Goal: Information Seeking & Learning: Check status

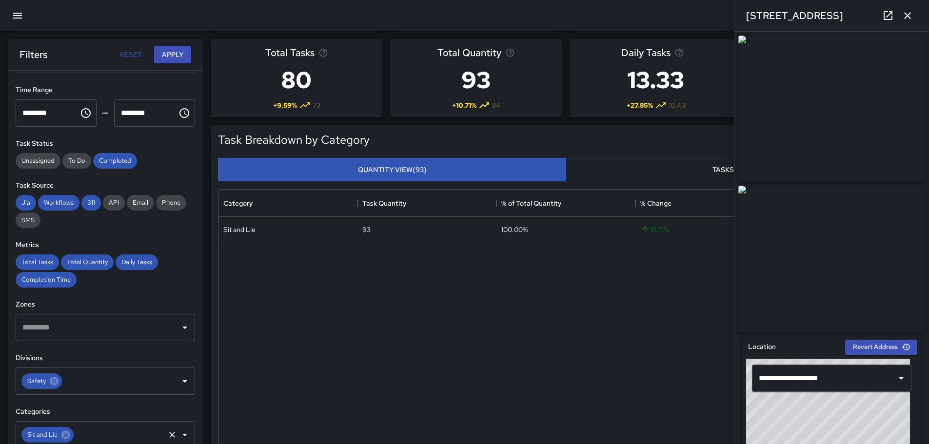
scroll to position [146, 0]
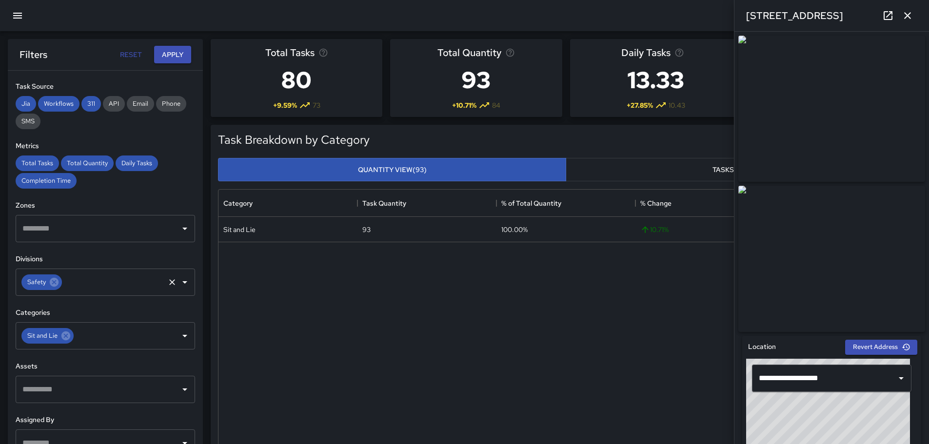
click at [182, 282] on icon "Open" at bounding box center [184, 282] width 5 height 2
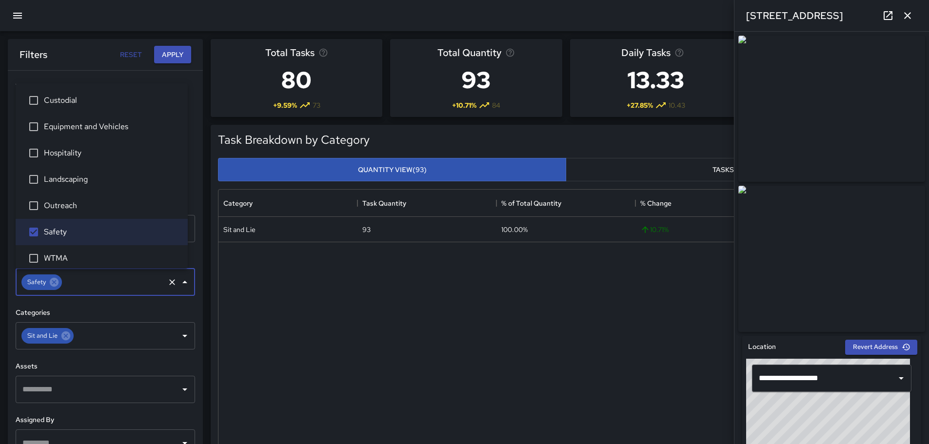
click at [74, 17] on div at bounding box center [464, 15] width 929 height 31
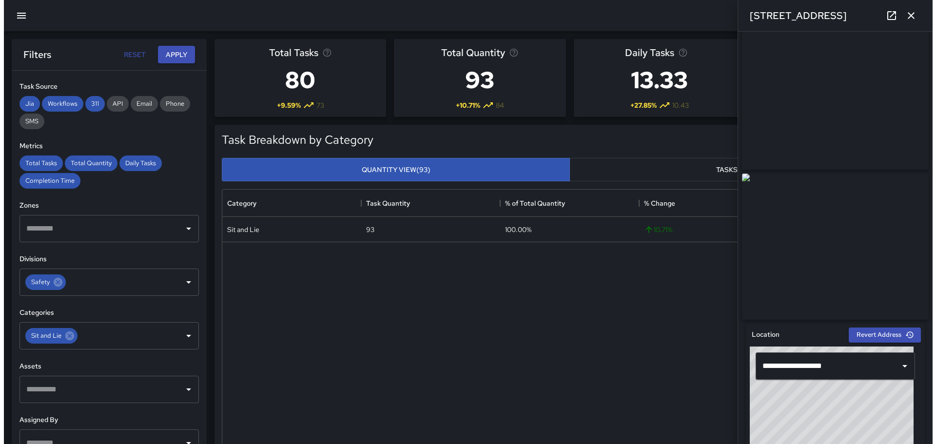
scroll to position [0, 0]
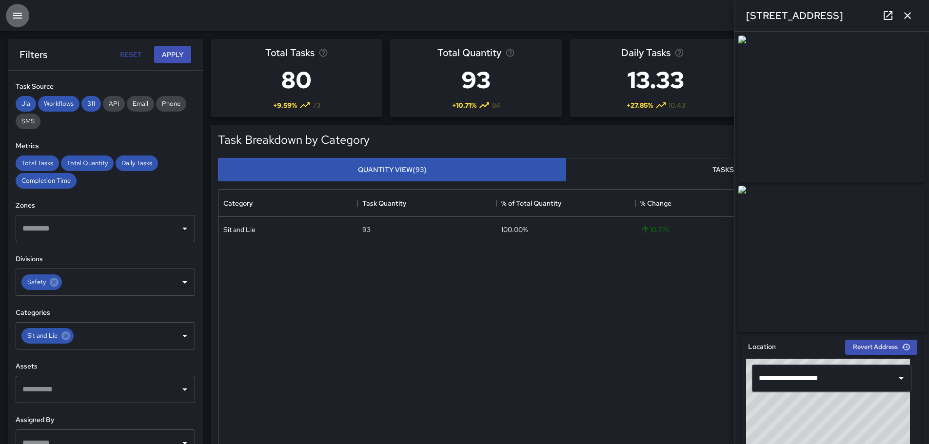
click at [15, 17] on icon "button" at bounding box center [18, 16] width 12 height 12
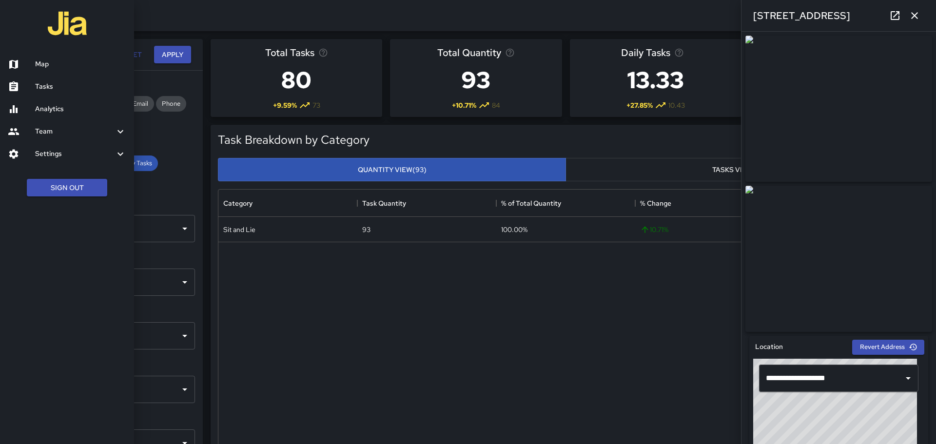
click at [43, 66] on h6 "Map" at bounding box center [80, 64] width 91 height 11
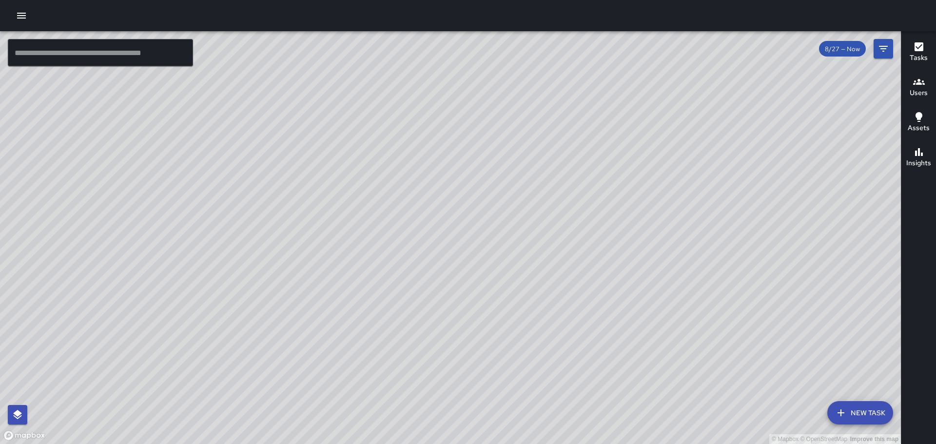
drag, startPoint x: 725, startPoint y: 269, endPoint x: 650, endPoint y: 239, distance: 80.3
click at [648, 239] on div "© Mapbox © OpenStreetMap Improve this map" at bounding box center [450, 237] width 901 height 413
drag, startPoint x: 688, startPoint y: 220, endPoint x: 662, endPoint y: 308, distance: 91.5
click at [662, 308] on div "© Mapbox © OpenStreetMap Improve this map" at bounding box center [450, 237] width 901 height 413
drag, startPoint x: 637, startPoint y: 257, endPoint x: 627, endPoint y: 215, distance: 43.8
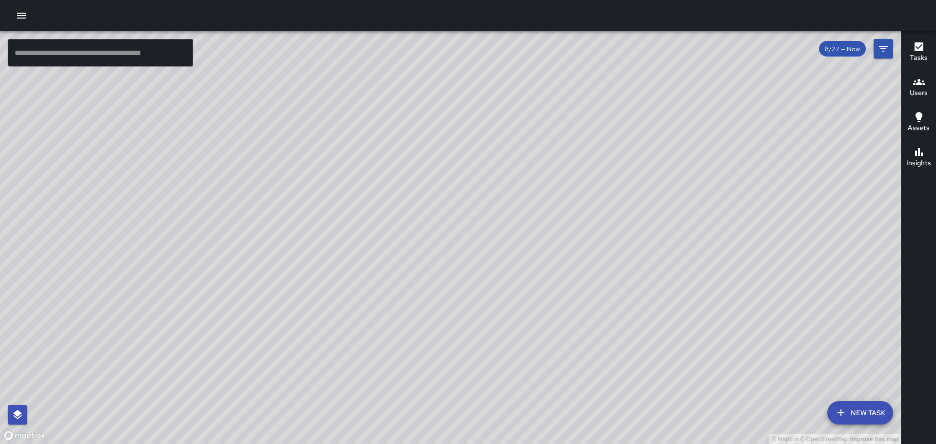
click at [627, 215] on div "© Mapbox © OpenStreetMap Improve this map" at bounding box center [450, 237] width 901 height 413
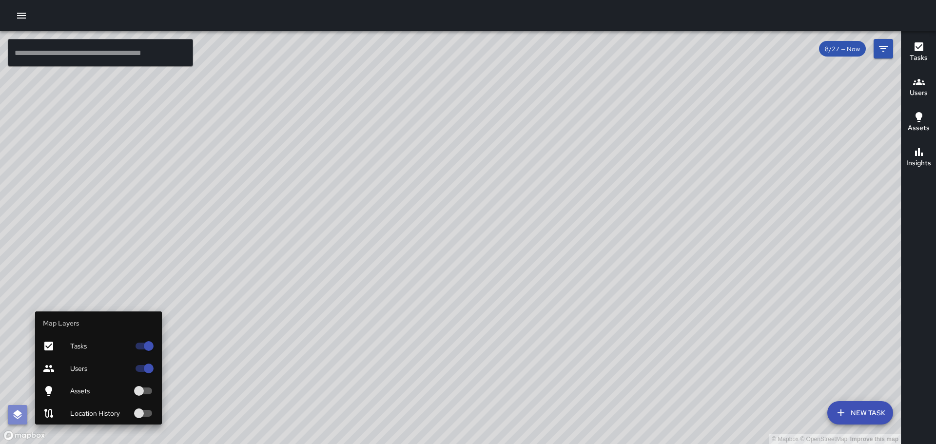
click at [20, 418] on icon "button" at bounding box center [18, 415] width 12 height 12
click at [23, 415] on icon "button" at bounding box center [18, 415] width 12 height 12
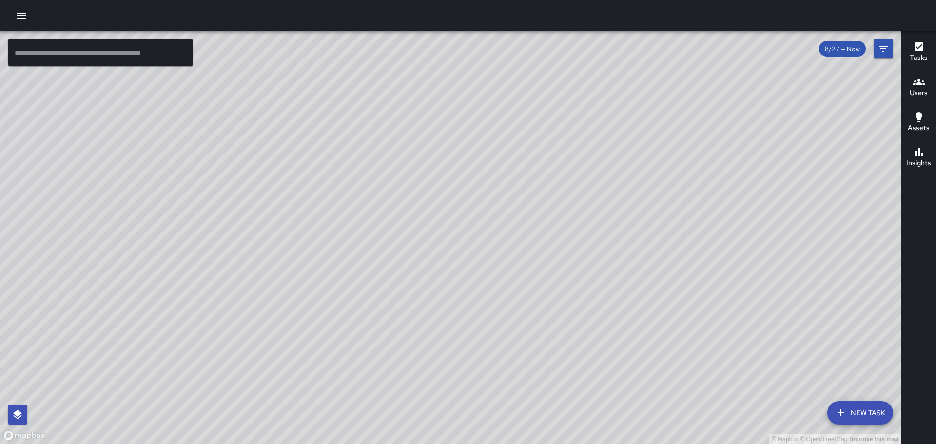
click at [16, 437] on div "© Mapbox © OpenStreetMap Improve this map" at bounding box center [450, 237] width 901 height 413
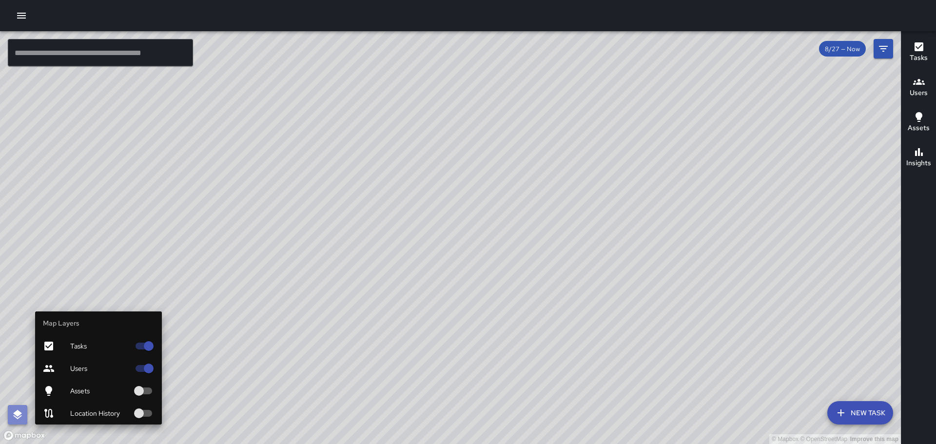
click at [21, 423] on button "button" at bounding box center [18, 415] width 20 height 20
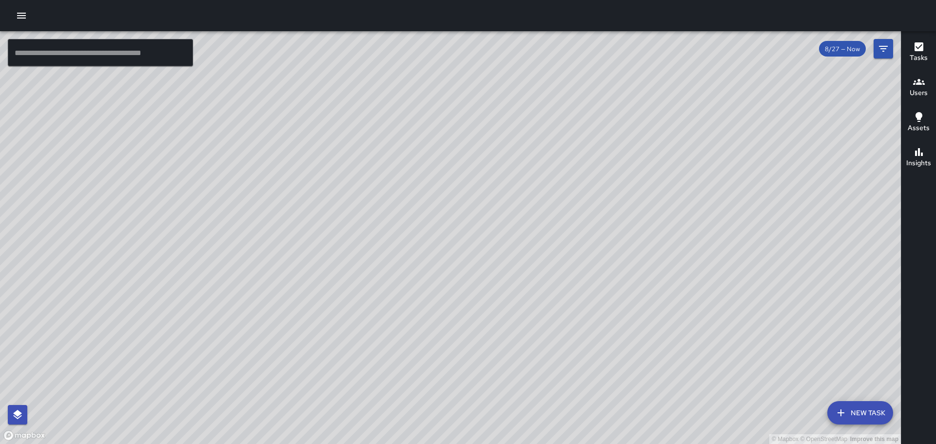
click at [434, 252] on div "© Mapbox © OpenStreetMap Improve this map" at bounding box center [450, 237] width 901 height 413
click at [428, 291] on div "© Mapbox © OpenStreetMap Improve this map" at bounding box center [450, 237] width 901 height 413
drag, startPoint x: 425, startPoint y: 309, endPoint x: 506, endPoint y: 210, distance: 127.9
click at [505, 210] on div "© Mapbox © OpenStreetMap Improve this map" at bounding box center [450, 237] width 901 height 413
click at [920, 85] on icon "button" at bounding box center [919, 82] width 12 height 12
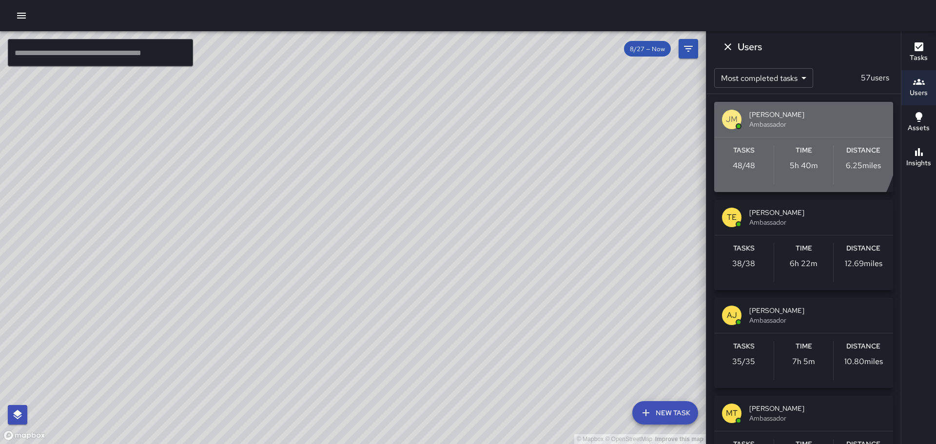
click at [732, 120] on p "JM" at bounding box center [732, 120] width 12 height 12
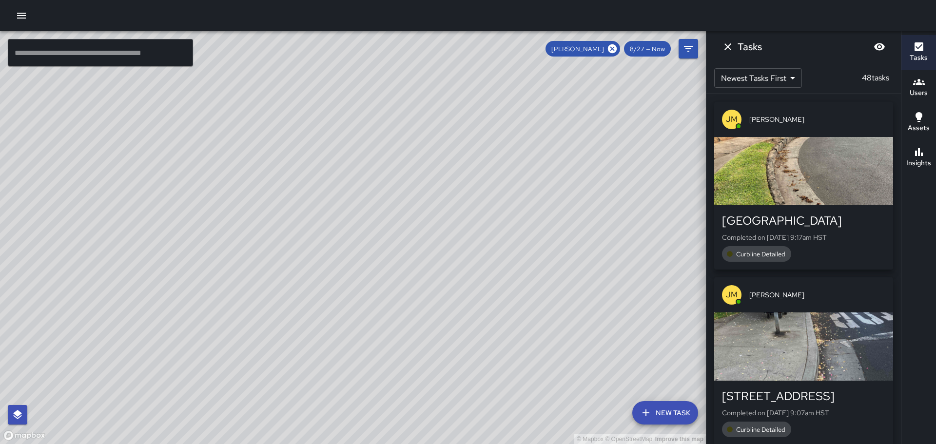
drag, startPoint x: 523, startPoint y: 228, endPoint x: 508, endPoint y: 212, distance: 22.4
click at [515, 217] on div "© Mapbox © OpenStreetMap Improve this map" at bounding box center [353, 237] width 706 height 413
drag, startPoint x: 64, startPoint y: 312, endPoint x: 123, endPoint y: 388, distance: 96.0
click at [123, 388] on div "© Mapbox © OpenStreetMap Improve this map" at bounding box center [353, 237] width 706 height 413
drag, startPoint x: 65, startPoint y: 297, endPoint x: 94, endPoint y: 307, distance: 30.8
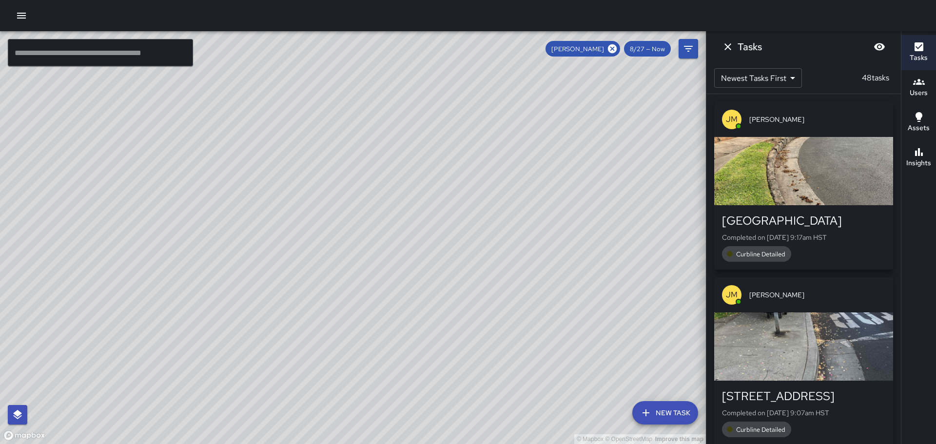
click at [89, 309] on div "© Mapbox © OpenStreetMap Improve this map" at bounding box center [353, 237] width 706 height 413
drag, startPoint x: 417, startPoint y: 198, endPoint x: 516, endPoint y: 303, distance: 144.5
click at [516, 303] on div "© Mapbox © OpenStreetMap Improve this map" at bounding box center [353, 237] width 706 height 413
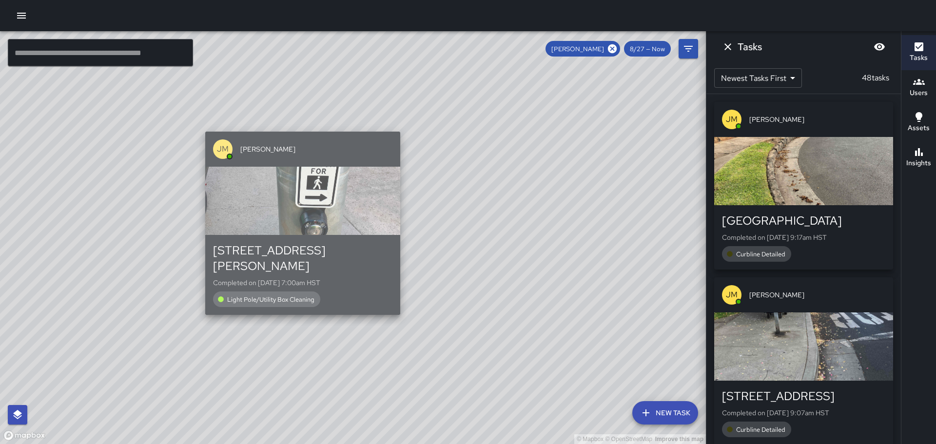
click at [298, 303] on div "[STREET_ADDRESS][PERSON_NAME] Completed on [DATE] 7:00am HST Light Pole/Utility…" at bounding box center [302, 275] width 195 height 80
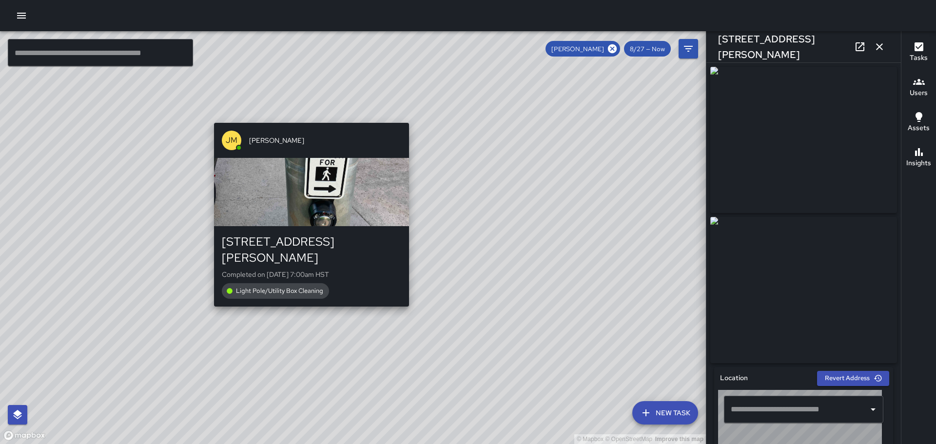
type input "**********"
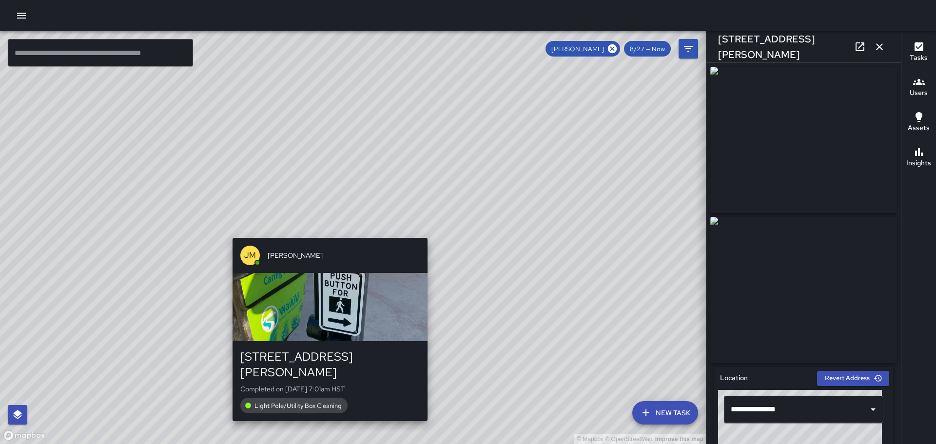
click at [325, 233] on div "© Mapbox © OpenStreetMap Improve this map [PERSON_NAME] [PERSON_NAME] [STREET_A…" at bounding box center [353, 237] width 706 height 413
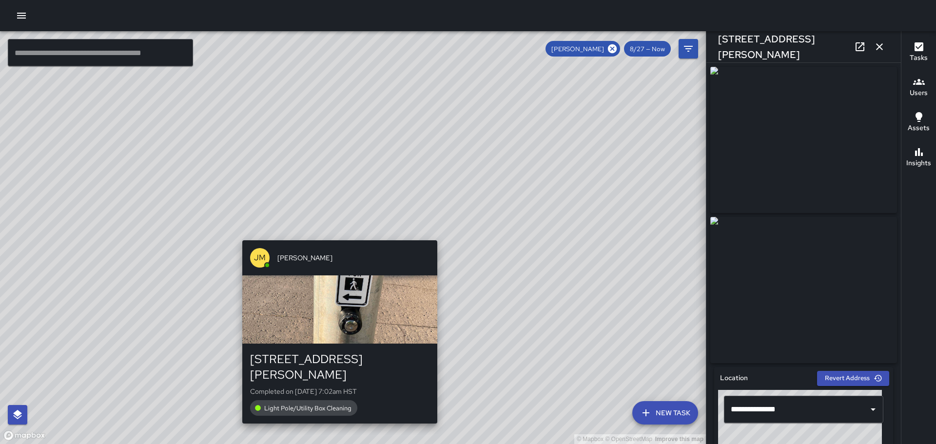
click at [336, 233] on div "© Mapbox © OpenStreetMap Improve this map [PERSON_NAME] [PERSON_NAME] [STREET_A…" at bounding box center [353, 237] width 706 height 413
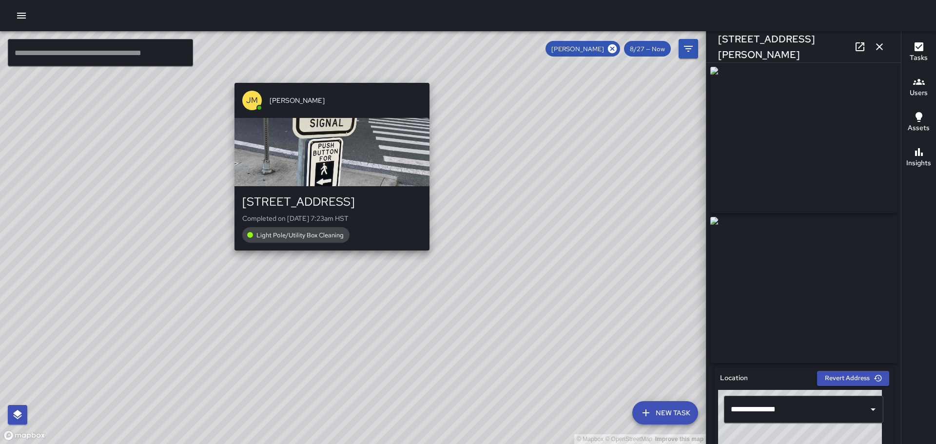
click at [328, 78] on div "© Mapbox © OpenStreetMap Improve this map [PERSON_NAME] [PERSON_NAME] [STREET_A…" at bounding box center [353, 237] width 706 height 413
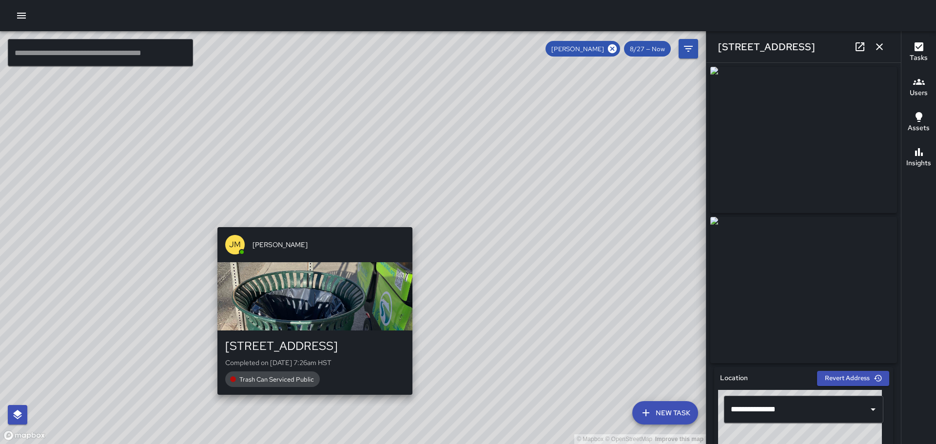
click at [311, 223] on div "© Mapbox © OpenStreetMap Improve this map [PERSON_NAME] [PERSON_NAME] [STREET_A…" at bounding box center [353, 237] width 706 height 413
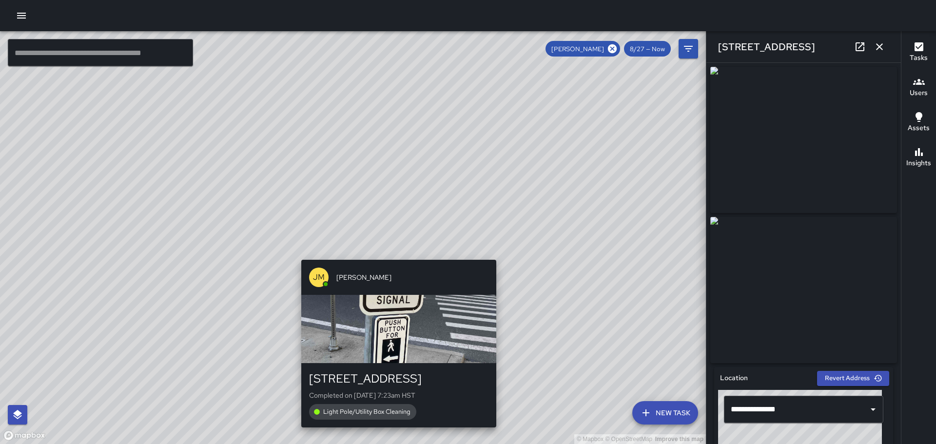
click at [396, 255] on div "© Mapbox © OpenStreetMap Improve this map [PERSON_NAME] [PERSON_NAME] [STREET_A…" at bounding box center [353, 237] width 706 height 413
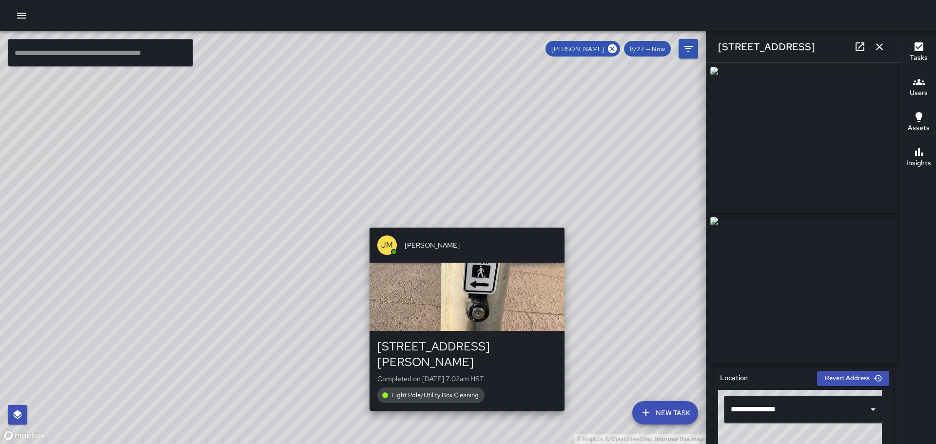
click at [461, 400] on div "© Mapbox © OpenStreetMap Improve this map [PERSON_NAME] [PERSON_NAME] [STREET_A…" at bounding box center [353, 237] width 706 height 413
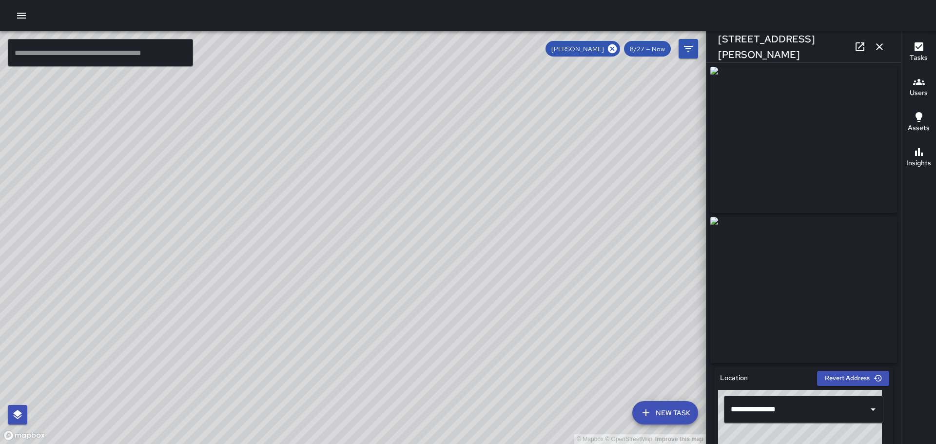
click at [227, 120] on div "© Mapbox © OpenStreetMap Improve this map [PERSON_NAME] [PERSON_NAME] [STREET_A…" at bounding box center [353, 237] width 706 height 413
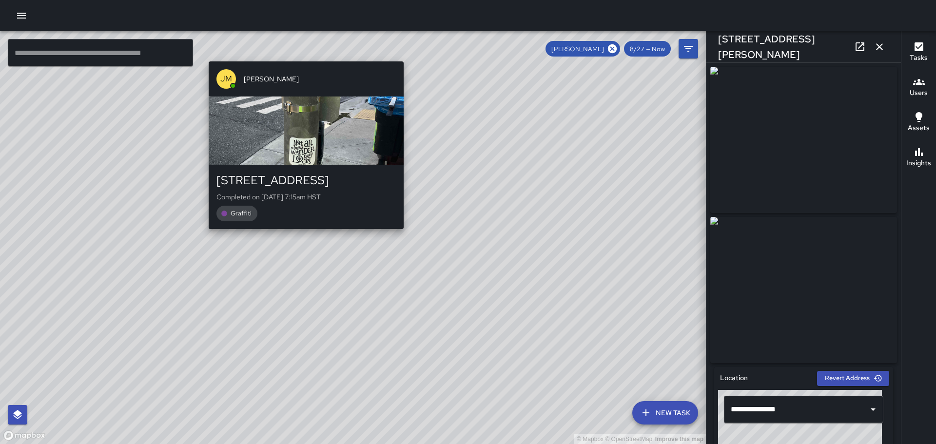
click at [301, 55] on div "© Mapbox © OpenStreetMap Improve this map [PERSON_NAME] [PERSON_NAME] [STREET_A…" at bounding box center [353, 237] width 706 height 413
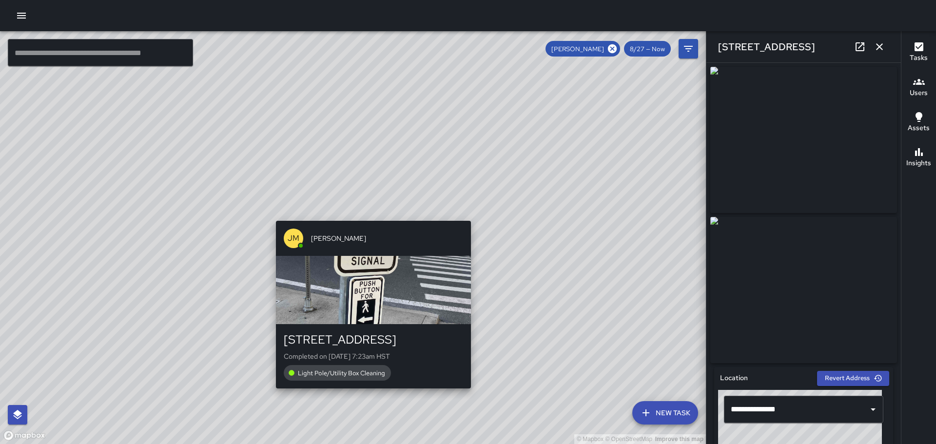
click at [367, 216] on div "© Mapbox © OpenStreetMap Improve this map [PERSON_NAME] [PERSON_NAME] [STREET_A…" at bounding box center [353, 237] width 706 height 413
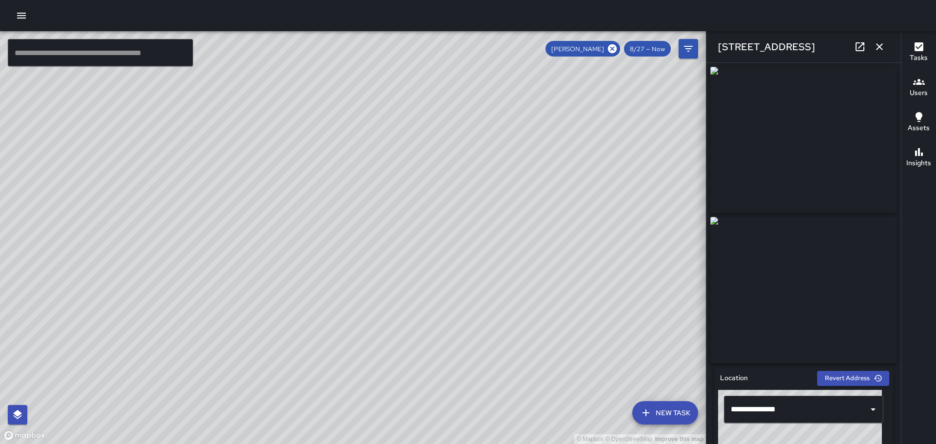
drag, startPoint x: 904, startPoint y: 175, endPoint x: 900, endPoint y: 226, distance: 51.3
click at [909, 236] on div "Tasks Users Assets Insights" at bounding box center [918, 237] width 35 height 413
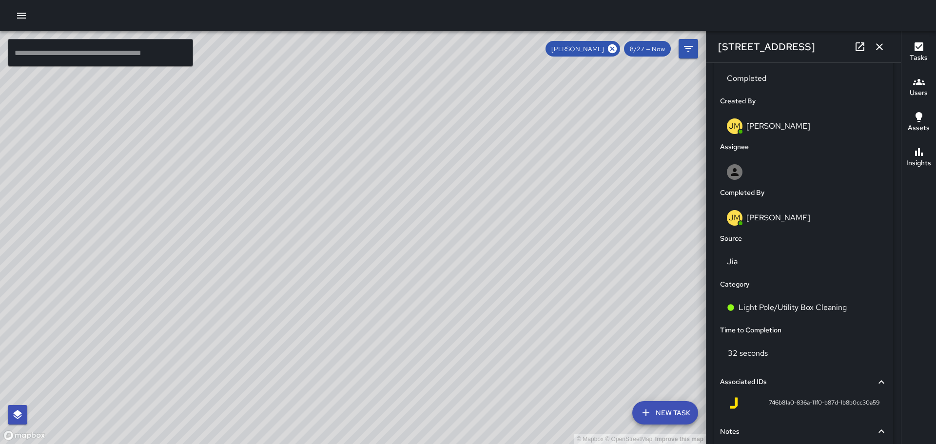
scroll to position [471, 0]
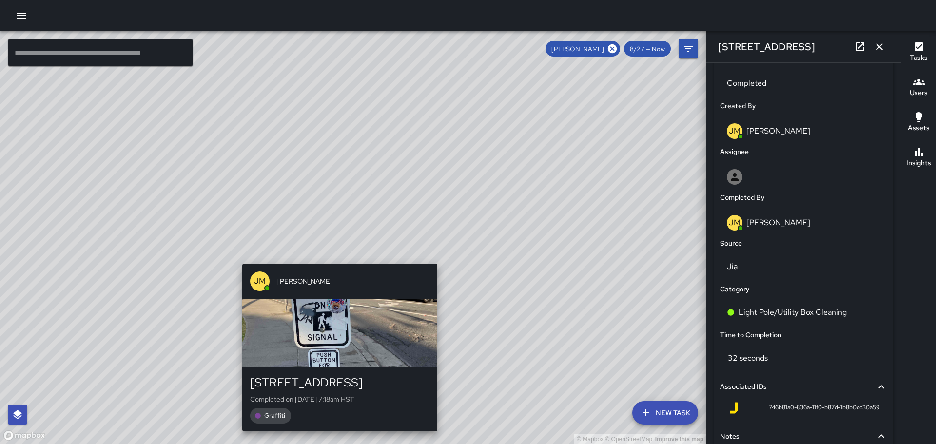
click at [334, 260] on div "© Mapbox © OpenStreetMap Improve this map [PERSON_NAME] [PERSON_NAME] [STREET_A…" at bounding box center [353, 237] width 706 height 413
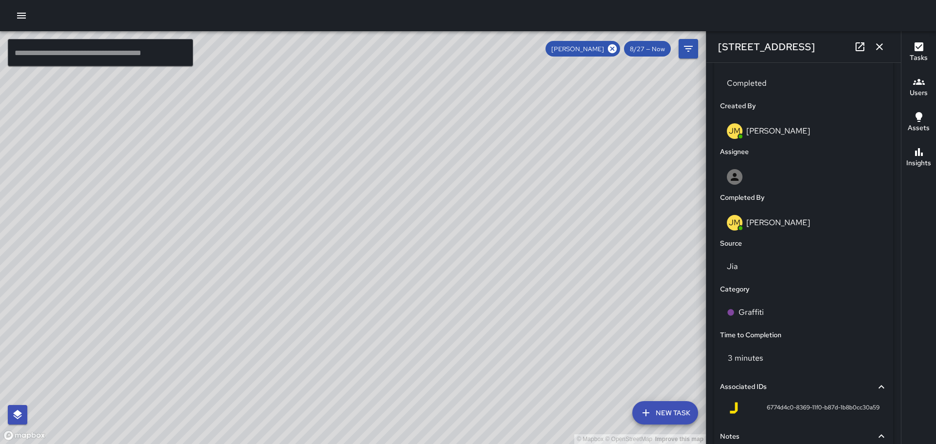
click at [368, 193] on div "© Mapbox © OpenStreetMap Improve this map [PERSON_NAME] [PERSON_NAME] [STREET_A…" at bounding box center [353, 237] width 706 height 413
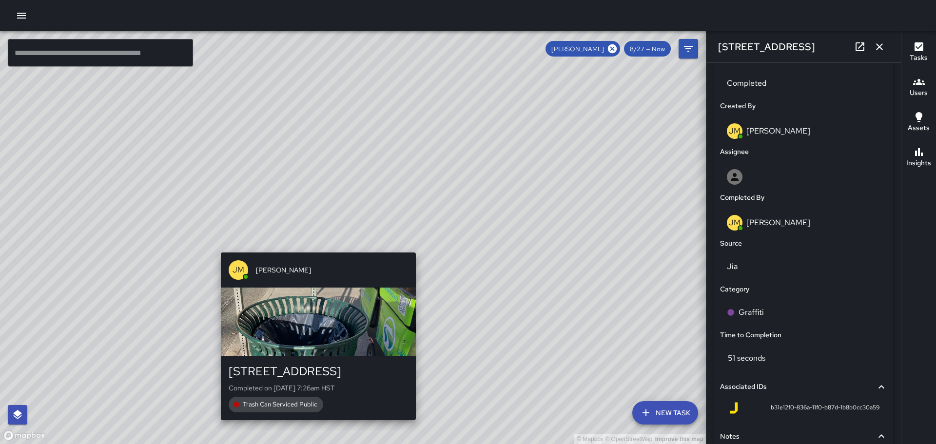
click at [316, 249] on div "[PERSON_NAME] [PERSON_NAME] [STREET_ADDRESS] Completed on [DATE] 7:26am HST Tra…" at bounding box center [318, 337] width 203 height 176
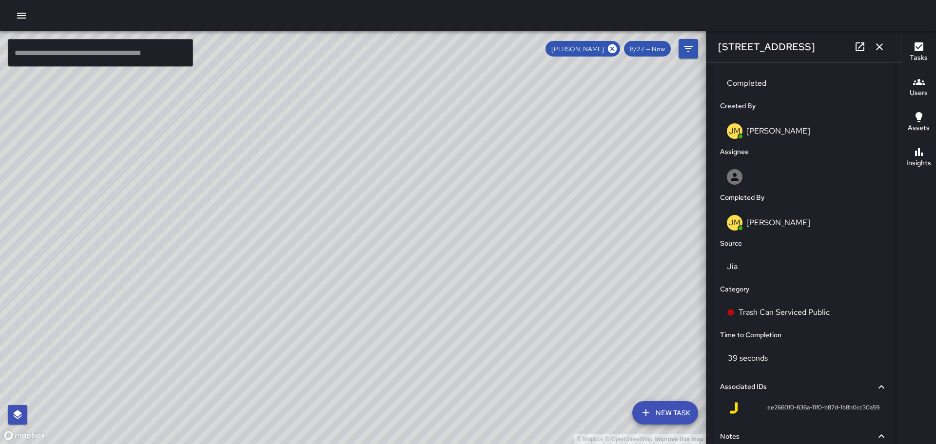
click at [257, 265] on div "© Mapbox © OpenStreetMap Improve this map [PERSON_NAME] [PERSON_NAME] [STREET_A…" at bounding box center [353, 237] width 706 height 413
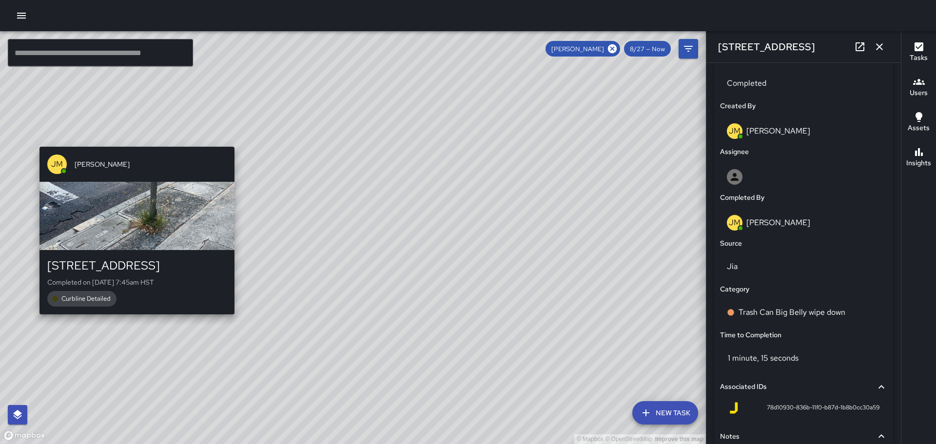
click at [134, 146] on div "[PERSON_NAME] [PERSON_NAME] [STREET_ADDRESS] Completed on [DATE] 7:45am HST Cur…" at bounding box center [137, 231] width 203 height 176
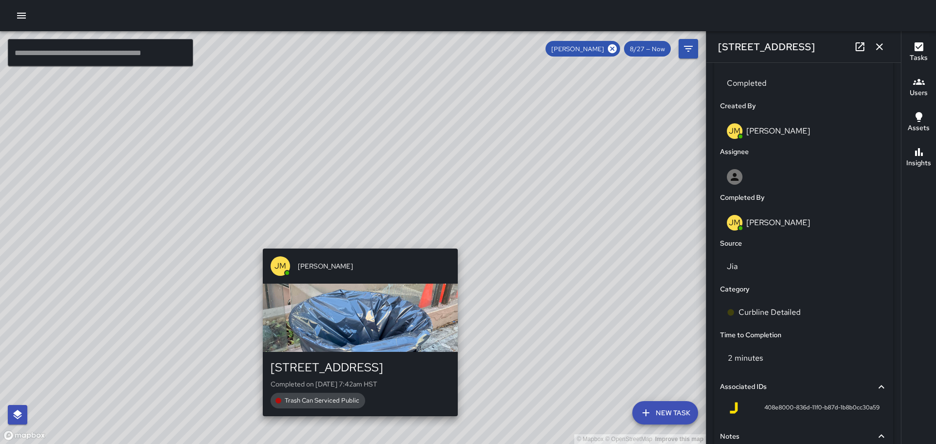
click at [356, 243] on div "© Mapbox © OpenStreetMap Improve this map [PERSON_NAME] [PERSON_NAME] [STREET_A…" at bounding box center [353, 237] width 706 height 413
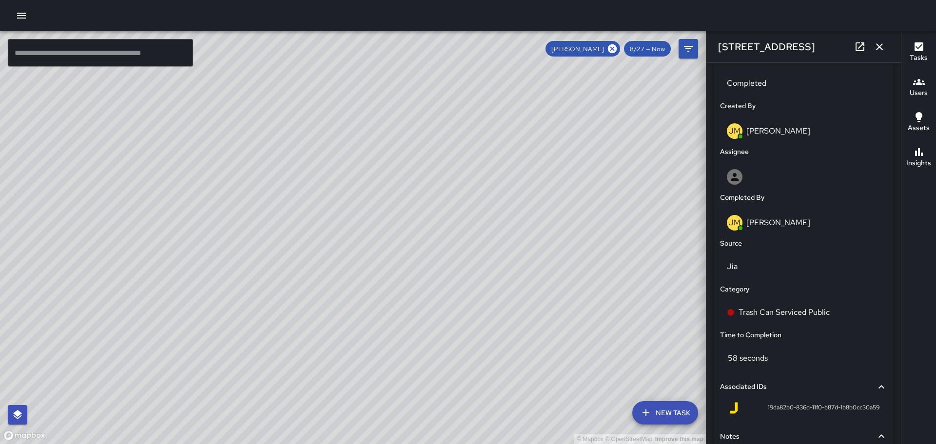
click at [347, 228] on div "© Mapbox © OpenStreetMap Improve this map [PERSON_NAME] [PERSON_NAME] [STREET_A…" at bounding box center [353, 237] width 706 height 413
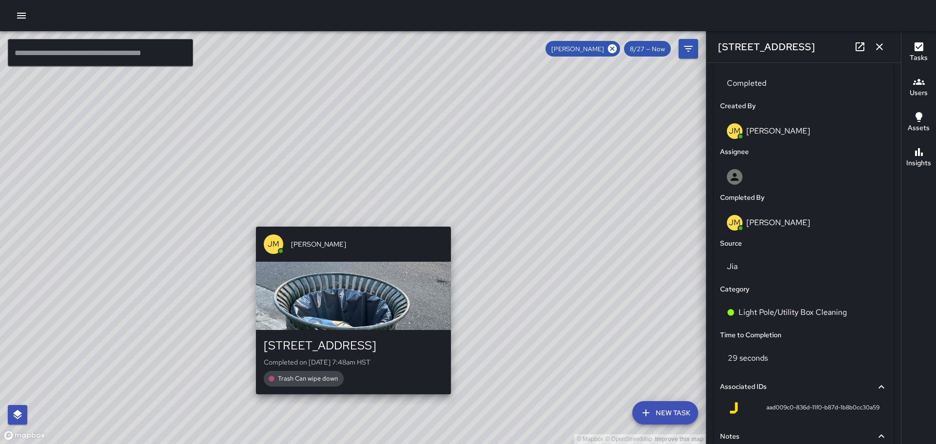
click at [349, 220] on div "© Mapbox © OpenStreetMap Improve this map [PERSON_NAME] [PERSON_NAME] [STREET_A…" at bounding box center [353, 237] width 706 height 413
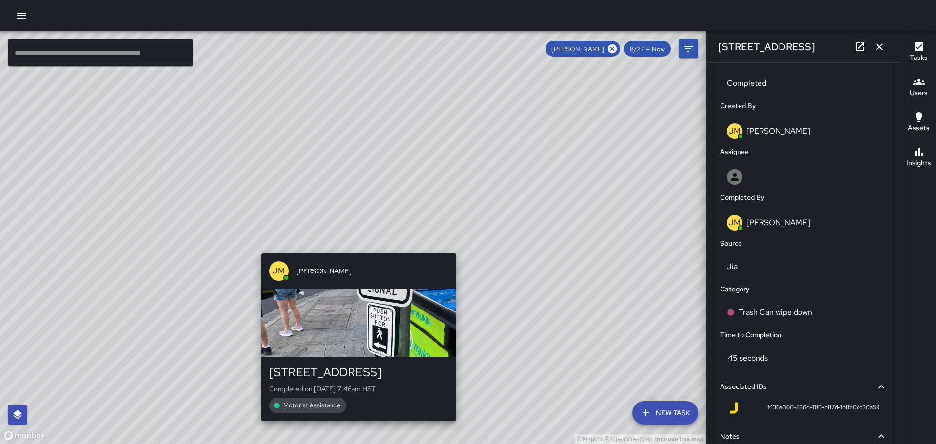
click at [355, 246] on div "© Mapbox © OpenStreetMap Improve this map [PERSON_NAME] [PERSON_NAME] [STREET_A…" at bounding box center [353, 237] width 706 height 413
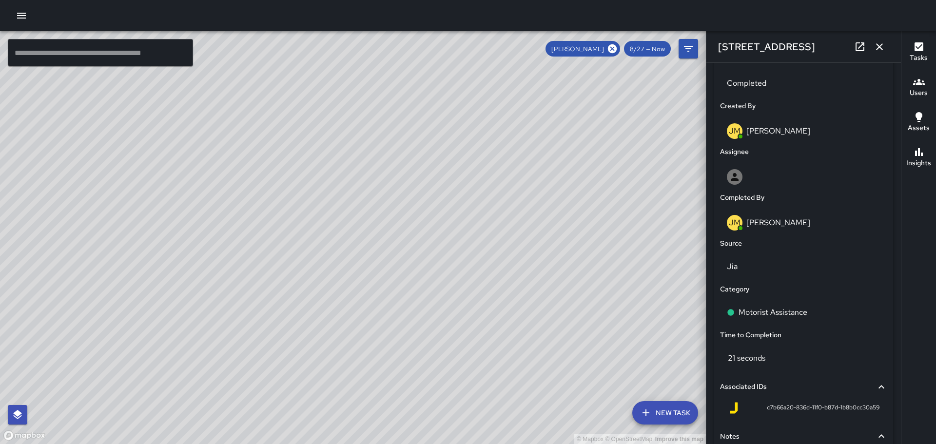
click at [382, 225] on div "© Mapbox © OpenStreetMap Improve this map [PERSON_NAME] [PERSON_NAME] [STREET_A…" at bounding box center [353, 237] width 706 height 413
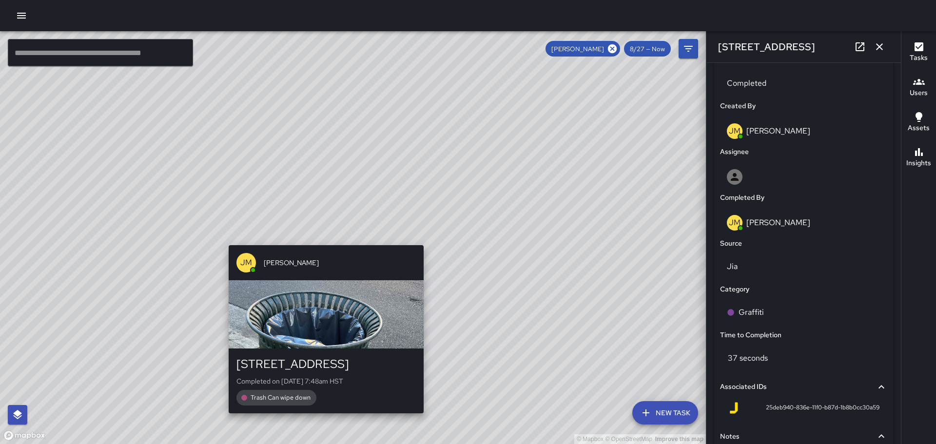
click at [325, 238] on div "© Mapbox © OpenStreetMap Improve this map [PERSON_NAME] [PERSON_NAME] [STREET_A…" at bounding box center [353, 237] width 706 height 413
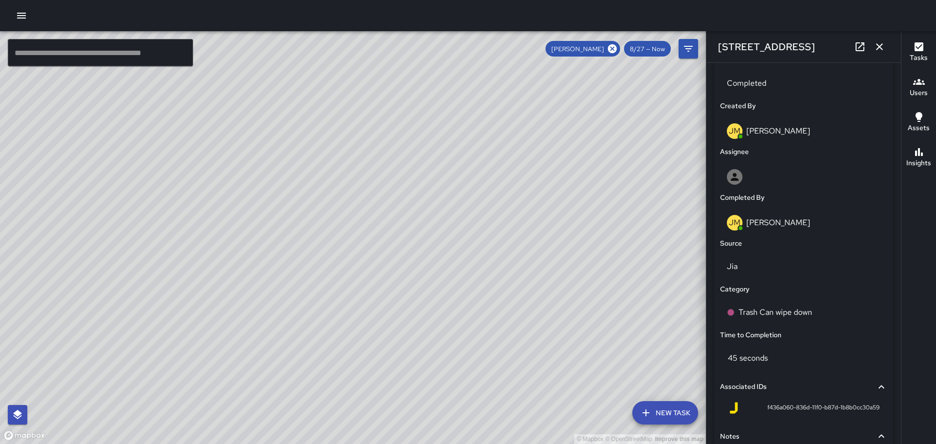
click at [465, 158] on div "© Mapbox © OpenStreetMap Improve this map [PERSON_NAME] [PERSON_NAME][GEOGRAPHI…" at bounding box center [353, 237] width 706 height 413
drag, startPoint x: 642, startPoint y: 255, endPoint x: 494, endPoint y: 170, distance: 170.4
click at [495, 170] on div "© Mapbox © OpenStreetMap Improve this map" at bounding box center [353, 237] width 706 height 413
drag, startPoint x: 587, startPoint y: 205, endPoint x: 579, endPoint y: 203, distance: 8.4
click at [579, 203] on div "© Mapbox © OpenStreetMap Improve this map" at bounding box center [353, 237] width 706 height 413
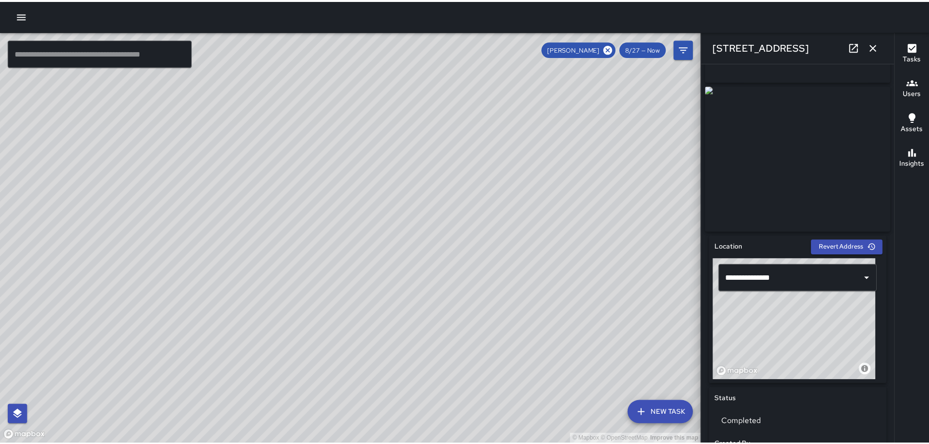
scroll to position [0, 0]
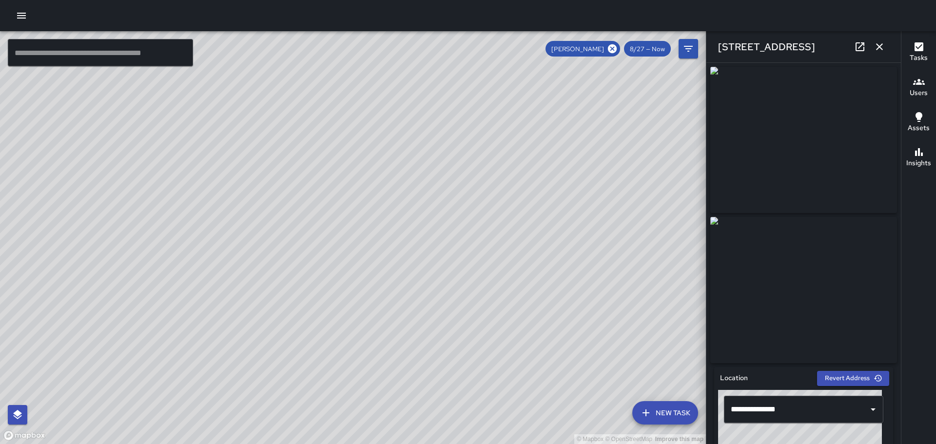
drag, startPoint x: 493, startPoint y: 206, endPoint x: 394, endPoint y: 189, distance: 100.0
click at [394, 189] on div "© Mapbox © OpenStreetMap Improve this map" at bounding box center [353, 237] width 706 height 413
click at [684, 52] on icon "Filters" at bounding box center [689, 49] width 12 height 12
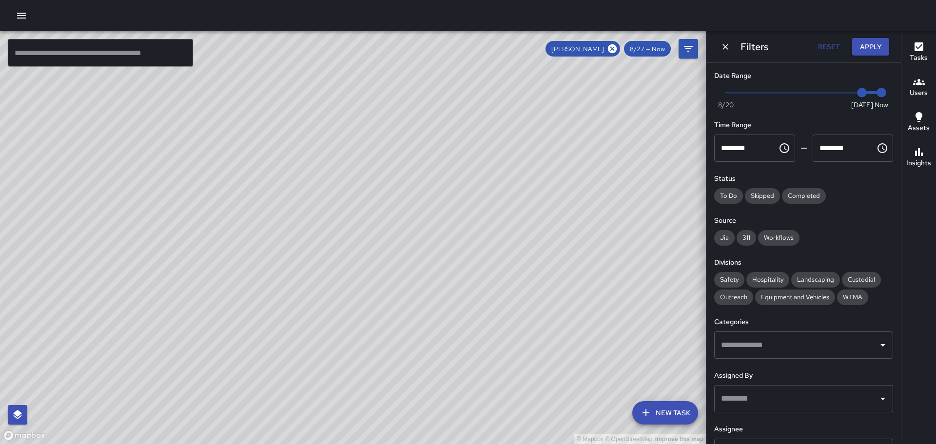
click at [618, 189] on div "© Mapbox © OpenStreetMap Improve this map" at bounding box center [353, 237] width 706 height 413
click at [921, 207] on div "Tasks Users Assets Insights" at bounding box center [918, 237] width 35 height 413
click at [588, 246] on div "© Mapbox © OpenStreetMap Improve this map" at bounding box center [353, 237] width 706 height 413
click at [872, 46] on button "Apply" at bounding box center [870, 47] width 37 height 18
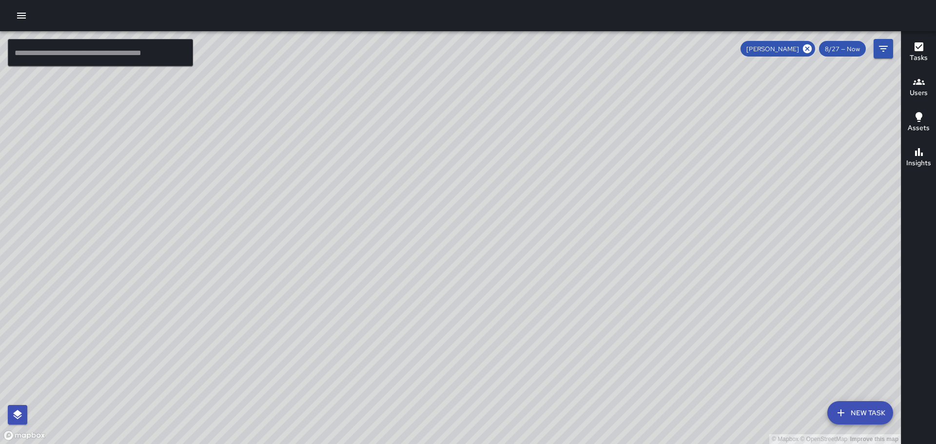
click at [919, 83] on icon "button" at bounding box center [919, 82] width 12 height 6
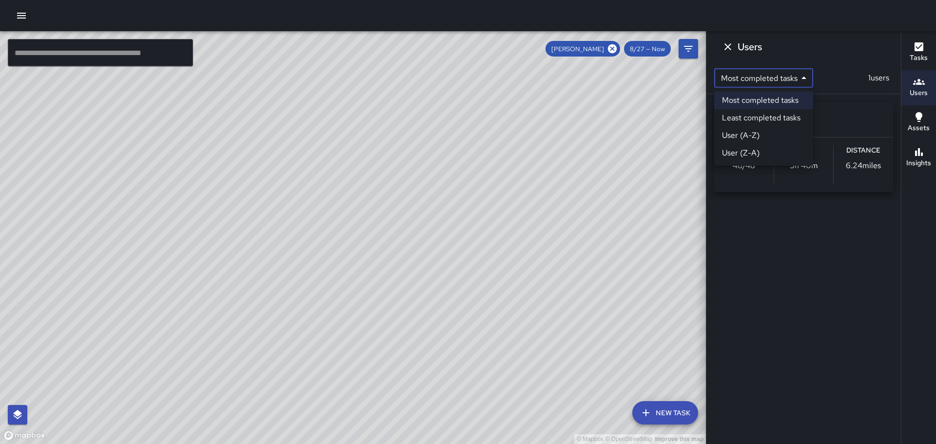
click at [807, 77] on body "© Mapbox © OpenStreetMap Improve this map ​ New Task [PERSON_NAME] 8/27 — Now M…" at bounding box center [468, 222] width 936 height 444
click at [820, 206] on div at bounding box center [468, 222] width 936 height 444
click at [888, 78] on p "1 users" at bounding box center [879, 78] width 29 height 12
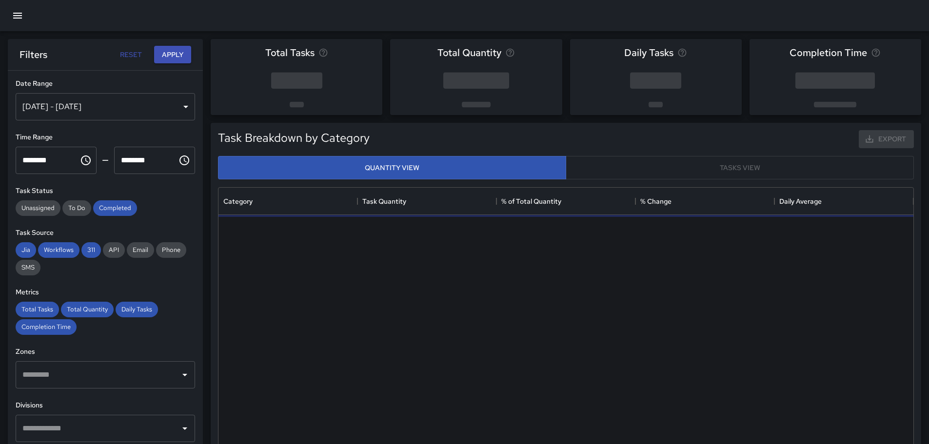
scroll to position [284, 688]
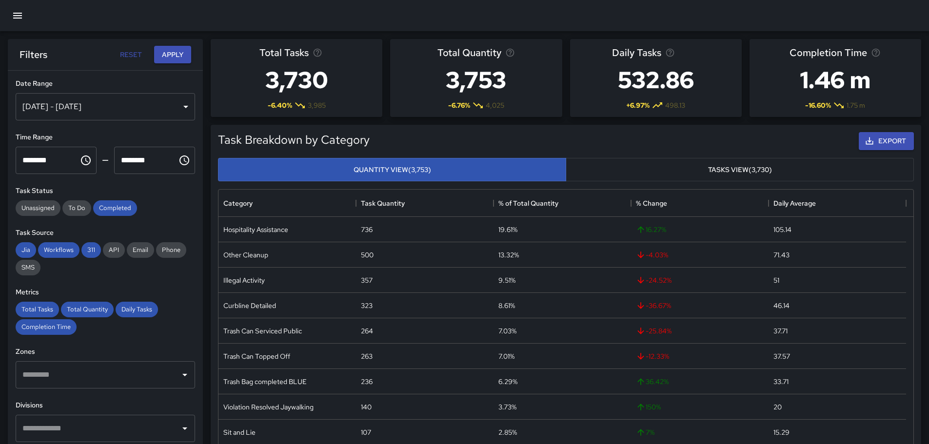
click at [20, 15] on icon "button" at bounding box center [17, 16] width 9 height 6
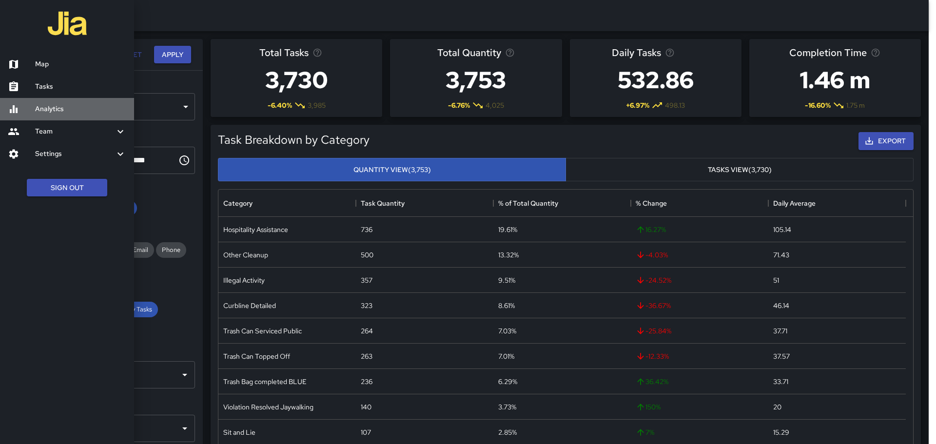
click at [58, 104] on h6 "Analytics" at bounding box center [80, 109] width 91 height 11
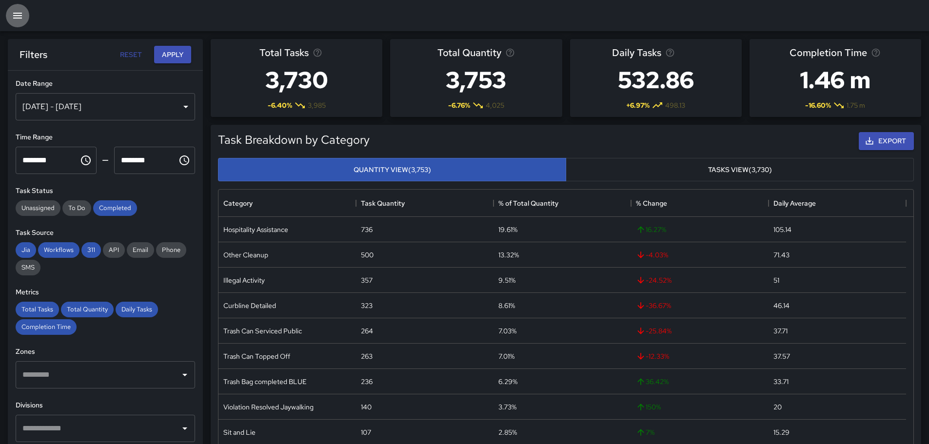
click at [20, 18] on icon "button" at bounding box center [17, 16] width 9 height 6
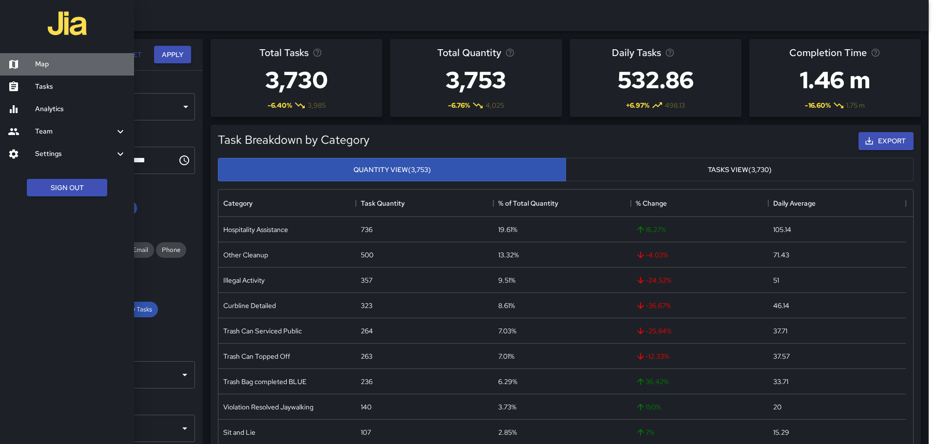
click at [46, 65] on h6 "Map" at bounding box center [80, 64] width 91 height 11
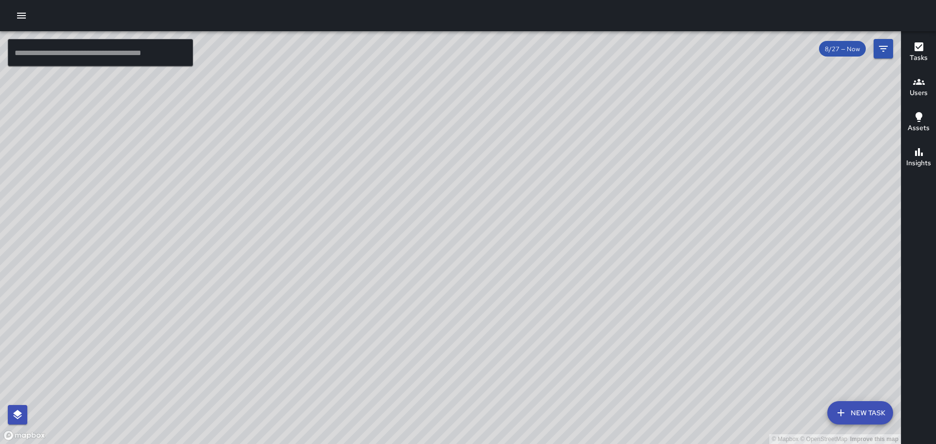
click at [922, 85] on icon "button" at bounding box center [919, 82] width 12 height 12
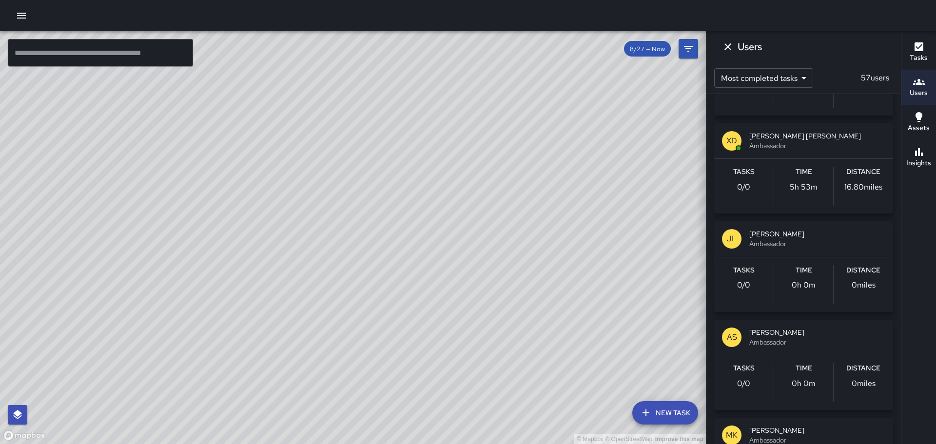
scroll to position [1365, 0]
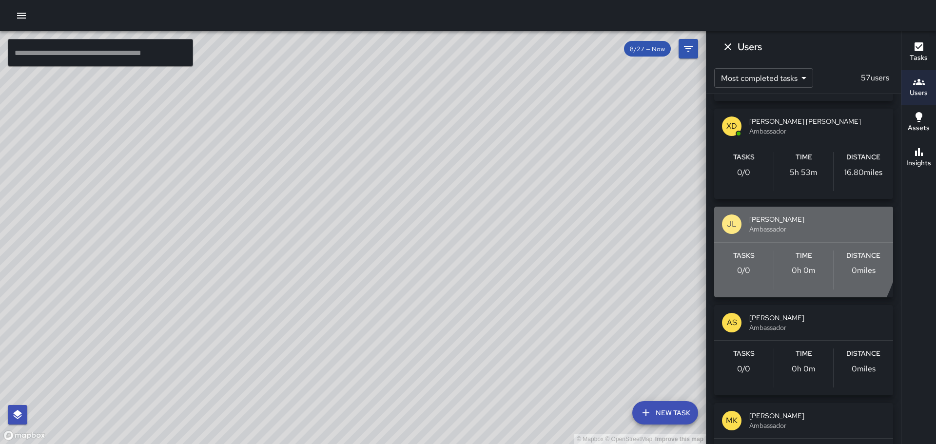
click at [734, 225] on p "JL" at bounding box center [732, 224] width 10 height 12
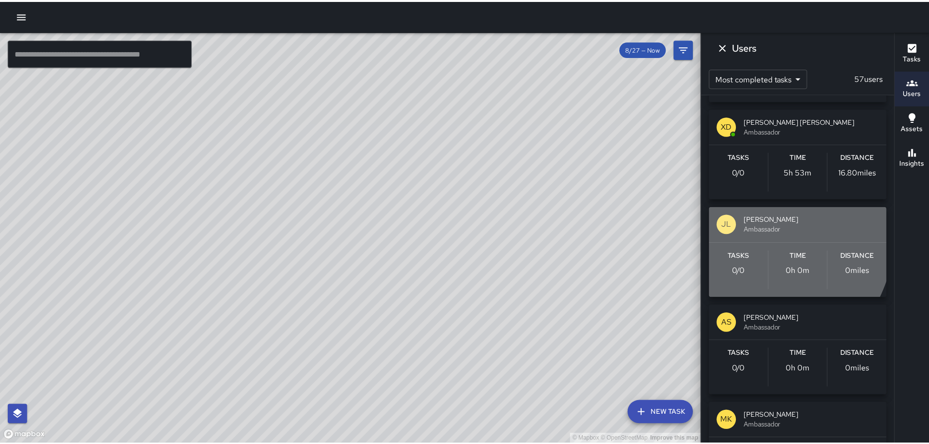
scroll to position [0, 0]
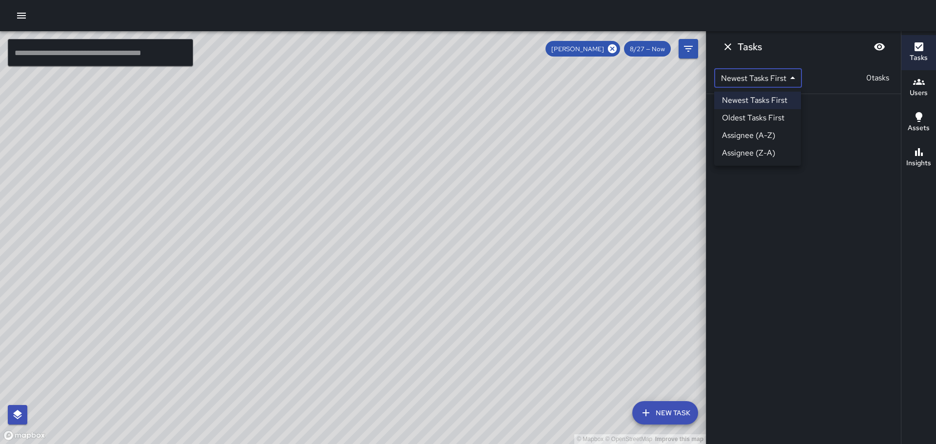
click at [794, 79] on body "© Mapbox © OpenStreetMap Improve this map ​ New Task [PERSON_NAME] 8/27 — Now M…" at bounding box center [468, 222] width 936 height 444
click at [764, 98] on li "Newest Tasks First" at bounding box center [757, 101] width 87 height 18
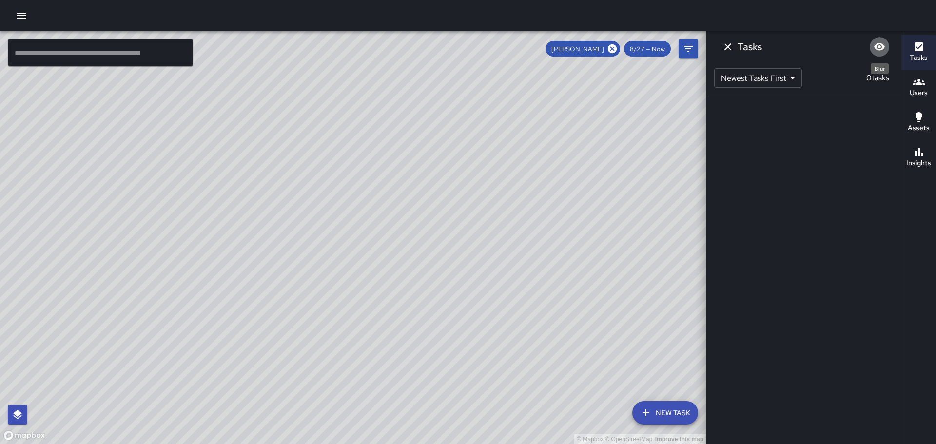
click at [882, 47] on icon "Blur" at bounding box center [880, 47] width 12 height 12
click at [881, 44] on icon "Unblur" at bounding box center [879, 46] width 11 height 9
click at [730, 47] on icon "Dismiss" at bounding box center [728, 47] width 12 height 12
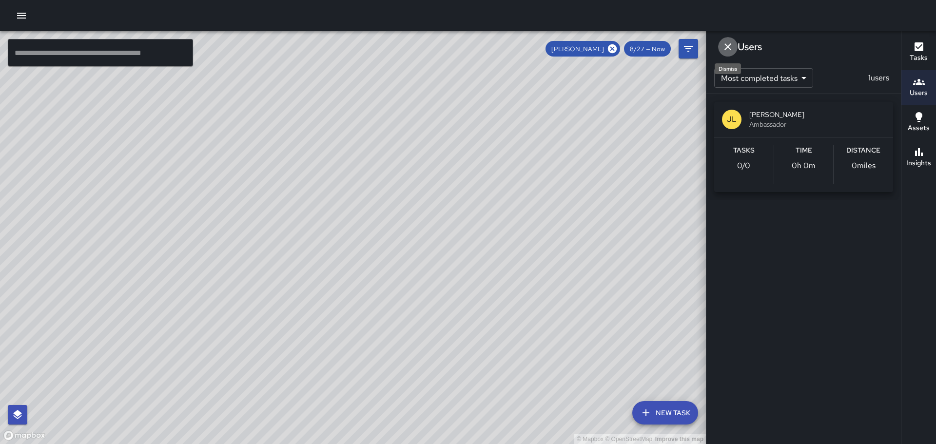
click at [732, 47] on icon "Dismiss" at bounding box center [728, 47] width 12 height 12
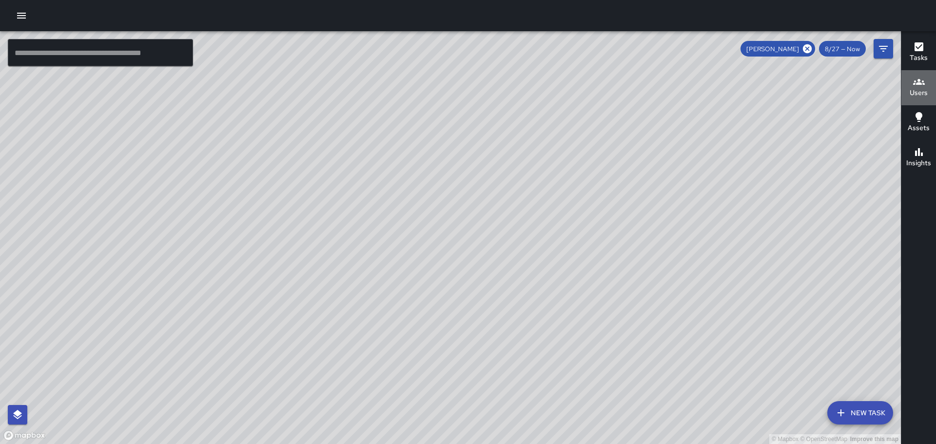
click at [919, 79] on icon "button" at bounding box center [919, 82] width 12 height 12
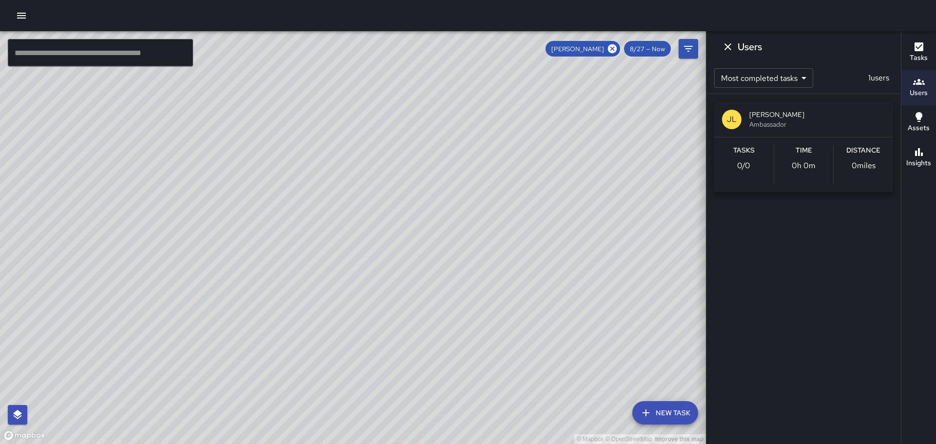
click at [922, 43] on icon "button" at bounding box center [919, 46] width 9 height 9
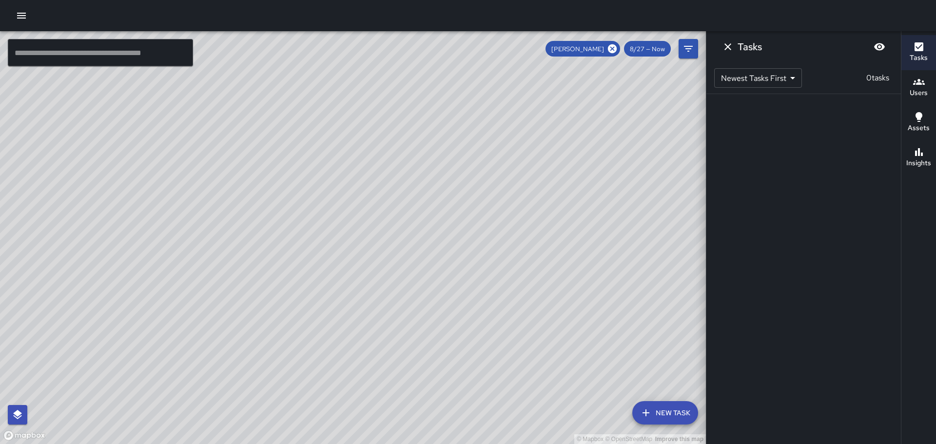
click at [922, 95] on h6 "Users" at bounding box center [919, 93] width 18 height 11
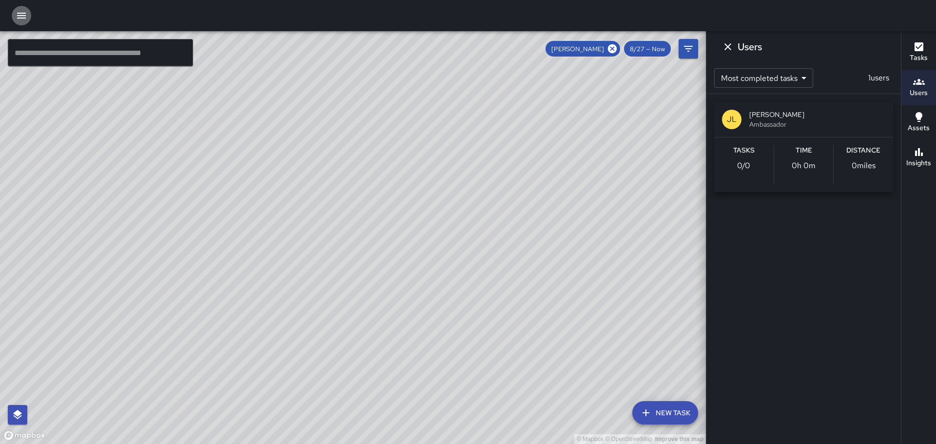
click at [26, 16] on icon "button" at bounding box center [22, 16] width 12 height 12
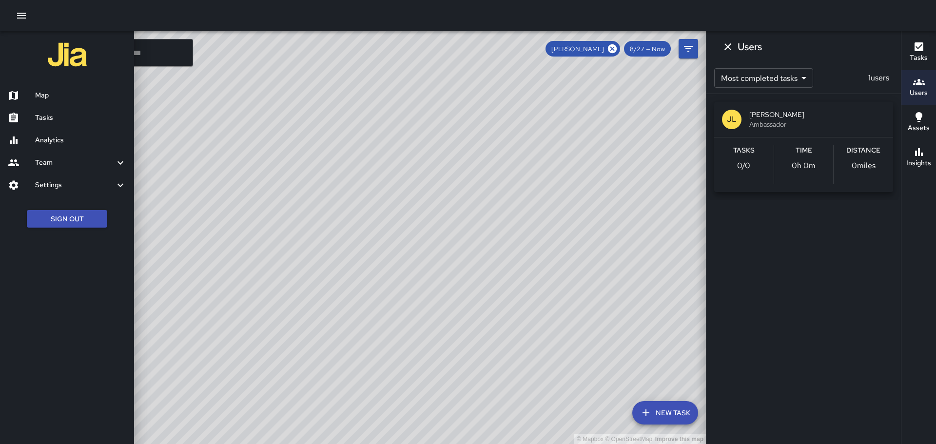
click at [40, 118] on h6 "Tasks" at bounding box center [80, 118] width 91 height 11
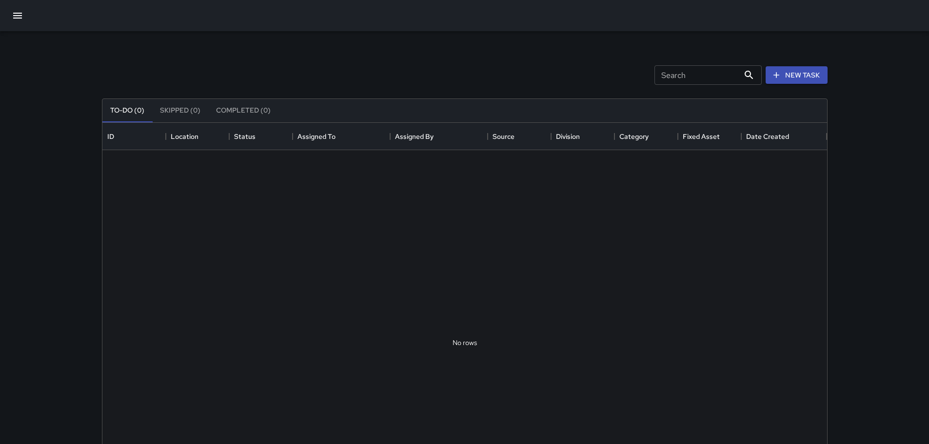
scroll to position [406, 717]
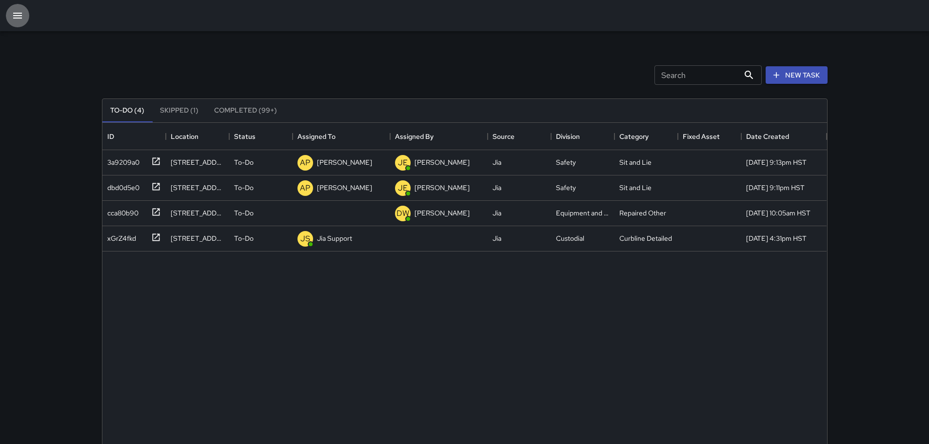
click at [16, 14] on icon "button" at bounding box center [17, 16] width 9 height 6
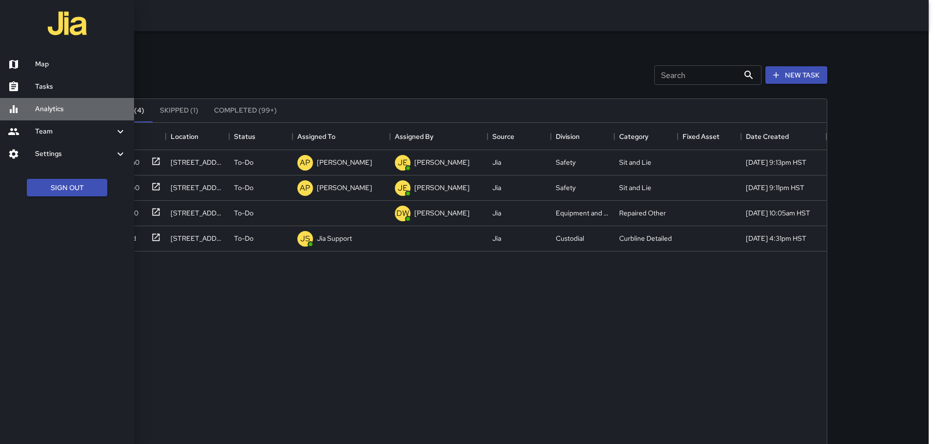
click at [46, 109] on h6 "Analytics" at bounding box center [80, 109] width 91 height 11
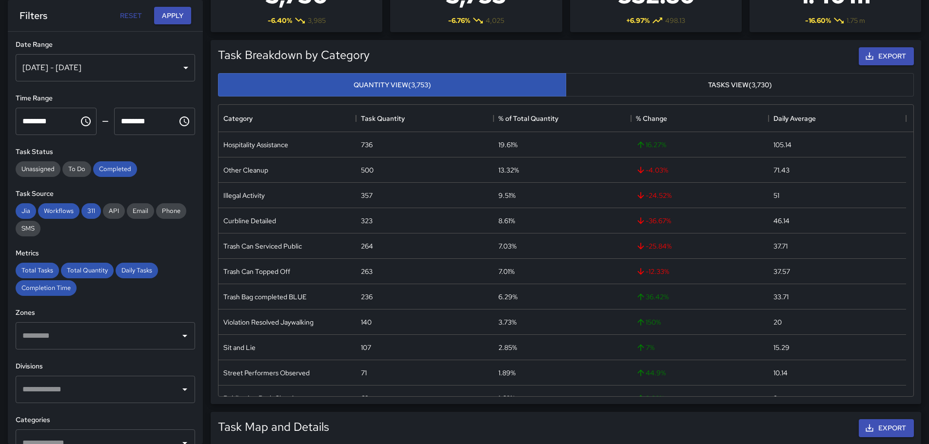
drag, startPoint x: 929, startPoint y: 128, endPoint x: 930, endPoint y: 100, distance: 28.3
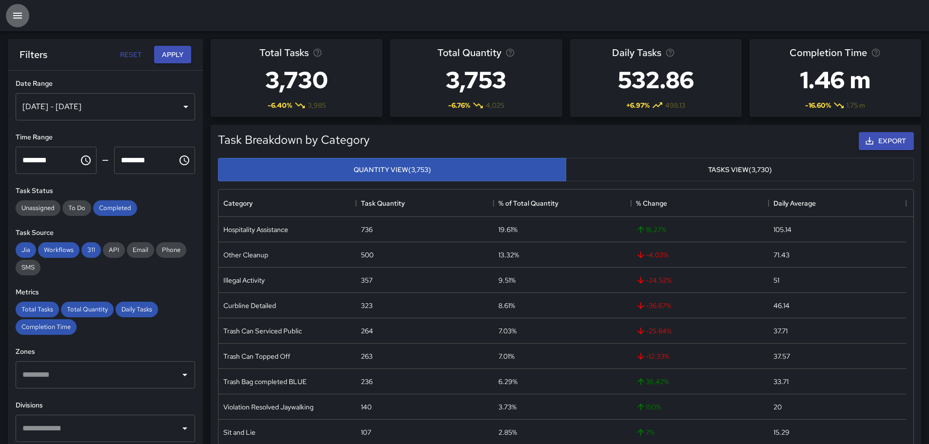
click at [7, 14] on button "button" at bounding box center [17, 15] width 23 height 23
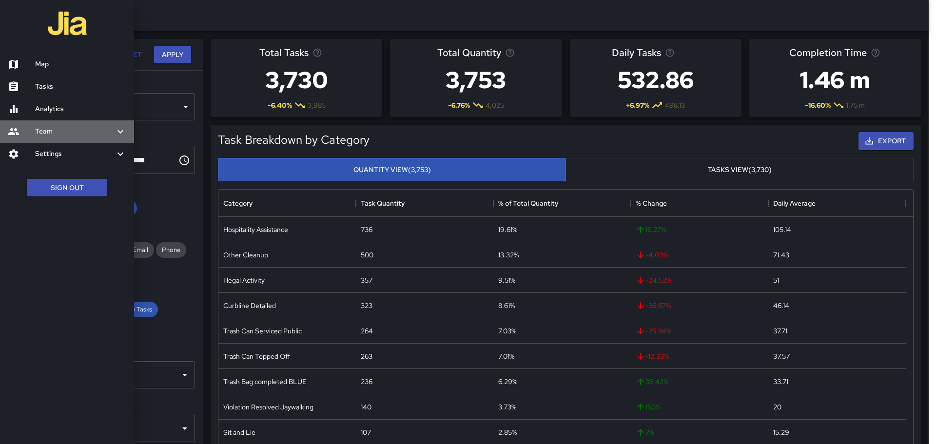
click at [56, 130] on h6 "Team" at bounding box center [74, 131] width 79 height 11
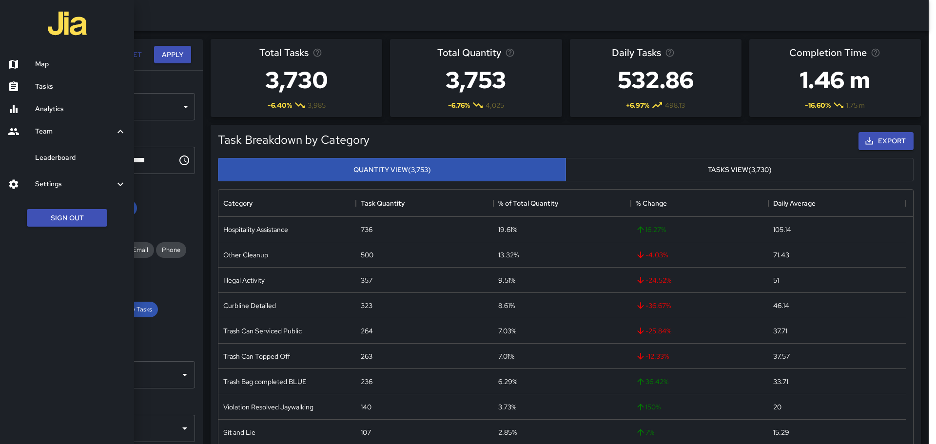
click at [59, 159] on h6 "Leaderboard" at bounding box center [80, 158] width 91 height 11
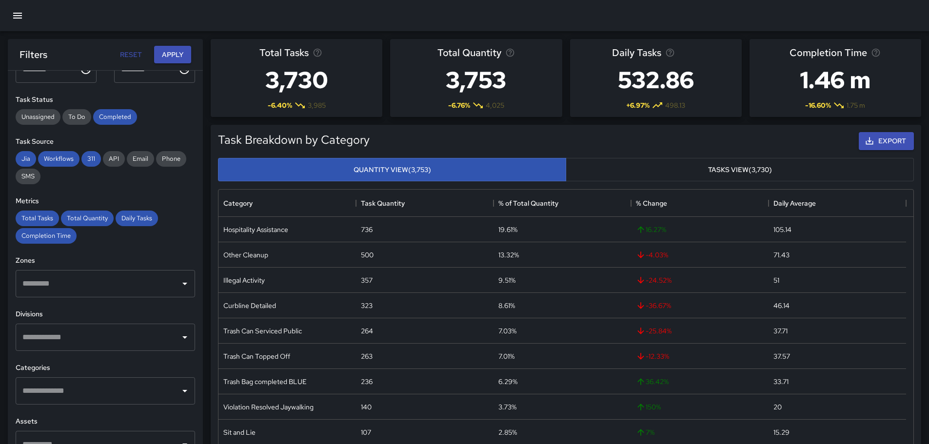
scroll to position [98, 0]
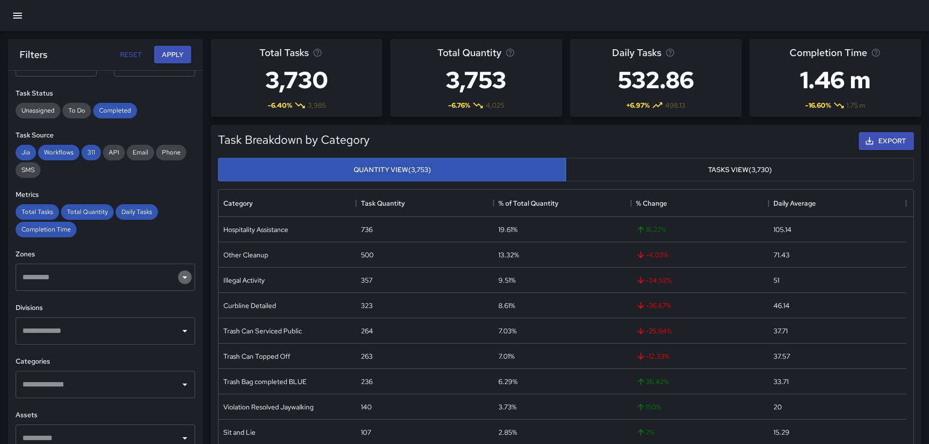
click at [180, 277] on icon "Open" at bounding box center [185, 278] width 12 height 12
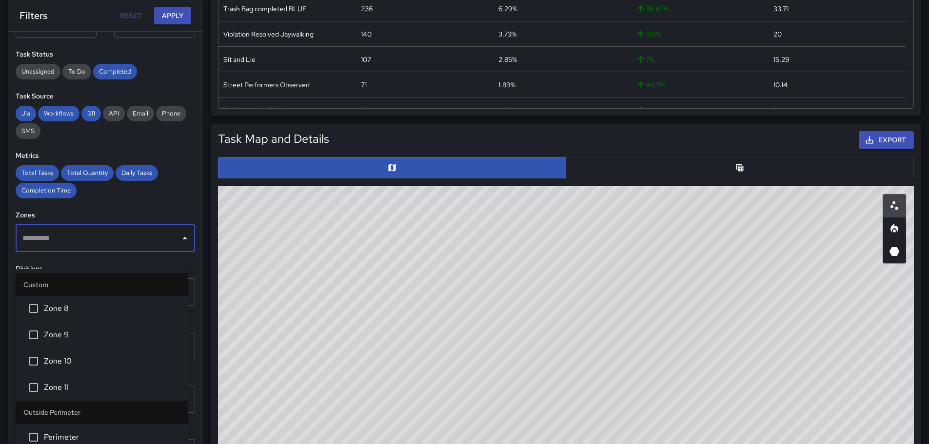
scroll to position [390, 0]
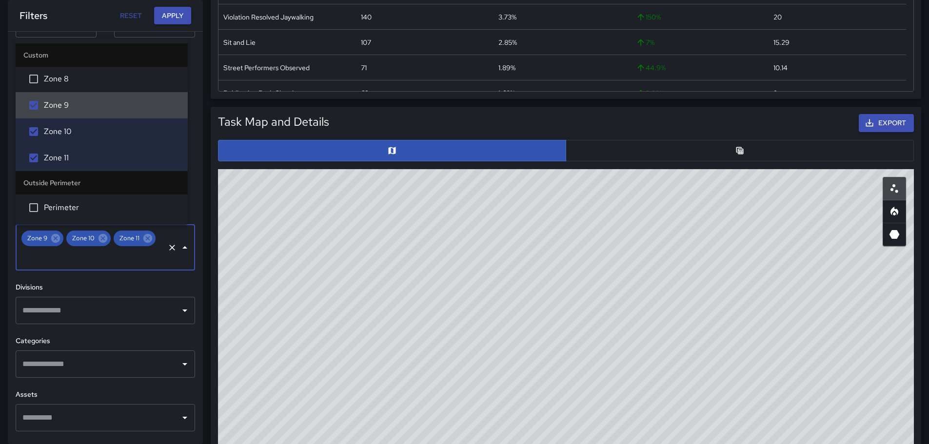
click at [122, 245] on div "Zone 9 Zone 10 Zone 11 ​" at bounding box center [105, 248] width 179 height 46
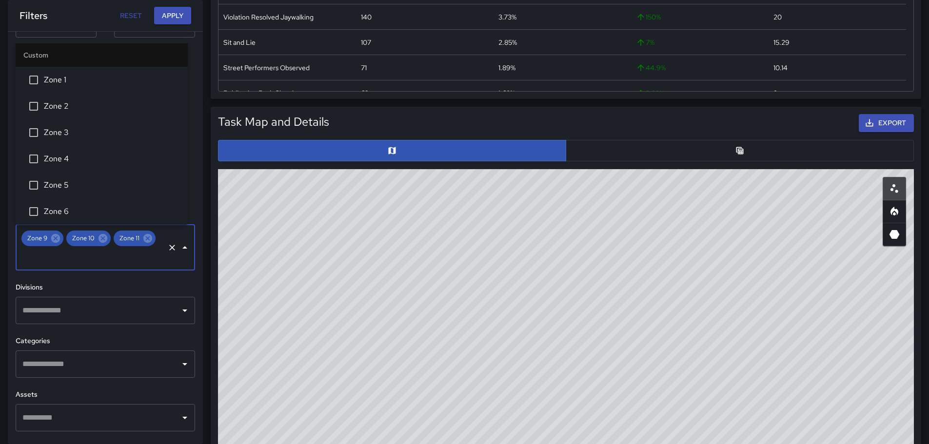
drag, startPoint x: 91, startPoint y: 255, endPoint x: 189, endPoint y: 254, distance: 97.5
click at [111, 253] on input "text" at bounding box center [91, 257] width 143 height 19
click at [182, 248] on icon "Close" at bounding box center [184, 247] width 5 height 2
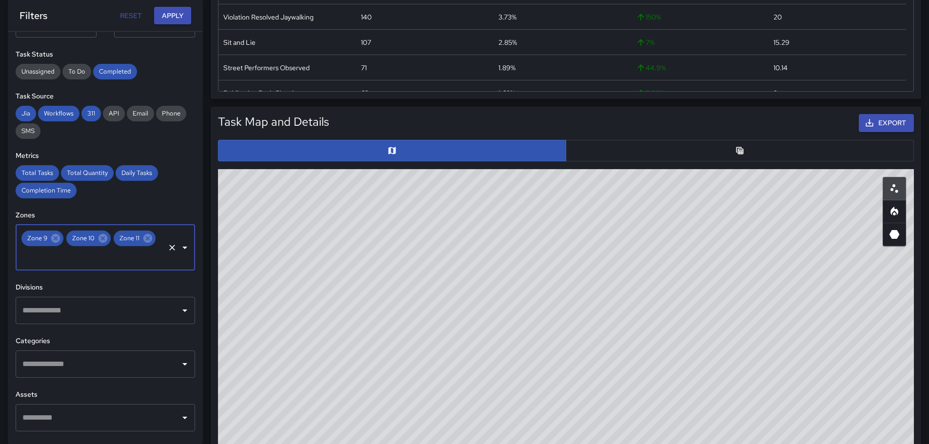
click at [182, 248] on icon "Open" at bounding box center [184, 248] width 5 height 2
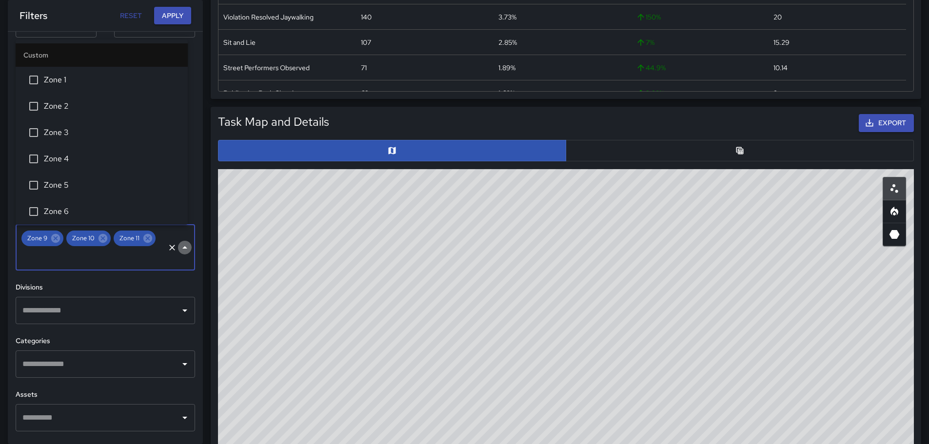
click at [182, 248] on icon "Close" at bounding box center [184, 247] width 5 height 2
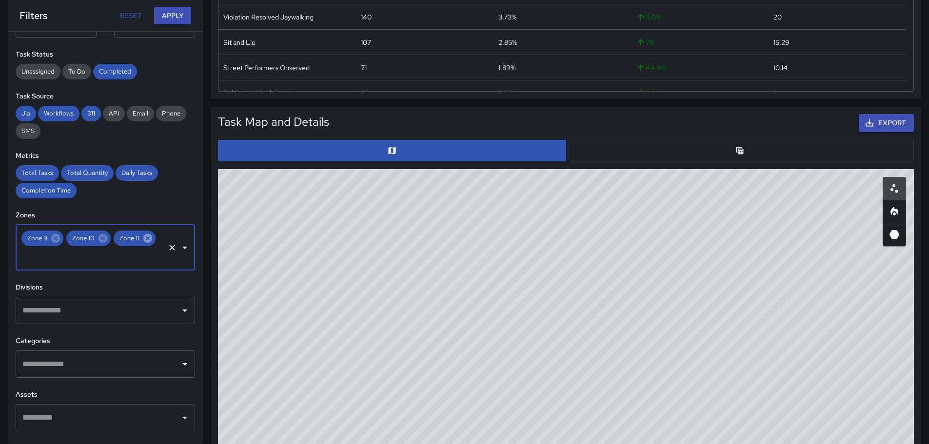
click at [143, 243] on icon at bounding box center [147, 238] width 9 height 9
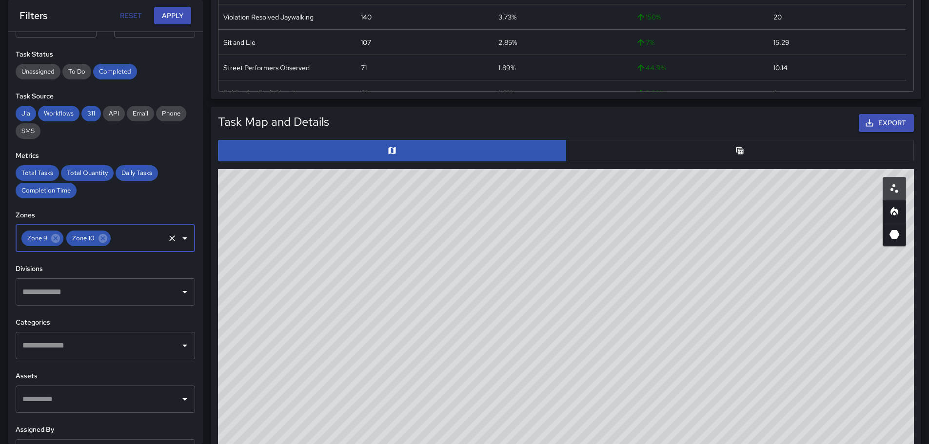
drag, startPoint x: 57, startPoint y: 237, endPoint x: 97, endPoint y: 237, distance: 40.0
click at [60, 237] on icon at bounding box center [55, 238] width 11 height 11
click at [57, 239] on icon at bounding box center [58, 238] width 11 height 11
click at [181, 236] on icon "Open" at bounding box center [185, 239] width 12 height 12
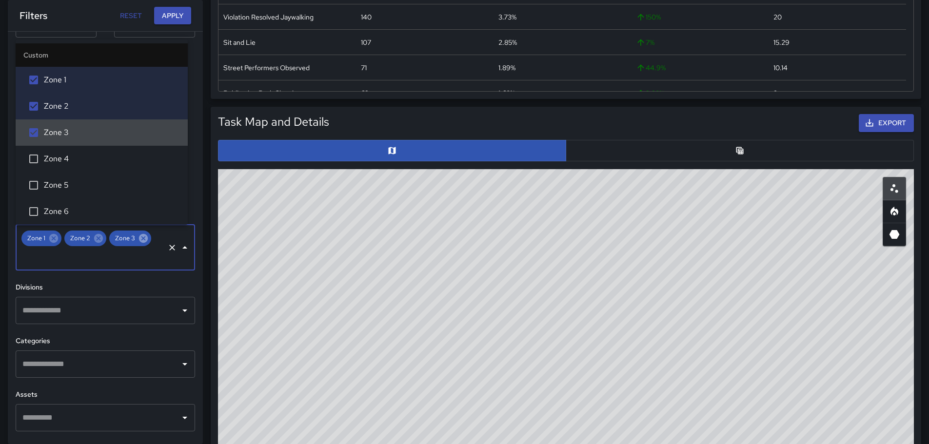
click at [139, 237] on icon at bounding box center [143, 238] width 9 height 9
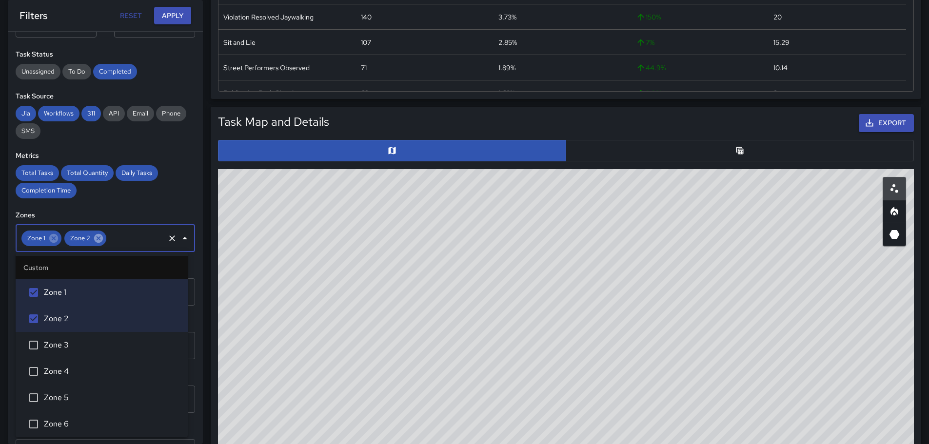
click at [93, 237] on icon at bounding box center [98, 238] width 11 height 11
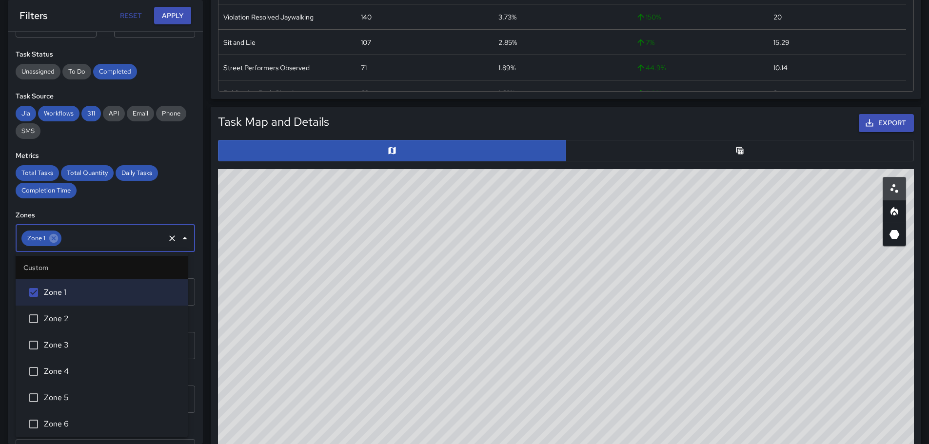
drag, startPoint x: 52, startPoint y: 237, endPoint x: 149, endPoint y: 243, distance: 96.8
click at [59, 237] on div "Zone 1" at bounding box center [41, 239] width 40 height 16
click at [55, 239] on icon at bounding box center [53, 238] width 11 height 11
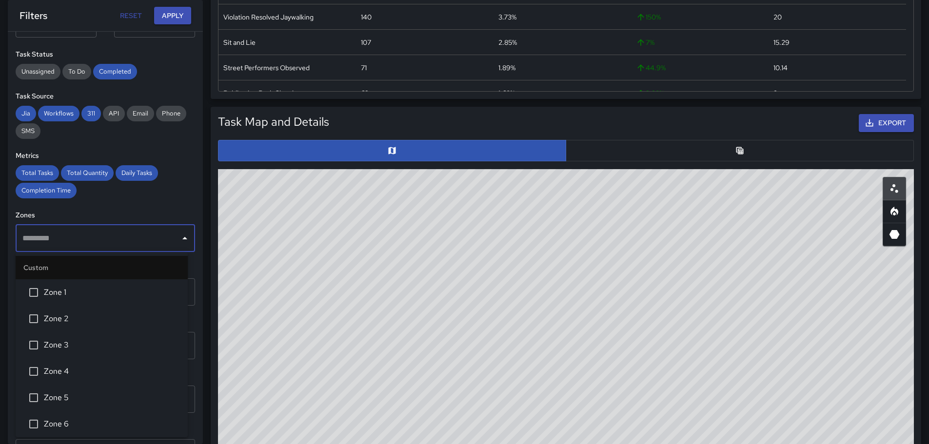
click at [179, 241] on icon "Close" at bounding box center [185, 239] width 12 height 12
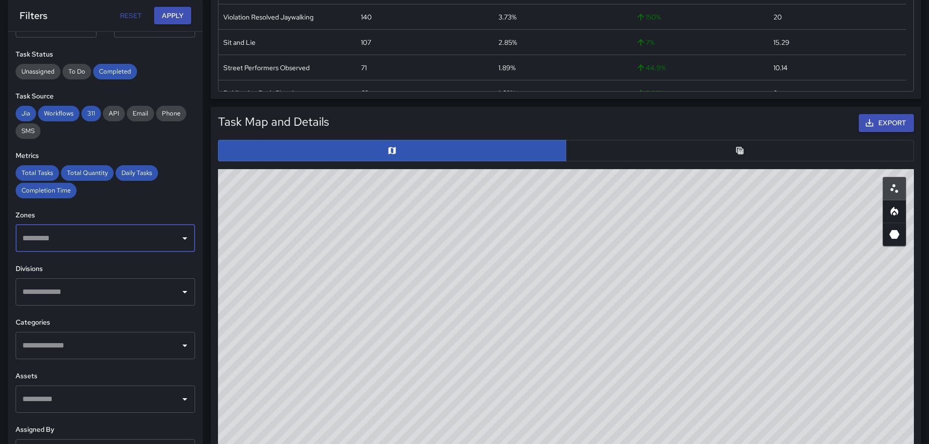
click at [179, 239] on icon "Open" at bounding box center [185, 239] width 12 height 12
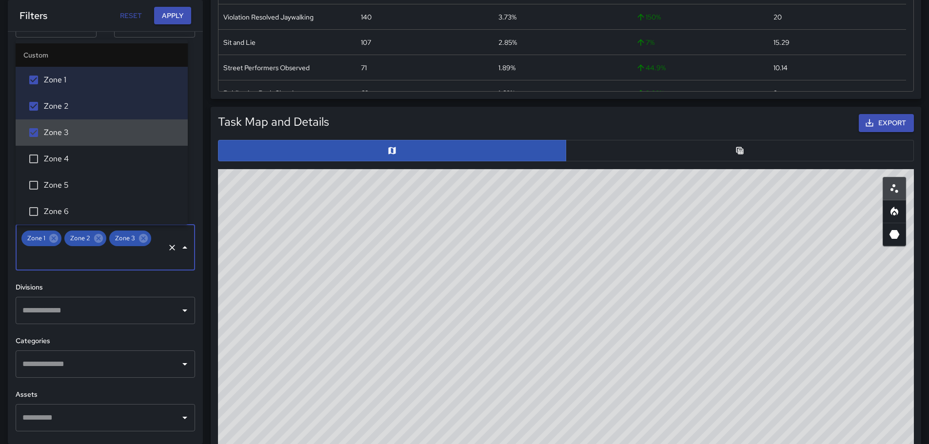
click at [179, 247] on icon "Close" at bounding box center [185, 248] width 12 height 12
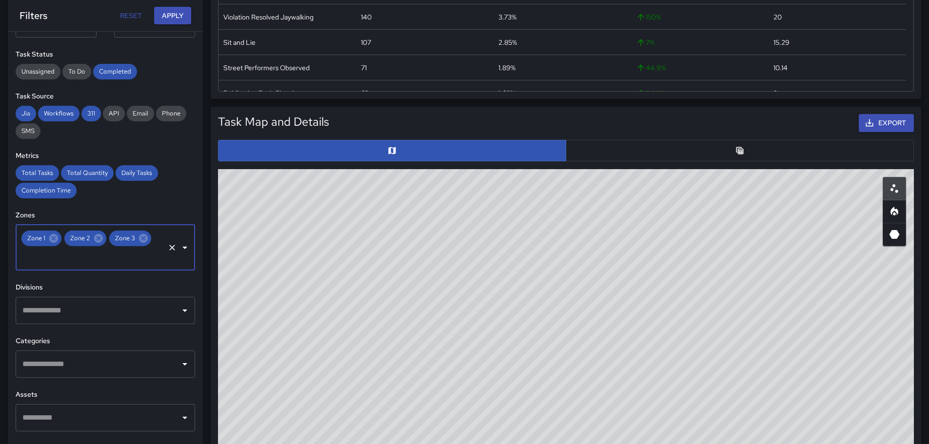
click at [182, 247] on icon "Open" at bounding box center [184, 248] width 5 height 2
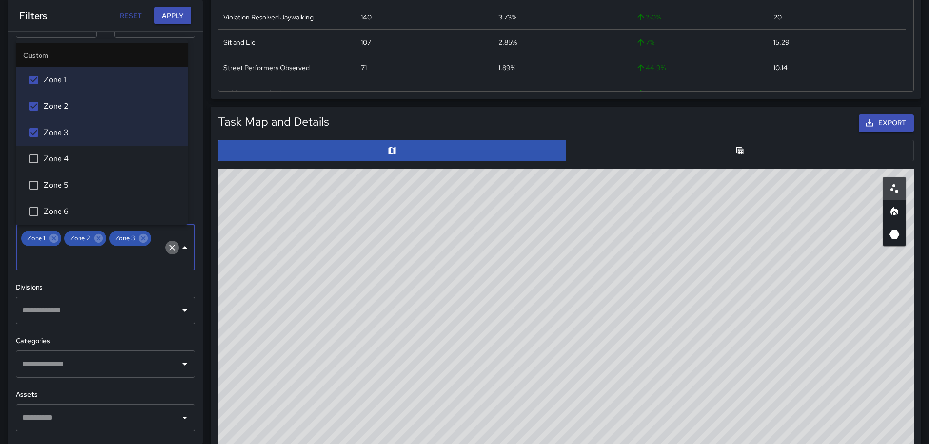
click at [167, 250] on icon "Clear" at bounding box center [172, 248] width 10 height 10
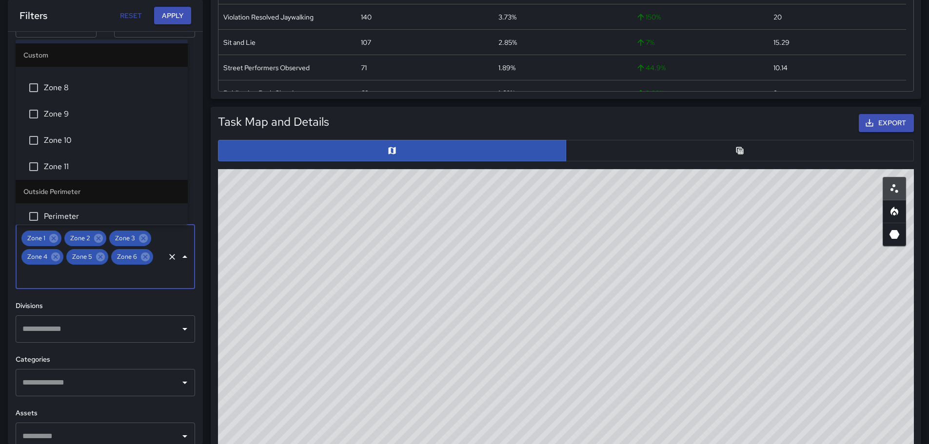
scroll to position [136, 0]
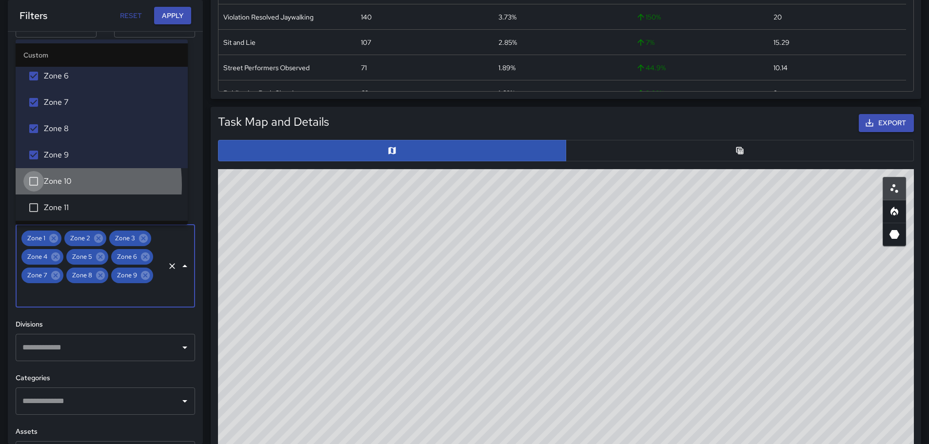
click at [31, 192] on li "Zone 10" at bounding box center [102, 181] width 172 height 26
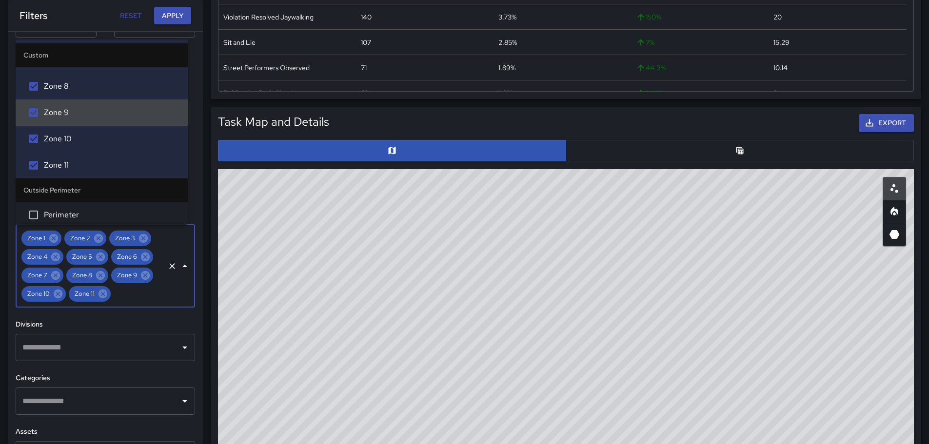
scroll to position [185, 0]
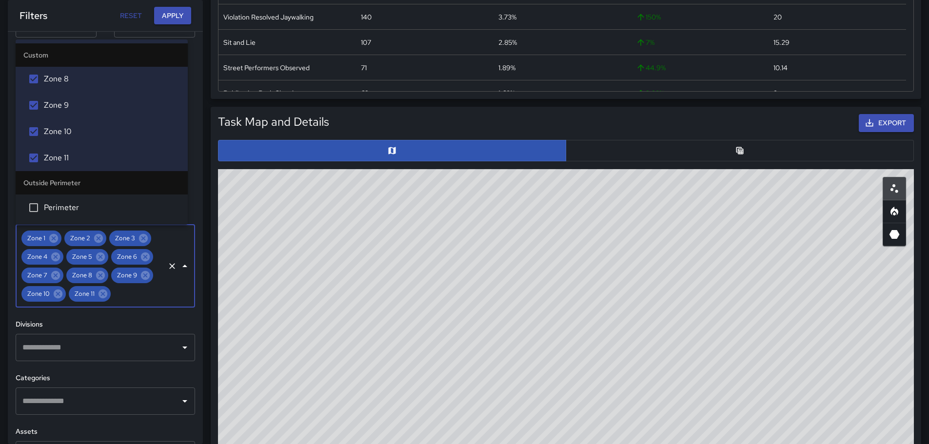
click at [179, 351] on icon "Open" at bounding box center [185, 348] width 12 height 12
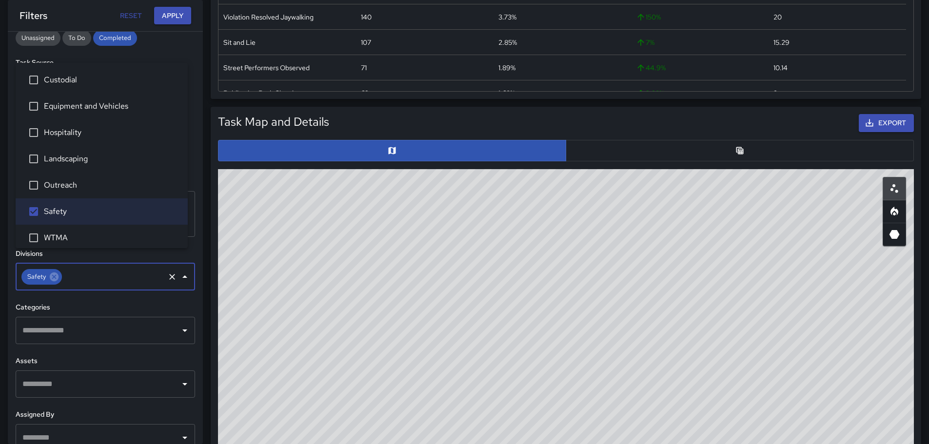
scroll to position [146, 0]
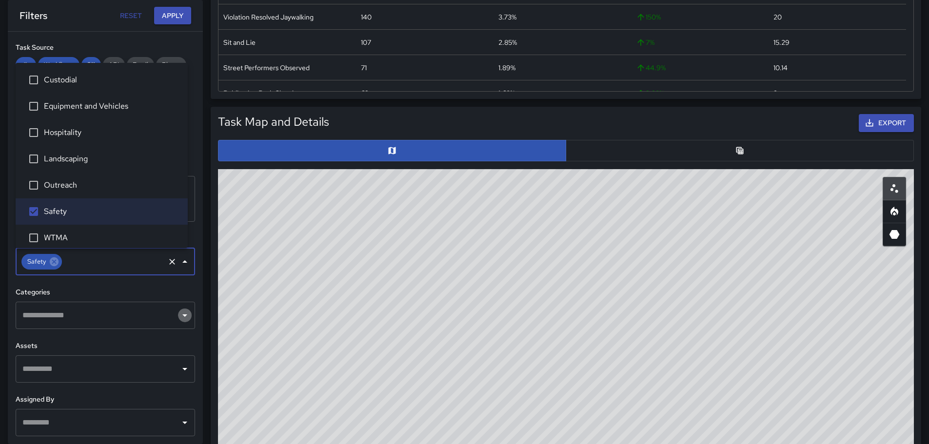
click at [179, 318] on icon "Open" at bounding box center [185, 316] width 12 height 12
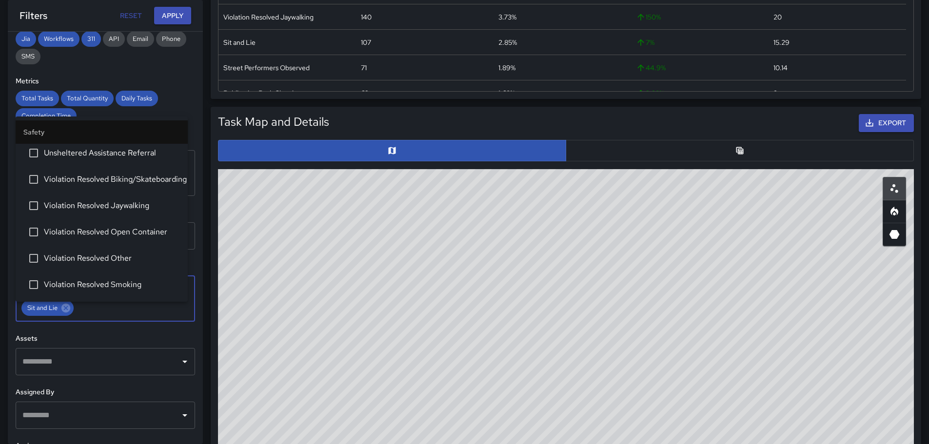
scroll to position [195, 0]
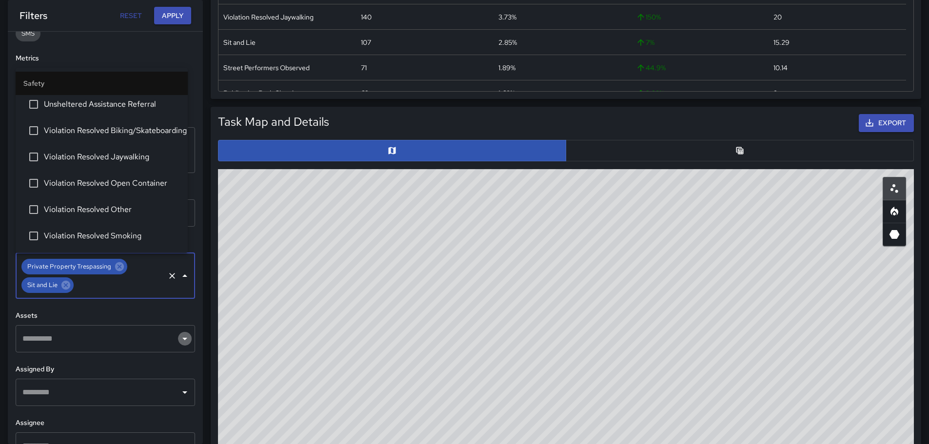
click at [179, 341] on icon "Open" at bounding box center [185, 339] width 12 height 12
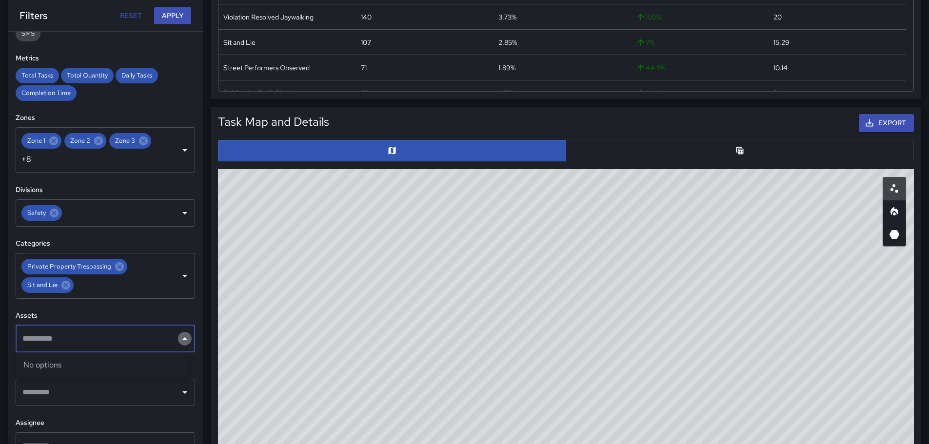
click at [182, 339] on icon "Close" at bounding box center [184, 338] width 5 height 2
click at [179, 394] on icon "Open" at bounding box center [185, 393] width 12 height 12
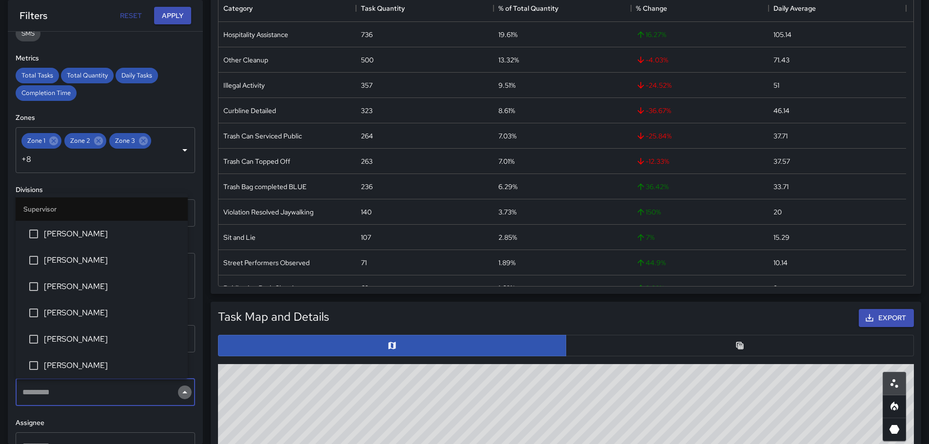
click at [182, 393] on icon "Close" at bounding box center [184, 392] width 5 height 2
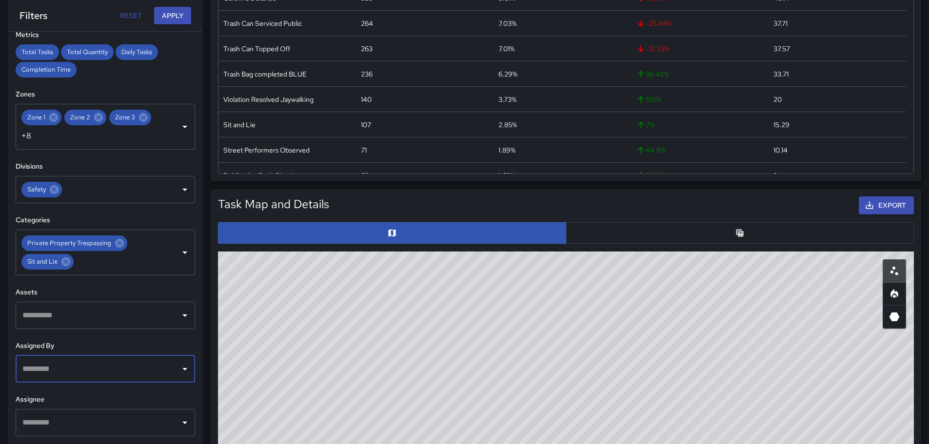
scroll to position [341, 0]
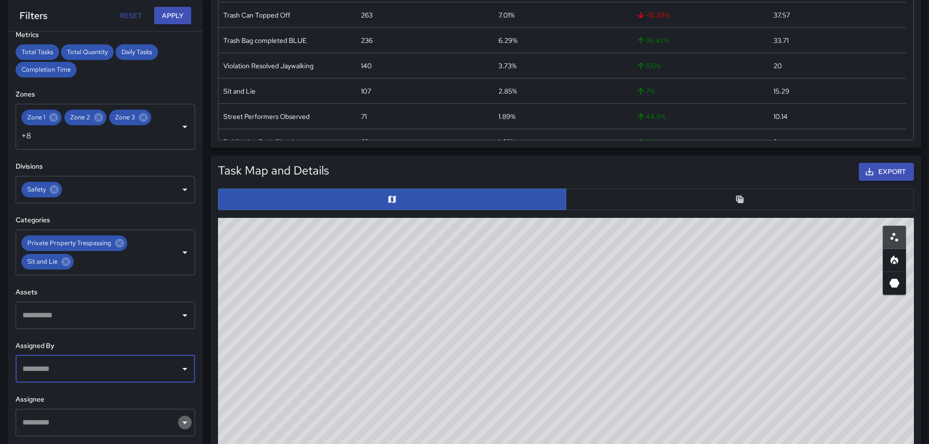
click at [179, 421] on icon "Open" at bounding box center [185, 423] width 12 height 12
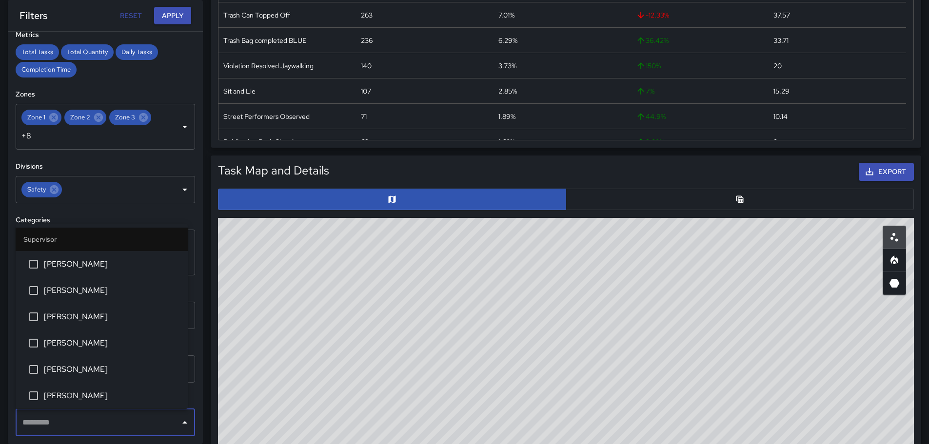
click at [182, 422] on icon "Close" at bounding box center [184, 422] width 5 height 2
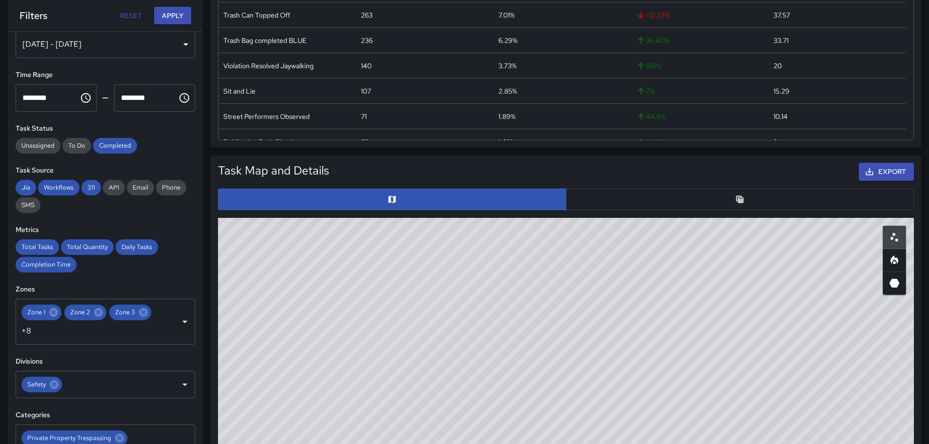
scroll to position [0, 0]
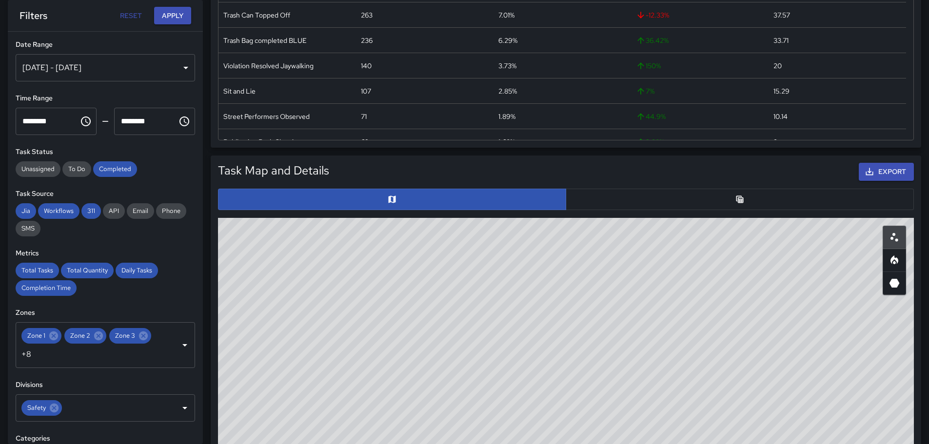
click at [177, 67] on div "[DATE] - [DATE]" at bounding box center [105, 67] width 179 height 27
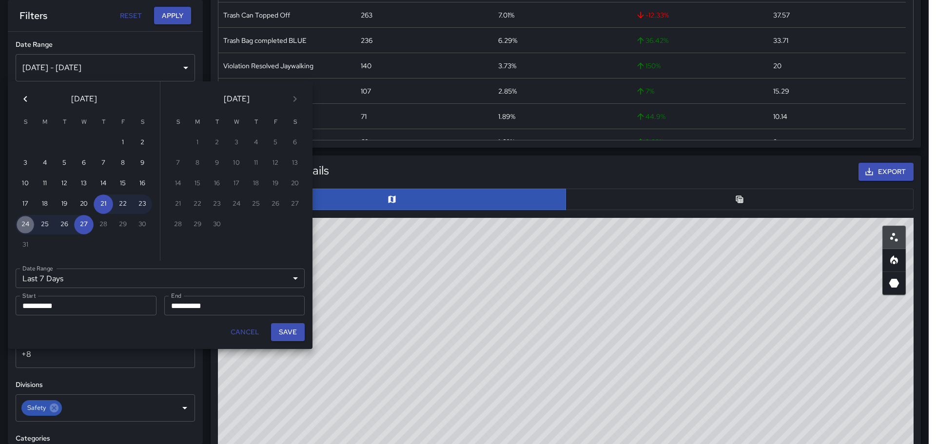
click at [26, 222] on button "24" at bounding box center [26, 225] width 20 height 20
type input "******"
click at [76, 229] on button "27" at bounding box center [84, 225] width 20 height 20
click at [83, 228] on button "27" at bounding box center [84, 225] width 20 height 20
click at [26, 225] on button "24" at bounding box center [26, 225] width 20 height 20
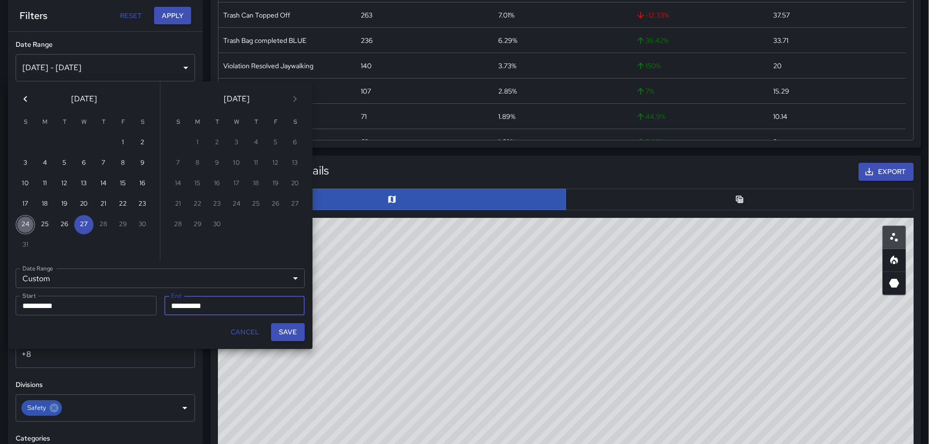
type input "**********"
click at [28, 224] on button "24" at bounding box center [26, 225] width 20 height 20
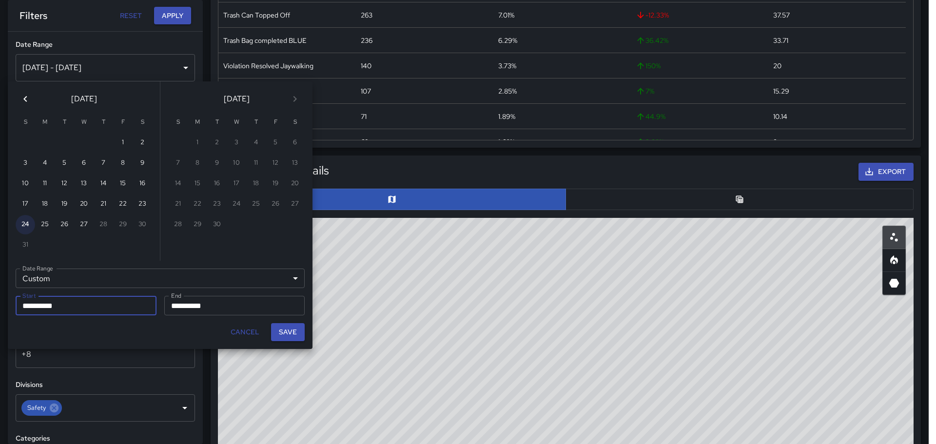
type input "**********"
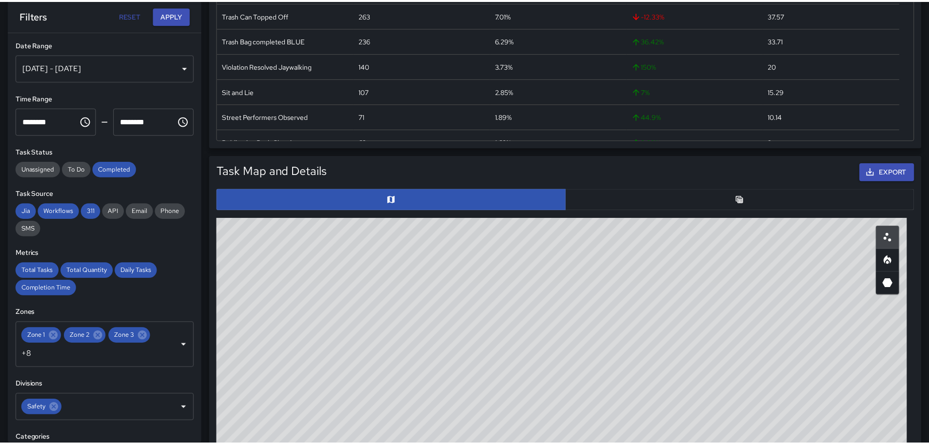
scroll to position [8, 8]
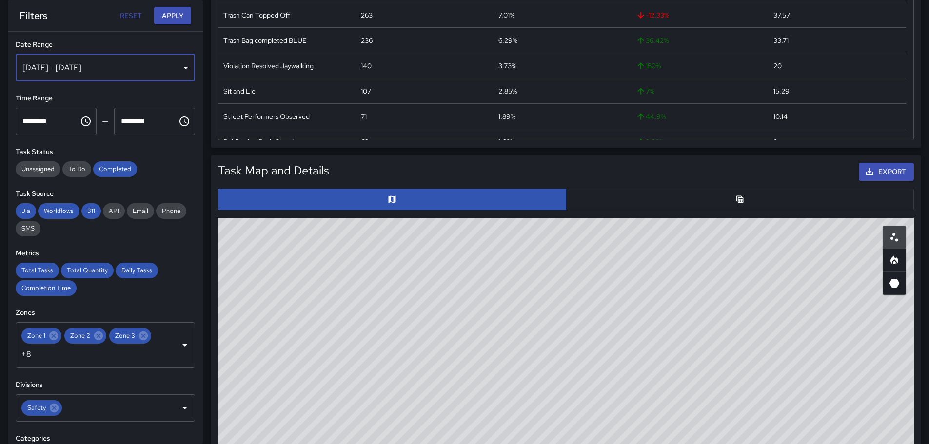
click at [132, 68] on div "[DATE] - [DATE]" at bounding box center [105, 67] width 179 height 27
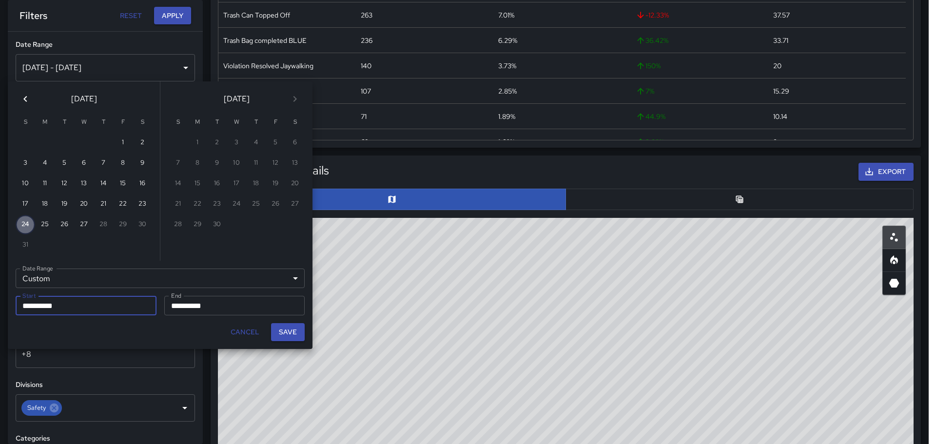
click at [26, 229] on button "24" at bounding box center [26, 225] width 20 height 20
click at [290, 334] on button "Save" at bounding box center [288, 332] width 34 height 18
type input "**********"
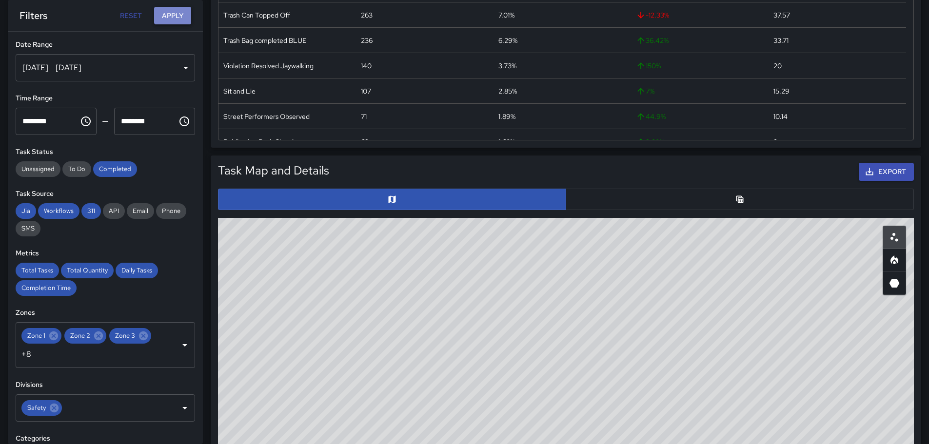
click at [176, 12] on button "Apply" at bounding box center [172, 16] width 37 height 18
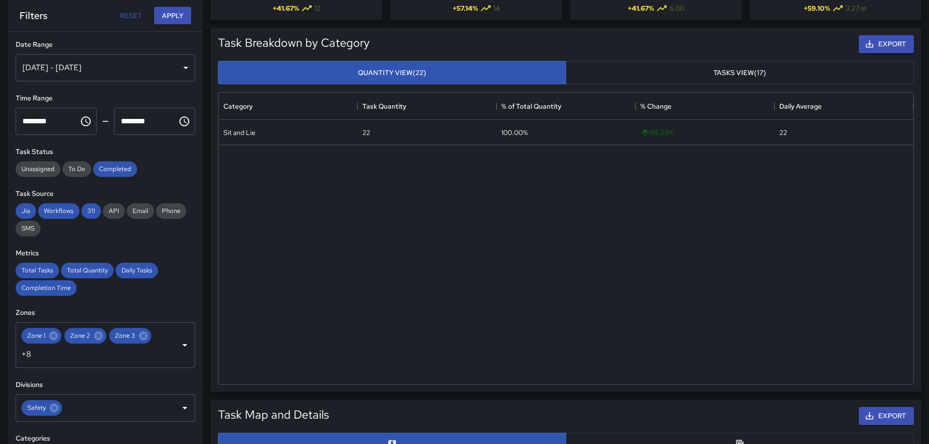
scroll to position [33, 0]
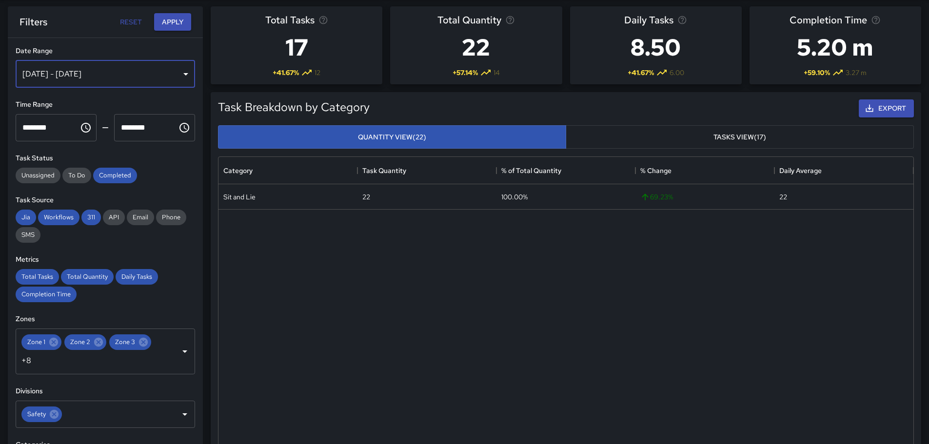
click at [179, 74] on div "[DATE] - [DATE]" at bounding box center [105, 73] width 179 height 27
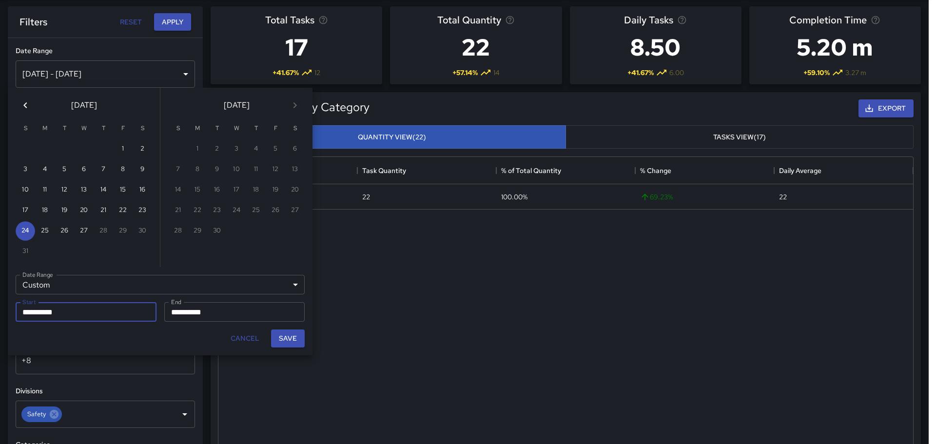
click at [93, 312] on input "**********" at bounding box center [83, 312] width 134 height 20
click at [45, 227] on button "25" at bounding box center [45, 231] width 20 height 20
type input "**********"
click at [42, 229] on button "25" at bounding box center [45, 231] width 20 height 20
type input "**********"
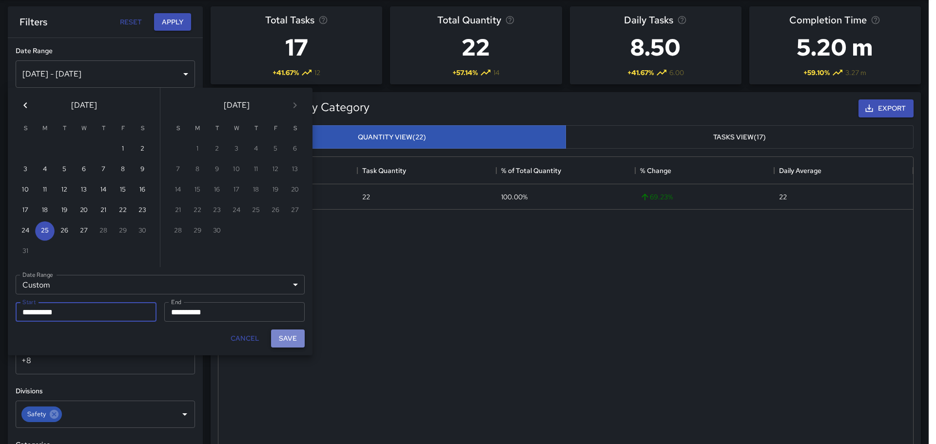
click at [293, 337] on button "Save" at bounding box center [288, 339] width 34 height 18
type input "**********"
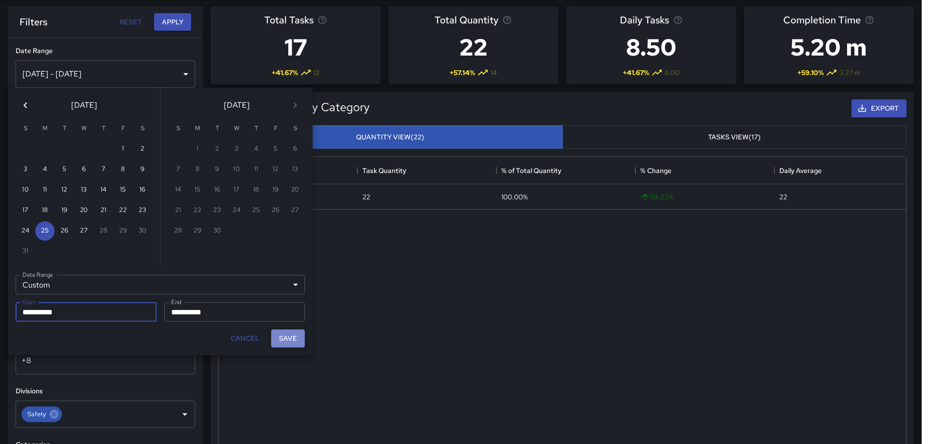
scroll to position [8, 8]
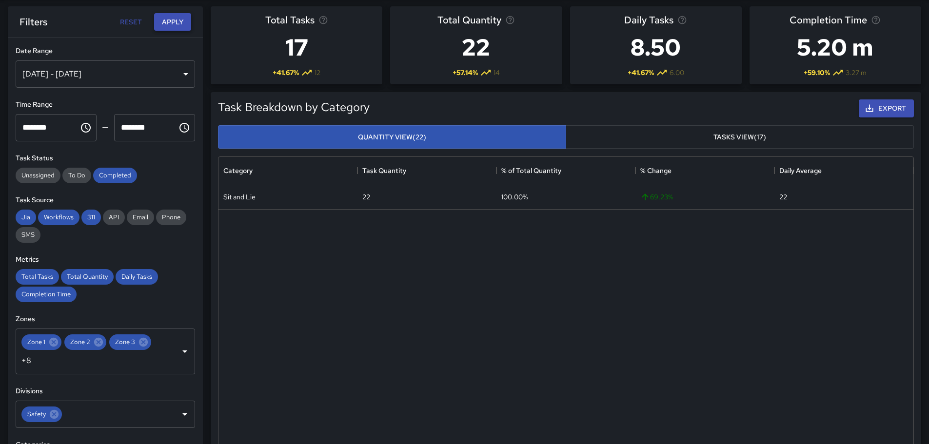
click at [173, 18] on button "Apply" at bounding box center [172, 22] width 37 height 18
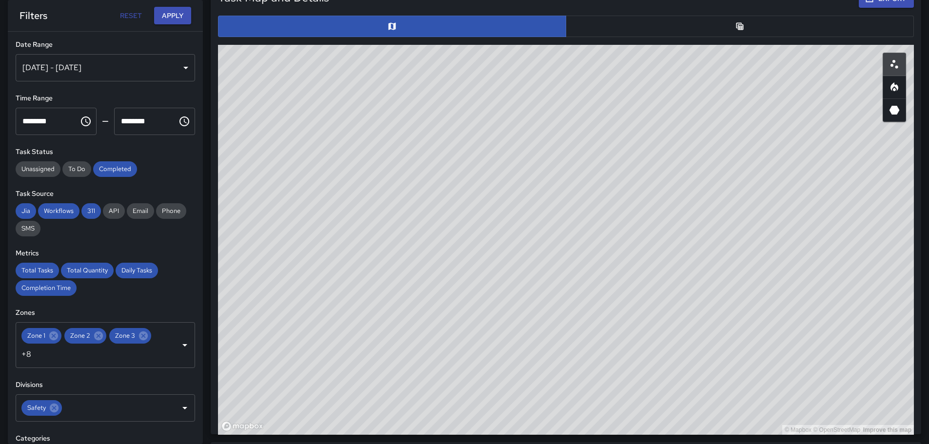
scroll to position [476, 0]
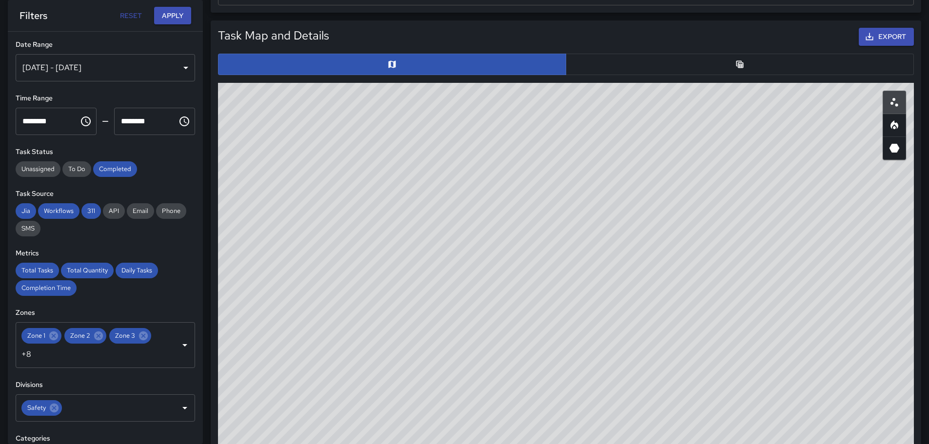
drag, startPoint x: 800, startPoint y: 300, endPoint x: 778, endPoint y: 276, distance: 32.4
click at [764, 283] on div "© Mapbox © OpenStreetMap Improve this map" at bounding box center [566, 278] width 696 height 390
drag, startPoint x: 920, startPoint y: 191, endPoint x: 917, endPoint y: 209, distance: 17.8
click at [917, 210] on div "Task Map and Details Export ID Address Division daf15f70 [STREET_ADDRESS][GEOGR…" at bounding box center [566, 246] width 710 height 452
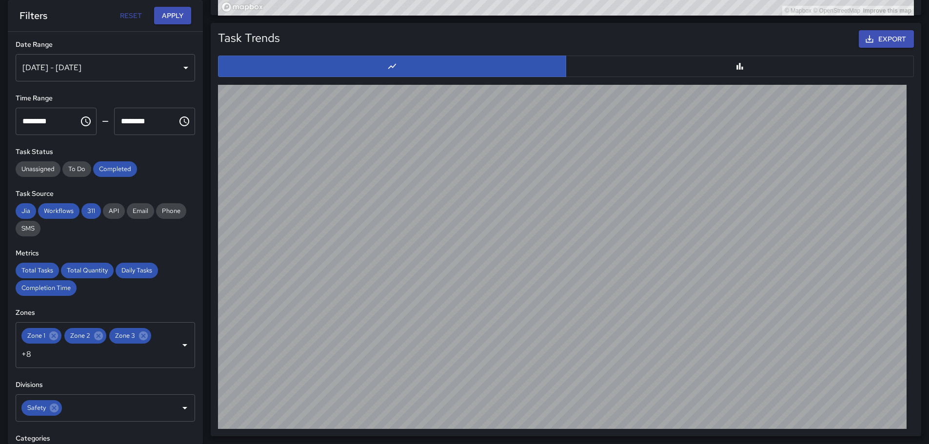
scroll to position [527, 0]
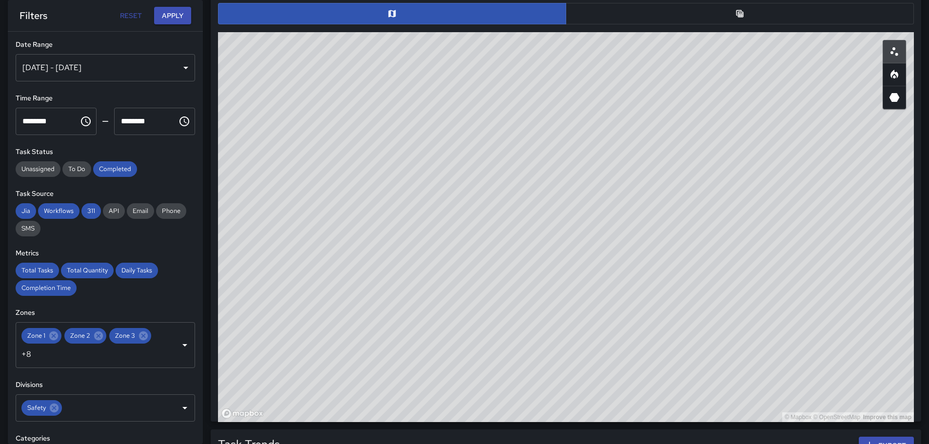
drag, startPoint x: 929, startPoint y: 219, endPoint x: 910, endPoint y: 124, distance: 97.0
click at [914, 112] on div "Total Tasks 16 -5.88 % 17 Total Quantity 19 -13.64 % 22 Daily Tasks 8.00 -5.88 …" at bounding box center [566, 177] width 726 height 1347
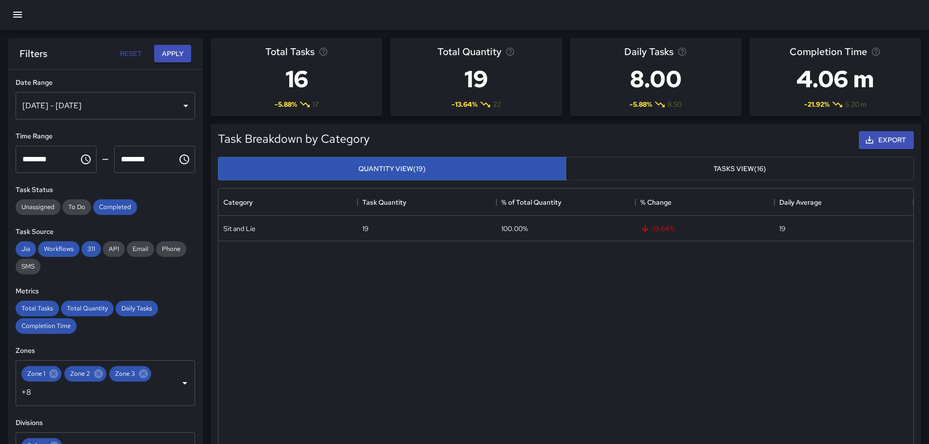
scroll to position [0, 0]
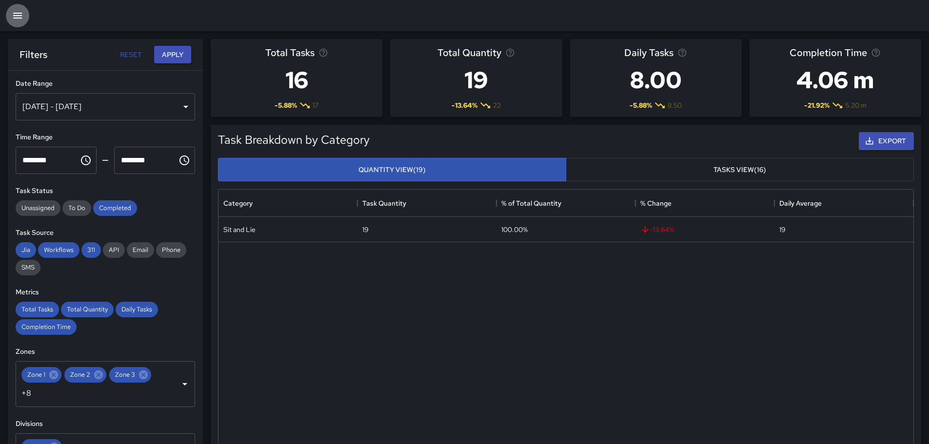
click at [16, 19] on icon "button" at bounding box center [17, 16] width 9 height 6
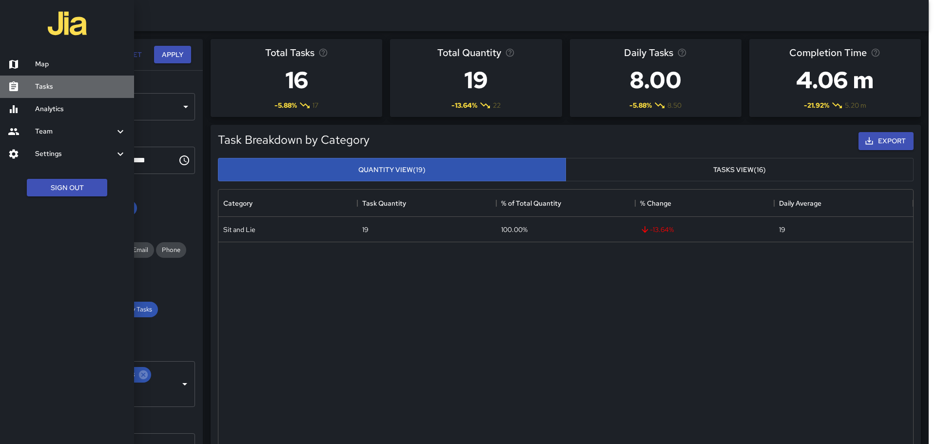
click at [43, 84] on h6 "Tasks" at bounding box center [80, 86] width 91 height 11
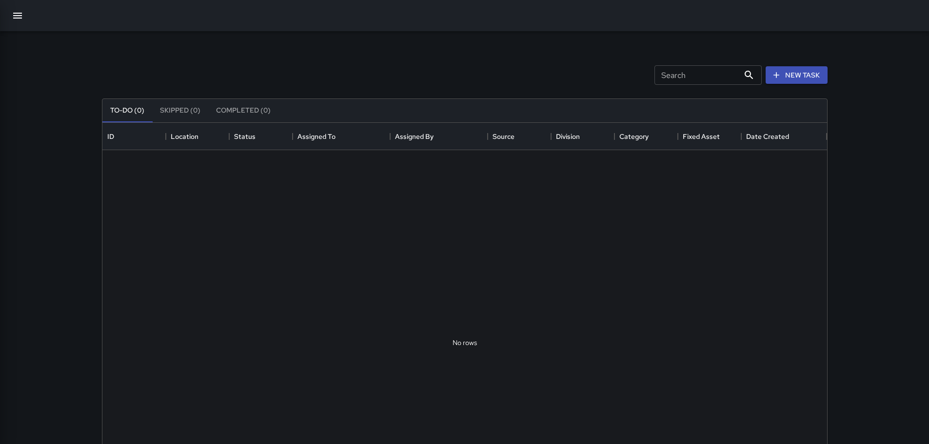
scroll to position [406, 717]
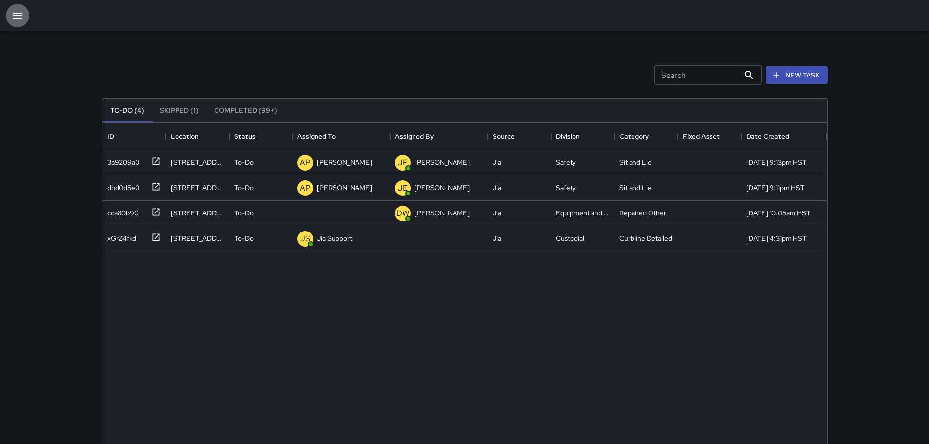
click at [14, 16] on icon "button" at bounding box center [17, 16] width 9 height 6
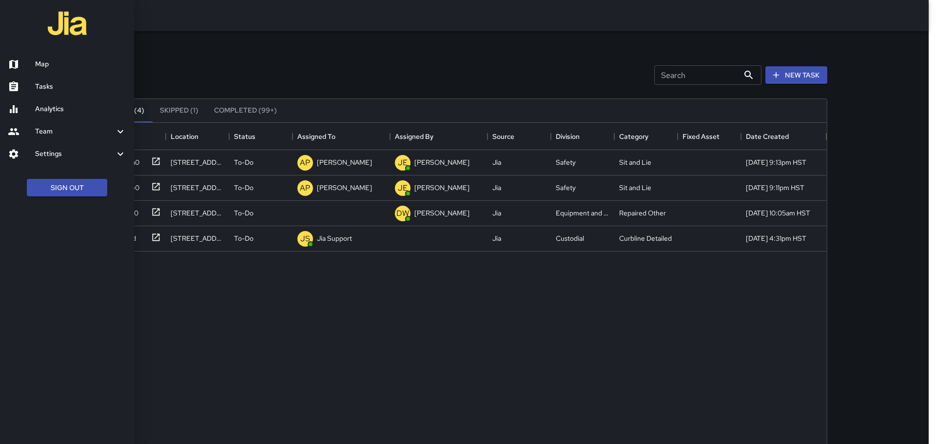
click at [109, 132] on h6 "Team" at bounding box center [74, 131] width 79 height 11
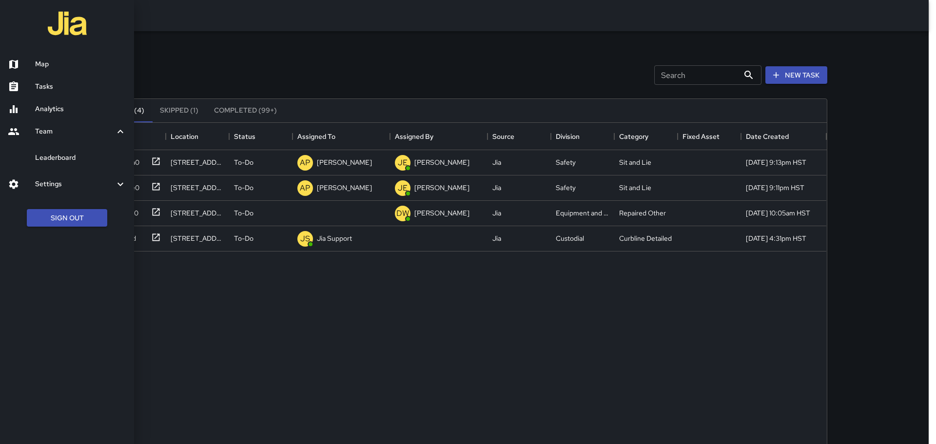
click at [70, 181] on h6 "Settings" at bounding box center [74, 184] width 79 height 11
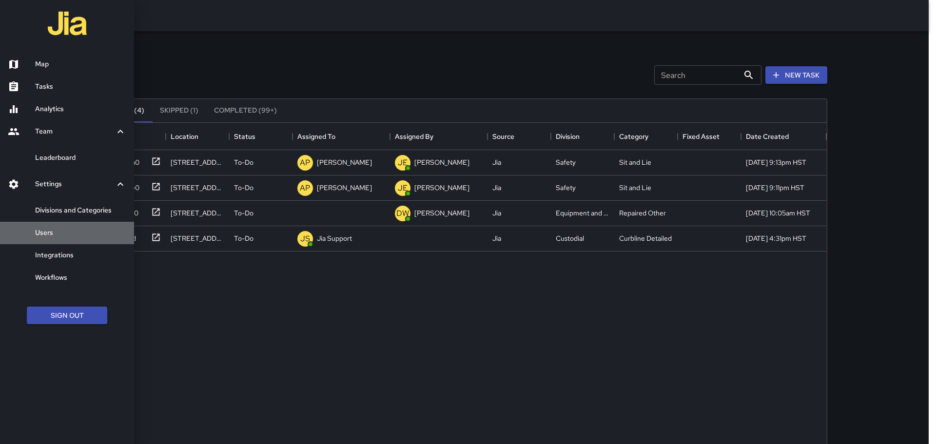
click at [39, 233] on h6 "Users" at bounding box center [80, 233] width 91 height 11
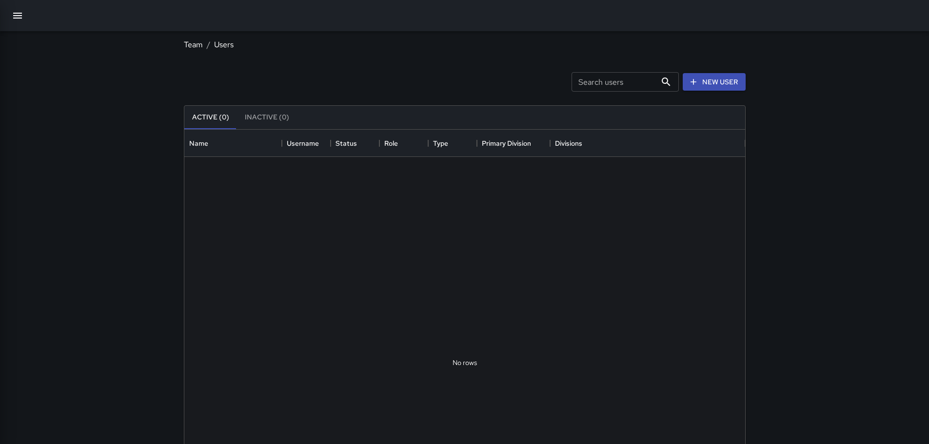
scroll to position [432, 553]
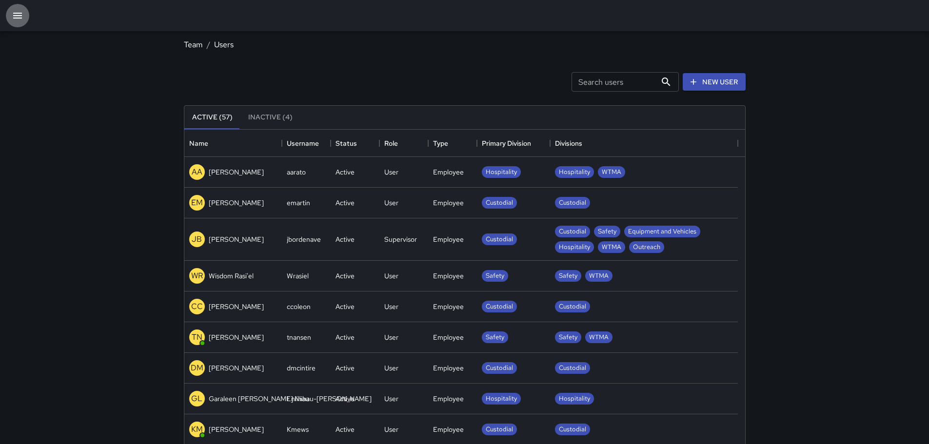
click at [19, 17] on icon "button" at bounding box center [18, 16] width 12 height 12
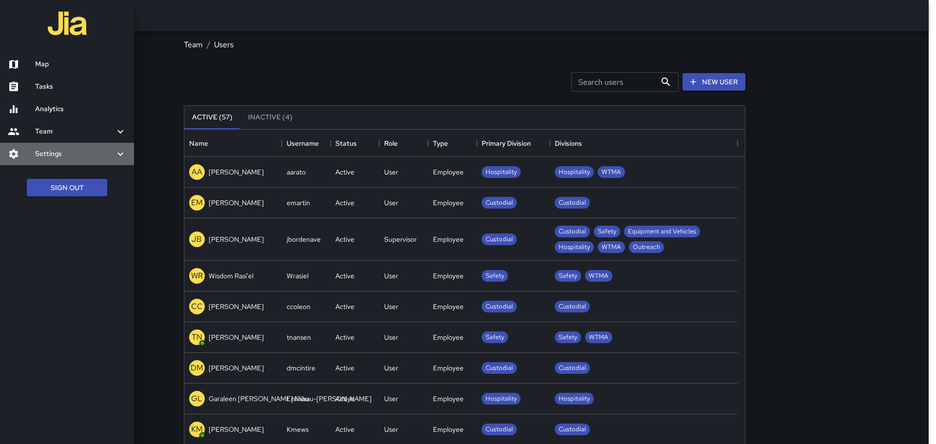
click at [122, 152] on icon at bounding box center [121, 154] width 12 height 12
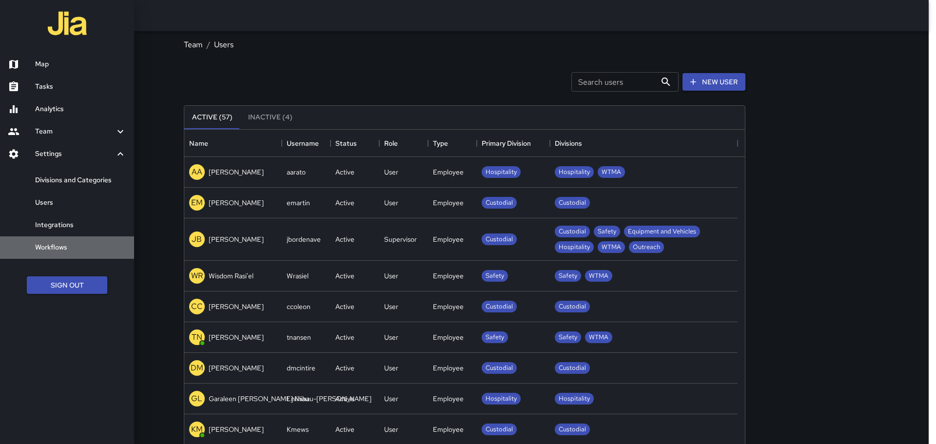
click at [60, 246] on h6 "Workflows" at bounding box center [80, 247] width 91 height 11
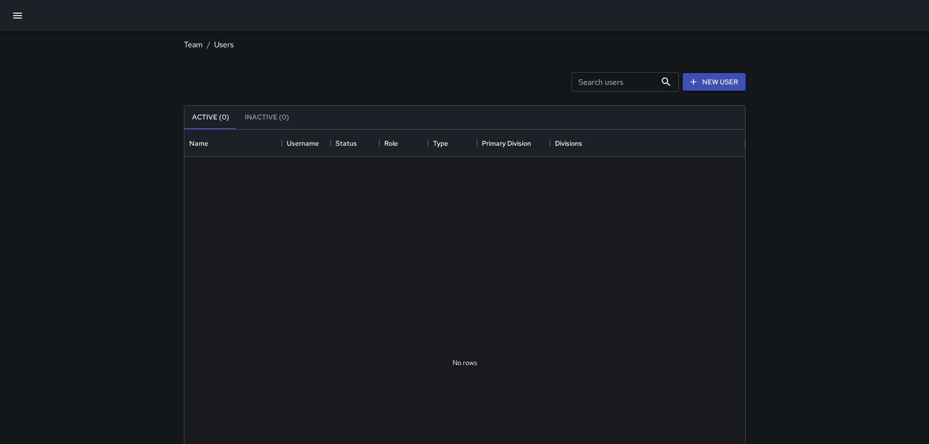
scroll to position [432, 553]
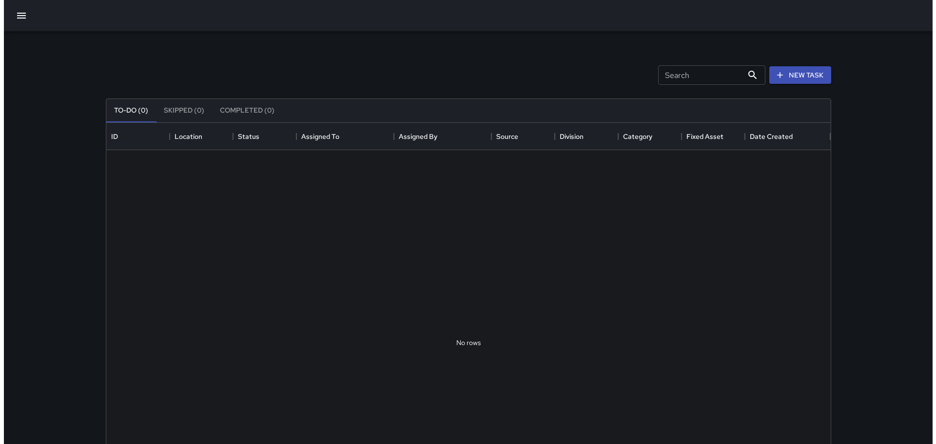
scroll to position [406, 717]
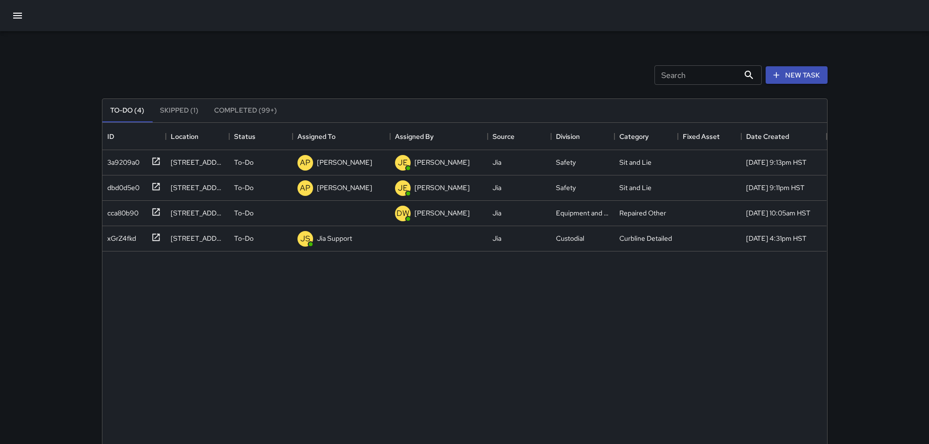
click at [20, 29] on div at bounding box center [464, 15] width 929 height 31
click at [18, 9] on button "button" at bounding box center [17, 15] width 23 height 23
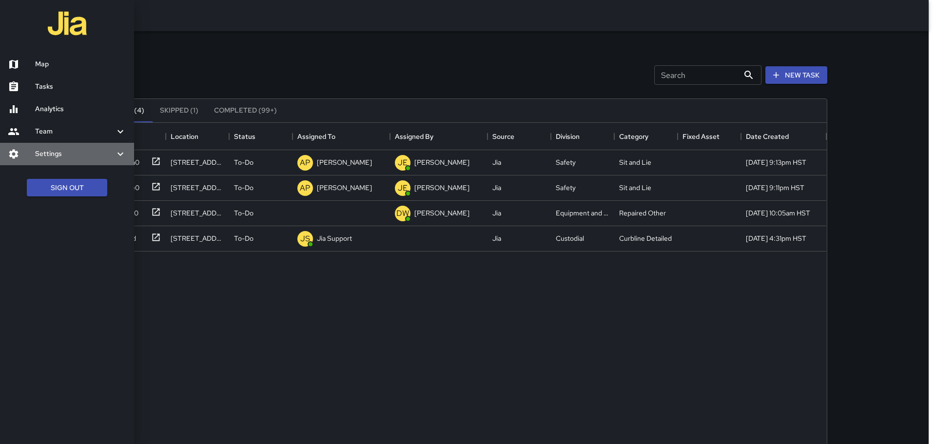
click at [124, 152] on icon at bounding box center [121, 154] width 12 height 12
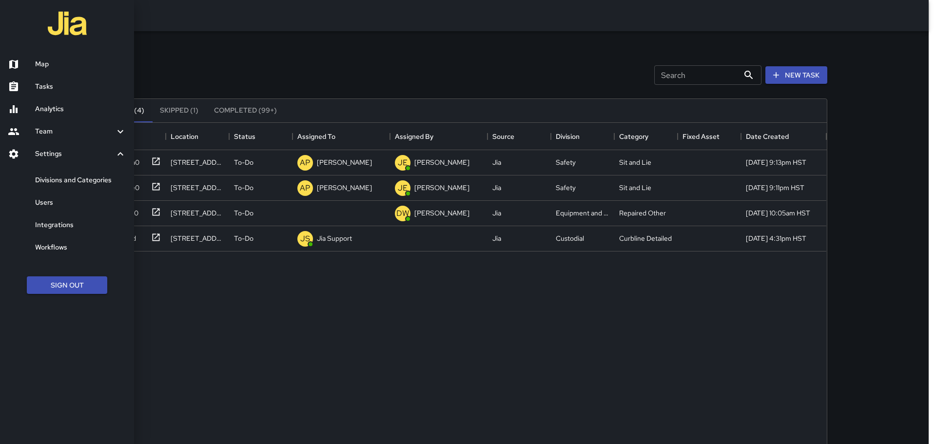
click at [68, 225] on h6 "Integrations" at bounding box center [80, 225] width 91 height 11
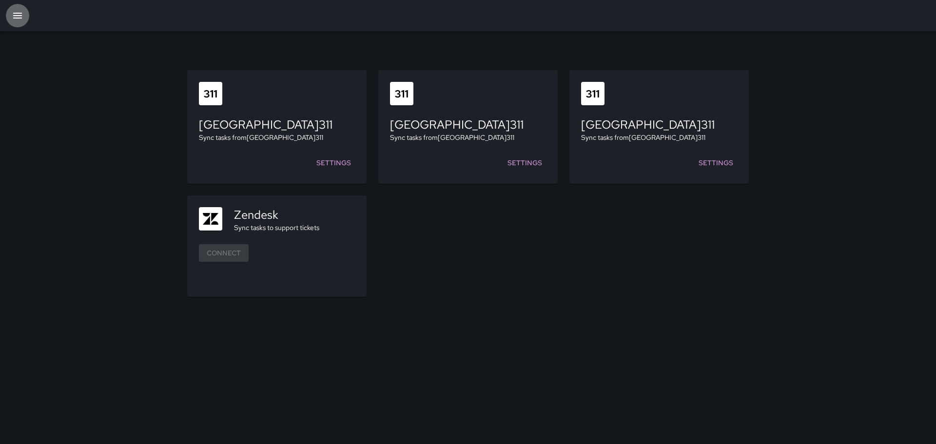
click at [20, 16] on icon "button" at bounding box center [17, 16] width 9 height 6
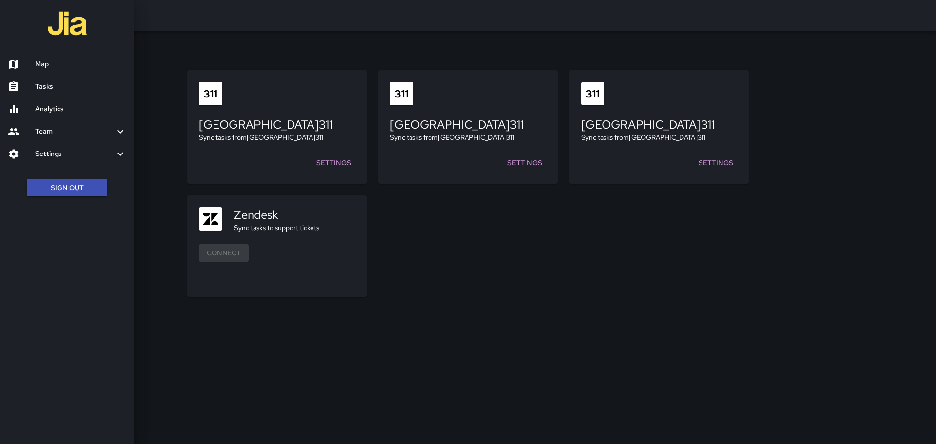
click at [116, 152] on icon at bounding box center [121, 154] width 12 height 12
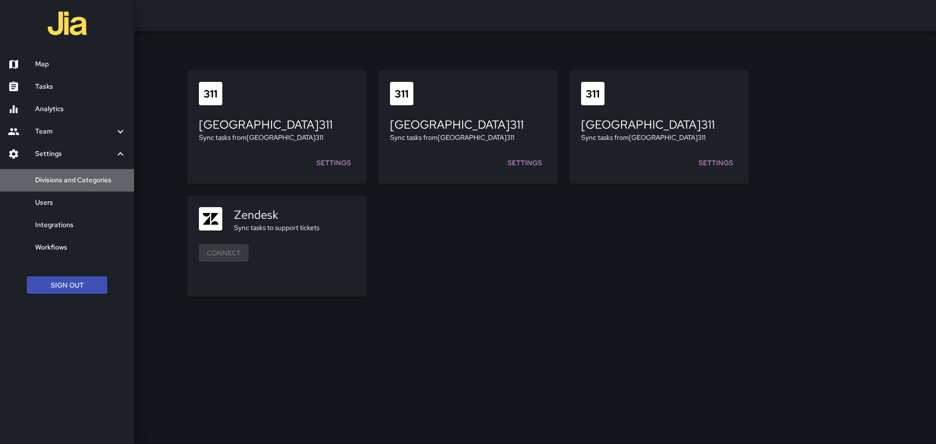
click at [70, 183] on h6 "Divisions and Categories" at bounding box center [80, 180] width 91 height 11
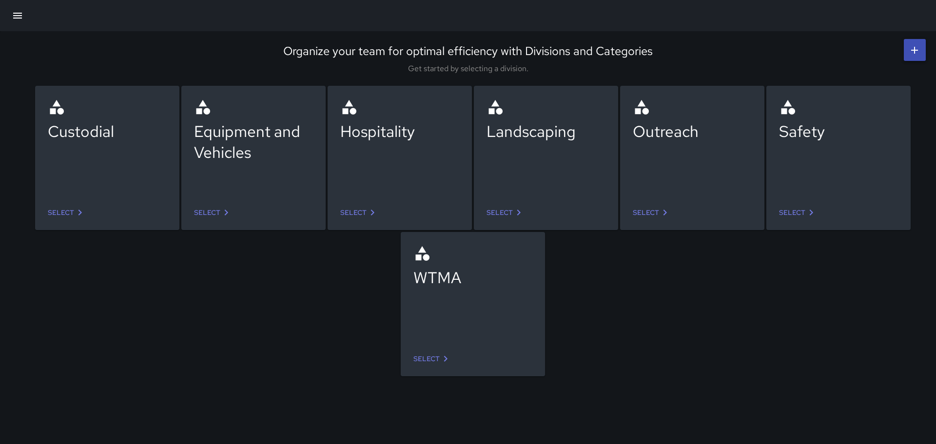
click at [16, 14] on icon "button" at bounding box center [17, 16] width 9 height 6
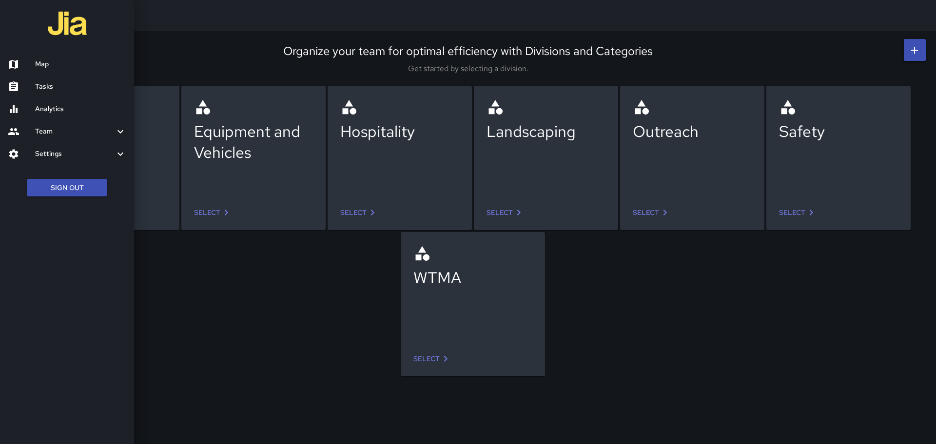
click at [120, 152] on icon at bounding box center [121, 154] width 12 height 12
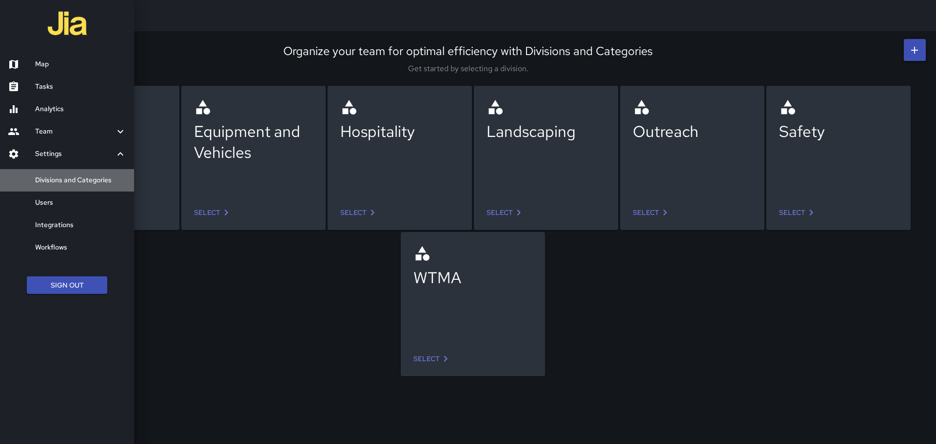
click at [80, 175] on h6 "Divisions and Categories" at bounding box center [80, 180] width 91 height 11
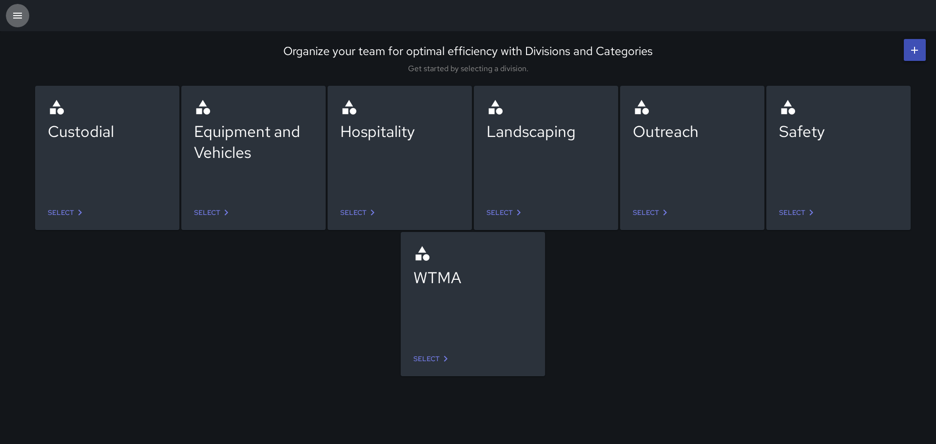
click at [20, 16] on icon "button" at bounding box center [17, 16] width 9 height 6
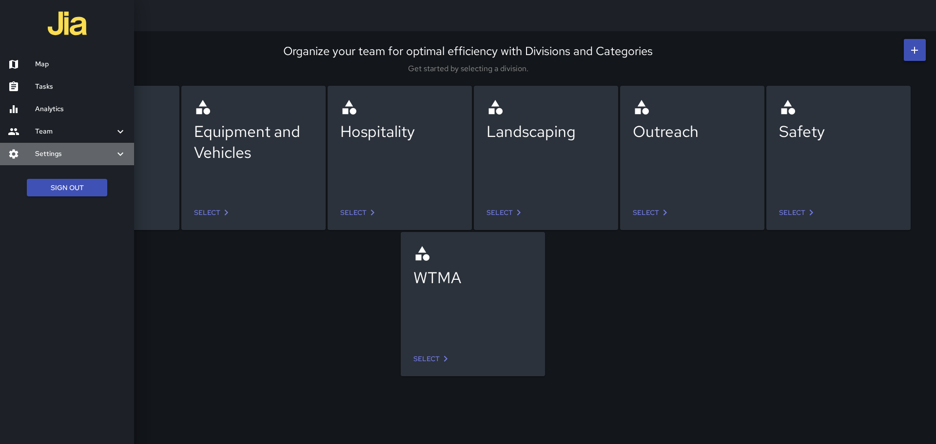
click at [120, 154] on icon at bounding box center [121, 154] width 12 height 12
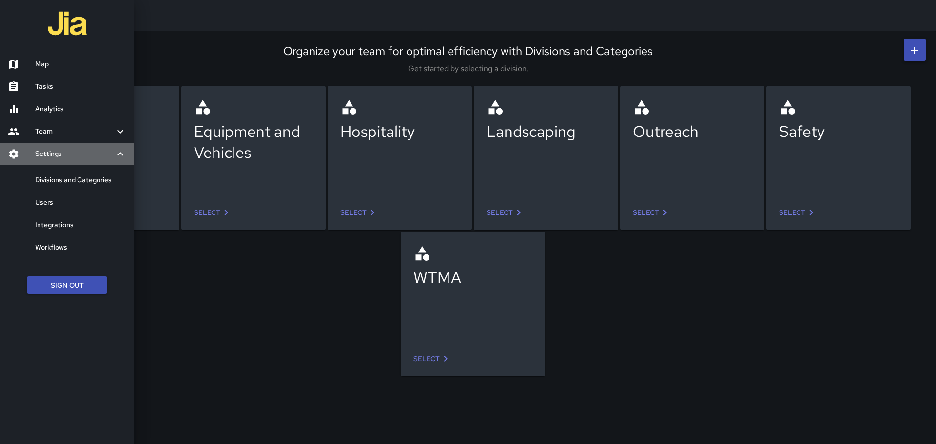
click at [122, 154] on icon at bounding box center [121, 153] width 6 height 3
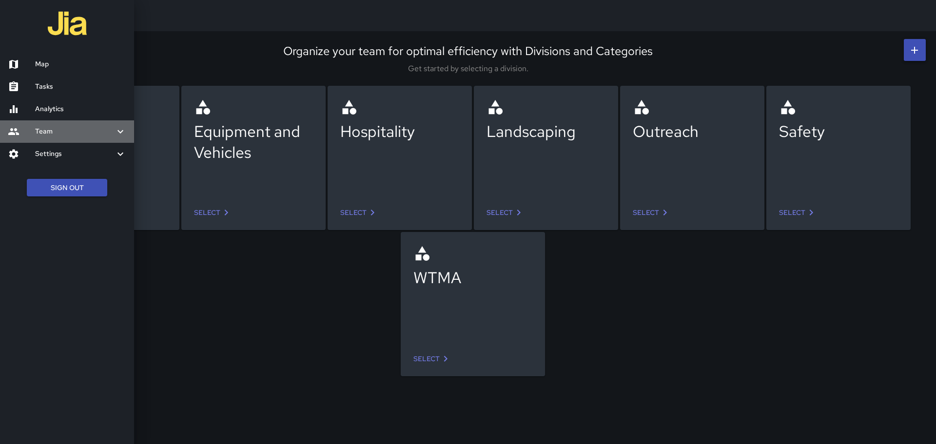
click at [121, 129] on icon at bounding box center [121, 132] width 12 height 12
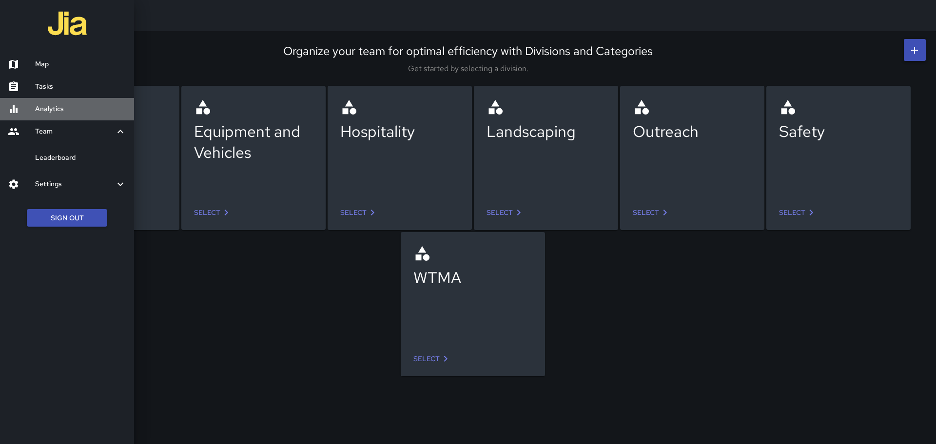
click at [49, 102] on link "Analytics" at bounding box center [67, 109] width 134 height 22
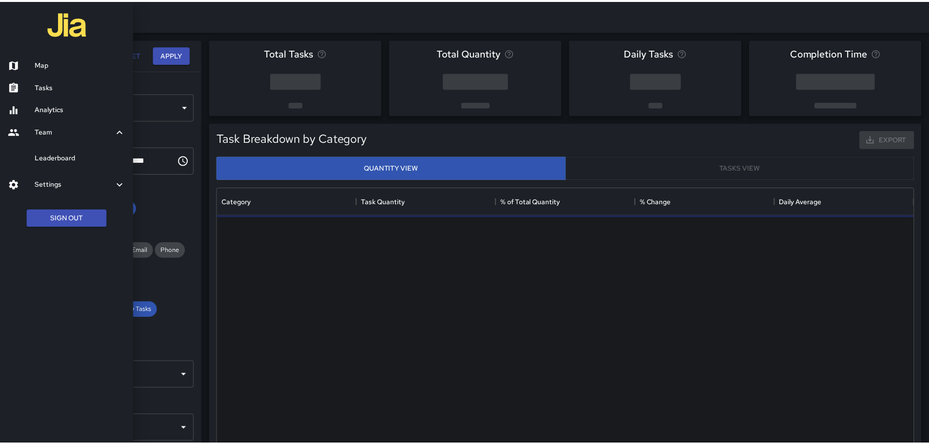
scroll to position [284, 695]
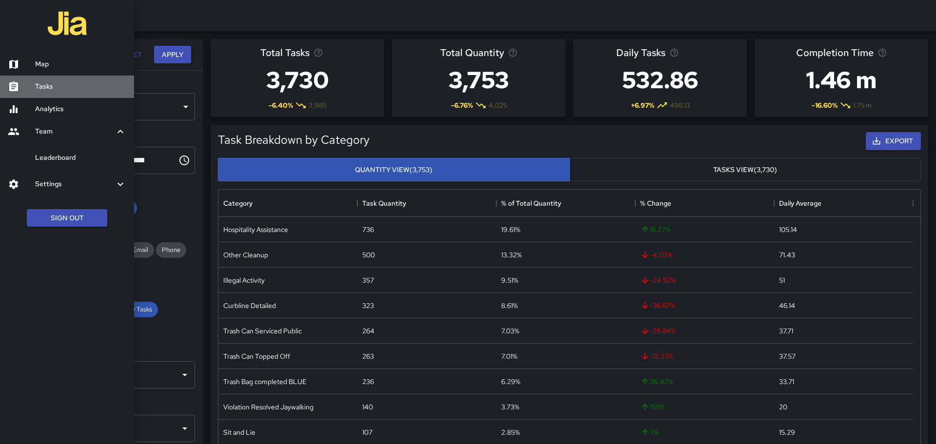
click at [47, 85] on h6 "Tasks" at bounding box center [80, 86] width 91 height 11
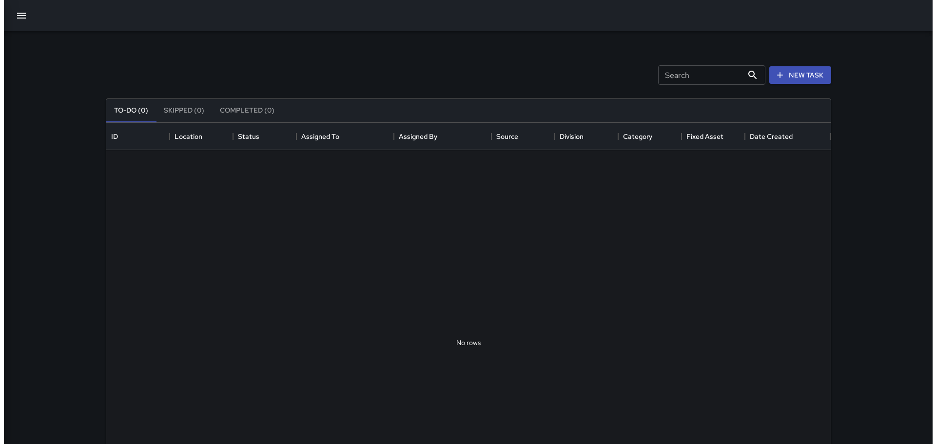
scroll to position [406, 717]
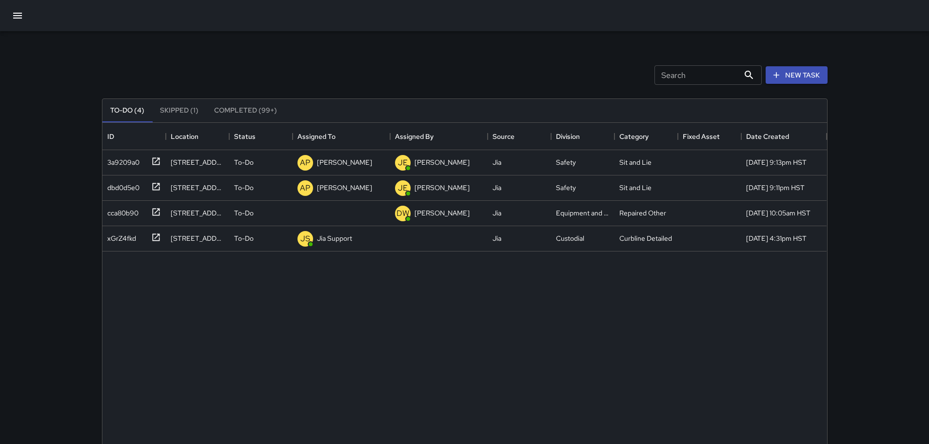
click at [29, 15] on div at bounding box center [464, 15] width 929 height 31
click at [10, 17] on button "button" at bounding box center [17, 15] width 23 height 23
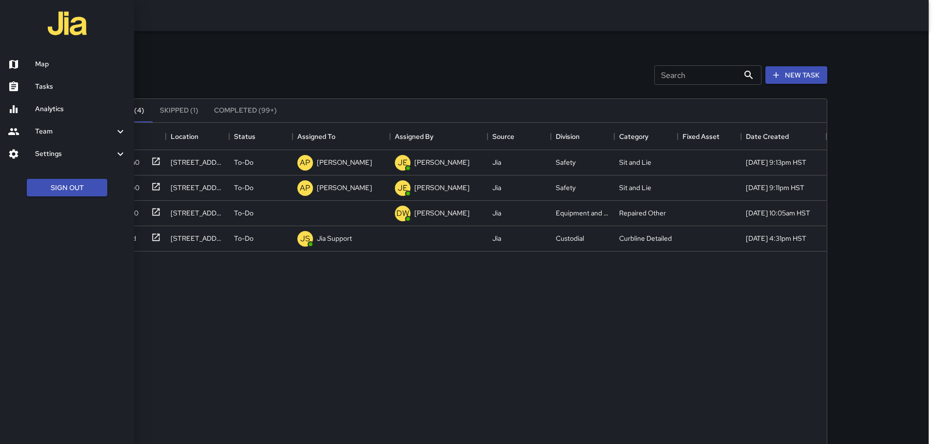
click at [42, 84] on h6 "Tasks" at bounding box center [80, 86] width 91 height 11
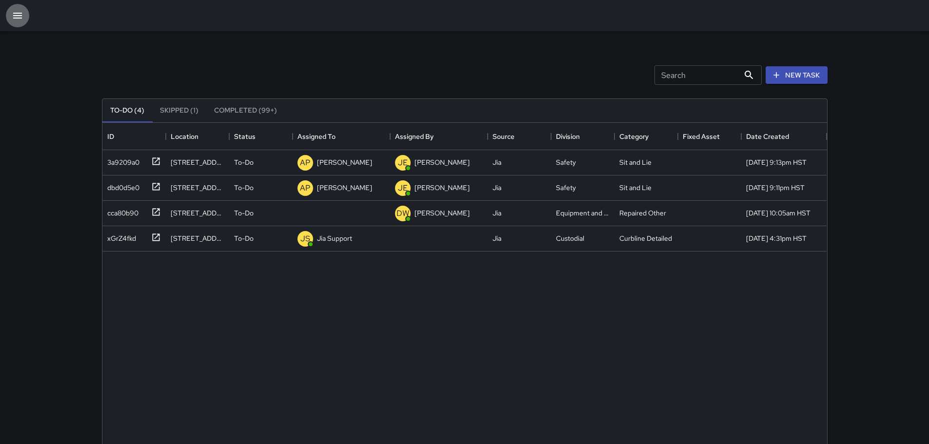
click at [17, 13] on icon "button" at bounding box center [17, 16] width 9 height 6
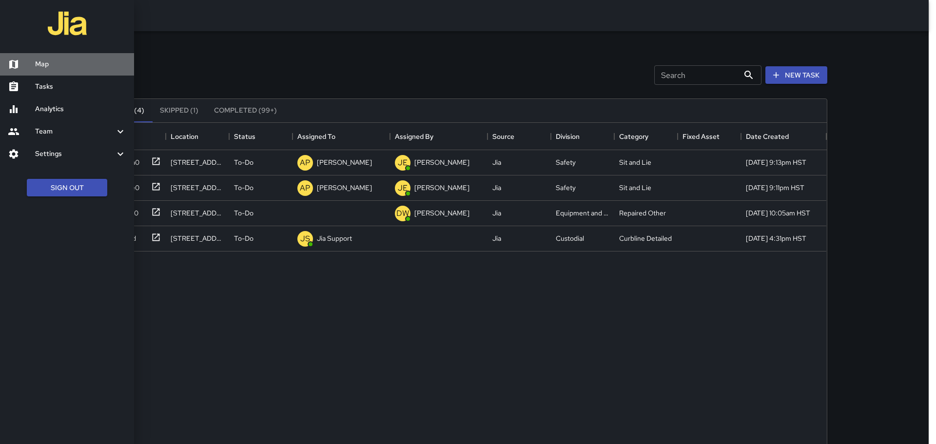
click at [49, 61] on h6 "Map" at bounding box center [80, 64] width 91 height 11
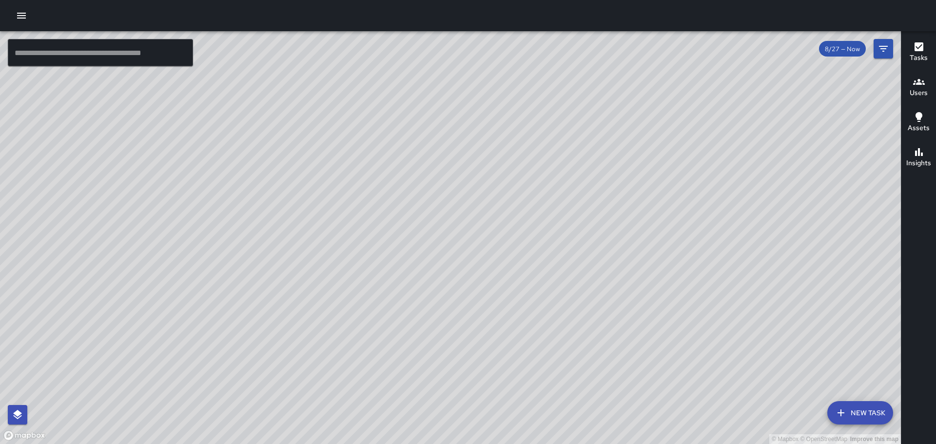
click at [919, 52] on icon "button" at bounding box center [919, 47] width 12 height 12
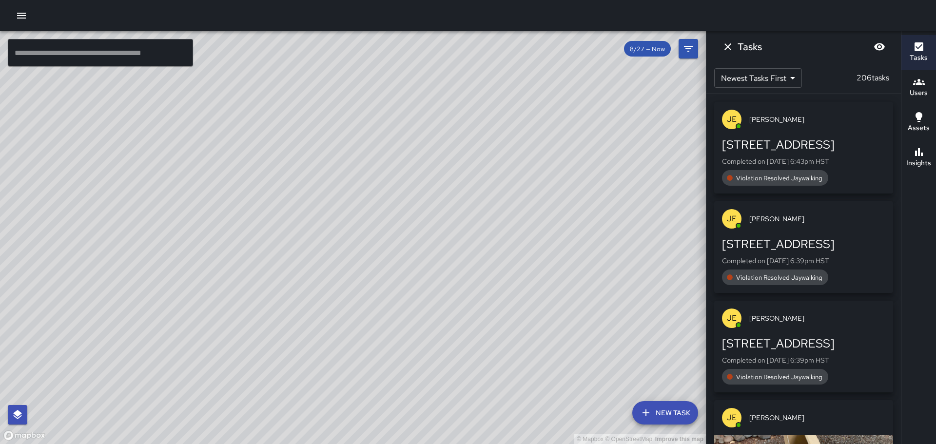
click at [729, 116] on p "JE" at bounding box center [732, 120] width 10 height 12
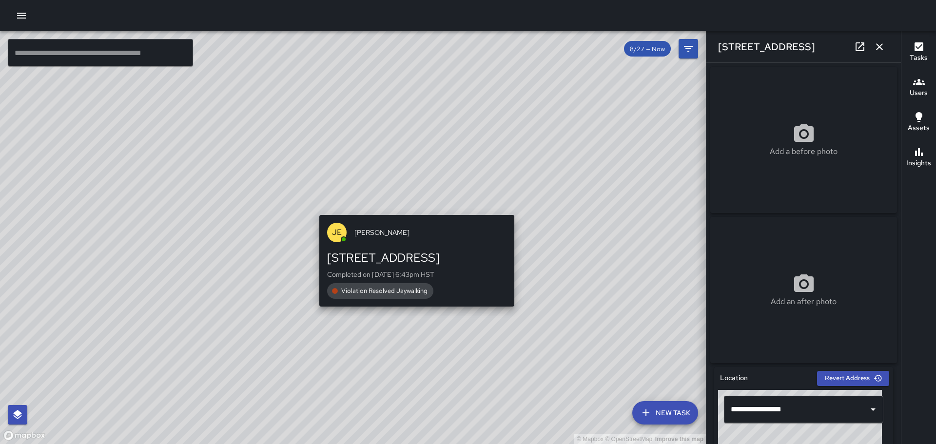
click at [415, 210] on div "© Mapbox © OpenStreetMap Improve this map [PERSON_NAME] [STREET_ADDRESS] Comple…" at bounding box center [353, 237] width 706 height 413
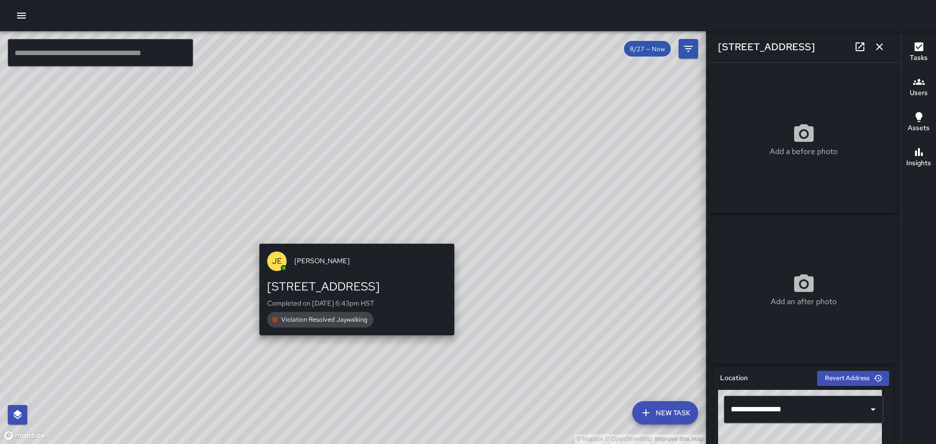
click at [351, 235] on div "© Mapbox © OpenStreetMap Improve this map [PERSON_NAME] [STREET_ADDRESS] Comple…" at bounding box center [353, 237] width 706 height 413
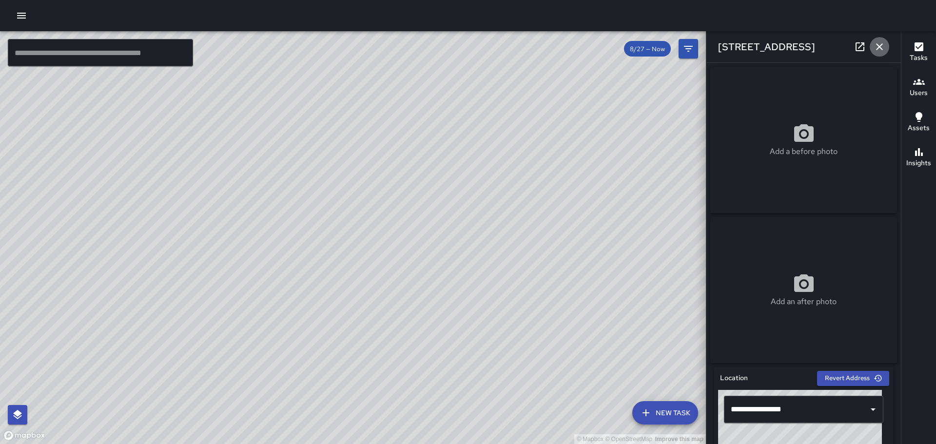
click at [880, 45] on icon "button" at bounding box center [880, 47] width 12 height 12
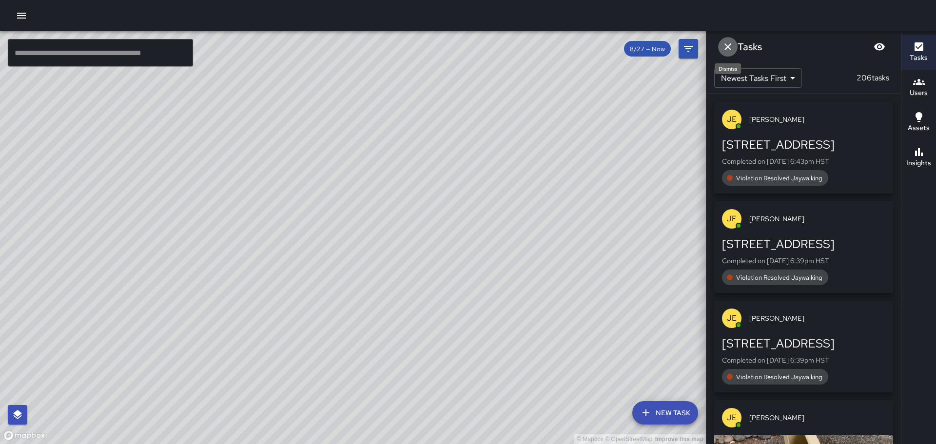
click at [730, 47] on icon "Dismiss" at bounding box center [728, 47] width 12 height 12
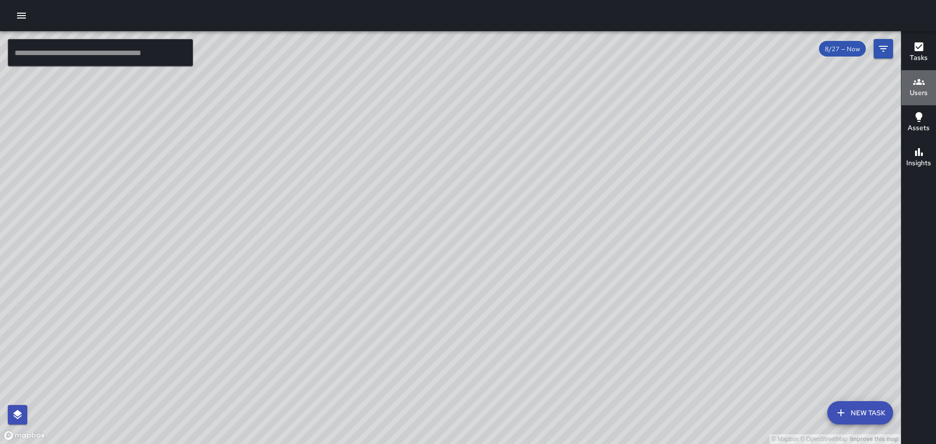
click at [923, 84] on icon "button" at bounding box center [919, 82] width 12 height 6
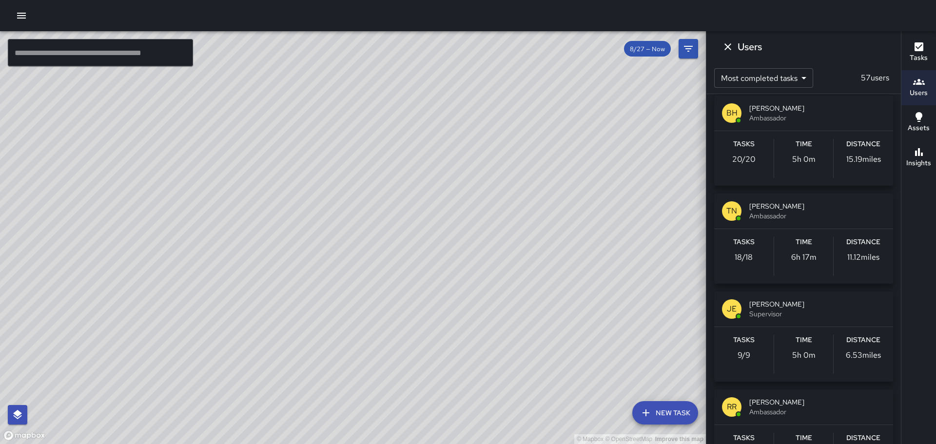
scroll to position [439, 0]
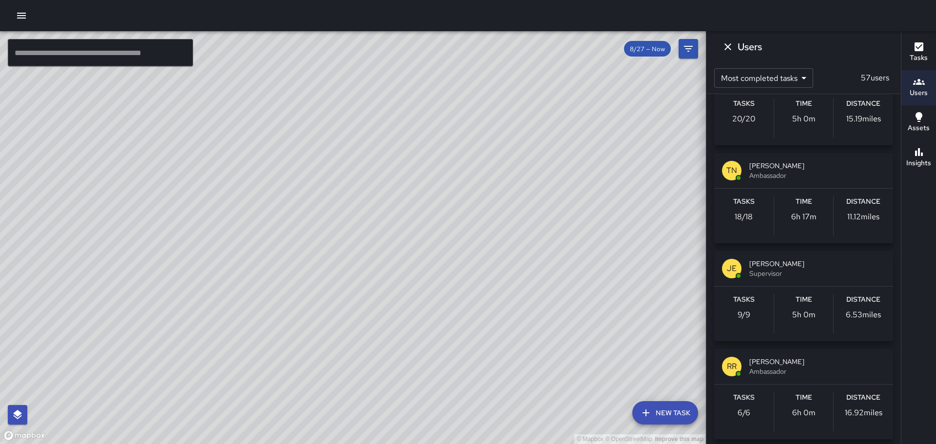
click at [920, 116] on icon "button" at bounding box center [919, 117] width 7 height 10
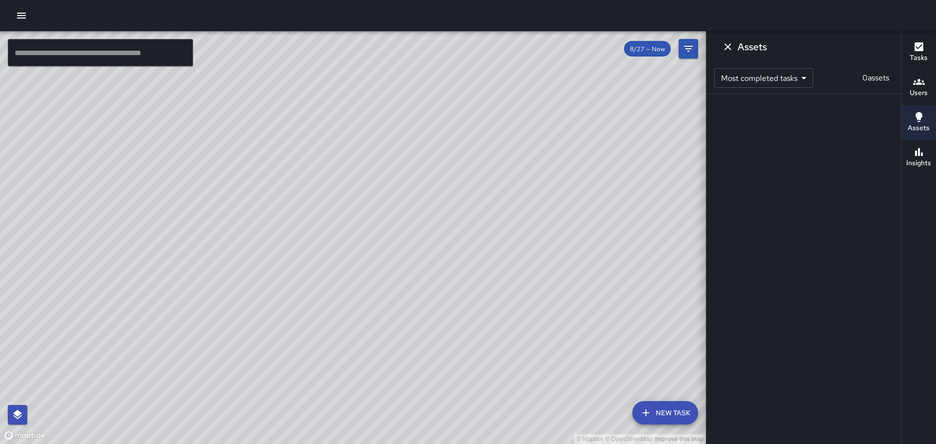
click at [807, 78] on body "© Mapbox © OpenStreetMap Improve this map ​ New Task 8/27 — Now Map Layers Task…" at bounding box center [468, 222] width 936 height 444
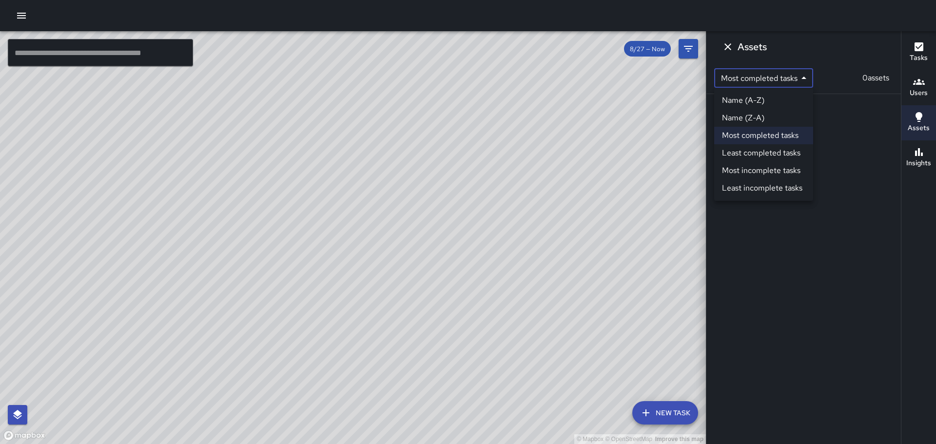
click at [537, 112] on div at bounding box center [468, 222] width 936 height 444
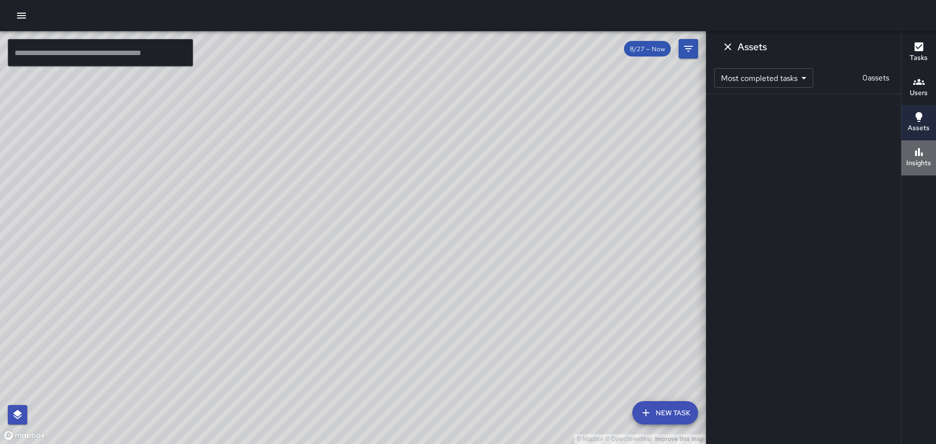
click at [920, 149] on icon "button" at bounding box center [919, 152] width 12 height 12
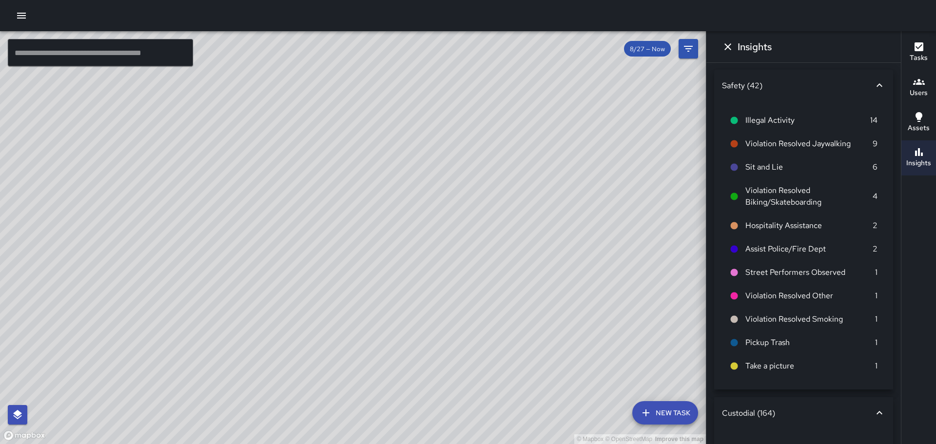
scroll to position [0, 0]
click at [688, 51] on icon "Filters" at bounding box center [688, 49] width 9 height 6
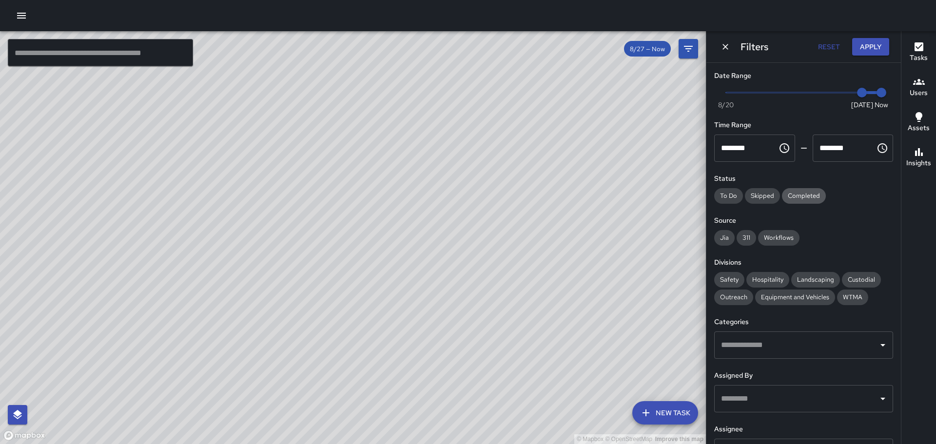
click at [810, 192] on span "Completed" at bounding box center [804, 196] width 44 height 8
click at [724, 237] on span "Jia" at bounding box center [724, 238] width 20 height 8
drag, startPoint x: 749, startPoint y: 238, endPoint x: 769, endPoint y: 233, distance: 21.5
click at [750, 238] on span "311" at bounding box center [747, 238] width 20 height 8
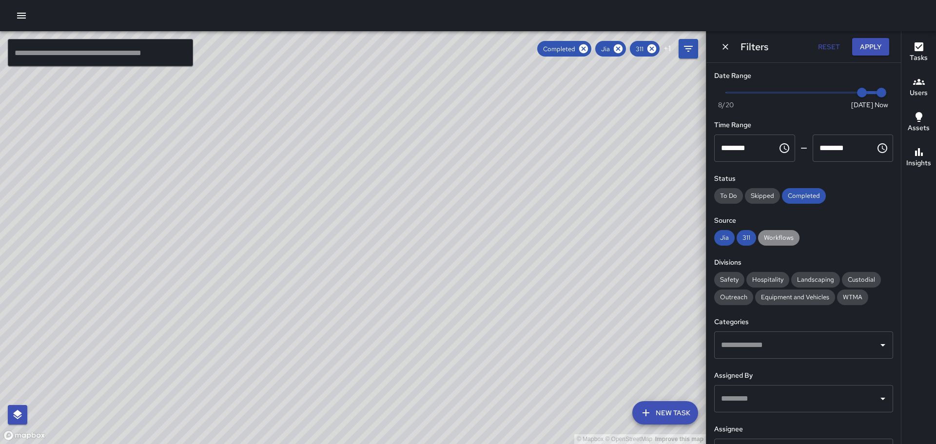
click at [784, 231] on div "Workflows" at bounding box center [778, 238] width 41 height 16
click at [733, 282] on span "Safety" at bounding box center [729, 280] width 30 height 8
click at [877, 343] on icon "Open" at bounding box center [883, 345] width 12 height 12
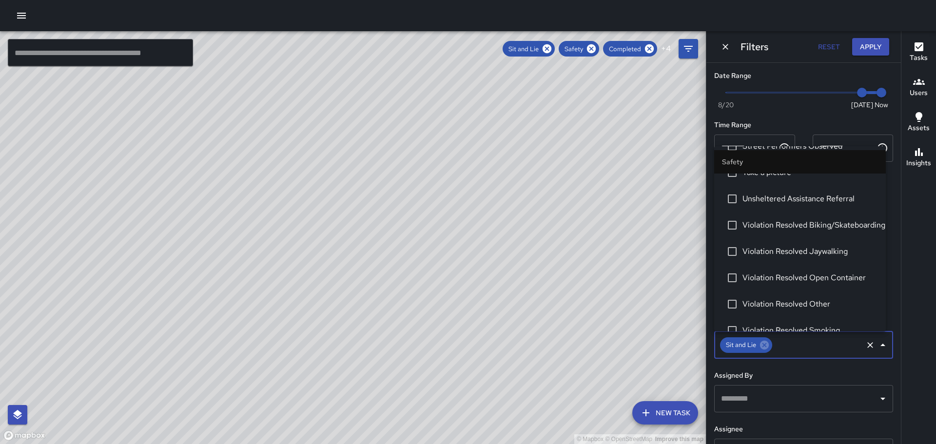
scroll to position [583, 0]
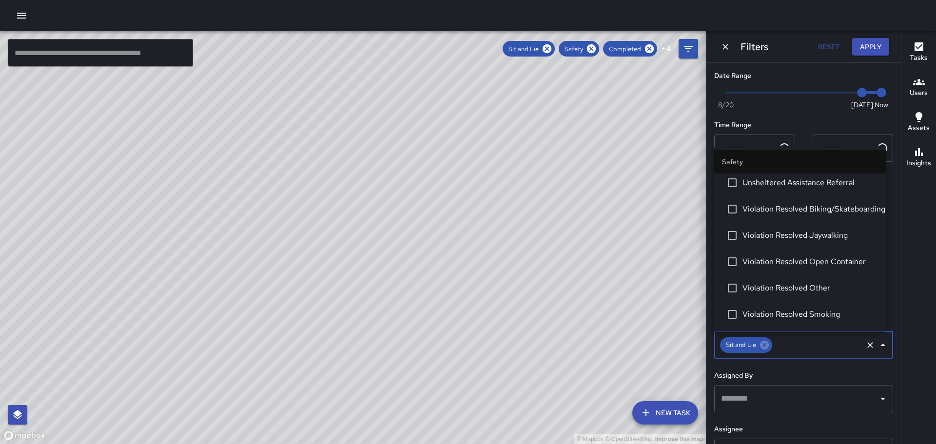
click at [877, 397] on icon "Open" at bounding box center [883, 399] width 12 height 12
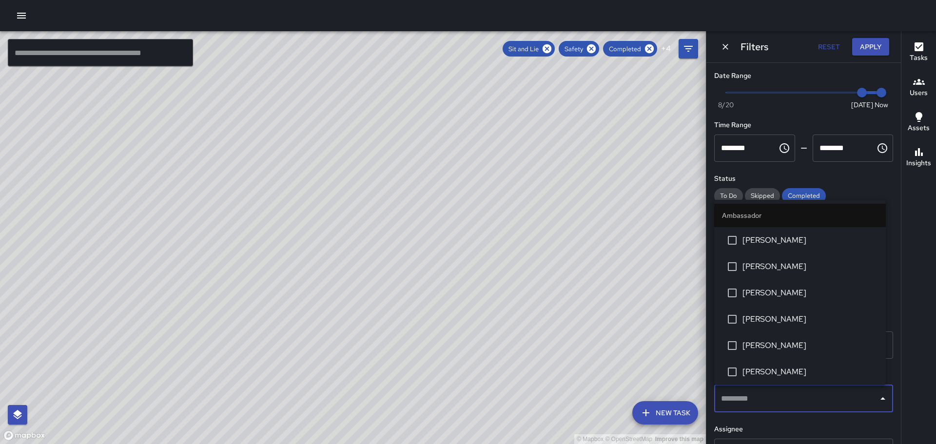
click at [595, 268] on div "© Mapbox © OpenStreetMap Improve this map" at bounding box center [353, 237] width 706 height 413
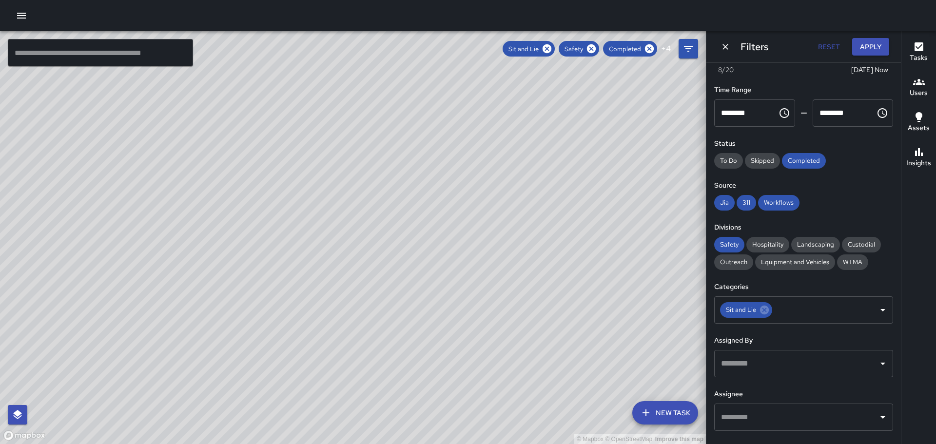
scroll to position [83, 0]
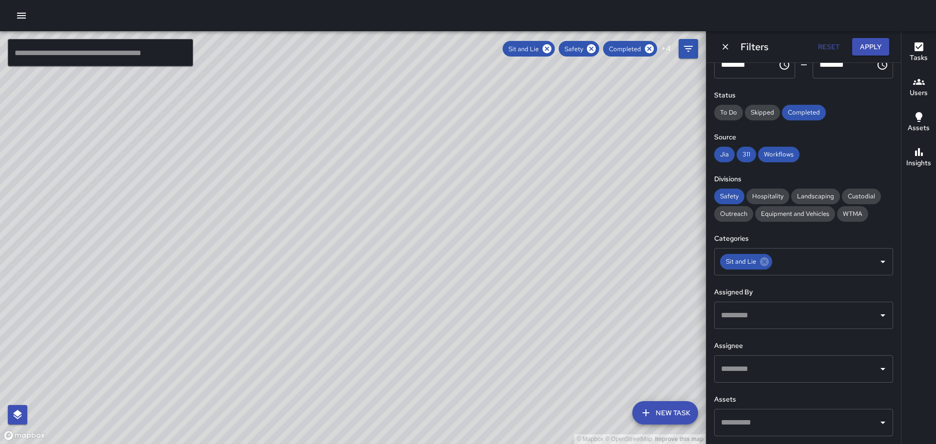
click at [878, 429] on button "Open" at bounding box center [883, 423] width 14 height 14
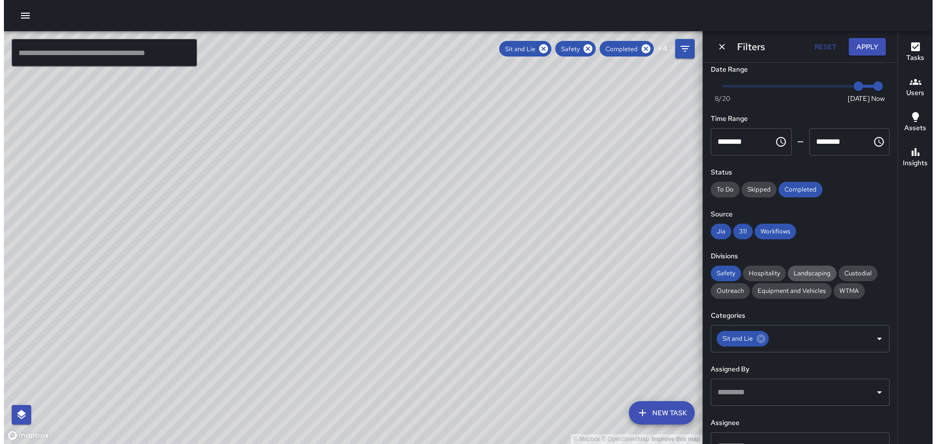
scroll to position [0, 0]
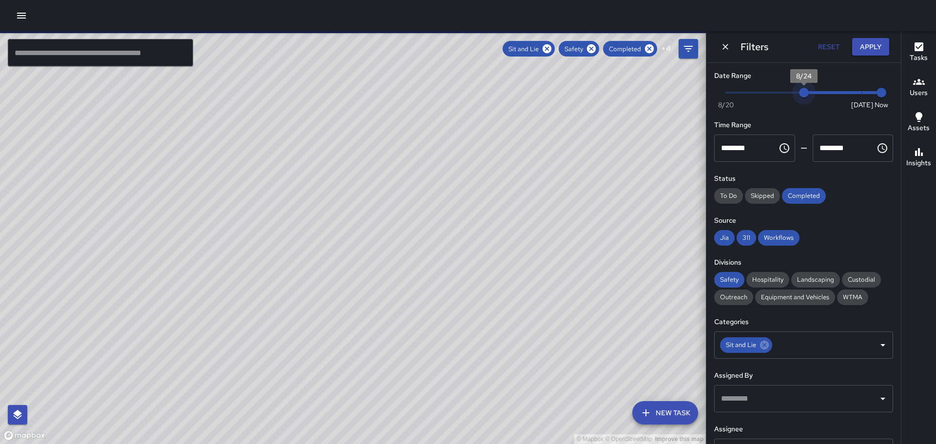
drag, startPoint x: 848, startPoint y: 91, endPoint x: 793, endPoint y: 93, distance: 55.6
click at [799, 93] on span "8/24" at bounding box center [804, 93] width 10 height 10
drag, startPoint x: 802, startPoint y: 90, endPoint x: 884, endPoint y: 85, distance: 82.0
click at [884, 85] on div "Now [DATE] [DATE] 7:52 pm" at bounding box center [803, 98] width 179 height 27
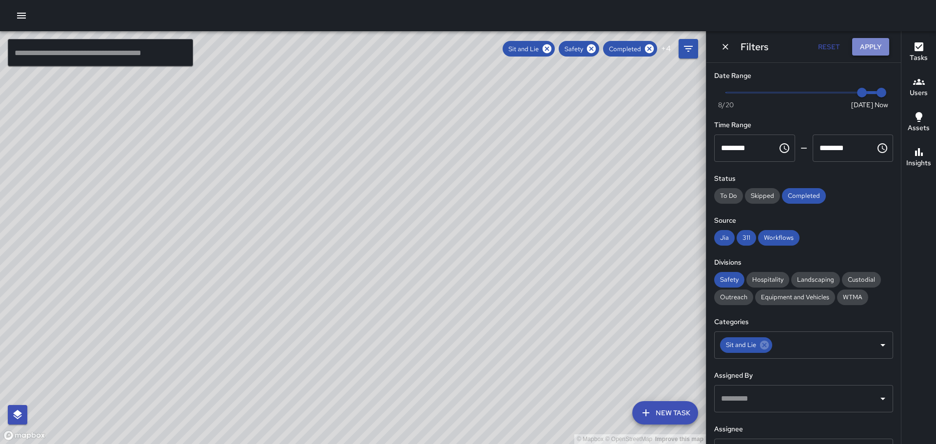
click at [874, 48] on button "Apply" at bounding box center [870, 47] width 37 height 18
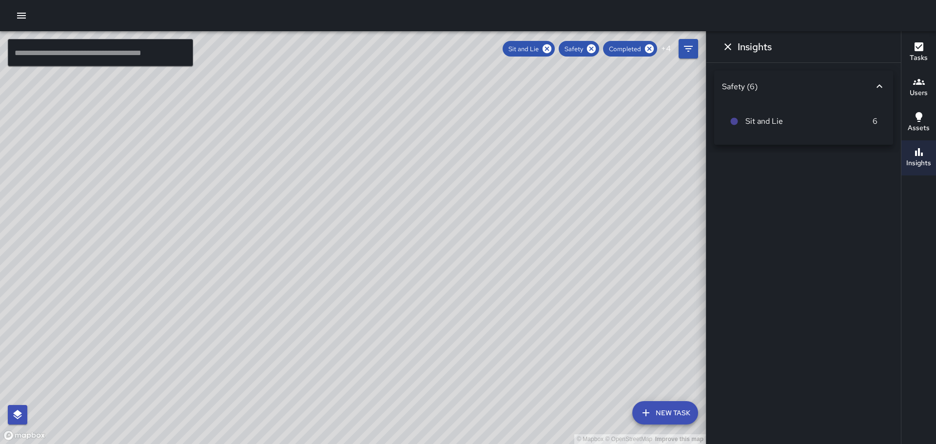
click at [734, 122] on icon at bounding box center [734, 121] width 7 height 7
click at [875, 119] on p "6" at bounding box center [875, 122] width 5 height 12
click at [736, 120] on icon at bounding box center [734, 121] width 7 height 7
click at [742, 119] on div at bounding box center [738, 121] width 16 height 9
click at [878, 88] on icon at bounding box center [880, 86] width 12 height 12
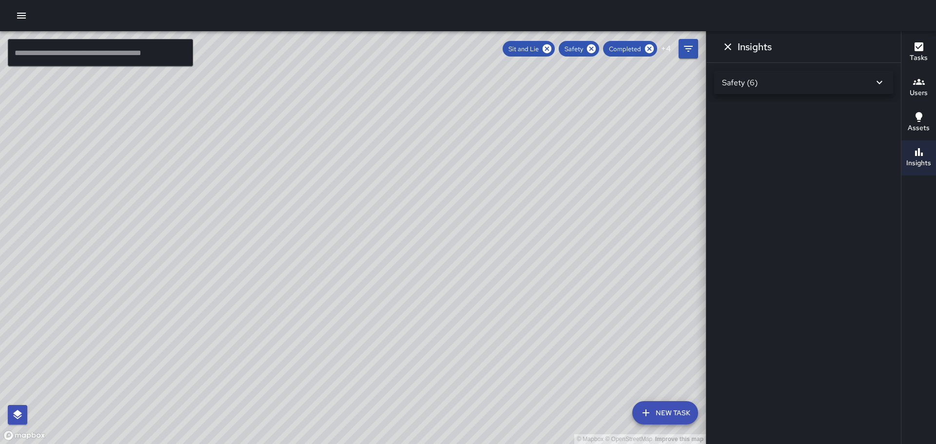
click at [880, 81] on icon at bounding box center [880, 83] width 12 height 12
click at [880, 81] on icon at bounding box center [880, 86] width 12 height 12
click at [728, 44] on icon "Dismiss" at bounding box center [728, 47] width 12 height 12
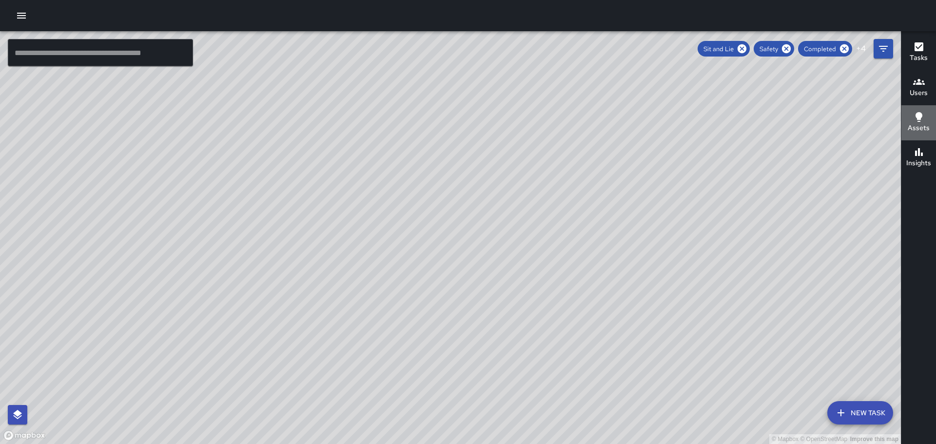
click at [915, 116] on icon "button" at bounding box center [919, 117] width 12 height 12
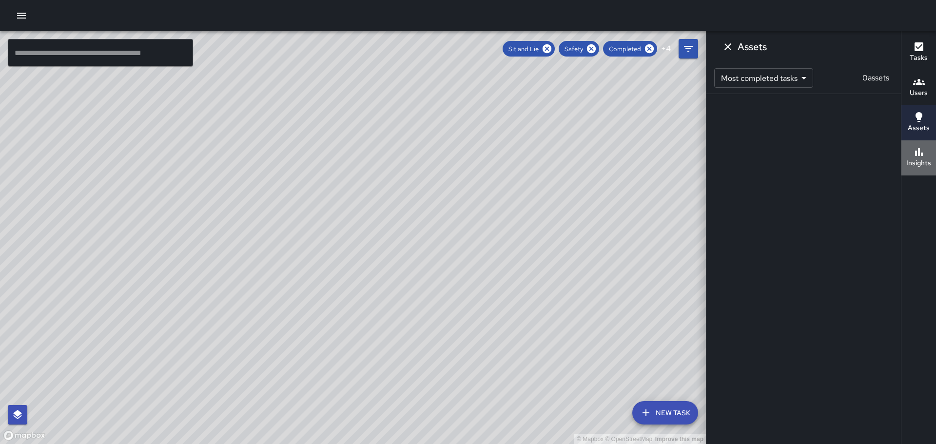
click at [912, 155] on div "Insights" at bounding box center [919, 157] width 25 height 22
click at [879, 79] on icon at bounding box center [880, 83] width 12 height 12
click at [879, 79] on div "Safety (6)" at bounding box center [803, 86] width 179 height 31
click at [924, 85] on icon "button" at bounding box center [919, 82] width 12 height 6
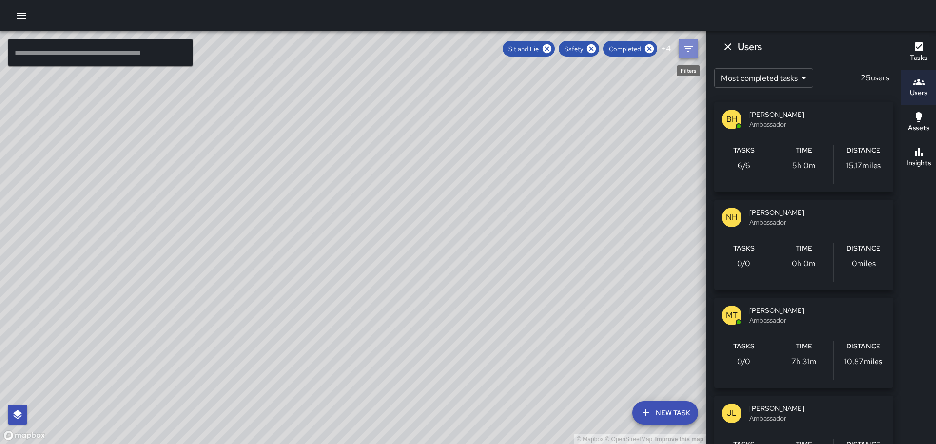
click at [685, 48] on icon "Filters" at bounding box center [689, 49] width 12 height 12
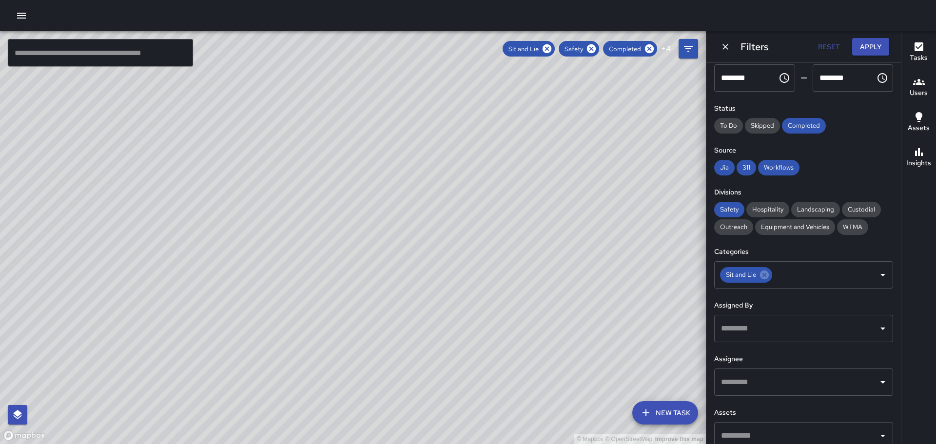
scroll to position [83, 0]
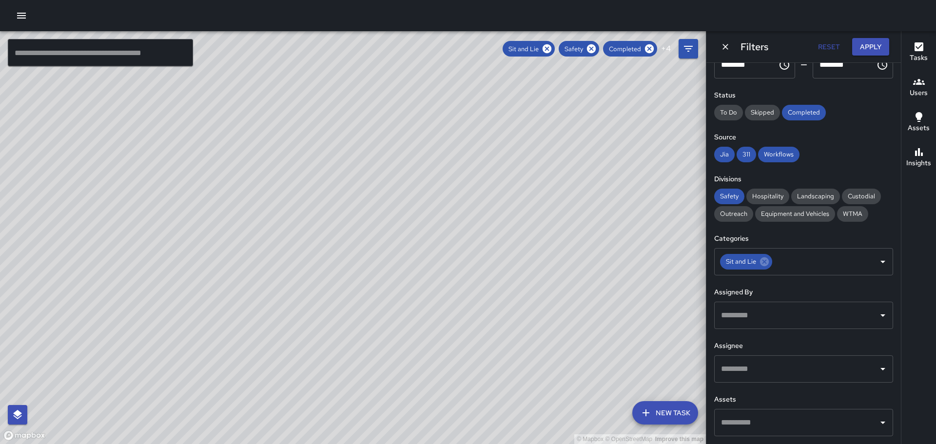
drag, startPoint x: 274, startPoint y: 317, endPoint x: 507, endPoint y: 204, distance: 259.5
click at [478, 210] on div "© Mapbox © OpenStreetMap Improve this map" at bounding box center [353, 237] width 706 height 413
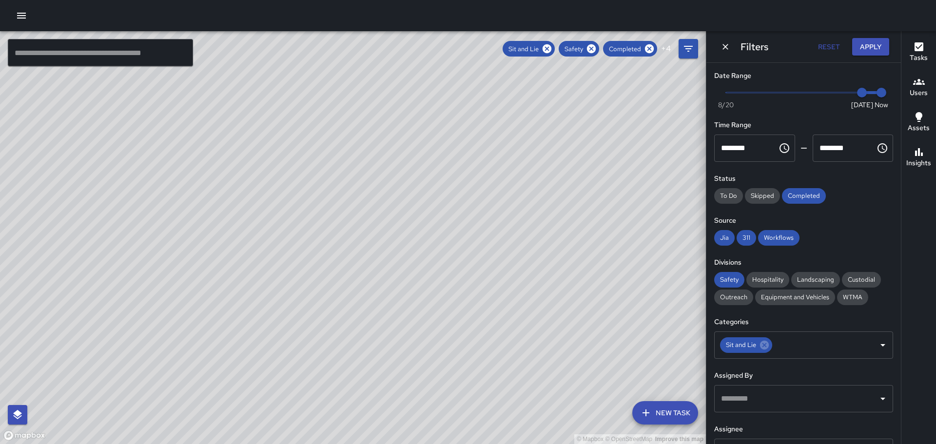
click at [828, 45] on button "Reset" at bounding box center [828, 47] width 31 height 18
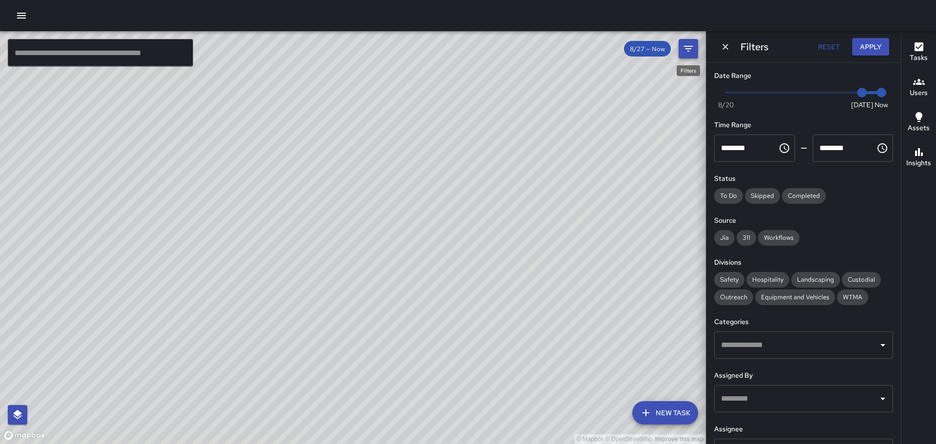
click at [690, 48] on icon "Filters" at bounding box center [689, 49] width 12 height 12
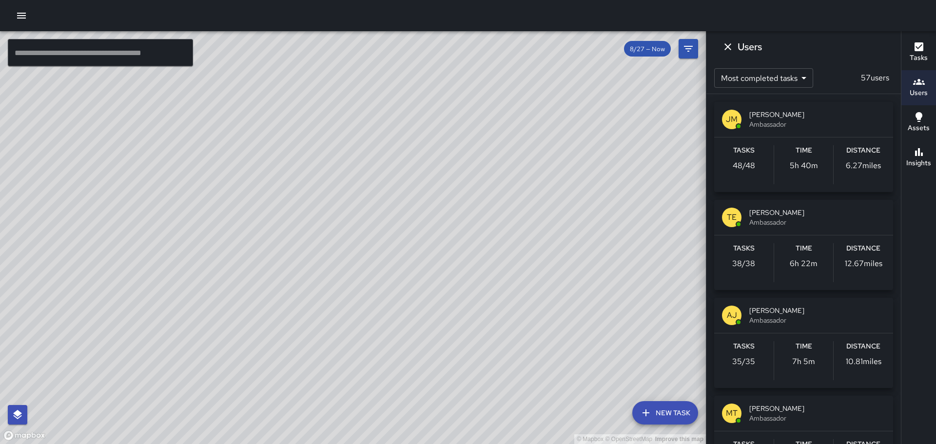
click at [622, 112] on div "© Mapbox © OpenStreetMap Improve this map" at bounding box center [353, 237] width 706 height 413
click at [807, 77] on body "© Mapbox © OpenStreetMap Improve this map ​ New Task 8/27 — Now Map Layers Task…" at bounding box center [468, 222] width 936 height 444
click at [762, 95] on li "Most completed tasks" at bounding box center [763, 101] width 99 height 18
click at [881, 80] on p "57 users" at bounding box center [875, 78] width 36 height 12
click at [640, 121] on div "© Mapbox © OpenStreetMap Improve this map" at bounding box center [353, 237] width 706 height 413
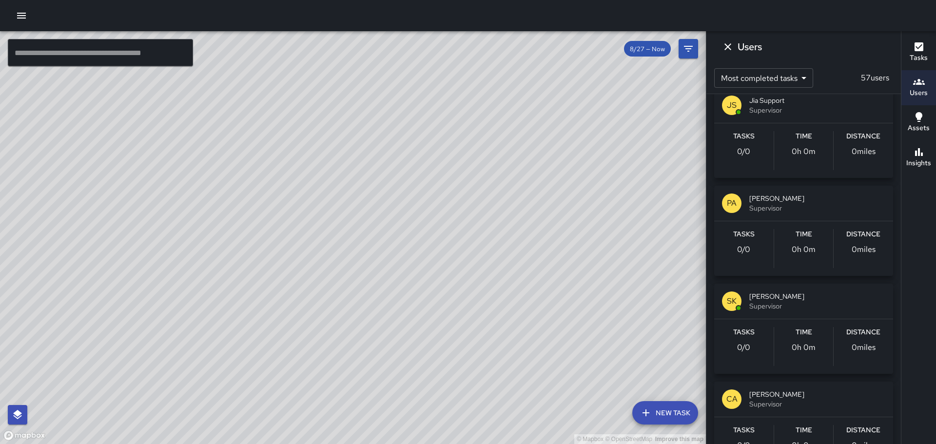
scroll to position [5246, 0]
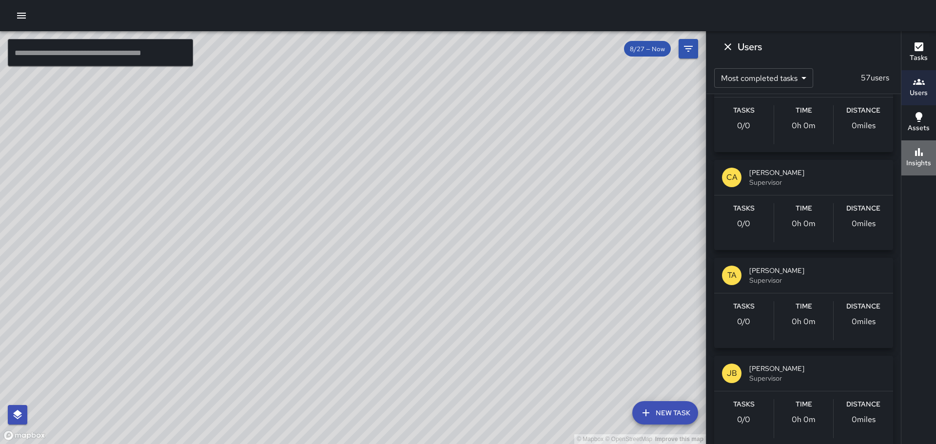
click at [922, 154] on icon "button" at bounding box center [919, 152] width 8 height 8
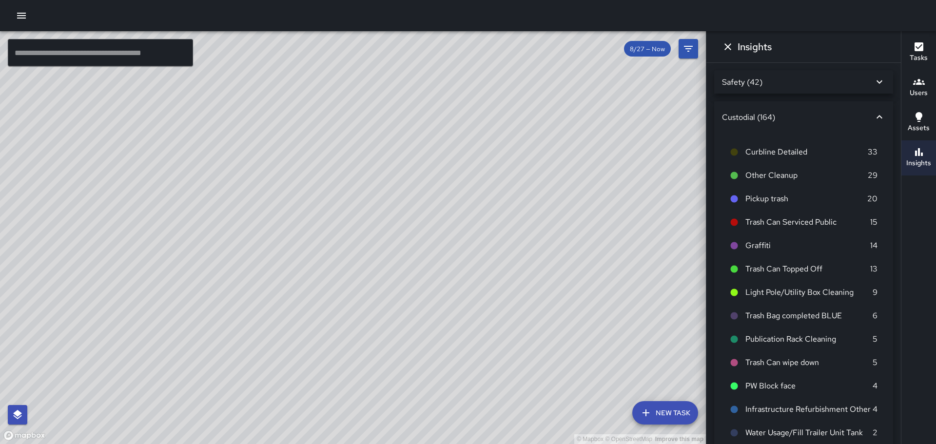
scroll to position [0, 0]
click at [877, 117] on icon at bounding box center [880, 117] width 6 height 3
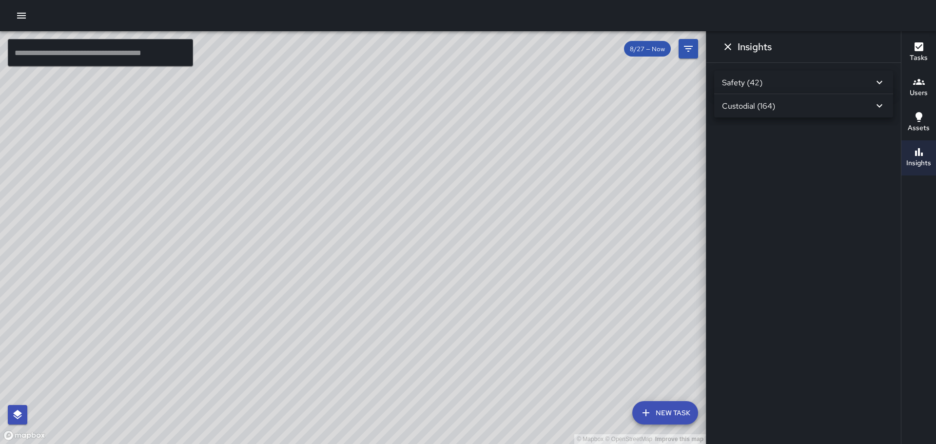
click at [882, 80] on icon at bounding box center [880, 83] width 12 height 12
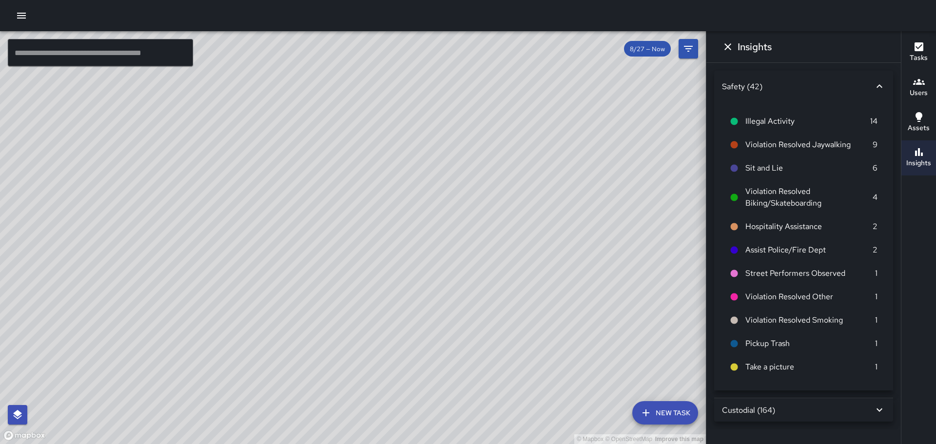
click at [659, 48] on span "8/27 — Now" at bounding box center [647, 49] width 47 height 8
click at [695, 47] on button "Filters" at bounding box center [689, 49] width 20 height 20
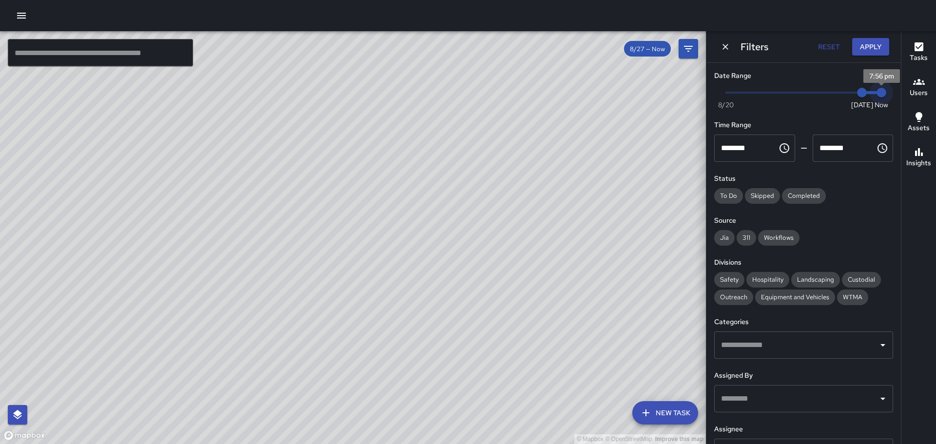
drag, startPoint x: 876, startPoint y: 93, endPoint x: 848, endPoint y: 93, distance: 28.8
click at [847, 91] on span "Now [DATE] [DATE] 7:56 pm" at bounding box center [804, 92] width 156 height 15
type input "*"
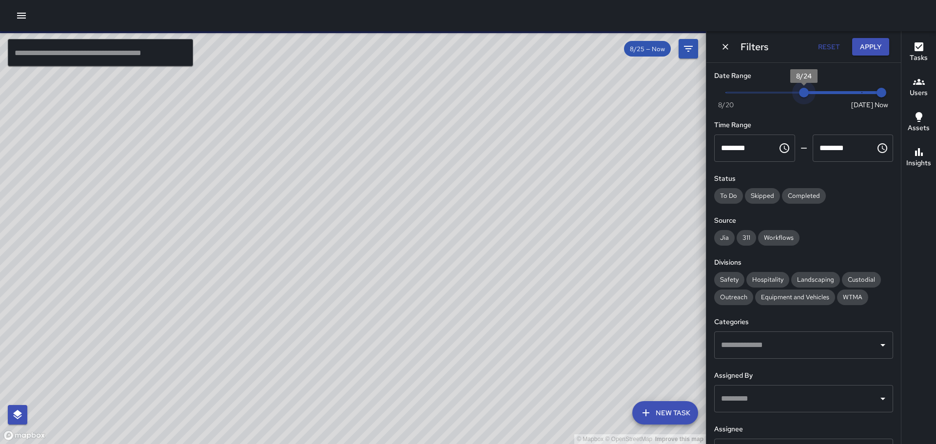
drag, startPoint x: 853, startPoint y: 94, endPoint x: 806, endPoint y: 94, distance: 47.3
click at [806, 94] on span "8/24" at bounding box center [804, 93] width 10 height 10
click at [869, 47] on button "Apply" at bounding box center [870, 47] width 37 height 18
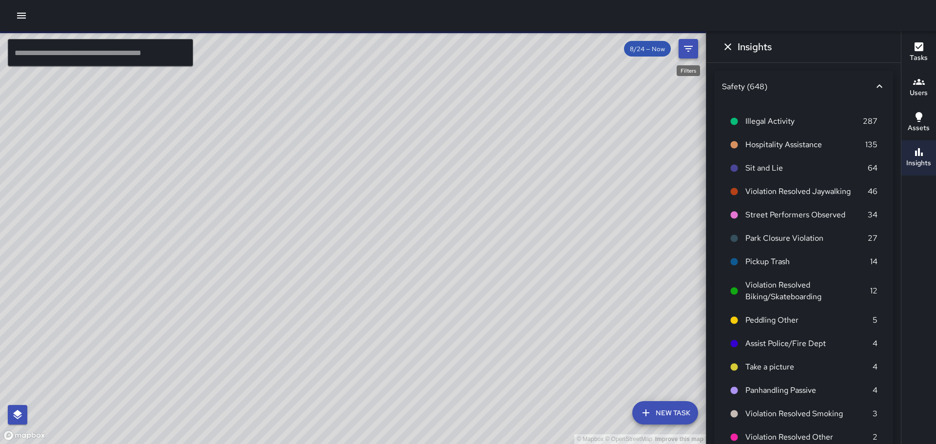
click at [681, 47] on button "Filters" at bounding box center [689, 49] width 20 height 20
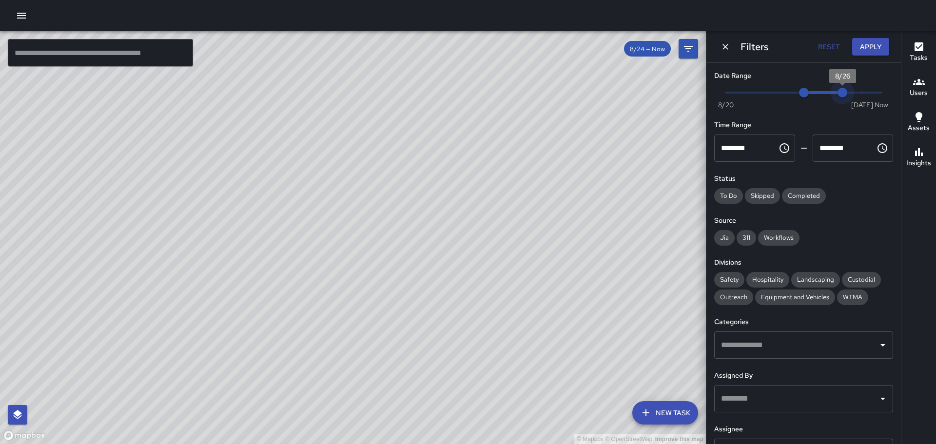
type input "*"
drag, startPoint x: 877, startPoint y: 93, endPoint x: 794, endPoint y: 90, distance: 83.0
click at [794, 90] on span "Now [DATE] 8/24 8/25" at bounding box center [804, 92] width 156 height 15
drag, startPoint x: 818, startPoint y: 89, endPoint x: 807, endPoint y: 88, distance: 11.7
click at [807, 88] on span "Now [DATE] 8/24 8/25" at bounding box center [804, 92] width 156 height 15
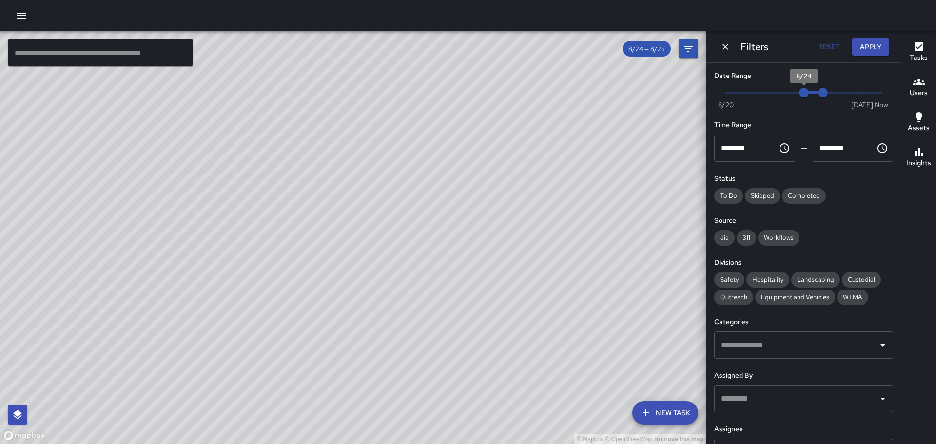
click at [799, 91] on span "8/24" at bounding box center [804, 93] width 10 height 10
type input "*"
drag, startPoint x: 801, startPoint y: 93, endPoint x: 793, endPoint y: 94, distance: 7.9
click at [799, 94] on span "8/24" at bounding box center [804, 93] width 10 height 10
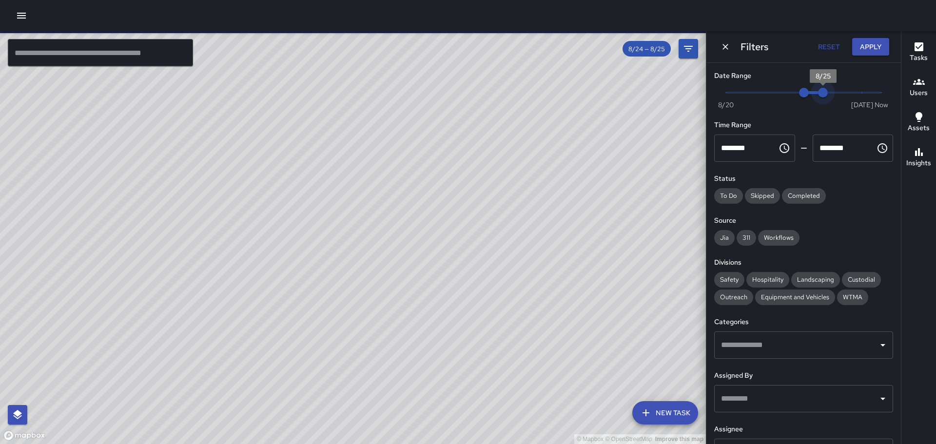
drag, startPoint x: 819, startPoint y: 91, endPoint x: 807, endPoint y: 91, distance: 11.7
click at [807, 91] on span "Now [DATE] 8/24 8/25" at bounding box center [804, 92] width 156 height 15
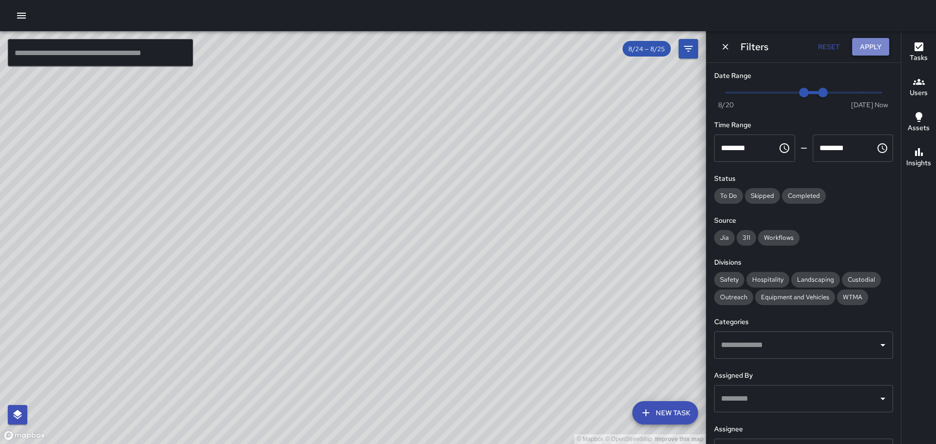
click at [881, 51] on button "Apply" at bounding box center [870, 47] width 37 height 18
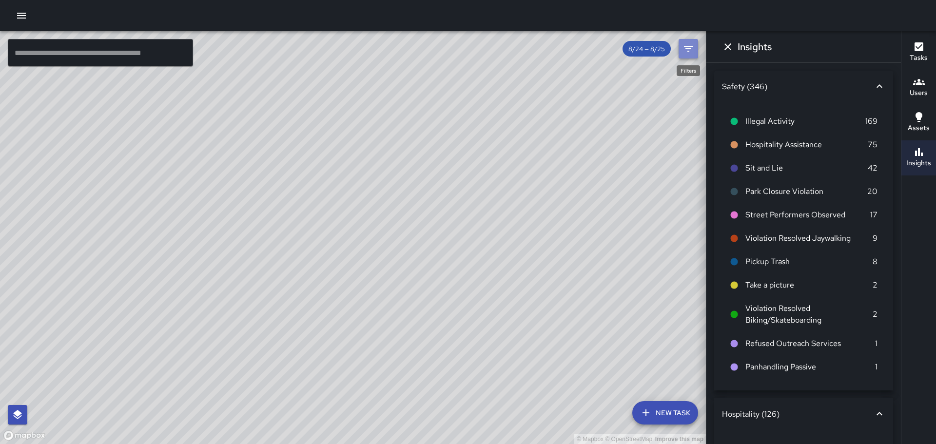
click at [683, 48] on icon "Filters" at bounding box center [689, 49] width 12 height 12
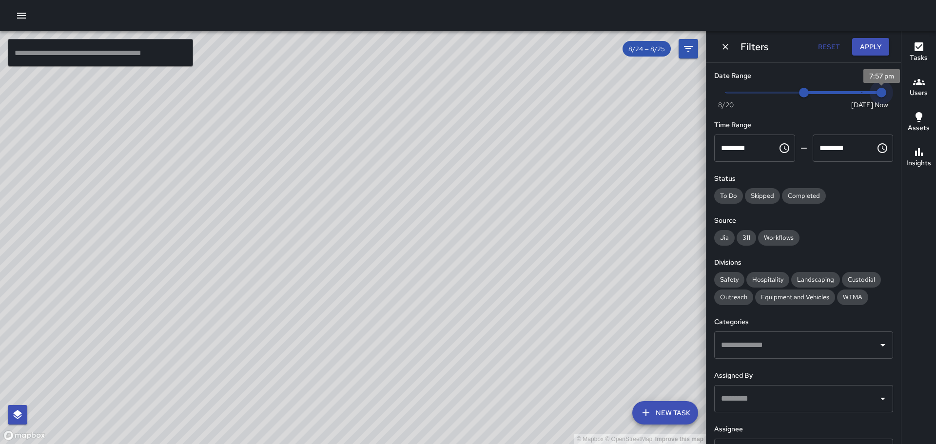
drag, startPoint x: 822, startPoint y: 91, endPoint x: 890, endPoint y: 94, distance: 68.8
click at [890, 94] on div "Date Range Now [DATE] [DATE] 7:57 pm Time Range ******** ​ ******** ​ Status To…" at bounding box center [804, 253] width 195 height 381
drag, startPoint x: 875, startPoint y: 91, endPoint x: 853, endPoint y: 90, distance: 21.5
click at [857, 90] on span "8/27" at bounding box center [862, 93] width 10 height 10
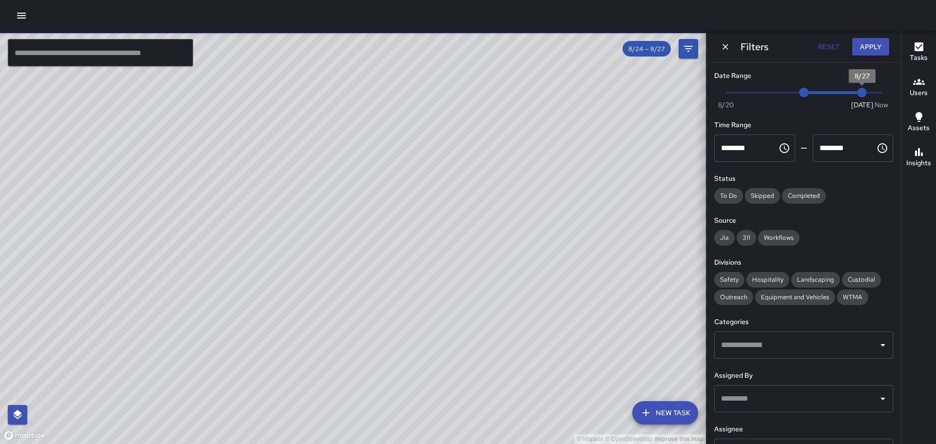
type input "*"
drag, startPoint x: 855, startPoint y: 93, endPoint x: 876, endPoint y: 90, distance: 20.6
click at [877, 90] on span "7:57 pm" at bounding box center [882, 93] width 10 height 10
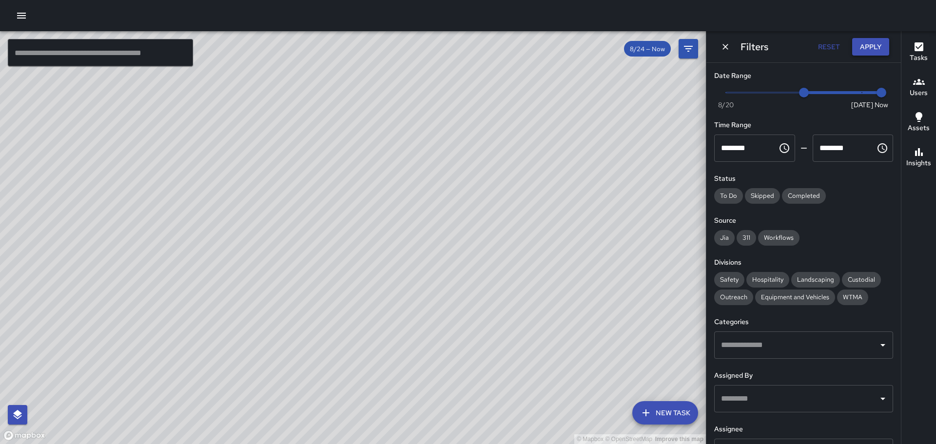
click at [862, 45] on button "Apply" at bounding box center [870, 47] width 37 height 18
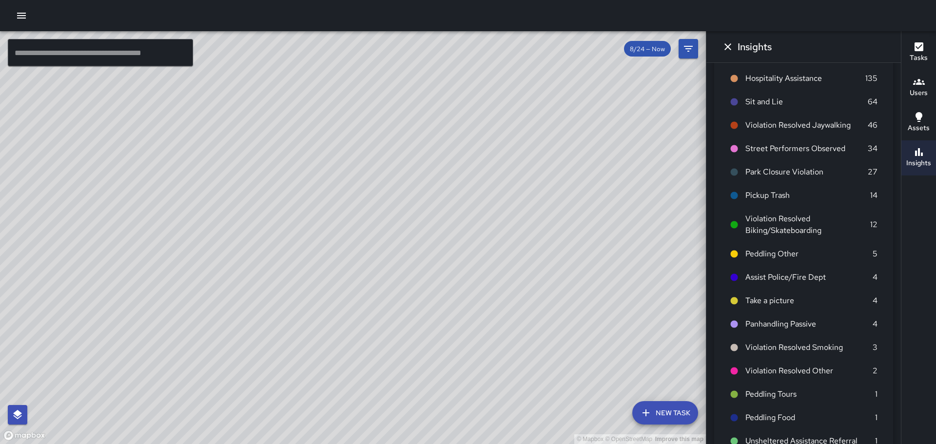
scroll to position [0, 0]
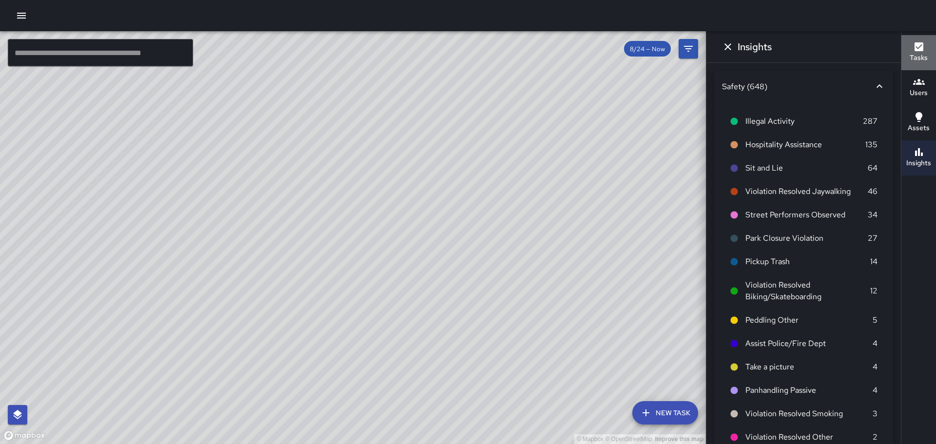
click at [918, 45] on icon "button" at bounding box center [919, 46] width 9 height 9
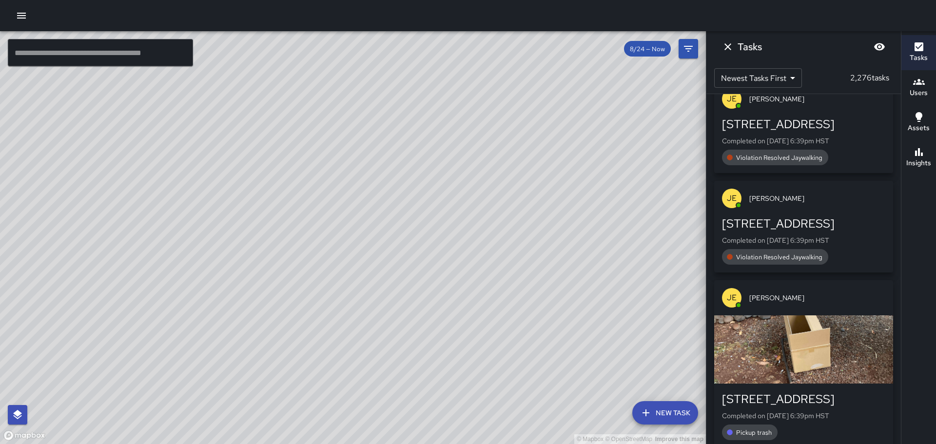
scroll to position [98, 0]
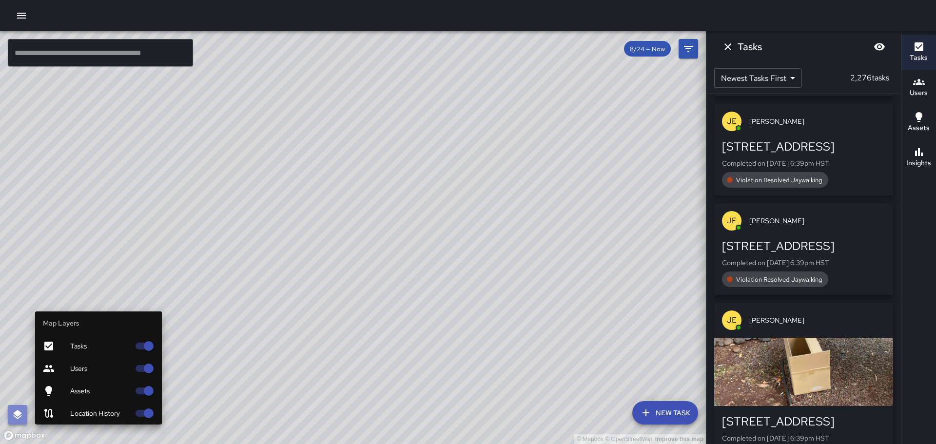
click at [20, 414] on icon "button" at bounding box center [17, 414] width 9 height 9
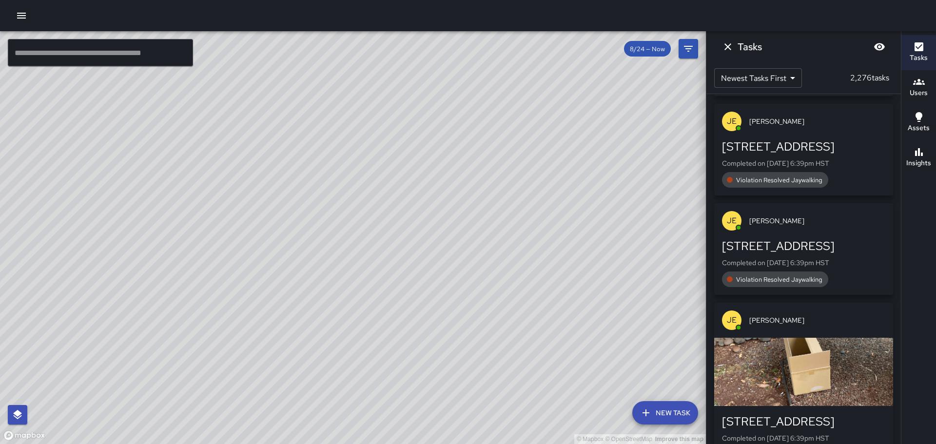
click at [10, 19] on div at bounding box center [468, 15] width 936 height 31
click at [19, 19] on icon "button" at bounding box center [21, 16] width 9 height 6
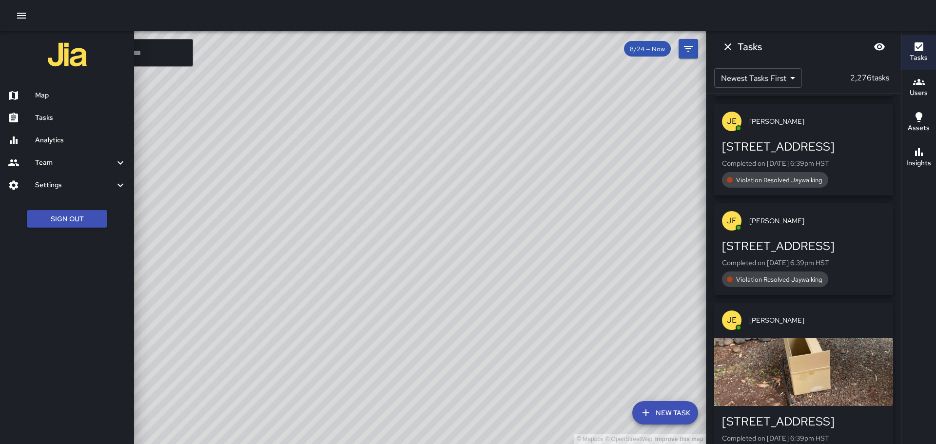
click at [41, 93] on h6 "Map" at bounding box center [80, 95] width 91 height 11
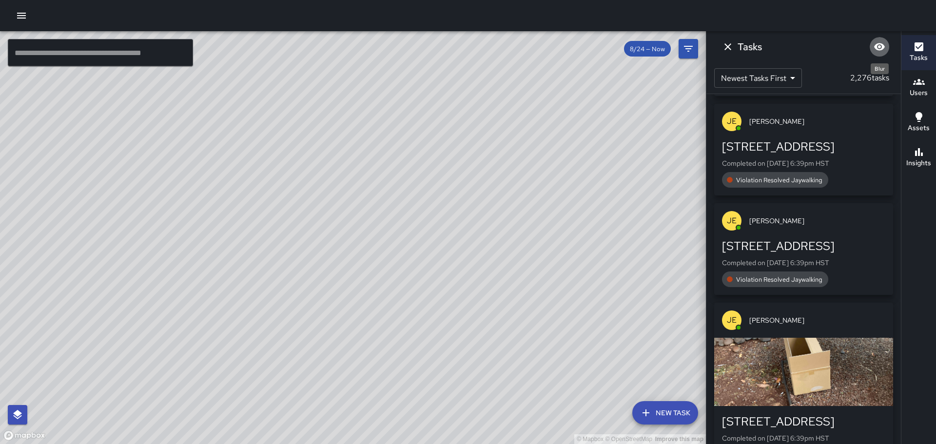
click at [883, 45] on icon "Blur" at bounding box center [879, 46] width 11 height 7
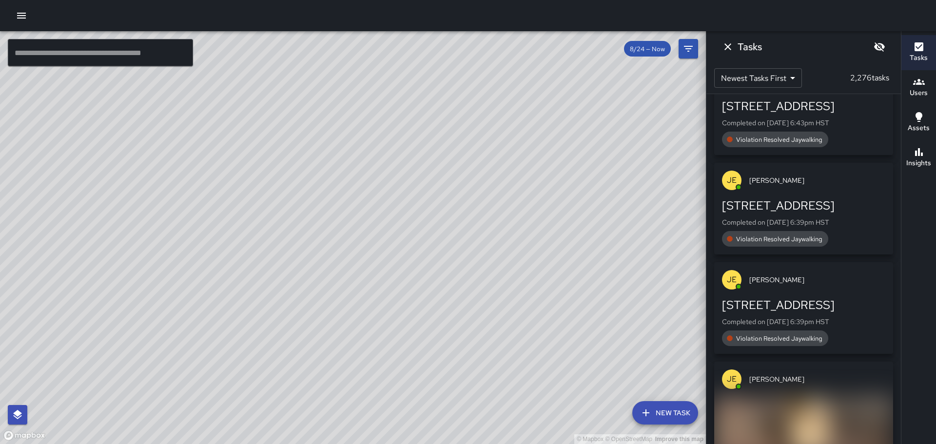
scroll to position [0, 0]
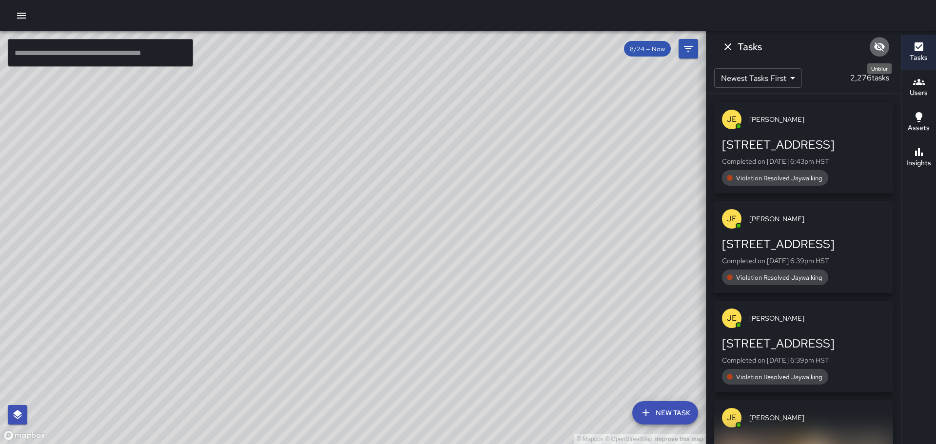
click at [880, 44] on icon "Unblur" at bounding box center [880, 47] width 12 height 12
click at [918, 88] on h6 "Users" at bounding box center [919, 93] width 18 height 11
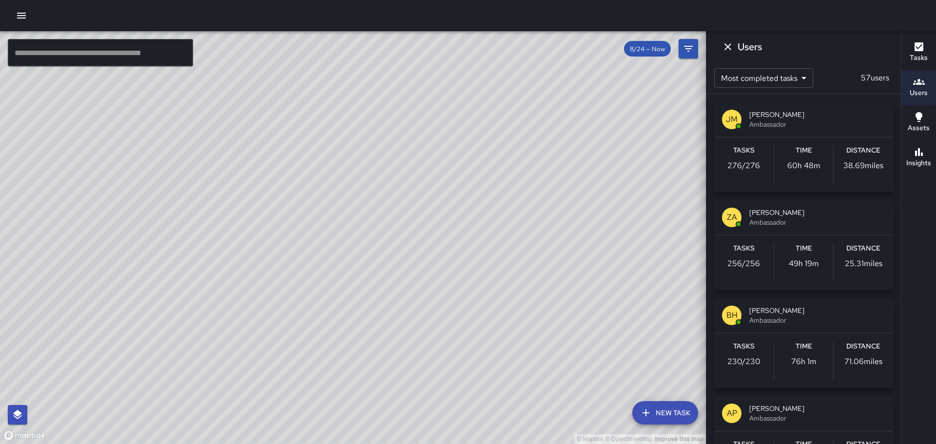
click at [918, 116] on icon "button" at bounding box center [919, 117] width 7 height 10
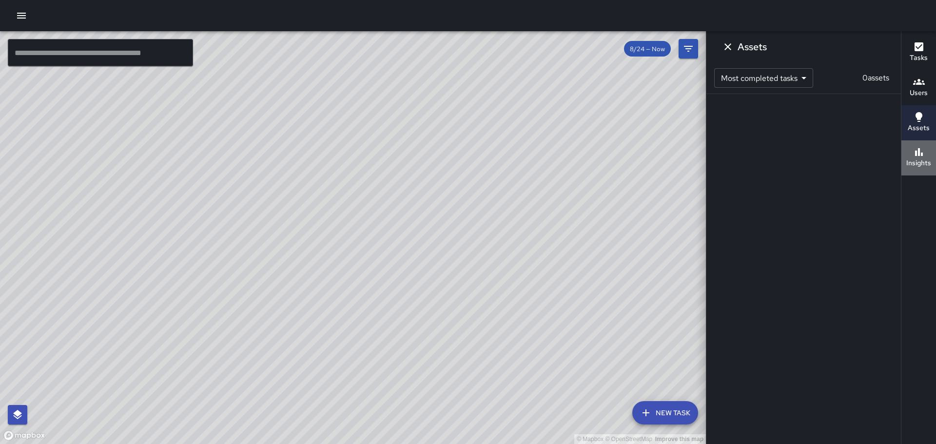
click at [912, 153] on div "Insights" at bounding box center [919, 157] width 25 height 22
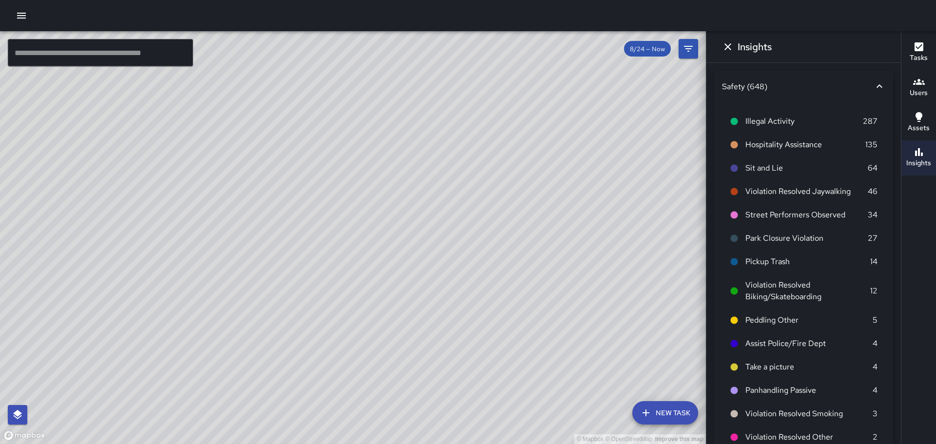
click at [736, 169] on icon at bounding box center [734, 168] width 7 height 7
click at [15, 13] on button "button" at bounding box center [22, 16] width 20 height 20
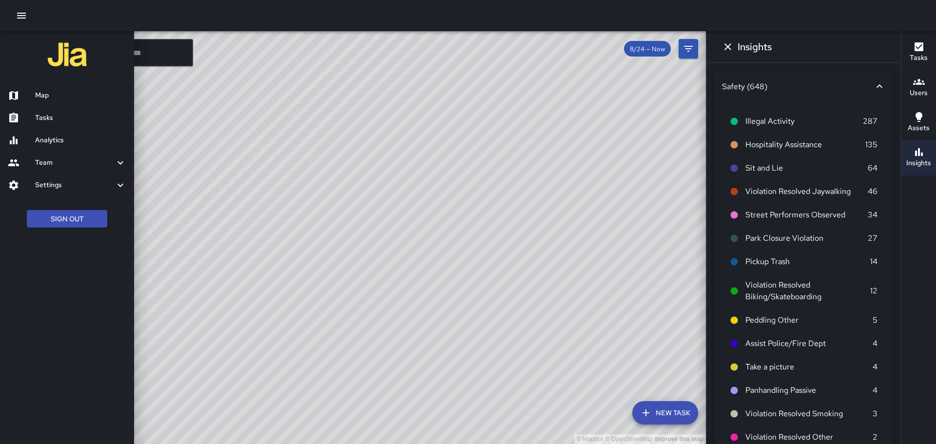
click at [27, 92] on div at bounding box center [21, 96] width 27 height 12
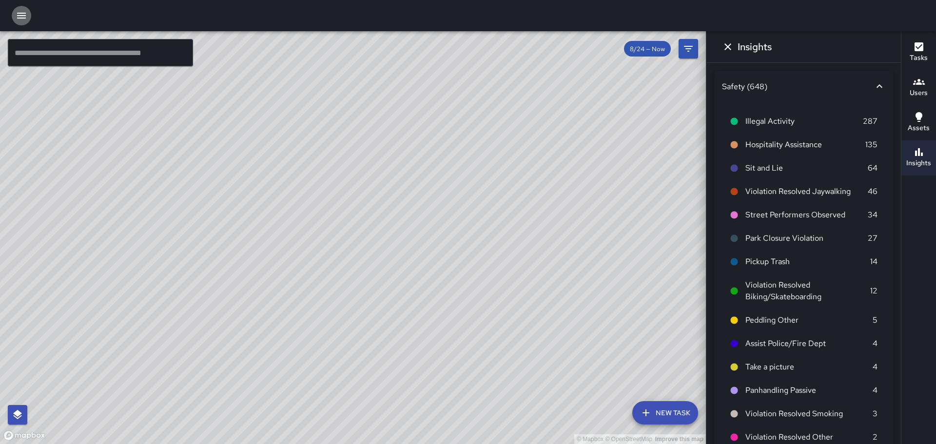
click at [18, 11] on icon "button" at bounding box center [22, 16] width 12 height 12
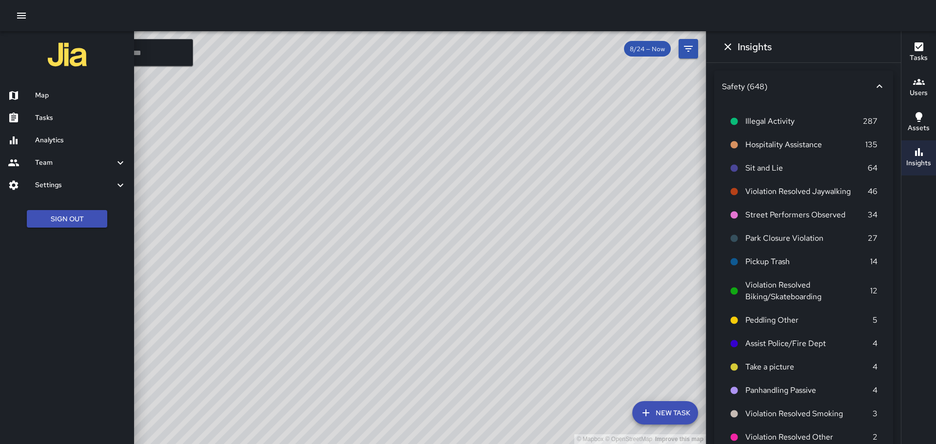
click at [49, 118] on h6 "Tasks" at bounding box center [80, 118] width 91 height 11
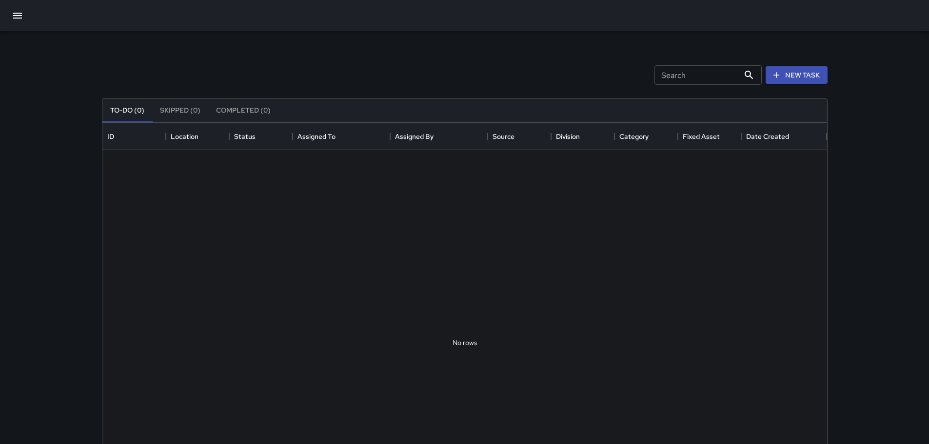
scroll to position [406, 717]
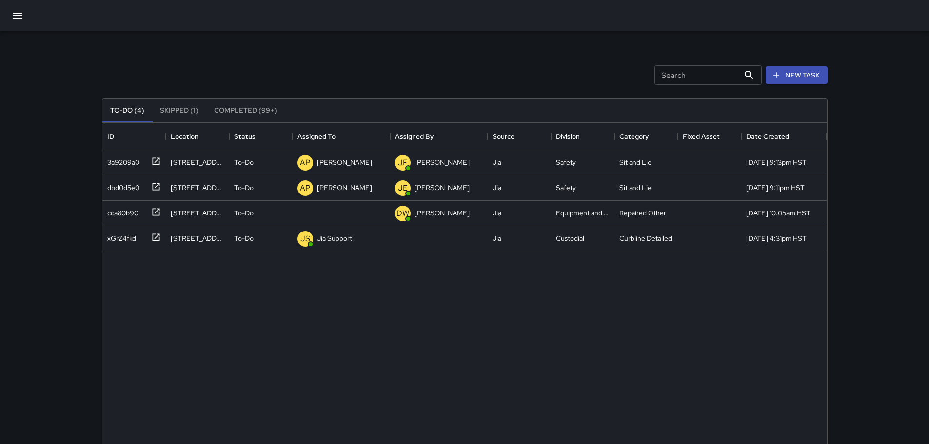
click at [20, 17] on icon "button" at bounding box center [18, 16] width 12 height 12
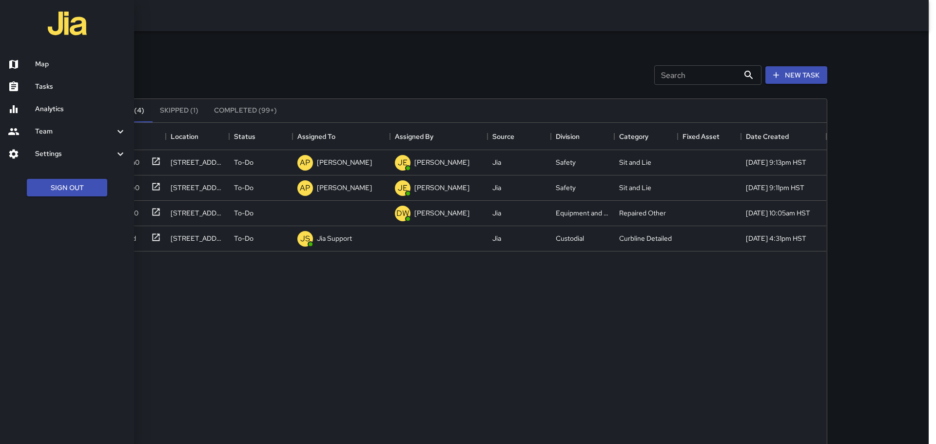
click at [123, 128] on icon at bounding box center [121, 132] width 12 height 12
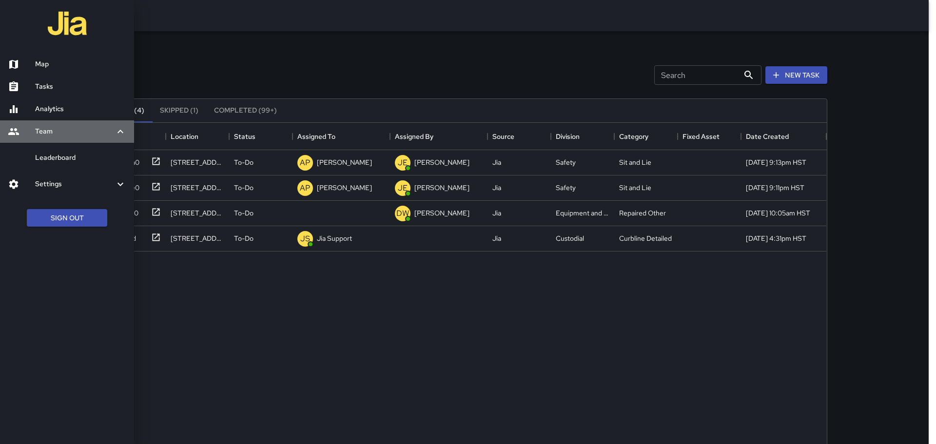
click at [117, 135] on icon at bounding box center [121, 132] width 12 height 12
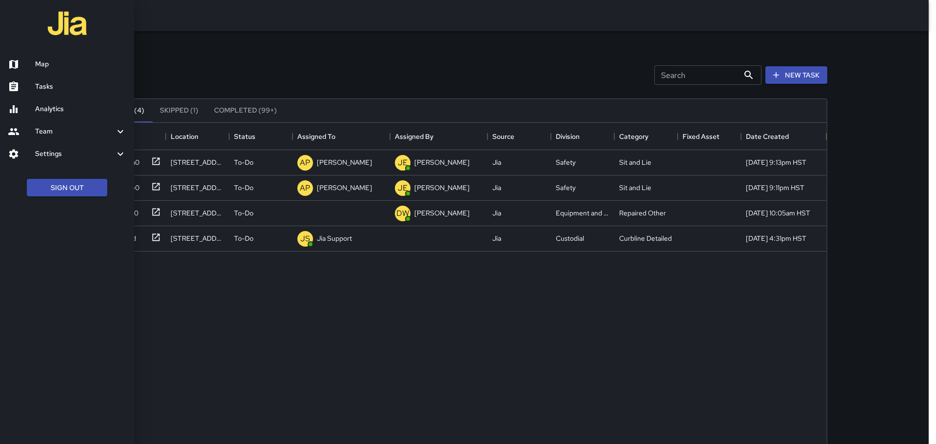
click at [120, 155] on icon at bounding box center [121, 153] width 6 height 3
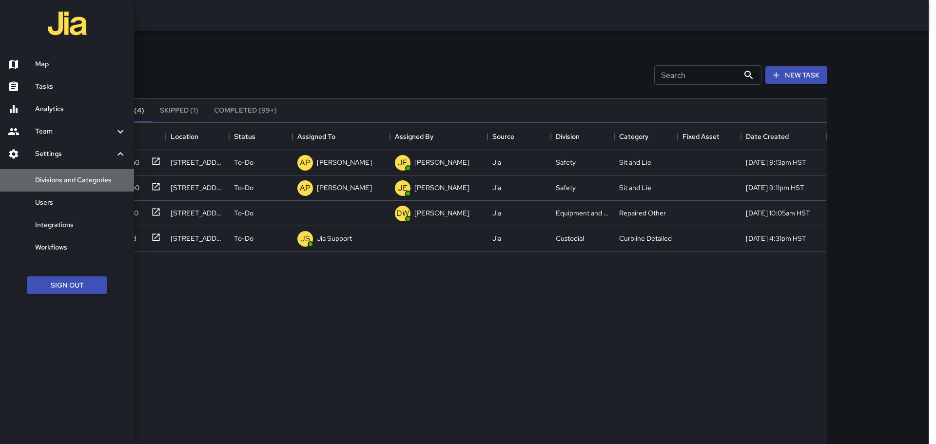
click at [80, 179] on h6 "Divisions and Categories" at bounding box center [80, 180] width 91 height 11
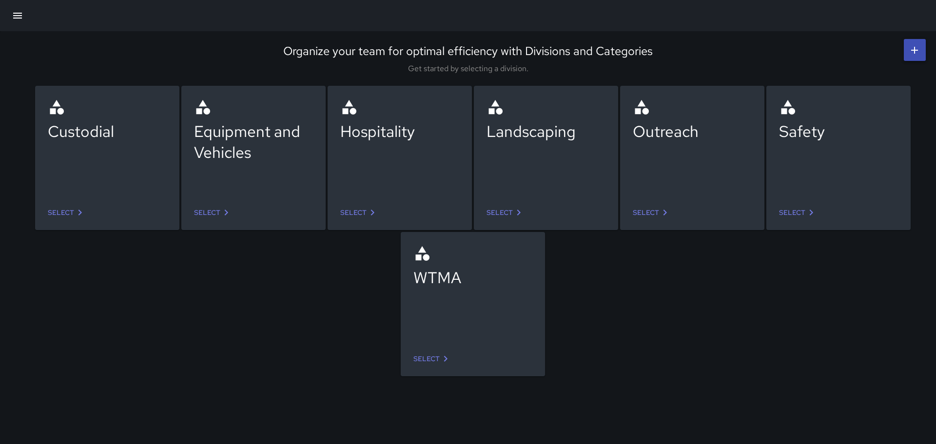
click at [853, 168] on div "Safety" at bounding box center [838, 146] width 119 height 94
click at [801, 210] on link "Select" at bounding box center [798, 213] width 46 height 18
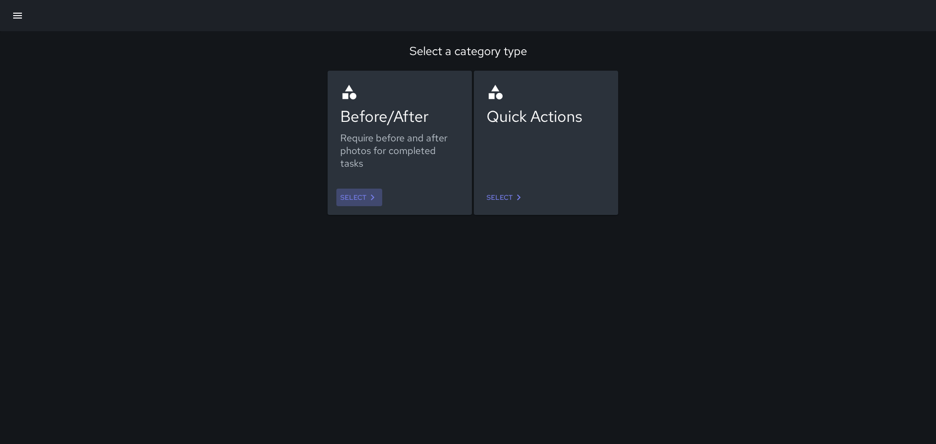
click at [364, 196] on link "Select" at bounding box center [359, 198] width 46 height 18
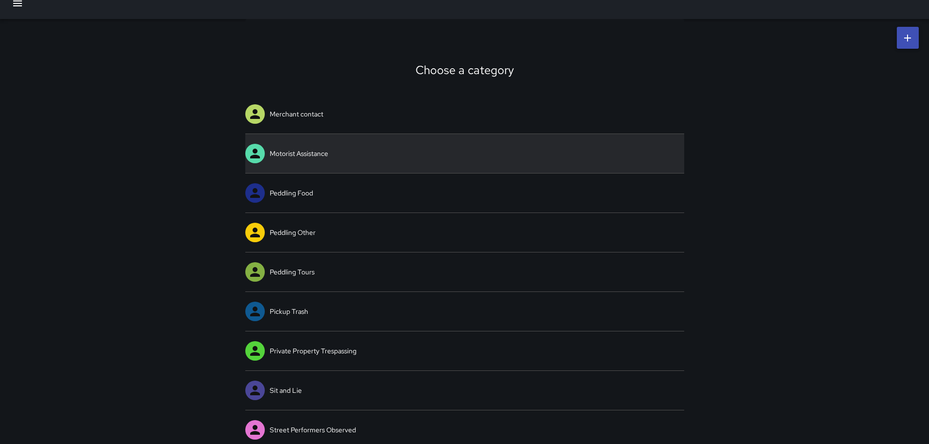
scroll to position [18, 0]
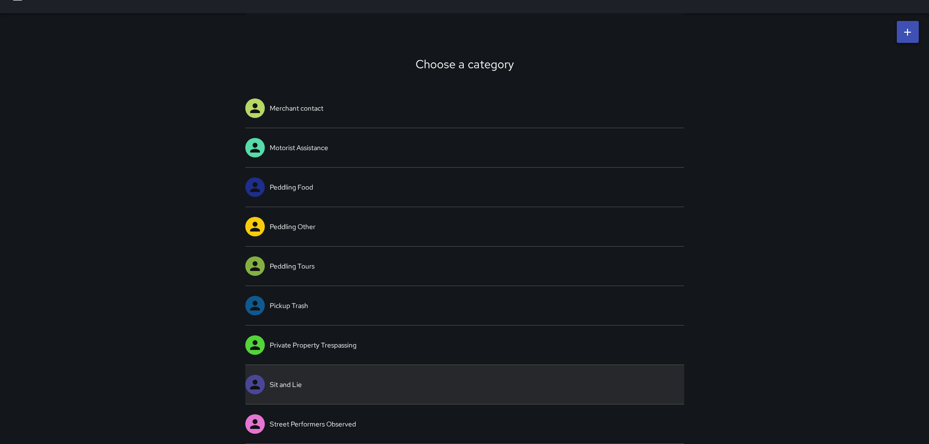
click at [252, 384] on icon at bounding box center [255, 384] width 15 height 15
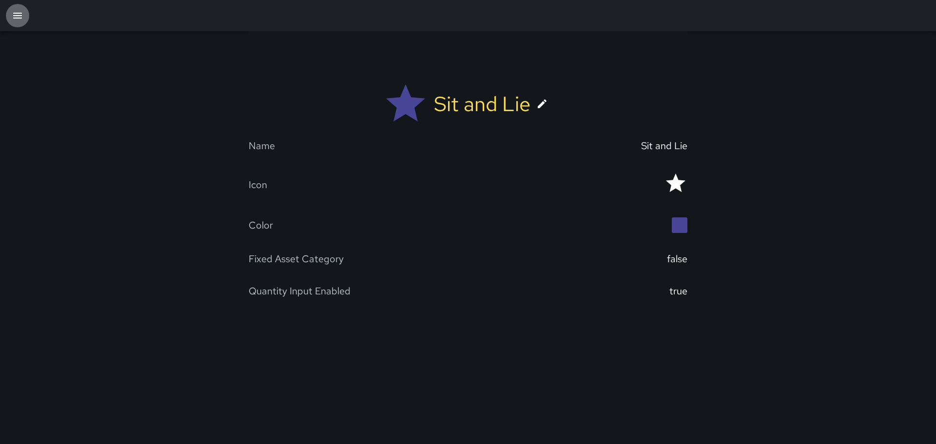
click at [20, 18] on icon "button" at bounding box center [17, 16] width 9 height 6
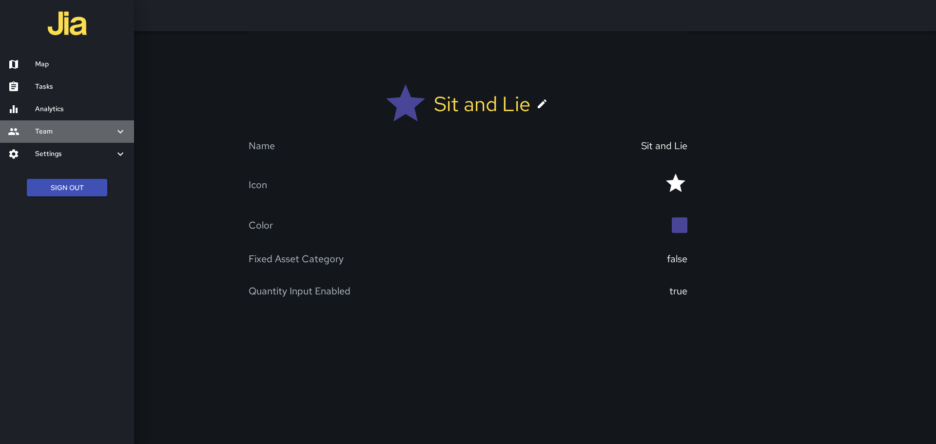
click at [121, 130] on icon at bounding box center [121, 132] width 12 height 12
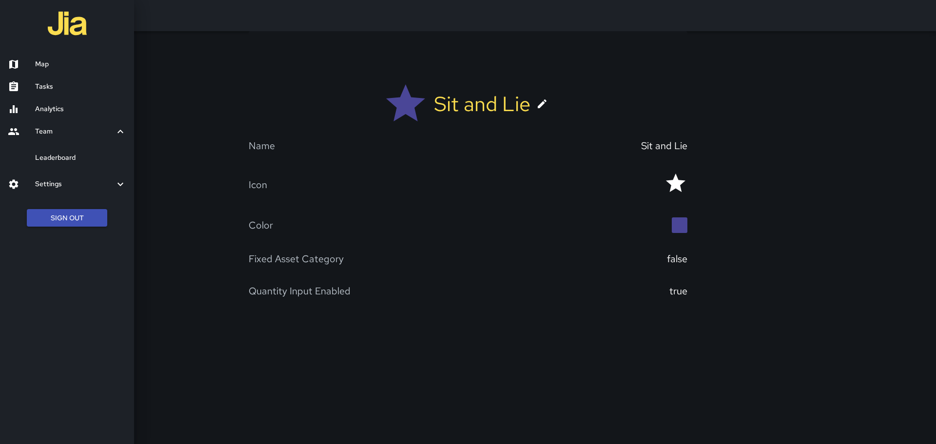
click at [123, 134] on icon at bounding box center [121, 132] width 12 height 12
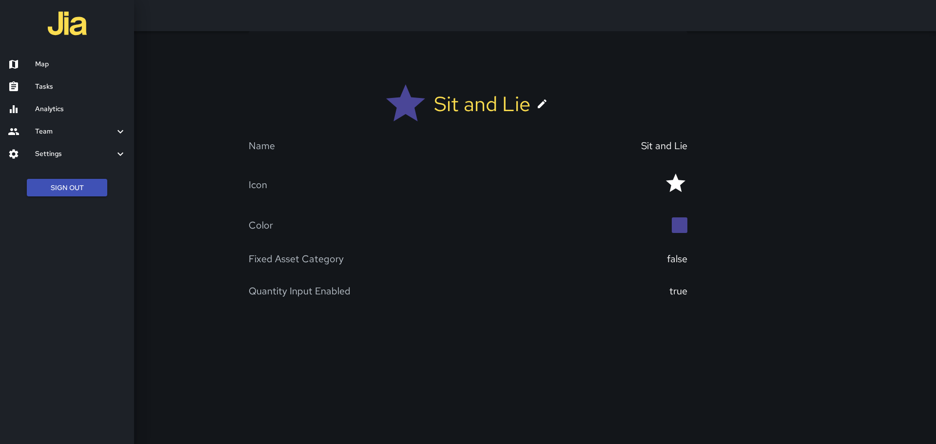
click at [75, 109] on h6 "Analytics" at bounding box center [80, 109] width 91 height 11
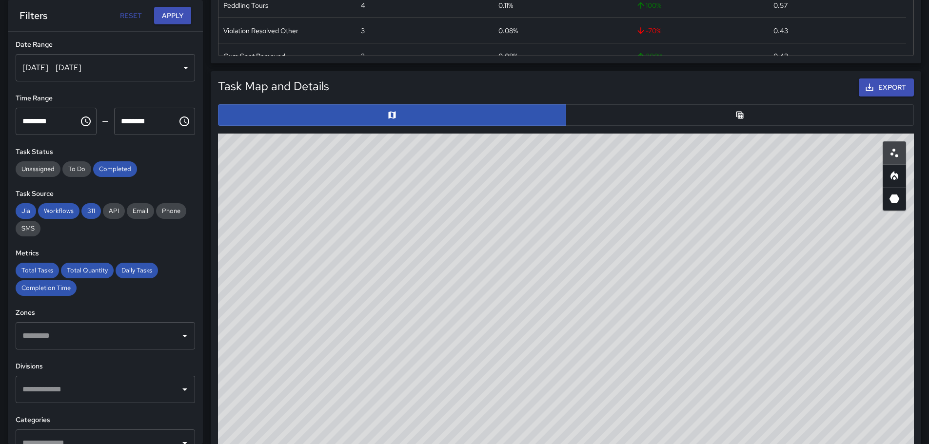
scroll to position [439, 0]
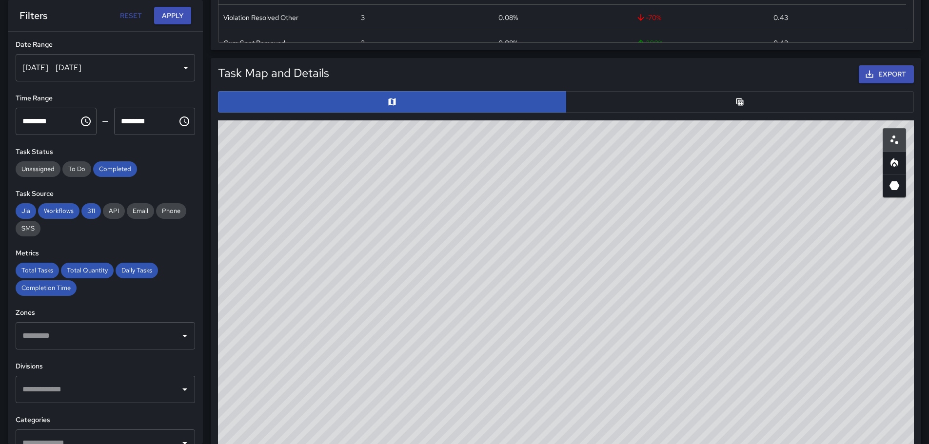
drag, startPoint x: 640, startPoint y: 262, endPoint x: 627, endPoint y: 367, distance: 105.7
click at [640, 407] on div "© Mapbox © OpenStreetMap Improve this map" at bounding box center [566, 315] width 696 height 390
drag, startPoint x: 659, startPoint y: 239, endPoint x: 629, endPoint y: 310, distance: 76.9
click at [629, 310] on div "© Mapbox © OpenStreetMap Improve this map" at bounding box center [566, 315] width 696 height 390
drag, startPoint x: 481, startPoint y: 436, endPoint x: 539, endPoint y: 246, distance: 198.5
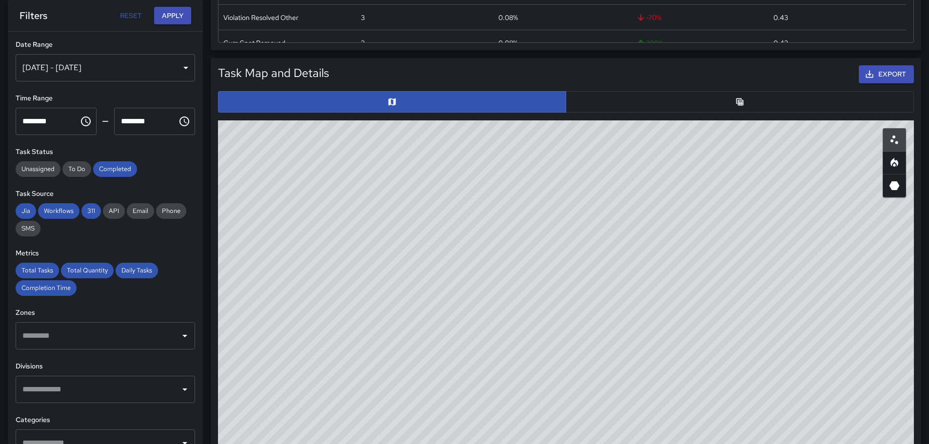
click at [538, 246] on div "© Mapbox © OpenStreetMap Improve this map" at bounding box center [566, 315] width 696 height 390
drag, startPoint x: 646, startPoint y: 243, endPoint x: 739, endPoint y: 321, distance: 121.2
click at [716, 330] on div "© Mapbox © OpenStreetMap Improve this map" at bounding box center [566, 315] width 696 height 390
drag, startPoint x: 742, startPoint y: 321, endPoint x: 759, endPoint y: 316, distance: 17.6
click at [759, 316] on div "© Mapbox © OpenStreetMap Improve this map" at bounding box center [566, 315] width 696 height 390
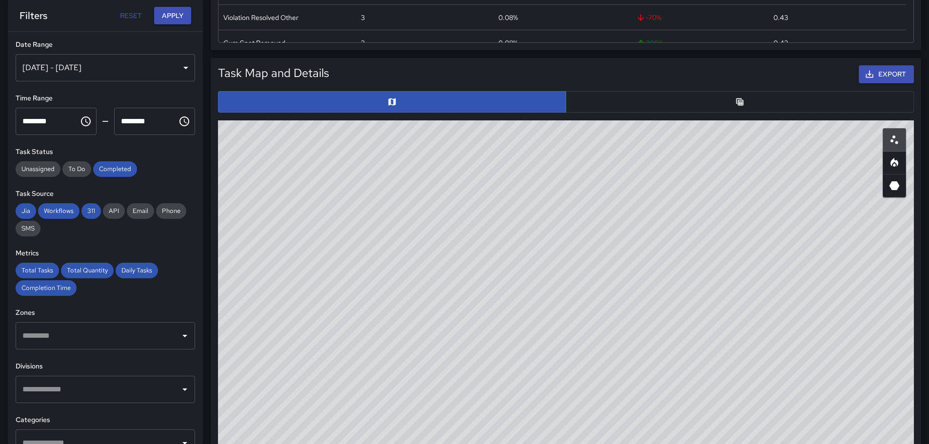
drag, startPoint x: 586, startPoint y: 314, endPoint x: 629, endPoint y: 304, distance: 44.5
click at [647, 296] on div "© Mapbox © OpenStreetMap Improve this map" at bounding box center [566, 315] width 696 height 390
click at [898, 164] on icon "Heatmap" at bounding box center [894, 163] width 12 height 12
click at [892, 181] on icon "3D Heatmap" at bounding box center [894, 185] width 10 height 9
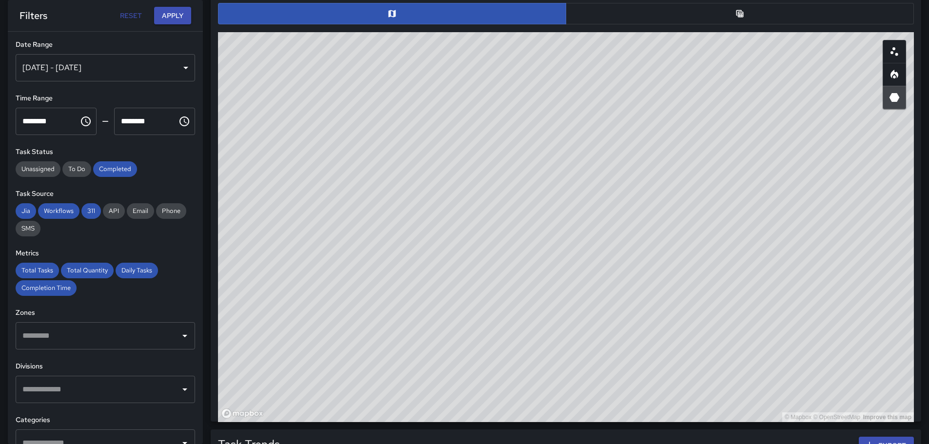
scroll to position [519, 0]
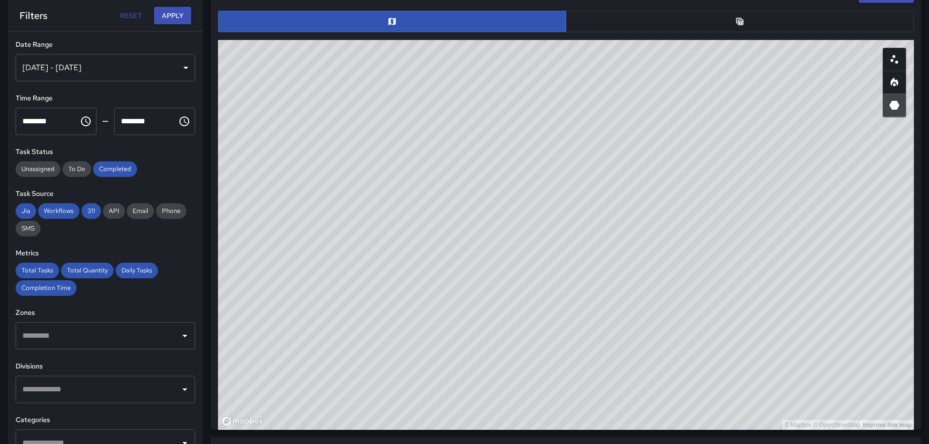
click at [229, 424] on div "© Mapbox © OpenStreetMap Improve this map" at bounding box center [566, 235] width 696 height 390
click at [253, 422] on div "© Mapbox © OpenStreetMap Improve this map" at bounding box center [566, 235] width 696 height 390
click at [899, 78] on icon "Heatmap" at bounding box center [894, 83] width 12 height 12
click at [894, 106] on icon "3D Heatmap" at bounding box center [894, 105] width 10 height 9
drag, startPoint x: 146, startPoint y: 324, endPoint x: 391, endPoint y: 324, distance: 244.8
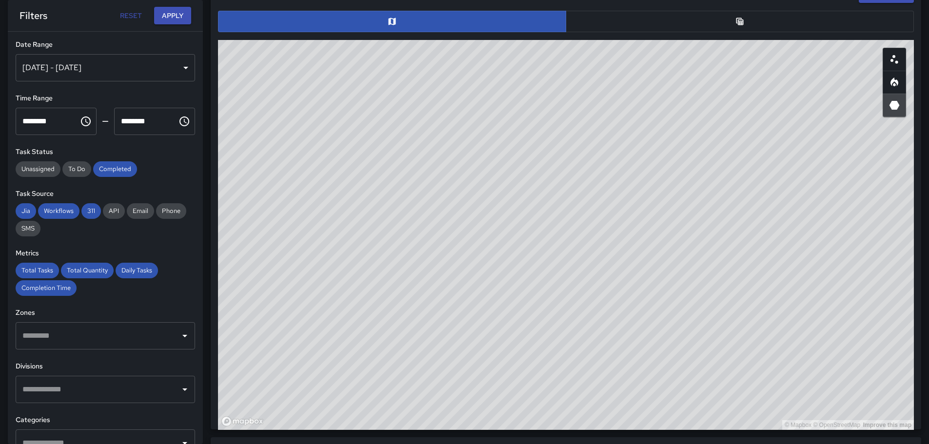
click at [391, 324] on div "**********" at bounding box center [460, 185] width 937 height 1347
drag, startPoint x: 389, startPoint y: 319, endPoint x: 564, endPoint y: 293, distance: 177.5
click at [564, 293] on div "© Mapbox © OpenStreetMap Improve this map" at bounding box center [566, 235] width 696 height 390
click at [887, 85] on button "button" at bounding box center [894, 82] width 23 height 23
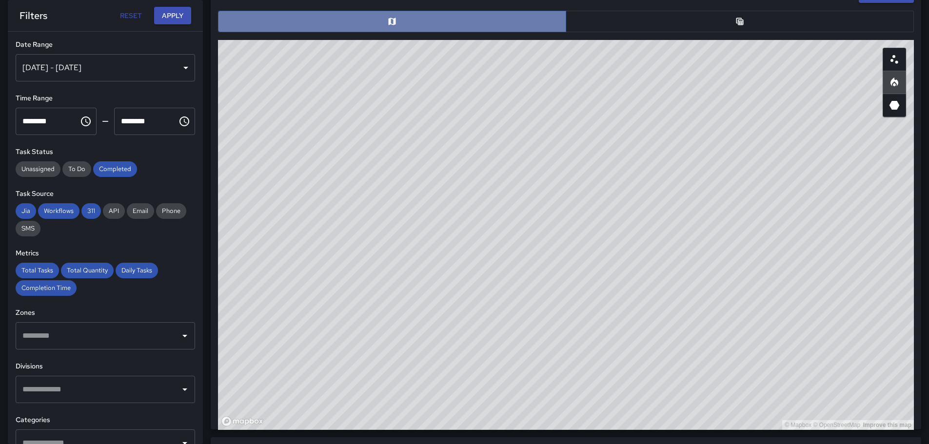
click at [415, 23] on button "button" at bounding box center [392, 21] width 348 height 21
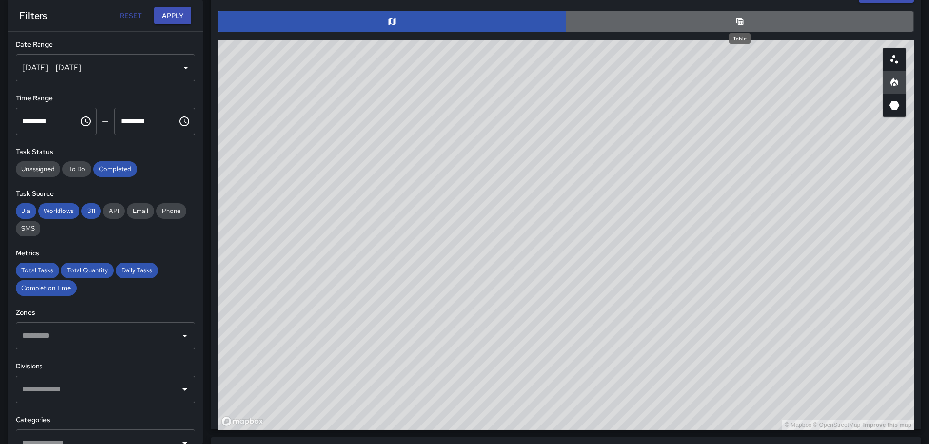
click at [743, 20] on icon "Table" at bounding box center [739, 21] width 7 height 7
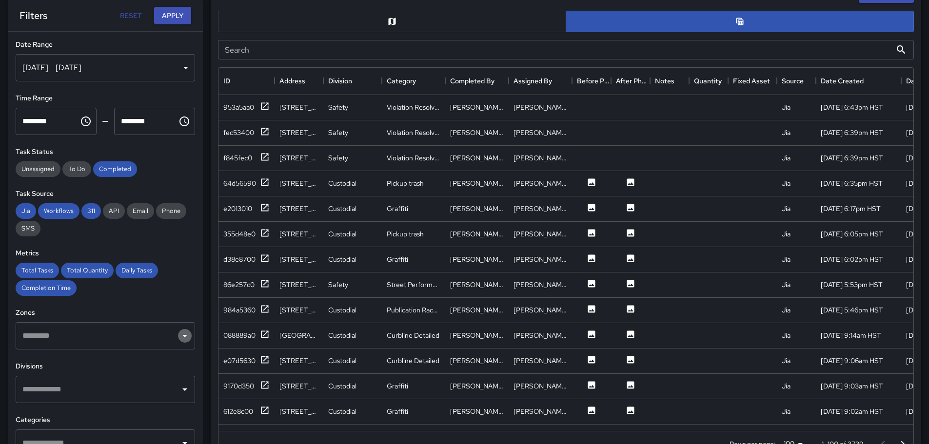
click at [179, 335] on icon "Open" at bounding box center [185, 336] width 12 height 12
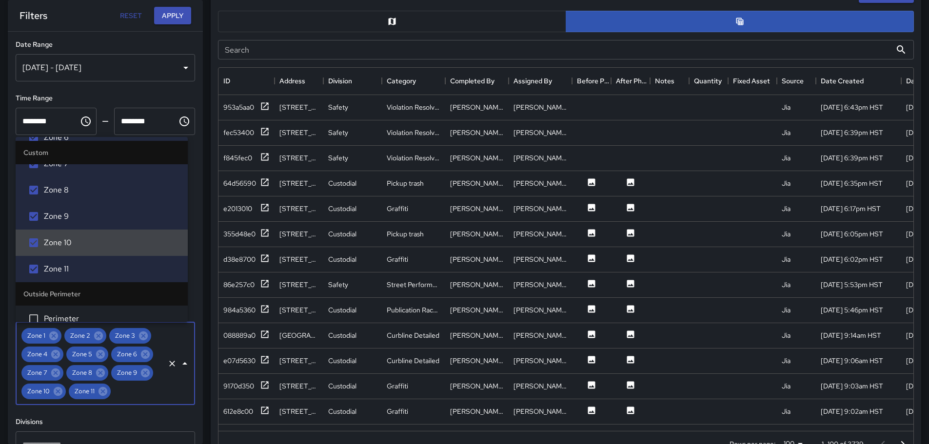
scroll to position [185, 0]
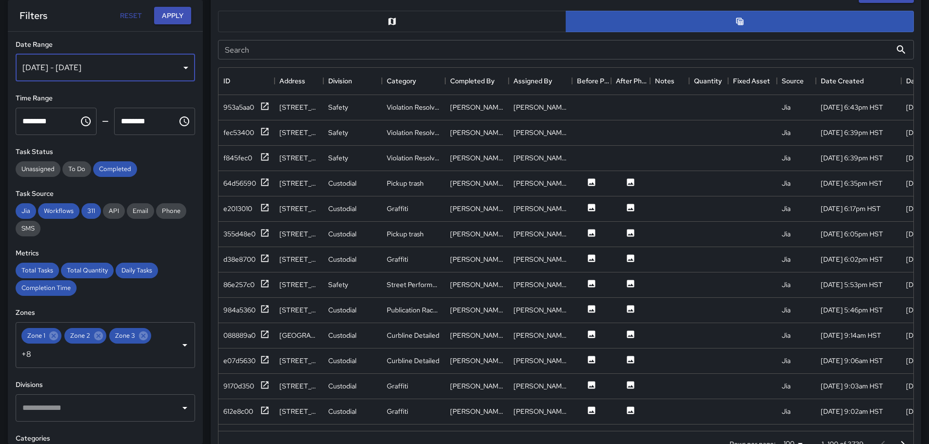
click at [180, 67] on div "[DATE] - [DATE]" at bounding box center [105, 67] width 179 height 27
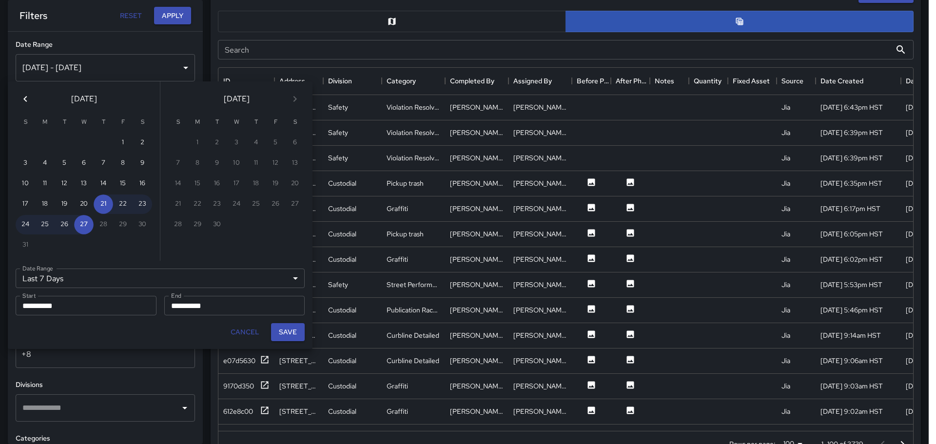
click at [74, 306] on input "**********" at bounding box center [83, 306] width 134 height 20
click at [43, 308] on input "**********" at bounding box center [83, 306] width 134 height 20
click at [27, 223] on button "24" at bounding box center [26, 225] width 20 height 20
type input "******"
type input "**********"
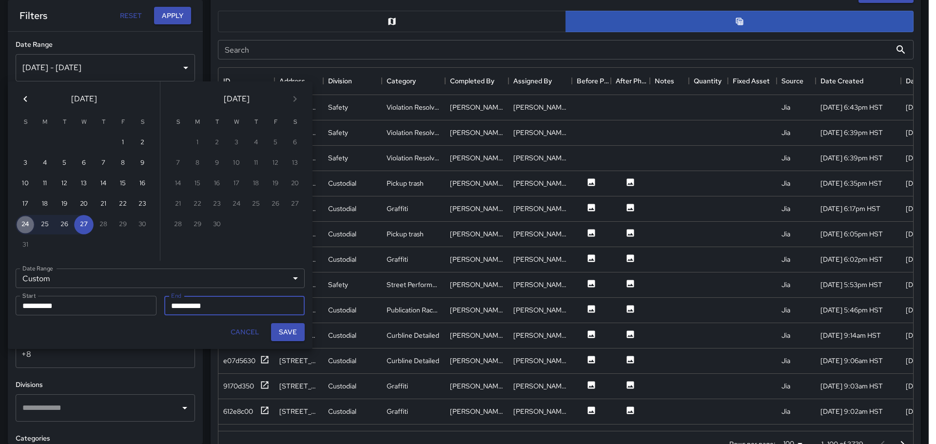
click at [32, 229] on button "24" at bounding box center [26, 225] width 20 height 20
type input "**********"
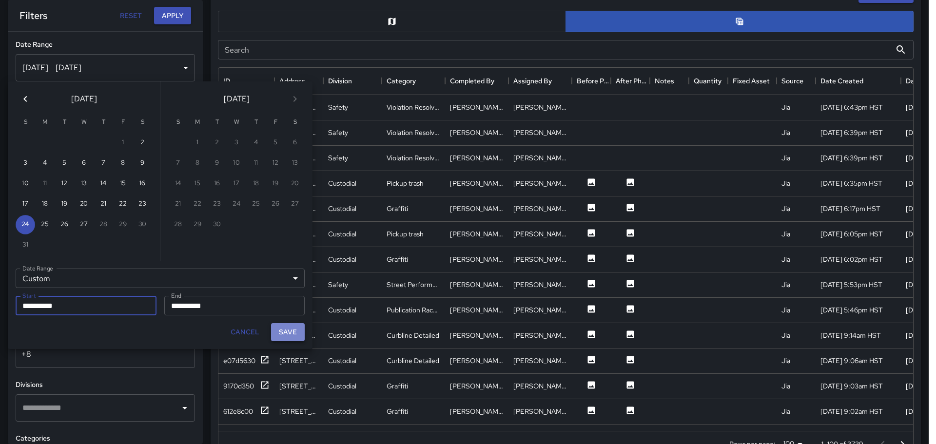
click at [284, 332] on button "Save" at bounding box center [288, 332] width 34 height 18
type input "**********"
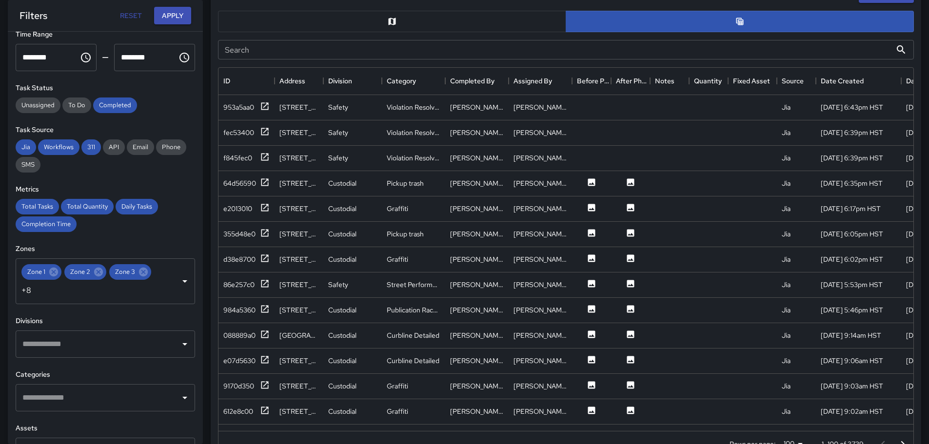
scroll to position [98, 0]
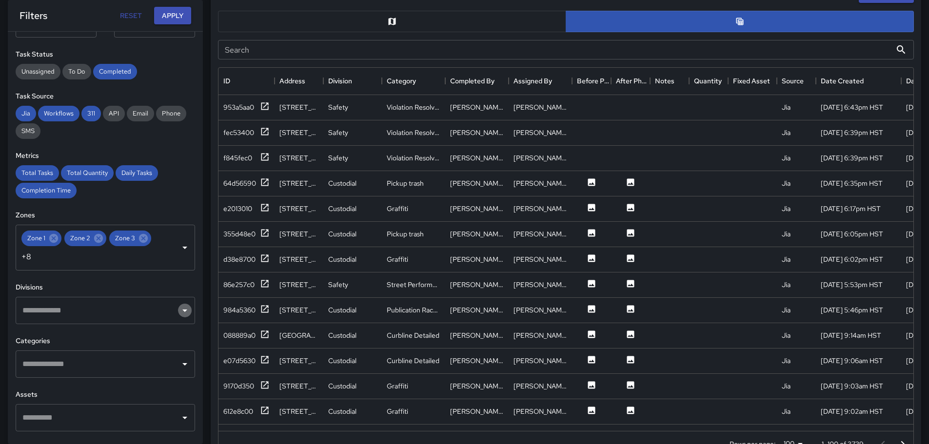
click at [179, 311] on icon "Open" at bounding box center [185, 311] width 12 height 12
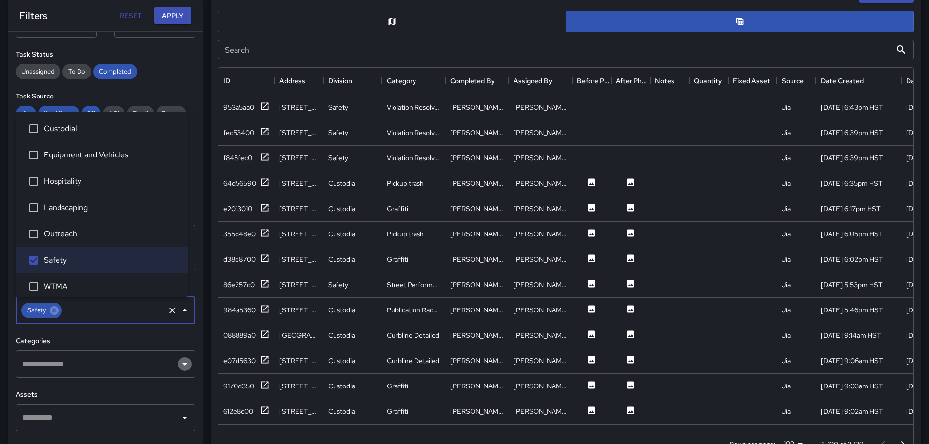
click at [179, 365] on icon "Open" at bounding box center [185, 364] width 12 height 12
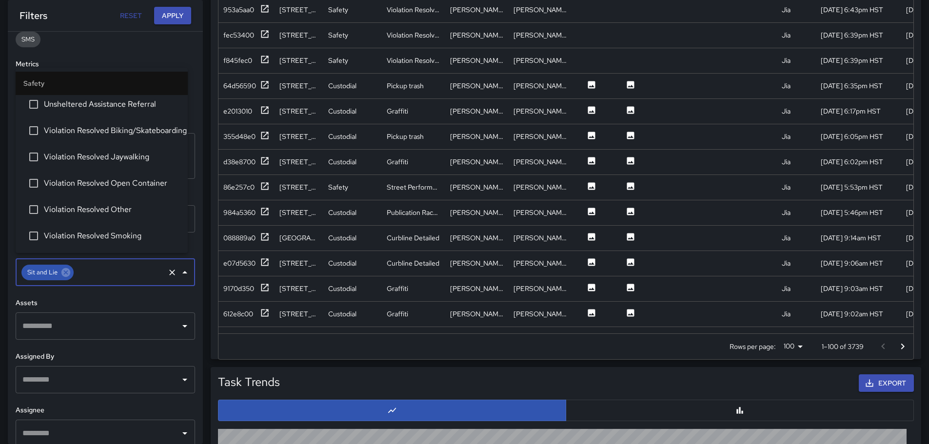
scroll to position [195, 0]
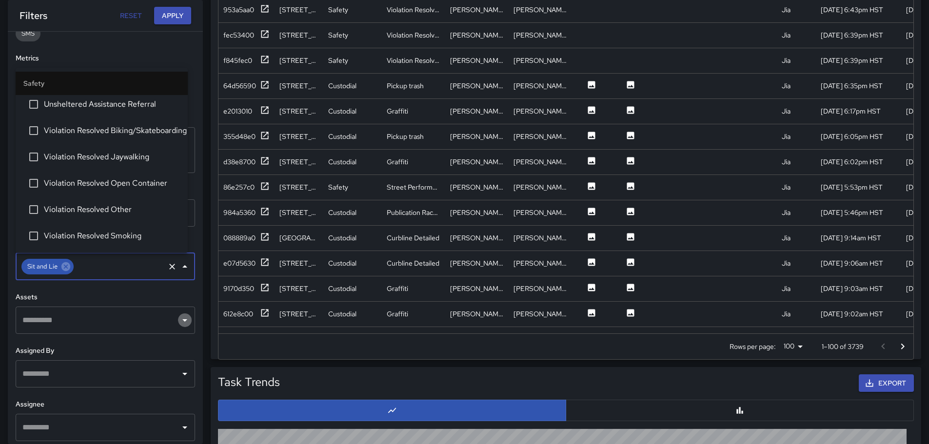
click at [179, 324] on icon "Open" at bounding box center [185, 321] width 12 height 12
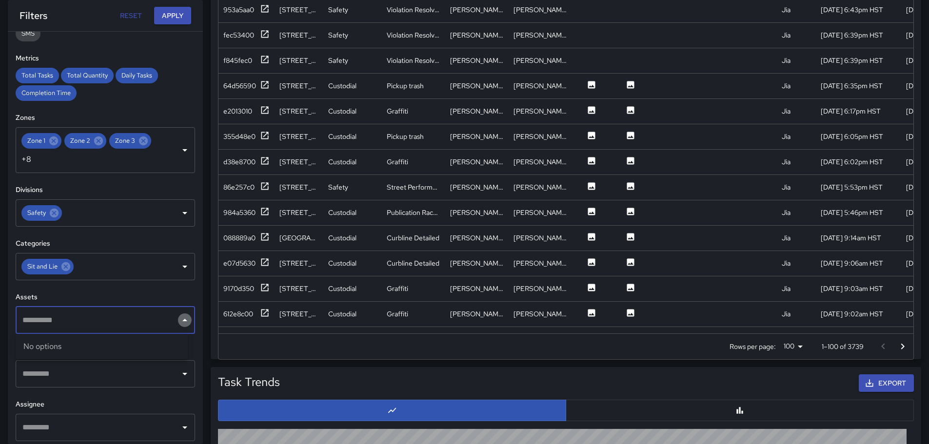
click at [182, 321] on icon "Close" at bounding box center [184, 320] width 5 height 2
click at [179, 375] on icon "Open" at bounding box center [185, 374] width 12 height 12
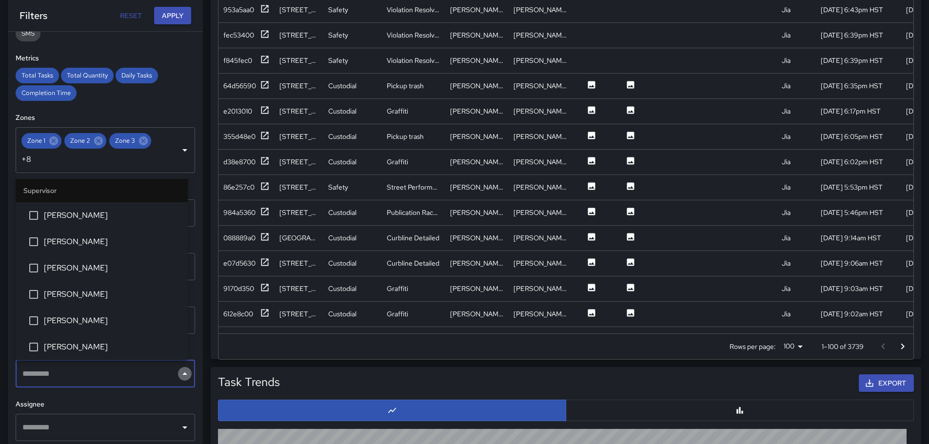
click at [182, 375] on icon "Close" at bounding box center [184, 374] width 5 height 2
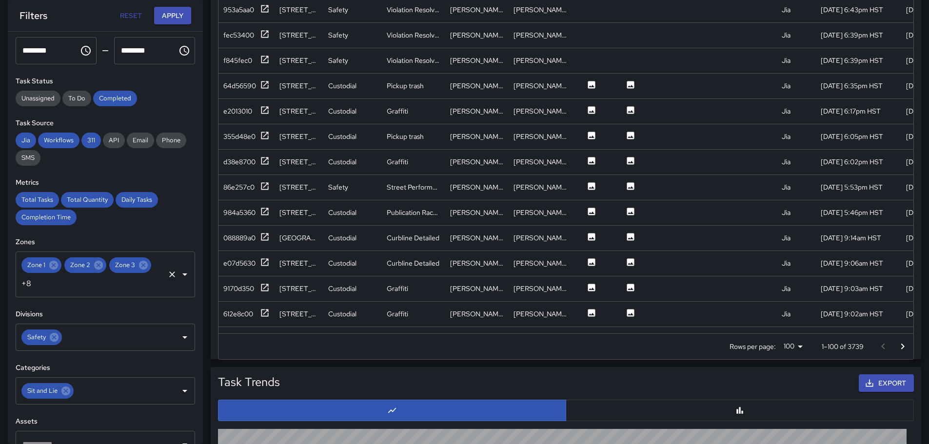
scroll to position [54, 0]
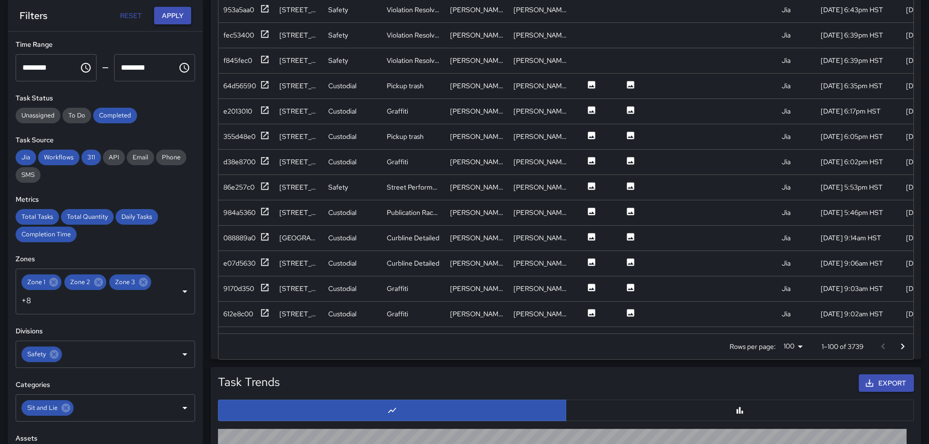
click at [179, 13] on button "Apply" at bounding box center [172, 16] width 37 height 18
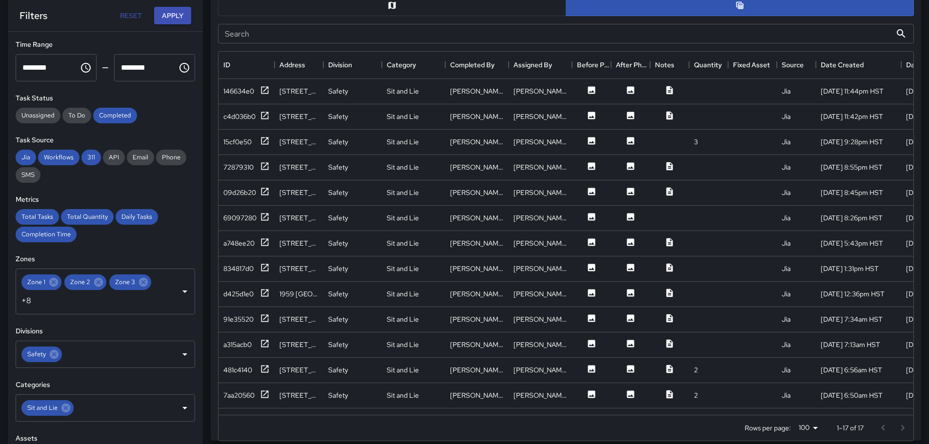
scroll to position [499, 0]
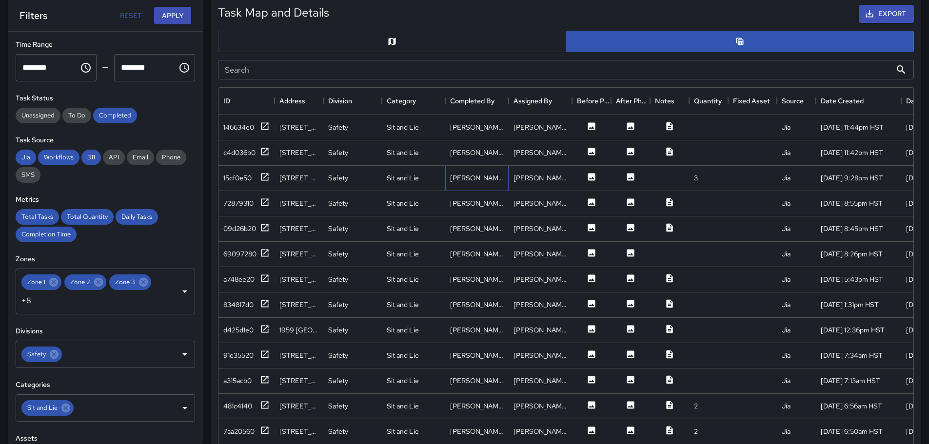
click at [498, 176] on div "[PERSON_NAME]" at bounding box center [476, 178] width 63 height 25
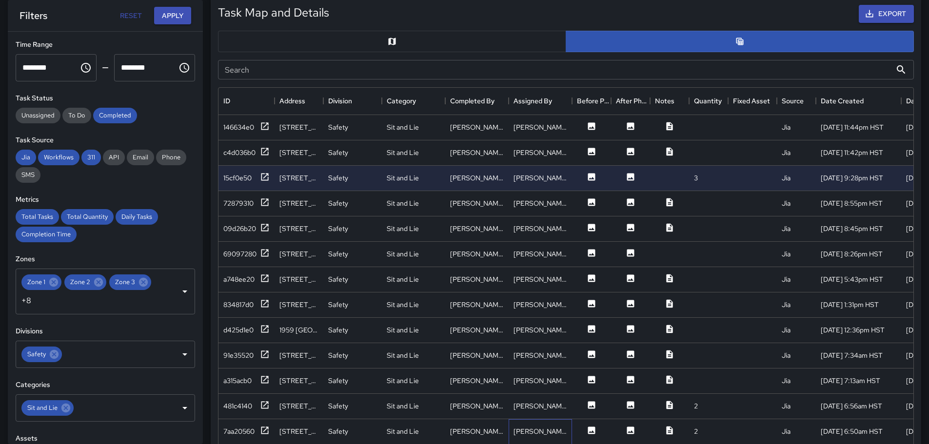
click at [526, 428] on div "[PERSON_NAME]" at bounding box center [540, 432] width 54 height 10
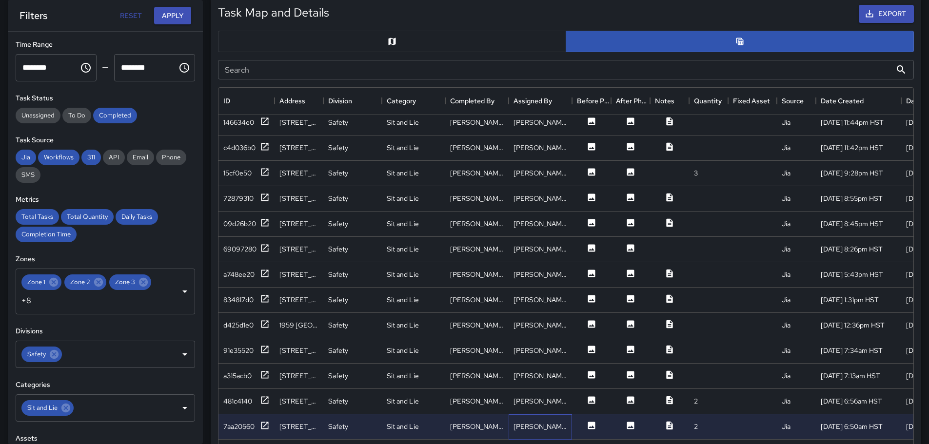
scroll to position [0, 0]
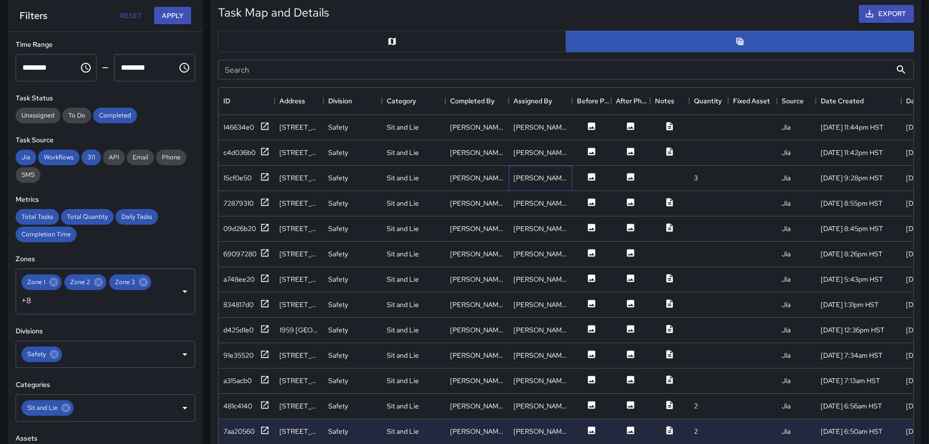
click at [546, 182] on div "[PERSON_NAME]" at bounding box center [540, 178] width 54 height 10
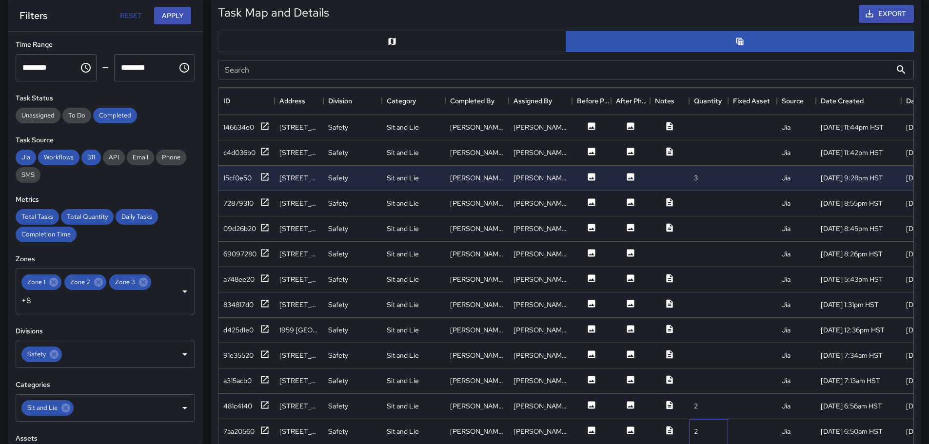
click at [713, 431] on div "2" at bounding box center [708, 431] width 39 height 25
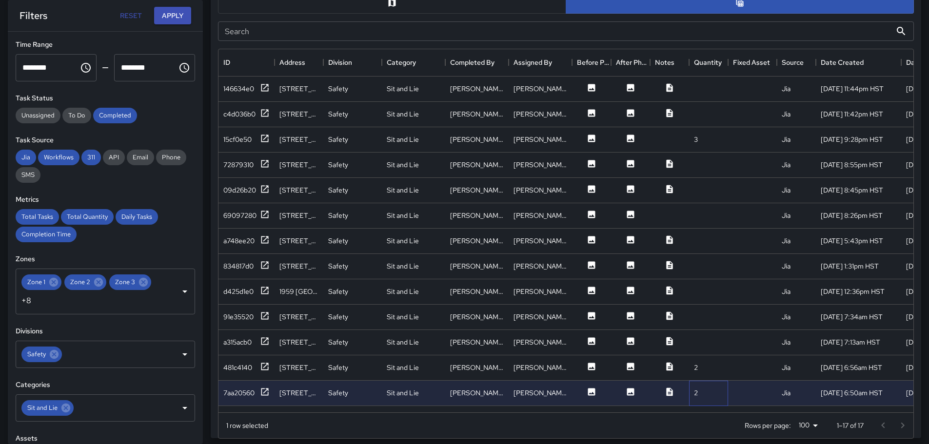
scroll to position [533, 0]
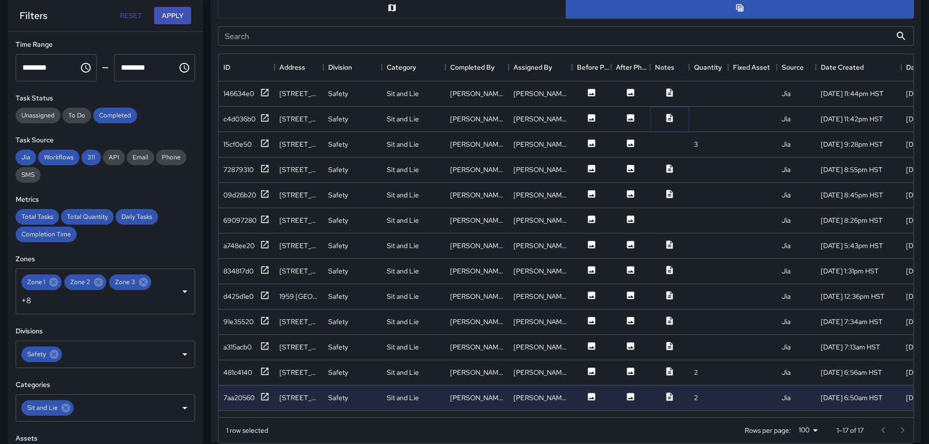
click at [674, 121] on button at bounding box center [669, 119] width 29 height 12
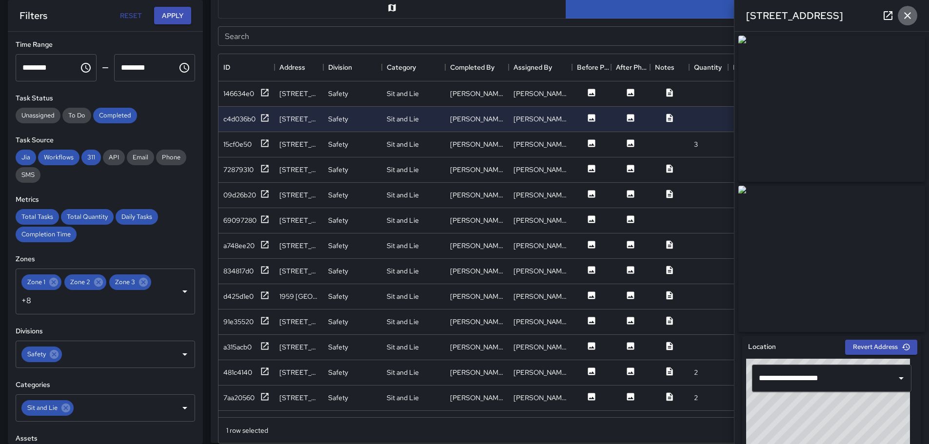
click at [909, 16] on icon "button" at bounding box center [908, 16] width 12 height 12
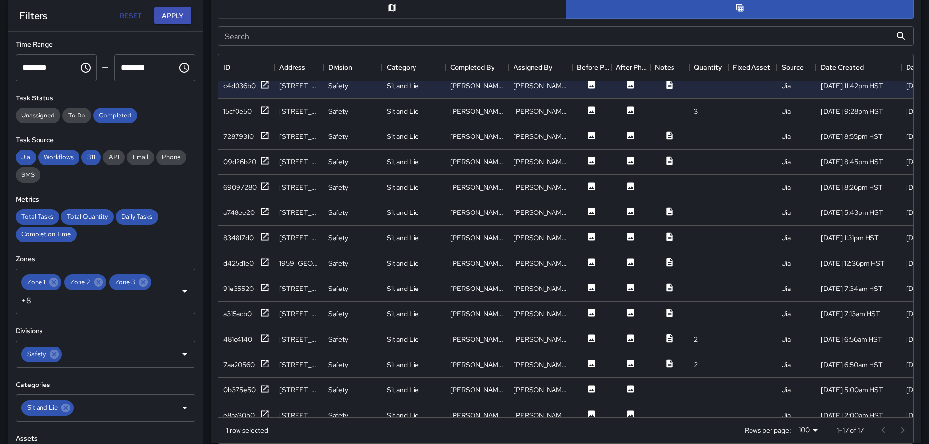
scroll to position [49, 0]
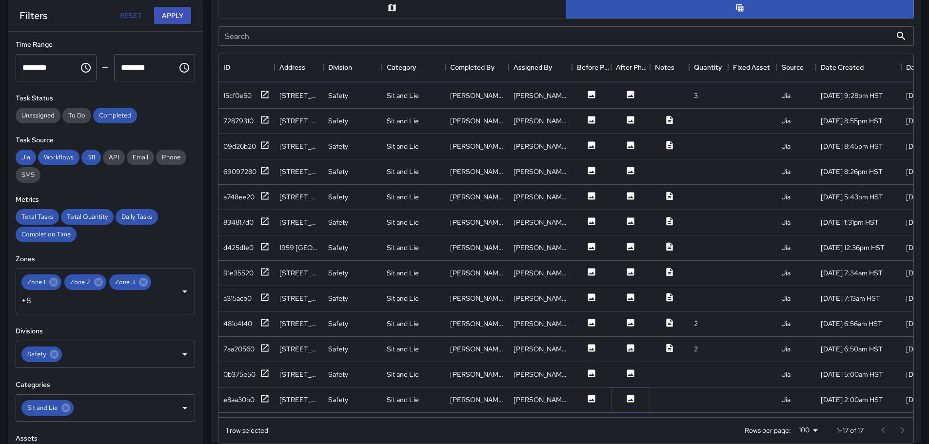
click at [631, 398] on icon at bounding box center [630, 398] width 7 height 7
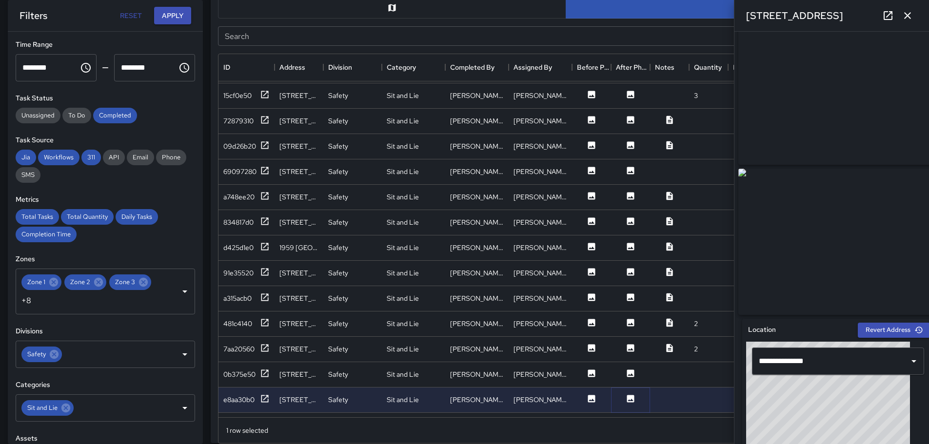
scroll to position [0, 0]
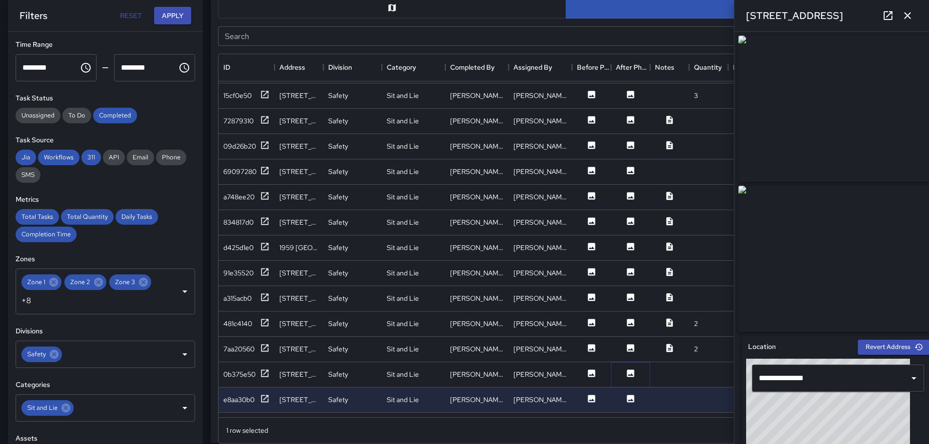
click at [629, 374] on icon at bounding box center [630, 373] width 7 height 7
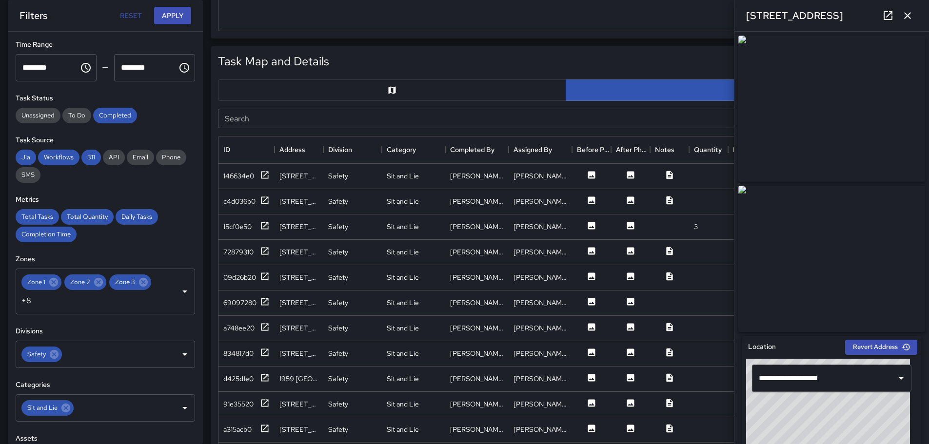
scroll to position [435, 0]
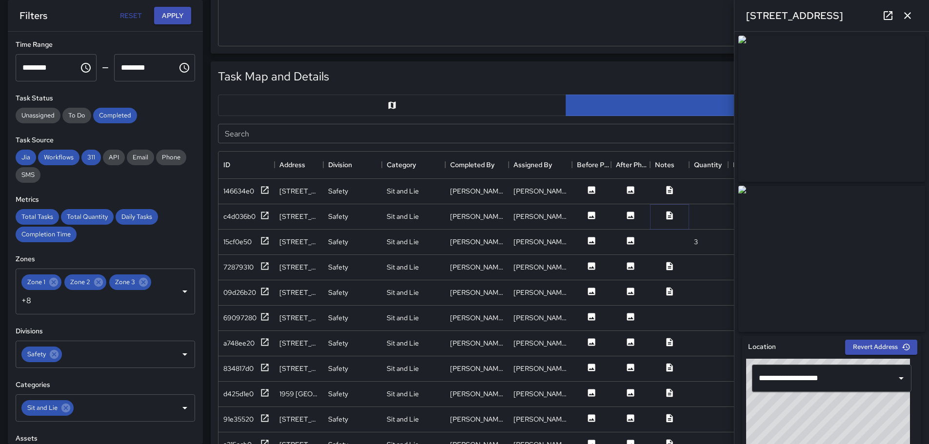
click at [671, 215] on icon at bounding box center [669, 215] width 6 height 8
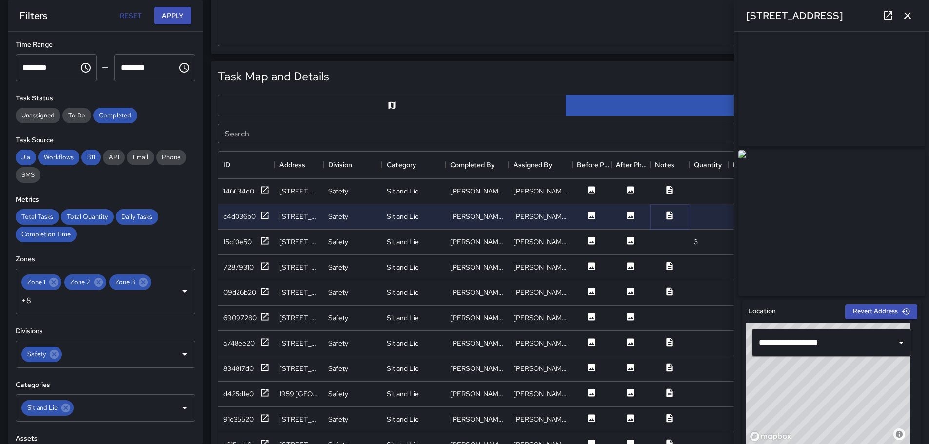
scroll to position [0, 0]
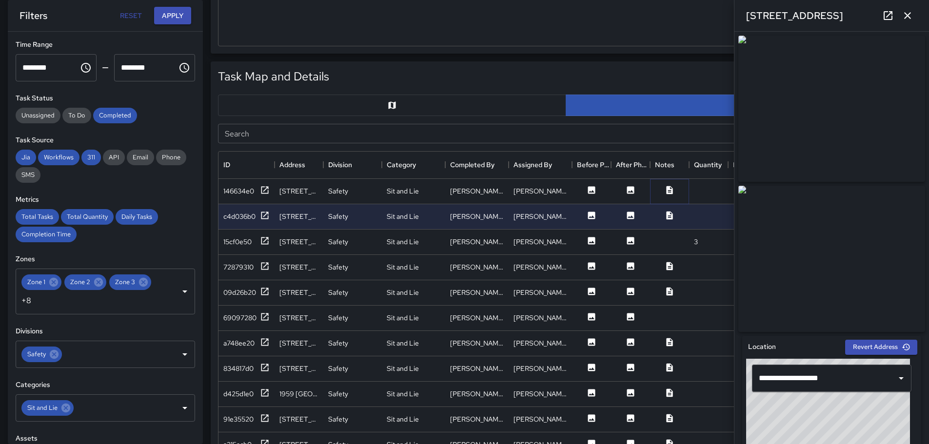
click at [671, 188] on icon at bounding box center [670, 190] width 10 height 10
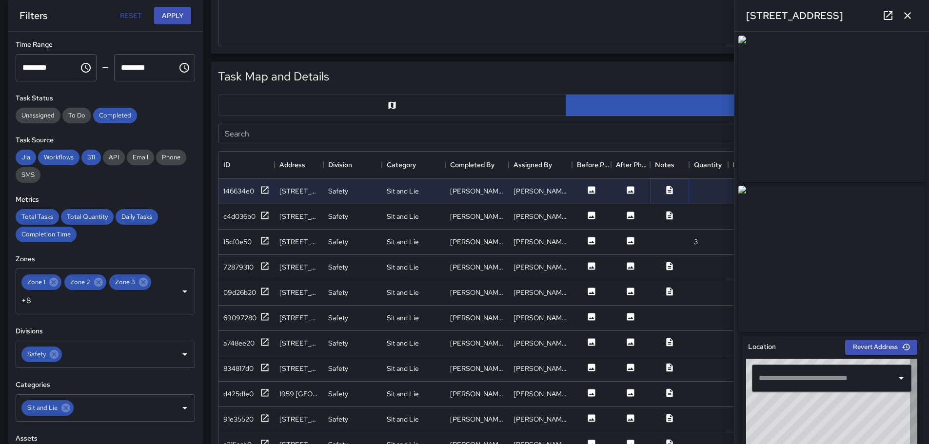
type input "**********"
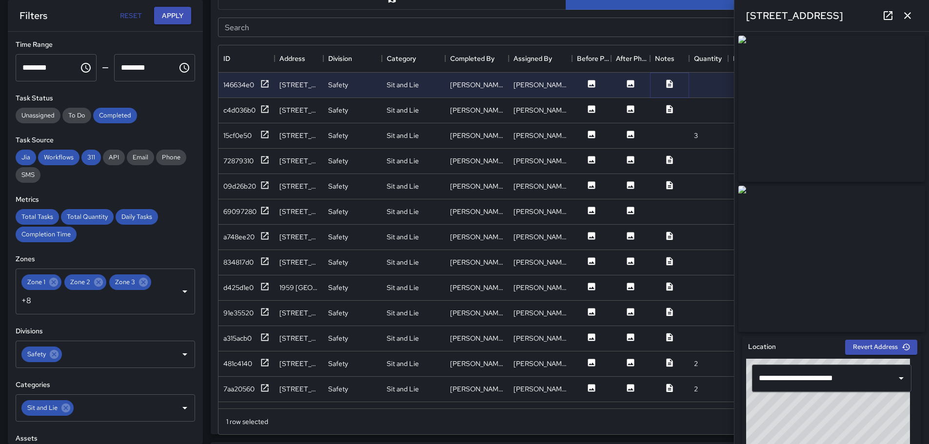
scroll to position [540, 0]
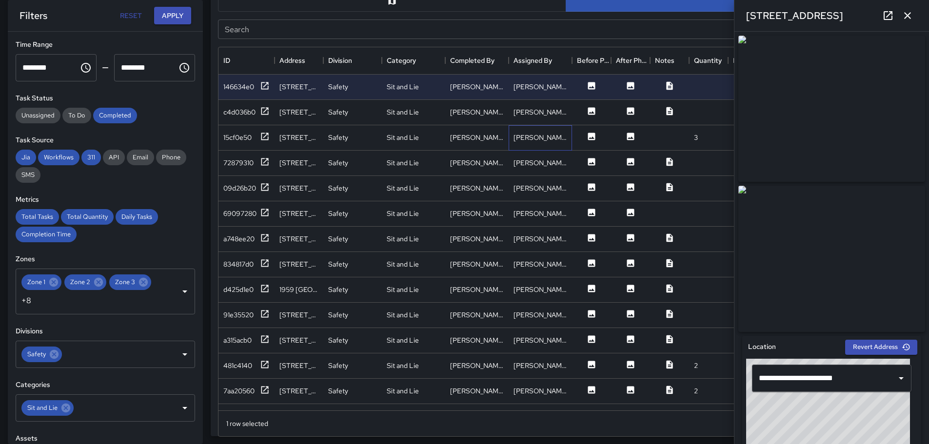
click at [524, 140] on div "[PERSON_NAME]" at bounding box center [540, 138] width 54 height 10
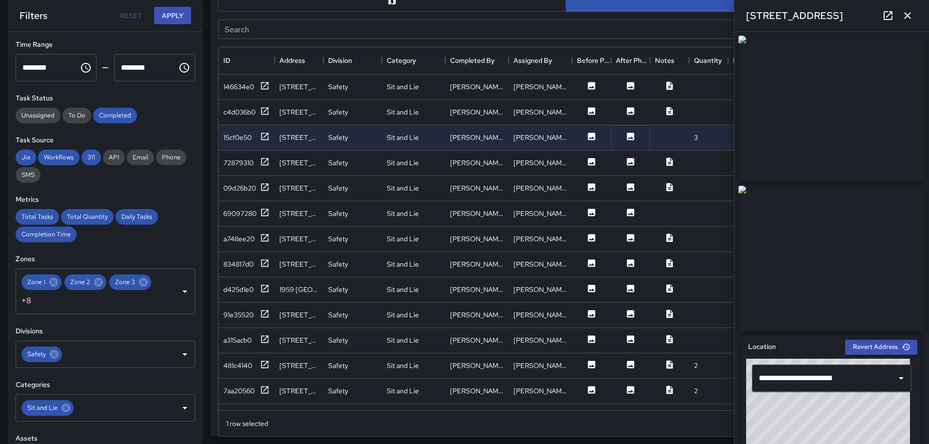
click at [633, 138] on icon at bounding box center [630, 136] width 7 height 7
click at [670, 162] on icon at bounding box center [670, 162] width 10 height 10
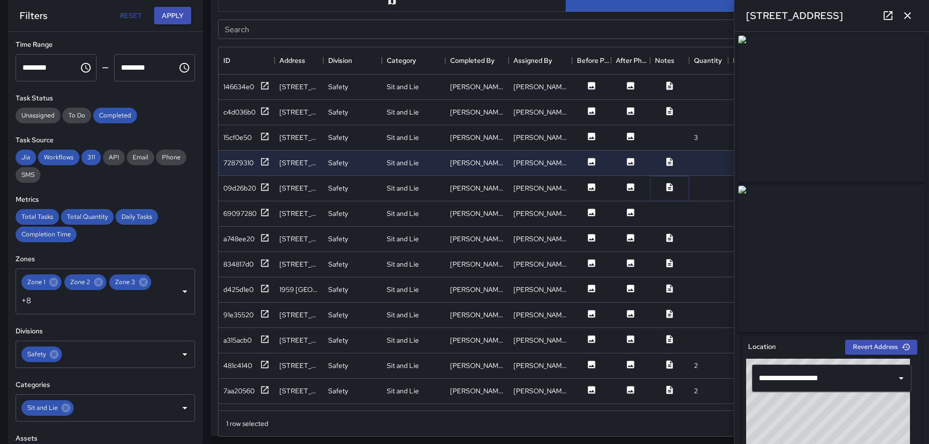
click at [667, 186] on icon at bounding box center [669, 187] width 6 height 8
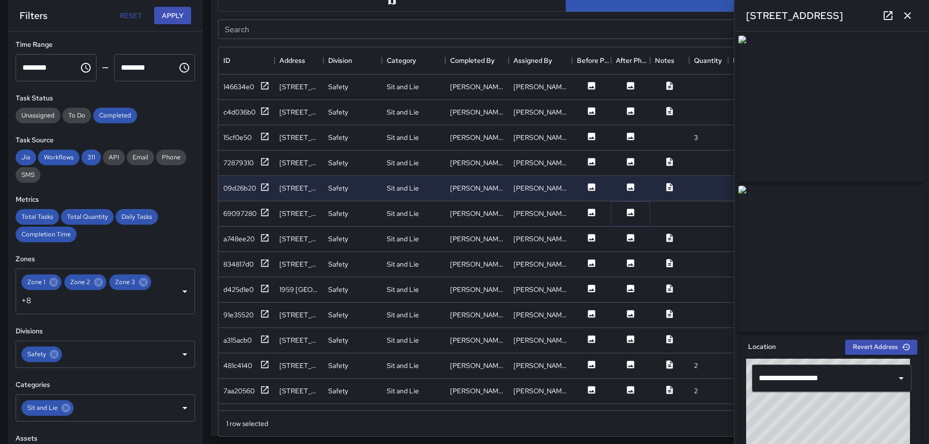
click at [629, 208] on icon at bounding box center [631, 213] width 10 height 10
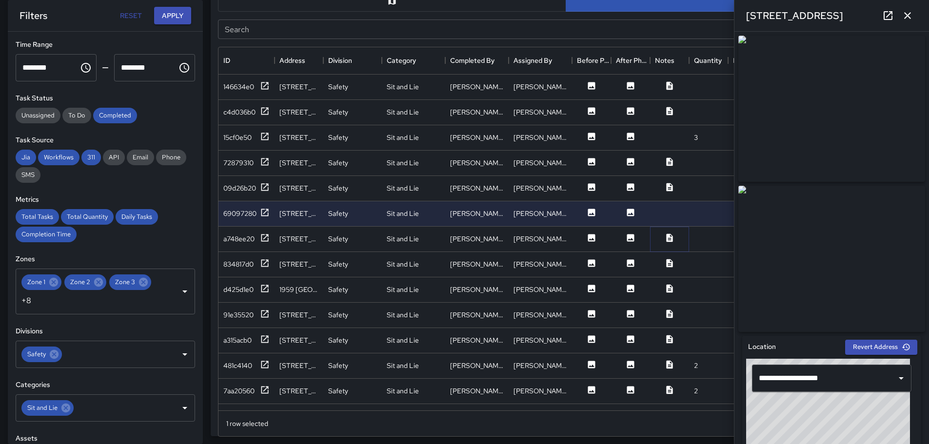
click at [671, 237] on icon at bounding box center [669, 238] width 6 height 8
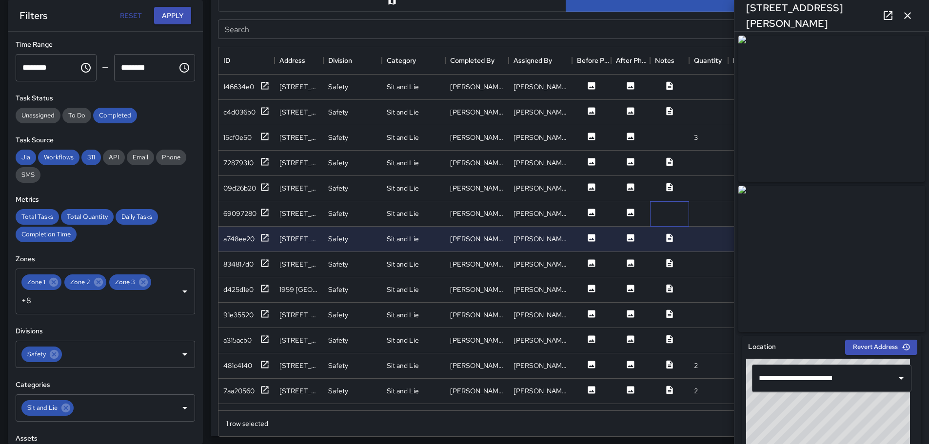
click at [669, 214] on div at bounding box center [669, 213] width 39 height 25
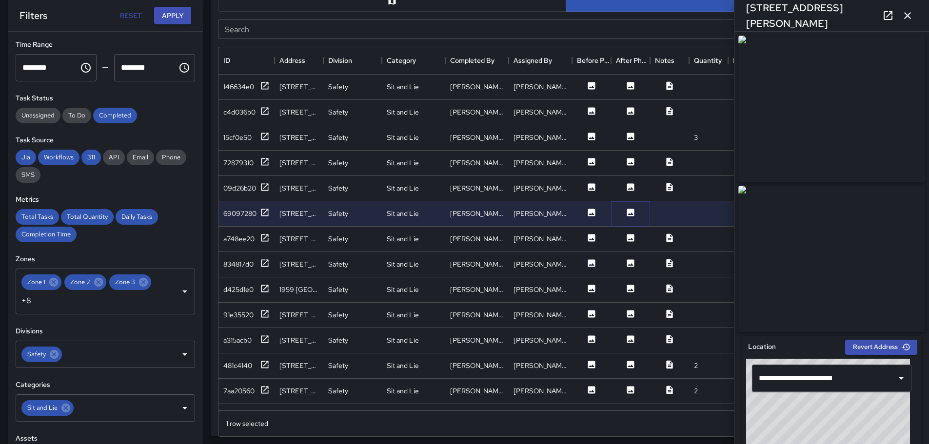
click at [631, 213] on icon at bounding box center [630, 212] width 7 height 7
click at [669, 236] on icon at bounding box center [669, 238] width 6 height 8
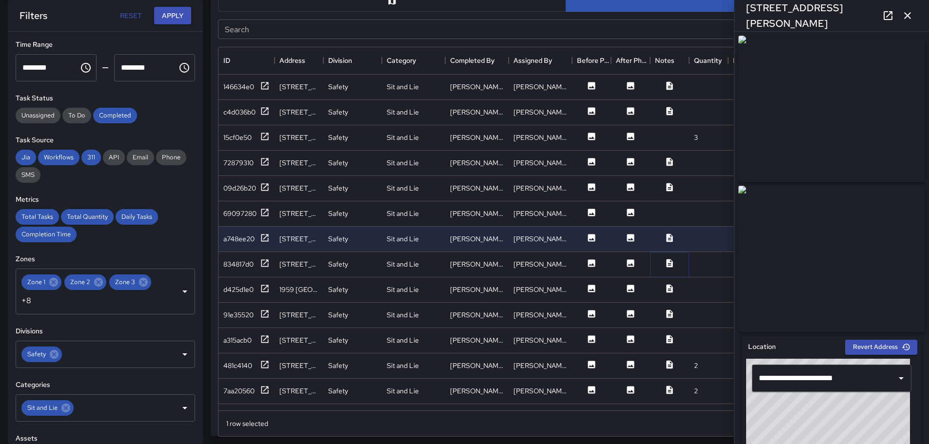
click at [671, 264] on icon at bounding box center [669, 263] width 6 height 8
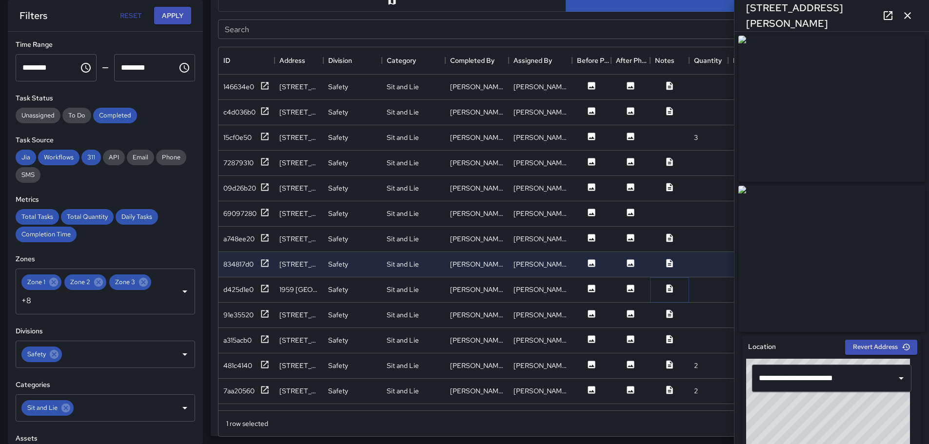
click at [670, 288] on icon at bounding box center [669, 288] width 6 height 8
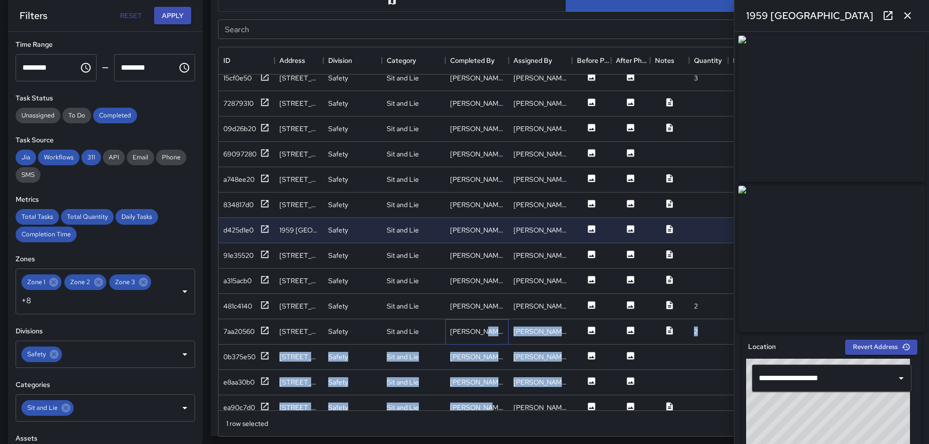
scroll to position [102, 0]
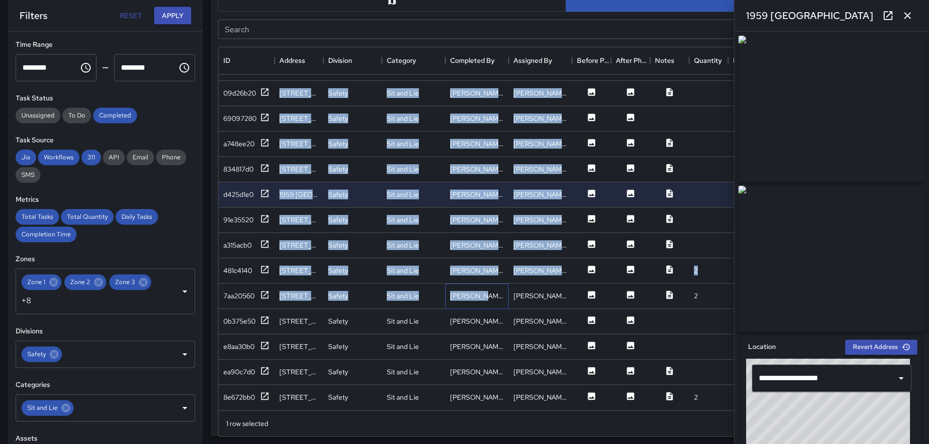
drag, startPoint x: 477, startPoint y: 401, endPoint x: 488, endPoint y: 403, distance: 10.4
click at [488, 403] on div "146634e0 2537-2501 [GEOGRAPHIC_DATA] Safety Sit and Lie [PERSON_NAME] [PERSON_N…" at bounding box center [565, 243] width 695 height 336
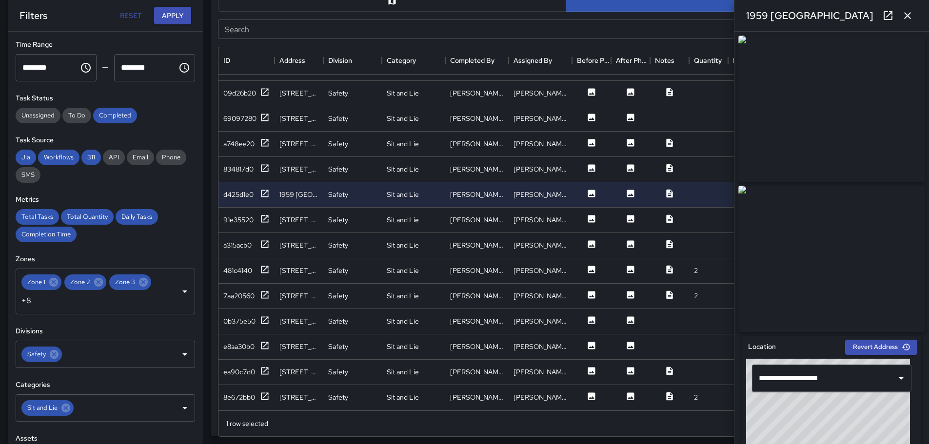
click at [442, 423] on div "1 row selected Rows per page: 100 *** 1–17 of 17" at bounding box center [565, 424] width 695 height 26
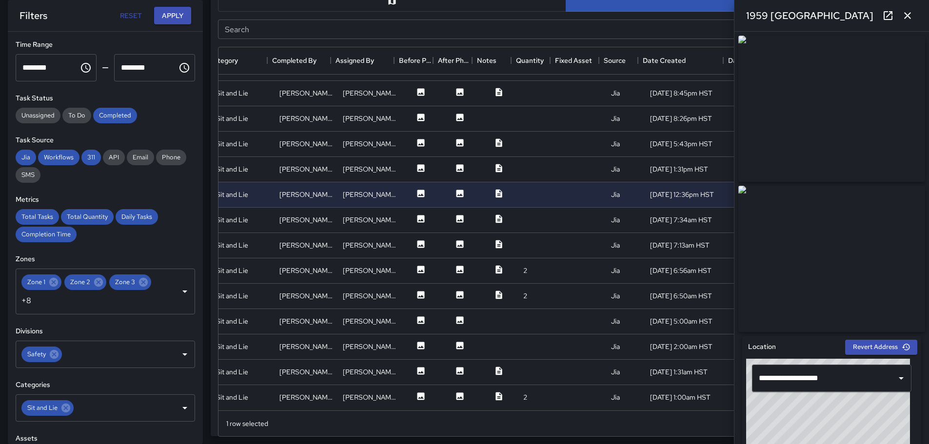
scroll to position [0, 178]
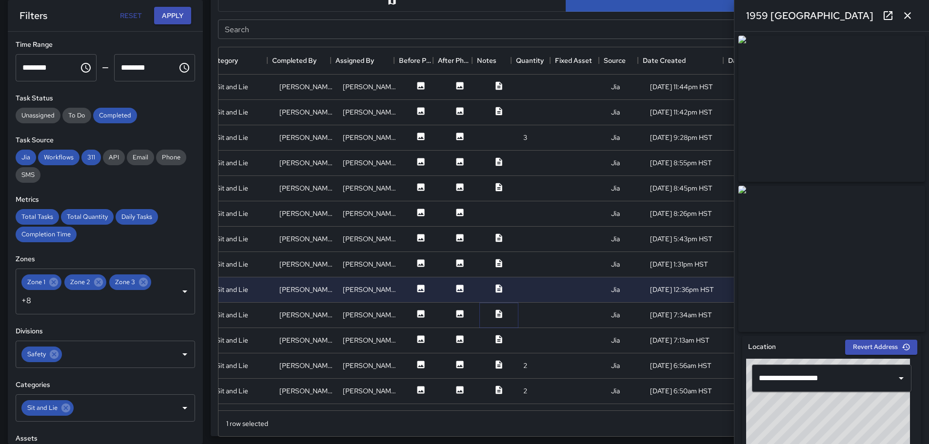
click at [495, 312] on icon at bounding box center [498, 314] width 6 height 8
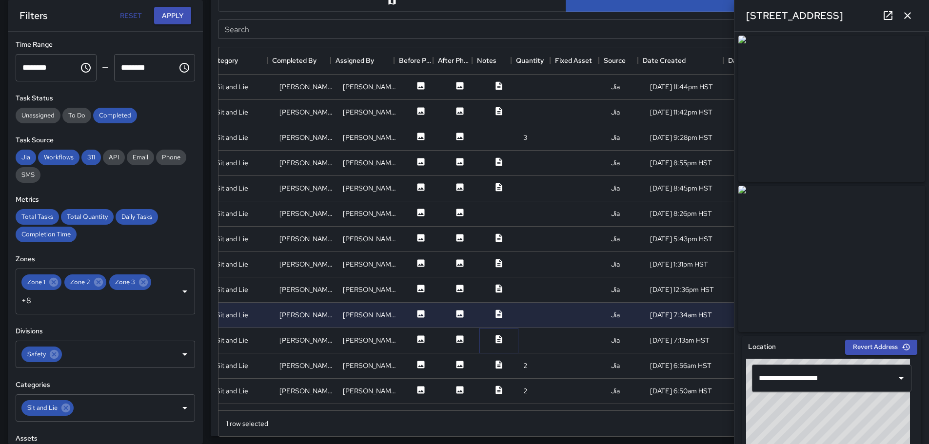
click at [494, 341] on icon at bounding box center [499, 340] width 10 height 10
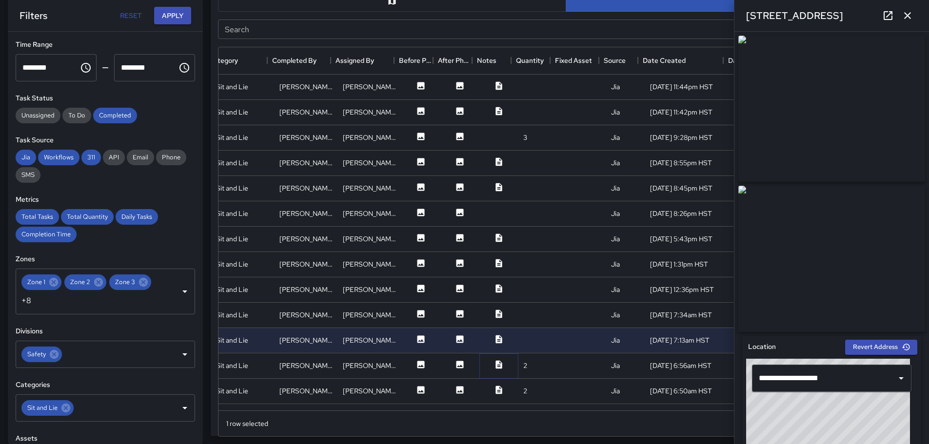
click at [494, 365] on icon at bounding box center [499, 365] width 10 height 10
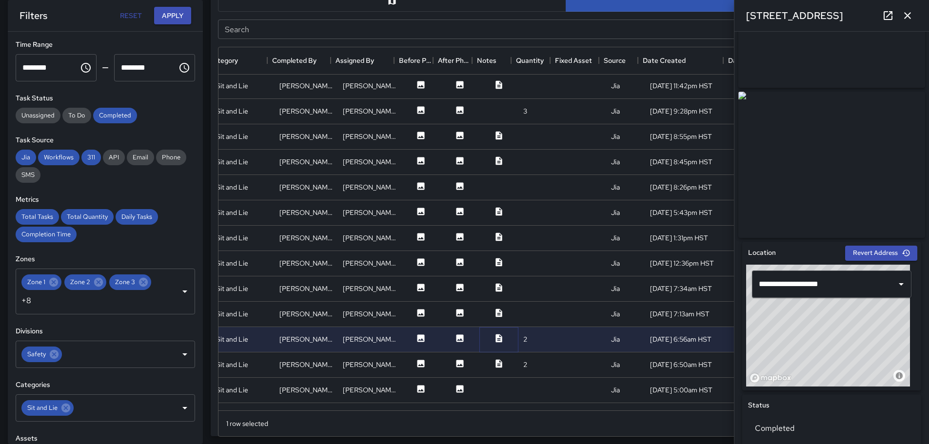
scroll to position [49, 178]
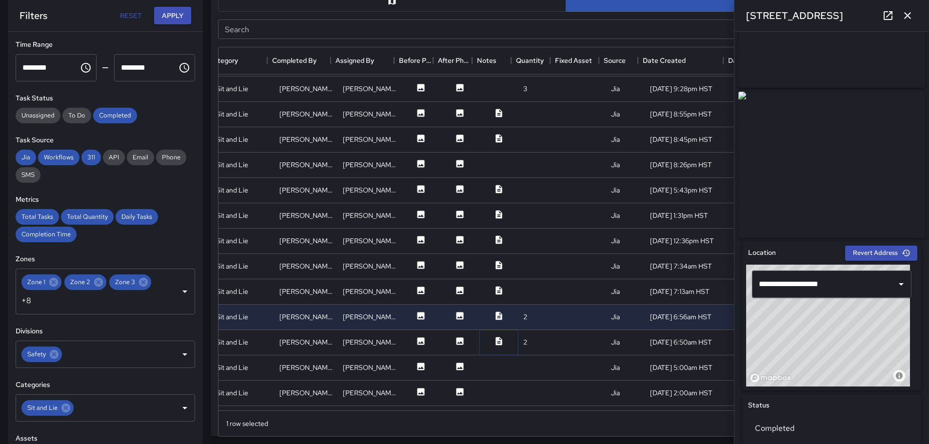
click at [495, 342] on icon at bounding box center [498, 341] width 6 height 8
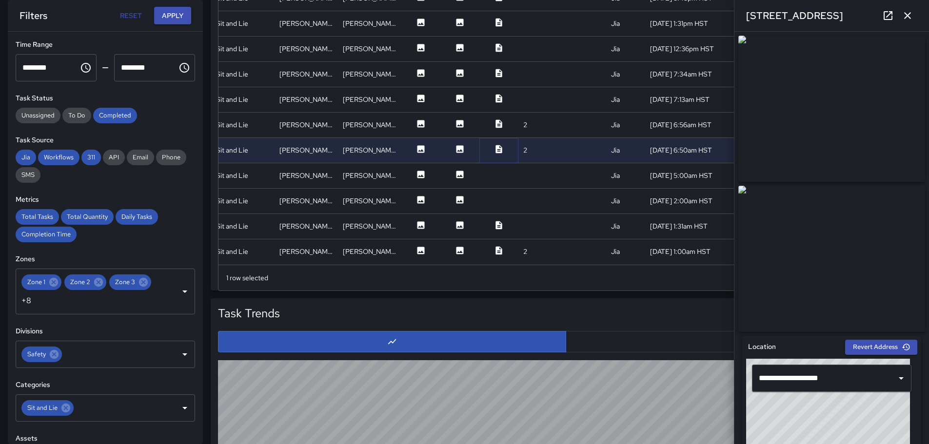
scroll to position [686, 0]
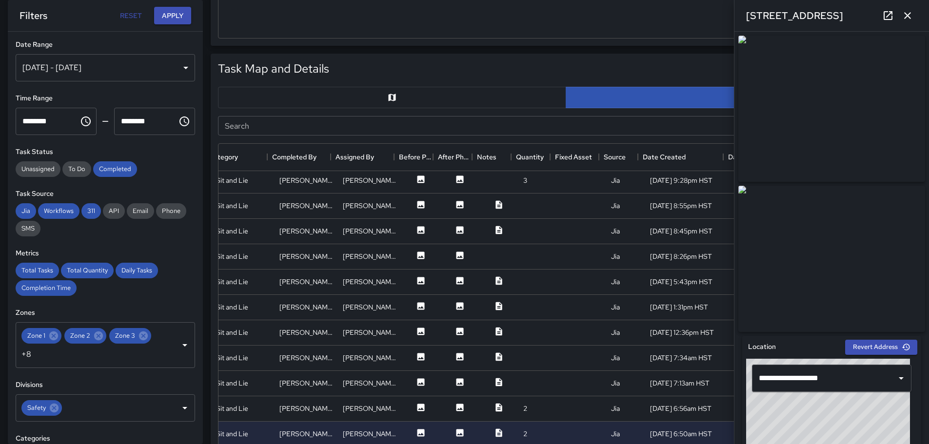
scroll to position [442, 0]
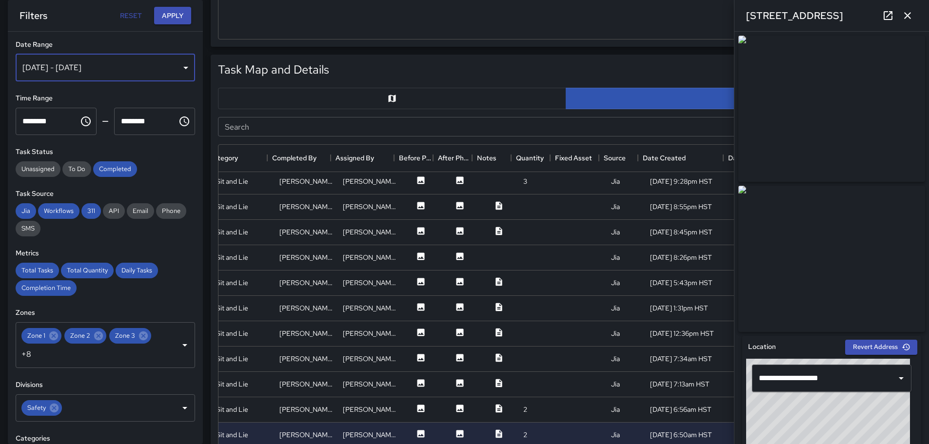
click at [179, 67] on div "[DATE] - [DATE]" at bounding box center [105, 67] width 179 height 27
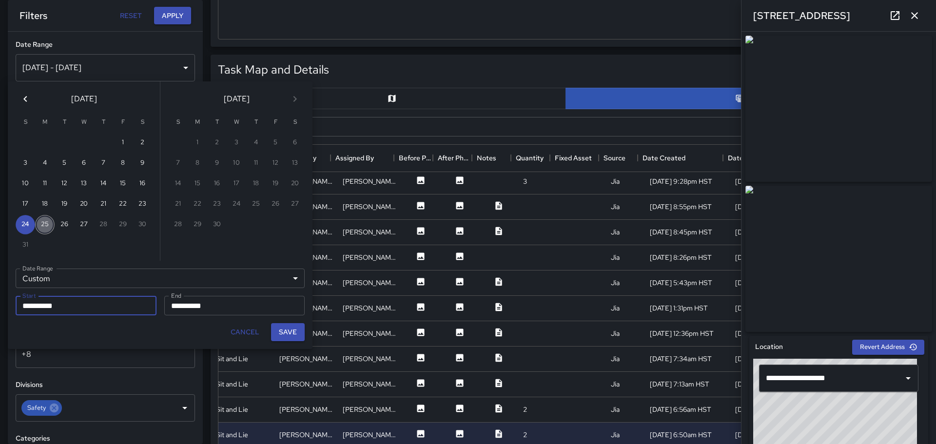
click at [45, 224] on button "25" at bounding box center [45, 225] width 20 height 20
type input "**********"
click at [45, 224] on button "25" at bounding box center [45, 225] width 20 height 20
type input "**********"
click at [284, 335] on button "Save" at bounding box center [288, 332] width 34 height 18
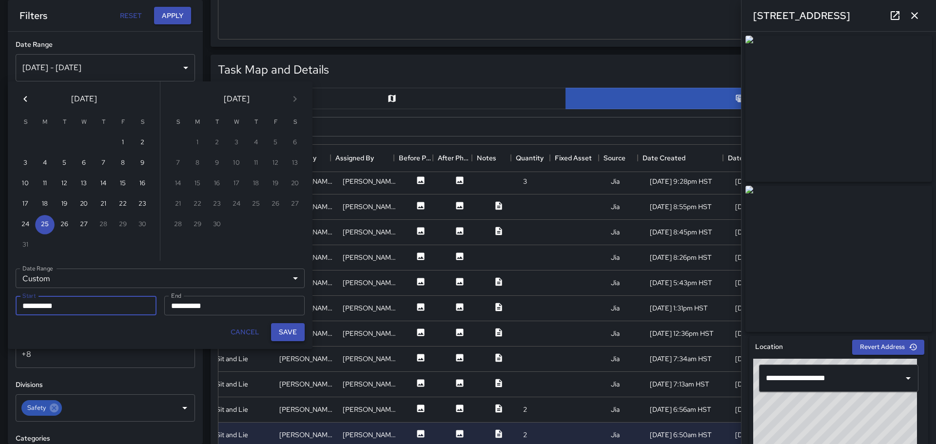
type input "**********"
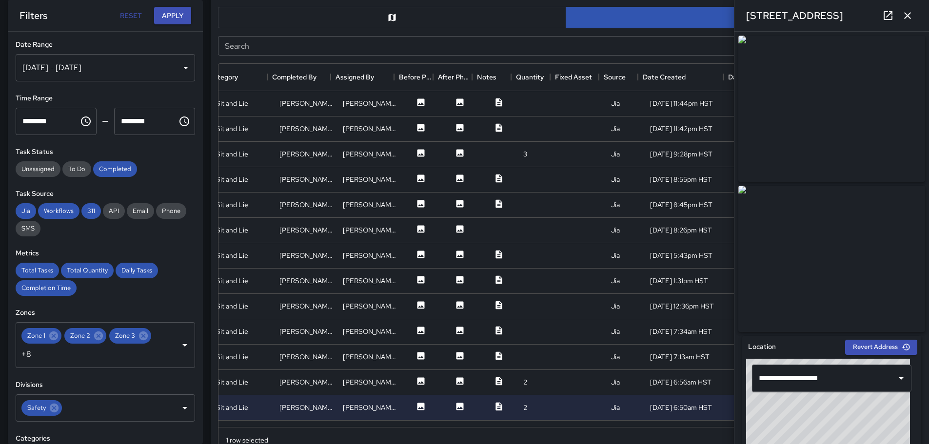
scroll to position [540, 0]
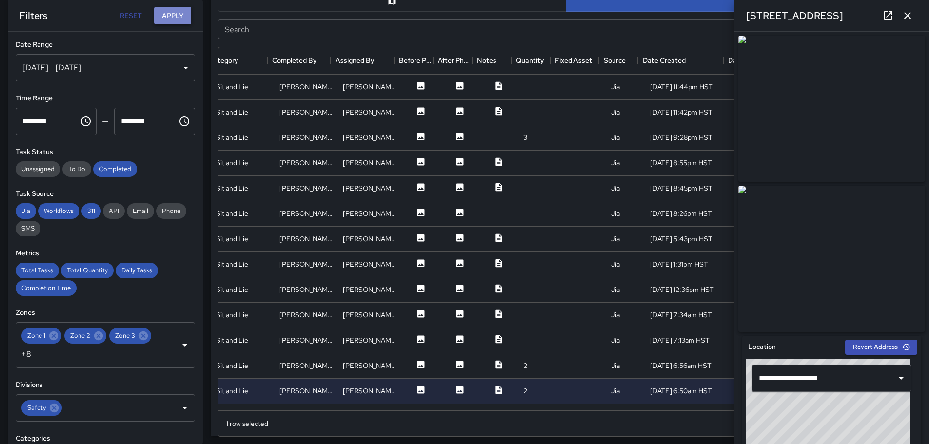
click at [180, 17] on button "Apply" at bounding box center [172, 16] width 37 height 18
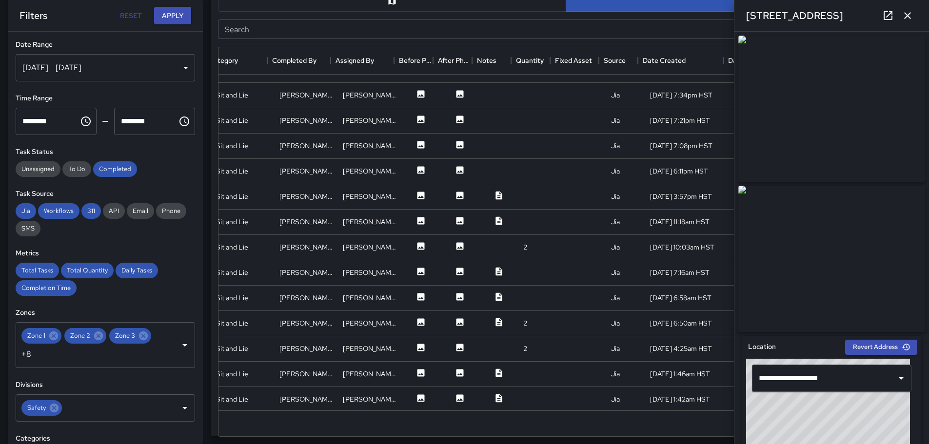
scroll to position [77, 178]
click at [456, 342] on icon at bounding box center [459, 345] width 7 height 7
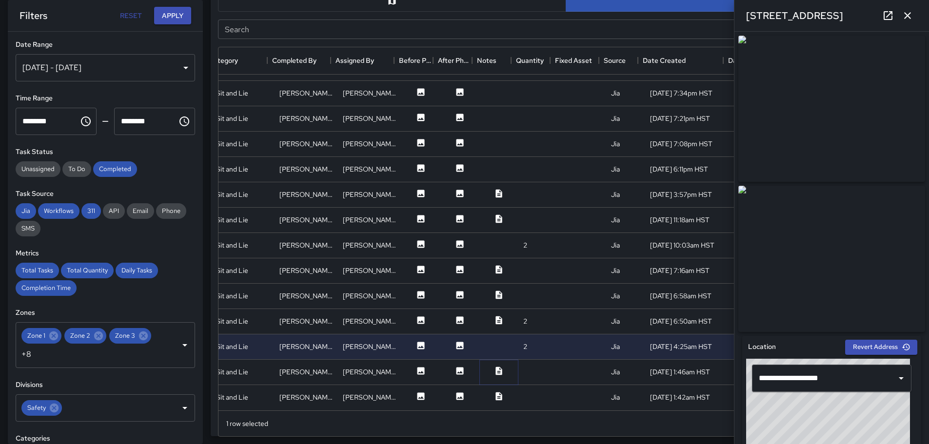
click at [495, 367] on icon at bounding box center [498, 371] width 6 height 8
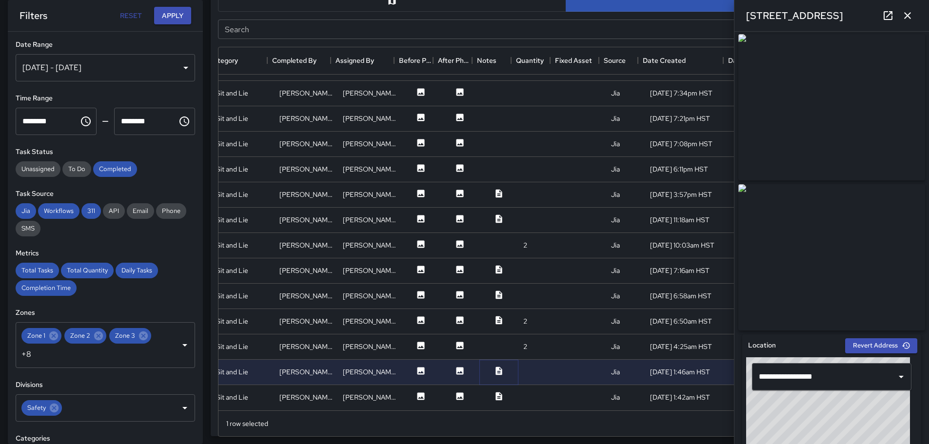
scroll to position [0, 0]
click at [495, 392] on icon at bounding box center [498, 396] width 6 height 8
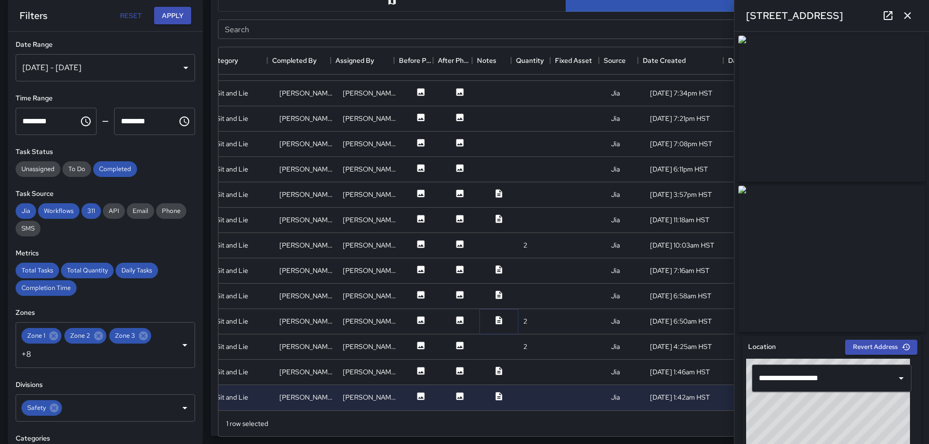
click at [495, 316] on icon at bounding box center [498, 320] width 6 height 8
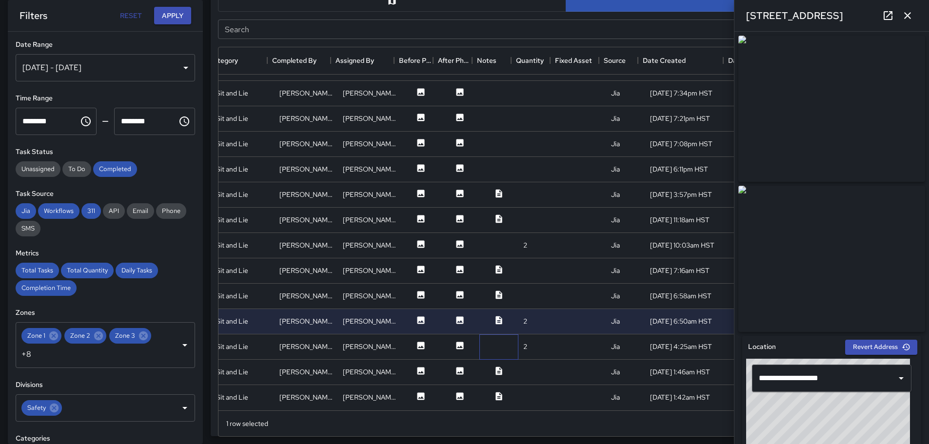
click at [491, 342] on div at bounding box center [498, 347] width 39 height 25
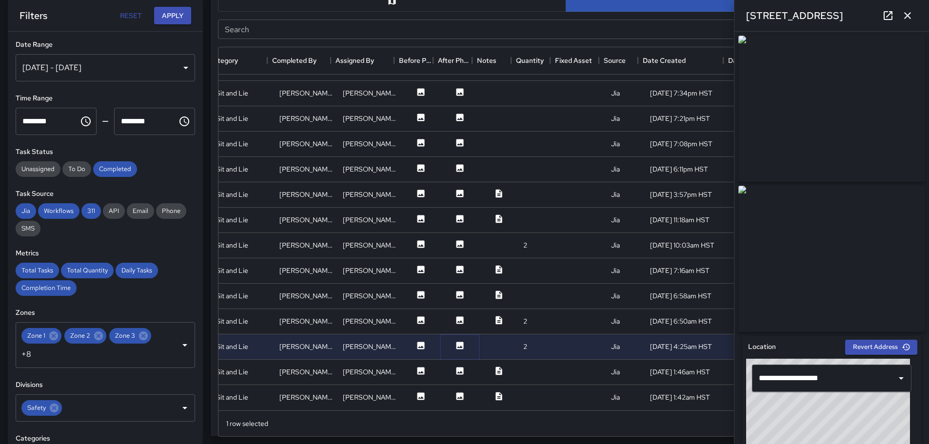
click at [455, 341] on icon at bounding box center [460, 346] width 10 height 10
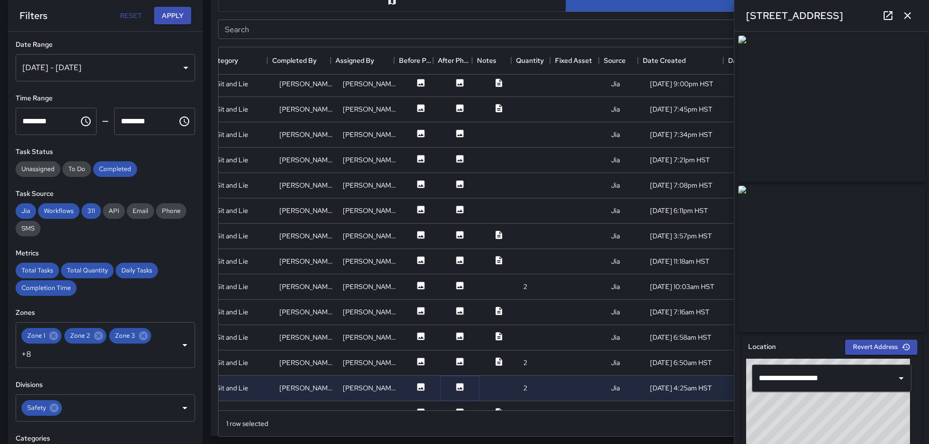
scroll to position [0, 178]
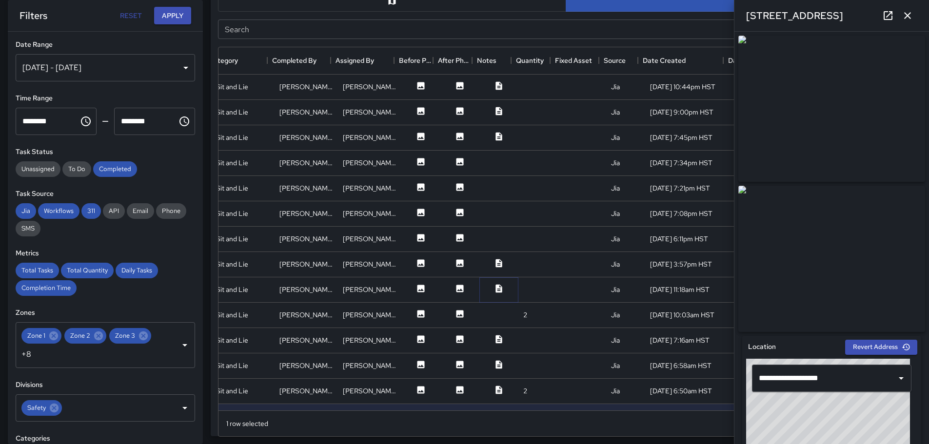
click at [495, 290] on icon at bounding box center [498, 288] width 6 height 8
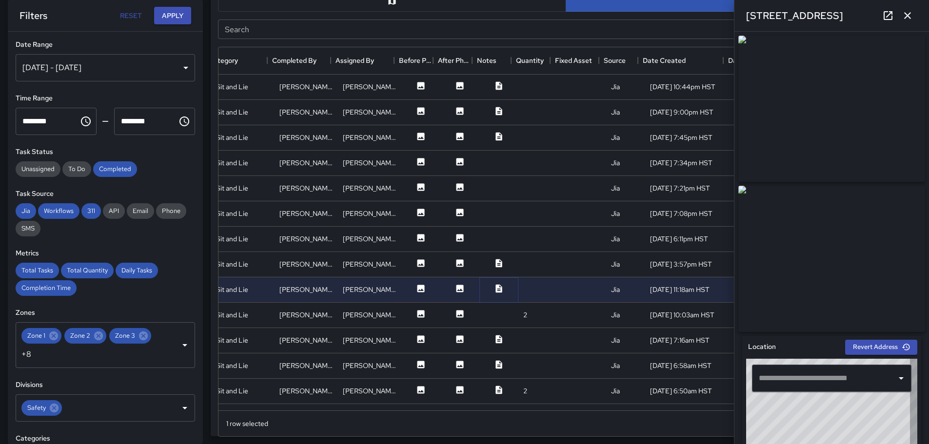
type input "**********"
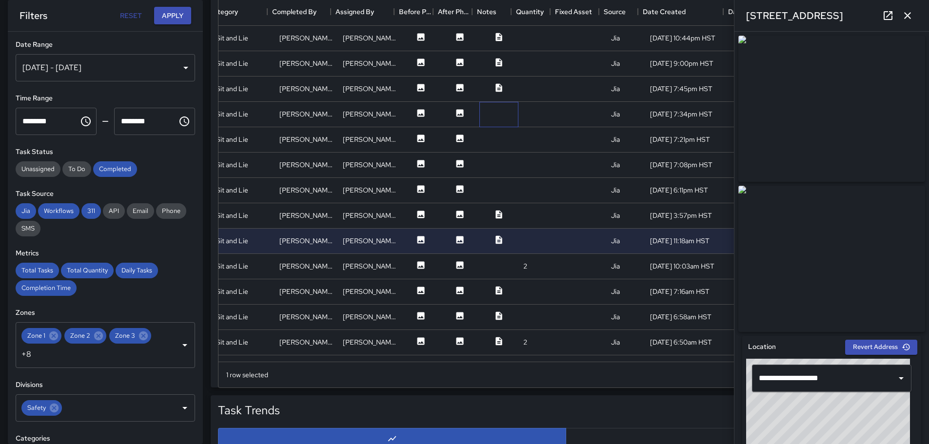
drag, startPoint x: 491, startPoint y: 119, endPoint x: 496, endPoint y: 112, distance: 9.1
click at [491, 119] on div at bounding box center [498, 114] width 39 height 25
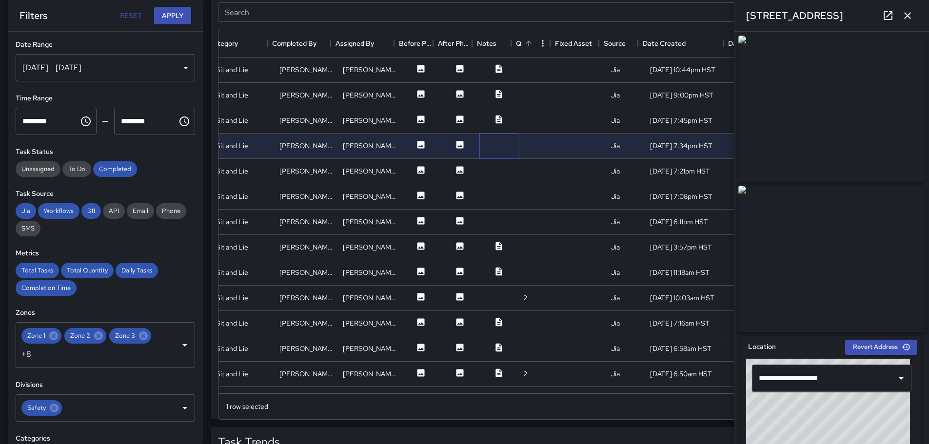
scroll to position [540, 0]
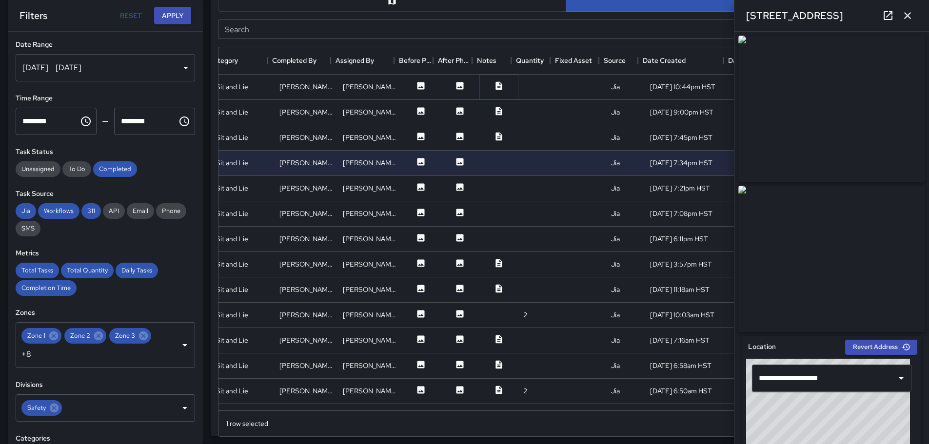
click at [495, 87] on icon at bounding box center [498, 85] width 6 height 8
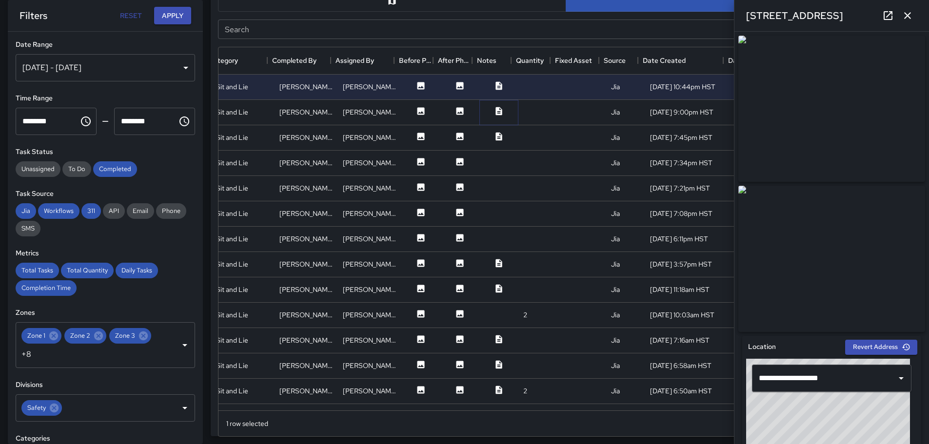
click at [495, 110] on icon at bounding box center [498, 111] width 6 height 8
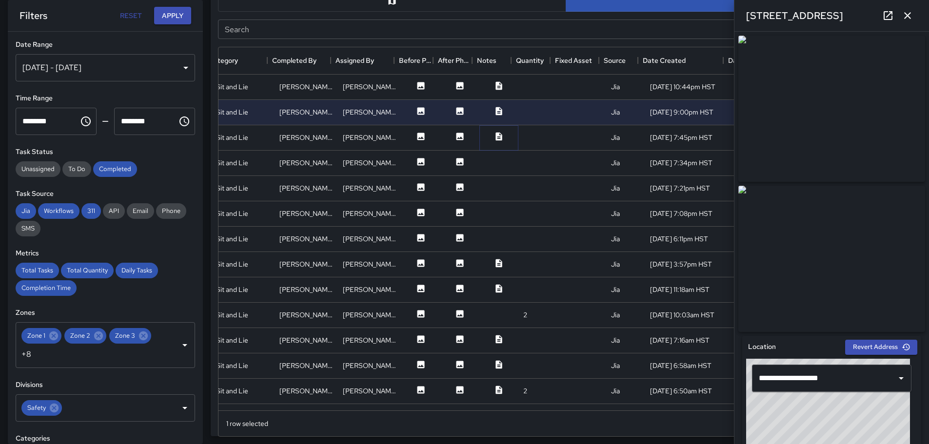
click at [495, 136] on icon at bounding box center [498, 136] width 6 height 8
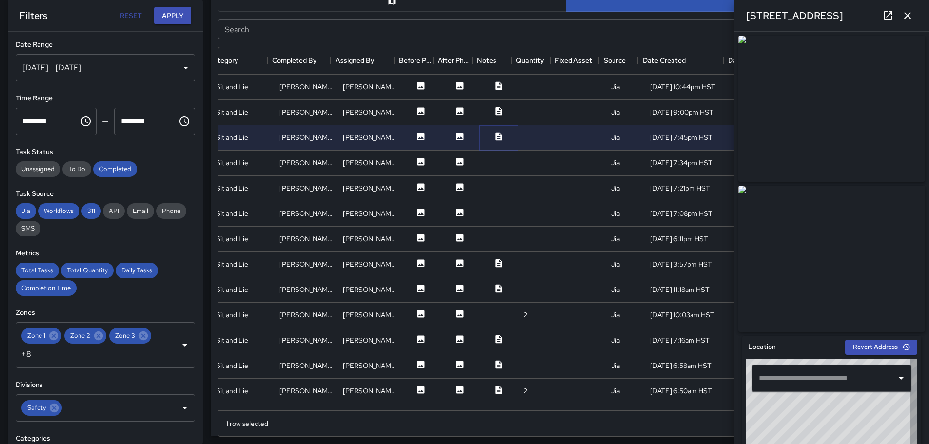
type input "**********"
click at [494, 165] on div at bounding box center [498, 163] width 39 height 25
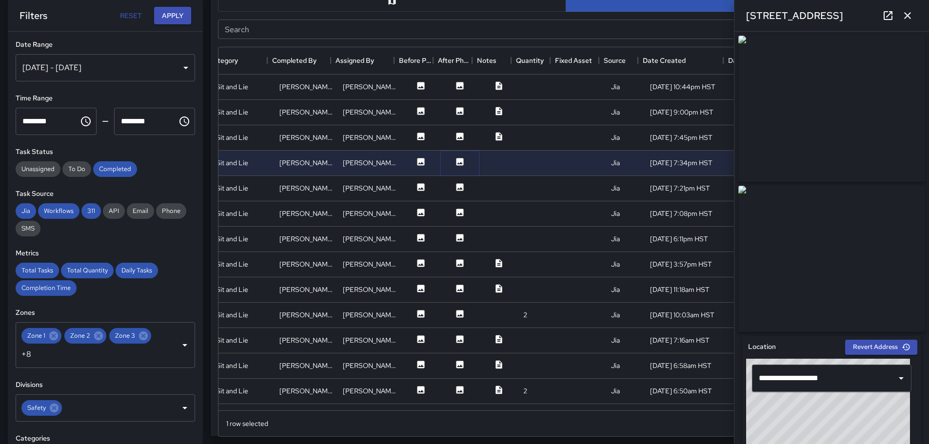
click at [456, 161] on icon at bounding box center [459, 161] width 7 height 7
click at [495, 133] on icon at bounding box center [498, 136] width 6 height 8
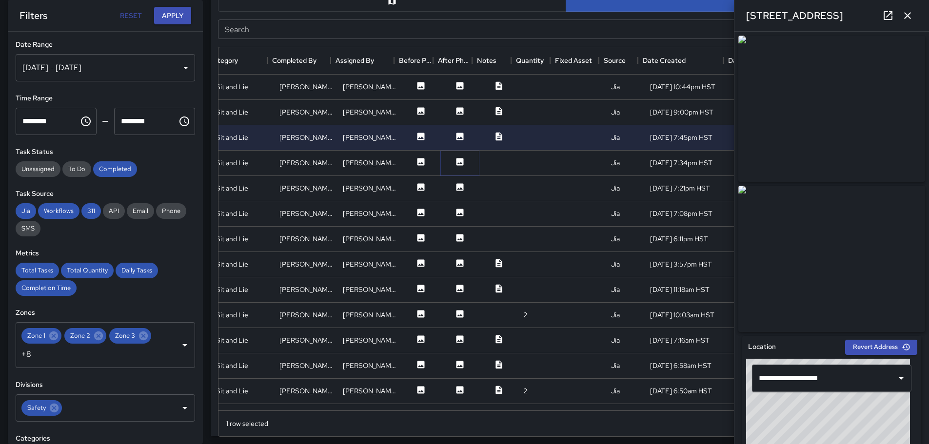
click at [456, 160] on icon at bounding box center [459, 161] width 7 height 7
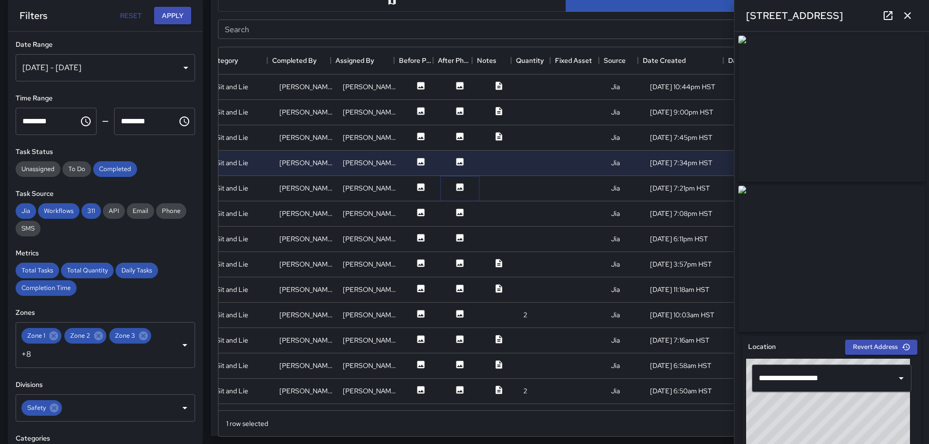
click at [456, 188] on icon at bounding box center [459, 186] width 7 height 7
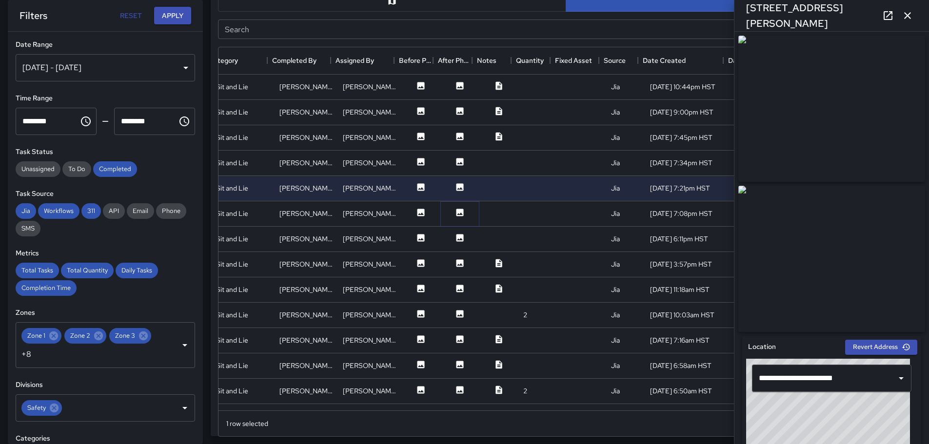
click at [456, 210] on icon at bounding box center [459, 212] width 7 height 7
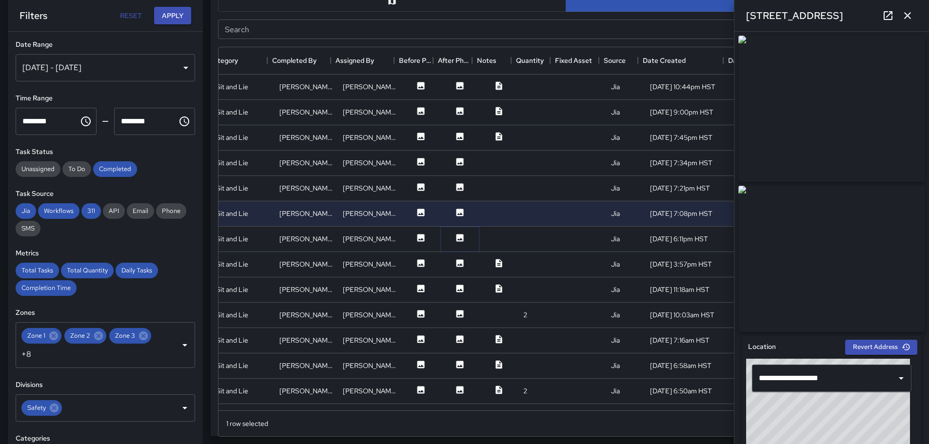
click at [456, 237] on icon at bounding box center [459, 237] width 7 height 7
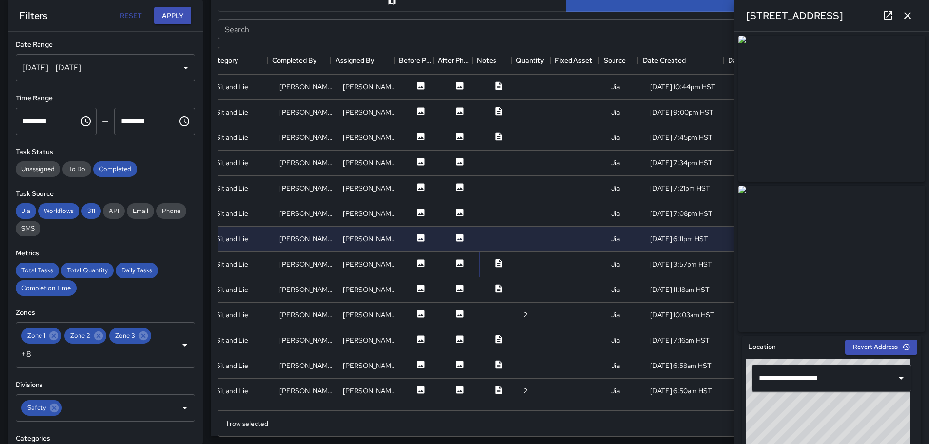
click at [495, 262] on icon at bounding box center [498, 263] width 6 height 8
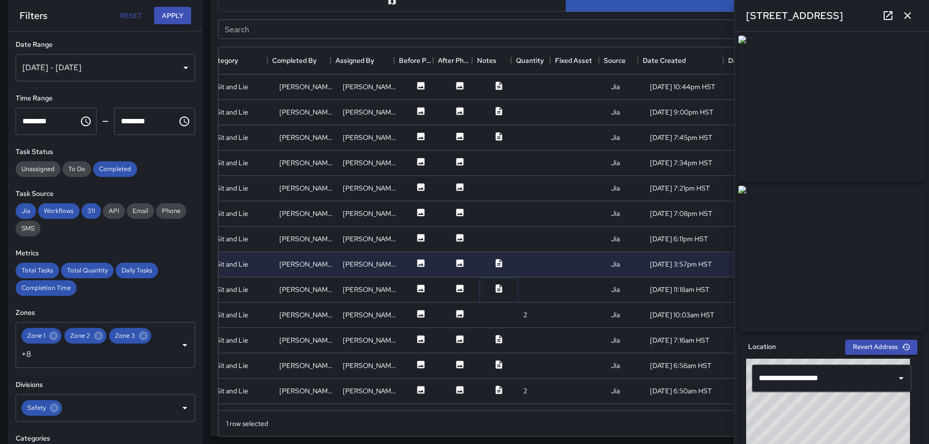
click at [495, 288] on icon at bounding box center [498, 288] width 6 height 8
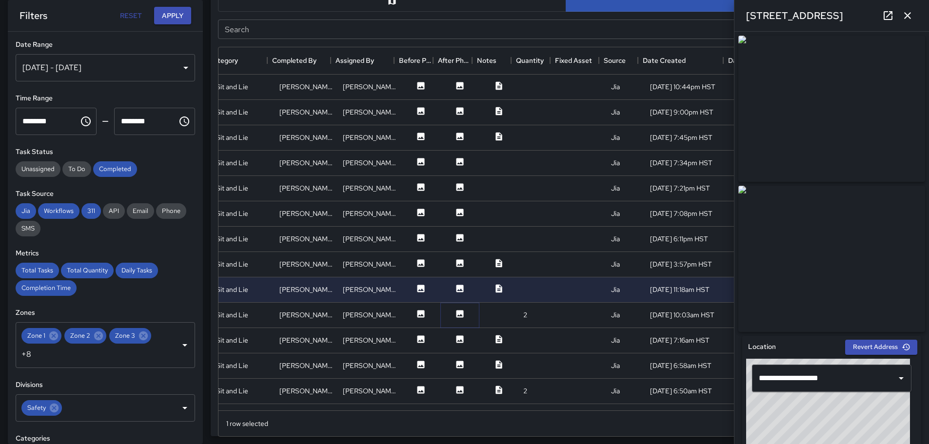
click at [455, 315] on icon at bounding box center [460, 314] width 10 height 10
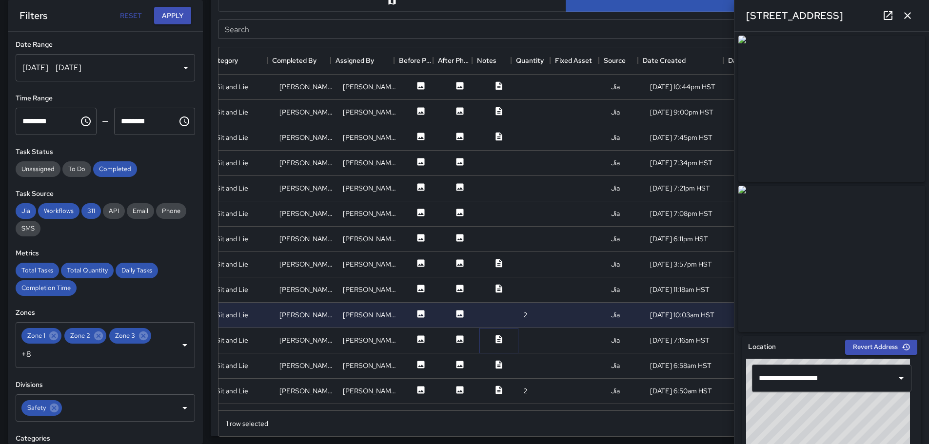
click at [495, 339] on icon at bounding box center [498, 339] width 6 height 8
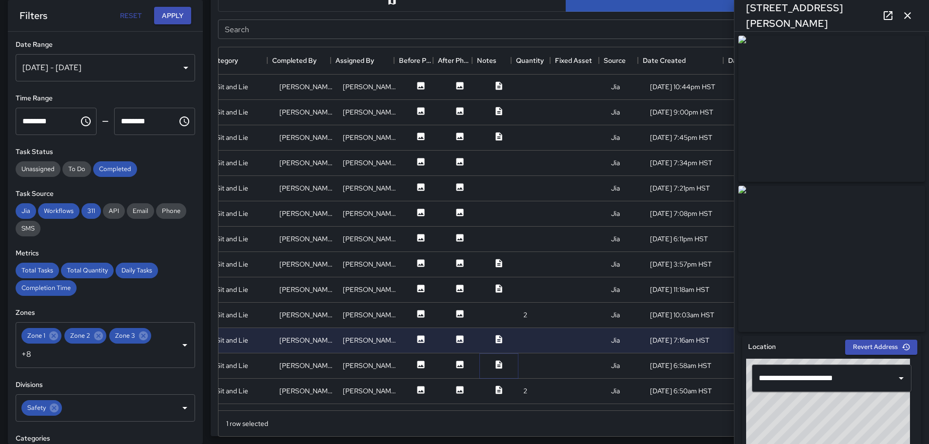
click at [495, 363] on icon at bounding box center [498, 364] width 6 height 8
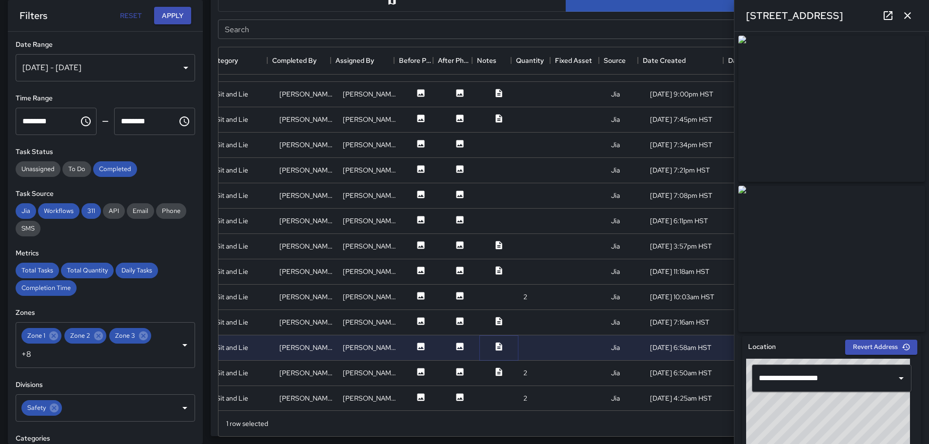
scroll to position [49, 178]
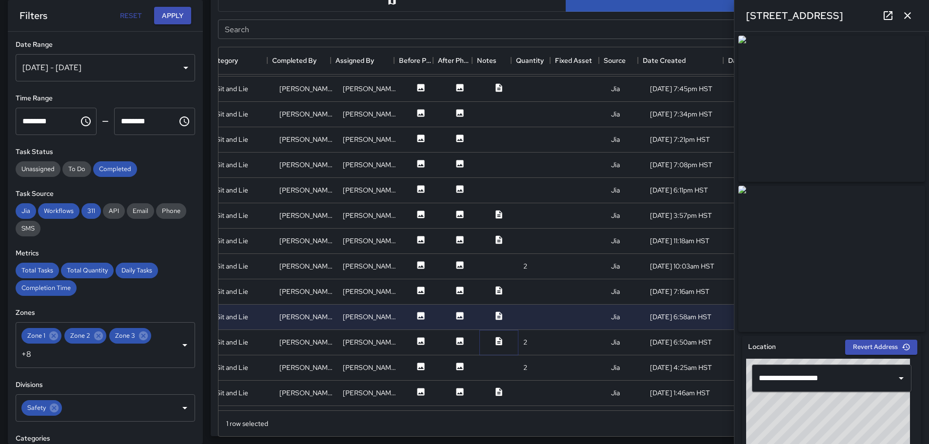
click at [494, 339] on icon at bounding box center [499, 341] width 10 height 10
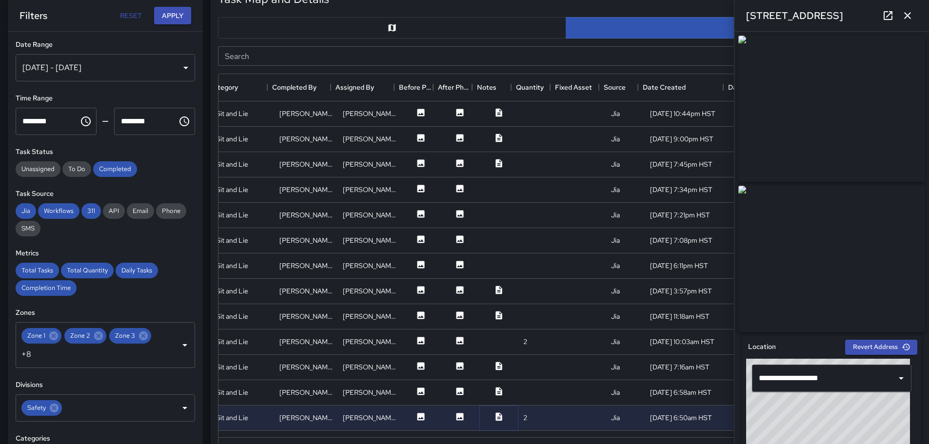
scroll to position [491, 0]
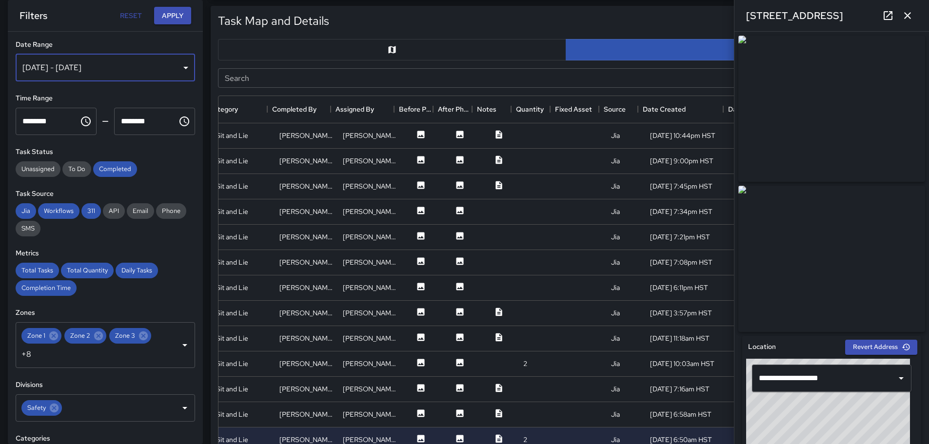
click at [180, 68] on div "[DATE] - [DATE]" at bounding box center [105, 67] width 179 height 27
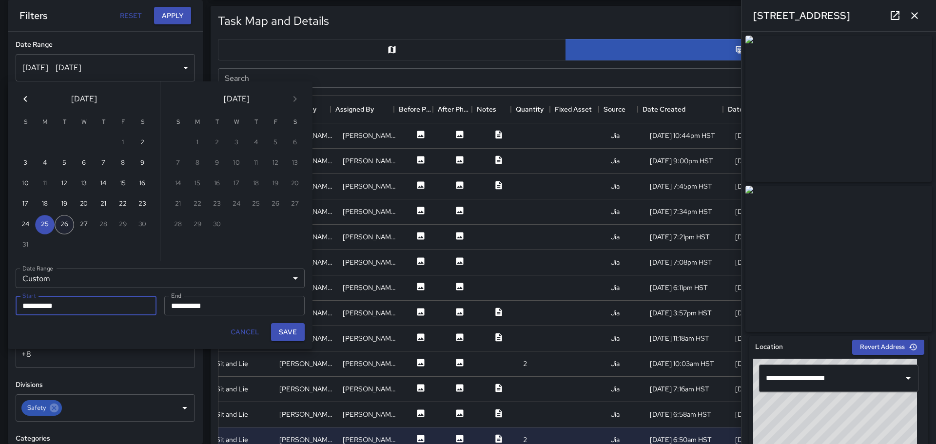
click at [63, 223] on button "26" at bounding box center [65, 225] width 20 height 20
type input "**********"
click at [63, 225] on button "26" at bounding box center [65, 225] width 20 height 20
type input "**********"
click at [289, 332] on button "Save" at bounding box center [288, 332] width 34 height 18
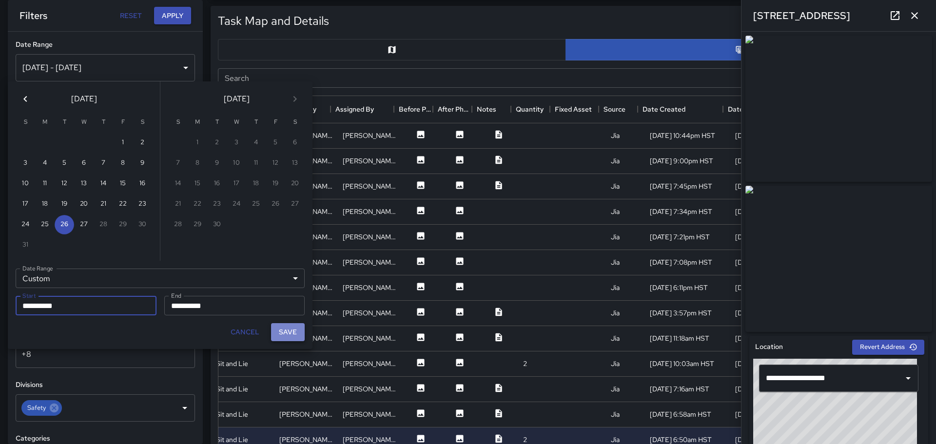
type input "**********"
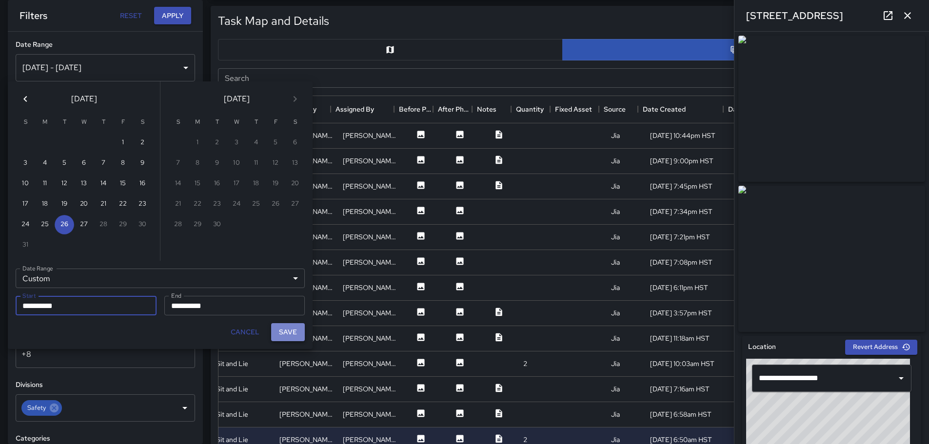
scroll to position [8, 8]
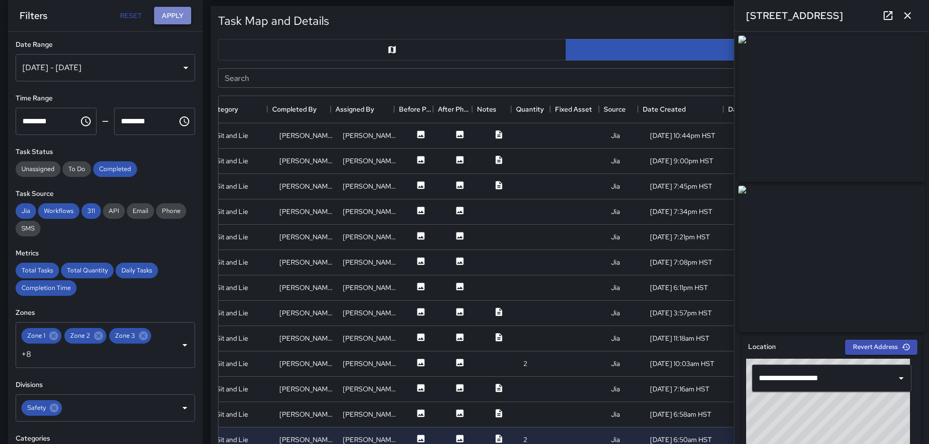
click at [174, 17] on button "Apply" at bounding box center [172, 16] width 37 height 18
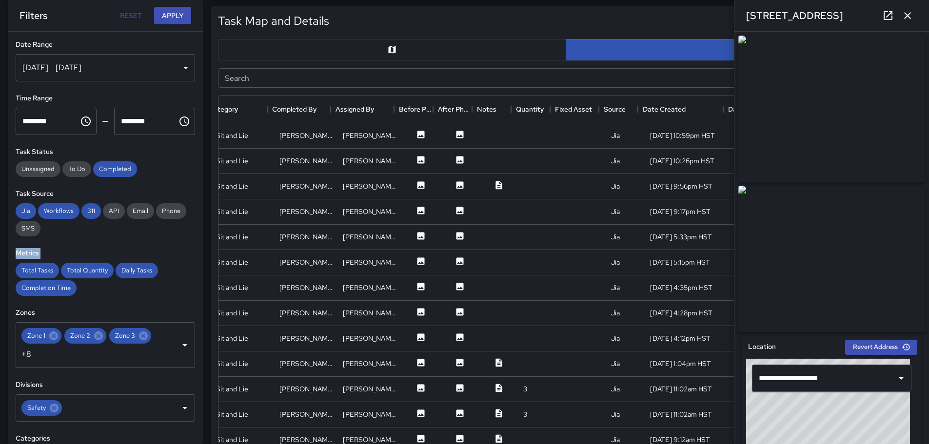
drag, startPoint x: 166, startPoint y: 263, endPoint x: 167, endPoint y: 236, distance: 26.9
click at [167, 236] on div "**********" at bounding box center [105, 238] width 195 height 413
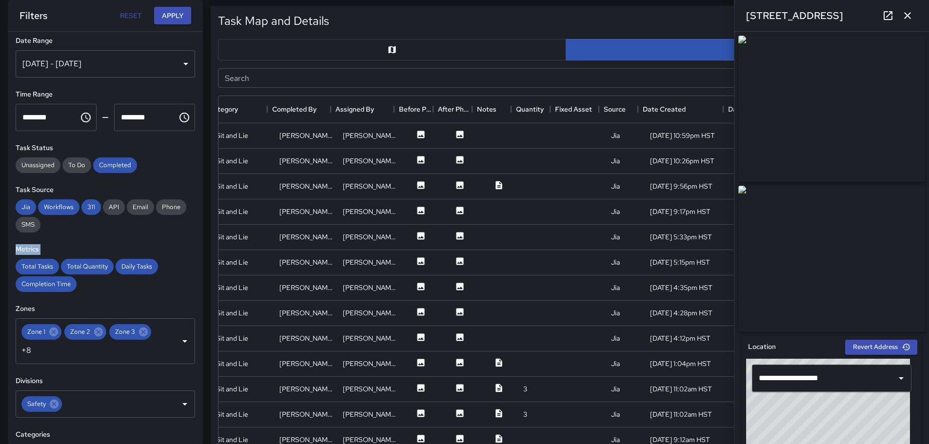
scroll to position [0, 0]
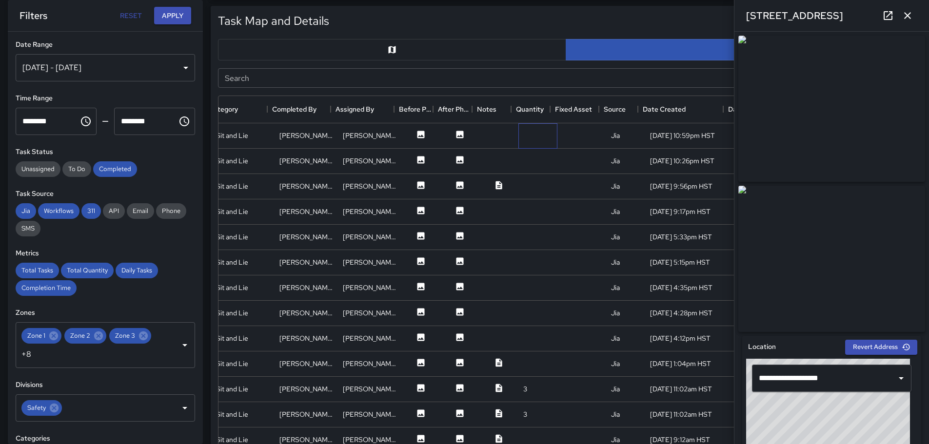
click at [523, 138] on div at bounding box center [537, 135] width 39 height 25
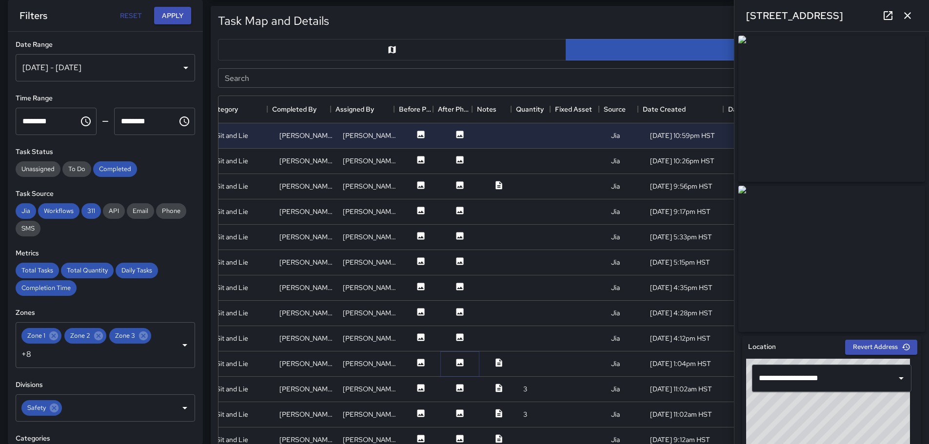
click at [455, 360] on icon at bounding box center [460, 363] width 10 height 10
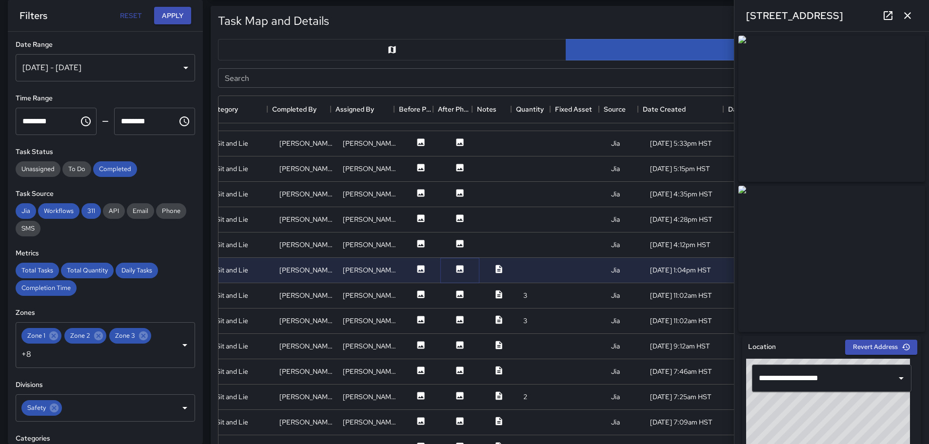
scroll to position [98, 178]
click at [496, 392] on icon at bounding box center [499, 395] width 10 height 10
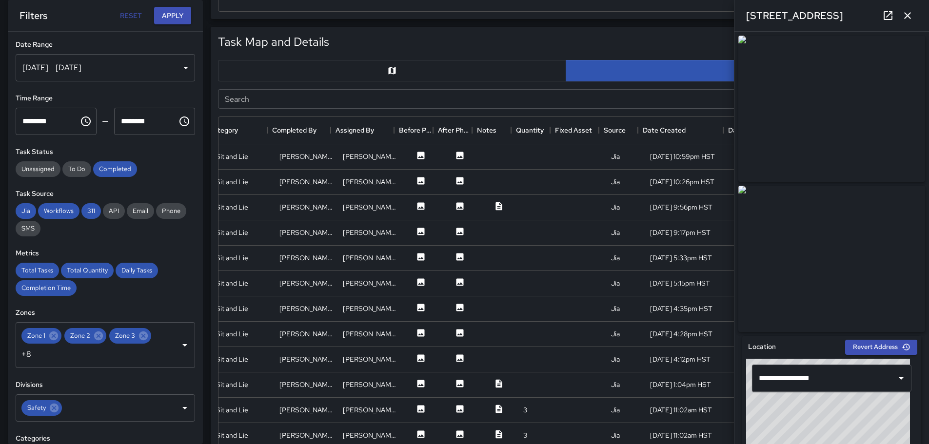
scroll to position [540, 0]
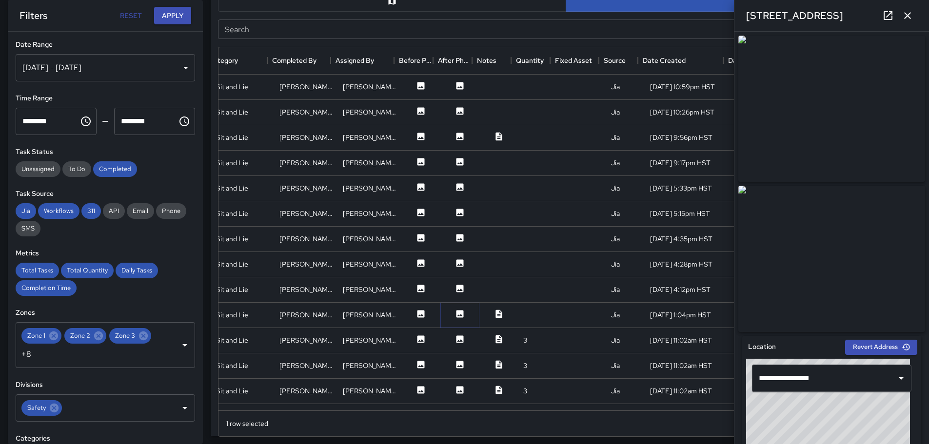
click at [467, 311] on button at bounding box center [459, 315] width 29 height 12
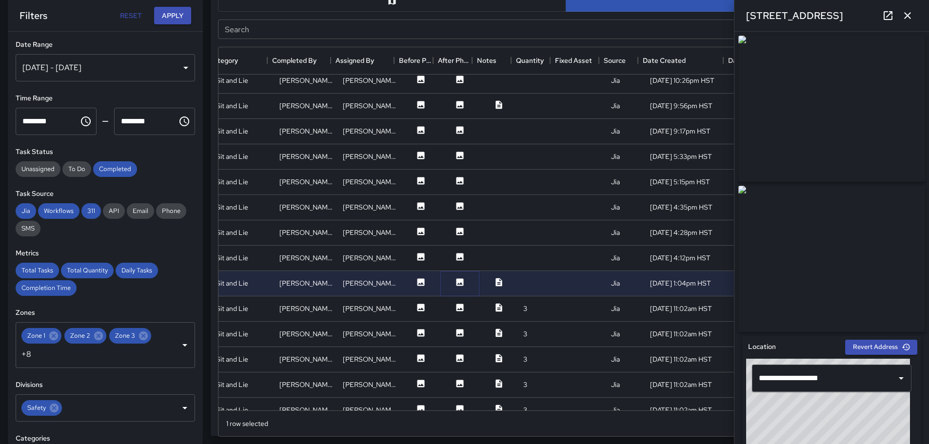
scroll to position [49, 178]
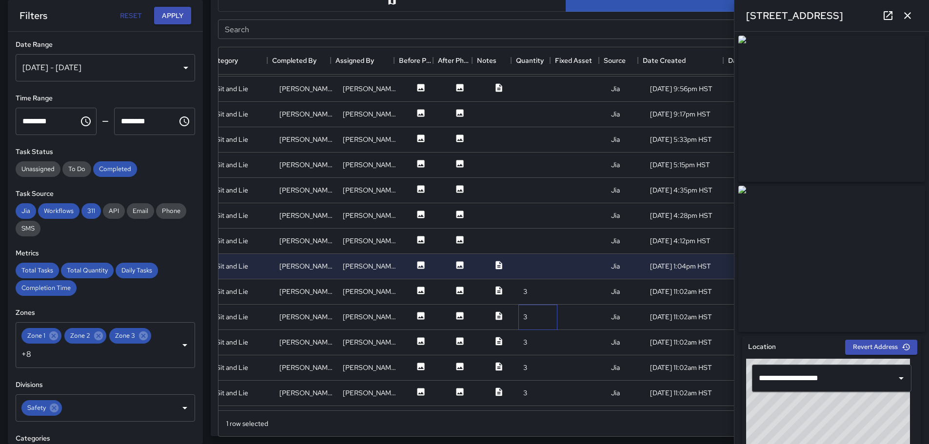
click at [523, 316] on div "3" at bounding box center [525, 317] width 4 height 10
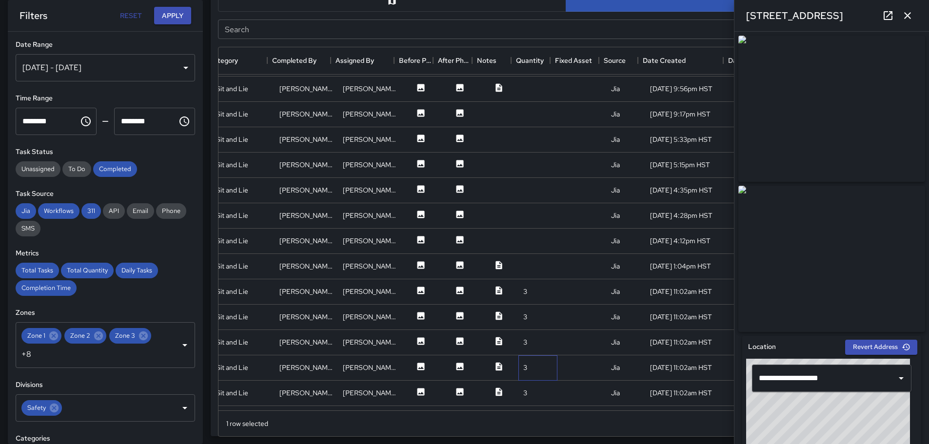
click at [523, 378] on div "3" at bounding box center [537, 367] width 39 height 25
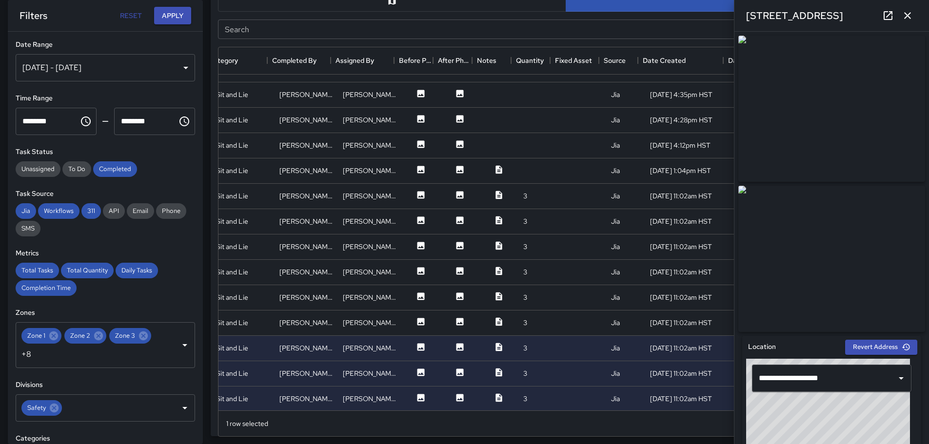
scroll to position [233, 178]
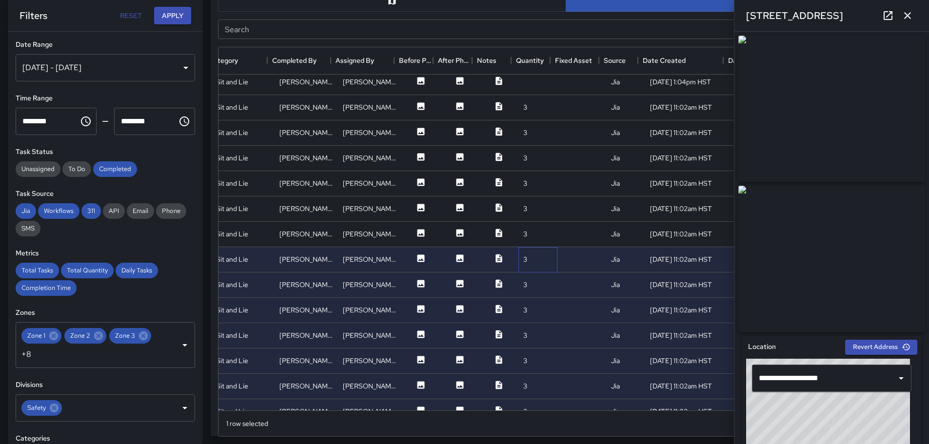
click at [548, 257] on div "3" at bounding box center [537, 259] width 39 height 25
drag, startPoint x: 535, startPoint y: 156, endPoint x: 548, endPoint y: 158, distance: 12.5
click at [540, 158] on div "3" at bounding box center [537, 158] width 39 height 25
click at [547, 24] on input "Search" at bounding box center [554, 30] width 673 height 20
click at [528, 24] on input "Search" at bounding box center [554, 30] width 673 height 20
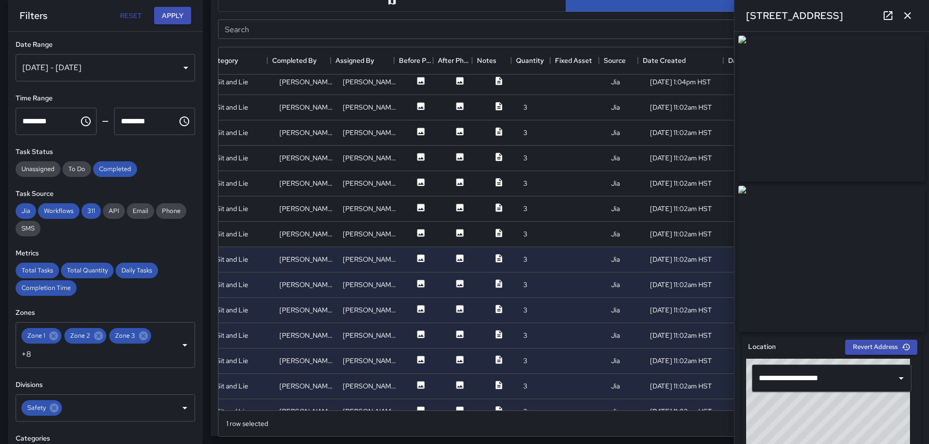
click at [166, 280] on div "Total Tasks Total Quantity Daily Tasks Completion Time" at bounding box center [105, 279] width 179 height 33
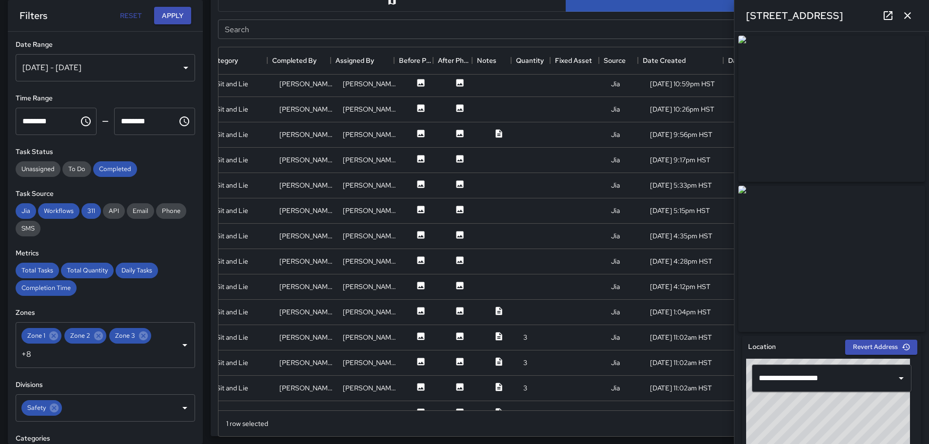
scroll to position [0, 178]
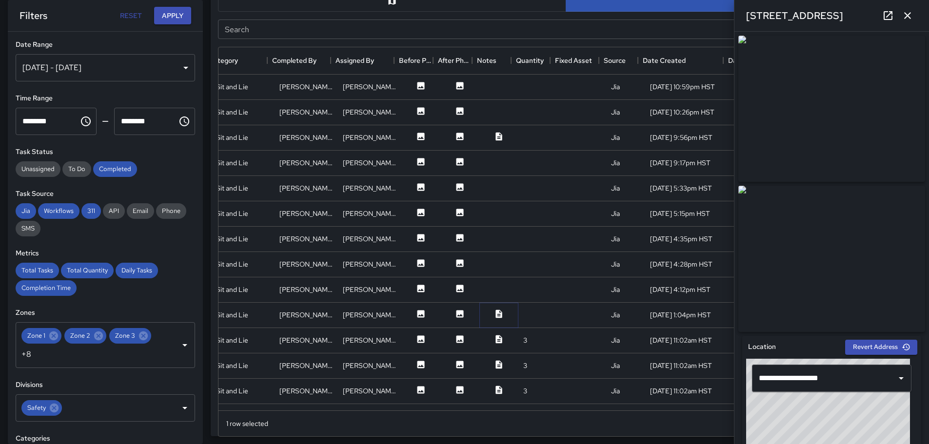
click at [495, 314] on icon at bounding box center [498, 314] width 6 height 8
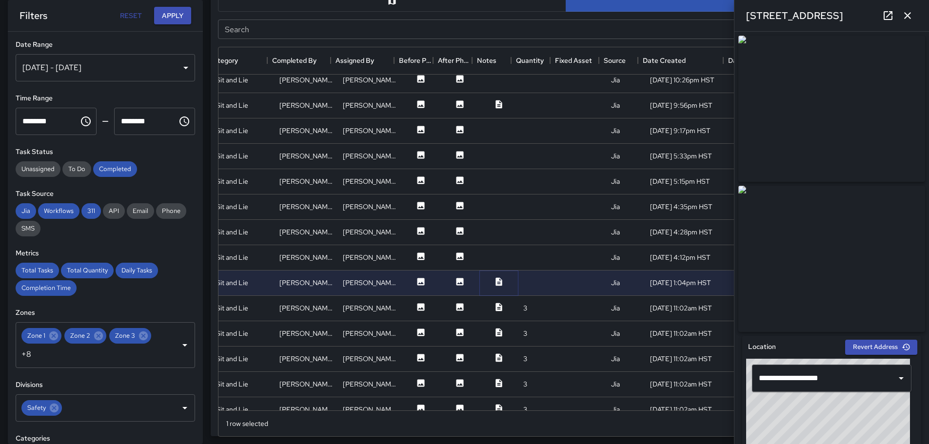
scroll to position [49, 178]
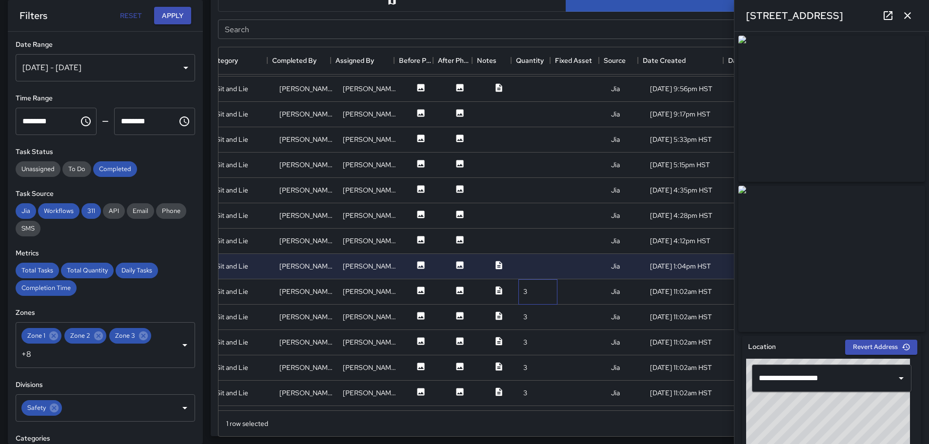
click at [523, 291] on div "3" at bounding box center [525, 292] width 4 height 10
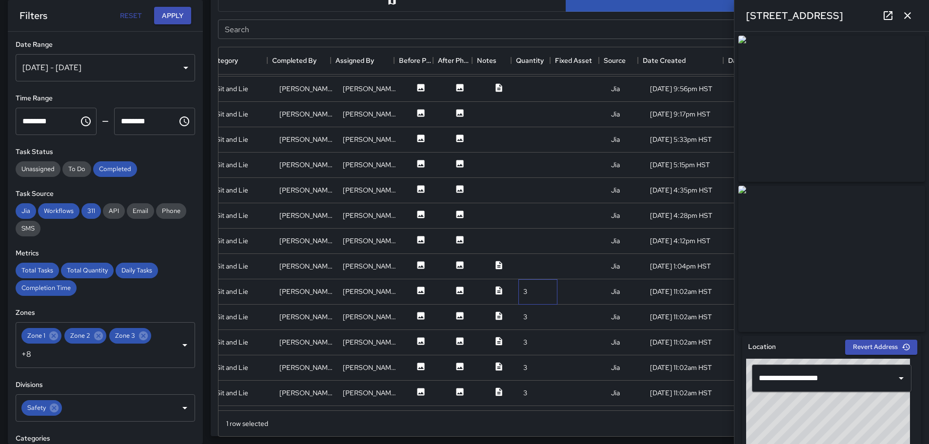
click at [539, 295] on div "3" at bounding box center [537, 291] width 39 height 25
click at [595, 293] on div at bounding box center [581, 291] width 49 height 25
click at [495, 290] on icon at bounding box center [498, 290] width 6 height 8
click at [495, 315] on icon at bounding box center [498, 316] width 6 height 8
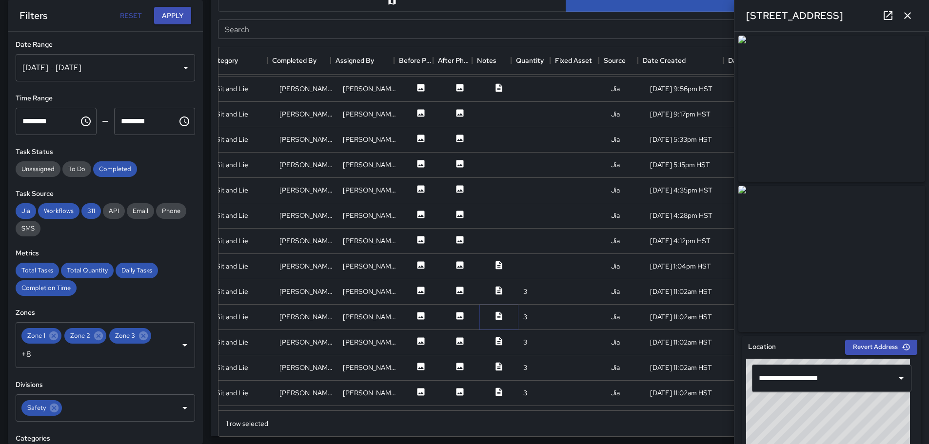
click at [495, 315] on icon at bounding box center [498, 316] width 6 height 8
click at [495, 339] on icon at bounding box center [498, 341] width 6 height 8
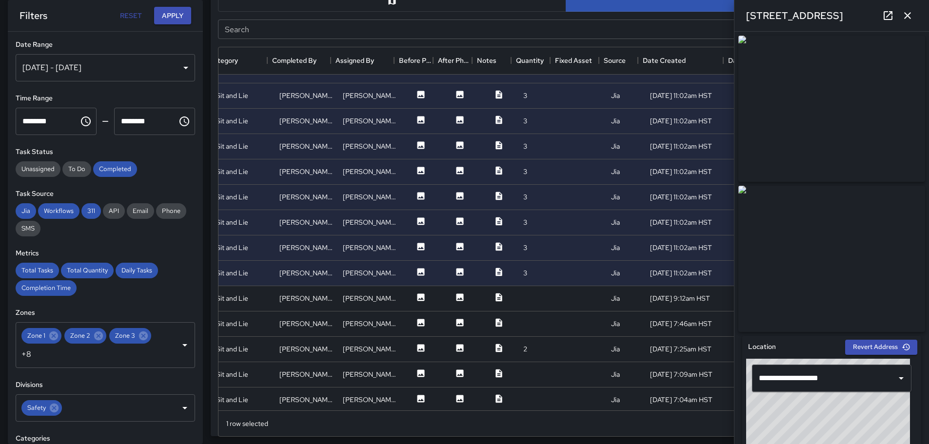
scroll to position [559, 178]
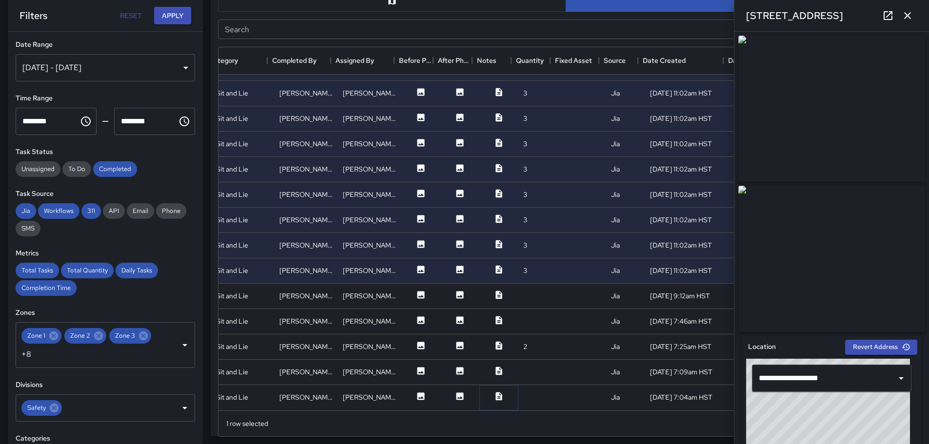
click at [495, 392] on icon at bounding box center [498, 396] width 6 height 8
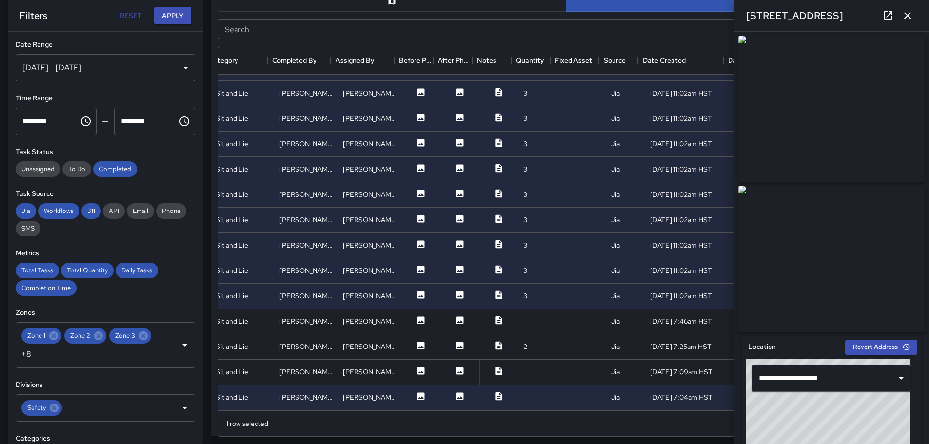
click at [494, 366] on icon at bounding box center [499, 371] width 10 height 10
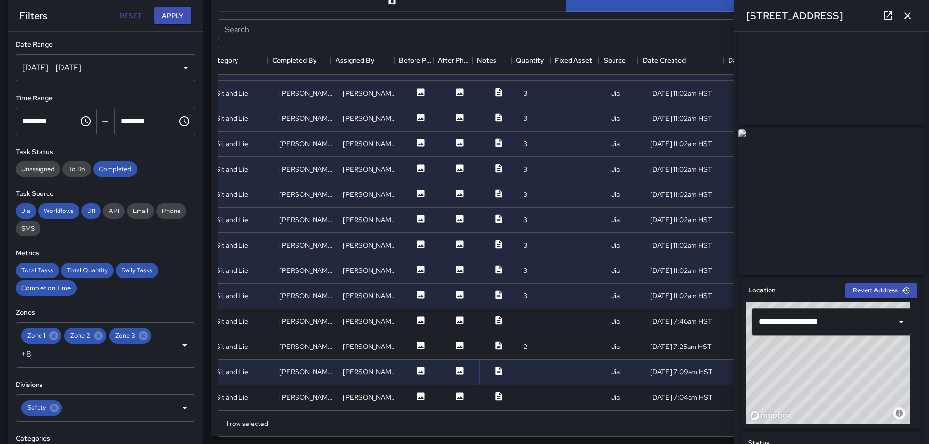
scroll to position [0, 0]
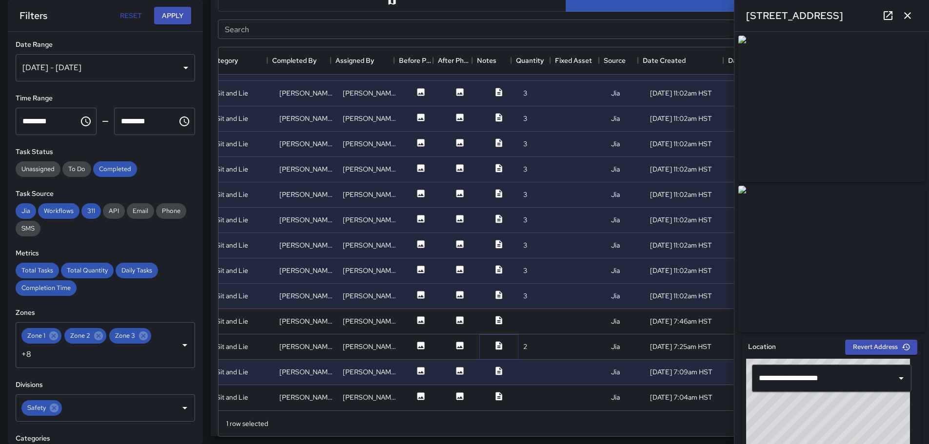
click at [494, 341] on icon at bounding box center [499, 346] width 10 height 10
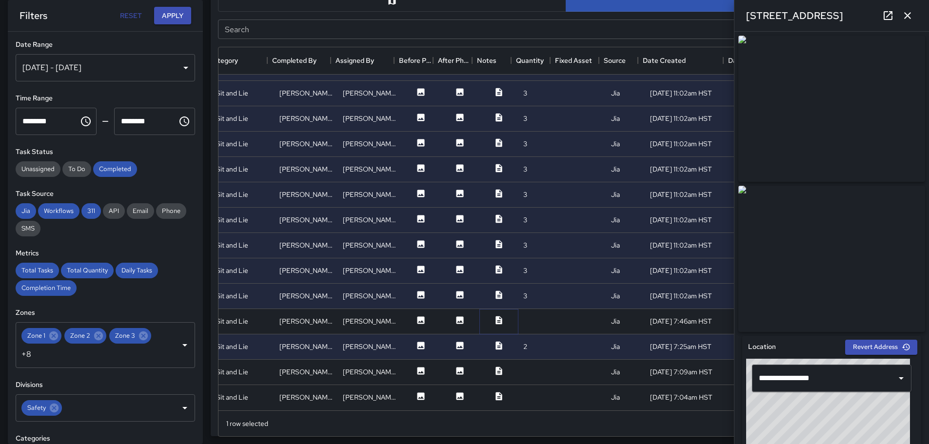
click at [494, 316] on icon at bounding box center [499, 321] width 10 height 10
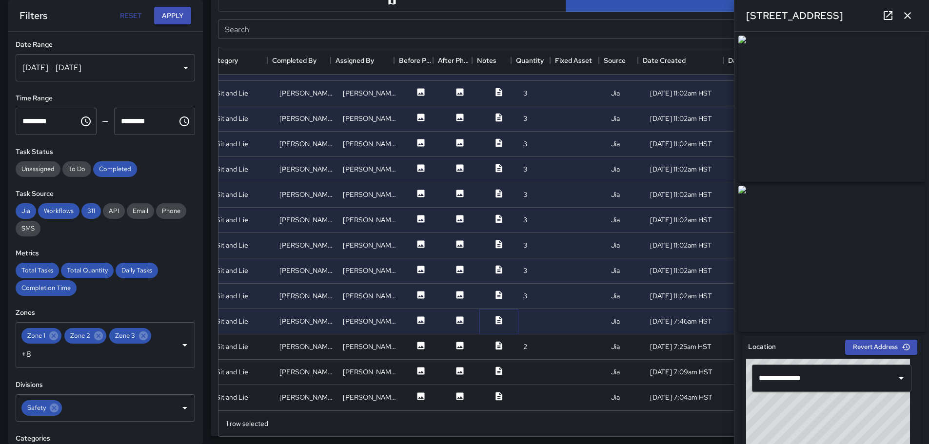
click at [494, 316] on icon at bounding box center [499, 321] width 10 height 10
click at [495, 341] on icon at bounding box center [499, 346] width 10 height 10
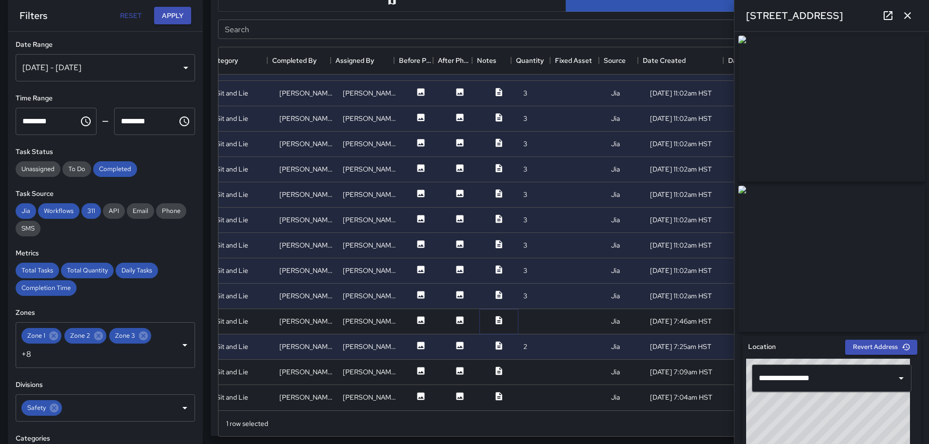
click at [494, 316] on icon at bounding box center [499, 321] width 10 height 10
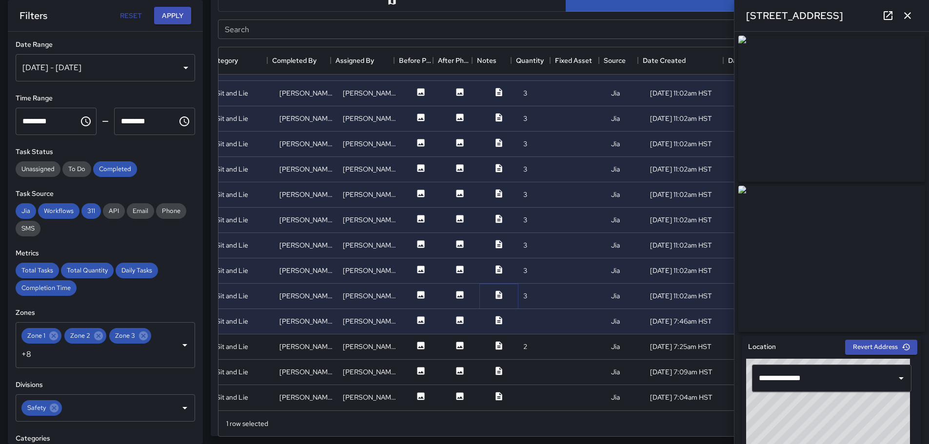
click at [495, 291] on icon at bounding box center [498, 295] width 6 height 8
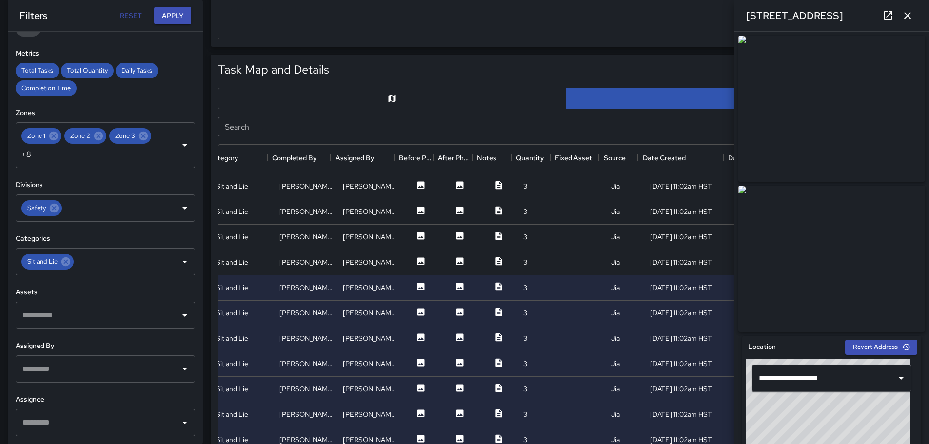
scroll to position [0, 178]
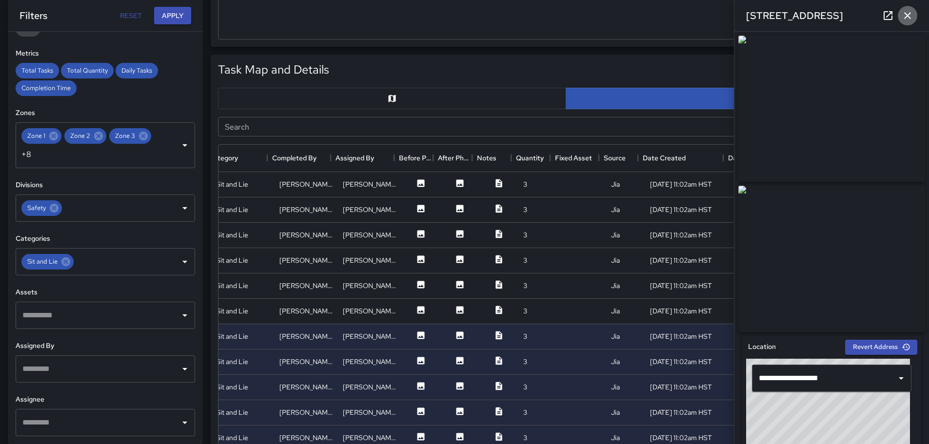
click at [908, 13] on icon "button" at bounding box center [908, 16] width 12 height 12
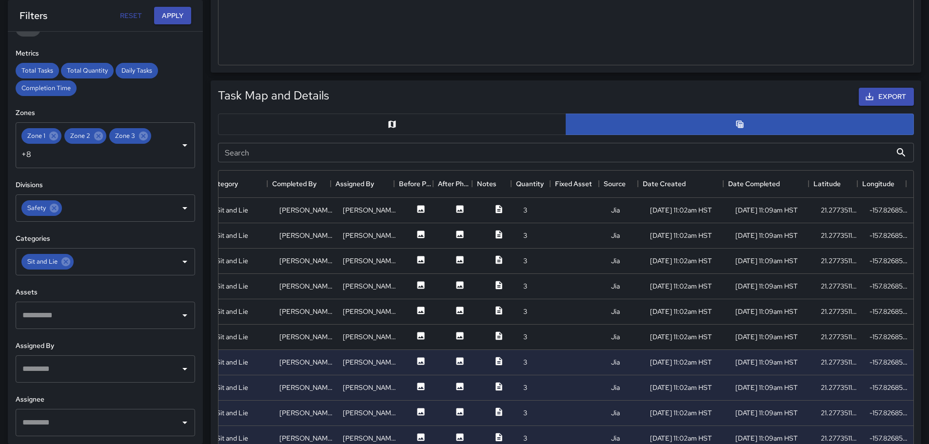
scroll to position [394, 0]
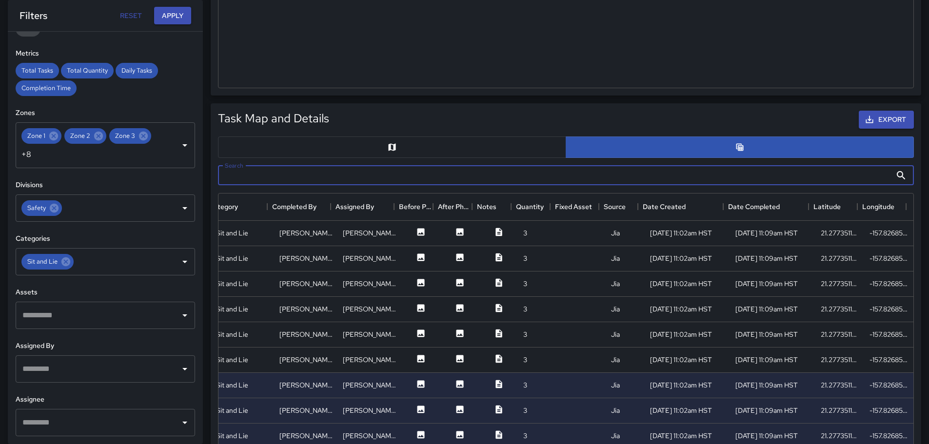
click at [305, 173] on input "Search" at bounding box center [554, 176] width 673 height 20
click at [471, 150] on button "button" at bounding box center [392, 147] width 348 height 21
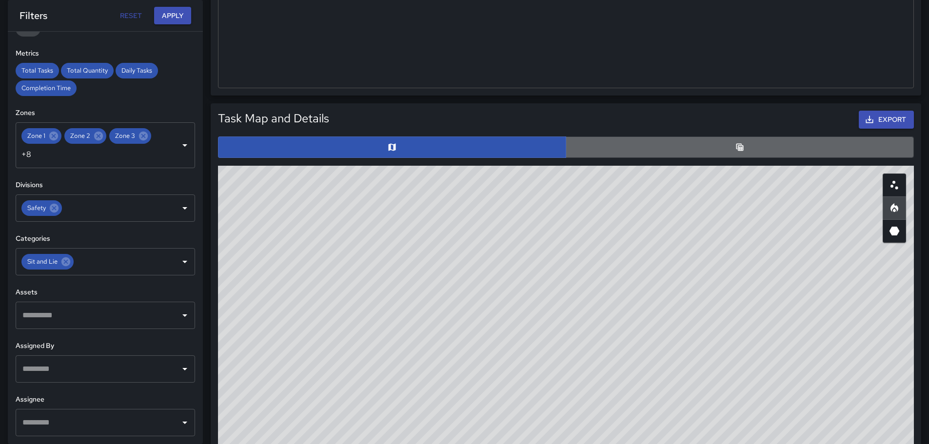
click at [718, 145] on button "button" at bounding box center [740, 147] width 348 height 21
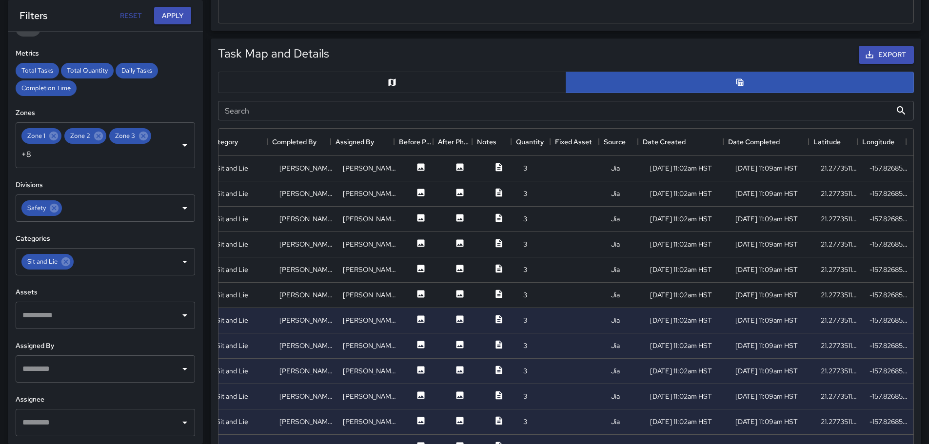
scroll to position [442, 0]
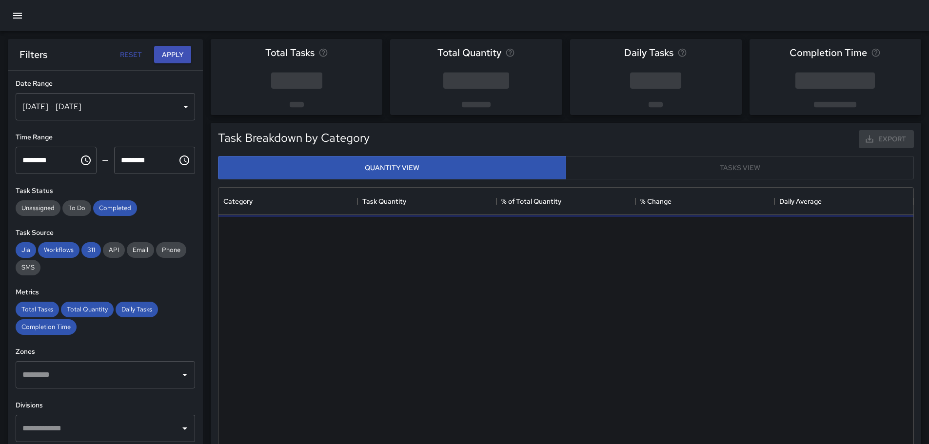
scroll to position [284, 688]
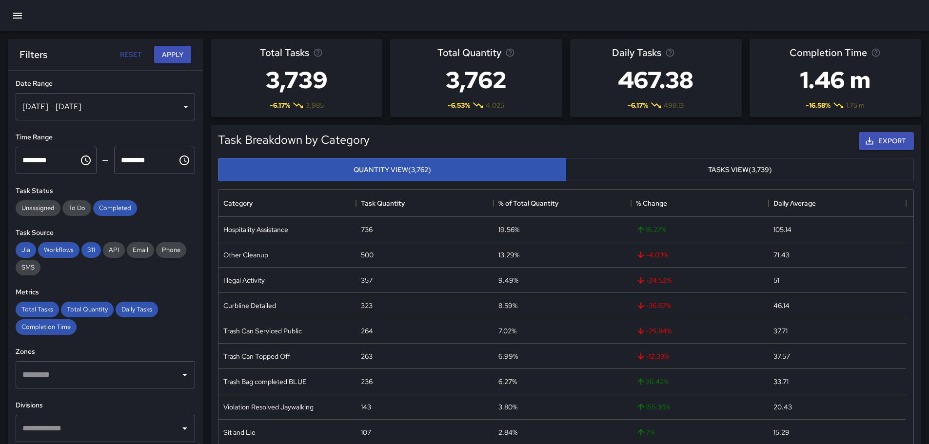
click at [178, 107] on div "[DATE] - [DATE]" at bounding box center [105, 106] width 179 height 27
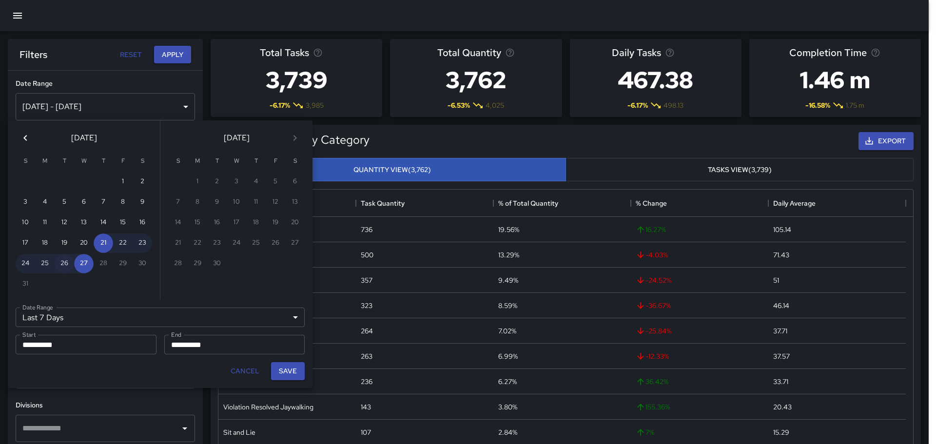
click at [64, 264] on button "26" at bounding box center [65, 264] width 20 height 20
type input "******"
type input "**********"
click at [64, 264] on button "26" at bounding box center [65, 264] width 20 height 20
type input "**********"
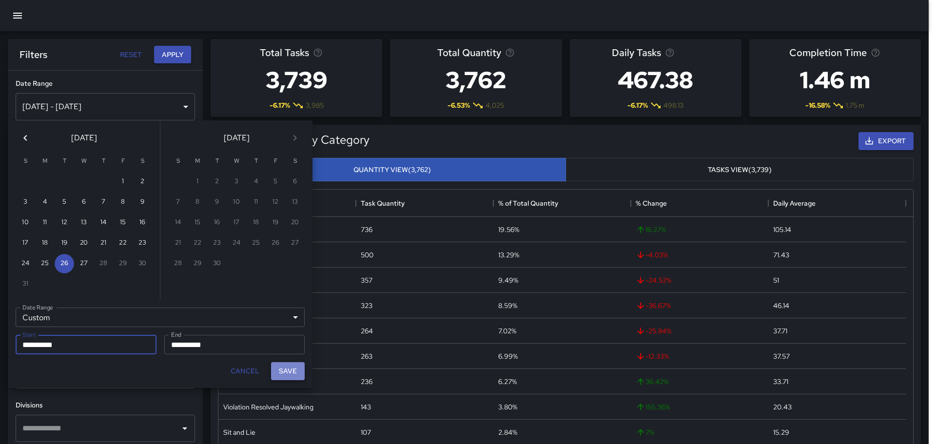
click at [288, 371] on button "Save" at bounding box center [288, 371] width 34 height 18
type input "**********"
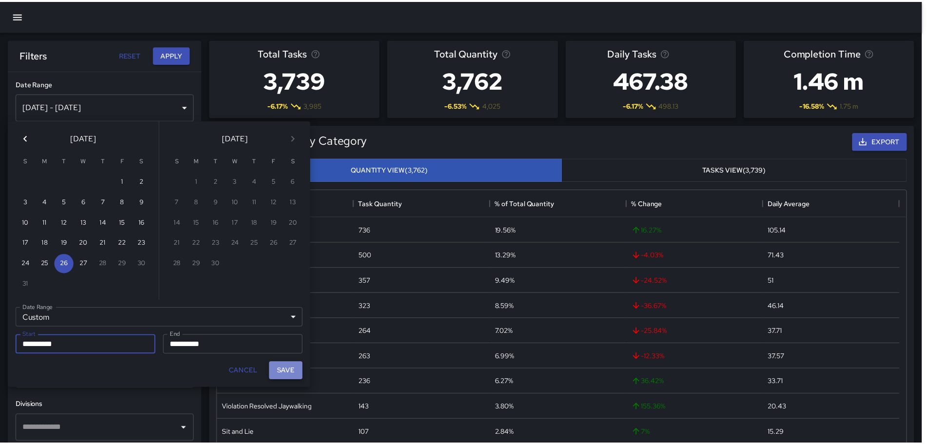
scroll to position [8, 8]
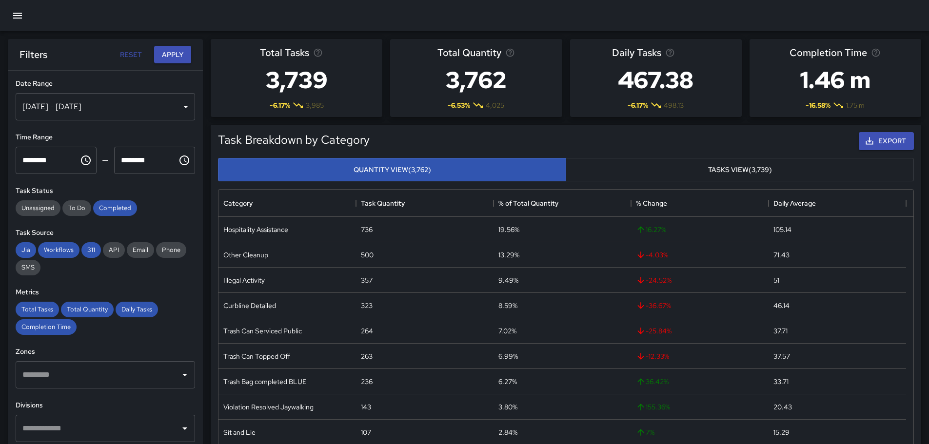
click at [180, 375] on icon "Open" at bounding box center [185, 375] width 12 height 12
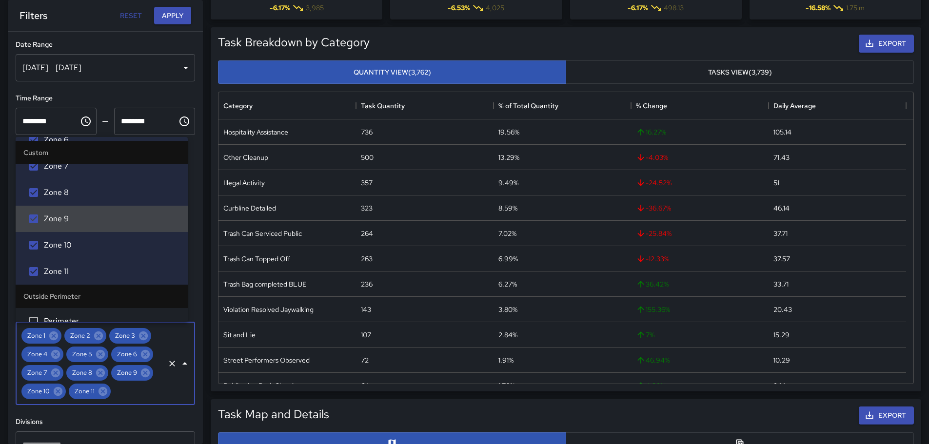
scroll to position [185, 0]
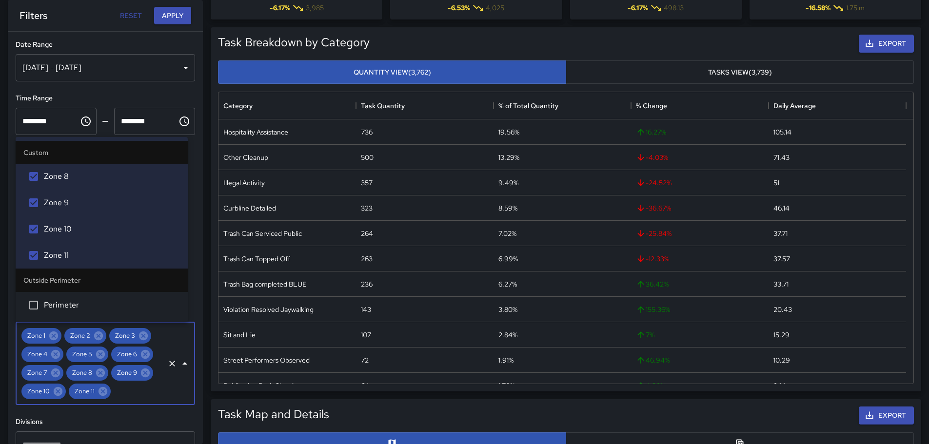
click at [182, 365] on icon "Close" at bounding box center [184, 363] width 5 height 2
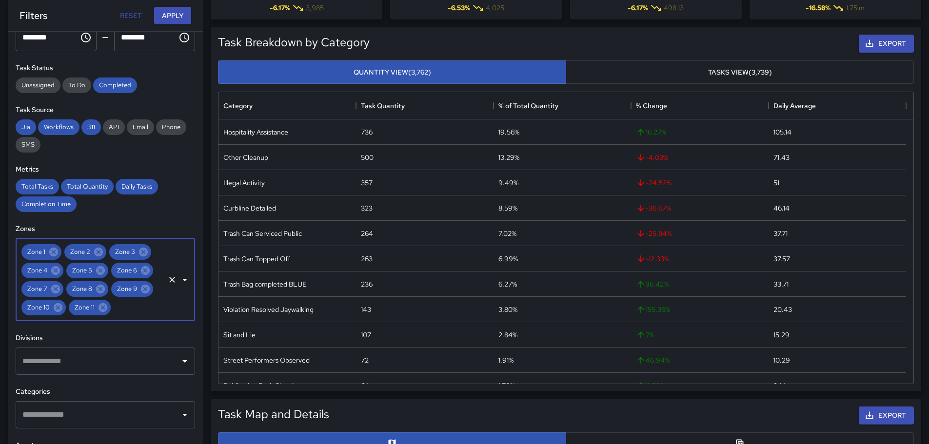
scroll to position [98, 0]
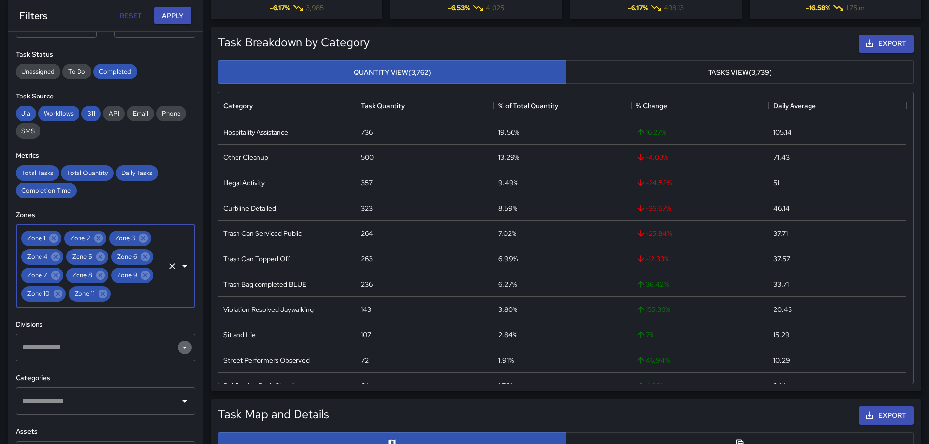
click at [179, 349] on icon "Open" at bounding box center [185, 348] width 12 height 12
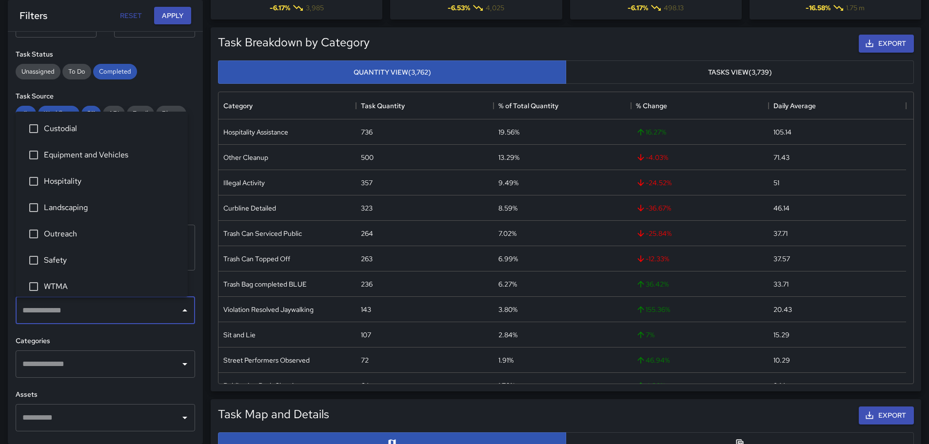
click at [179, 309] on icon "Close" at bounding box center [185, 311] width 12 height 12
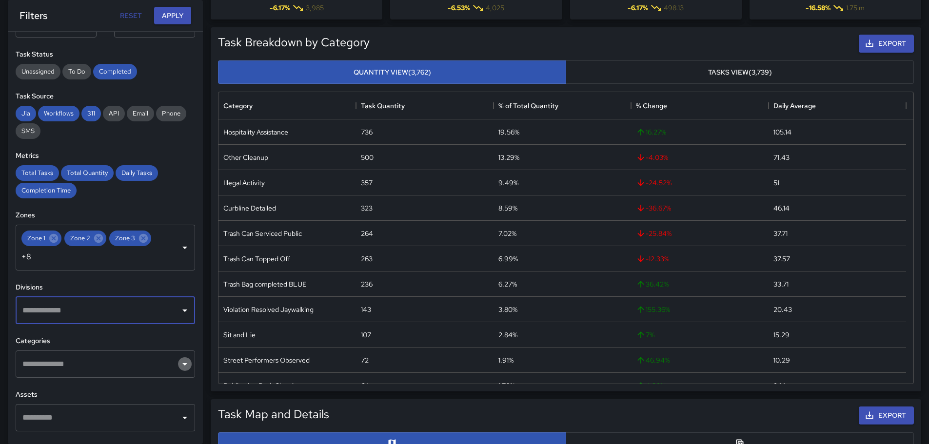
click at [179, 363] on icon "Open" at bounding box center [185, 364] width 12 height 12
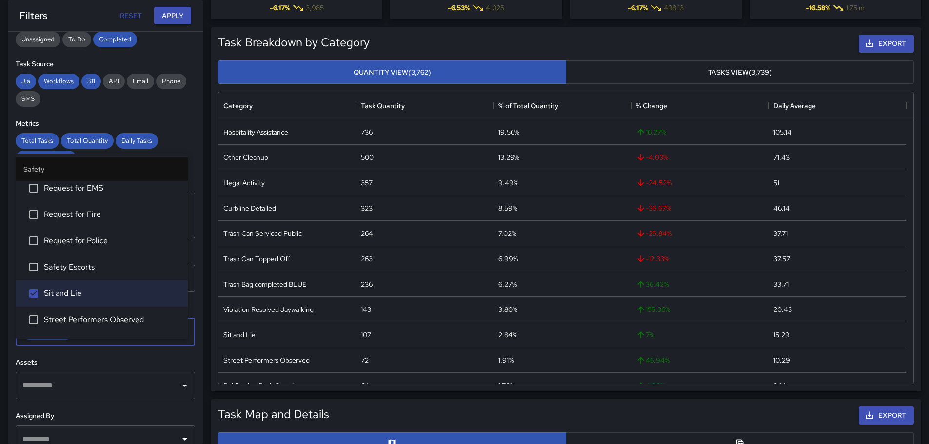
scroll to position [146, 0]
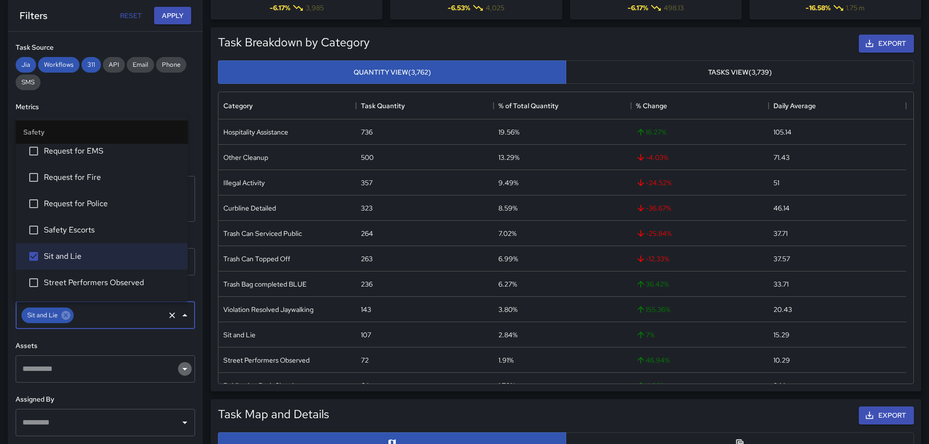
click at [179, 373] on icon "Open" at bounding box center [185, 369] width 12 height 12
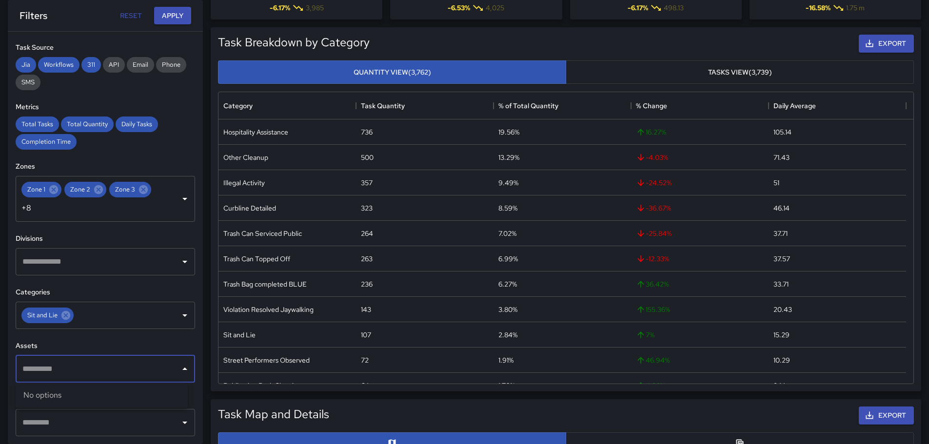
click at [179, 371] on icon "Close" at bounding box center [185, 369] width 12 height 12
click at [179, 260] on icon "Open" at bounding box center [185, 262] width 12 height 12
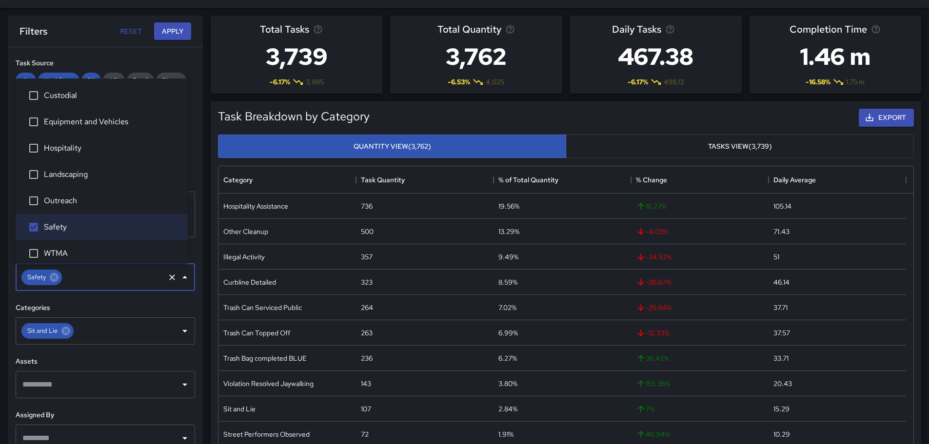
scroll to position [0, 0]
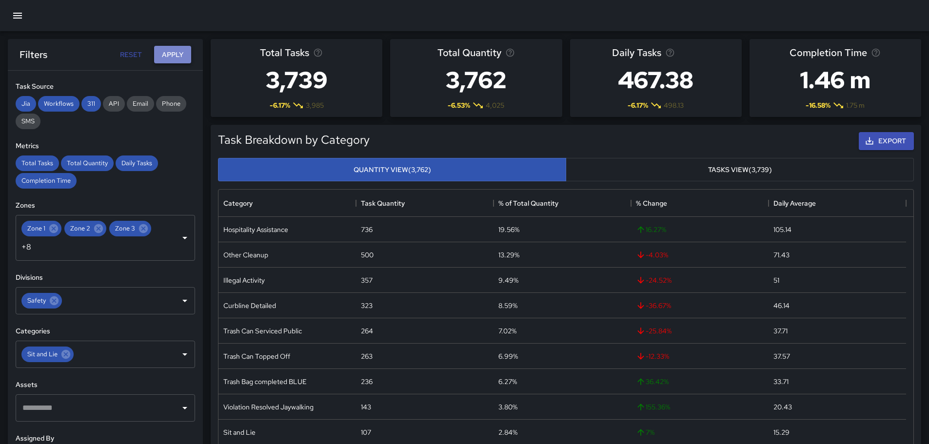
click at [172, 54] on button "Apply" at bounding box center [172, 55] width 37 height 18
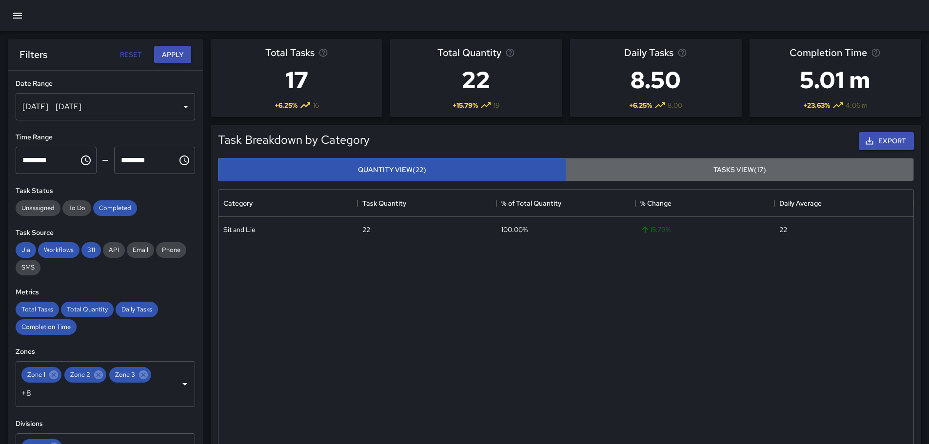
click at [737, 174] on button "Tasks View (17)" at bounding box center [740, 170] width 348 height 24
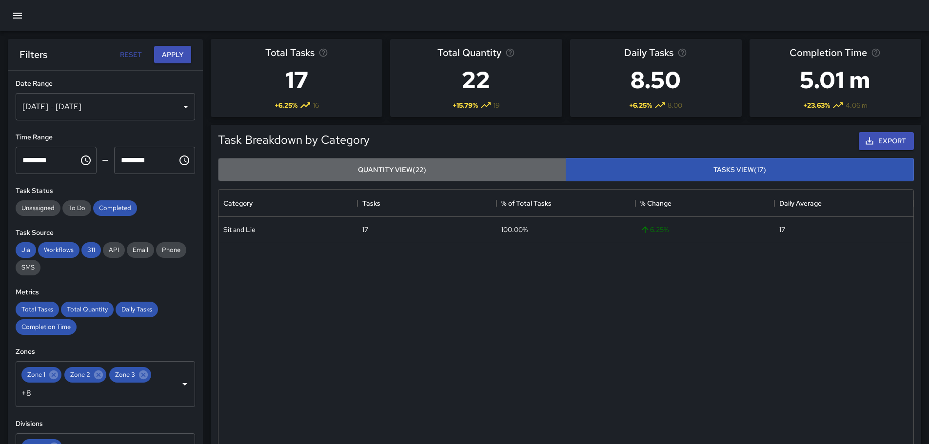
drag, startPoint x: 504, startPoint y: 162, endPoint x: 542, endPoint y: 182, distance: 42.7
click at [504, 164] on button "Quantity View (22)" at bounding box center [392, 170] width 348 height 24
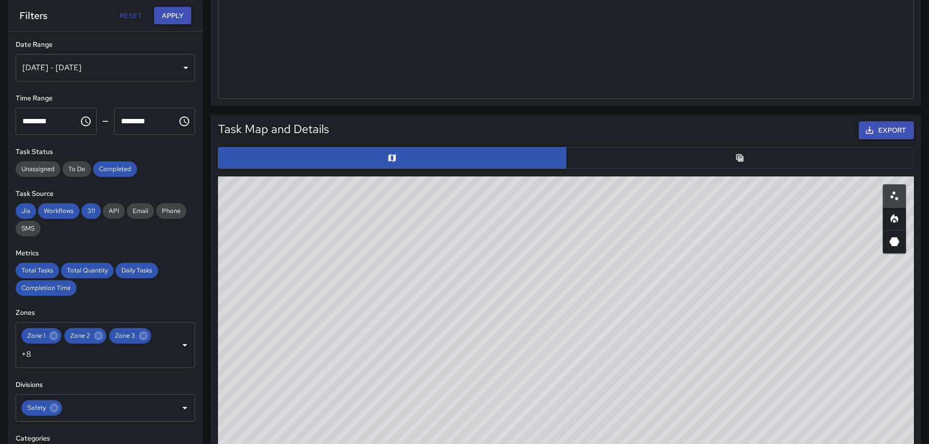
scroll to position [390, 0]
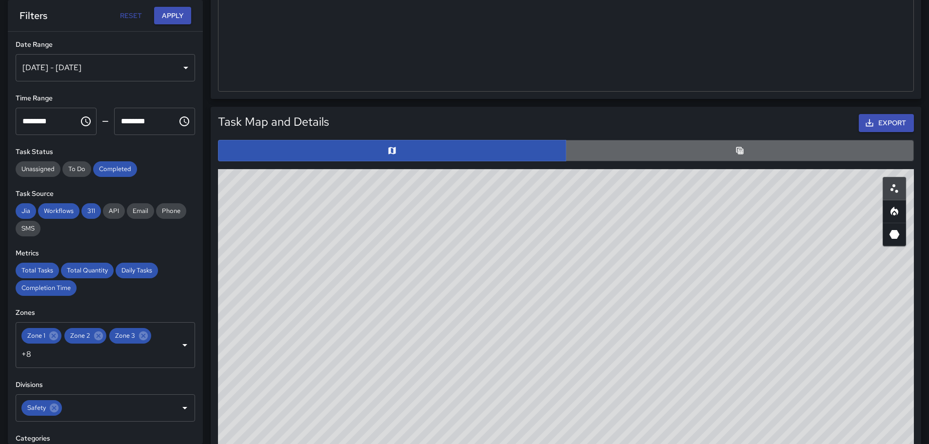
click at [742, 156] on button "button" at bounding box center [740, 150] width 348 height 21
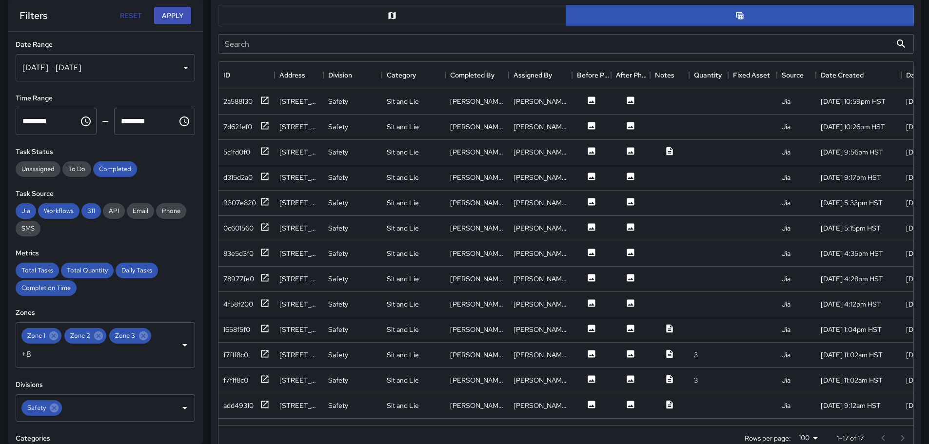
scroll to position [527, 0]
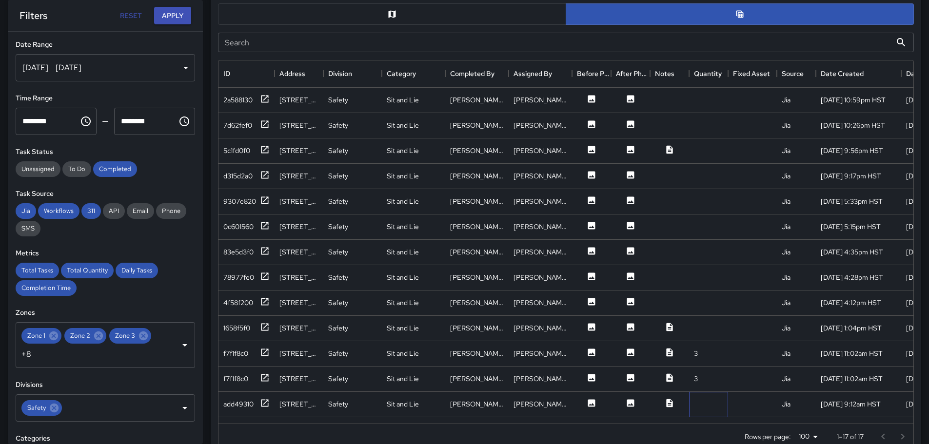
drag, startPoint x: 721, startPoint y: 414, endPoint x: 760, endPoint y: 423, distance: 40.0
click at [774, 419] on div "2a588130 2200 Kalākaua Avenue Safety Sit and Lie Joshua Lewis Joshua Lewis Jia …" at bounding box center [565, 256] width 695 height 336
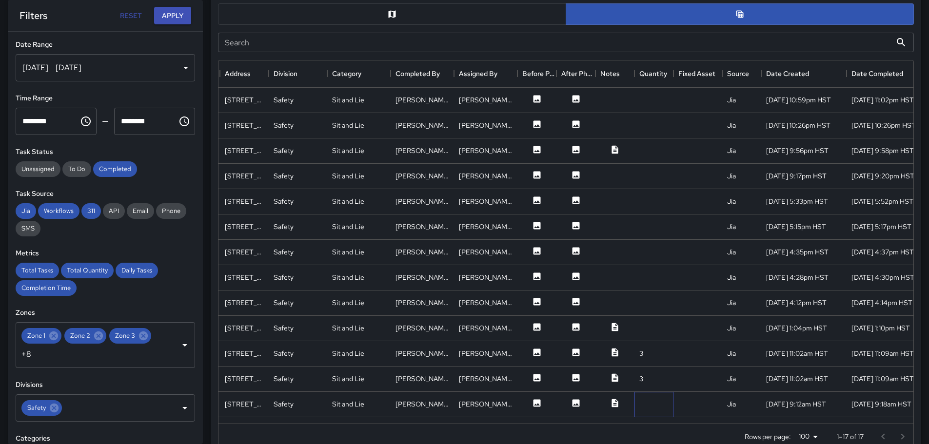
scroll to position [0, 0]
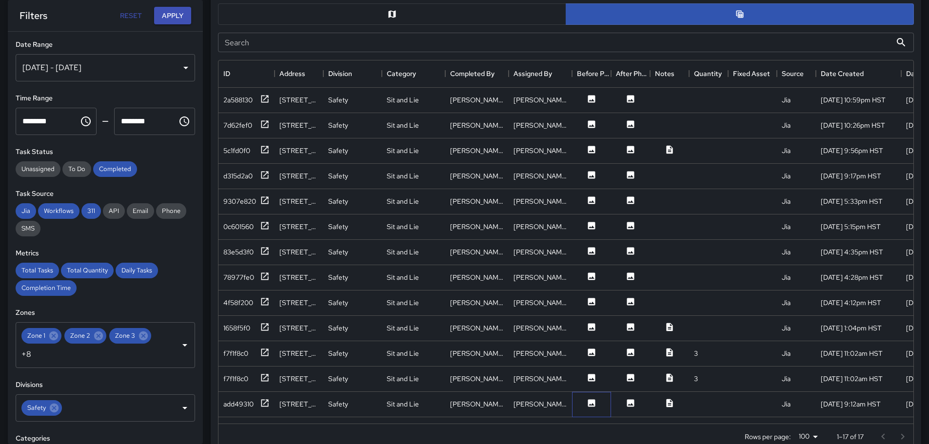
drag, startPoint x: 602, startPoint y: 415, endPoint x: 622, endPoint y: 420, distance: 20.5
click at [634, 420] on div "2a588130 2200 Kalākaua Avenue Safety Sit and Lie Joshua Lewis Joshua Lewis Jia …" at bounding box center [565, 256] width 695 height 336
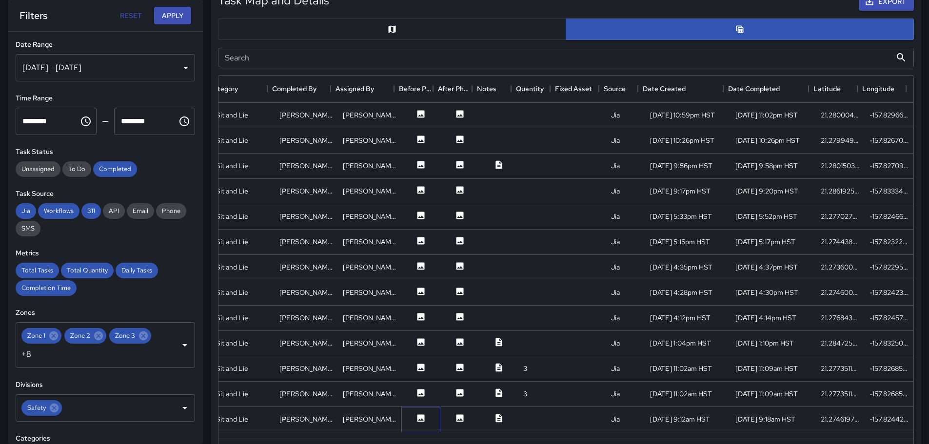
scroll to position [527, 0]
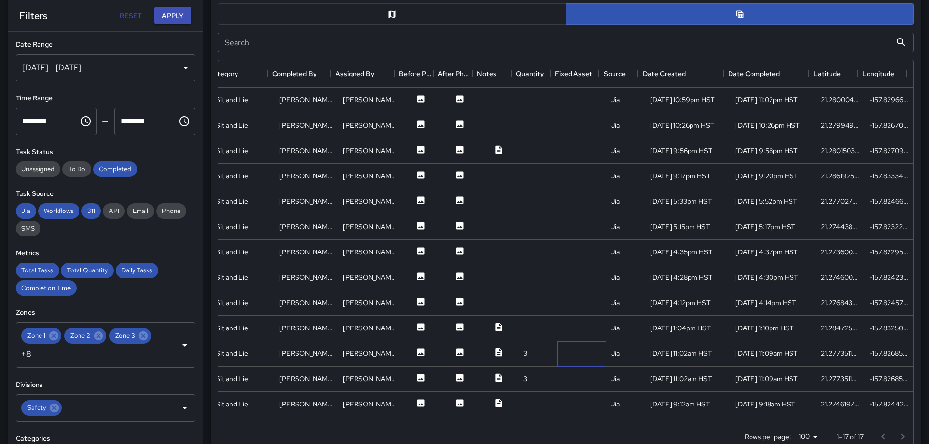
click at [561, 355] on div at bounding box center [581, 353] width 49 height 25
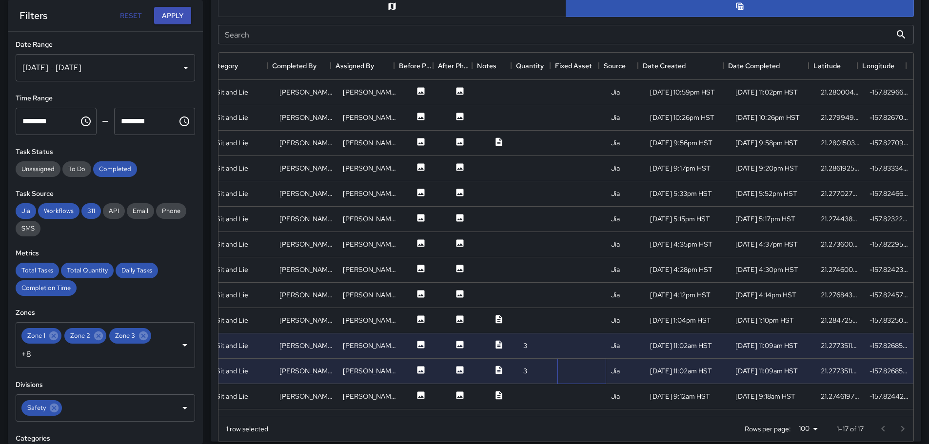
scroll to position [478, 0]
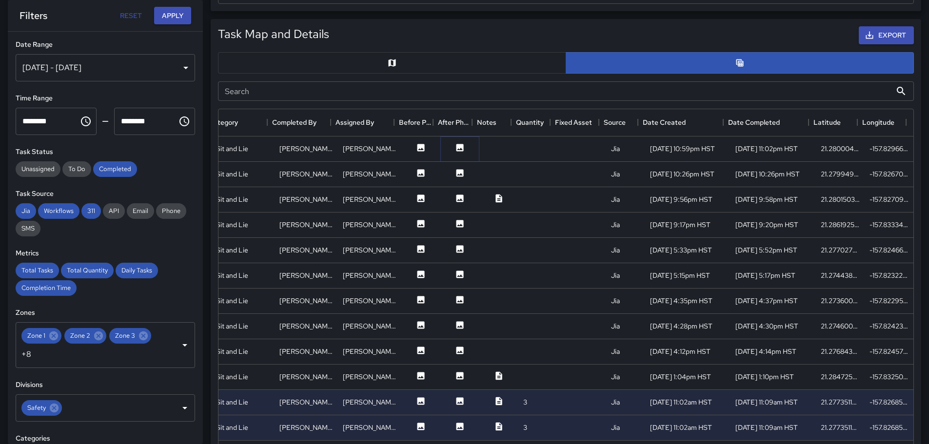
click at [456, 147] on icon at bounding box center [459, 147] width 7 height 7
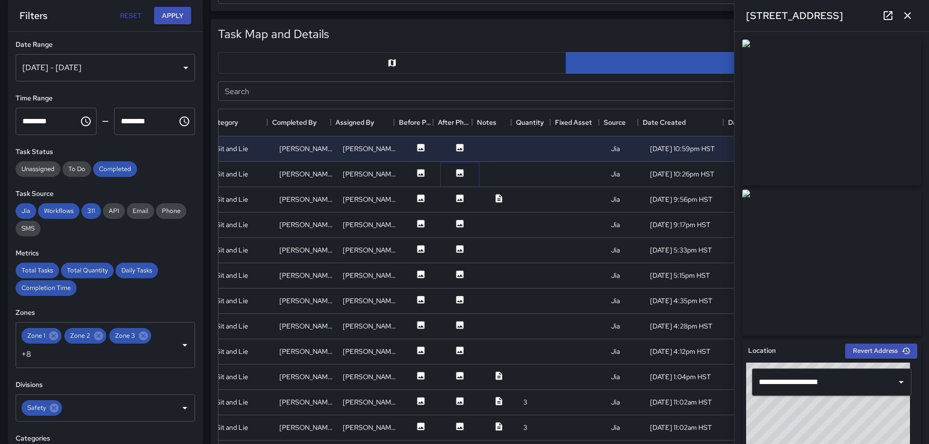
click at [456, 174] on icon at bounding box center [459, 172] width 7 height 7
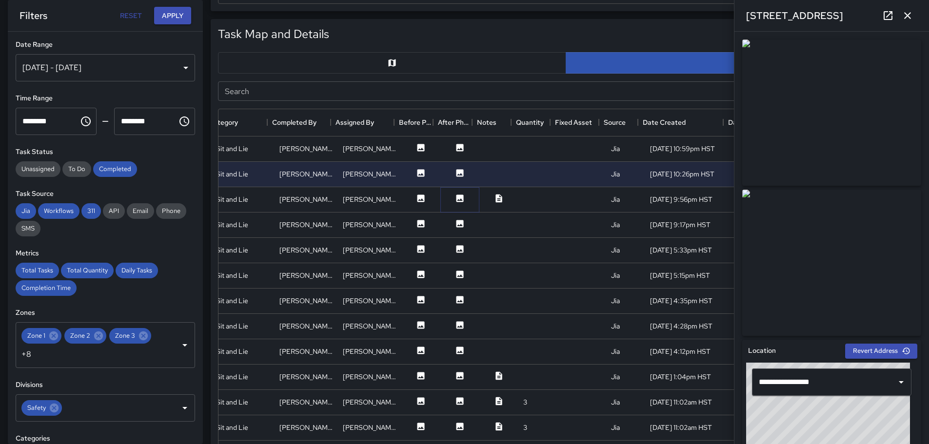
click at [456, 198] on icon at bounding box center [459, 198] width 7 height 7
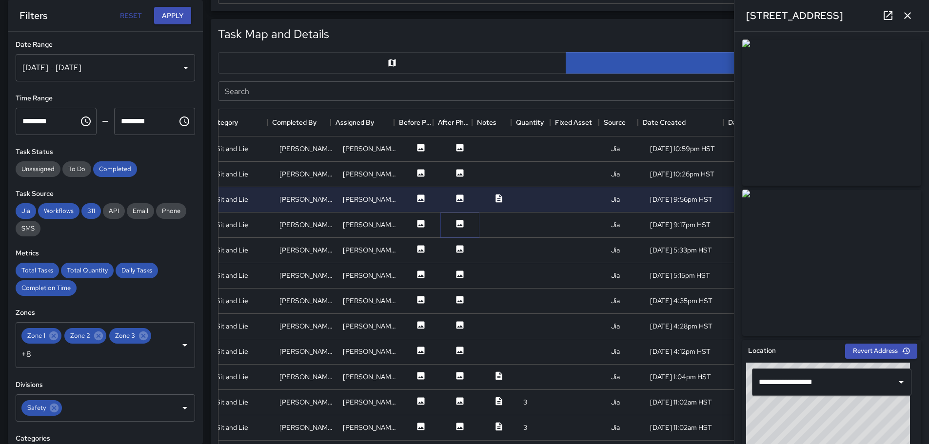
click at [456, 220] on icon at bounding box center [459, 223] width 7 height 7
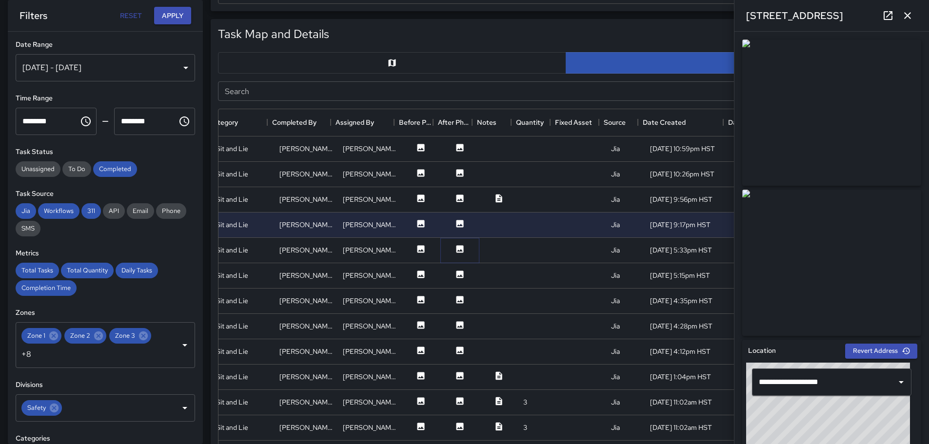
click at [455, 249] on icon at bounding box center [460, 249] width 10 height 10
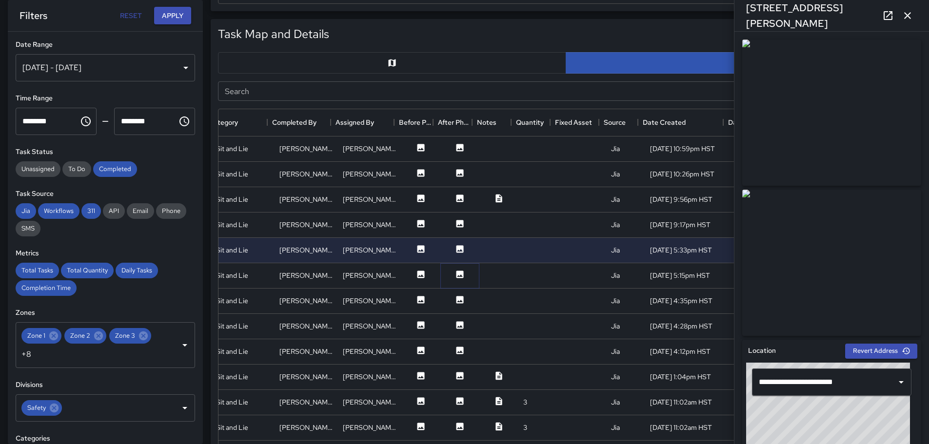
click at [456, 273] on icon at bounding box center [459, 274] width 7 height 7
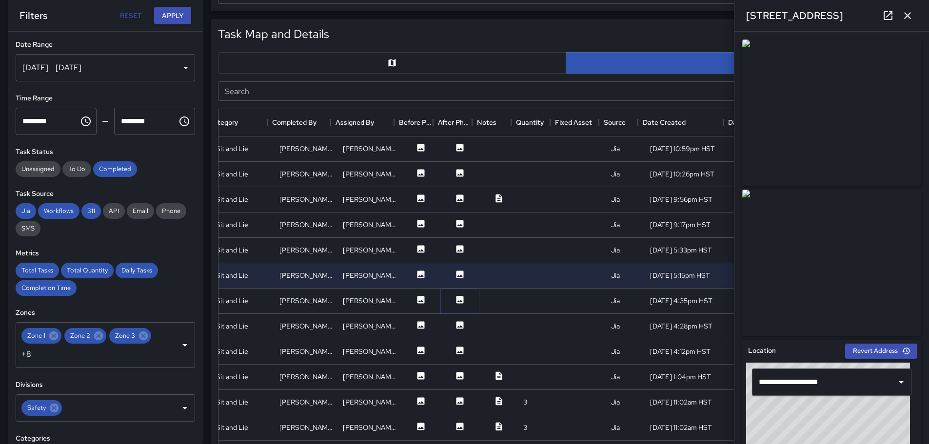
click at [456, 296] on icon at bounding box center [459, 299] width 7 height 7
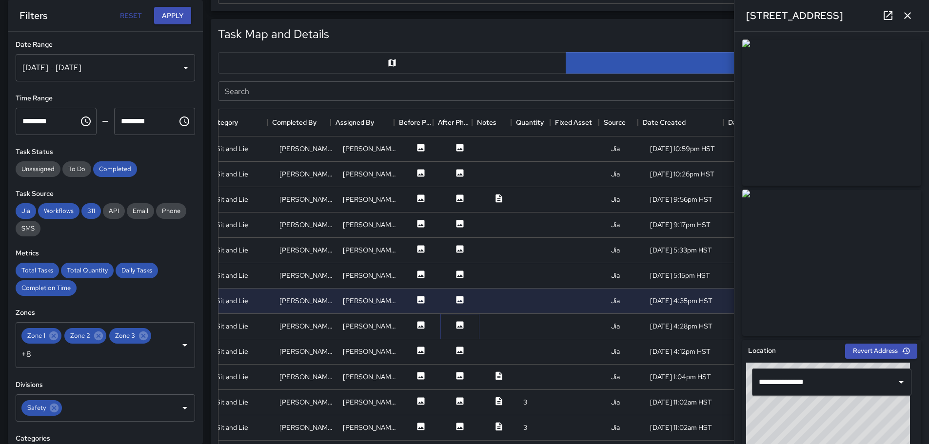
click at [456, 328] on icon at bounding box center [459, 324] width 7 height 7
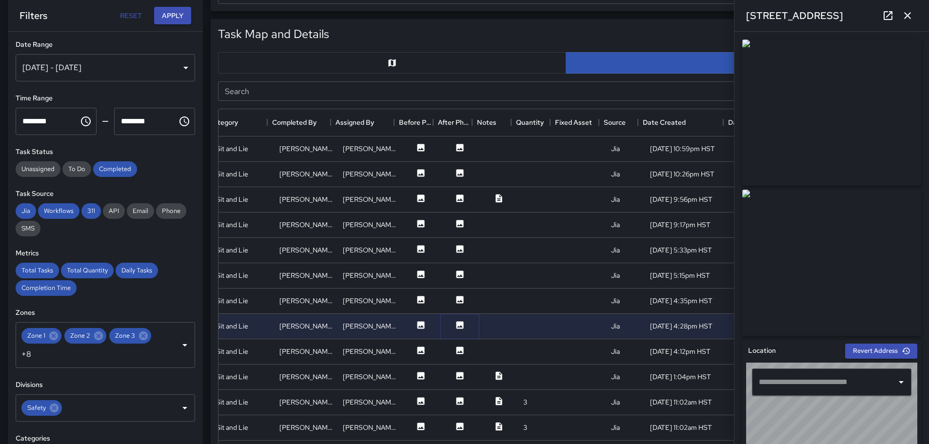
type input "**********"
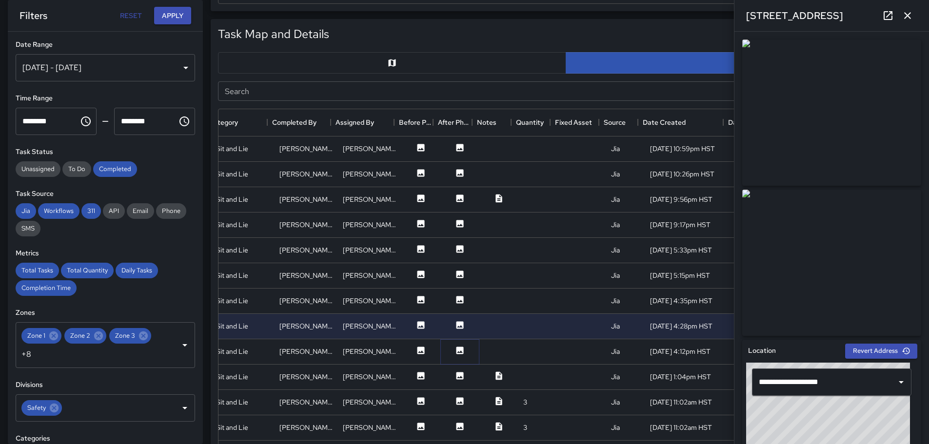
click at [456, 351] on icon at bounding box center [459, 350] width 7 height 7
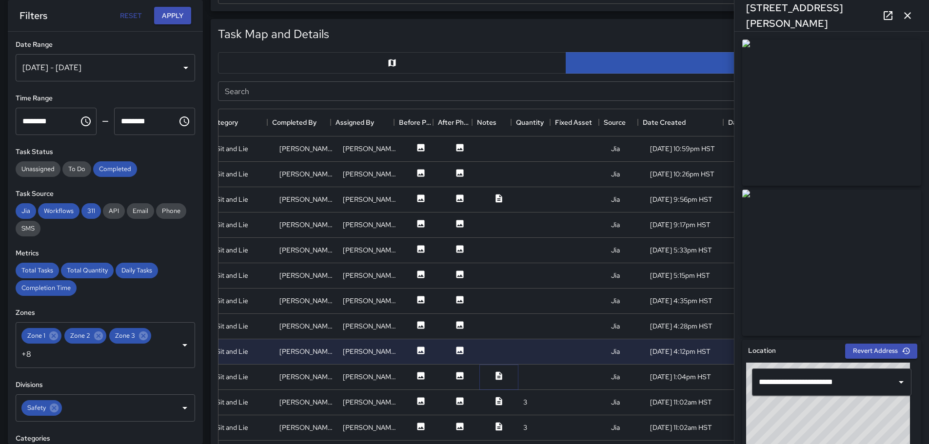
click at [494, 377] on icon at bounding box center [499, 376] width 10 height 10
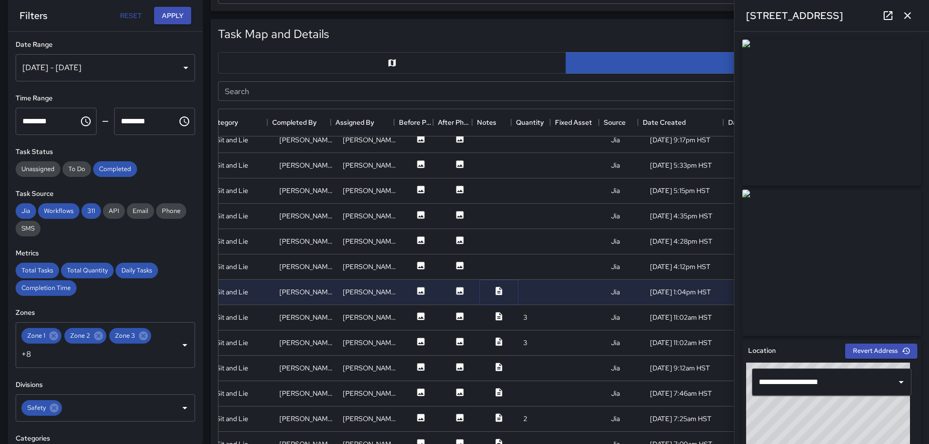
scroll to position [98, 178]
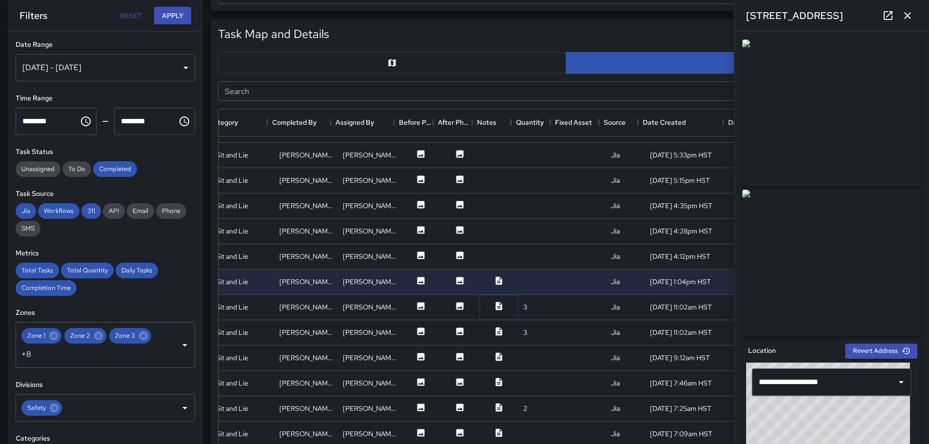
click at [495, 302] on icon at bounding box center [498, 306] width 6 height 8
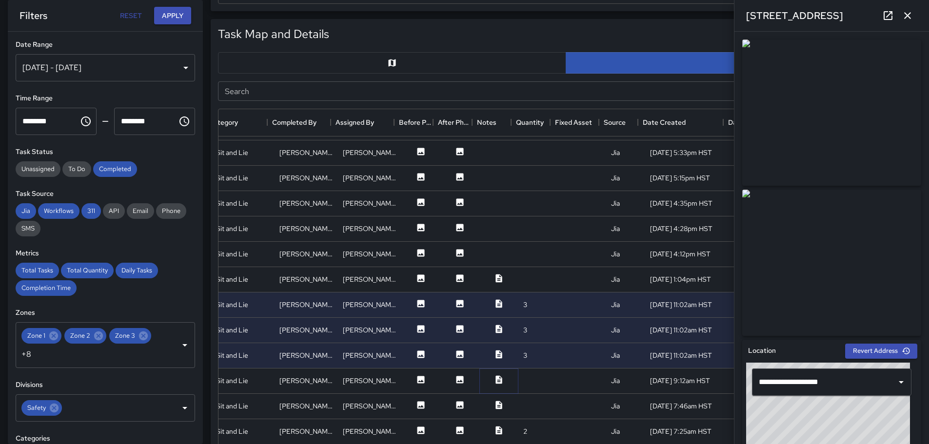
click at [494, 380] on icon at bounding box center [499, 380] width 10 height 10
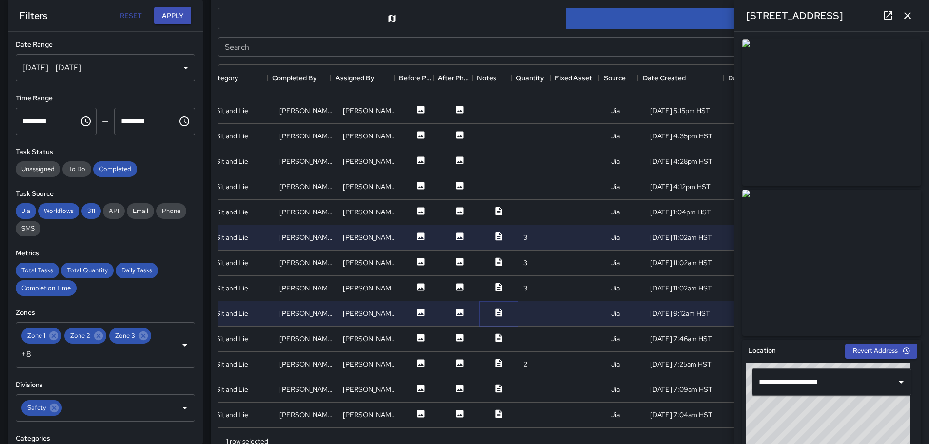
scroll to position [527, 0]
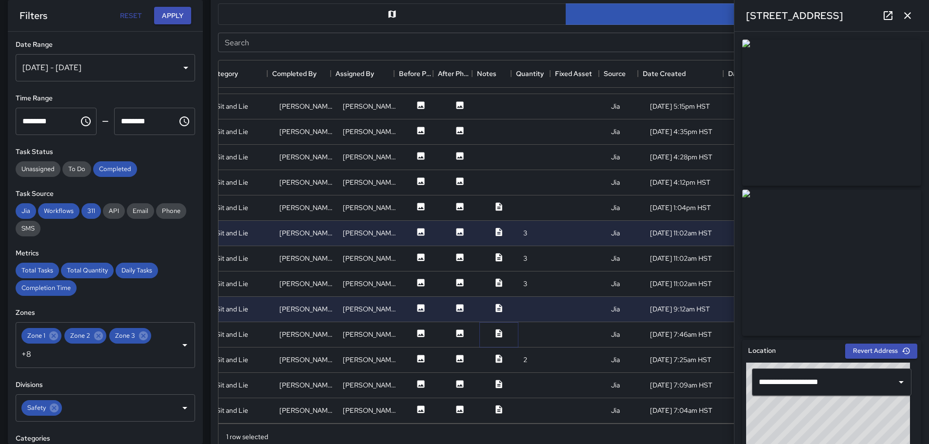
click at [495, 329] on icon at bounding box center [498, 333] width 6 height 8
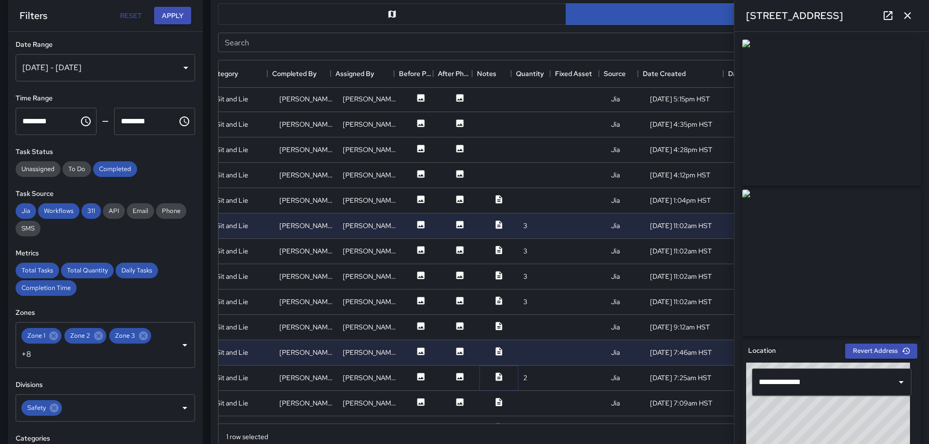
click at [494, 375] on icon at bounding box center [499, 377] width 10 height 10
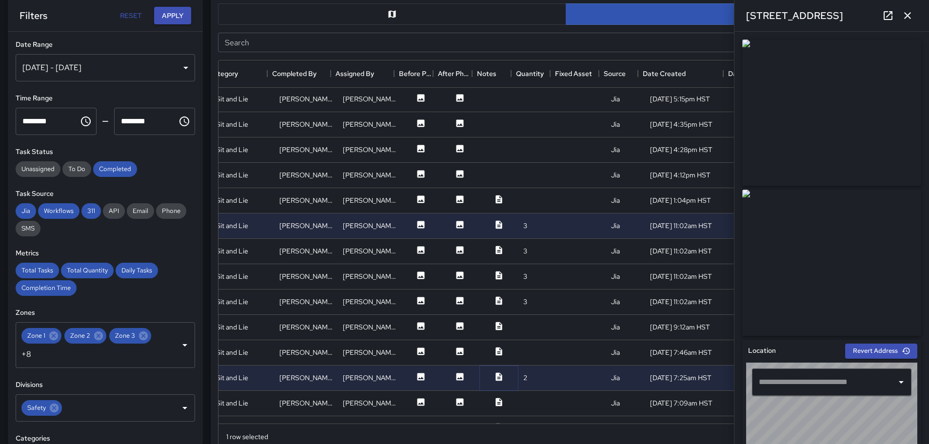
type input "**********"
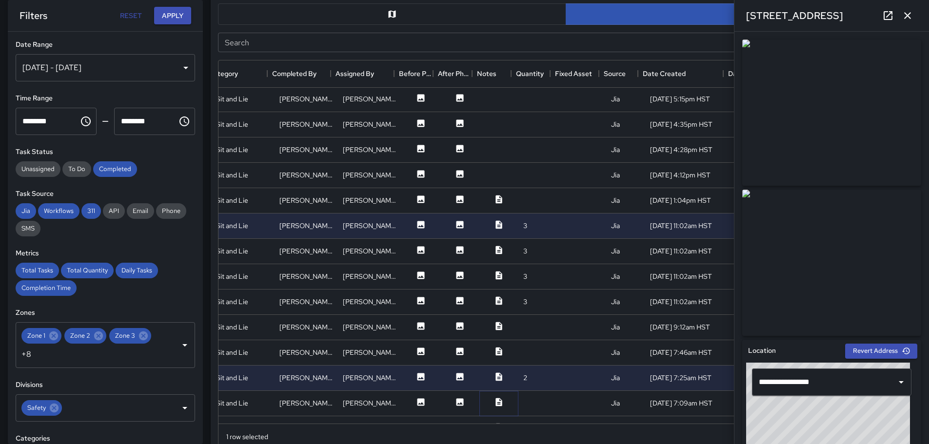
click at [494, 401] on icon at bounding box center [499, 402] width 10 height 10
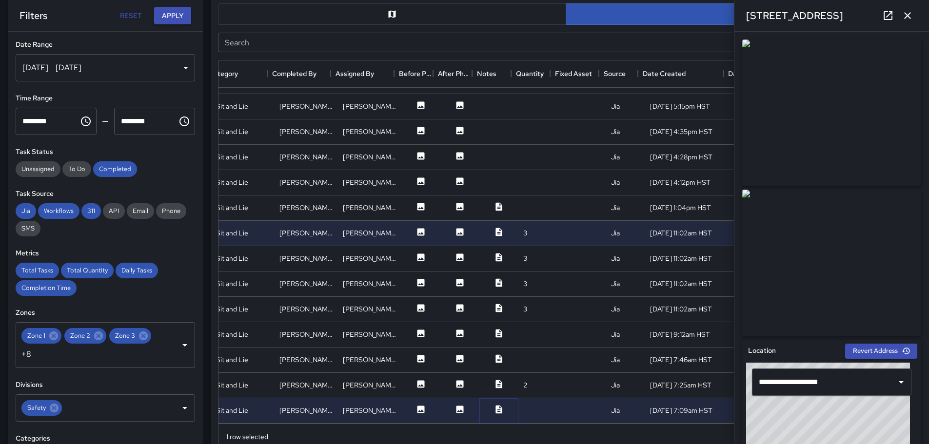
scroll to position [104, 178]
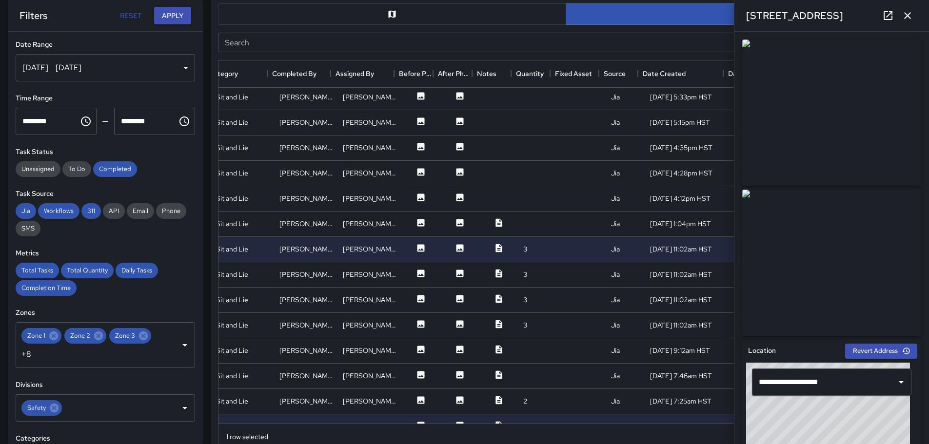
click at [178, 66] on div "[DATE] - [DATE]" at bounding box center [105, 67] width 179 height 27
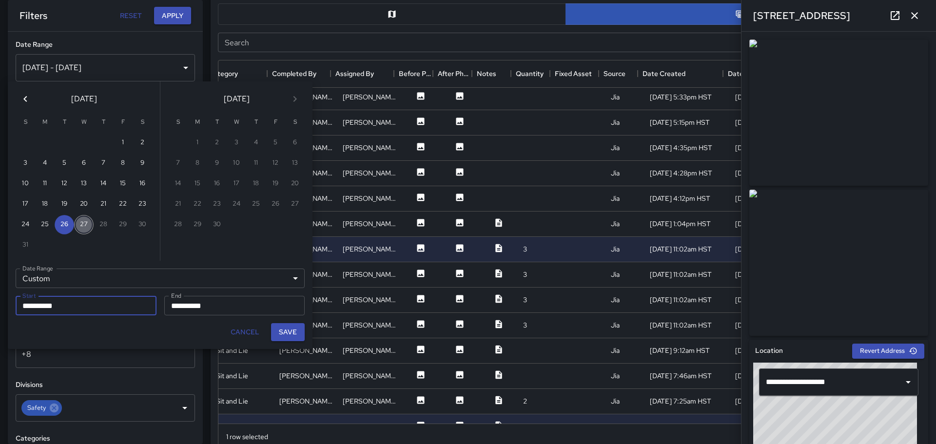
click at [80, 224] on button "27" at bounding box center [84, 225] width 20 height 20
type input "**********"
click at [81, 225] on button "27" at bounding box center [84, 225] width 20 height 20
type input "**********"
click at [295, 333] on button "Save" at bounding box center [288, 332] width 34 height 18
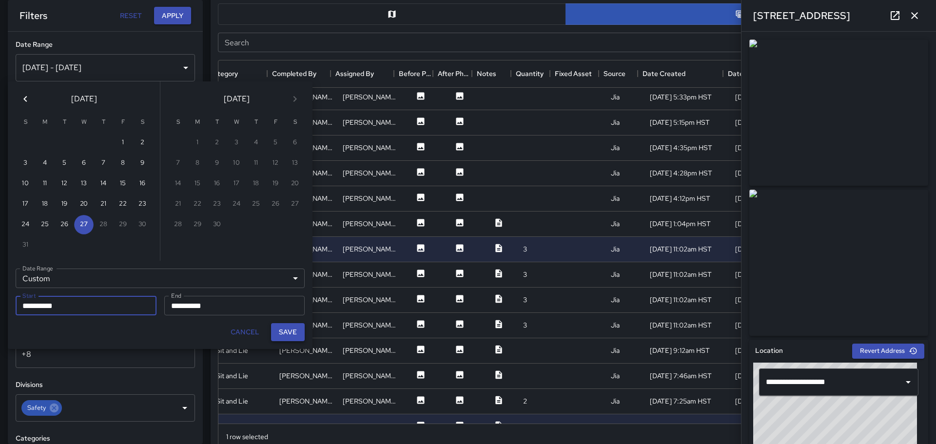
type input "**********"
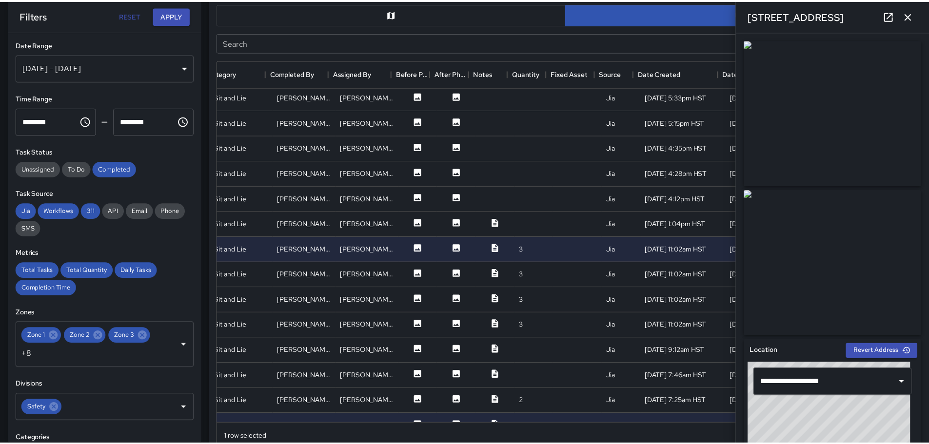
scroll to position [8, 8]
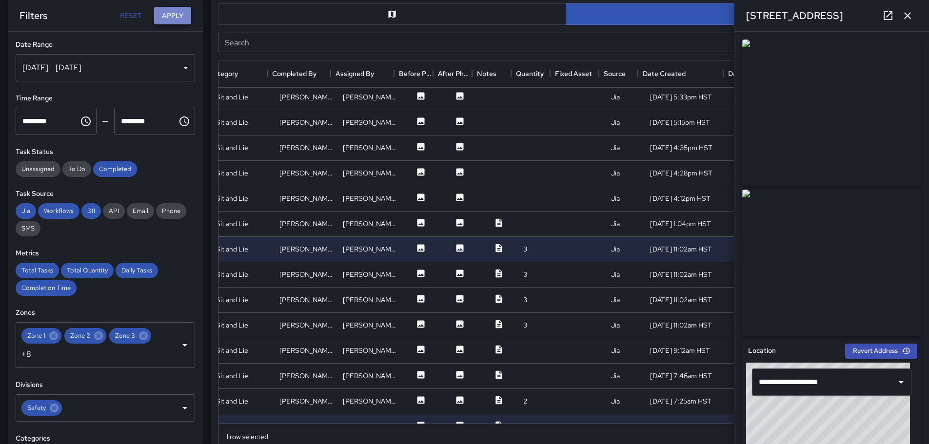
click at [179, 15] on button "Apply" at bounding box center [172, 16] width 37 height 18
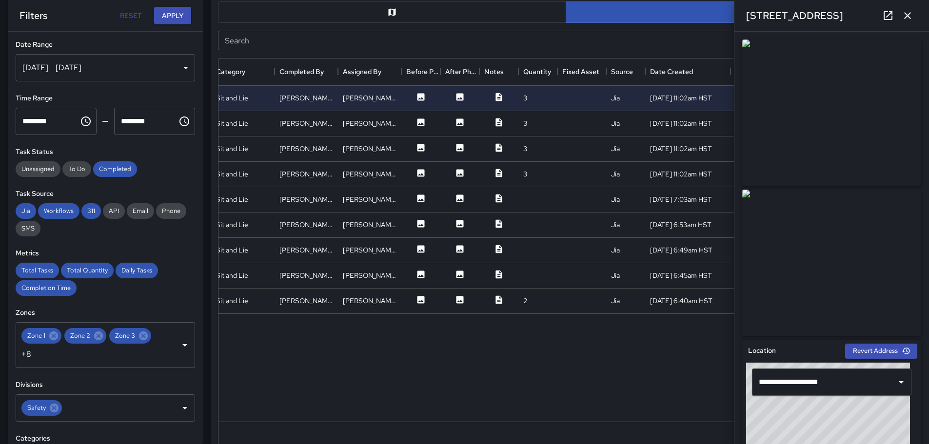
scroll to position [0, 171]
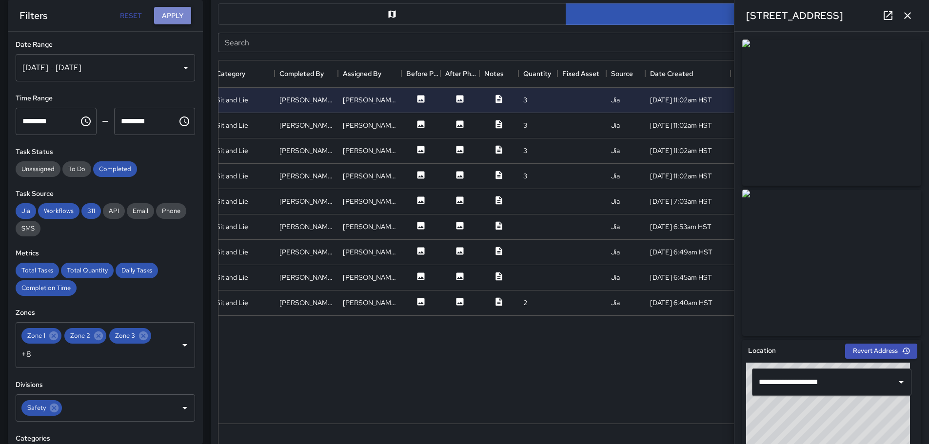
click at [178, 10] on button "Apply" at bounding box center [172, 16] width 37 height 18
click at [496, 301] on icon at bounding box center [498, 301] width 6 height 8
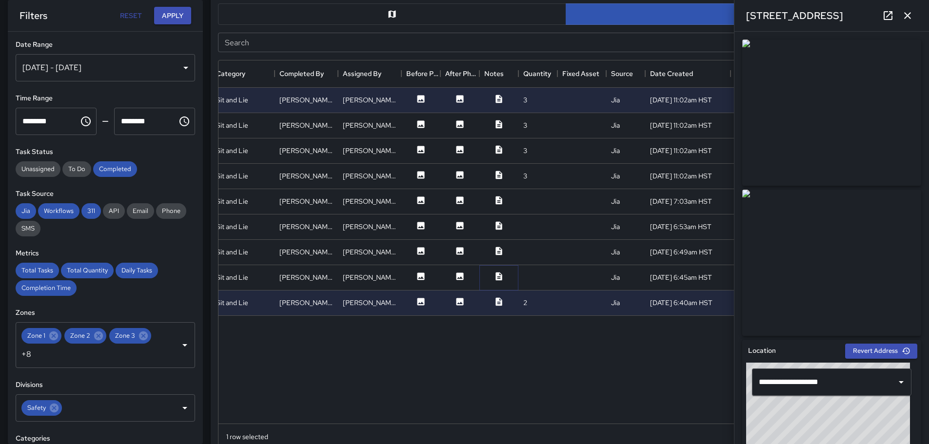
click at [495, 275] on icon at bounding box center [499, 277] width 10 height 10
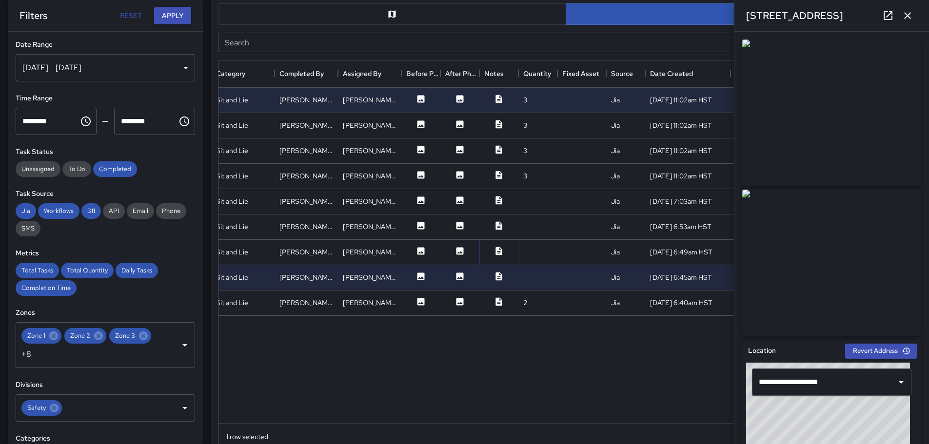
click at [500, 251] on icon at bounding box center [499, 251] width 10 height 10
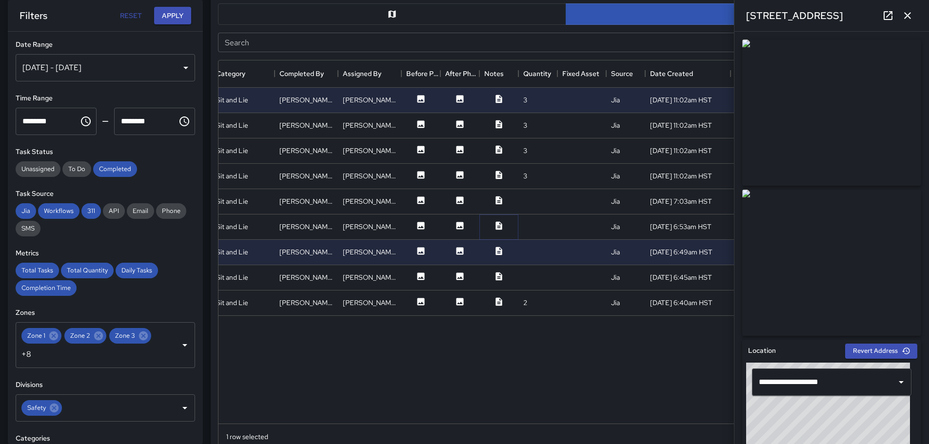
click at [499, 226] on icon at bounding box center [499, 226] width 10 height 10
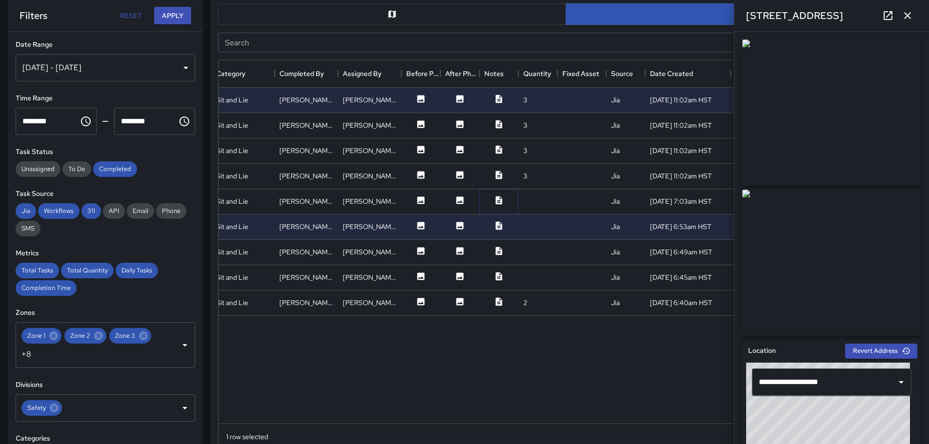
click at [499, 199] on icon at bounding box center [498, 200] width 6 height 8
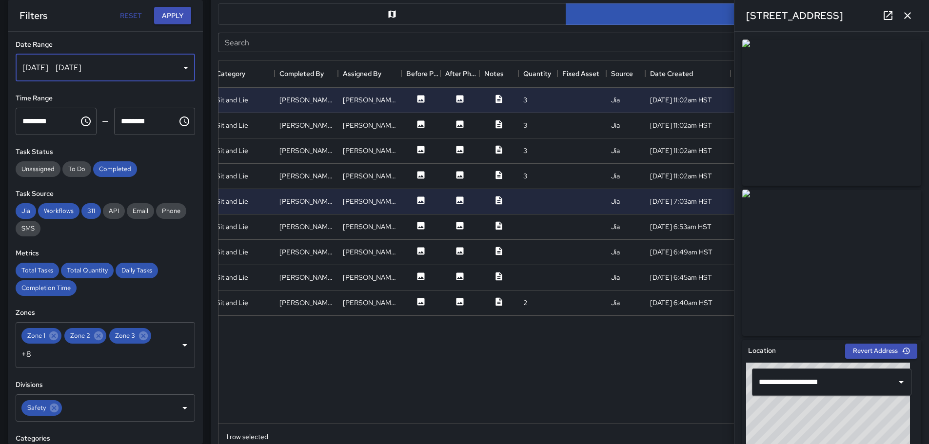
click at [179, 67] on div "Aug 27, 2025 - Aug 27, 2025" at bounding box center [105, 67] width 179 height 27
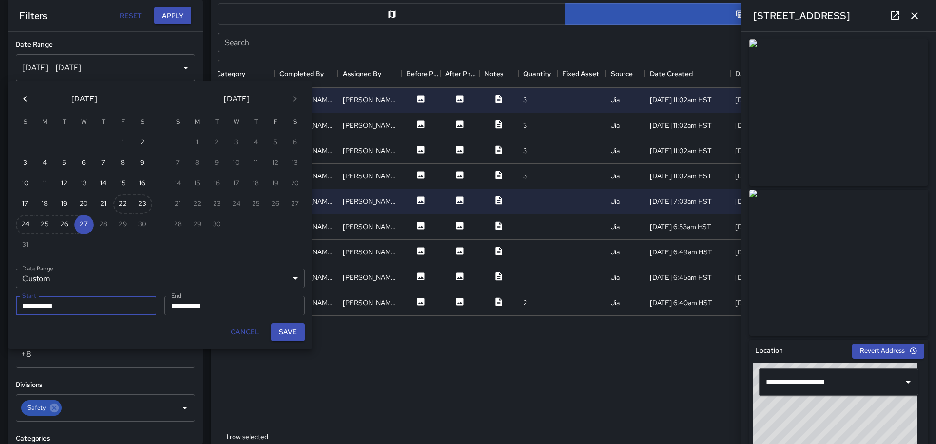
click at [107, 224] on div "28" at bounding box center [104, 225] width 20 height 20
click at [104, 224] on div "28" at bounding box center [104, 225] width 20 height 20
click at [101, 224] on div "28" at bounding box center [104, 225] width 20 height 20
click at [286, 333] on button "Save" at bounding box center [288, 332] width 34 height 18
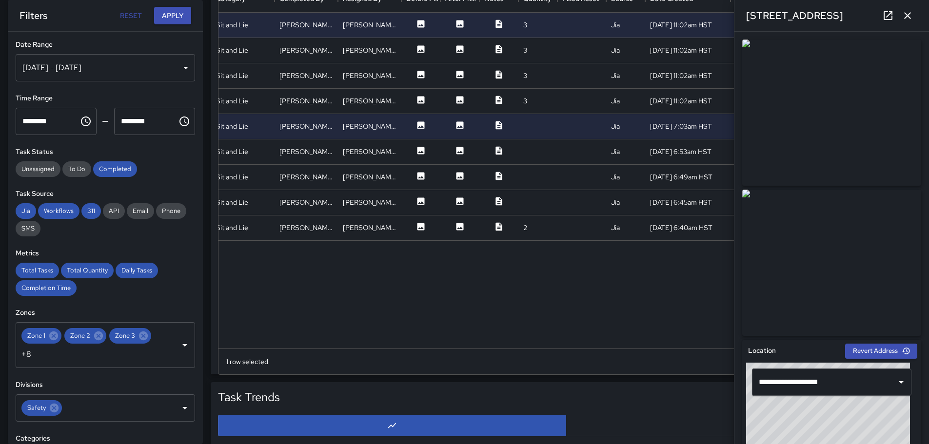
scroll to position [717, 0]
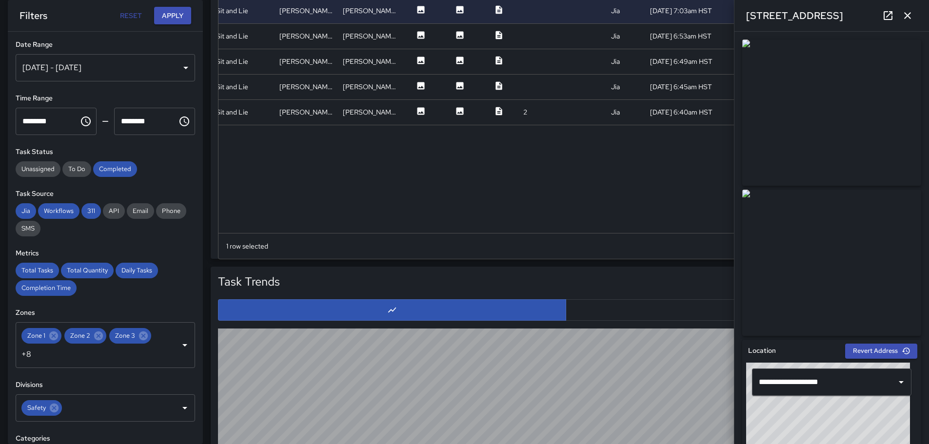
click at [615, 308] on button "button" at bounding box center [740, 309] width 348 height 21
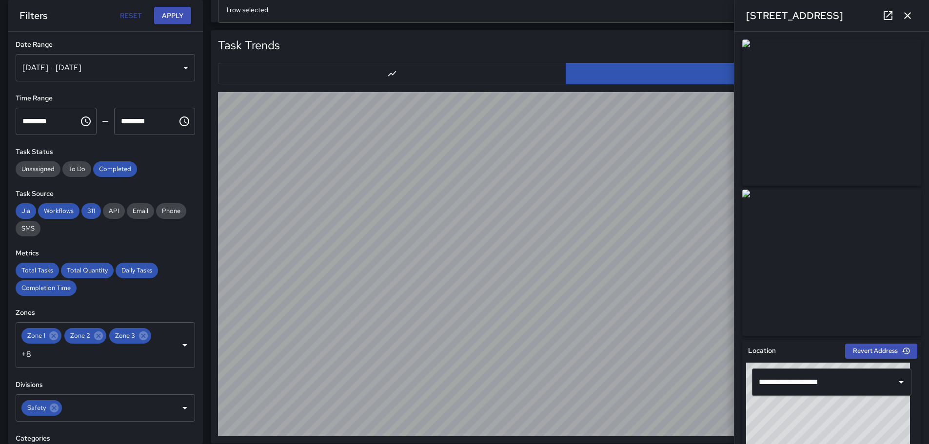
scroll to position [961, 0]
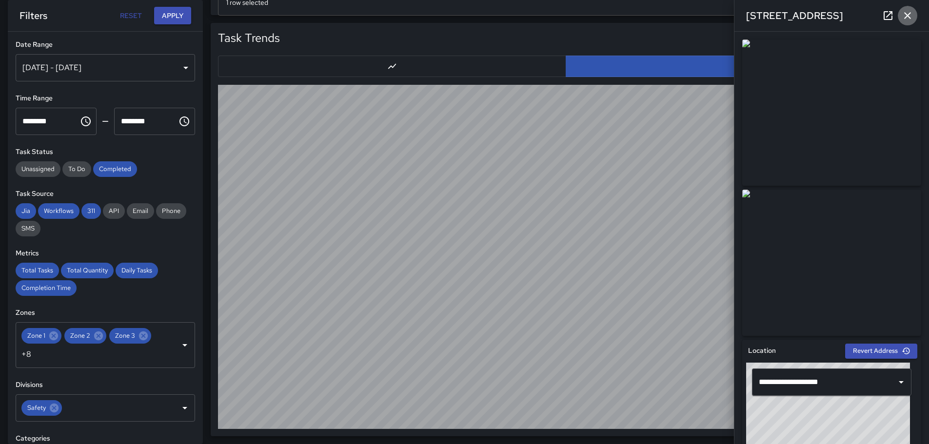
click at [910, 13] on icon "button" at bounding box center [907, 15] width 7 height 7
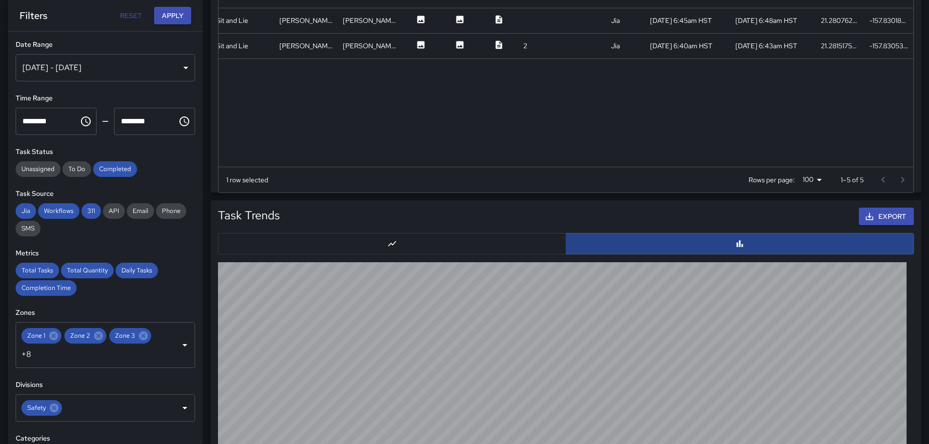
scroll to position [766, 0]
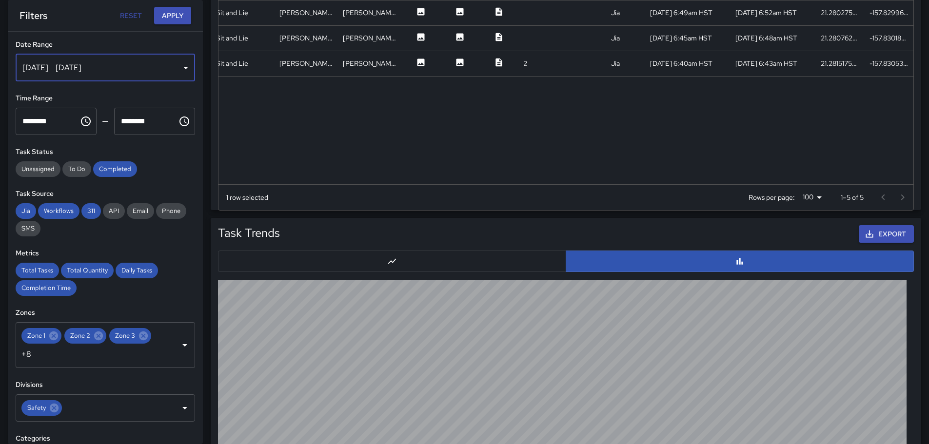
click at [180, 65] on div "Aug 27, 2025 - Aug 27, 2025" at bounding box center [105, 67] width 179 height 27
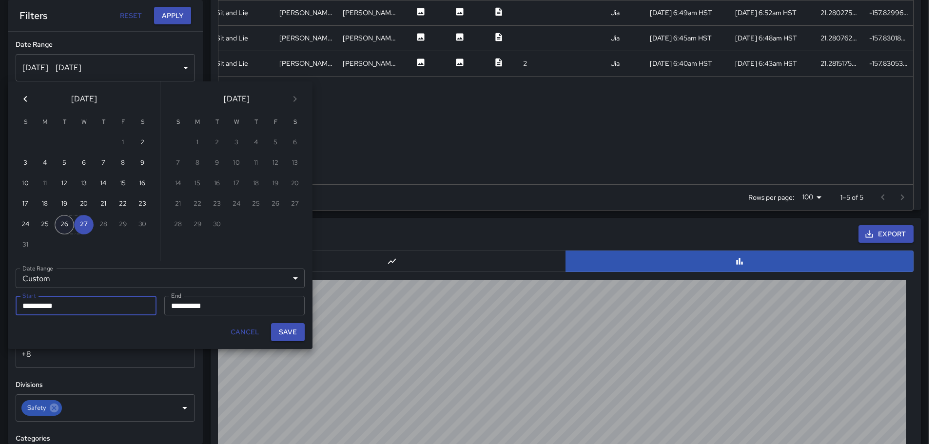
click at [69, 223] on button "26" at bounding box center [65, 225] width 20 height 20
type input "**********"
click at [63, 226] on button "26" at bounding box center [65, 225] width 20 height 20
type input "**********"
click at [284, 328] on button "Save" at bounding box center [288, 332] width 34 height 18
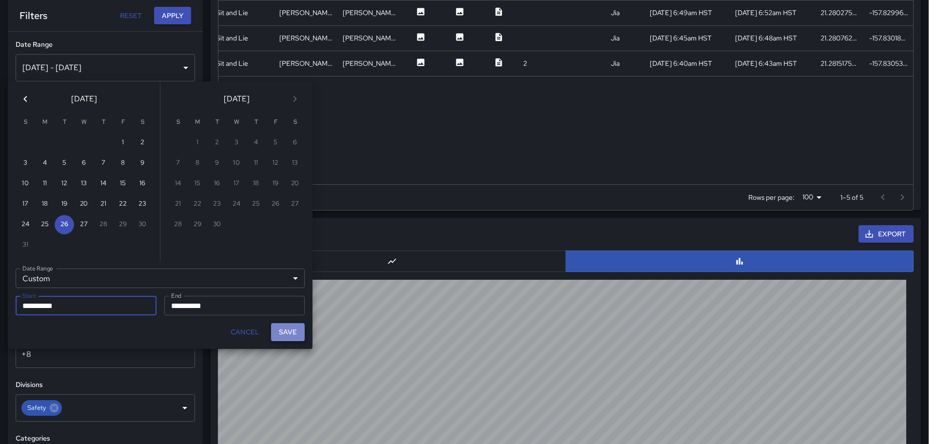
type input "**********"
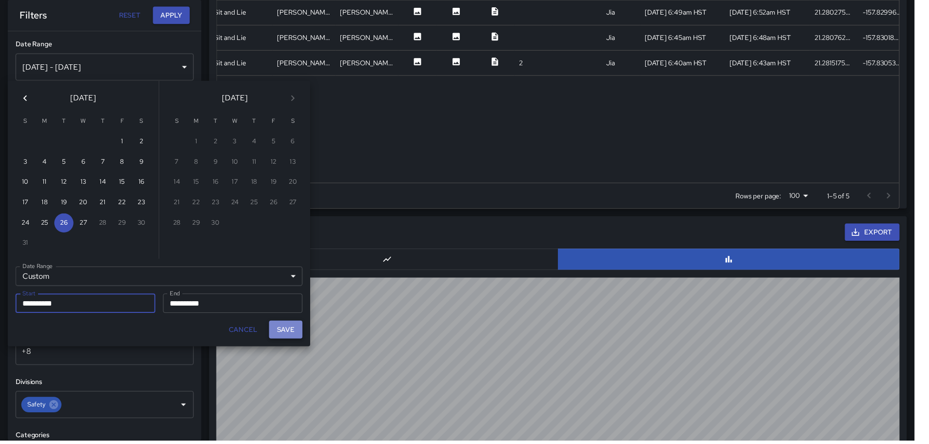
scroll to position [8, 8]
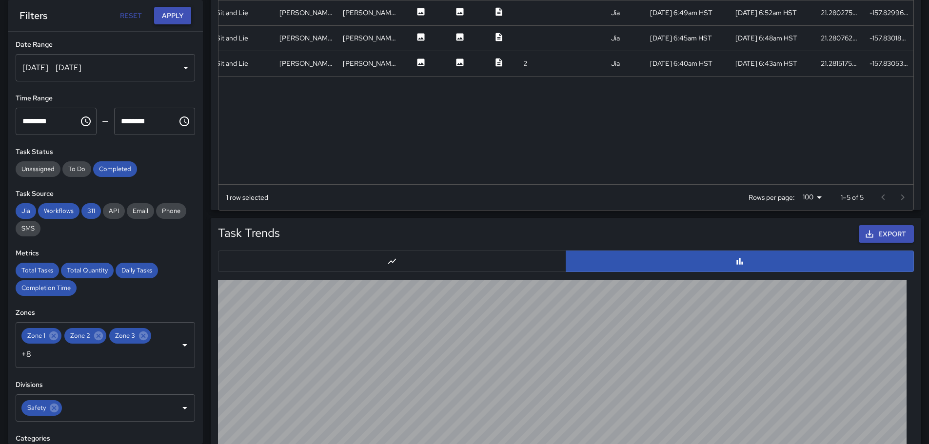
click at [177, 20] on button "Apply" at bounding box center [172, 16] width 37 height 18
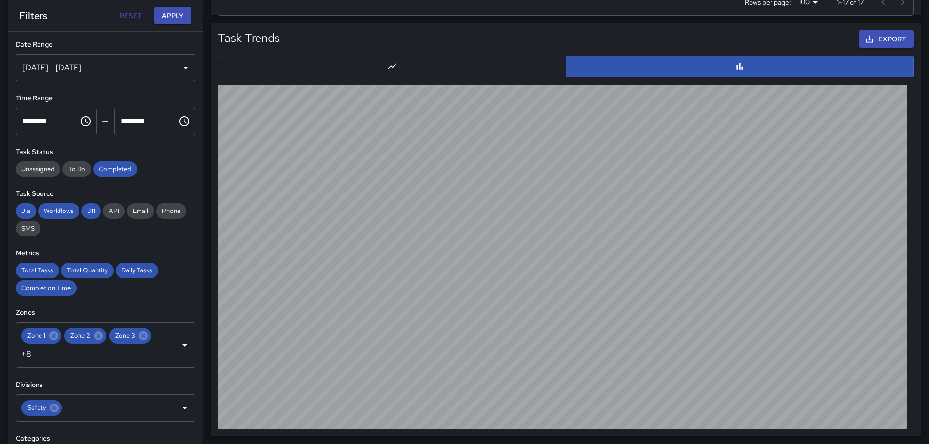
scroll to position [912, 0]
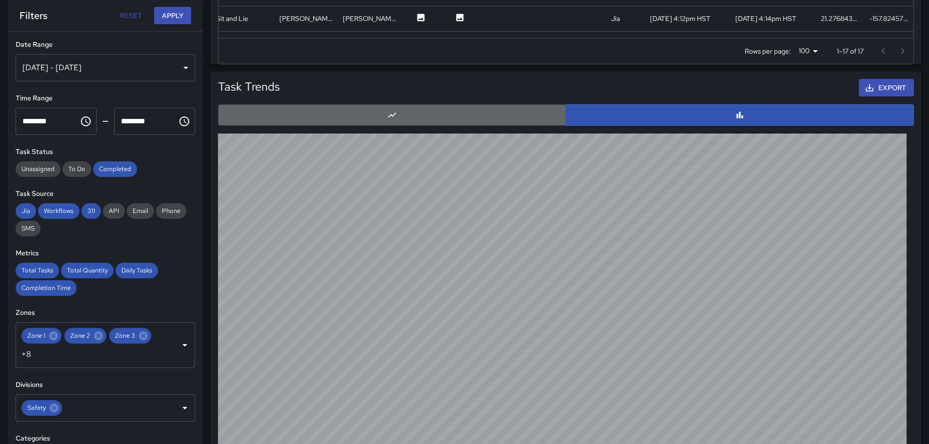
click at [375, 117] on button "button" at bounding box center [392, 114] width 348 height 21
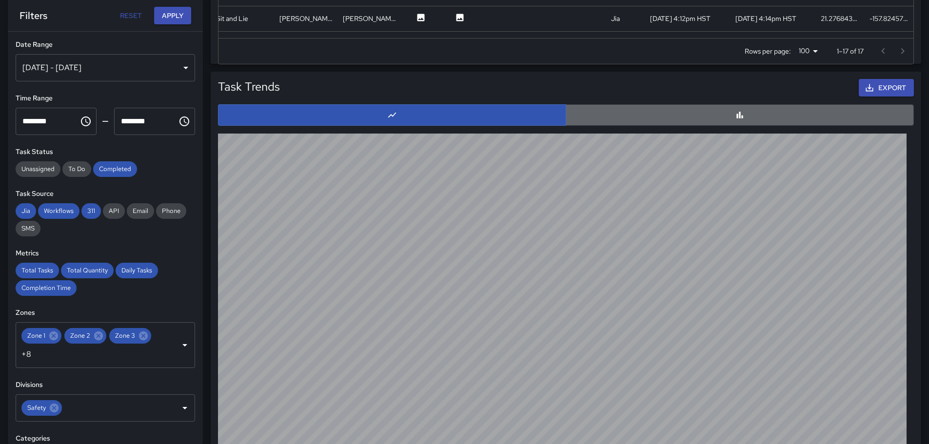
click at [727, 117] on button "button" at bounding box center [740, 114] width 348 height 21
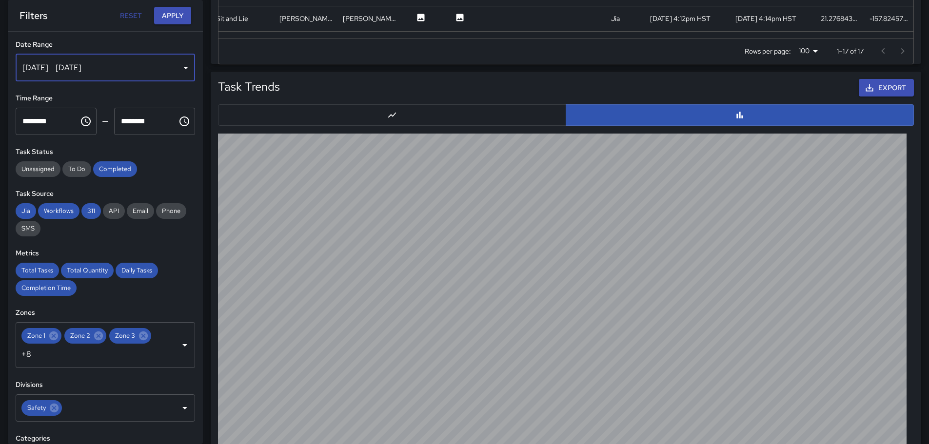
click at [180, 69] on div "[DATE] - [DATE]" at bounding box center [105, 67] width 179 height 27
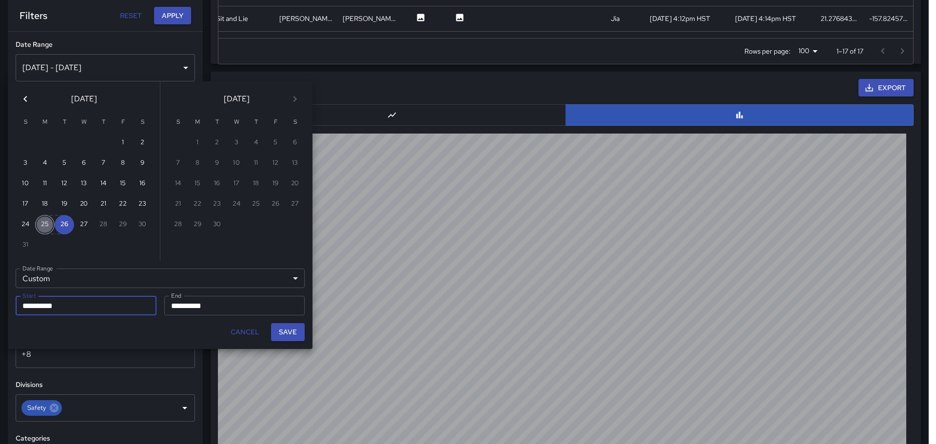
click at [44, 230] on button "25" at bounding box center [45, 225] width 20 height 20
type input "**********"
click at [44, 229] on button "25" at bounding box center [45, 225] width 20 height 20
type input "**********"
click at [282, 330] on button "Save" at bounding box center [288, 332] width 34 height 18
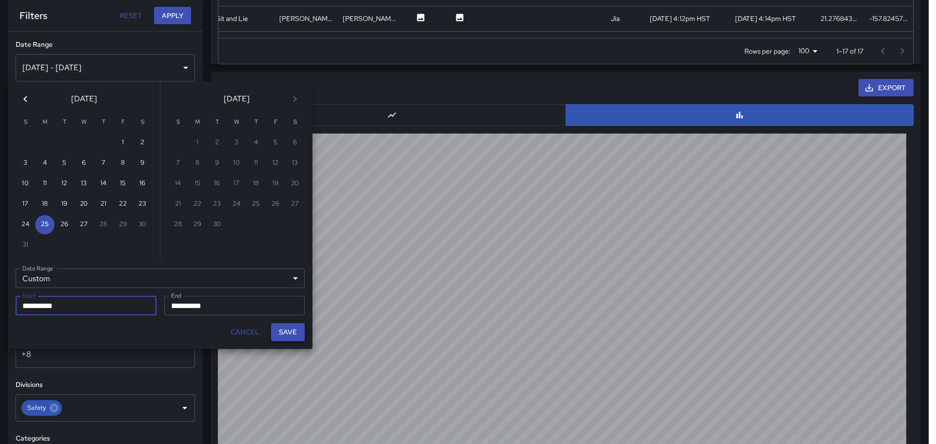
type input "**********"
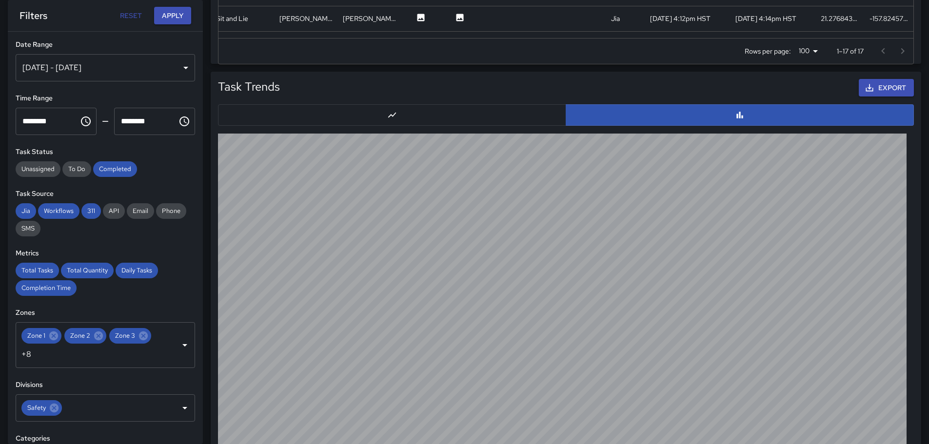
scroll to position [8, 8]
click at [168, 15] on button "Apply" at bounding box center [172, 16] width 37 height 18
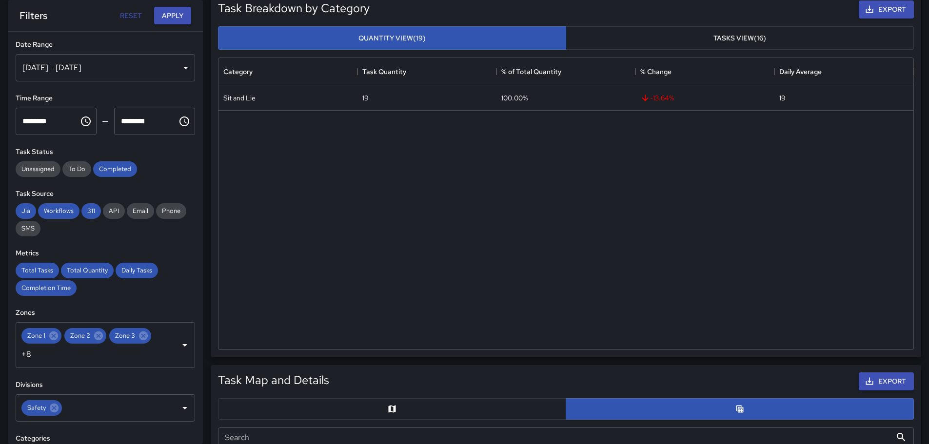
scroll to position [132, 0]
click at [671, 42] on button "Tasks View (16)" at bounding box center [740, 38] width 348 height 24
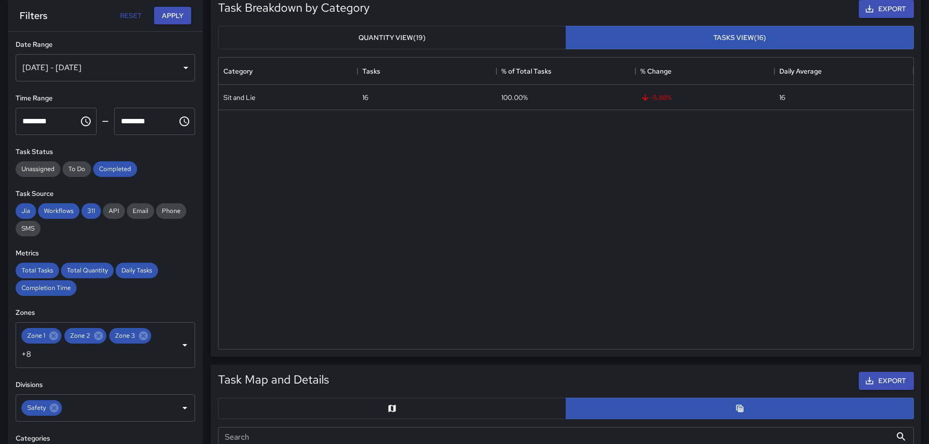
click at [472, 33] on button "Quantity View (19)" at bounding box center [392, 38] width 348 height 24
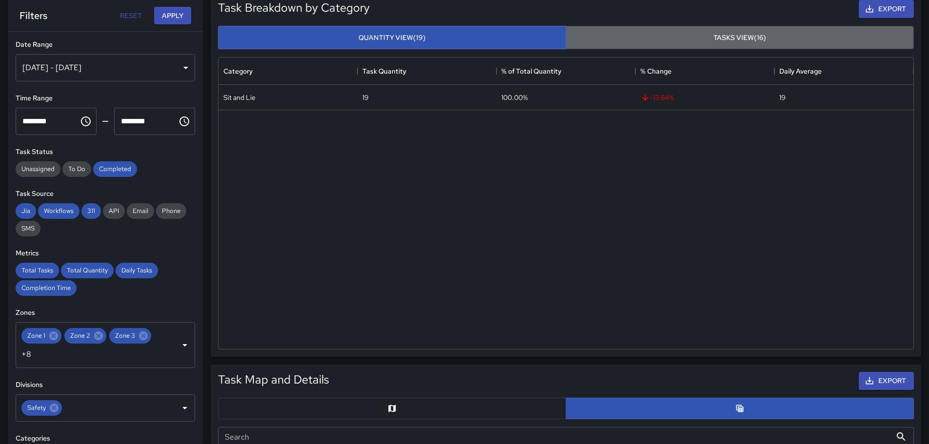
click at [649, 28] on button "Tasks View (16)" at bounding box center [740, 38] width 348 height 24
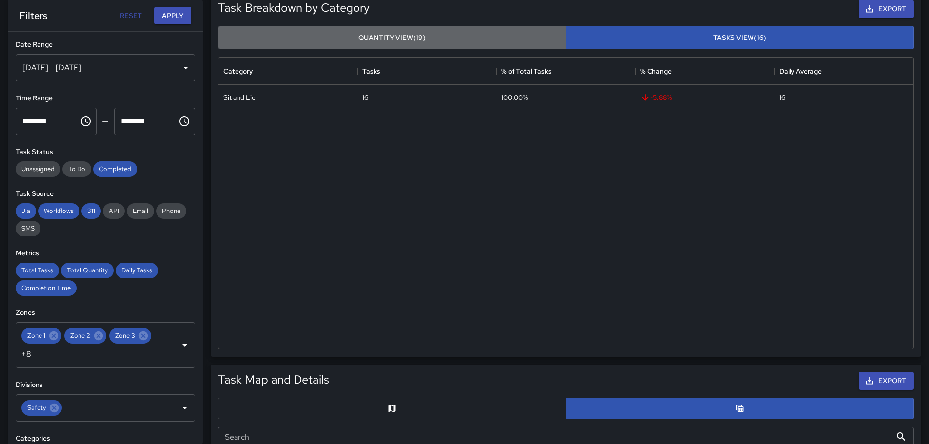
click at [414, 32] on button "Quantity View (19)" at bounding box center [392, 38] width 348 height 24
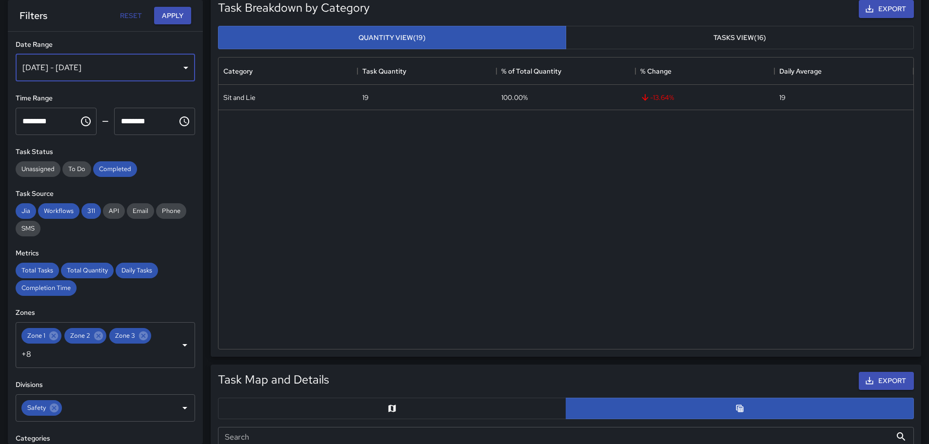
click at [177, 69] on div "[DATE] - [DATE]" at bounding box center [105, 67] width 179 height 27
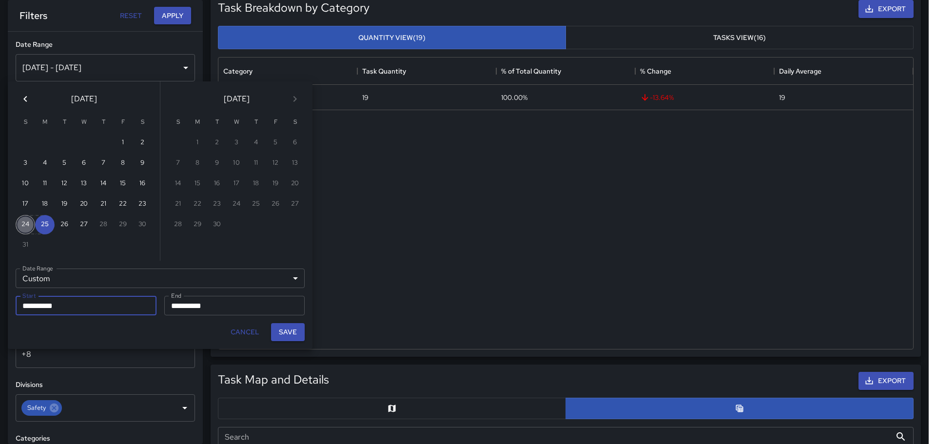
click at [27, 226] on button "24" at bounding box center [26, 225] width 20 height 20
type input "**********"
click at [27, 226] on button "24" at bounding box center [26, 225] width 20 height 20
type input "**********"
drag, startPoint x: 294, startPoint y: 332, endPoint x: 263, endPoint y: 264, distance: 74.4
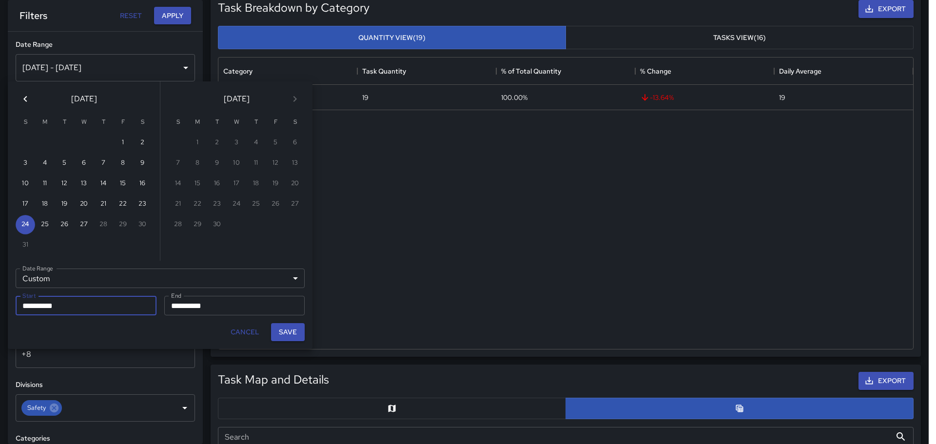
click at [294, 330] on button "Save" at bounding box center [288, 332] width 34 height 18
type input "**********"
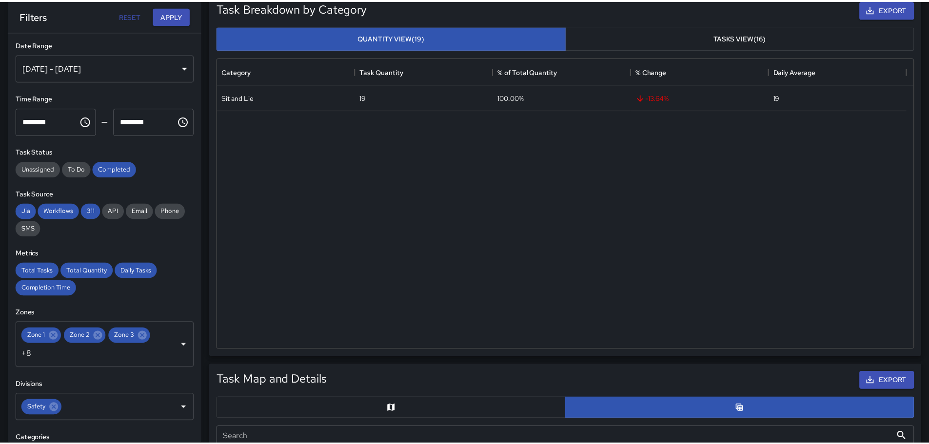
scroll to position [8, 8]
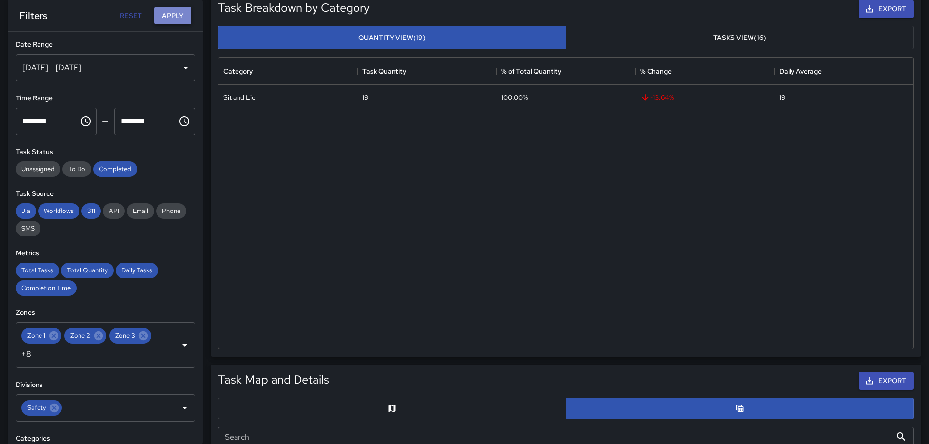
click at [176, 14] on button "Apply" at bounding box center [172, 16] width 37 height 18
click at [177, 66] on div "[DATE] - [DATE]" at bounding box center [105, 67] width 179 height 27
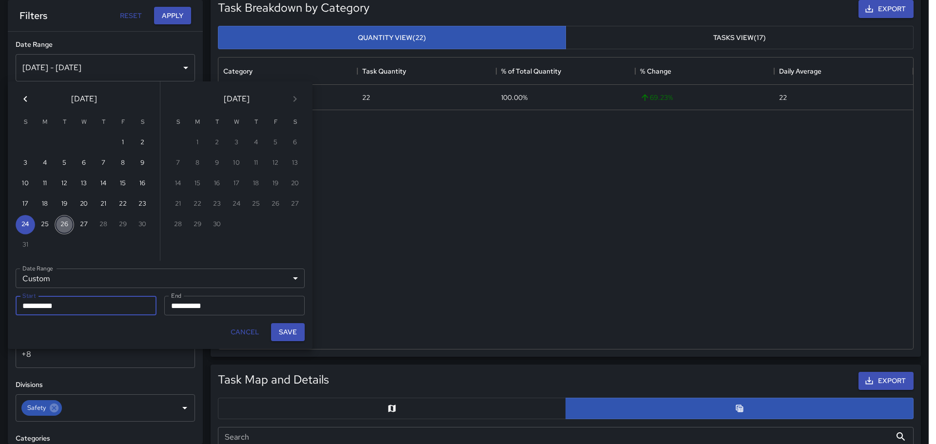
click at [65, 223] on button "26" at bounding box center [65, 225] width 20 height 20
type input "**********"
click at [64, 225] on button "26" at bounding box center [65, 225] width 20 height 20
type input "**********"
click at [286, 336] on button "Save" at bounding box center [288, 332] width 34 height 18
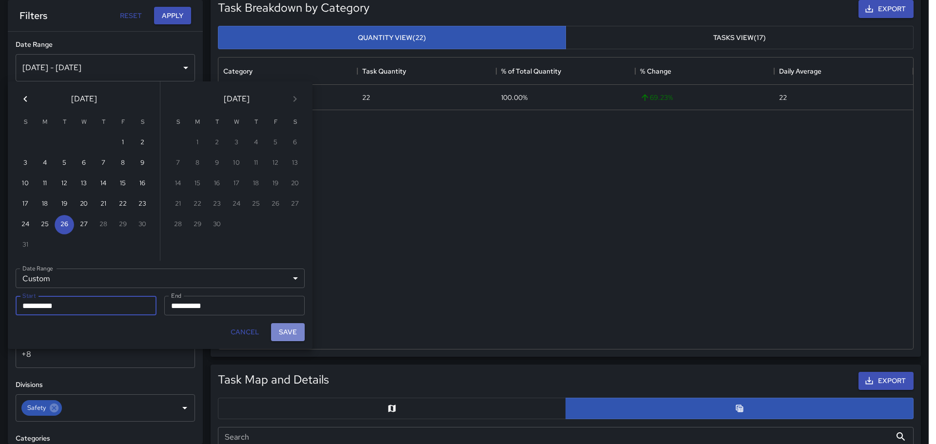
type input "**********"
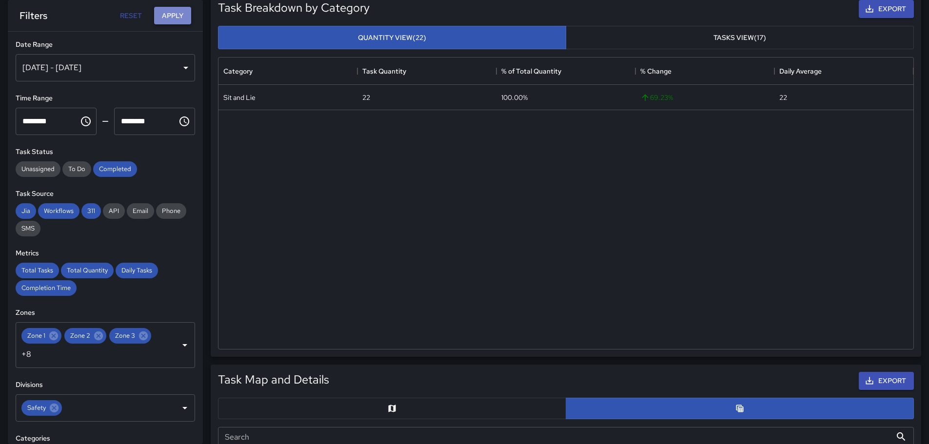
click at [175, 15] on button "Apply" at bounding box center [172, 16] width 37 height 18
click at [178, 17] on button "Apply" at bounding box center [172, 16] width 37 height 18
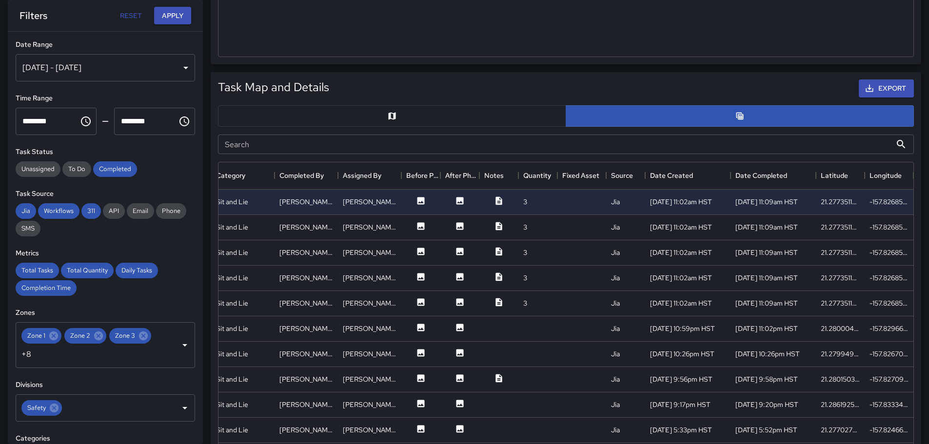
scroll to position [49, 171]
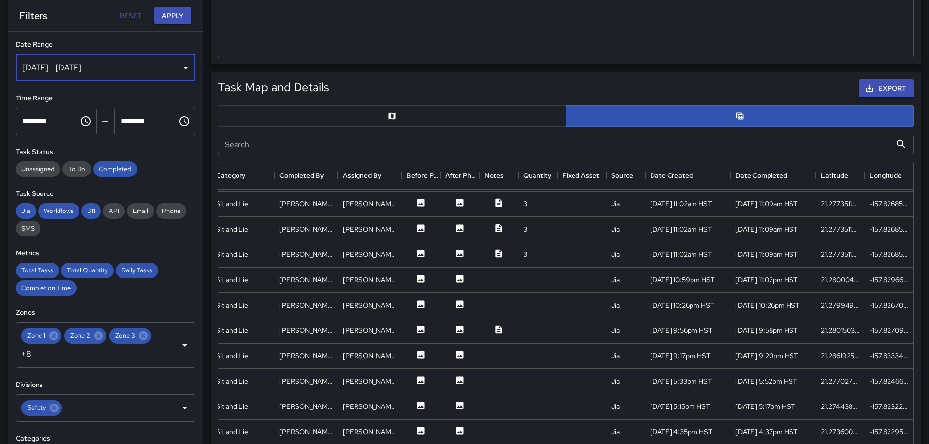
click at [179, 68] on div "[DATE] - [DATE]" at bounding box center [105, 67] width 179 height 27
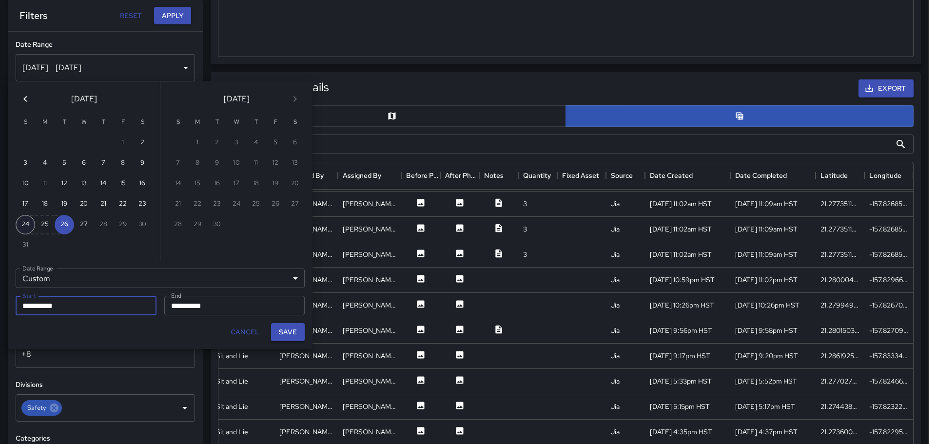
click at [24, 225] on button "24" at bounding box center [26, 225] width 20 height 20
type input "**********"
click at [24, 225] on button "24" at bounding box center [26, 225] width 20 height 20
type input "**********"
click at [286, 336] on button "Save" at bounding box center [288, 332] width 34 height 18
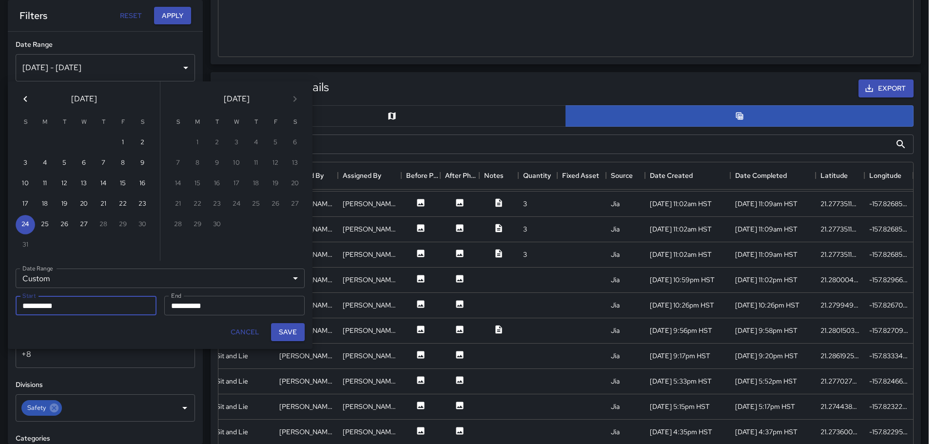
type input "**********"
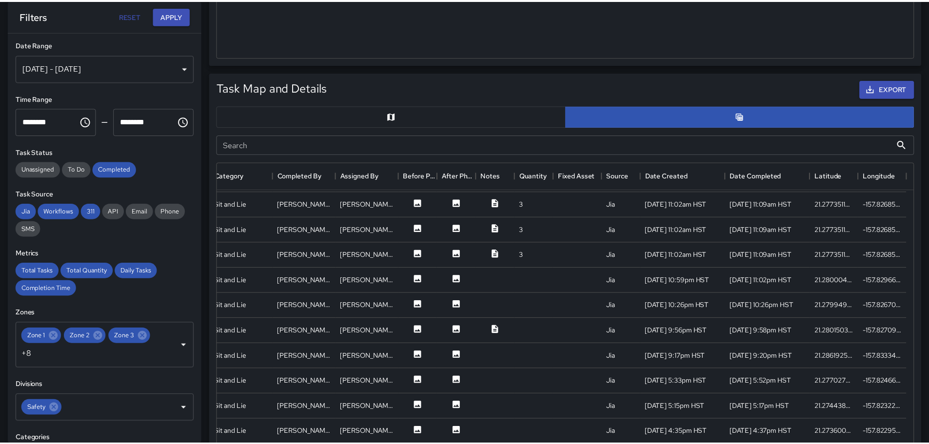
scroll to position [8, 8]
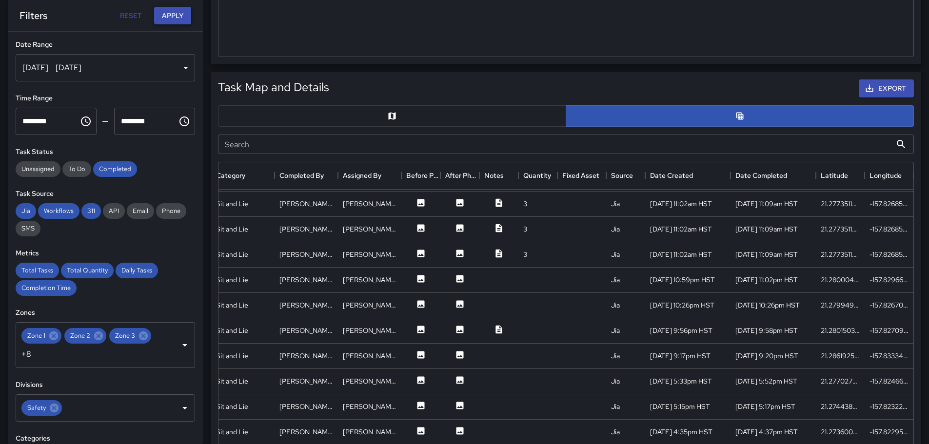
click at [167, 13] on button "Apply" at bounding box center [172, 16] width 37 height 18
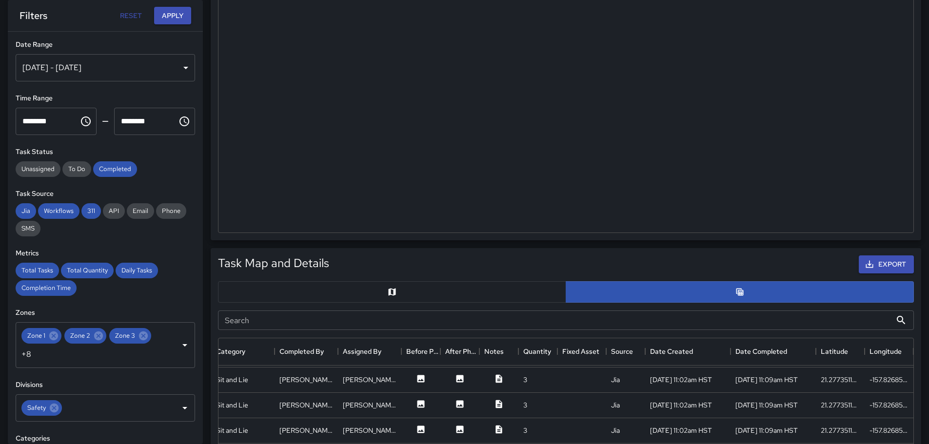
scroll to position [230, 0]
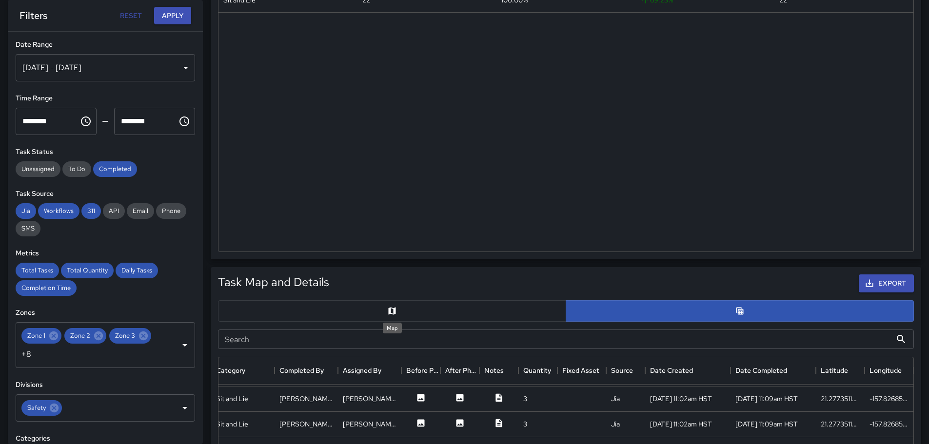
click at [393, 312] on icon "Map" at bounding box center [392, 311] width 10 height 10
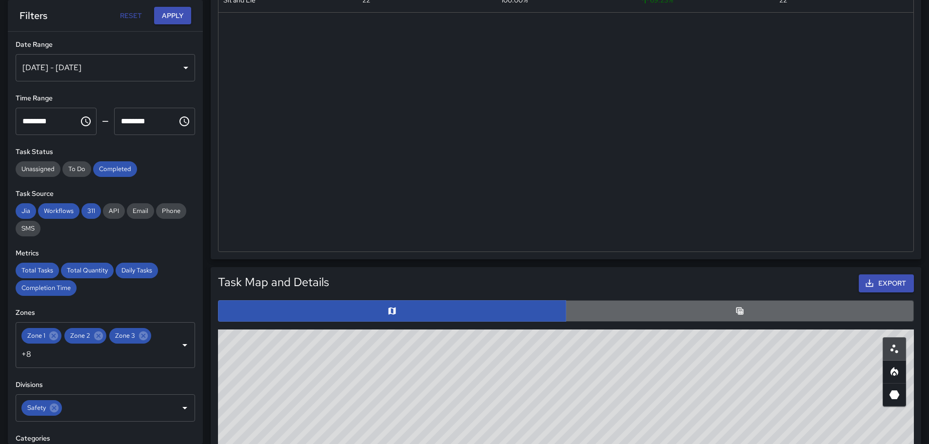
click at [698, 316] on button "button" at bounding box center [740, 310] width 348 height 21
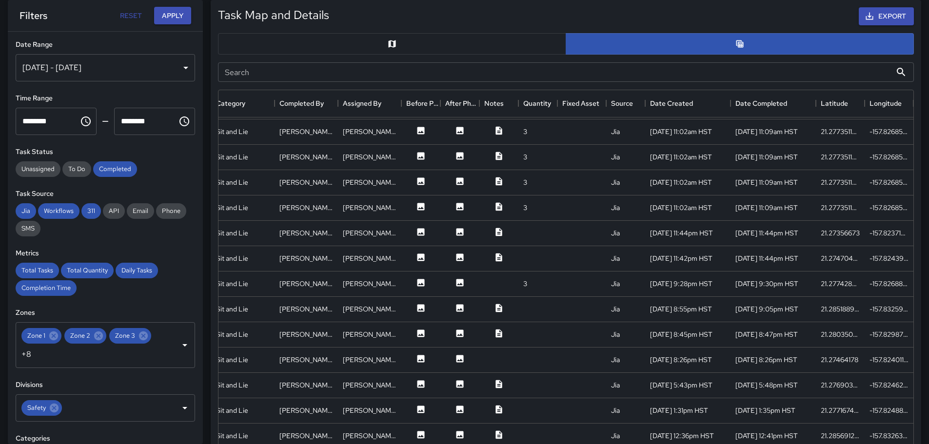
scroll to position [522, 0]
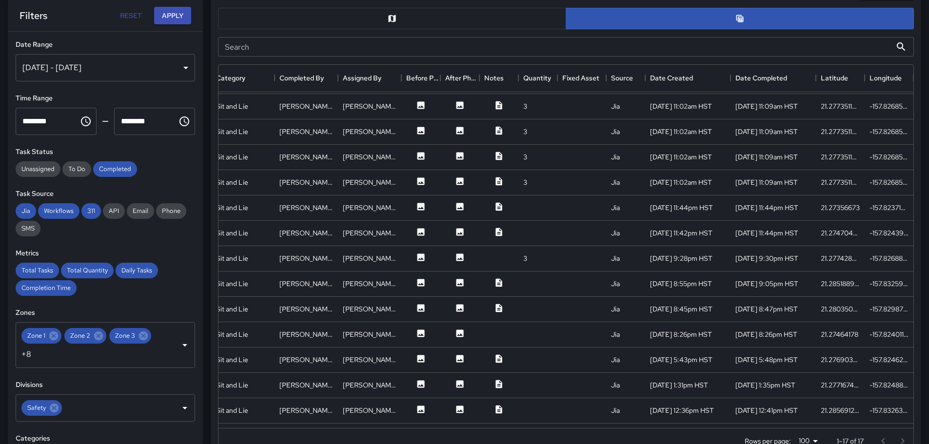
click at [382, 23] on button "button" at bounding box center [392, 18] width 348 height 21
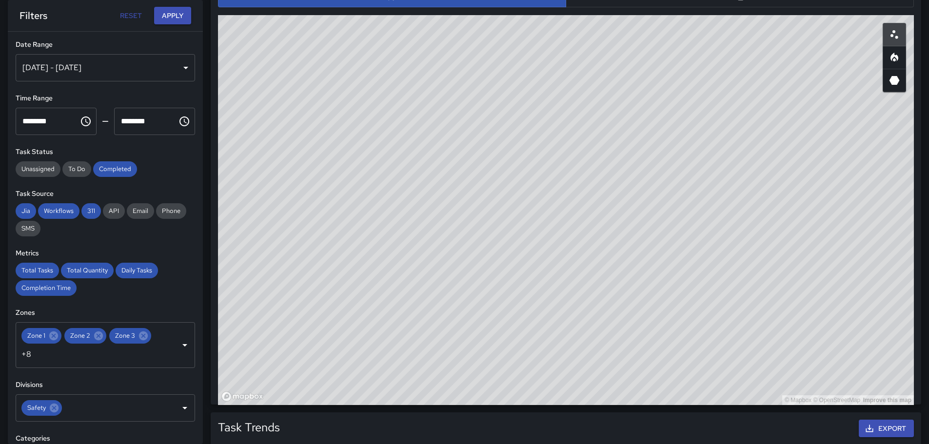
scroll to position [529, 0]
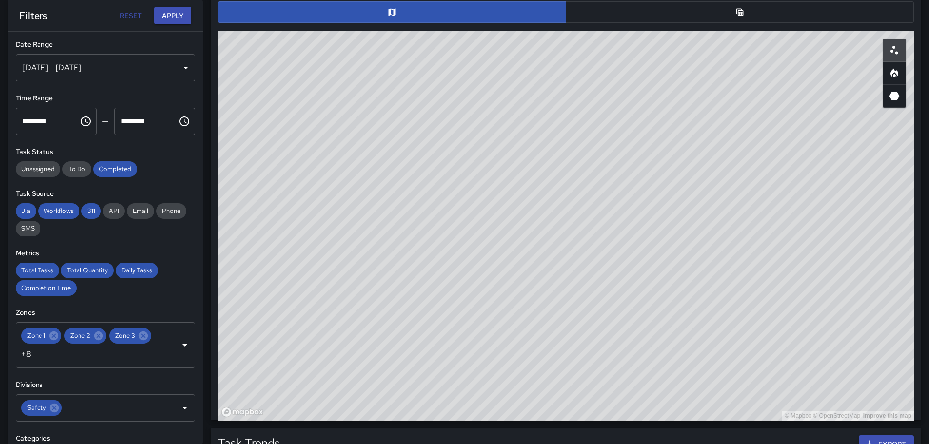
drag, startPoint x: 523, startPoint y: 203, endPoint x: 690, endPoint y: 394, distance: 253.6
click at [690, 394] on div "© Mapbox © OpenStreetMap Improve this map" at bounding box center [566, 226] width 696 height 390
drag, startPoint x: 512, startPoint y: 224, endPoint x: 489, endPoint y: 252, distance: 36.1
click at [490, 253] on div "© Mapbox © OpenStreetMap Improve this map" at bounding box center [566, 226] width 696 height 390
drag, startPoint x: 731, startPoint y: 286, endPoint x: 604, endPoint y: 176, distance: 168.0
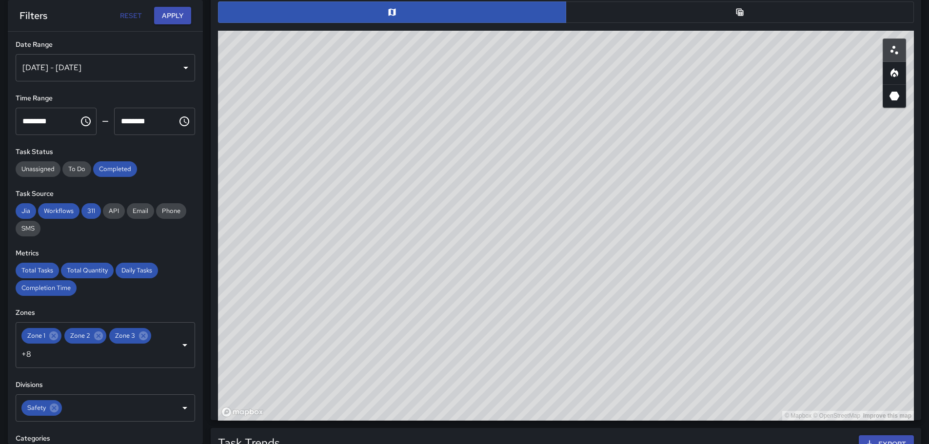
click at [604, 175] on div "© Mapbox © OpenStreetMap Improve this map" at bounding box center [566, 226] width 696 height 390
click at [896, 74] on icon "Heatmap" at bounding box center [894, 73] width 12 height 12
click at [900, 95] on button "button" at bounding box center [894, 95] width 23 height 23
click at [890, 98] on icon "3D Heatmap" at bounding box center [894, 96] width 12 height 12
click at [894, 75] on icon "Heatmap" at bounding box center [894, 74] width 3 height 3
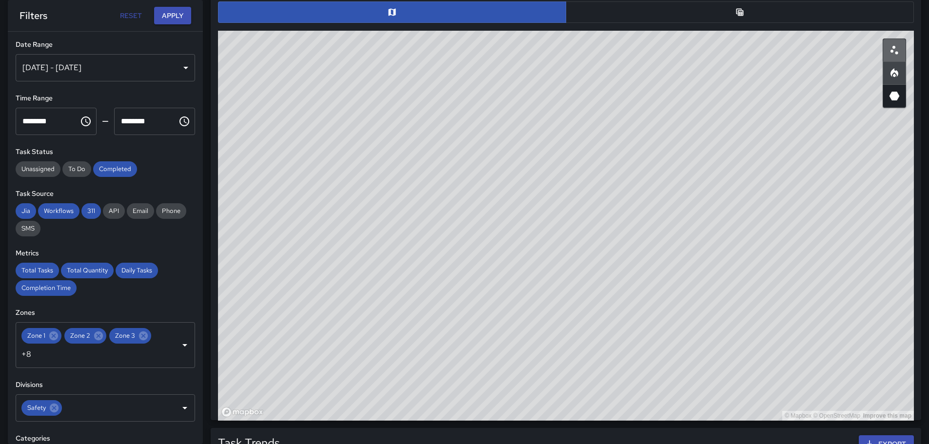
click at [890, 46] on button "button" at bounding box center [894, 50] width 23 height 23
click at [897, 71] on icon "Heatmap" at bounding box center [894, 73] width 12 height 12
drag, startPoint x: 703, startPoint y: 345, endPoint x: 636, endPoint y: 165, distance: 191.7
click at [636, 165] on div "© Mapbox © OpenStreetMap Improve this map" at bounding box center [566, 226] width 696 height 390
drag, startPoint x: 826, startPoint y: 292, endPoint x: 584, endPoint y: 162, distance: 274.0
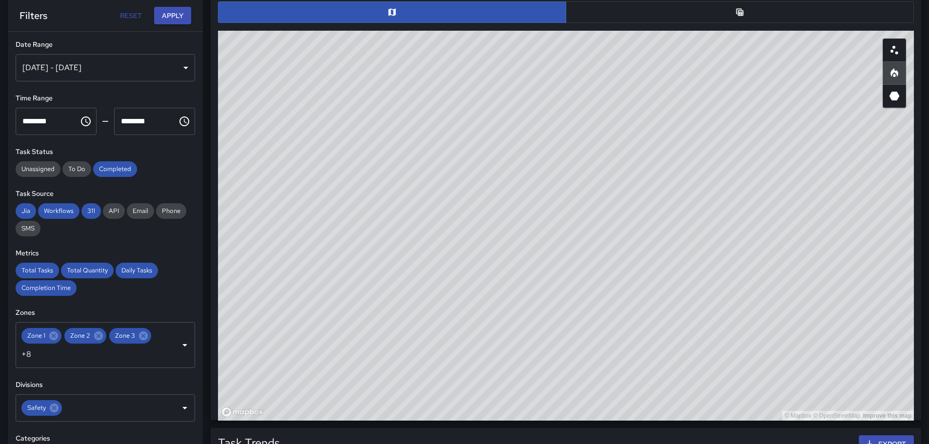
click at [584, 162] on div "© Mapbox © OpenStreetMap Improve this map" at bounding box center [566, 226] width 696 height 390
drag, startPoint x: 830, startPoint y: 326, endPoint x: 769, endPoint y: 268, distance: 84.5
click at [769, 268] on div "© Mapbox © OpenStreetMap Improve this map" at bounding box center [566, 226] width 696 height 390
drag, startPoint x: 497, startPoint y: 285, endPoint x: 498, endPoint y: 297, distance: 12.2
click at [498, 296] on div "© Mapbox © OpenStreetMap Improve this map" at bounding box center [566, 226] width 696 height 390
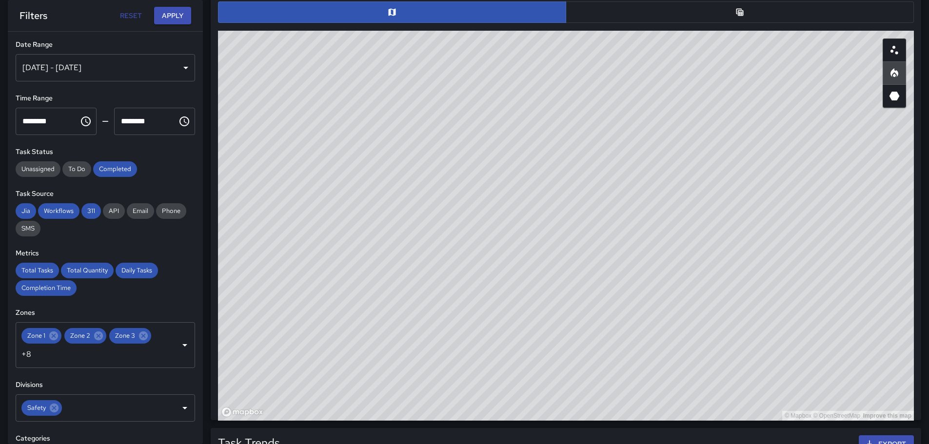
drag, startPoint x: 453, startPoint y: 188, endPoint x: 587, endPoint y: 420, distance: 268.3
click at [582, 435] on div "Total Tasks 17 + 54.55 % 11 Total Quantity 22 + 69.23 % 13 Daily Tasks 8.50 + 5…" at bounding box center [566, 176] width 726 height 1347
drag, startPoint x: 677, startPoint y: 315, endPoint x: 676, endPoint y: 366, distance: 51.2
click at [676, 365] on div "© Mapbox © OpenStreetMap Improve this map" at bounding box center [566, 226] width 696 height 390
click at [523, 185] on div "© Mapbox © OpenStreetMap Improve this map" at bounding box center [566, 226] width 696 height 390
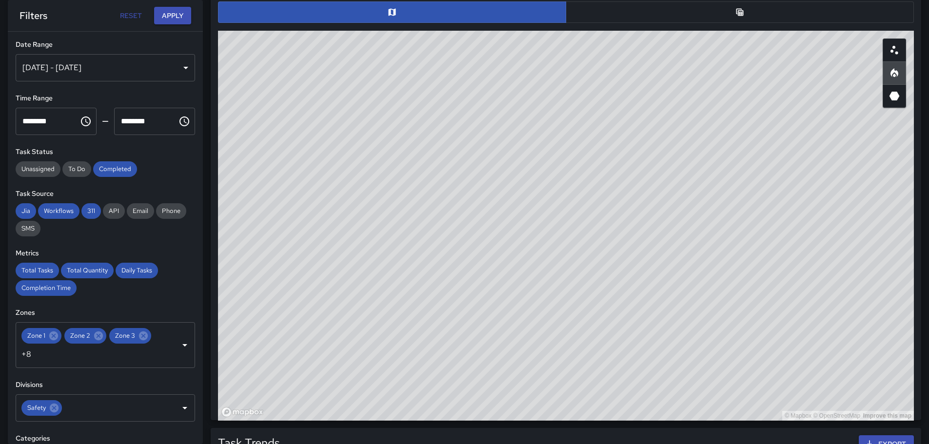
drag, startPoint x: 391, startPoint y: 143, endPoint x: 460, endPoint y: 262, distance: 137.8
click at [460, 262] on div "© Mapbox © OpenStreetMap Improve this map" at bounding box center [566, 226] width 696 height 390
drag, startPoint x: 816, startPoint y: 309, endPoint x: 750, endPoint y: 252, distance: 87.1
click at [752, 252] on div "© Mapbox © OpenStreetMap Improve this map" at bounding box center [566, 226] width 696 height 390
drag, startPoint x: 714, startPoint y: 216, endPoint x: 618, endPoint y: 70, distance: 175.0
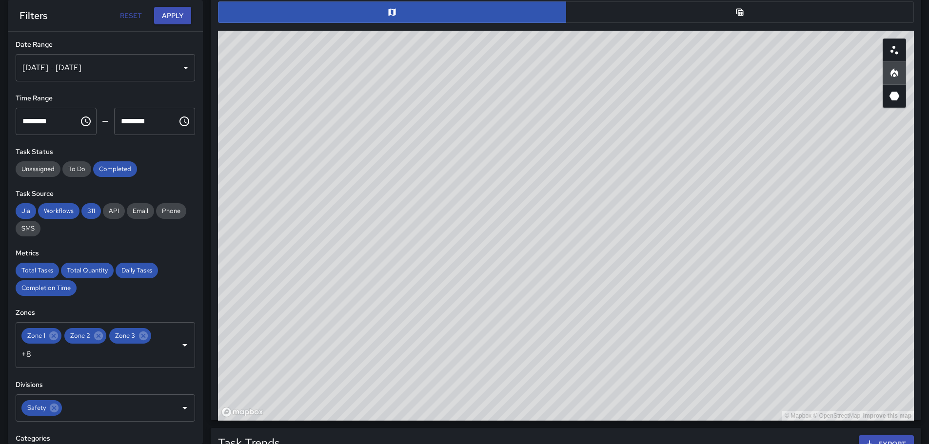
click at [621, 74] on div "© Mapbox © OpenStreetMap Improve this map" at bounding box center [566, 226] width 696 height 390
drag, startPoint x: 540, startPoint y: 111, endPoint x: 742, endPoint y: 414, distance: 364.4
click at [746, 414] on div "© Mapbox © OpenStreetMap Improve this map" at bounding box center [566, 226] width 696 height 390
drag, startPoint x: 659, startPoint y: 199, endPoint x: 683, endPoint y: 278, distance: 82.7
click at [706, 305] on div "© Mapbox © OpenStreetMap Improve this map" at bounding box center [566, 226] width 696 height 390
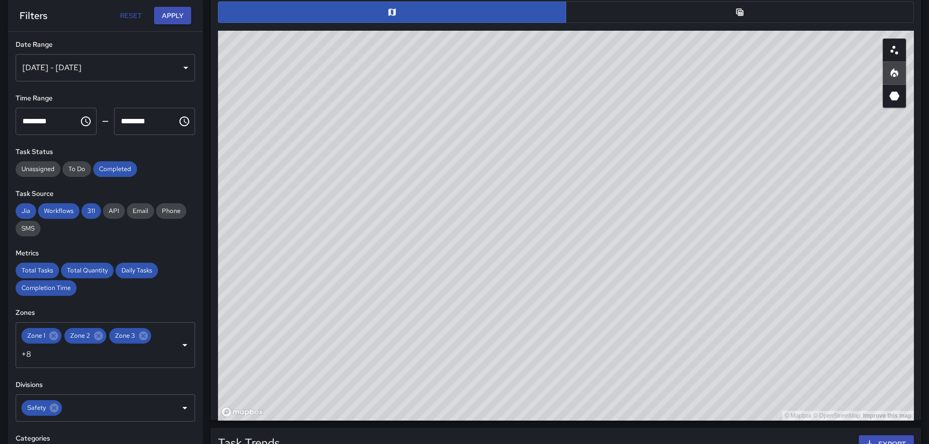
drag, startPoint x: 421, startPoint y: 144, endPoint x: 688, endPoint y: 290, distance: 304.0
click at [688, 290] on div "© Mapbox © OpenStreetMap Improve this map" at bounding box center [566, 226] width 696 height 390
drag, startPoint x: 803, startPoint y: 315, endPoint x: 668, endPoint y: 213, distance: 169.5
click at [734, 241] on div "© Mapbox © OpenStreetMap Improve this map" at bounding box center [566, 226] width 696 height 390
drag, startPoint x: 565, startPoint y: 208, endPoint x: 621, endPoint y: 170, distance: 67.4
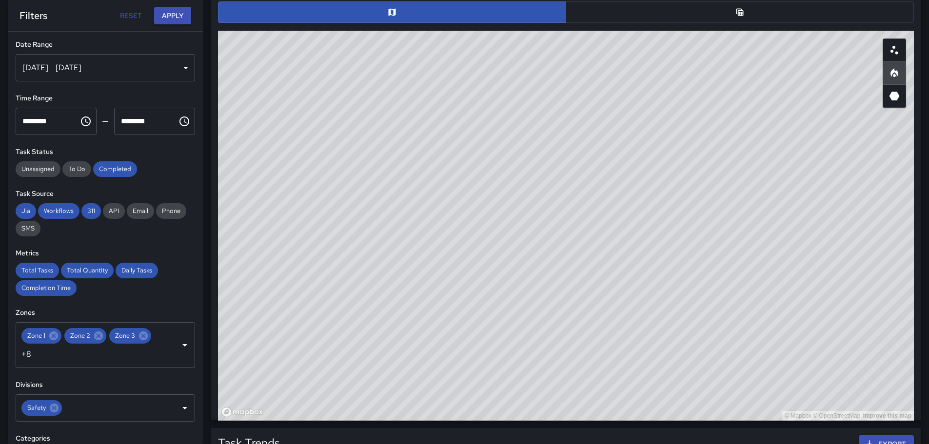
click at [561, 27] on div "© Mapbox © OpenStreetMap Improve this map" at bounding box center [566, 222] width 704 height 390
drag, startPoint x: 480, startPoint y: 206, endPoint x: 684, endPoint y: 269, distance: 212.9
click at [683, 268] on div "© Mapbox © OpenStreetMap Improve this map" at bounding box center [566, 226] width 696 height 390
drag, startPoint x: 561, startPoint y: 181, endPoint x: 884, endPoint y: 306, distance: 345.9
click at [884, 306] on div "© Mapbox © OpenStreetMap Improve this map" at bounding box center [566, 226] width 696 height 390
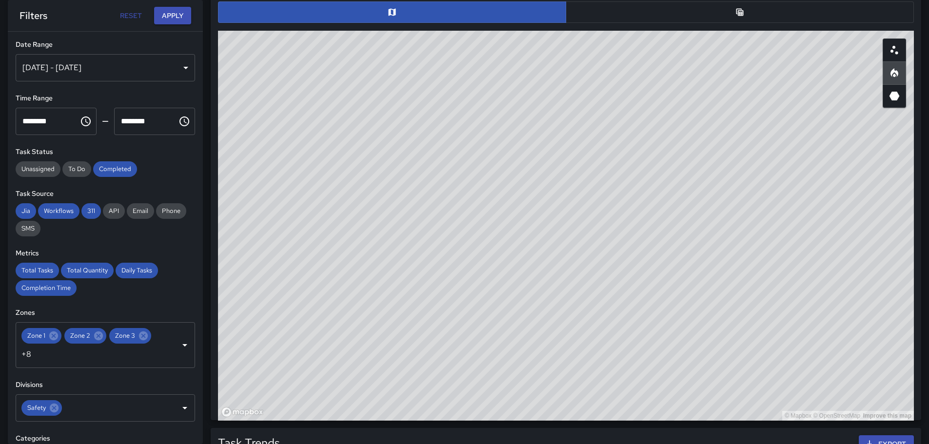
drag, startPoint x: 549, startPoint y: 175, endPoint x: 536, endPoint y: 101, distance: 74.8
click at [539, 103] on div "© Mapbox © OpenStreetMap Improve this map" at bounding box center [566, 226] width 696 height 390
drag, startPoint x: 662, startPoint y: 213, endPoint x: 577, endPoint y: 146, distance: 107.6
click at [578, 146] on div "© Mapbox © OpenStreetMap Improve this map" at bounding box center [566, 226] width 696 height 390
drag, startPoint x: 810, startPoint y: 182, endPoint x: 509, endPoint y: 197, distance: 302.2
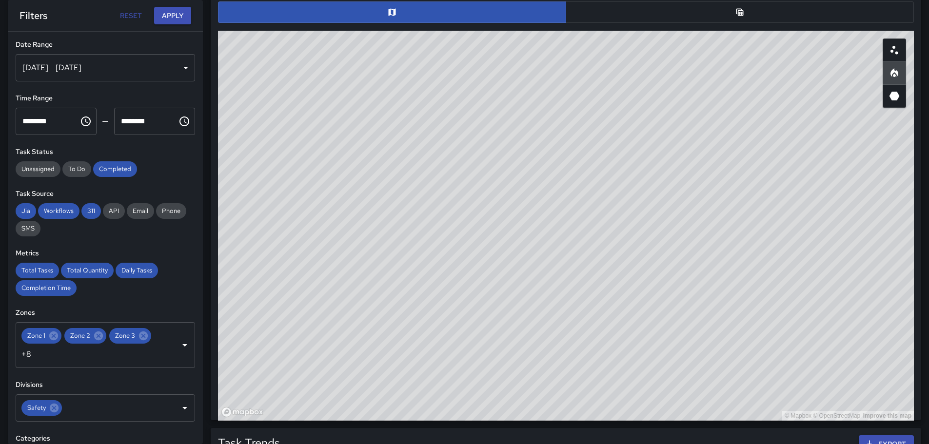
click at [510, 195] on div "© Mapbox © OpenStreetMap Improve this map" at bounding box center [566, 226] width 696 height 390
drag, startPoint x: 747, startPoint y: 293, endPoint x: 733, endPoint y: 155, distance: 139.2
click at [732, 155] on div "© Mapbox © OpenStreetMap Improve this map" at bounding box center [566, 226] width 696 height 390
drag, startPoint x: 486, startPoint y: 279, endPoint x: 607, endPoint y: 171, distance: 162.3
click at [607, 171] on div "© Mapbox © OpenStreetMap Improve this map" at bounding box center [566, 226] width 696 height 390
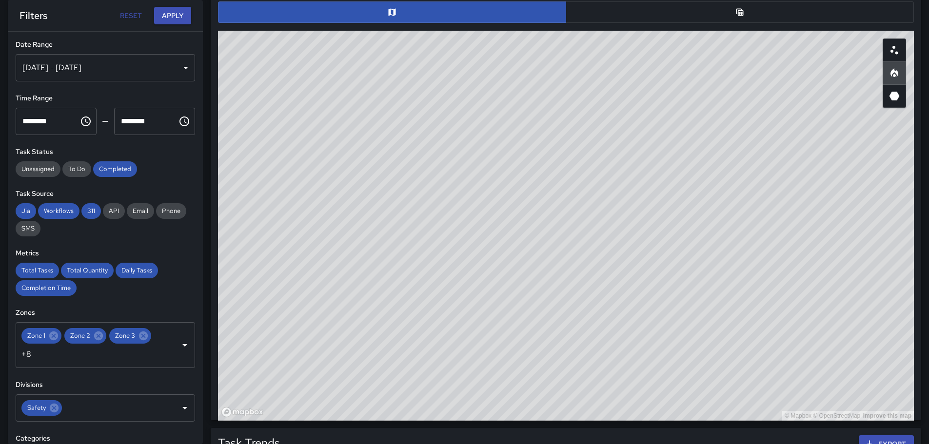
drag, startPoint x: 511, startPoint y: 232, endPoint x: 668, endPoint y: 275, distance: 162.4
click at [668, 275] on div "© Mapbox © OpenStreetMap Improve this map" at bounding box center [566, 226] width 696 height 390
drag, startPoint x: 536, startPoint y: 193, endPoint x: 616, endPoint y: 281, distance: 119.8
click at [617, 282] on div "© Mapbox © OpenStreetMap Improve this map" at bounding box center [566, 226] width 696 height 390
drag, startPoint x: 870, startPoint y: 269, endPoint x: 638, endPoint y: 87, distance: 294.9
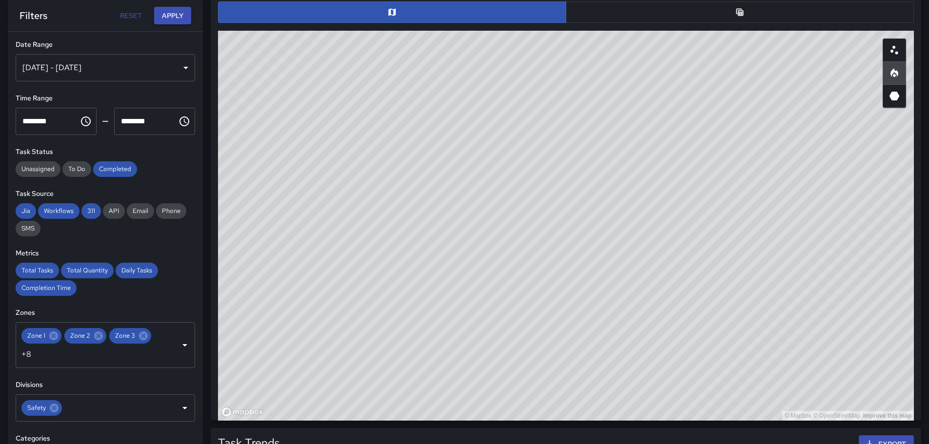
click at [638, 87] on div "© Mapbox © OpenStreetMap Improve this map" at bounding box center [566, 226] width 696 height 390
drag, startPoint x: 606, startPoint y: 152, endPoint x: 622, endPoint y: 192, distance: 42.9
click at [620, 192] on div "© Mapbox © OpenStreetMap Improve this map" at bounding box center [566, 226] width 696 height 390
click at [605, 191] on div "© Mapbox © OpenStreetMap Improve this map" at bounding box center [566, 226] width 696 height 390
drag, startPoint x: 452, startPoint y: 294, endPoint x: 540, endPoint y: 141, distance: 176.3
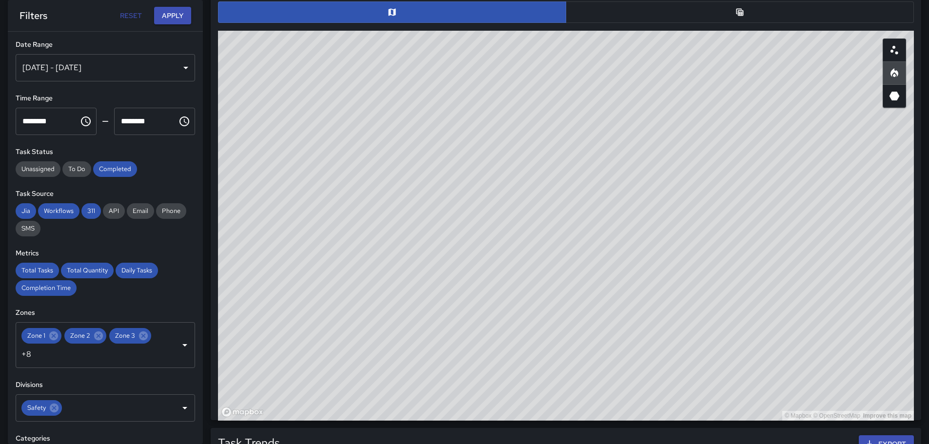
click at [522, 118] on div "© Mapbox © OpenStreetMap Improve this map" at bounding box center [566, 226] width 696 height 390
drag, startPoint x: 459, startPoint y: 264, endPoint x: 618, endPoint y: 197, distance: 172.9
click at [613, 158] on div "© Mapbox © OpenStreetMap Improve this map" at bounding box center [566, 226] width 696 height 390
click at [374, 223] on div "© Mapbox © OpenStreetMap Improve this map" at bounding box center [566, 226] width 696 height 390
drag, startPoint x: 469, startPoint y: 203, endPoint x: 617, endPoint y: 353, distance: 210.0
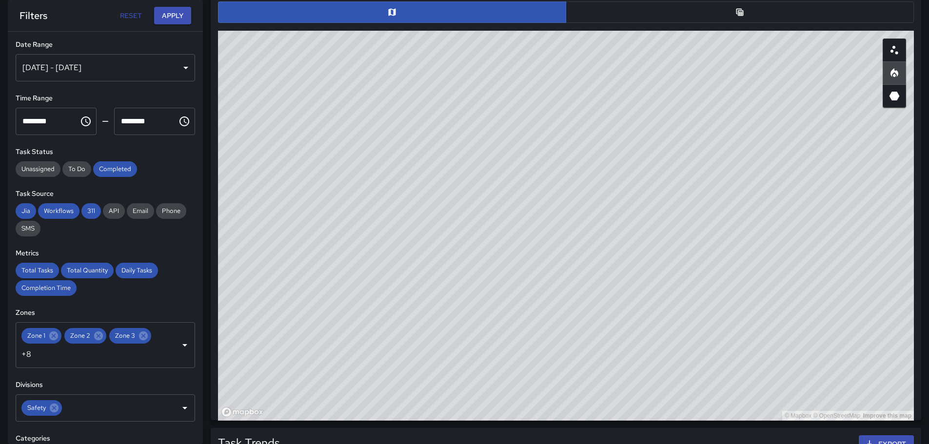
click at [617, 353] on div "© Mapbox © OpenStreetMap Improve this map" at bounding box center [566, 226] width 696 height 390
drag, startPoint x: 694, startPoint y: 365, endPoint x: 641, endPoint y: 274, distance: 105.5
click at [641, 274] on div "© Mapbox © OpenStreetMap Improve this map" at bounding box center [566, 226] width 696 height 390
drag, startPoint x: 348, startPoint y: 294, endPoint x: 533, endPoint y: 242, distance: 192.8
click at [531, 241] on div "© Mapbox © OpenStreetMap Improve this map" at bounding box center [566, 226] width 696 height 390
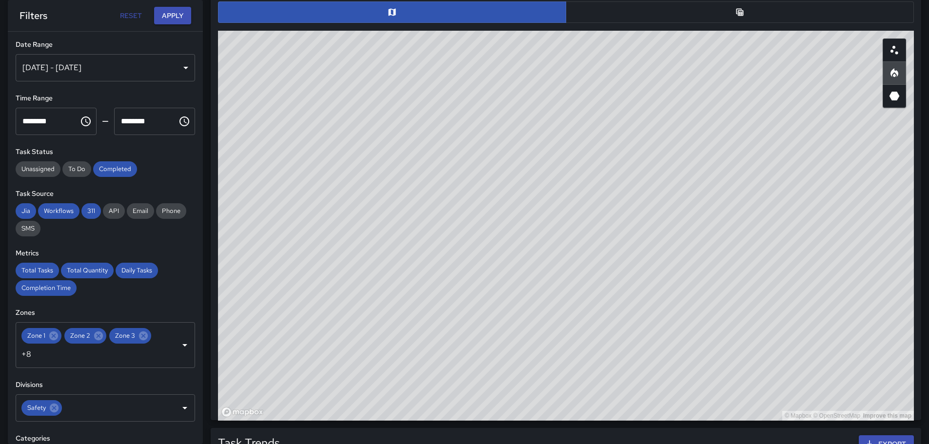
drag, startPoint x: 348, startPoint y: 314, endPoint x: 454, endPoint y: 322, distance: 106.6
click at [454, 322] on div "© Mapbox © OpenStreetMap Improve this map" at bounding box center [566, 226] width 696 height 390
drag, startPoint x: 772, startPoint y: 351, endPoint x: 744, endPoint y: 229, distance: 125.1
click at [744, 229] on div "© Mapbox © OpenStreetMap Improve this map" at bounding box center [566, 226] width 696 height 390
drag, startPoint x: 541, startPoint y: 230, endPoint x: 543, endPoint y: 244, distance: 13.9
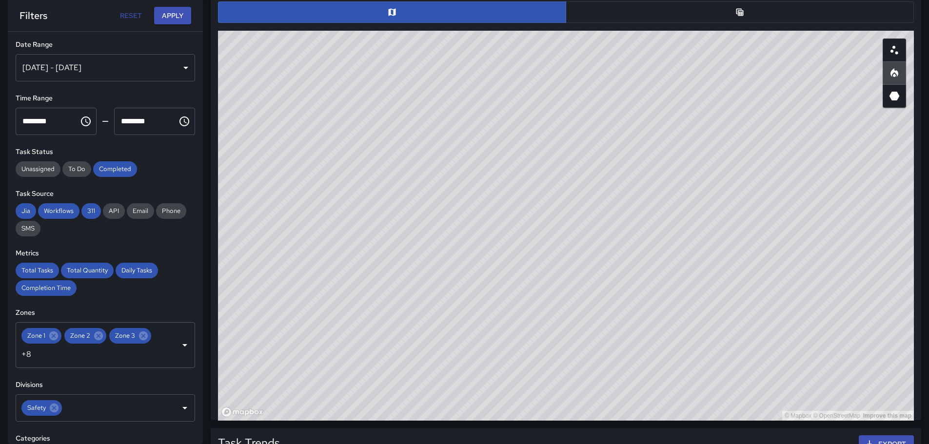
click at [542, 247] on div "© Mapbox © OpenStreetMap Improve this map" at bounding box center [566, 226] width 696 height 390
drag, startPoint x: 326, startPoint y: 256, endPoint x: 638, endPoint y: 223, distance: 313.8
click at [607, 225] on div "© Mapbox © OpenStreetMap Improve this map" at bounding box center [566, 226] width 696 height 390
drag, startPoint x: 475, startPoint y: 283, endPoint x: 491, endPoint y: 71, distance: 213.1
click at [491, 71] on div "© Mapbox © OpenStreetMap Improve this map" at bounding box center [566, 226] width 696 height 390
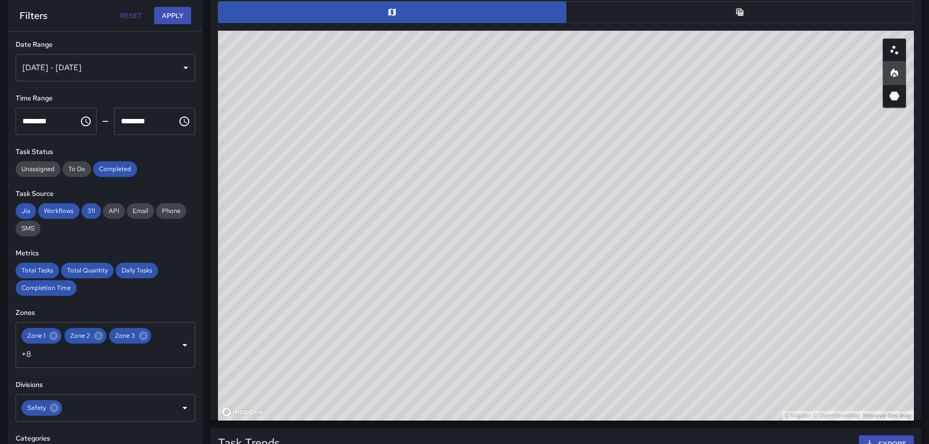
drag, startPoint x: 552, startPoint y: 208, endPoint x: 568, endPoint y: 231, distance: 28.3
click at [568, 231] on div "© Mapbox © OpenStreetMap Improve this map" at bounding box center [566, 226] width 696 height 390
drag, startPoint x: 548, startPoint y: 252, endPoint x: 578, endPoint y: 286, distance: 45.9
click at [578, 286] on div "© Mapbox © OpenStreetMap Improve this map" at bounding box center [566, 226] width 696 height 390
drag, startPoint x: 431, startPoint y: 250, endPoint x: 783, endPoint y: 280, distance: 353.3
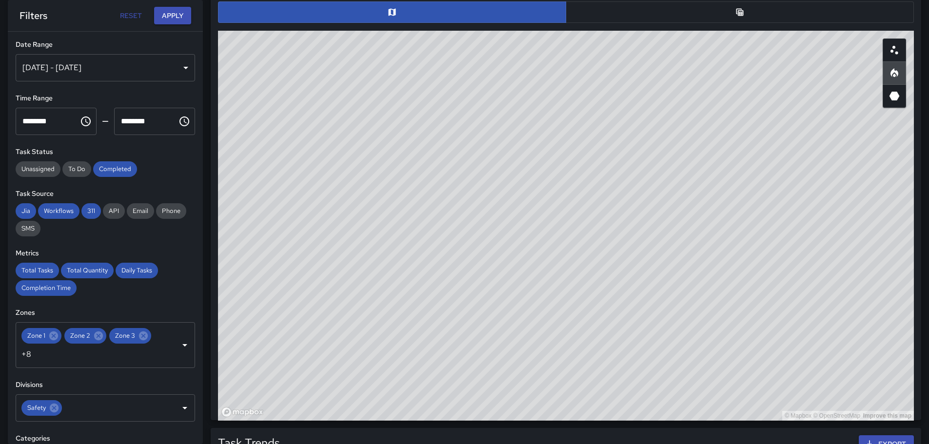
click at [783, 280] on div "© Mapbox © OpenStreetMap Improve this map" at bounding box center [566, 226] width 696 height 390
drag, startPoint x: 757, startPoint y: 369, endPoint x: 717, endPoint y: 303, distance: 76.8
click at [717, 303] on div "© Mapbox © OpenStreetMap Improve this map" at bounding box center [566, 226] width 696 height 390
click at [896, 54] on icon "Scatterplot" at bounding box center [894, 50] width 12 height 12
click at [896, 91] on icon "3D Heatmap" at bounding box center [894, 96] width 12 height 12
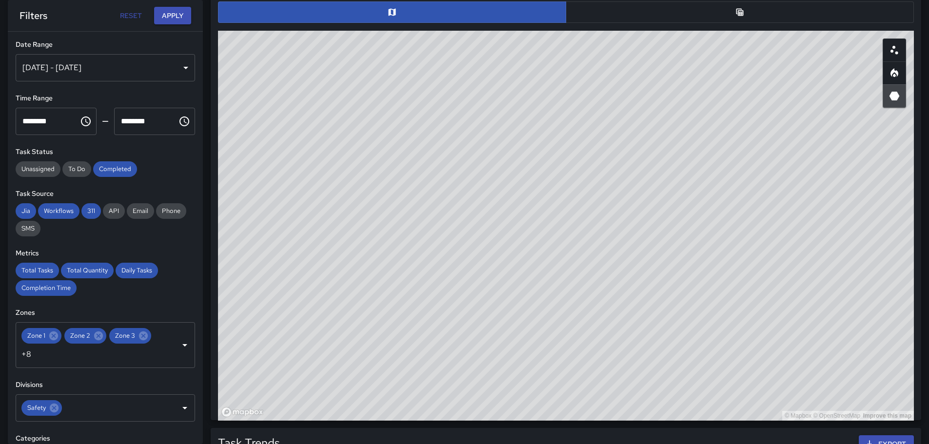
click at [517, 250] on div "© Mapbox © OpenStreetMap Improve this map" at bounding box center [566, 226] width 696 height 390
click at [412, 256] on div "© Mapbox © OpenStreetMap Improve this map" at bounding box center [566, 226] width 696 height 390
drag, startPoint x: 406, startPoint y: 250, endPoint x: 621, endPoint y: 325, distance: 227.9
click at [621, 325] on div "© Mapbox © OpenStreetMap Improve this map" at bounding box center [566, 226] width 696 height 390
click at [231, 415] on div "© Mapbox © OpenStreetMap Improve this map" at bounding box center [566, 226] width 696 height 390
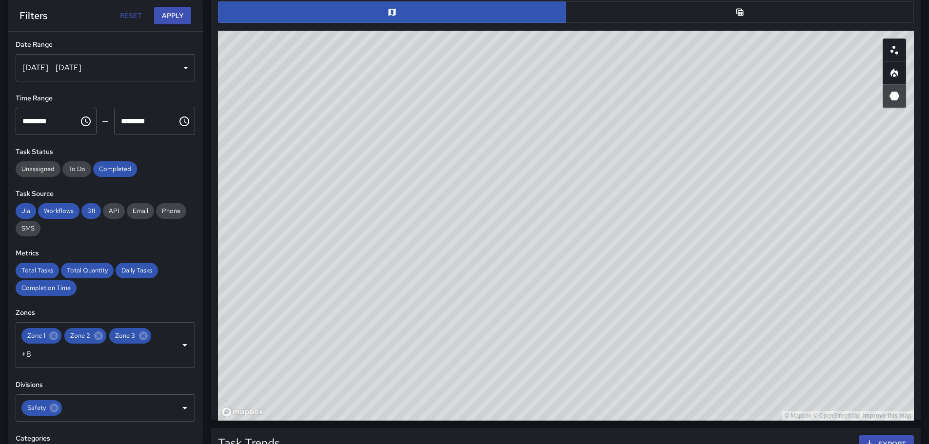
click at [220, 416] on div "© Mapbox © OpenStreetMap Improve this map" at bounding box center [566, 226] width 696 height 390
click at [230, 415] on div "© Mapbox © OpenStreetMap Improve this map" at bounding box center [566, 226] width 696 height 390
click at [580, 334] on div "© Mapbox © OpenStreetMap Improve this map" at bounding box center [566, 226] width 696 height 390
drag, startPoint x: 380, startPoint y: 316, endPoint x: 527, endPoint y: 313, distance: 146.8
click at [524, 314] on div "© Mapbox © OpenStreetMap Improve this map" at bounding box center [566, 226] width 696 height 390
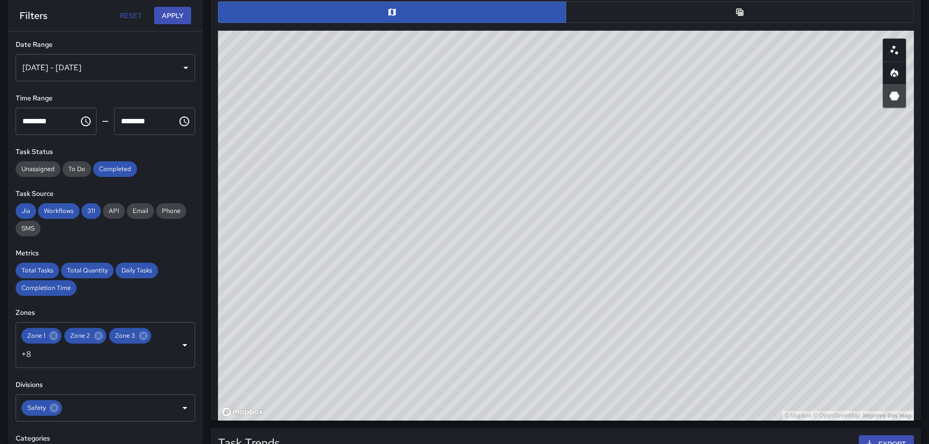
drag, startPoint x: 785, startPoint y: 171, endPoint x: 766, endPoint y: 237, distance: 69.0
click at [766, 237] on div "© Mapbox © OpenStreetMap Improve this map" at bounding box center [566, 226] width 696 height 390
click at [895, 76] on icon "Heatmap" at bounding box center [894, 74] width 3 height 3
click at [895, 46] on circle "Scatterplot" at bounding box center [893, 47] width 3 height 3
click at [893, 74] on icon "Heatmap" at bounding box center [894, 73] width 12 height 12
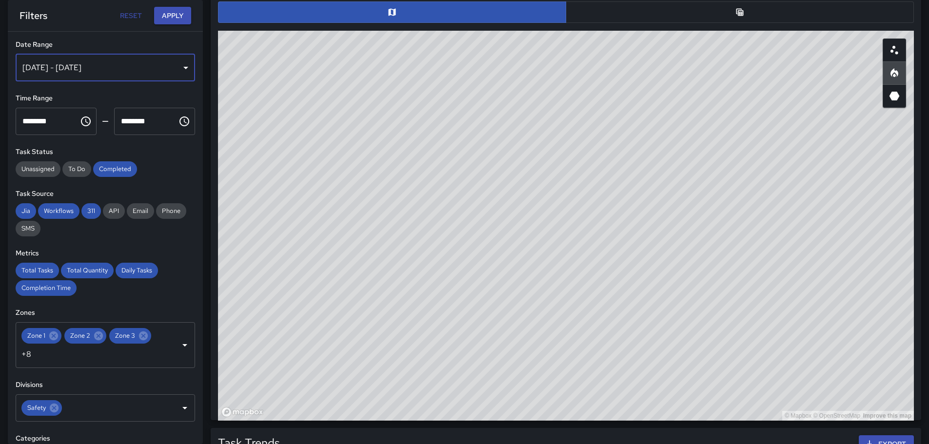
click at [178, 68] on div "[DATE] - [DATE]" at bounding box center [105, 67] width 179 height 27
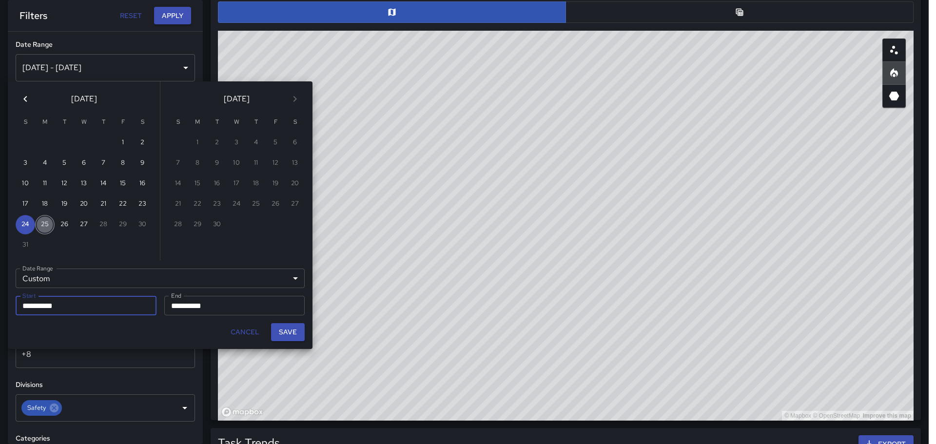
click at [47, 225] on button "25" at bounding box center [45, 225] width 20 height 20
type input "**********"
click at [46, 226] on button "25" at bounding box center [45, 225] width 20 height 20
type input "**********"
click at [293, 329] on button "Save" at bounding box center [288, 332] width 34 height 18
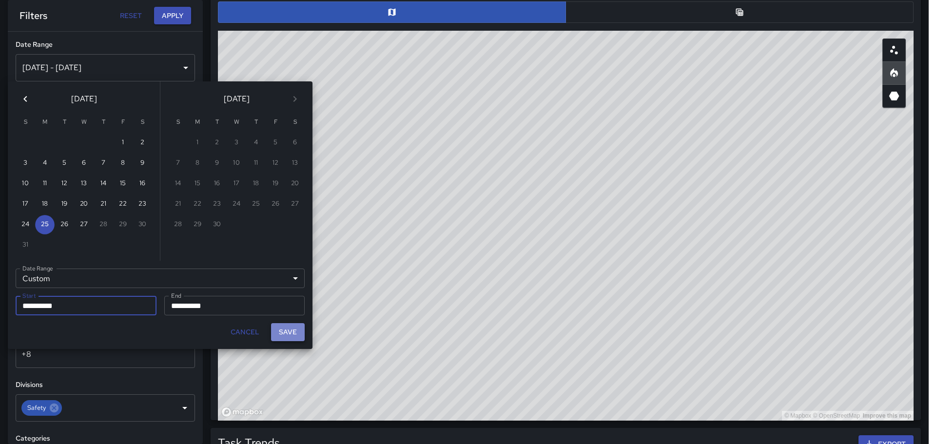
type input "**********"
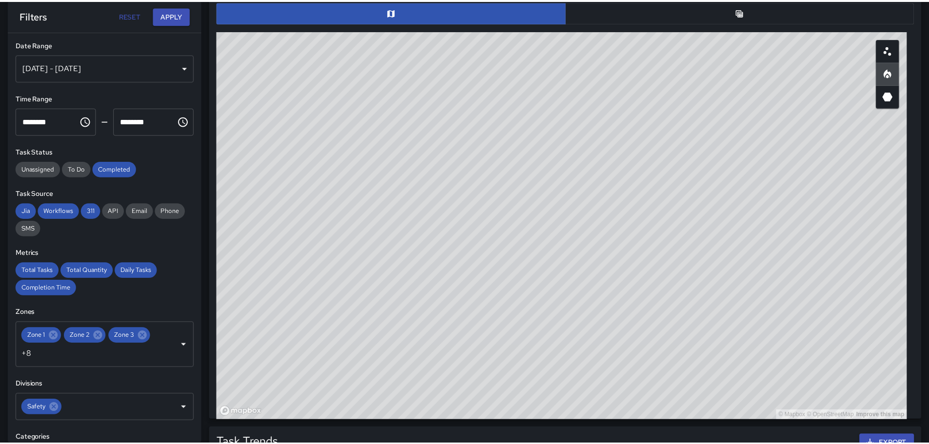
scroll to position [8, 8]
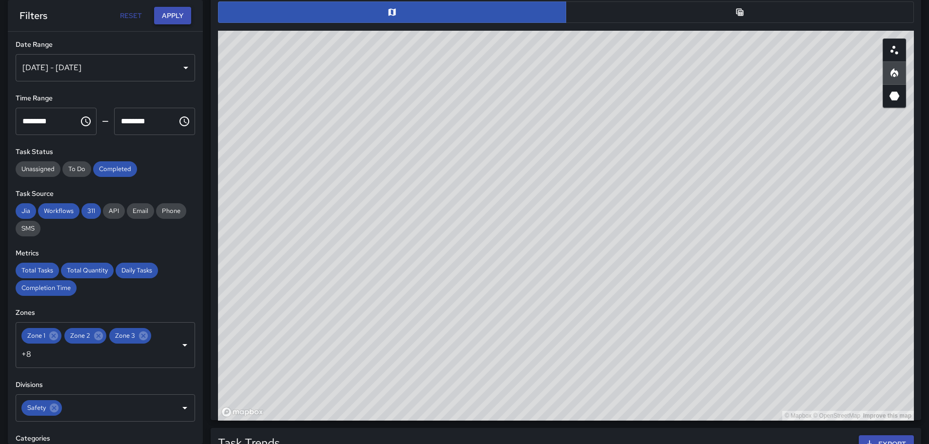
click at [172, 12] on button "Apply" at bounding box center [172, 16] width 37 height 18
drag, startPoint x: 388, startPoint y: 253, endPoint x: 497, endPoint y: 284, distance: 113.5
click at [497, 284] on div "© Mapbox © OpenStreetMap Improve this map" at bounding box center [566, 226] width 696 height 390
drag, startPoint x: 500, startPoint y: 289, endPoint x: 554, endPoint y: 305, distance: 57.1
click at [554, 304] on div "© Mapbox © OpenStreetMap Improve this map" at bounding box center [566, 226] width 696 height 390
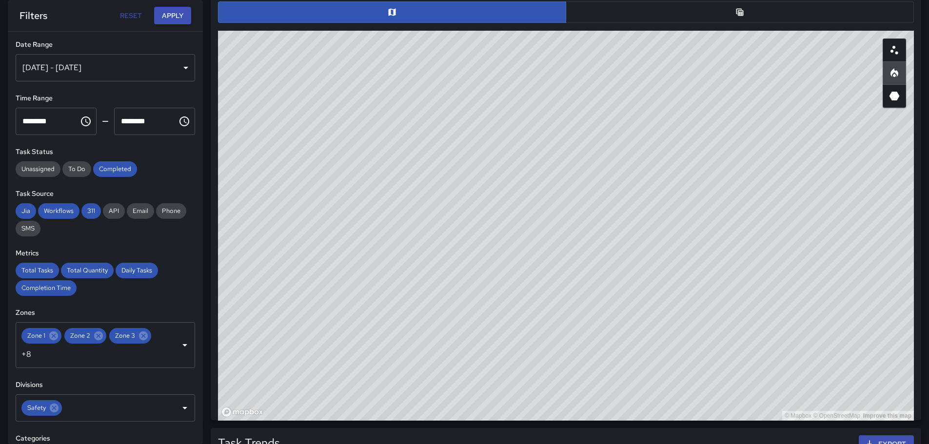
drag, startPoint x: 492, startPoint y: 280, endPoint x: 532, endPoint y: 291, distance: 41.5
click at [532, 291] on div "© Mapbox © OpenStreetMap Improve this map" at bounding box center [566, 226] width 696 height 390
drag, startPoint x: 799, startPoint y: 323, endPoint x: 751, endPoint y: 291, distance: 57.2
click at [756, 293] on div "© Mapbox © OpenStreetMap Improve this map" at bounding box center [566, 226] width 696 height 390
drag, startPoint x: 520, startPoint y: 189, endPoint x: 525, endPoint y: 403, distance: 214.6
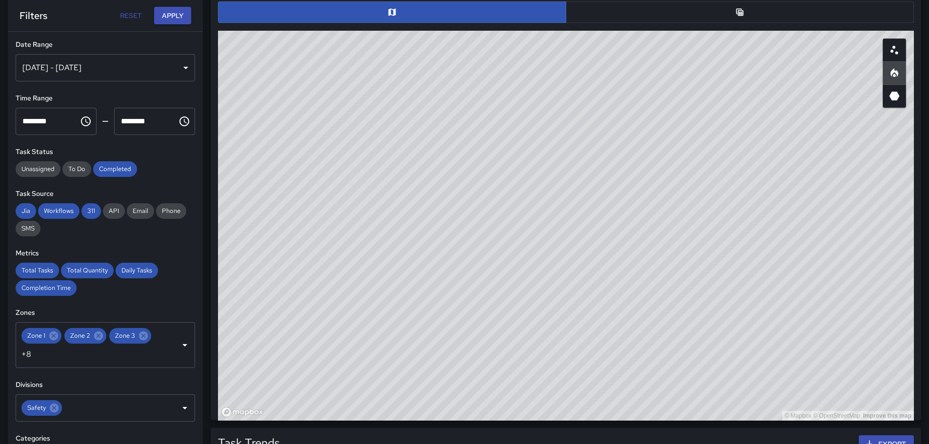
click at [522, 409] on div "© Mapbox © OpenStreetMap Improve this map" at bounding box center [566, 226] width 696 height 390
drag, startPoint x: 473, startPoint y: 169, endPoint x: 493, endPoint y: 313, distance: 145.2
click at [493, 313] on div "© Mapbox © OpenStreetMap Improve this map" at bounding box center [566, 226] width 696 height 390
click at [173, 64] on div "[DATE] - [DATE]" at bounding box center [105, 67] width 179 height 27
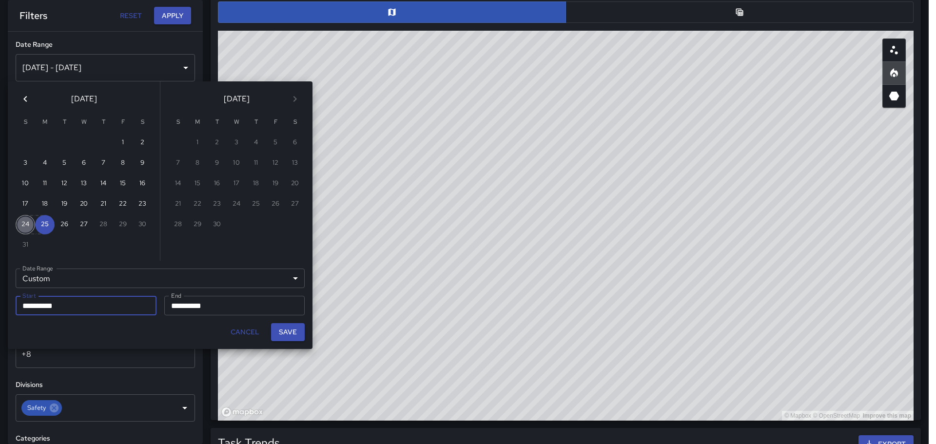
click at [28, 221] on button "24" at bounding box center [26, 225] width 20 height 20
type input "**********"
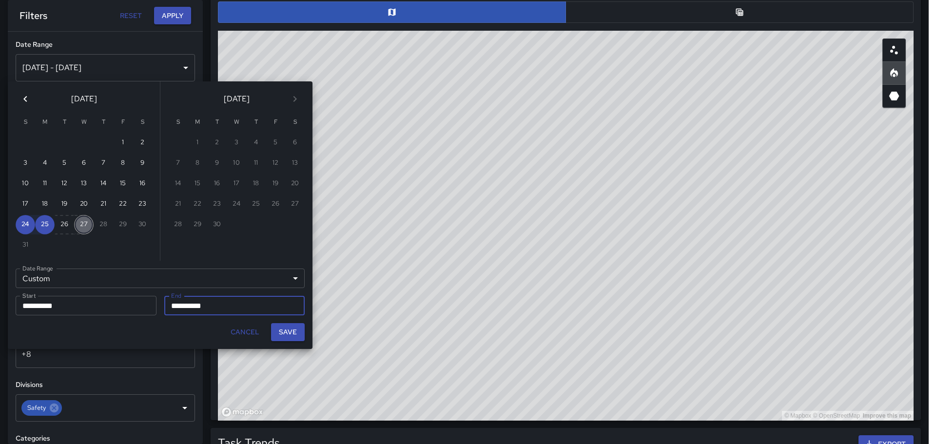
click at [83, 225] on button "27" at bounding box center [84, 225] width 20 height 20
type input "**********"
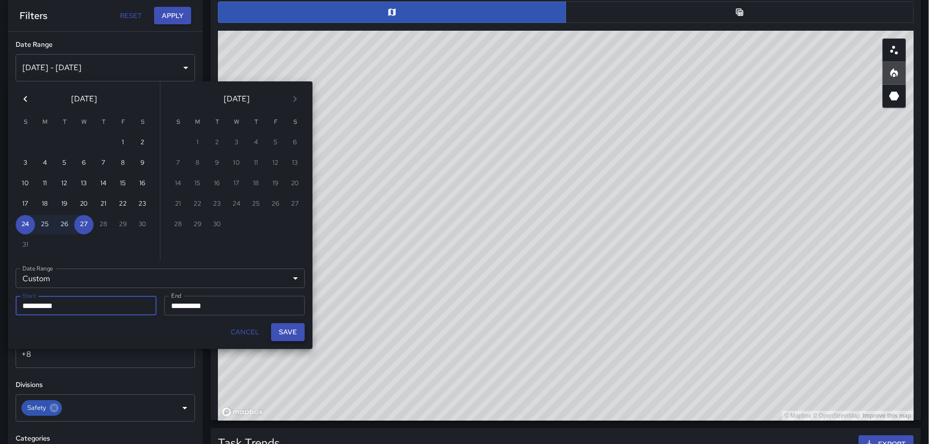
click at [295, 335] on button "Save" at bounding box center [288, 332] width 34 height 18
type input "**********"
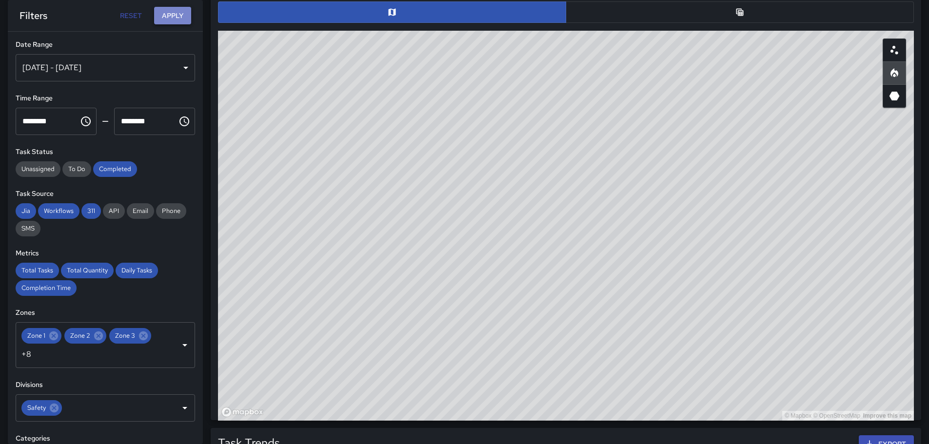
click at [181, 13] on button "Apply" at bounding box center [172, 16] width 37 height 18
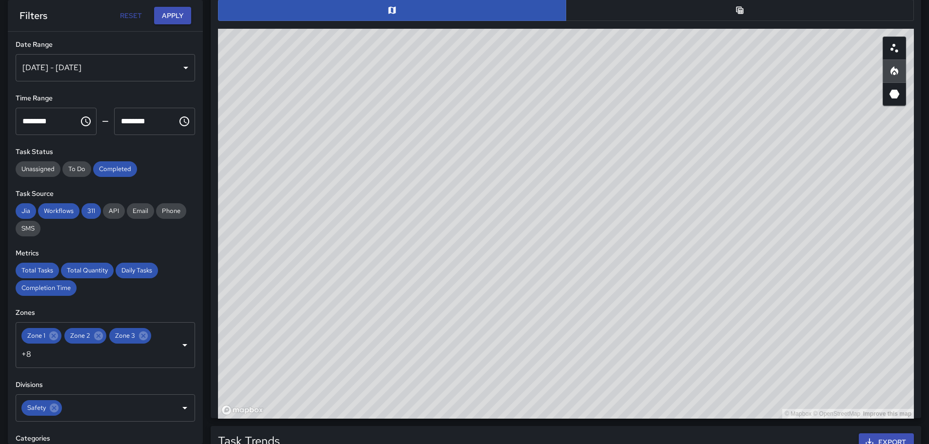
drag, startPoint x: 844, startPoint y: 277, endPoint x: 676, endPoint y: 138, distance: 217.8
click at [676, 138] on div "© Mapbox © OpenStreetMap Improve this map" at bounding box center [566, 224] width 696 height 390
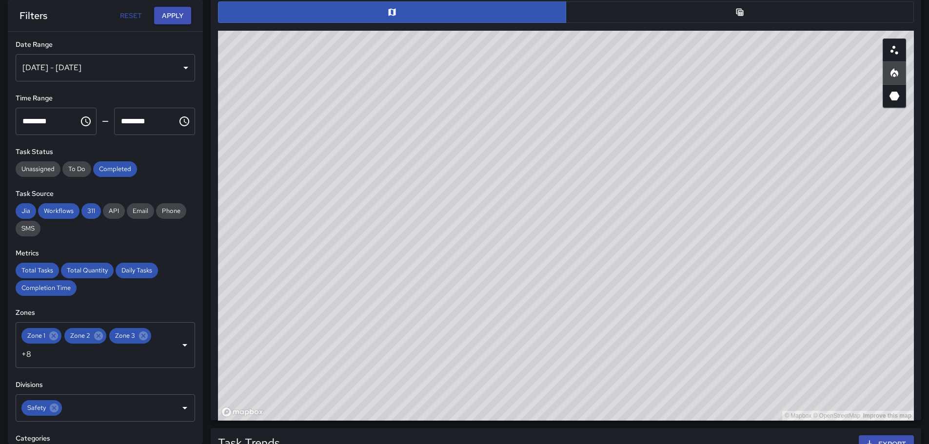
drag, startPoint x: 463, startPoint y: 313, endPoint x: 720, endPoint y: 187, distance: 285.7
click at [720, 186] on div "© Mapbox © OpenStreetMap Improve this map" at bounding box center [566, 226] width 696 height 390
drag, startPoint x: 518, startPoint y: 221, endPoint x: 613, endPoint y: 194, distance: 99.3
click at [613, 194] on div "© Mapbox © OpenStreetMap Improve this map" at bounding box center [566, 226] width 696 height 390
drag, startPoint x: 450, startPoint y: 205, endPoint x: 479, endPoint y: 247, distance: 51.8
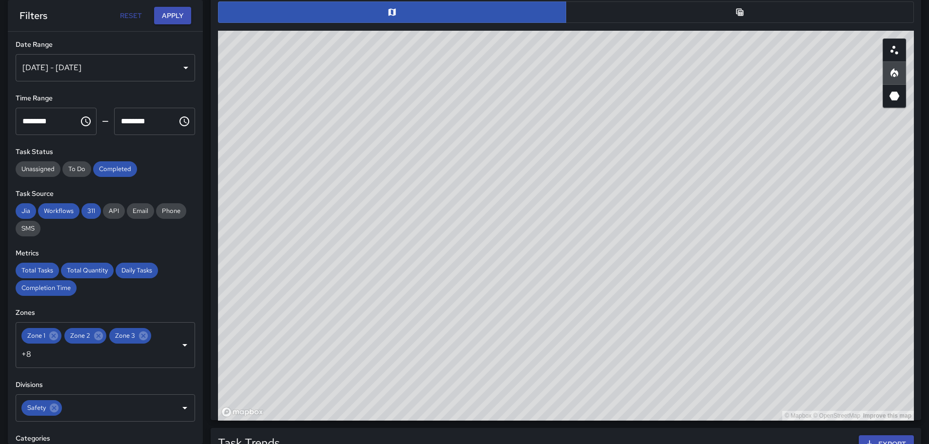
click at [479, 247] on div "© Mapbox © OpenStreetMap Improve this map" at bounding box center [566, 226] width 696 height 390
drag, startPoint x: 276, startPoint y: 128, endPoint x: 313, endPoint y: 162, distance: 50.0
click at [318, 173] on div "© Mapbox © OpenStreetMap Improve this map" at bounding box center [566, 226] width 696 height 390
drag, startPoint x: 312, startPoint y: 158, endPoint x: 357, endPoint y: 152, distance: 45.7
click at [349, 155] on div "© Mapbox © OpenStreetMap Improve this map" at bounding box center [566, 226] width 696 height 390
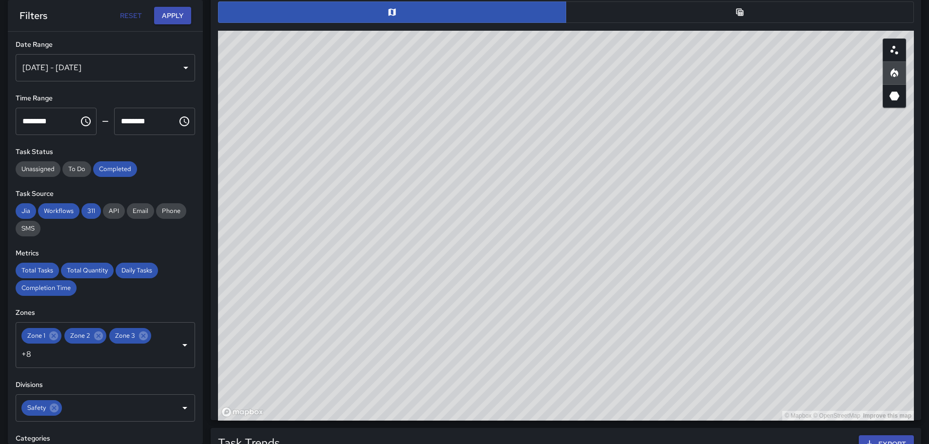
drag, startPoint x: 442, startPoint y: 276, endPoint x: 387, endPoint y: 196, distance: 97.4
click at [387, 196] on div "© Mapbox © OpenStreetMap Improve this map" at bounding box center [566, 226] width 696 height 390
drag, startPoint x: 813, startPoint y: 283, endPoint x: 572, endPoint y: 52, distance: 334.2
click at [572, 47] on div "© Mapbox © OpenStreetMap Improve this map" at bounding box center [566, 226] width 696 height 390
drag, startPoint x: 795, startPoint y: 280, endPoint x: 609, endPoint y: 233, distance: 192.1
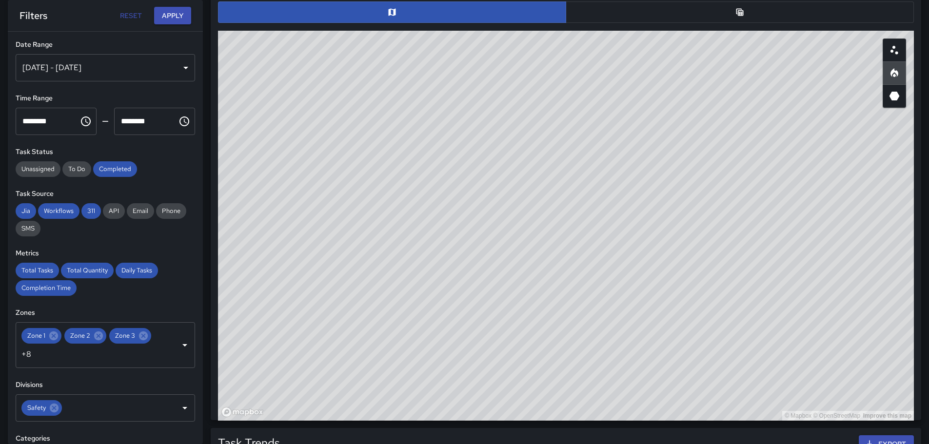
click at [597, 240] on div "© Mapbox © OpenStreetMap Improve this map" at bounding box center [566, 226] width 696 height 390
drag, startPoint x: 297, startPoint y: 160, endPoint x: 477, endPoint y: 225, distance: 190.8
click at [452, 247] on div "© Mapbox © OpenStreetMap Improve this map" at bounding box center [566, 226] width 696 height 390
drag, startPoint x: 433, startPoint y: 286, endPoint x: 533, endPoint y: 302, distance: 101.8
click at [533, 309] on div "© Mapbox © OpenStreetMap Improve this map" at bounding box center [566, 226] width 696 height 390
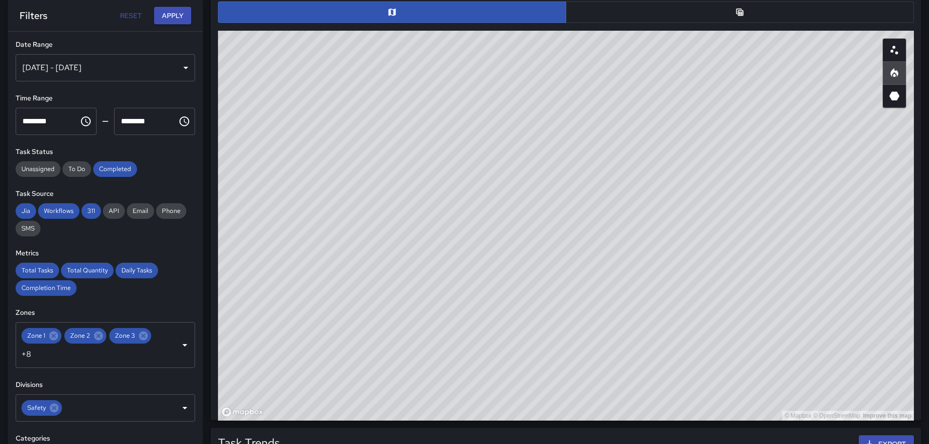
drag, startPoint x: 594, startPoint y: 284, endPoint x: 935, endPoint y: 180, distance: 355.7
click at [636, 320] on div "© Mapbox © OpenStreetMap Improve this map" at bounding box center [566, 226] width 696 height 390
click at [893, 97] on icon "3D Heatmap" at bounding box center [894, 96] width 10 height 9
drag, startPoint x: 467, startPoint y: 191, endPoint x: 513, endPoint y: 323, distance: 139.4
click at [513, 323] on div "© Mapbox © OpenStreetMap Improve this map" at bounding box center [566, 226] width 696 height 390
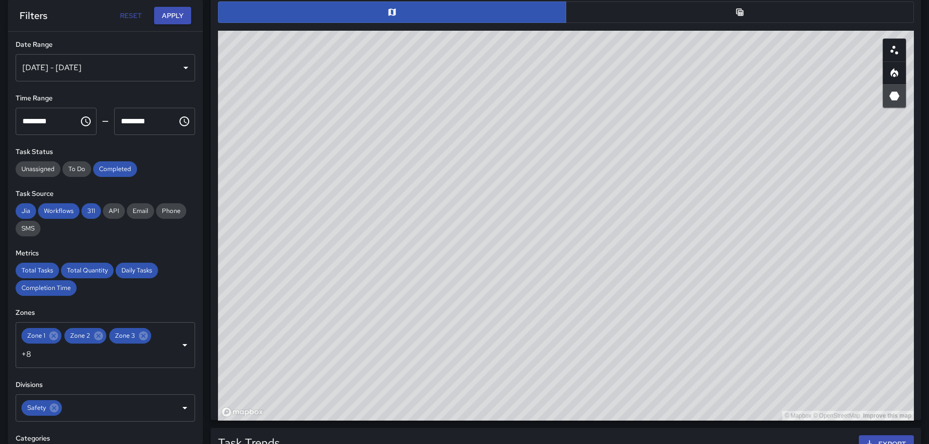
drag, startPoint x: 392, startPoint y: 302, endPoint x: 385, endPoint y: 160, distance: 142.1
click at [385, 160] on div "© Mapbox © OpenStreetMap Improve this map" at bounding box center [566, 226] width 696 height 390
click at [895, 79] on icon "Heatmap" at bounding box center [894, 73] width 12 height 12
drag, startPoint x: 714, startPoint y: 298, endPoint x: 680, endPoint y: 284, distance: 36.9
click at [680, 284] on div "© Mapbox © OpenStreetMap Improve this map" at bounding box center [566, 226] width 696 height 390
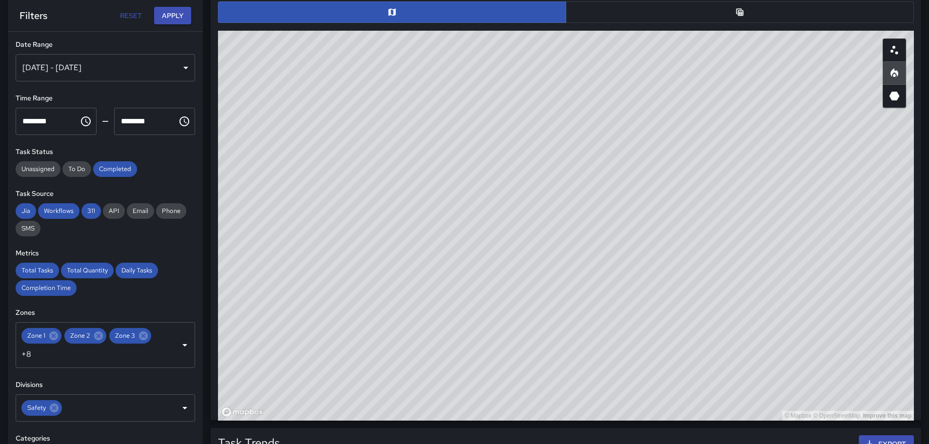
drag, startPoint x: 406, startPoint y: 339, endPoint x: 566, endPoint y: 263, distance: 177.6
click at [566, 260] on div "© Mapbox © OpenStreetMap Improve this map" at bounding box center [566, 226] width 696 height 390
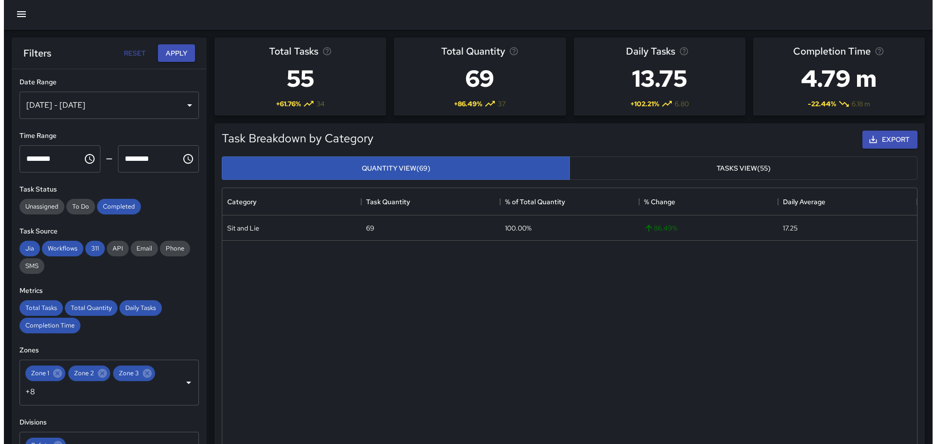
scroll to position [0, 0]
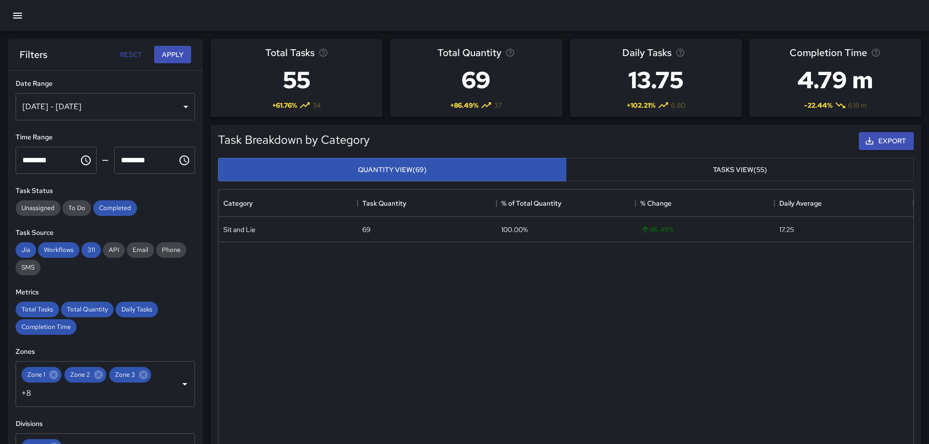
click at [17, 16] on icon "button" at bounding box center [17, 16] width 9 height 6
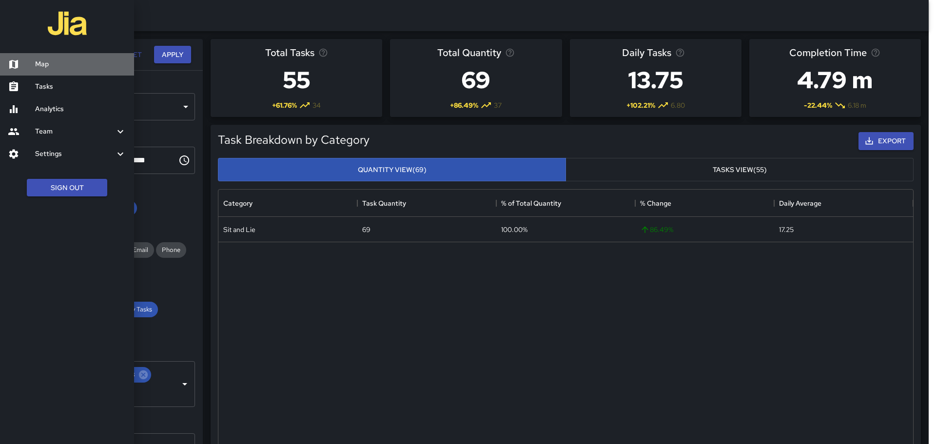
click at [52, 68] on h6 "Map" at bounding box center [80, 64] width 91 height 11
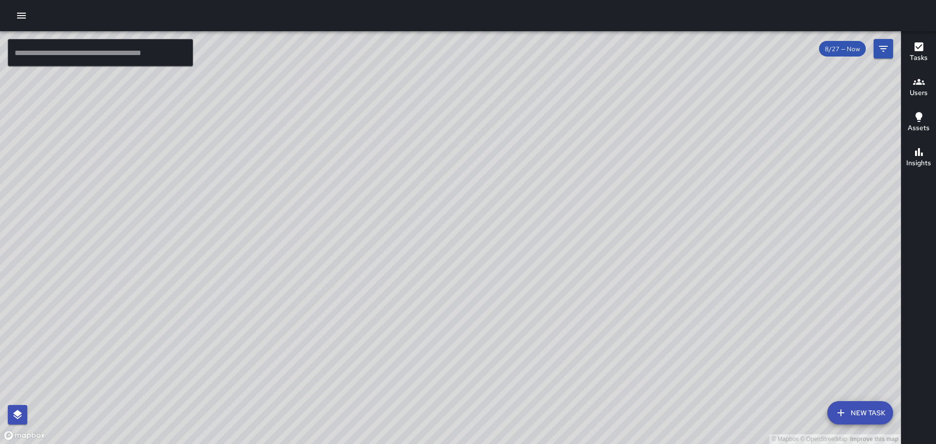
click at [846, 53] on span "8/27 — Now" at bounding box center [842, 49] width 47 height 8
click at [858, 50] on span "8/27 — Now" at bounding box center [842, 49] width 47 height 8
click at [883, 45] on icon "Filters" at bounding box center [884, 49] width 12 height 12
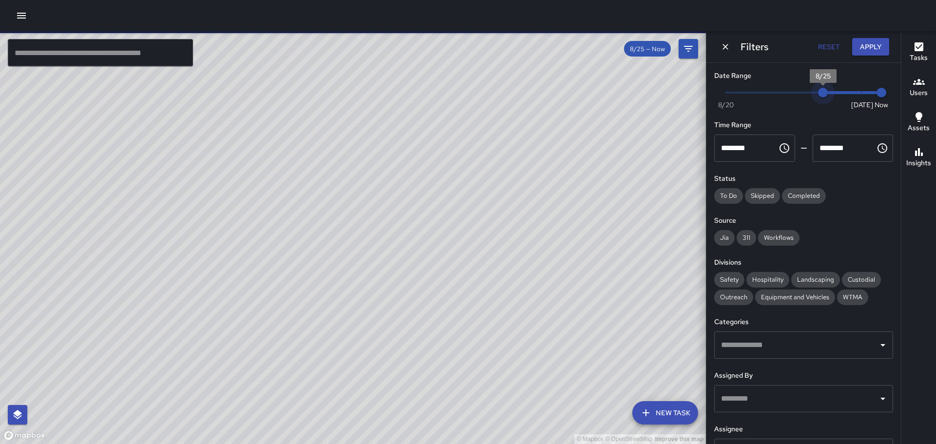
type input "*"
drag, startPoint x: 853, startPoint y: 93, endPoint x: 807, endPoint y: 94, distance: 46.3
click at [807, 94] on span "8/24" at bounding box center [804, 93] width 10 height 10
click at [872, 42] on button "Apply" at bounding box center [870, 47] width 37 height 18
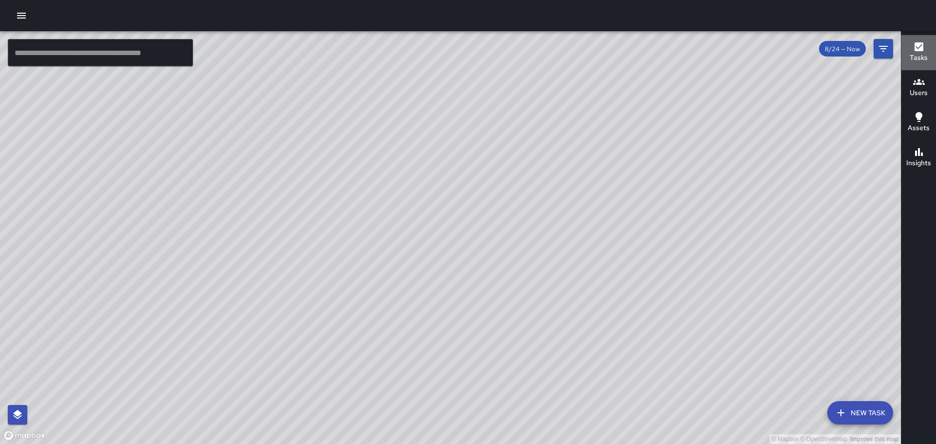
click at [917, 44] on icon "button" at bounding box center [919, 46] width 9 height 9
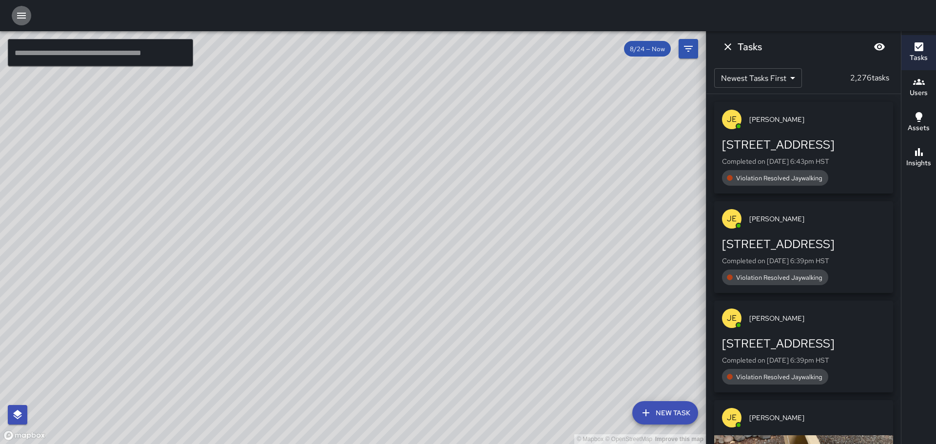
click at [22, 18] on icon "button" at bounding box center [21, 16] width 9 height 6
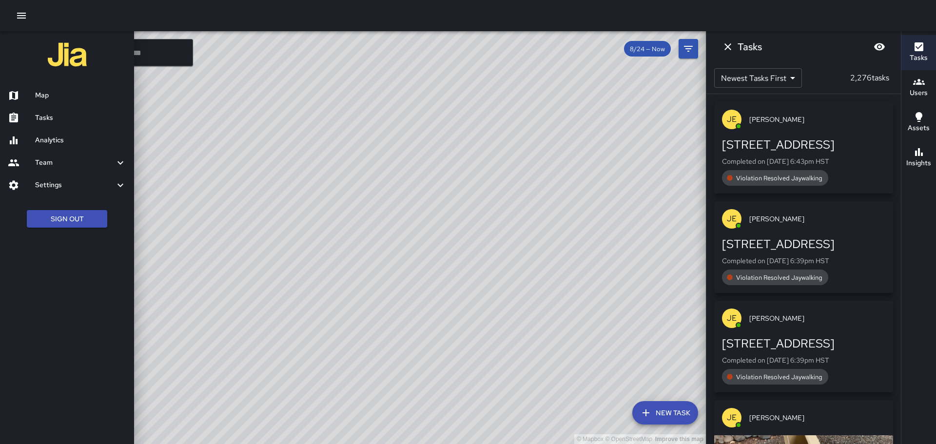
click at [294, 246] on div at bounding box center [468, 222] width 936 height 444
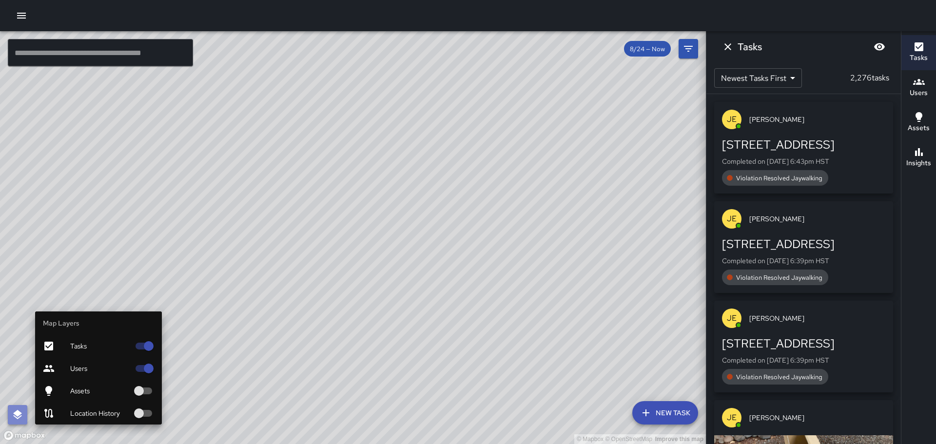
click at [16, 409] on button "button" at bounding box center [18, 415] width 20 height 20
click at [15, 413] on icon "button" at bounding box center [17, 414] width 9 height 9
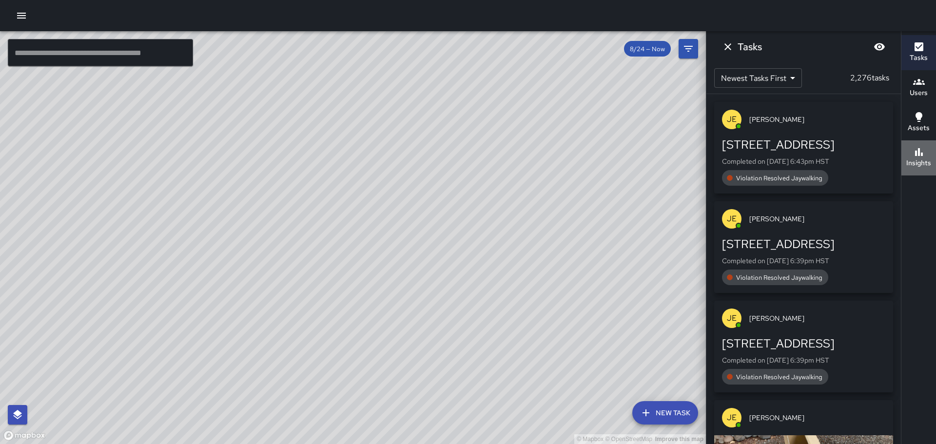
click at [923, 157] on icon "button" at bounding box center [919, 152] width 12 height 12
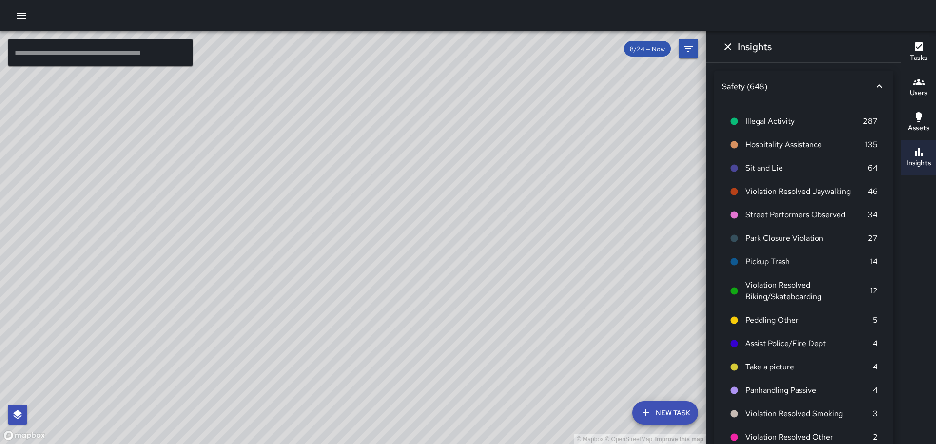
click at [733, 167] on icon at bounding box center [734, 168] width 7 height 7
click at [916, 112] on icon "button" at bounding box center [919, 117] width 12 height 12
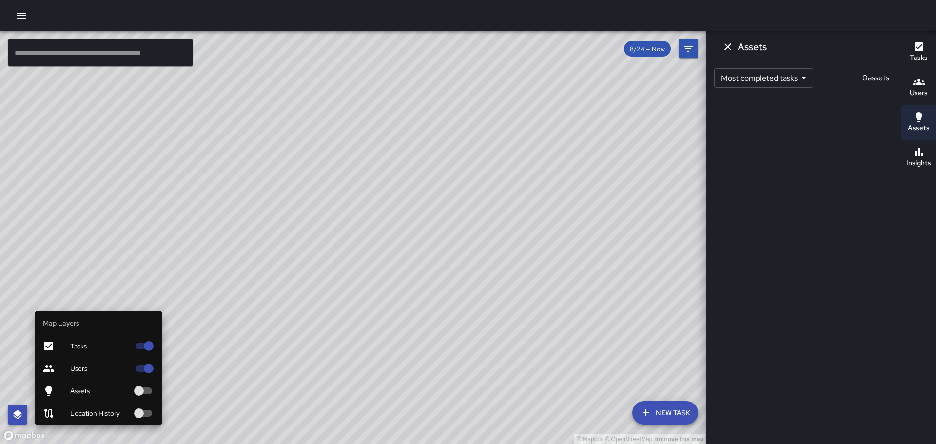
click at [22, 418] on icon "button" at bounding box center [18, 415] width 12 height 12
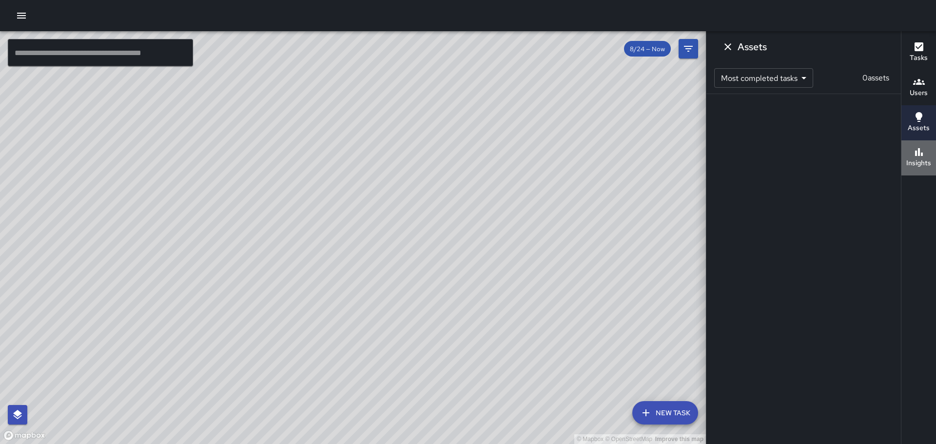
click at [920, 159] on h6 "Insights" at bounding box center [919, 163] width 25 height 11
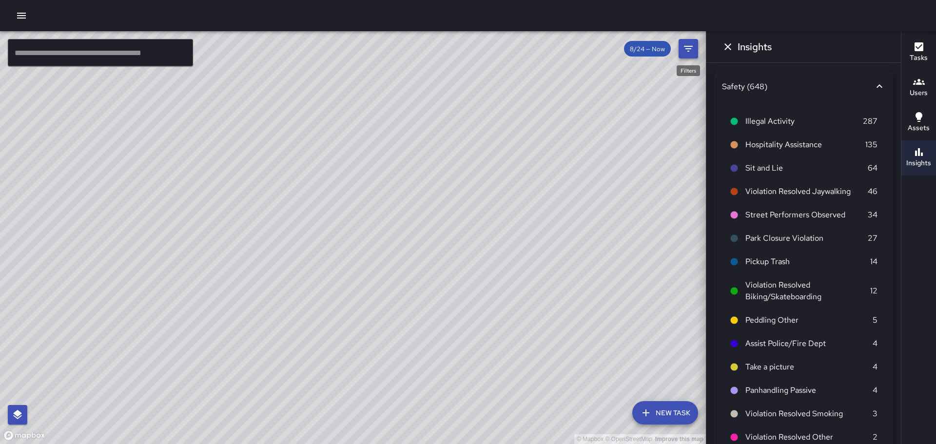
click at [689, 51] on icon "Filters" at bounding box center [688, 49] width 9 height 6
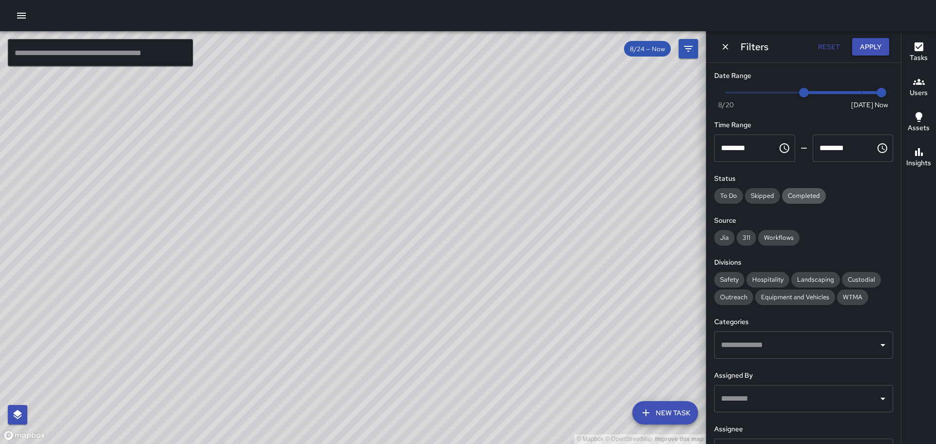
click at [807, 196] on span "Completed" at bounding box center [804, 196] width 44 height 8
click at [725, 237] on span "Jia" at bounding box center [724, 238] width 20 height 8
click at [748, 237] on span "311" at bounding box center [747, 238] width 20 height 8
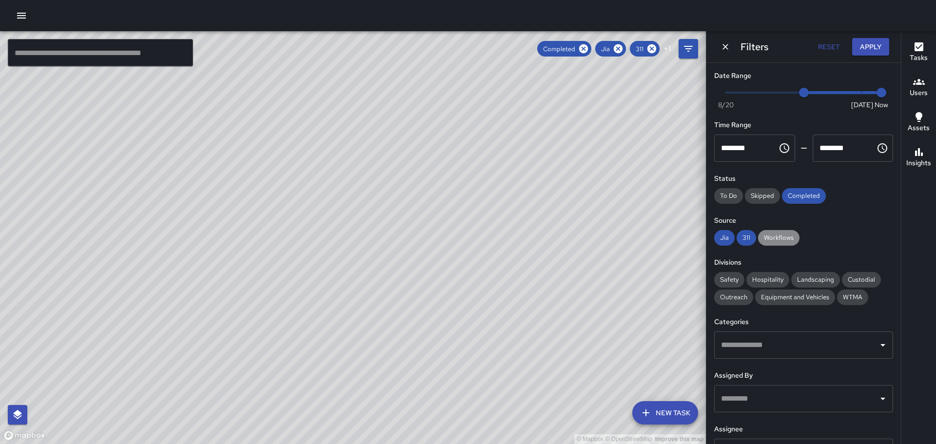
click at [774, 237] on span "Workflows" at bounding box center [778, 238] width 41 height 8
click at [750, 237] on span "311" at bounding box center [747, 238] width 20 height 8
click at [729, 279] on span "Safety" at bounding box center [729, 280] width 30 height 8
click at [877, 343] on icon "Open" at bounding box center [883, 345] width 12 height 12
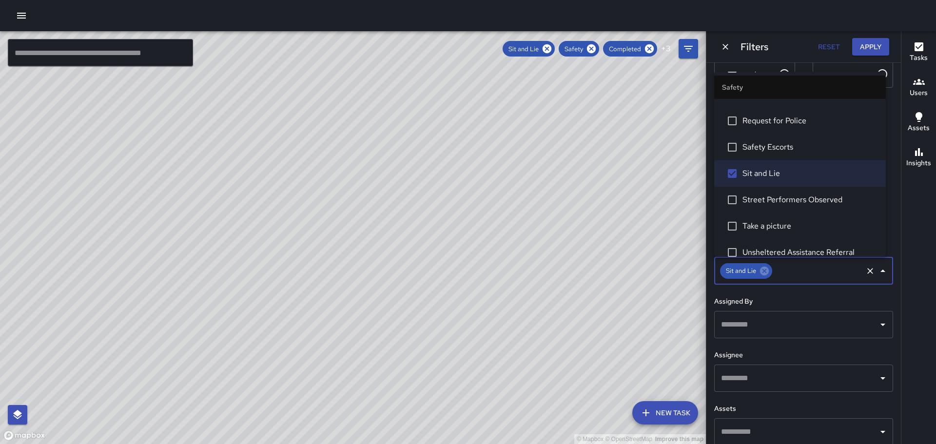
scroll to position [83, 0]
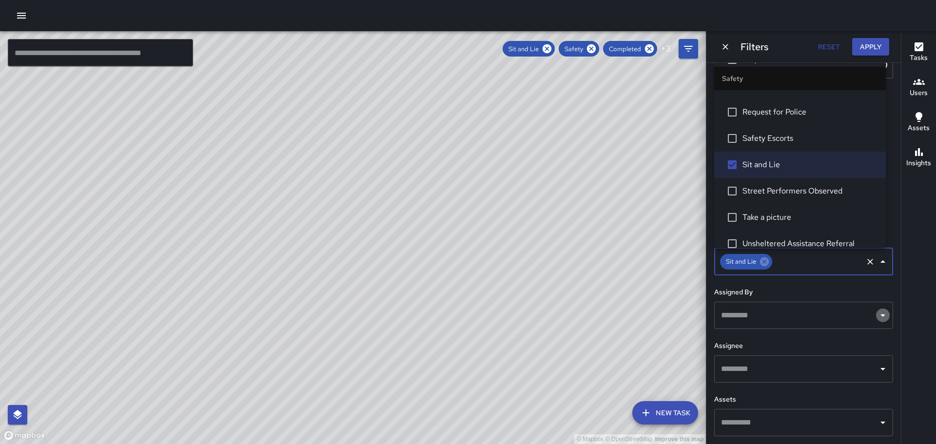
click at [877, 321] on icon "Open" at bounding box center [883, 316] width 12 height 12
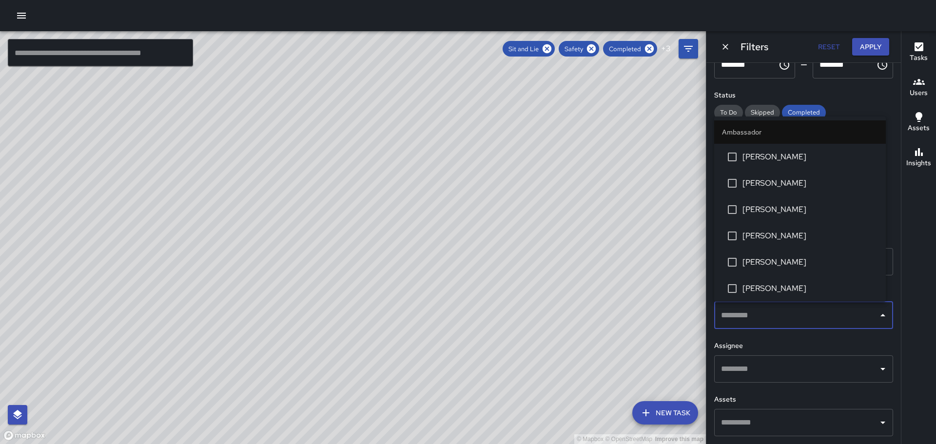
click at [877, 317] on icon "Close" at bounding box center [883, 316] width 12 height 12
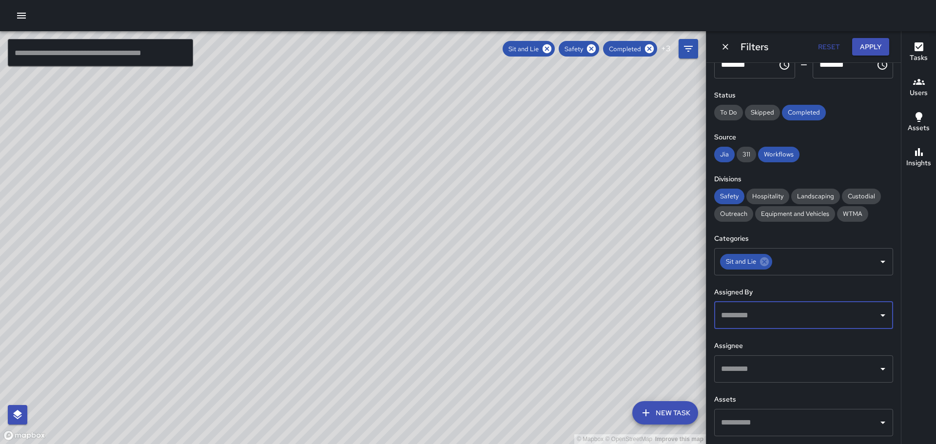
click at [877, 368] on icon "Open" at bounding box center [883, 369] width 12 height 12
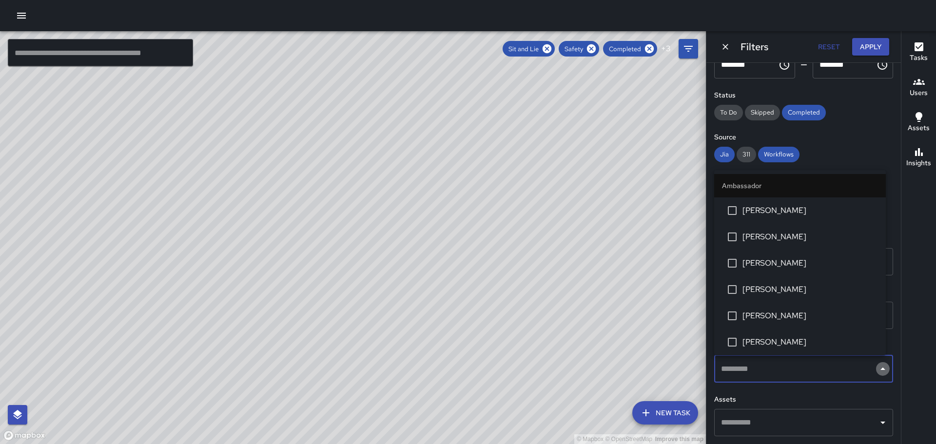
click at [877, 369] on icon "Close" at bounding box center [883, 369] width 12 height 12
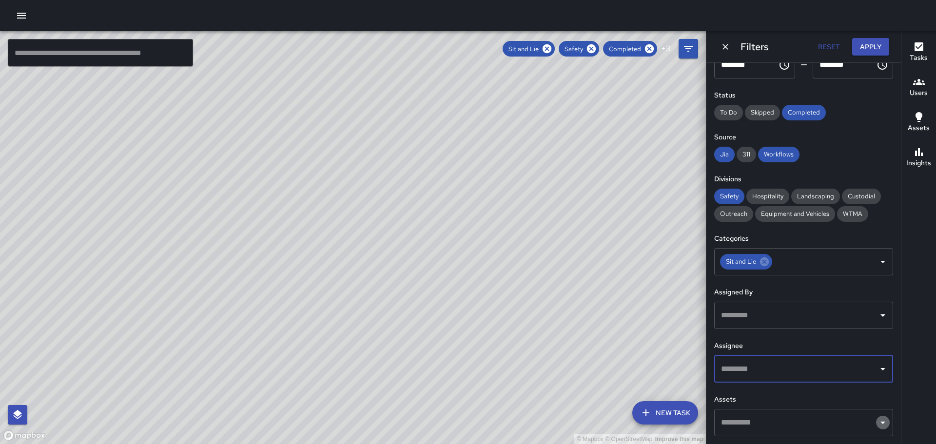
click at [881, 423] on icon "Open" at bounding box center [883, 423] width 5 height 2
click at [877, 418] on icon "Close" at bounding box center [883, 423] width 12 height 12
click at [745, 153] on span "311" at bounding box center [747, 154] width 20 height 8
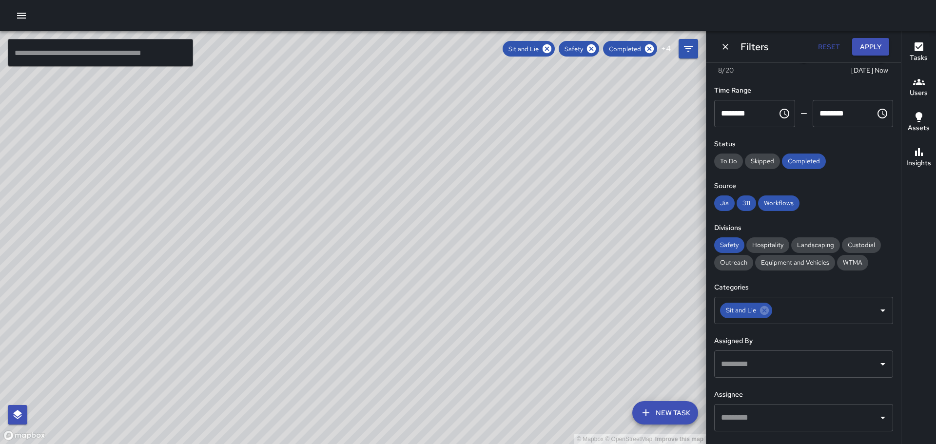
scroll to position [0, 0]
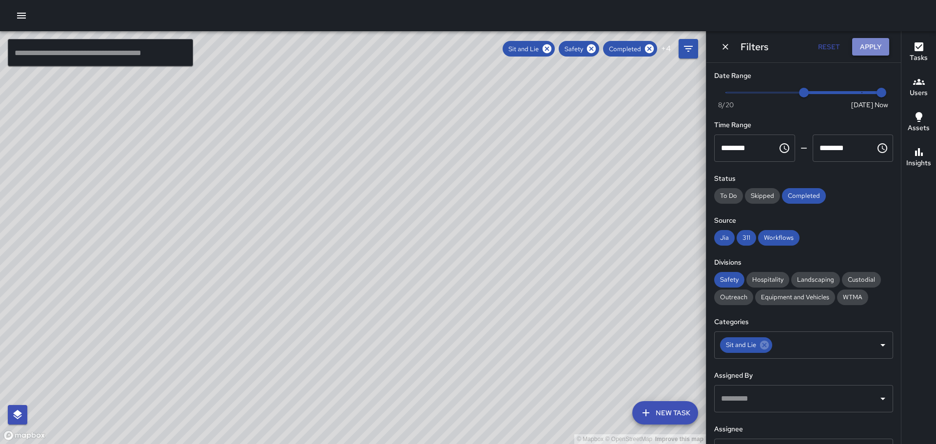
click at [869, 48] on button "Apply" at bounding box center [870, 47] width 37 height 18
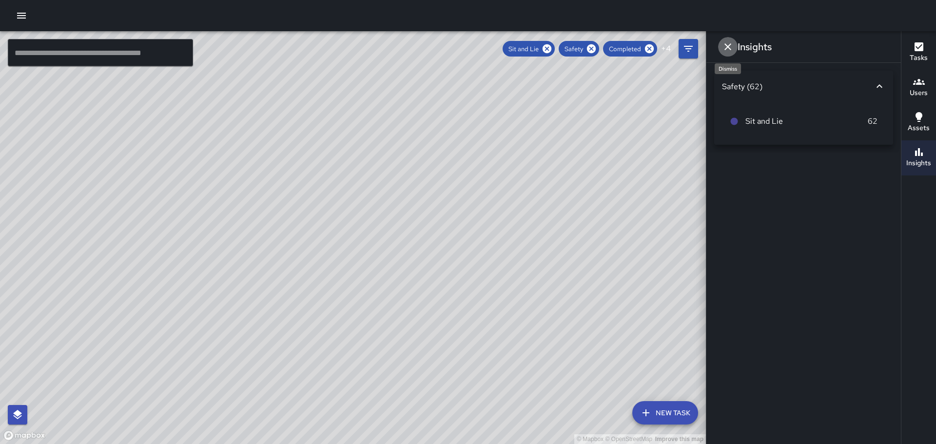
click at [726, 45] on icon "Dismiss" at bounding box center [728, 46] width 7 height 7
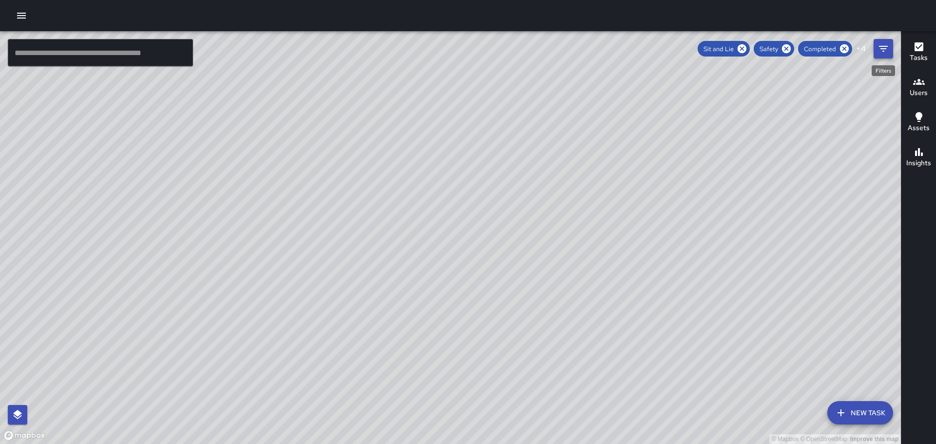
click at [886, 49] on icon "Filters" at bounding box center [883, 49] width 9 height 6
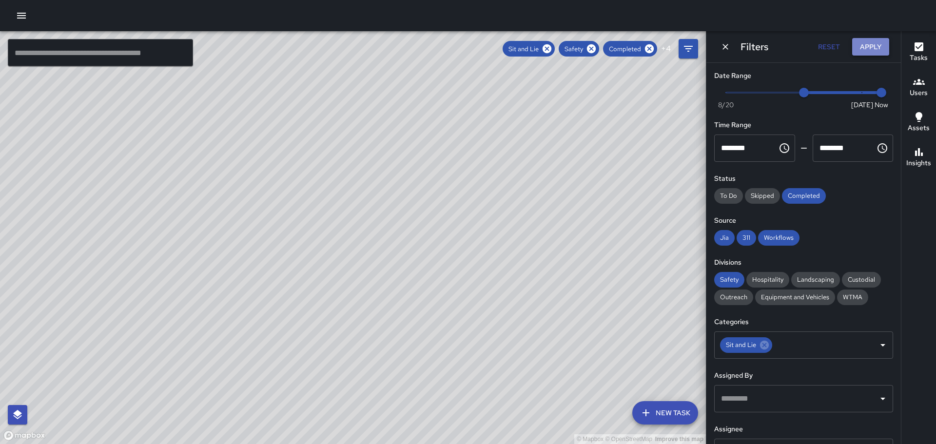
click at [874, 47] on button "Apply" at bounding box center [870, 47] width 37 height 18
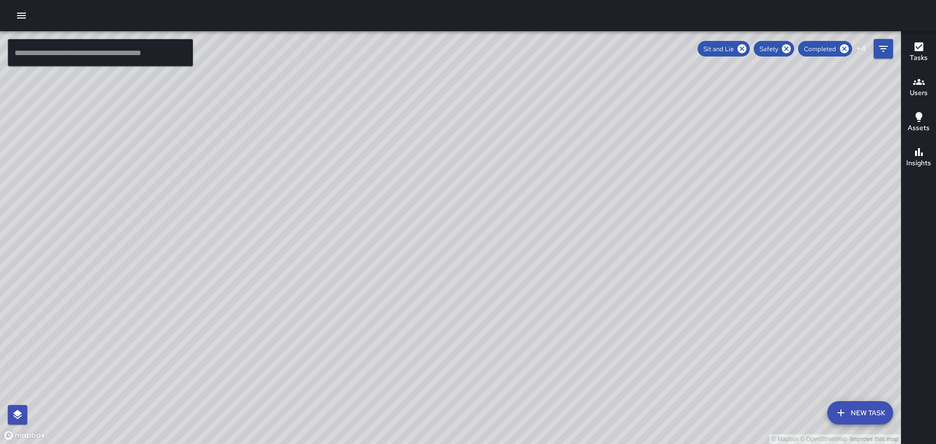
drag, startPoint x: 536, startPoint y: 211, endPoint x: 592, endPoint y: 224, distance: 58.1
click at [537, 212] on div "© Mapbox © OpenStreetMap Improve this map" at bounding box center [450, 237] width 901 height 413
click at [919, 82] on icon "button" at bounding box center [919, 82] width 12 height 6
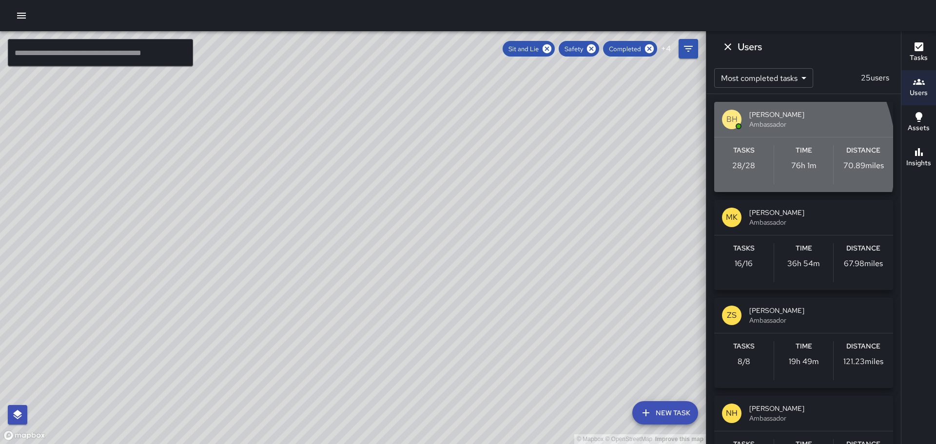
click at [736, 157] on div "Tasks 28 / 28" at bounding box center [743, 164] width 59 height 39
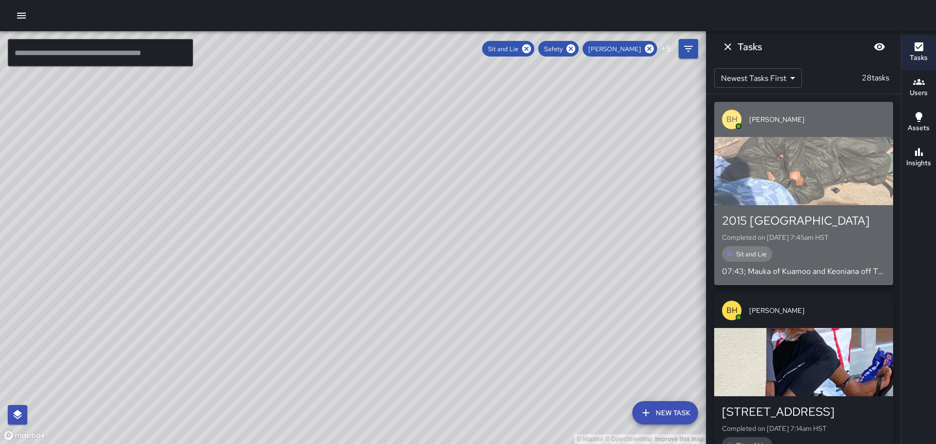
click at [833, 238] on p "Completed on [DATE] 7:45am HST" at bounding box center [803, 238] width 163 height 10
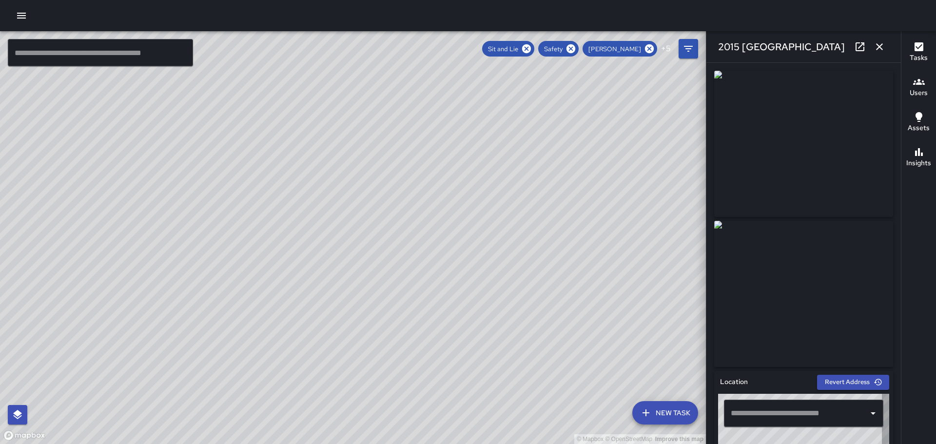
type input "**********"
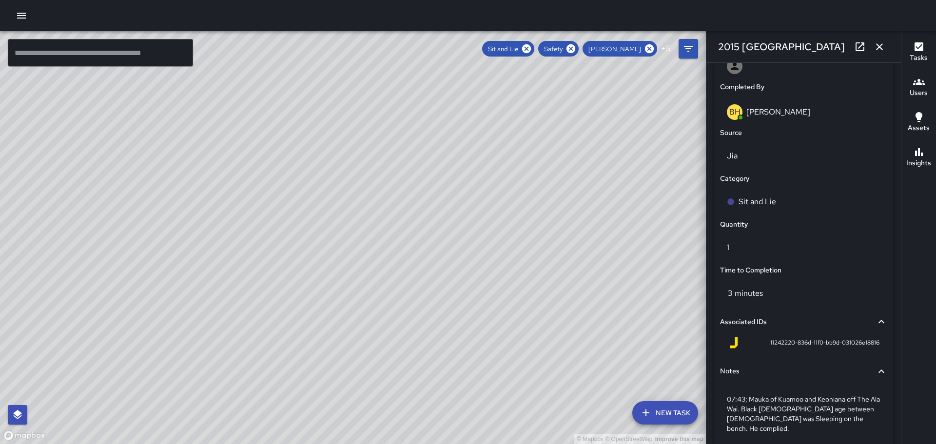
scroll to position [630, 0]
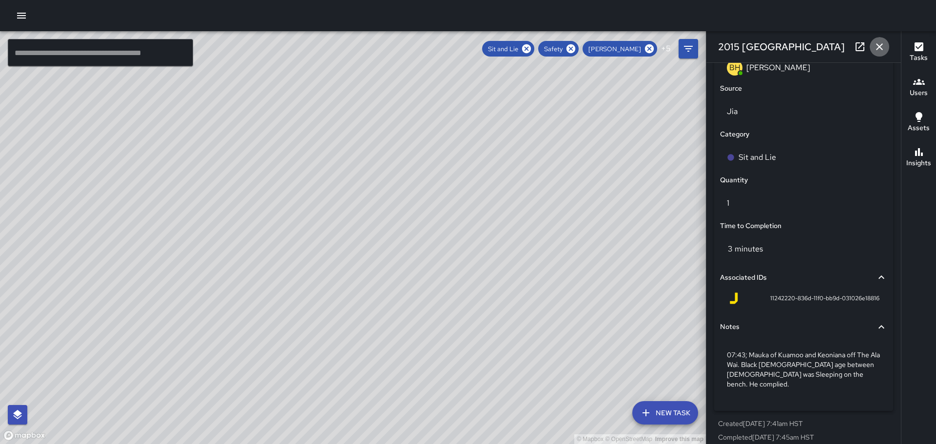
click at [879, 40] on button "button" at bounding box center [880, 47] width 20 height 20
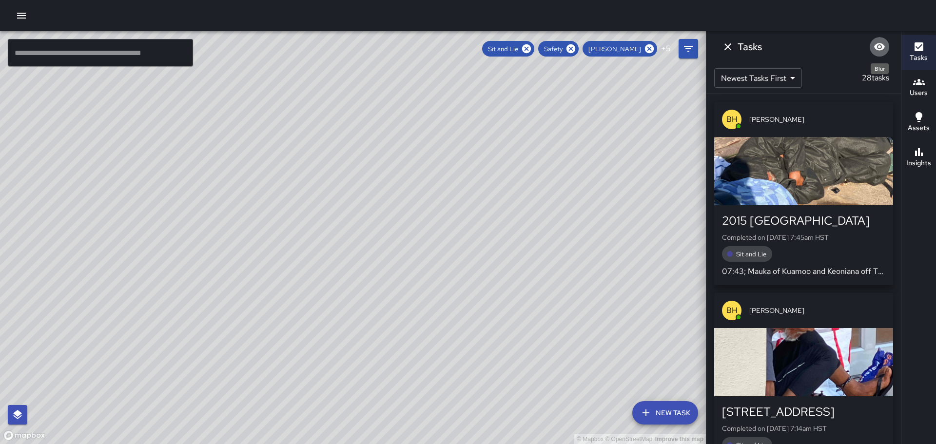
click at [882, 43] on icon "Blur" at bounding box center [880, 47] width 12 height 12
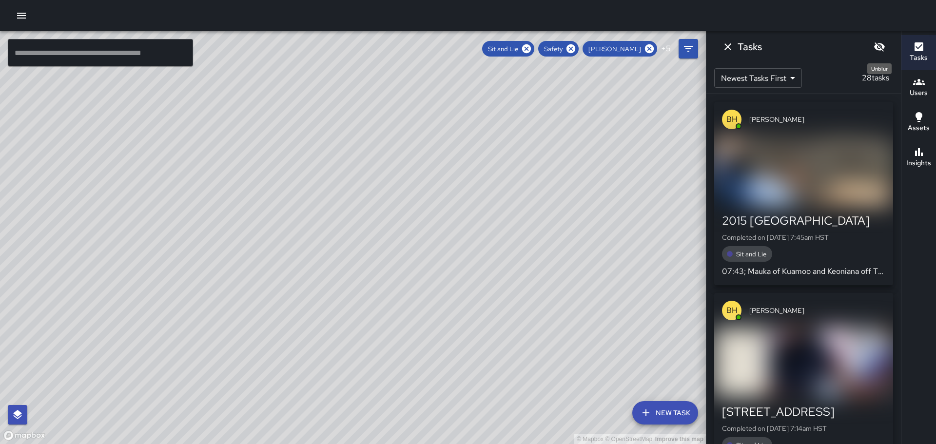
click at [882, 43] on icon "Unblur" at bounding box center [880, 47] width 12 height 12
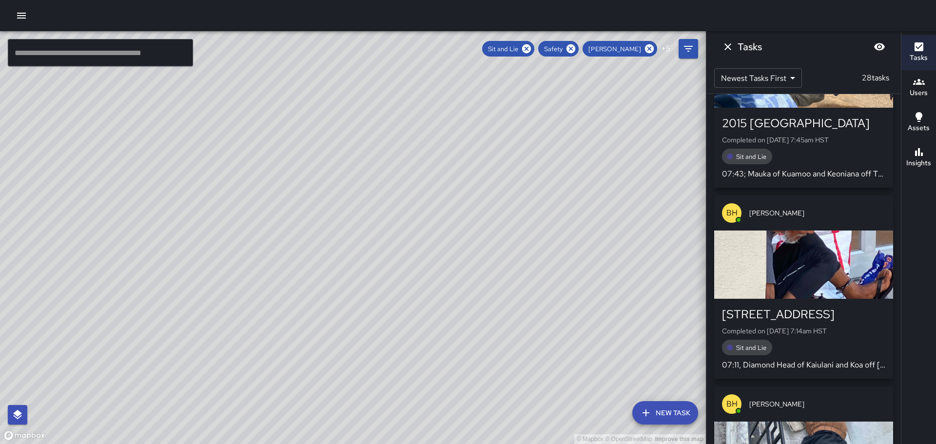
scroll to position [0, 0]
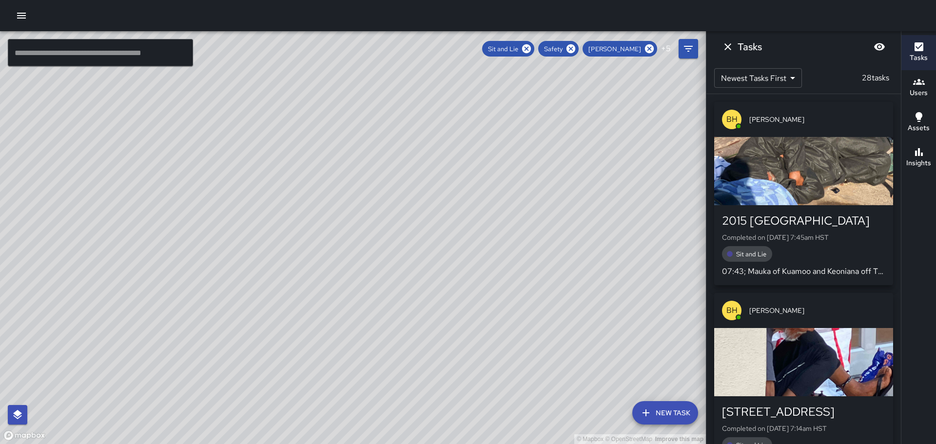
click at [782, 185] on div "button" at bounding box center [803, 171] width 179 height 68
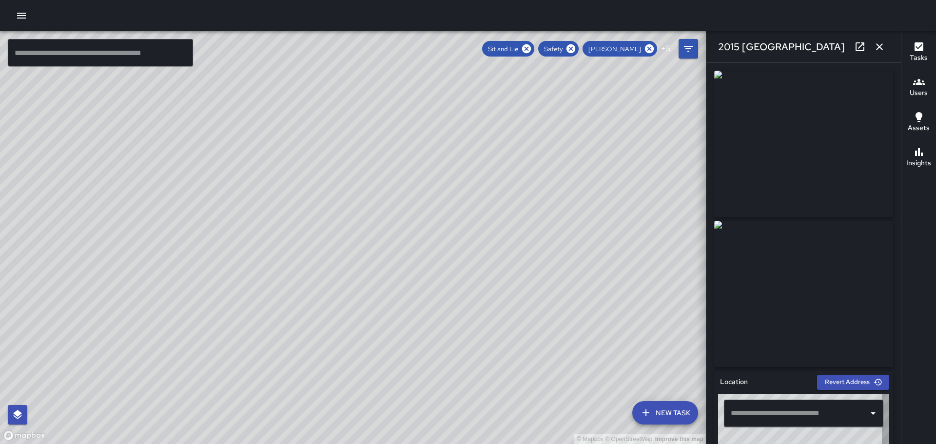
type input "**********"
click at [909, 238] on div "© Mapbox © OpenStreetMap Improve this map ​ New Task Sit and Lie Safety Brian H…" at bounding box center [468, 237] width 936 height 413
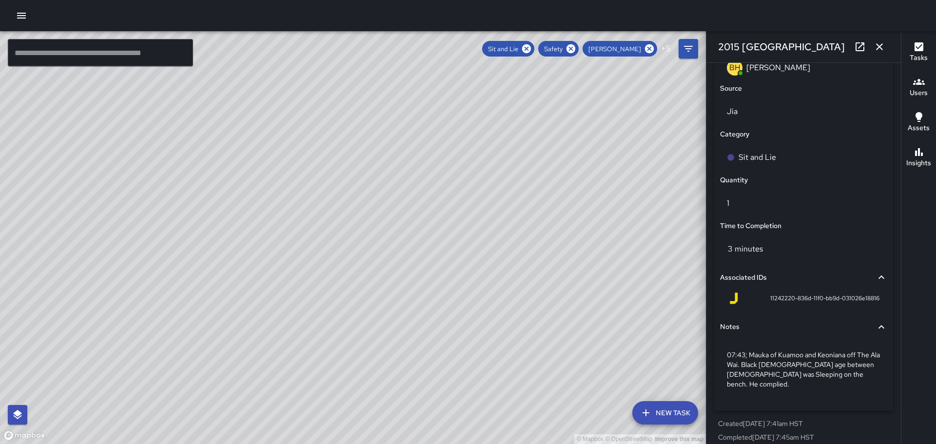
scroll to position [508, 0]
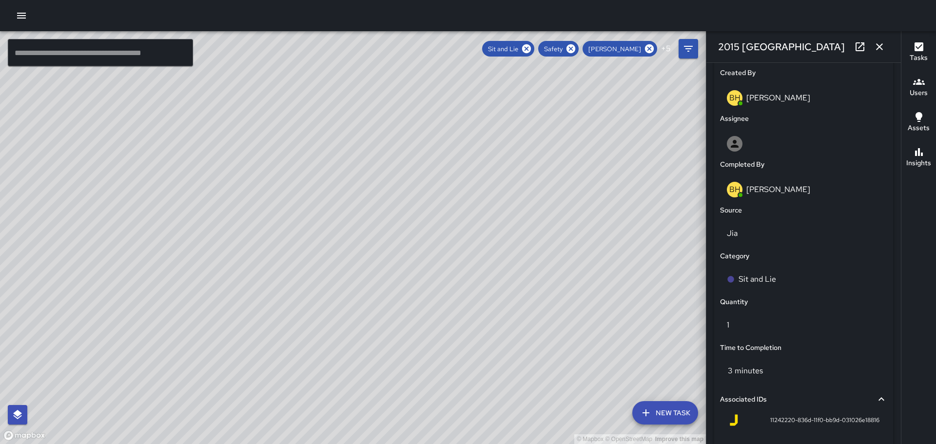
click at [931, 298] on div "Tasks Users Assets Insights" at bounding box center [918, 237] width 35 height 413
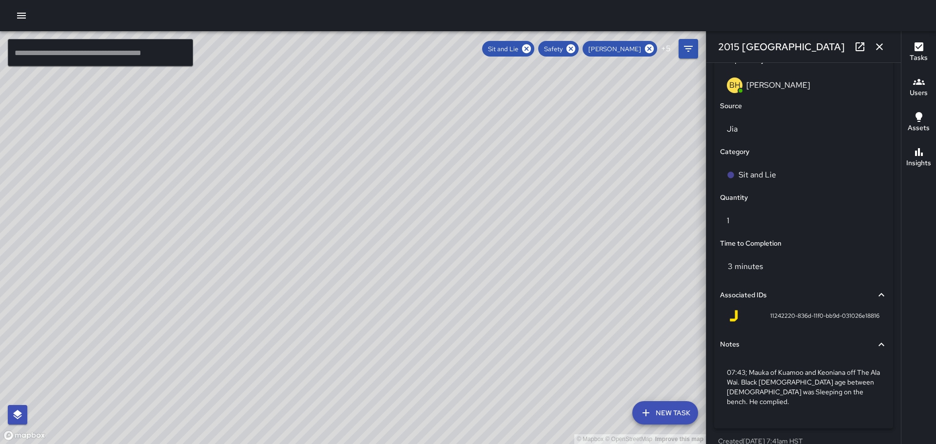
scroll to position [630, 0]
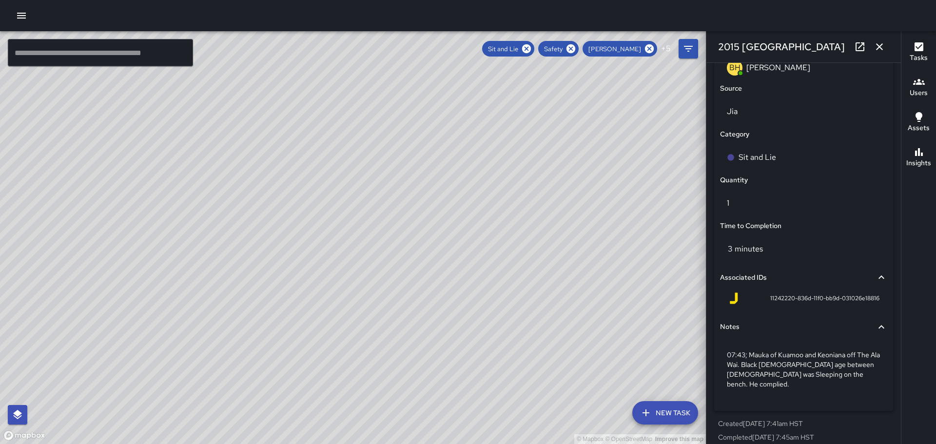
click at [882, 47] on icon "button" at bounding box center [880, 47] width 12 height 12
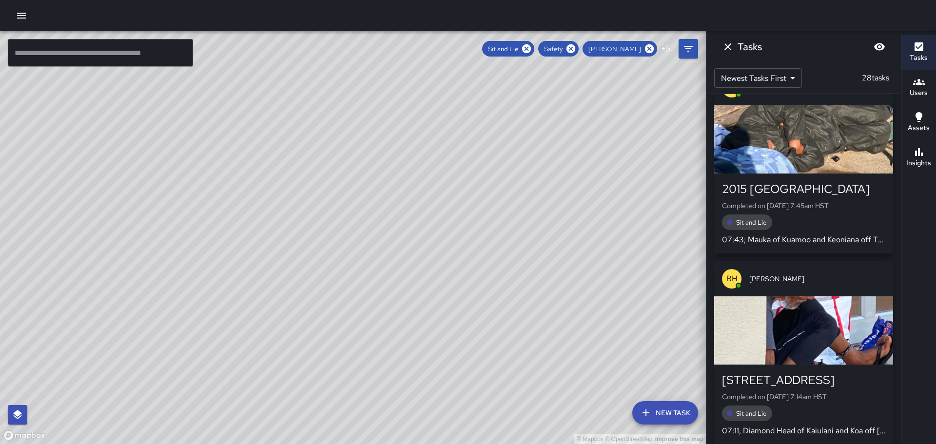
scroll to position [98, 0]
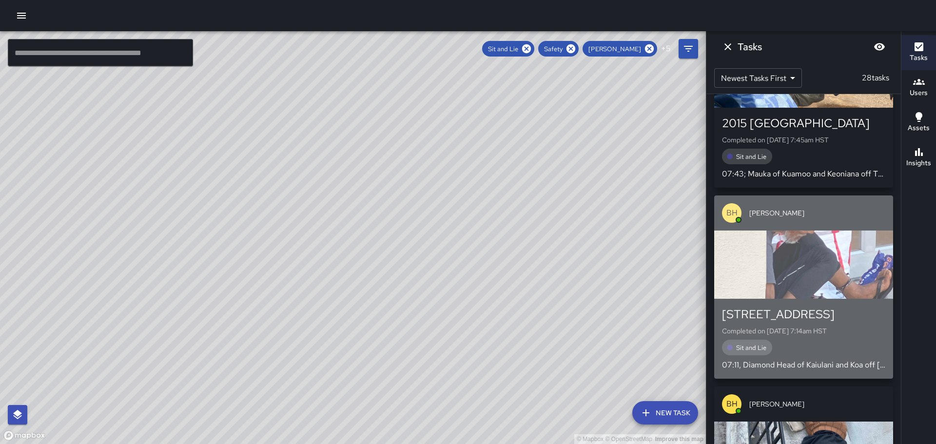
click at [829, 276] on div "button" at bounding box center [803, 265] width 179 height 68
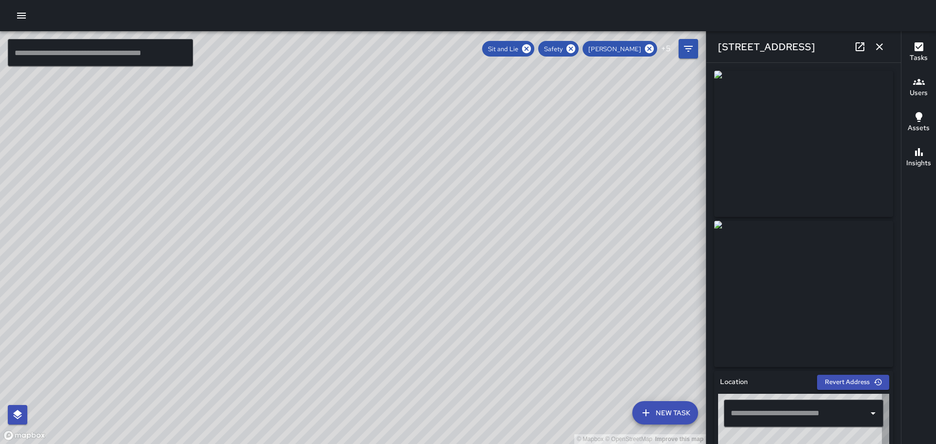
type input "**********"
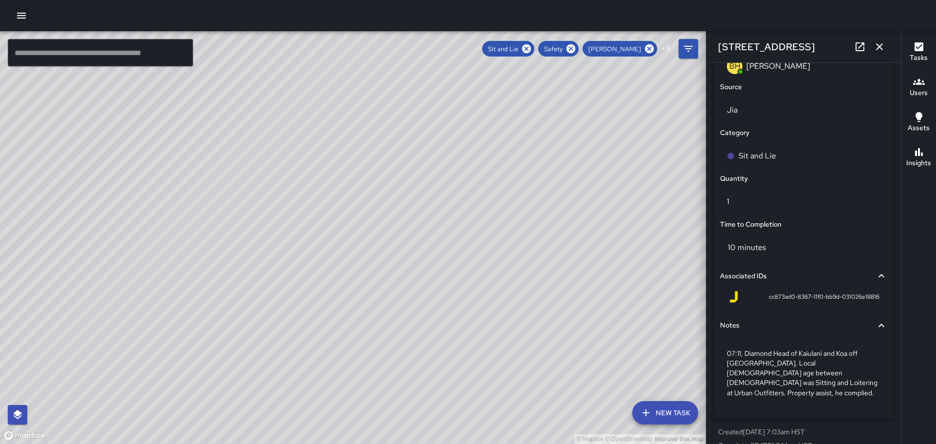
scroll to position [639, 0]
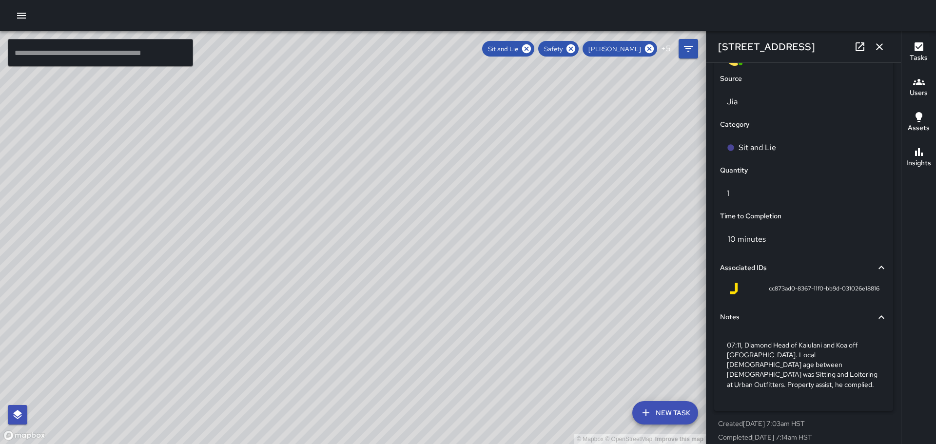
click at [879, 45] on icon "button" at bounding box center [879, 46] width 7 height 7
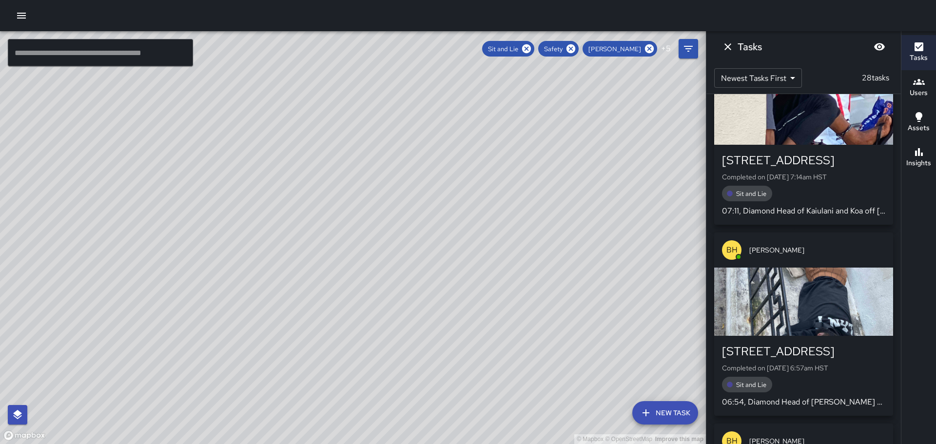
scroll to position [293, 0]
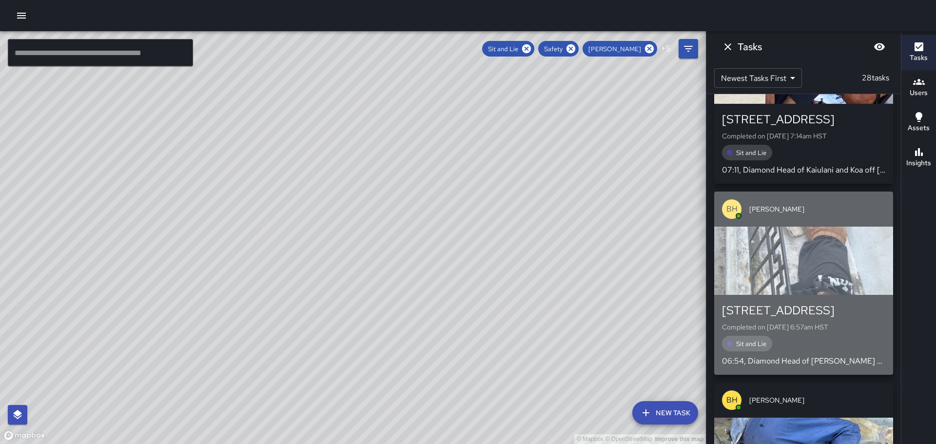
click at [816, 265] on div "button" at bounding box center [803, 261] width 179 height 68
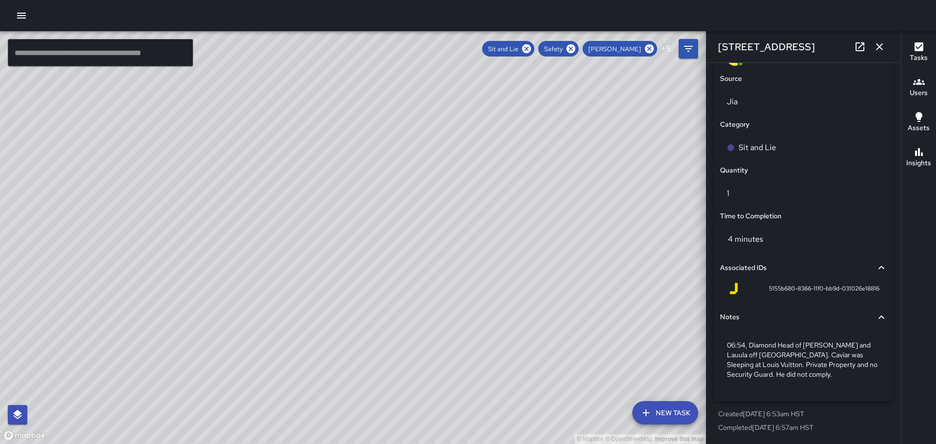
scroll to position [586, 0]
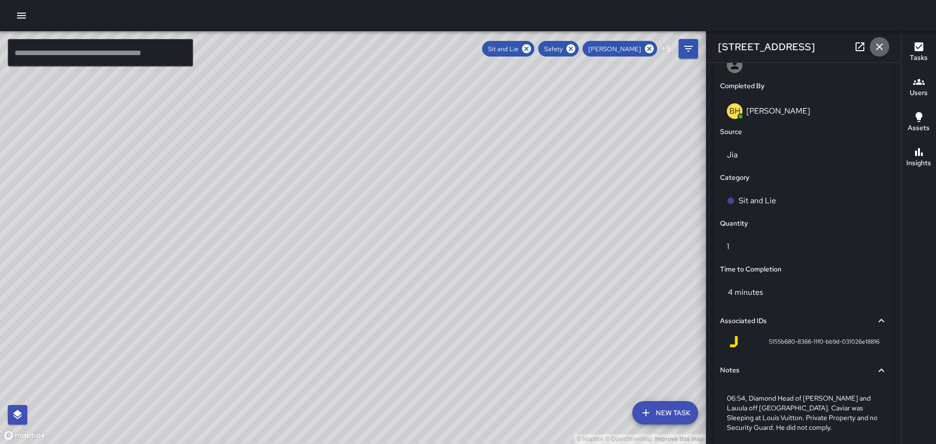
click at [875, 46] on icon "button" at bounding box center [880, 47] width 12 height 12
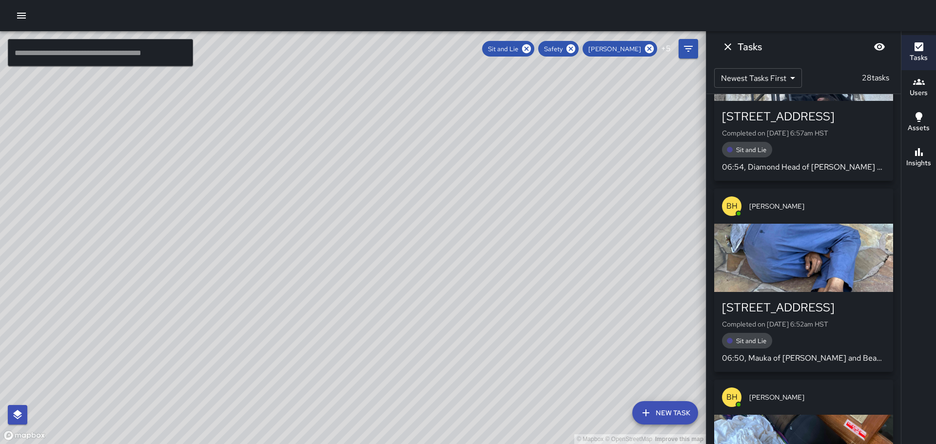
scroll to position [488, 0]
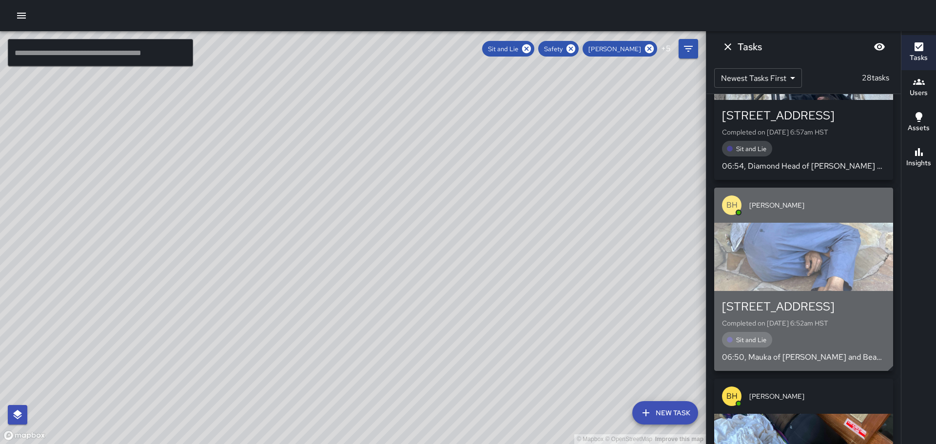
click at [801, 273] on div "button" at bounding box center [803, 257] width 179 height 68
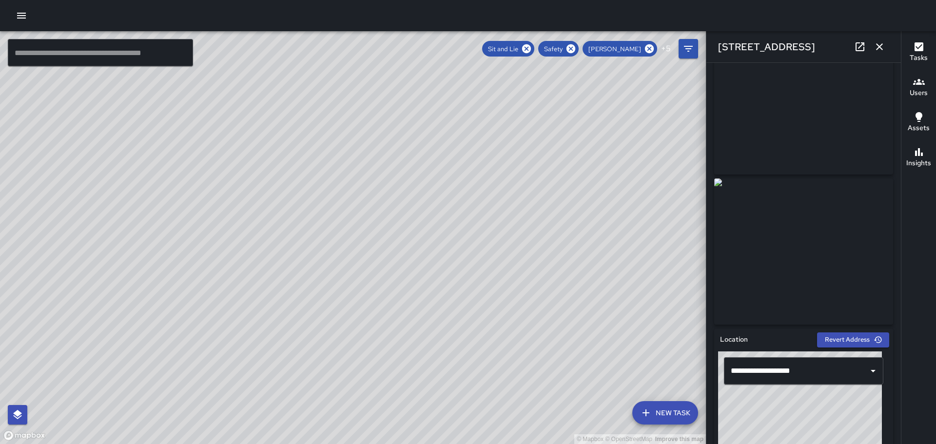
scroll to position [0, 0]
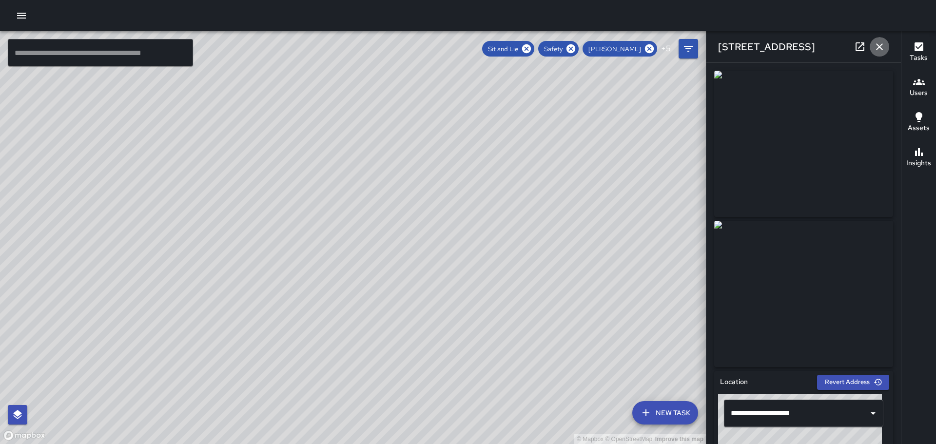
click at [880, 45] on icon "button" at bounding box center [880, 47] width 12 height 12
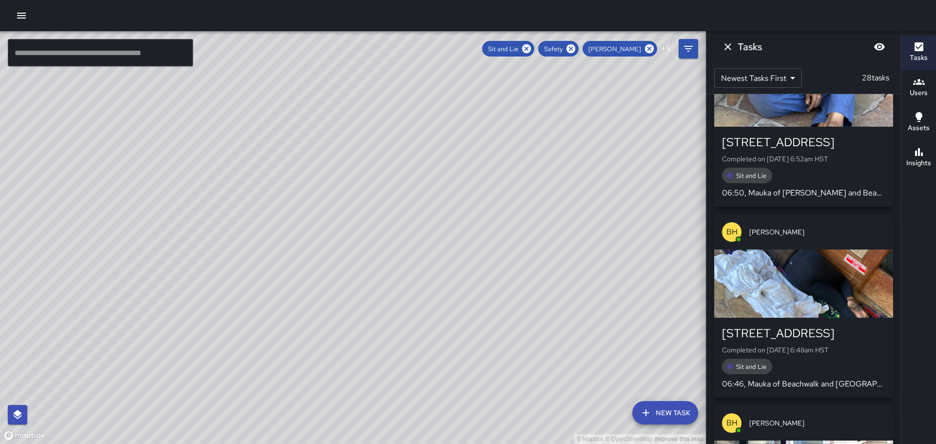
scroll to position [683, 0]
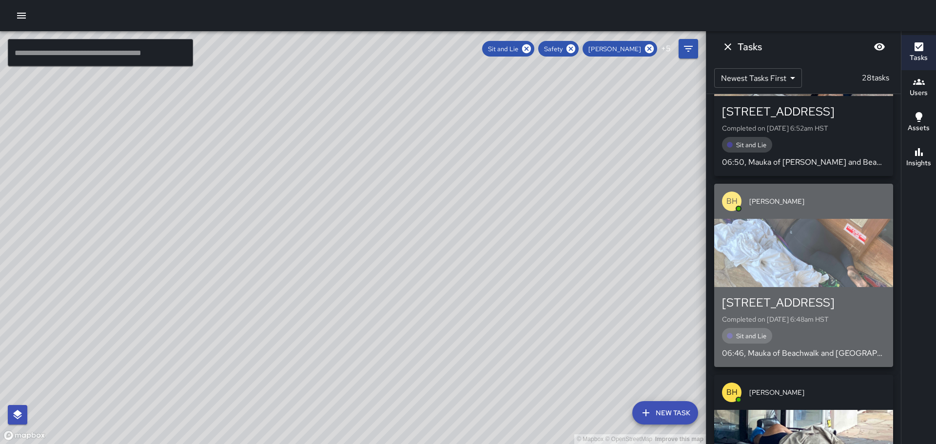
click at [804, 256] on div "button" at bounding box center [803, 253] width 179 height 68
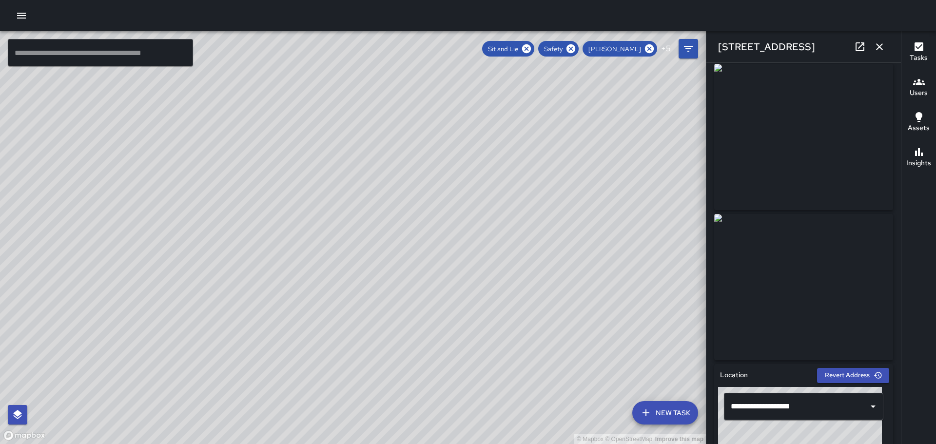
scroll to position [0, 0]
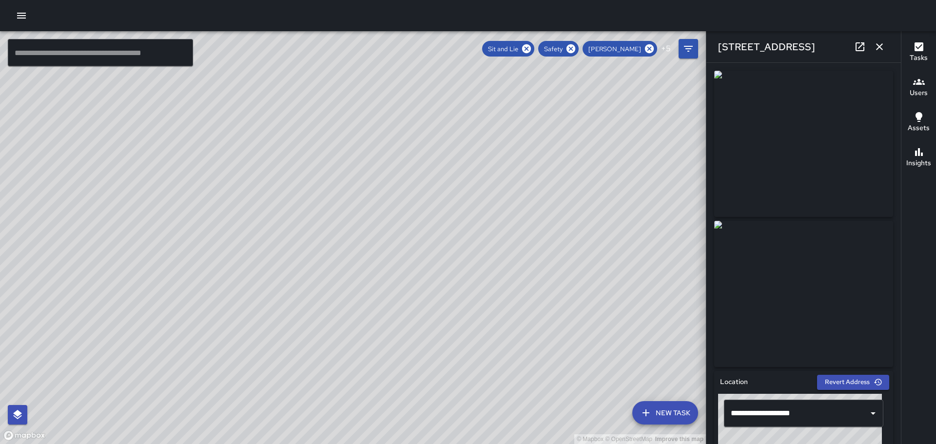
click at [878, 43] on icon "button" at bounding box center [880, 47] width 12 height 12
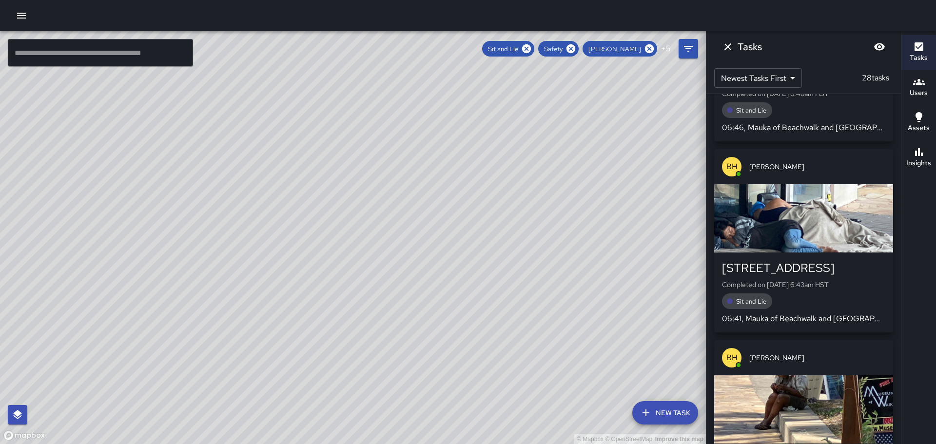
scroll to position [927, 0]
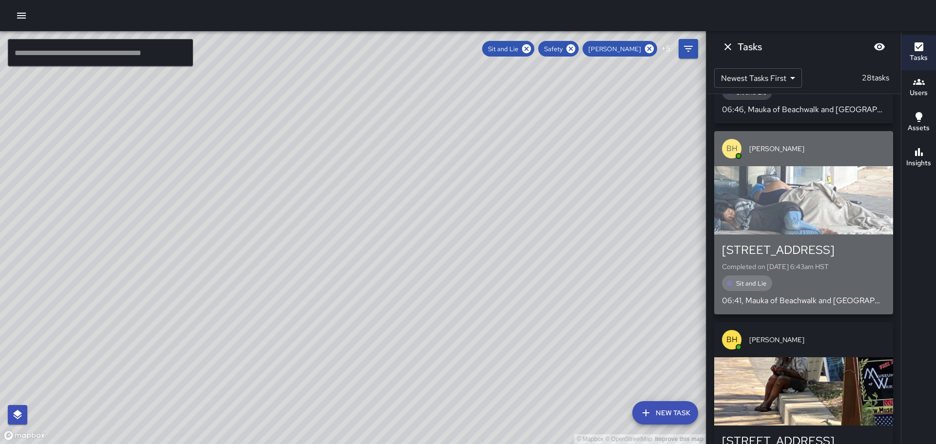
click at [803, 219] on div "button" at bounding box center [803, 200] width 179 height 68
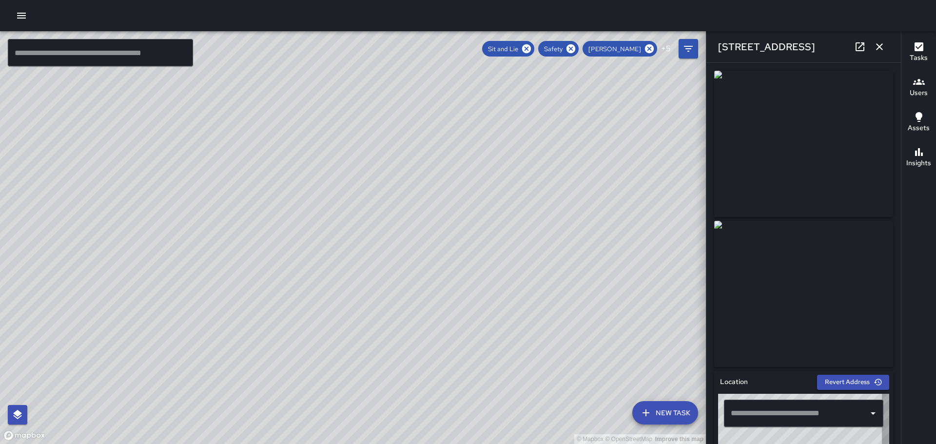
type input "**********"
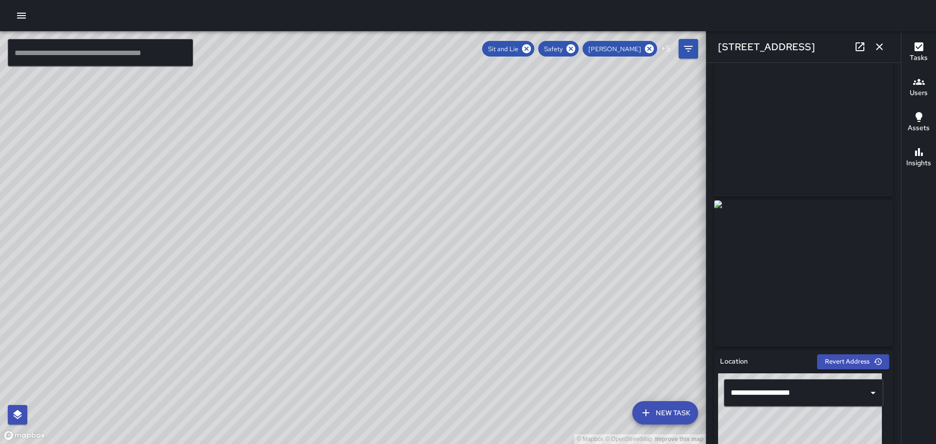
scroll to position [0, 0]
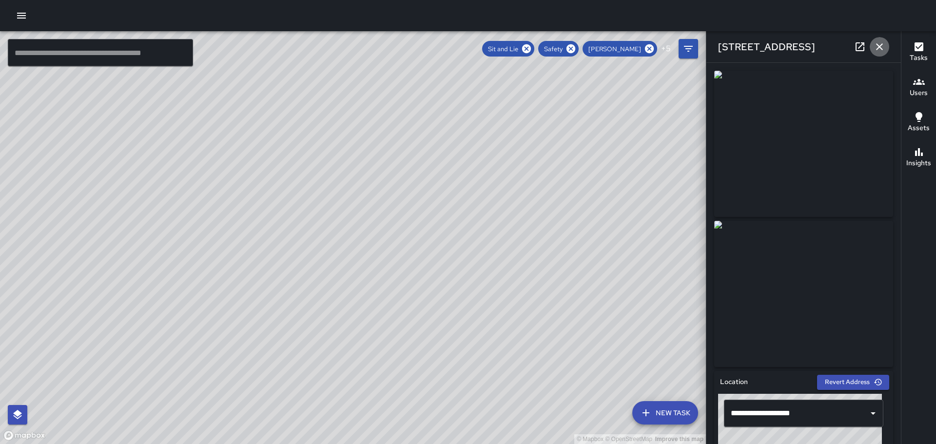
click at [878, 47] on icon "button" at bounding box center [880, 47] width 12 height 12
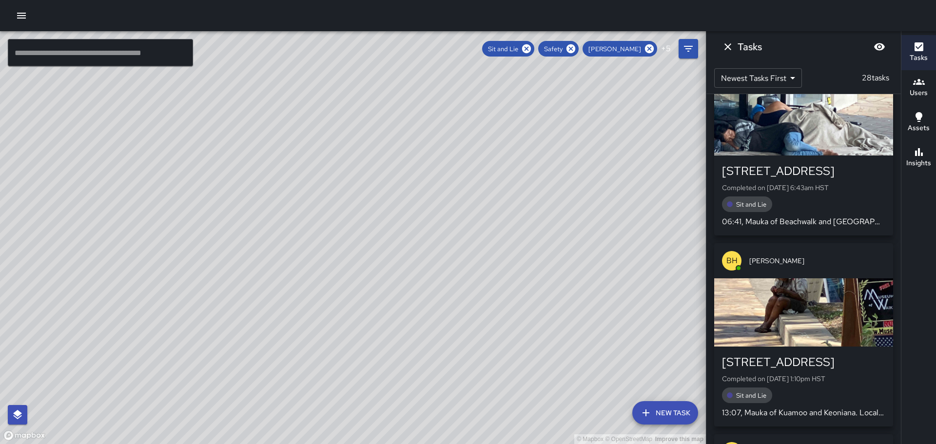
scroll to position [1024, 0]
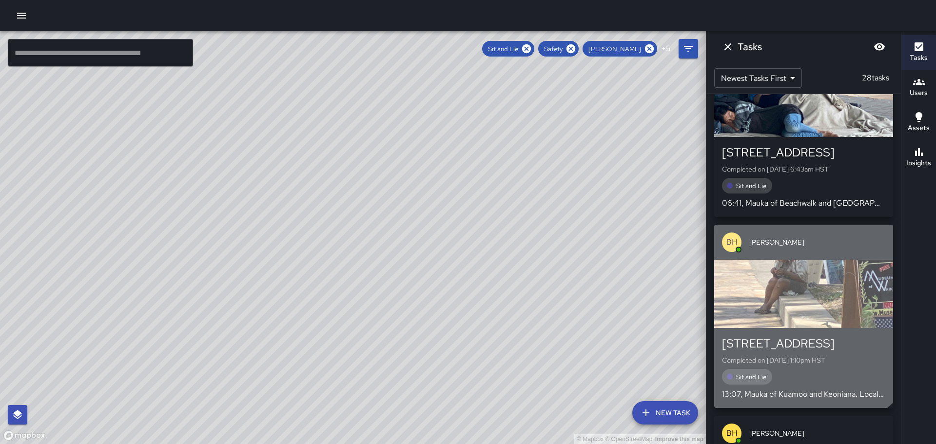
click at [787, 288] on div "button" at bounding box center [803, 294] width 179 height 68
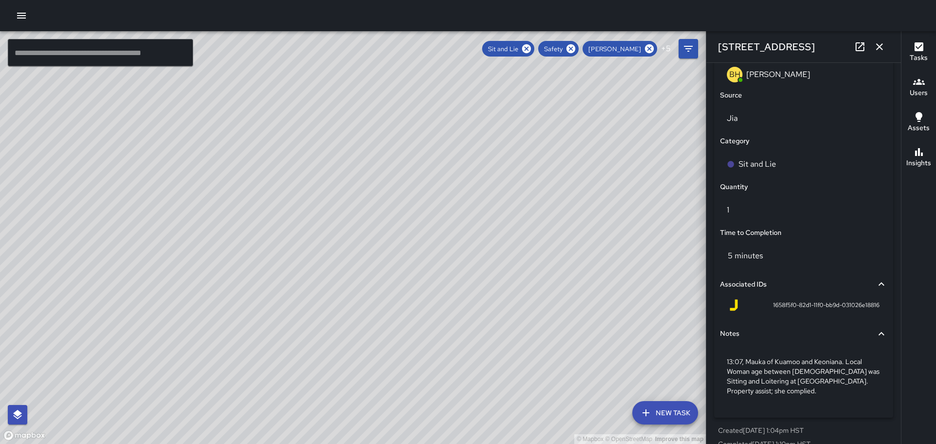
scroll to position [619, 0]
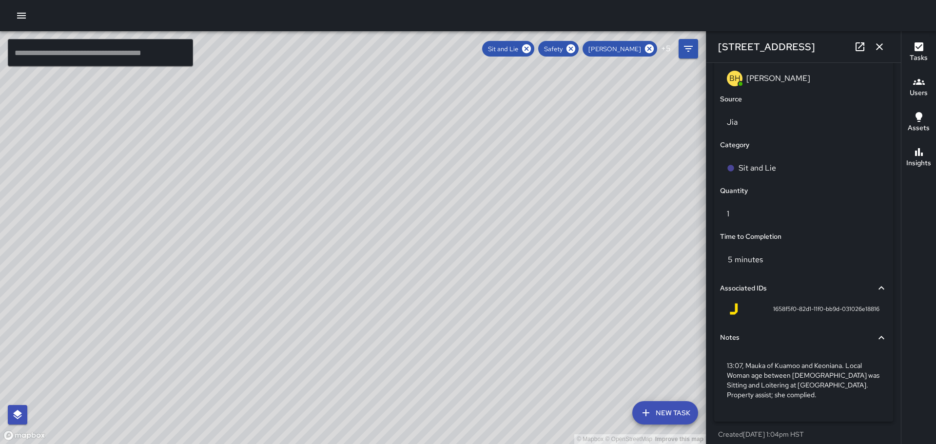
click at [881, 49] on icon "button" at bounding box center [879, 46] width 7 height 7
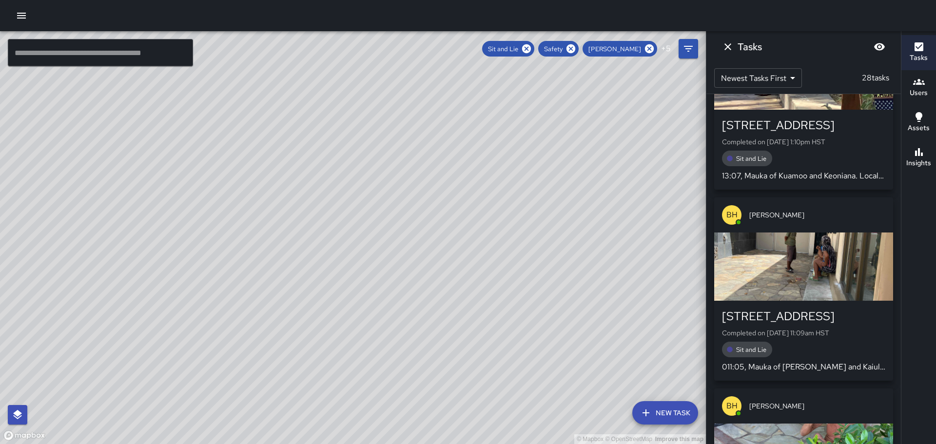
scroll to position [1268, 0]
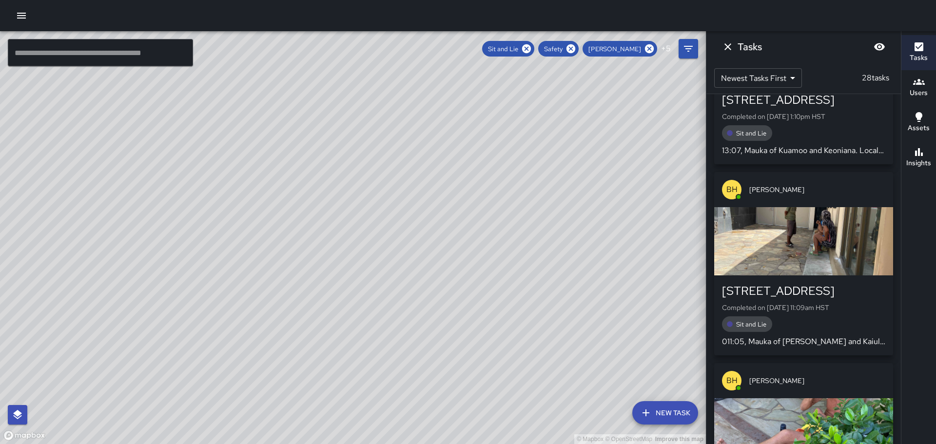
click at [820, 256] on div "button" at bounding box center [803, 241] width 179 height 68
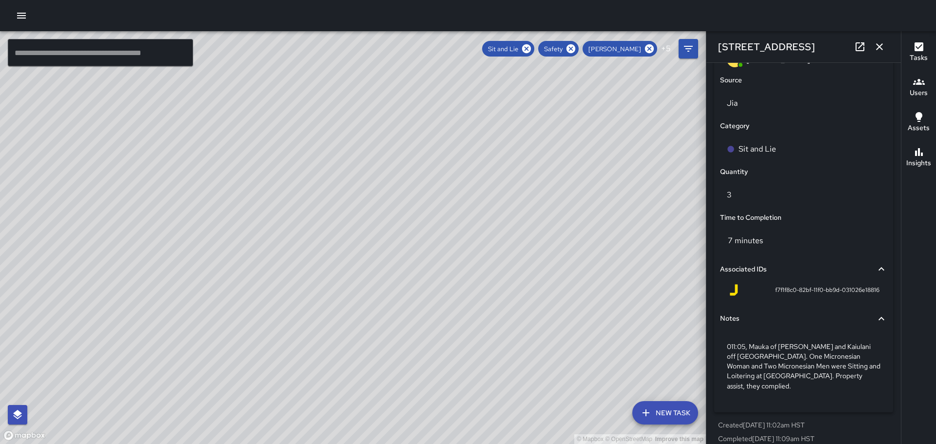
scroll to position [639, 0]
click at [877, 45] on icon "button" at bounding box center [879, 46] width 7 height 7
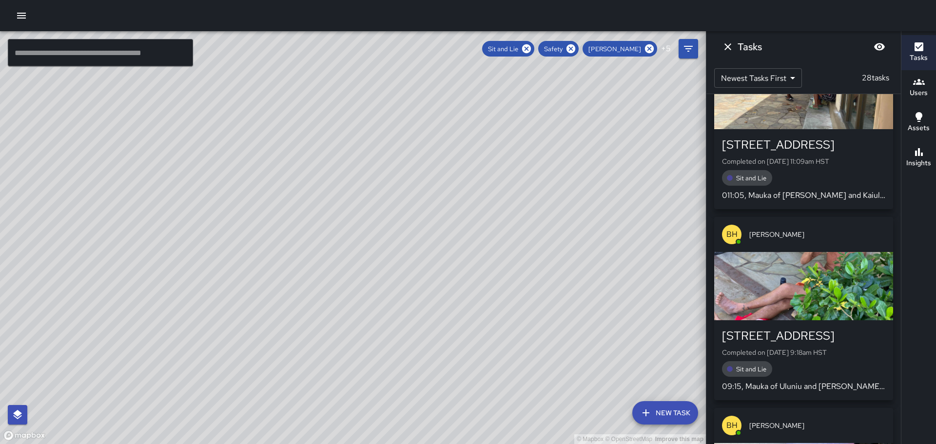
scroll to position [1463, 0]
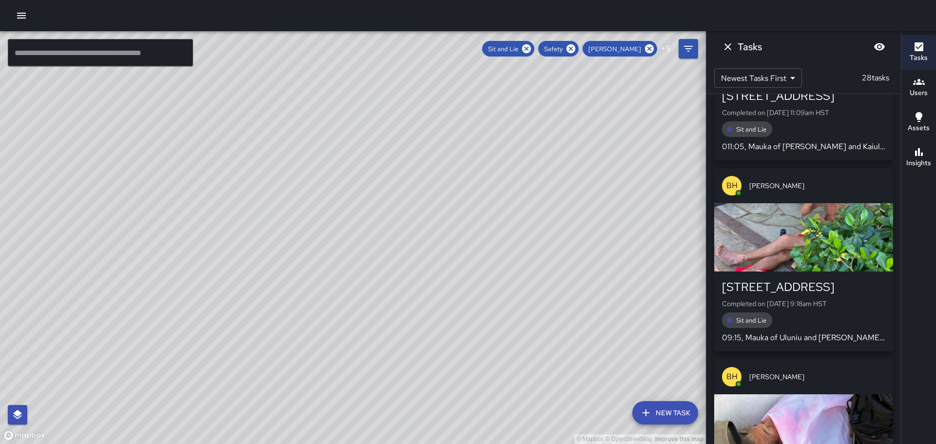
click at [815, 240] on div "button" at bounding box center [803, 237] width 179 height 68
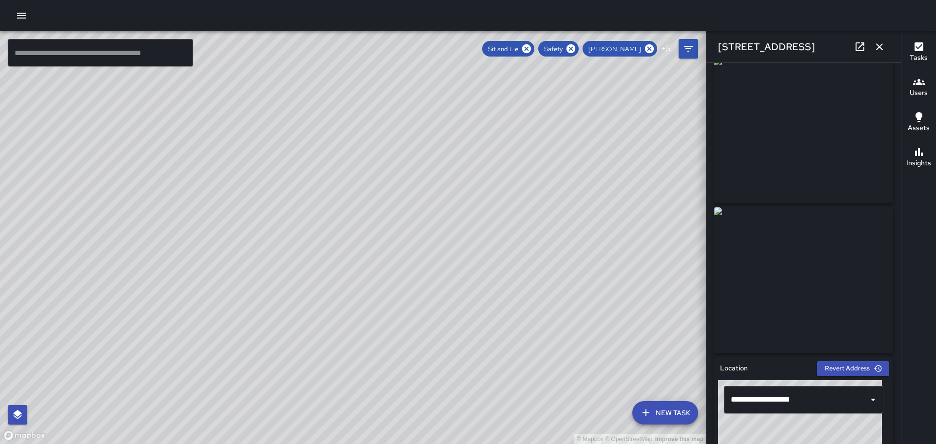
scroll to position [0, 0]
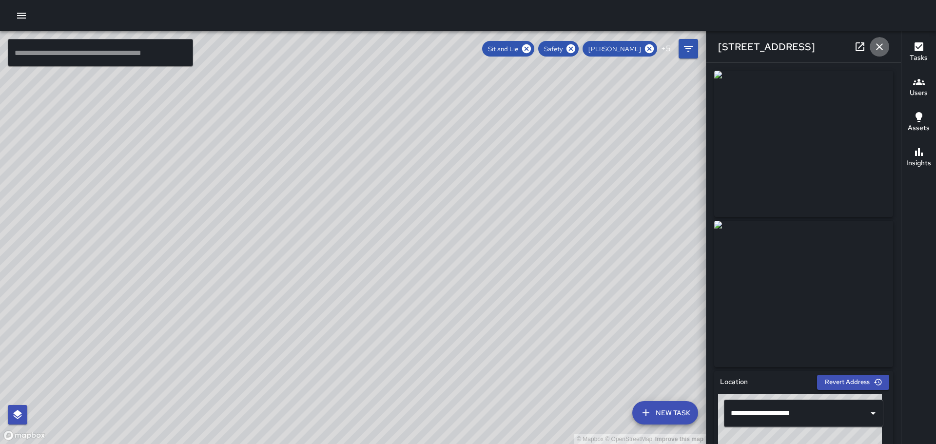
click at [874, 43] on icon "button" at bounding box center [880, 47] width 12 height 12
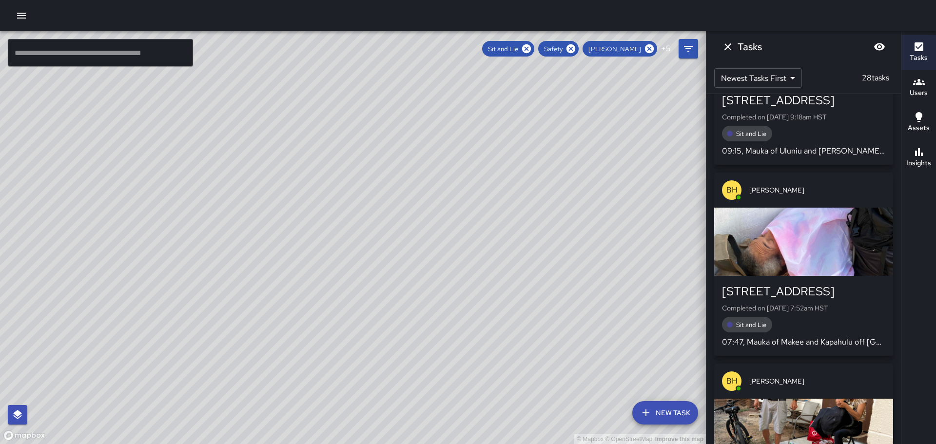
scroll to position [1667, 0]
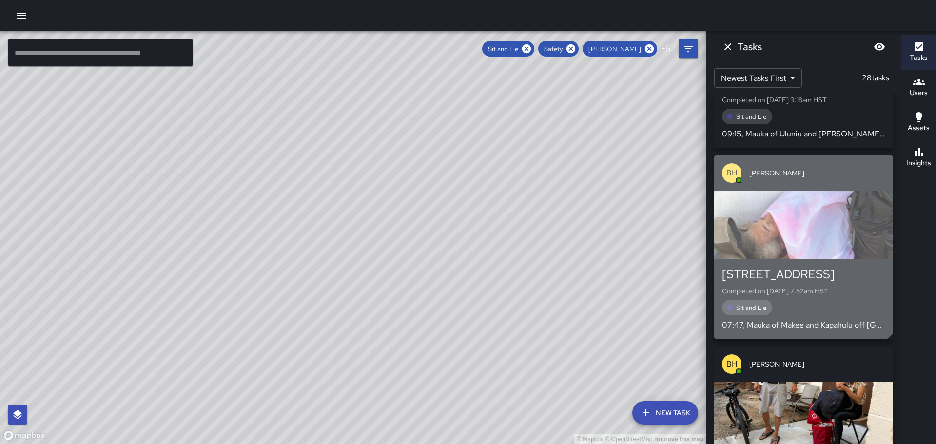
click at [799, 235] on div "button" at bounding box center [803, 225] width 179 height 68
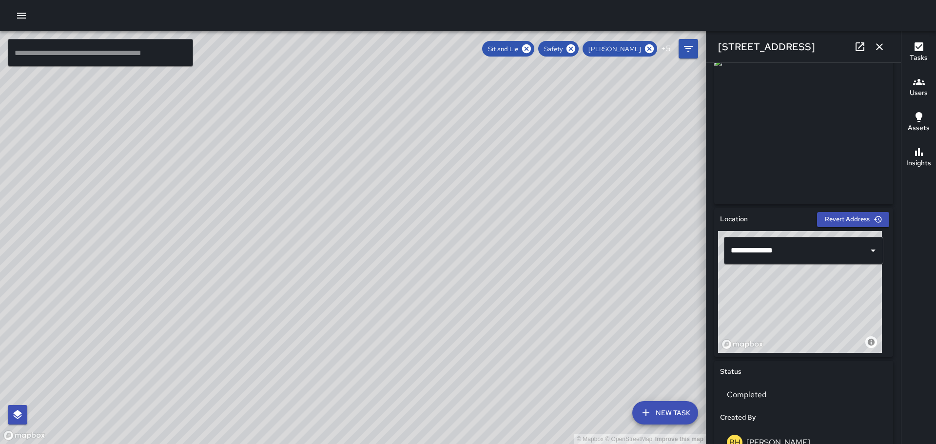
scroll to position [0, 0]
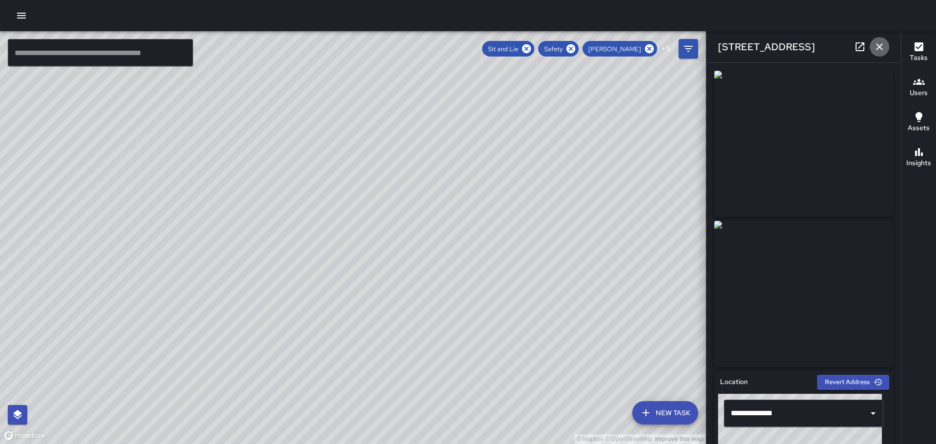
click at [884, 47] on icon "button" at bounding box center [880, 47] width 12 height 12
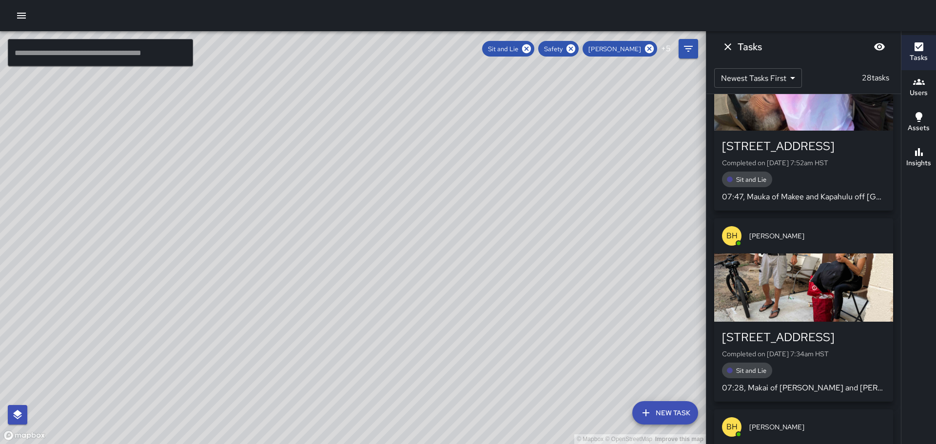
scroll to position [1813, 0]
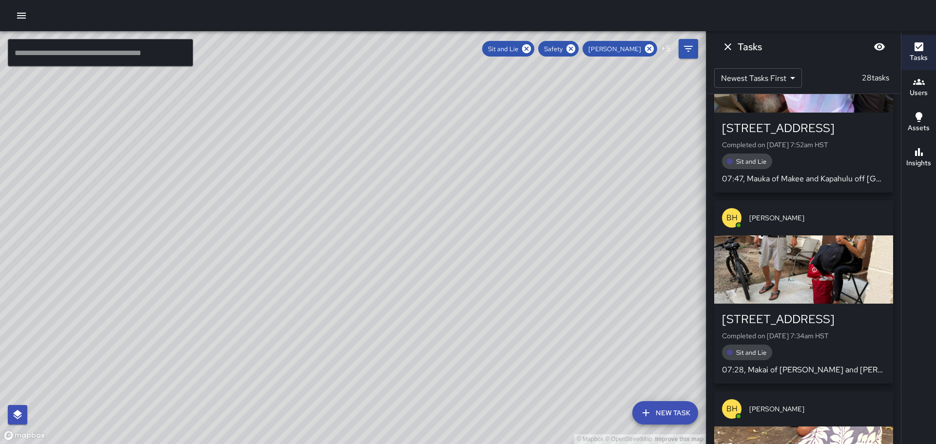
click at [804, 272] on div "button" at bounding box center [803, 270] width 179 height 68
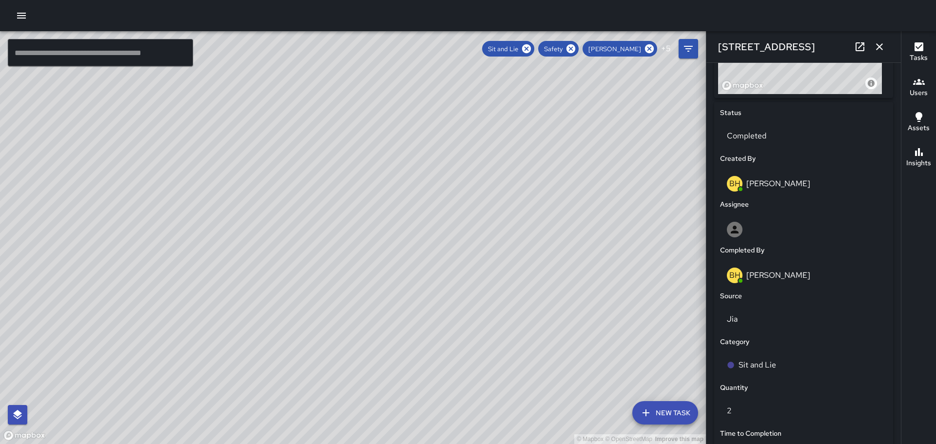
scroll to position [0, 0]
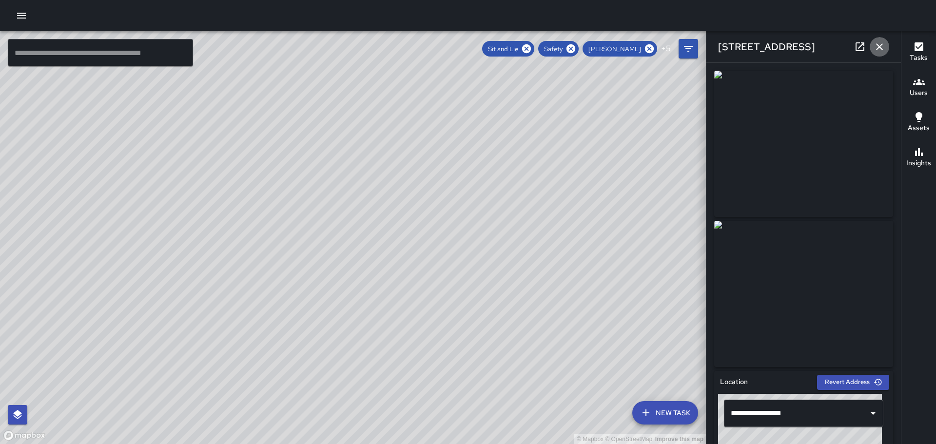
click at [880, 45] on icon "button" at bounding box center [880, 47] width 12 height 12
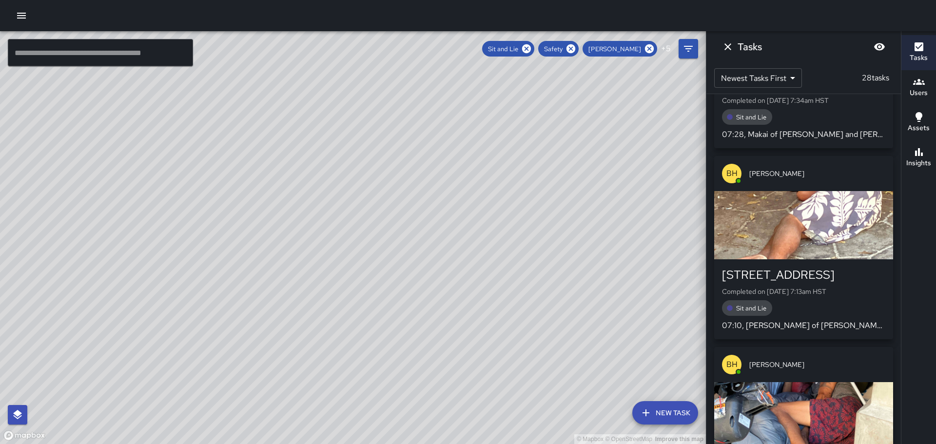
scroll to position [2057, 0]
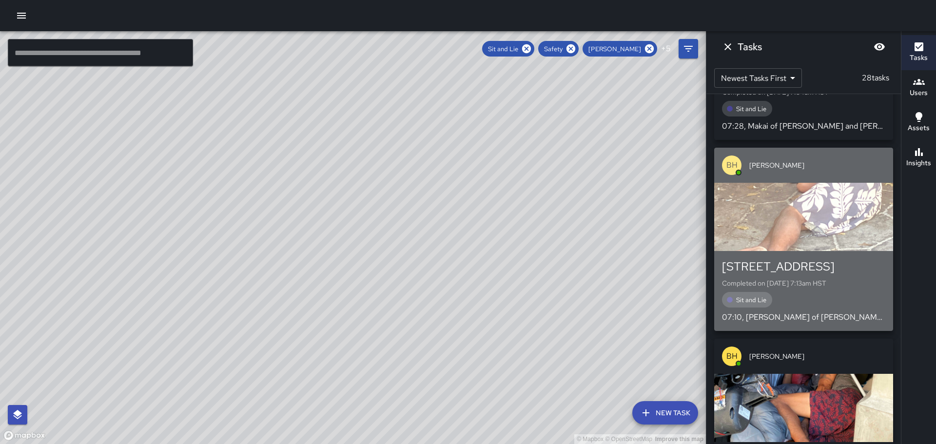
click at [811, 238] on div "button" at bounding box center [803, 217] width 179 height 68
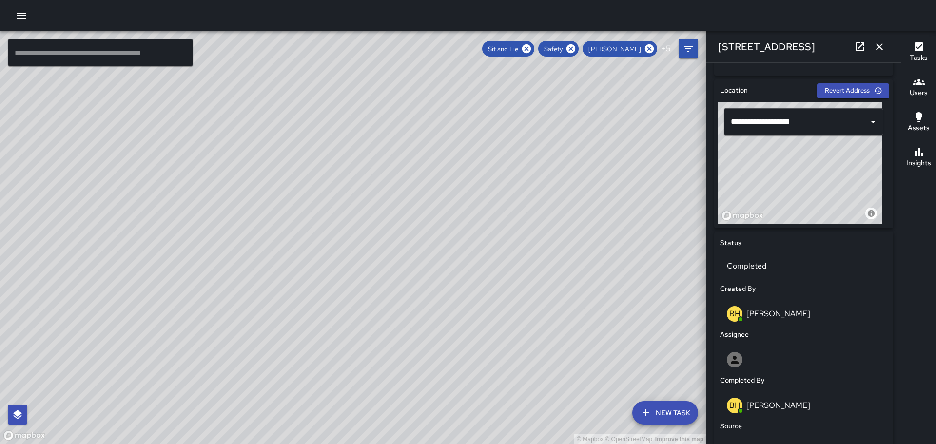
scroll to position [0, 0]
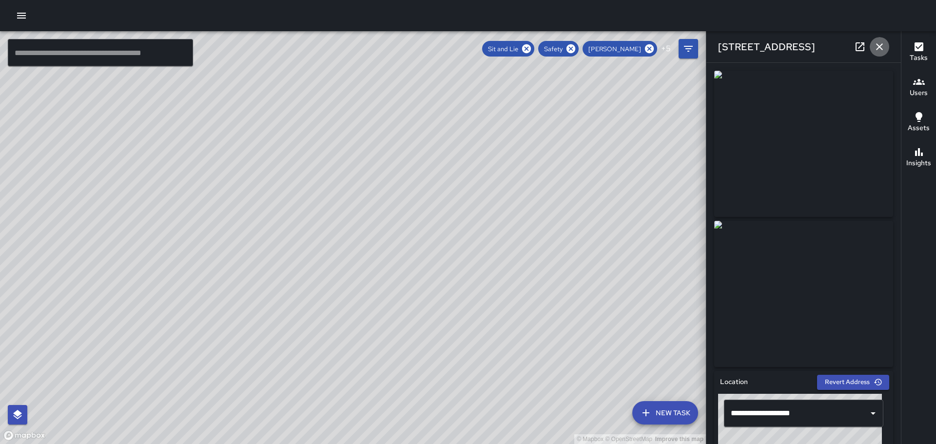
click at [880, 45] on icon "button" at bounding box center [880, 47] width 12 height 12
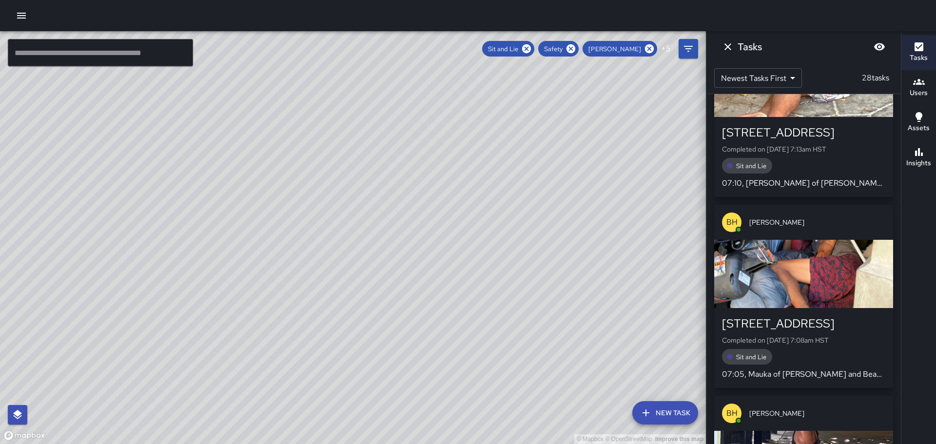
scroll to position [2203, 0]
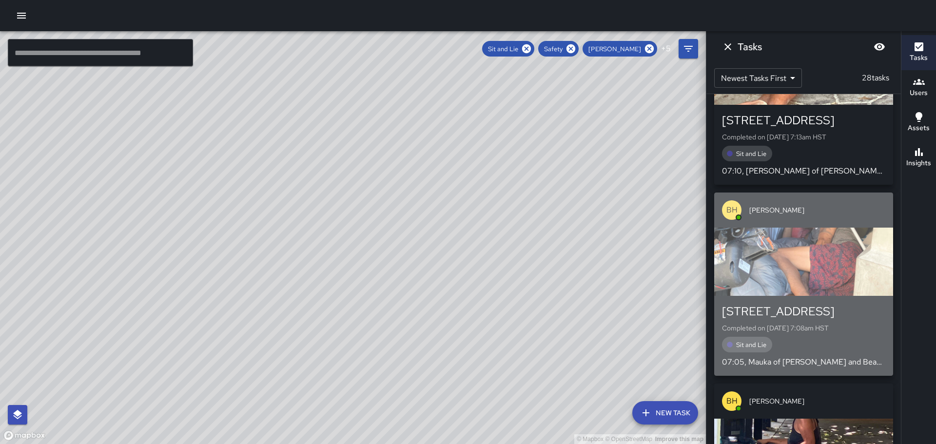
click at [813, 254] on div "button" at bounding box center [803, 262] width 179 height 68
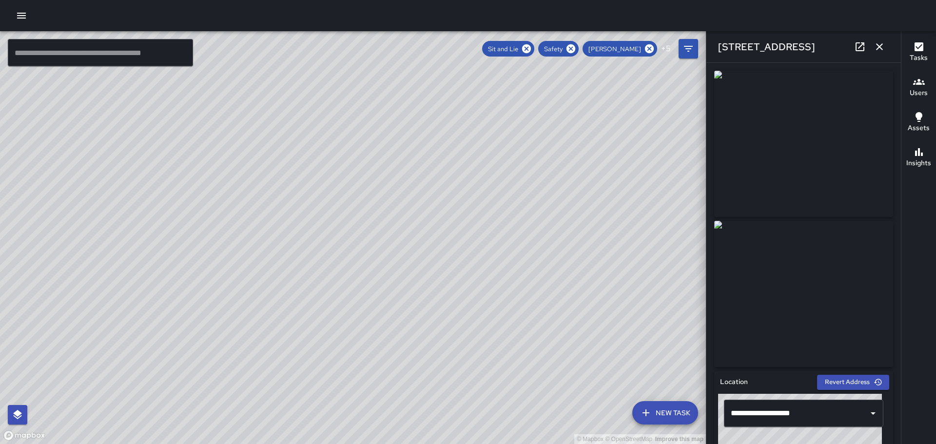
click at [882, 47] on icon "button" at bounding box center [880, 47] width 12 height 12
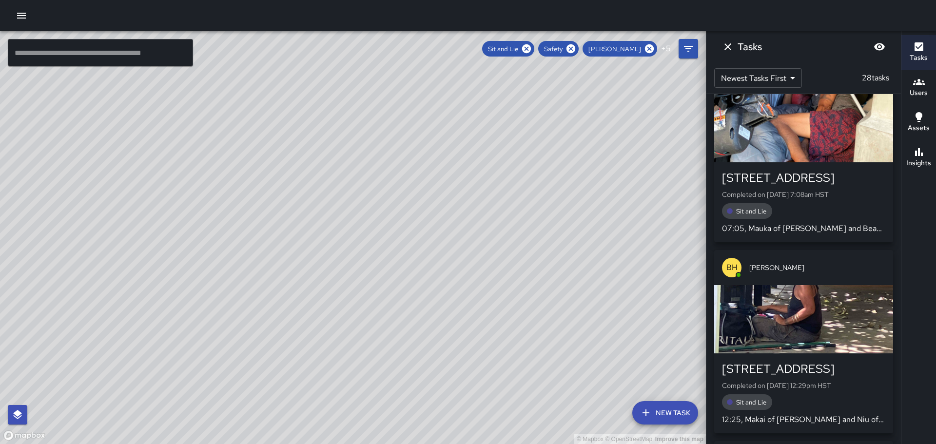
scroll to position [2349, 0]
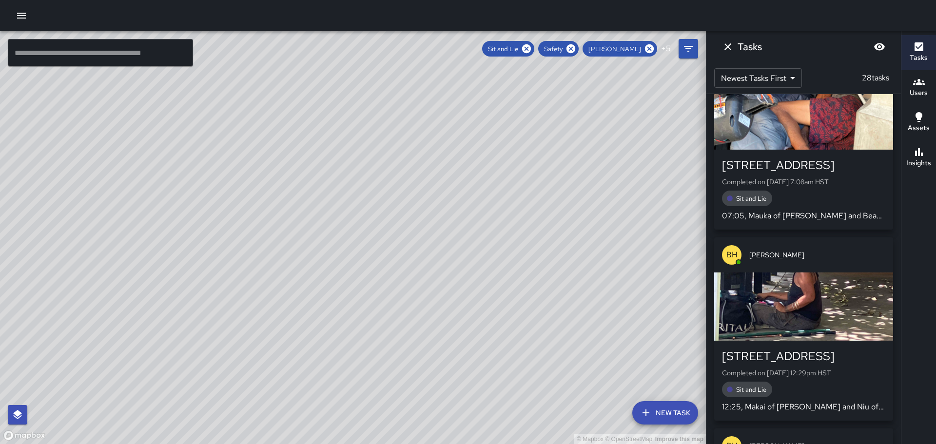
click at [814, 300] on div "button" at bounding box center [803, 307] width 179 height 68
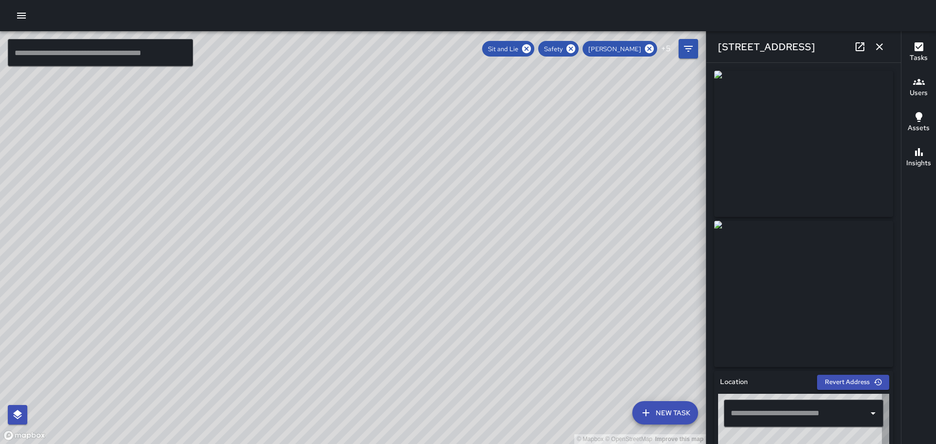
type input "**********"
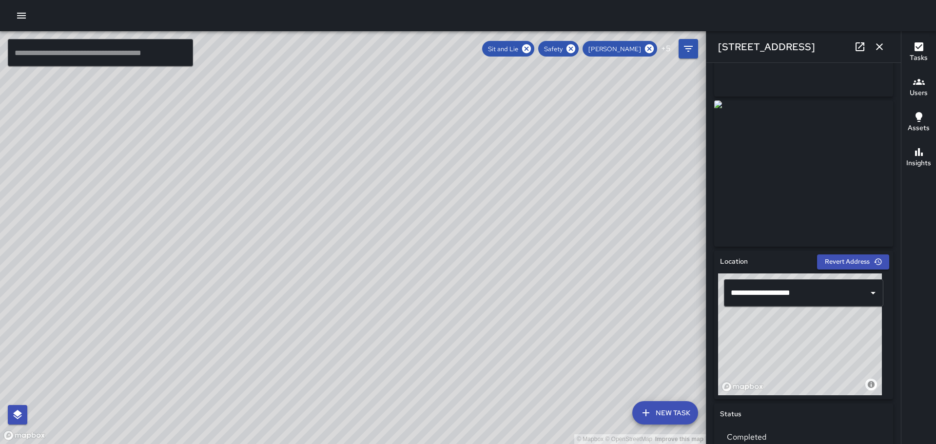
scroll to position [0, 0]
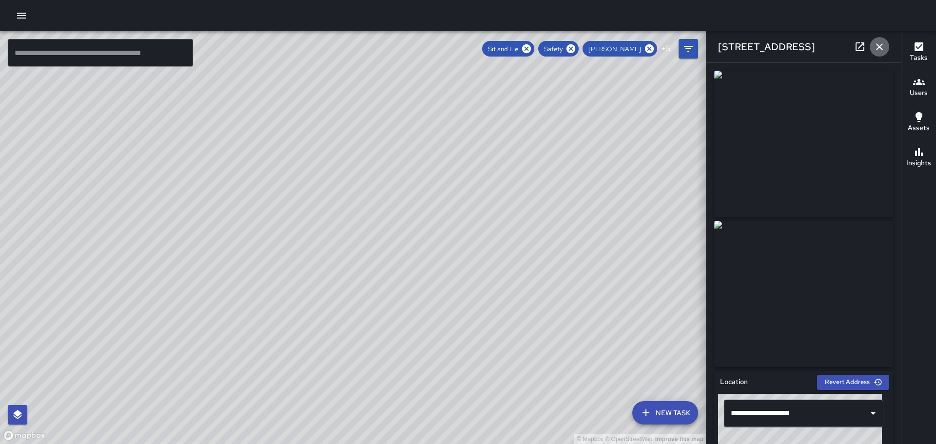
click at [879, 41] on button "button" at bounding box center [880, 47] width 20 height 20
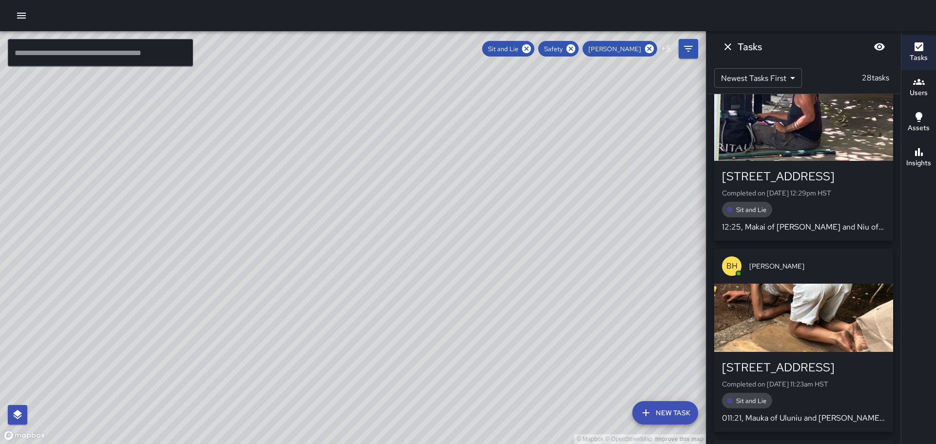
scroll to position [2593, 0]
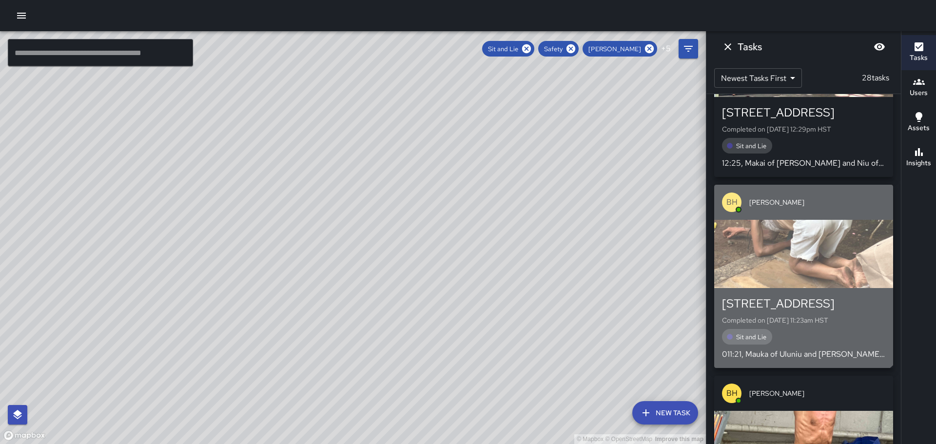
click at [802, 267] on div "button" at bounding box center [803, 254] width 179 height 68
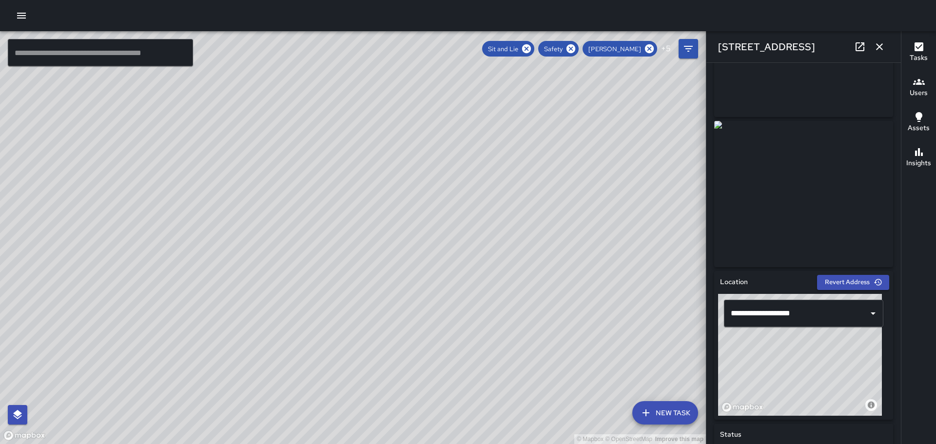
scroll to position [0, 0]
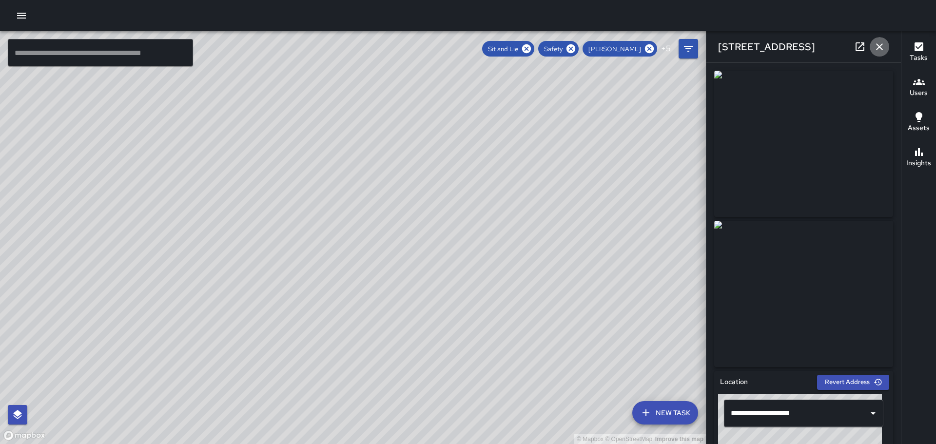
click at [879, 44] on icon "button" at bounding box center [880, 47] width 12 height 12
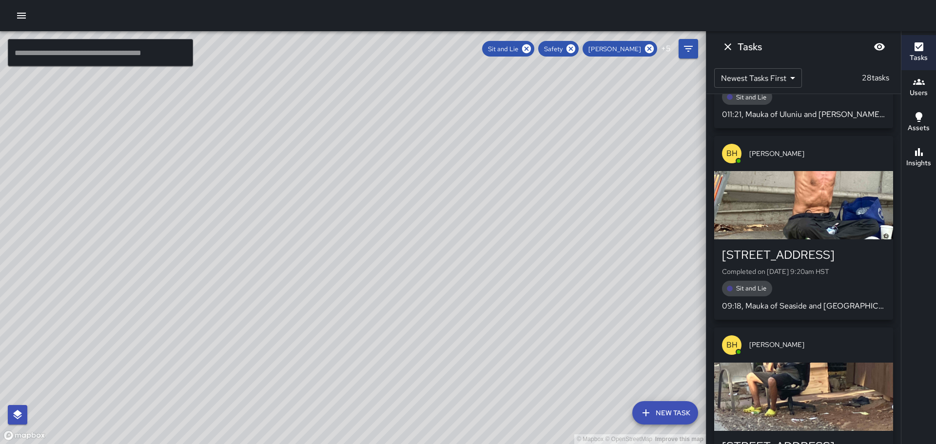
scroll to position [2837, 0]
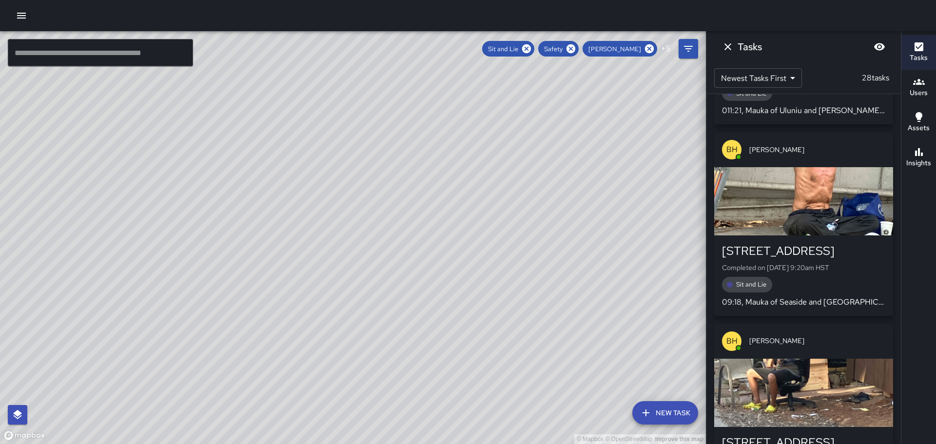
click at [833, 207] on div "button" at bounding box center [803, 201] width 179 height 68
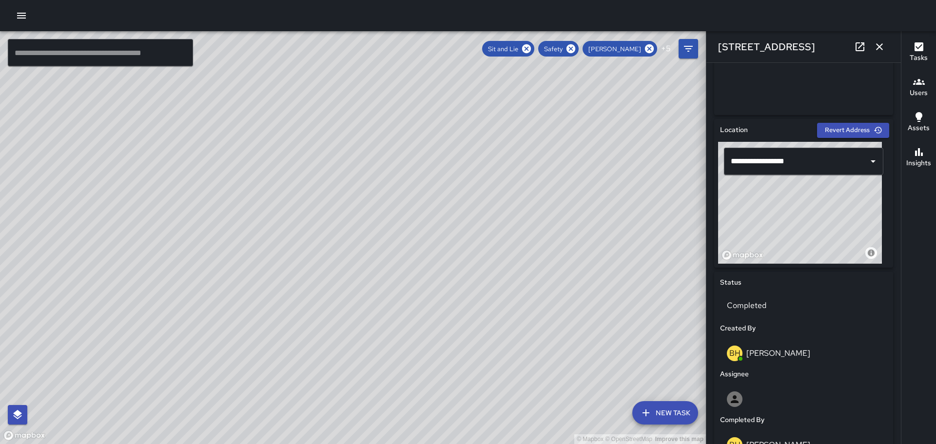
scroll to position [0, 0]
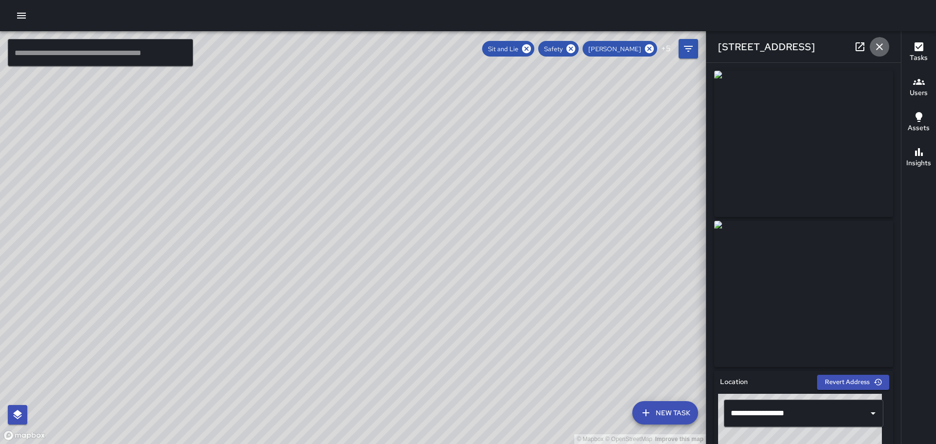
click at [881, 42] on icon "button" at bounding box center [880, 47] width 12 height 12
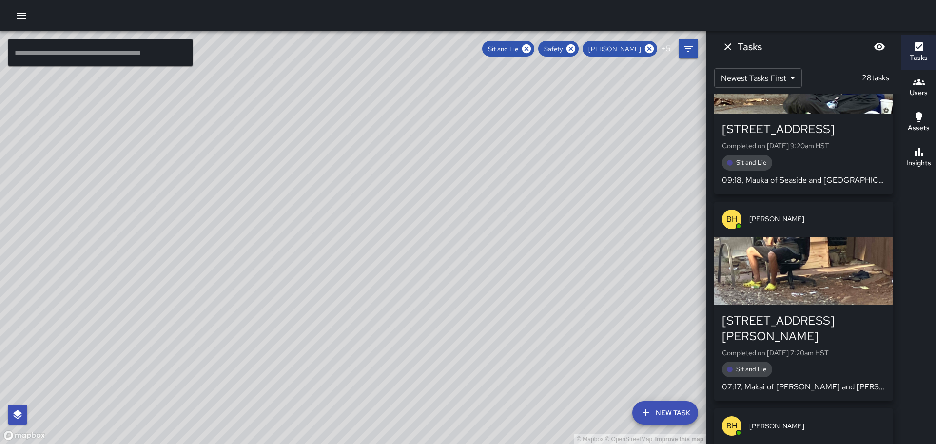
scroll to position [2983, 0]
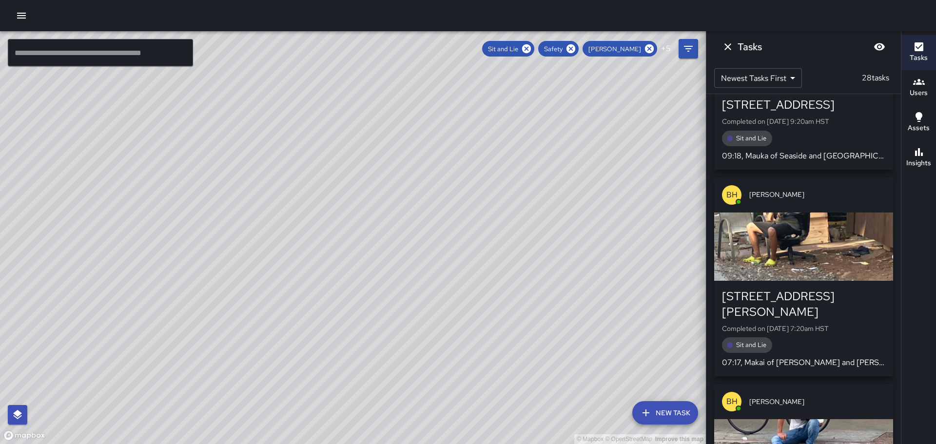
click at [813, 267] on div "button" at bounding box center [803, 247] width 179 height 68
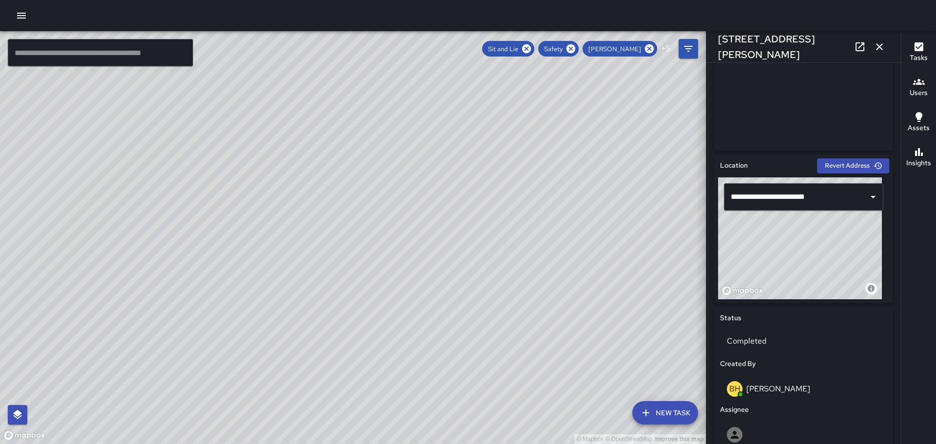
scroll to position [0, 0]
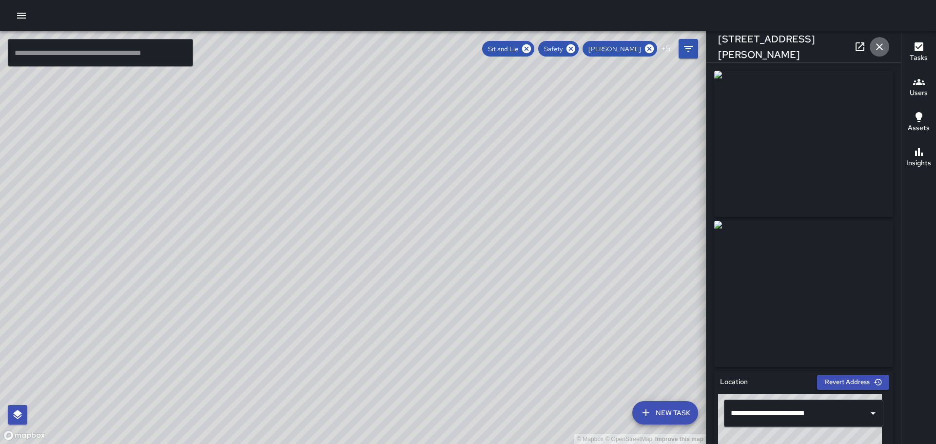
click at [877, 46] on icon "button" at bounding box center [880, 47] width 12 height 12
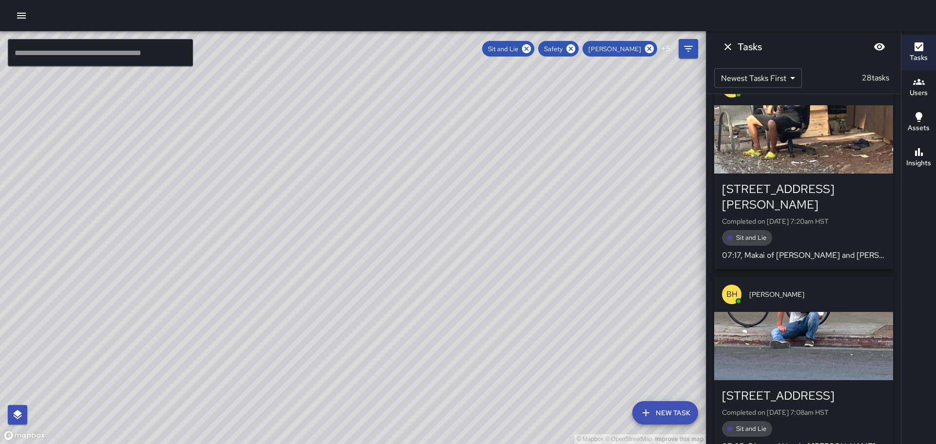
scroll to position [3130, 0]
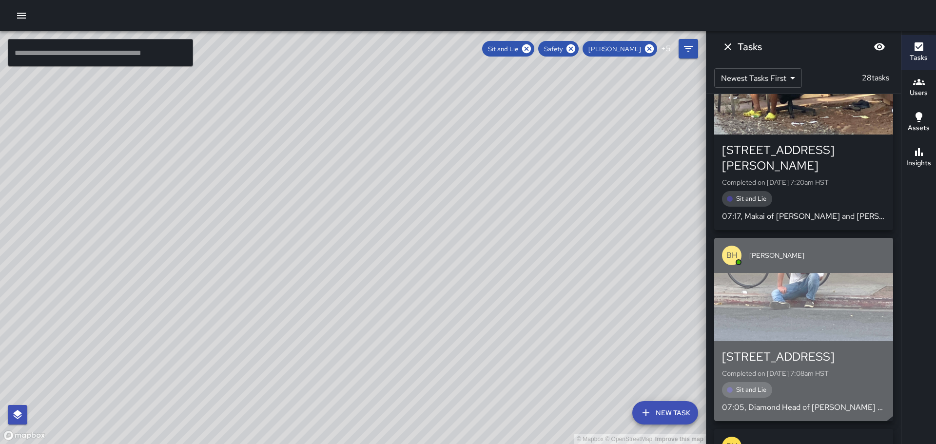
click at [799, 285] on div "button" at bounding box center [803, 307] width 179 height 68
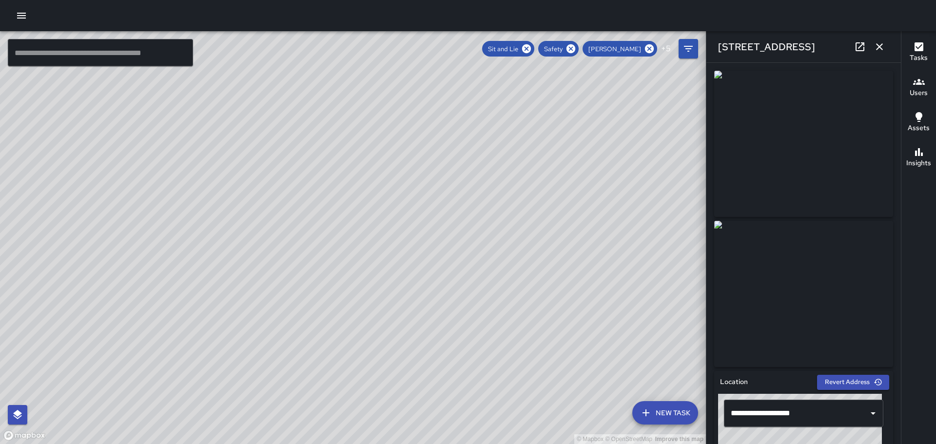
drag, startPoint x: 903, startPoint y: 135, endPoint x: 888, endPoint y: 180, distance: 47.8
click at [896, 213] on div "© Mapbox © OpenStreetMap Improve this map ​ New Task Sit and Lie Safety Brian H…" at bounding box center [468, 237] width 936 height 413
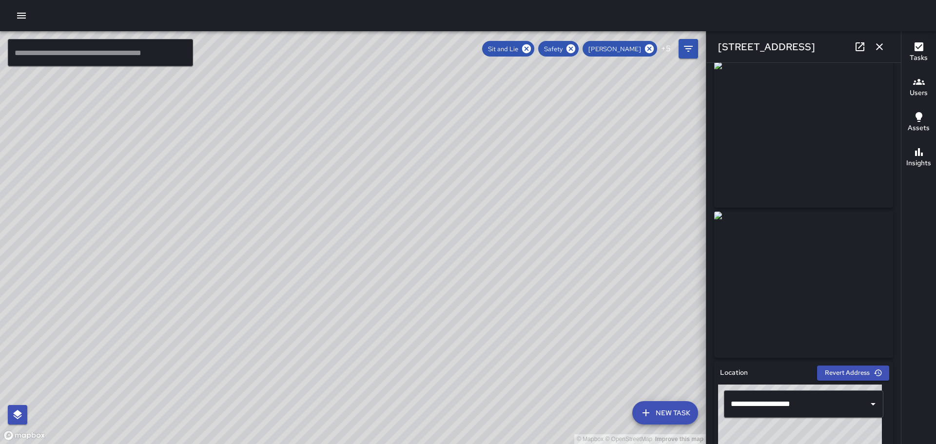
scroll to position [0, 0]
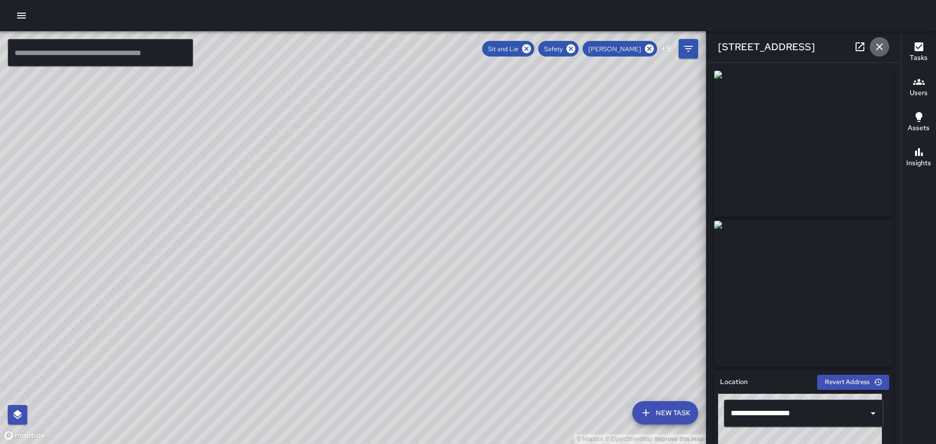
drag, startPoint x: 879, startPoint y: 46, endPoint x: 883, endPoint y: 50, distance: 5.2
click at [881, 49] on icon "button" at bounding box center [880, 47] width 12 height 12
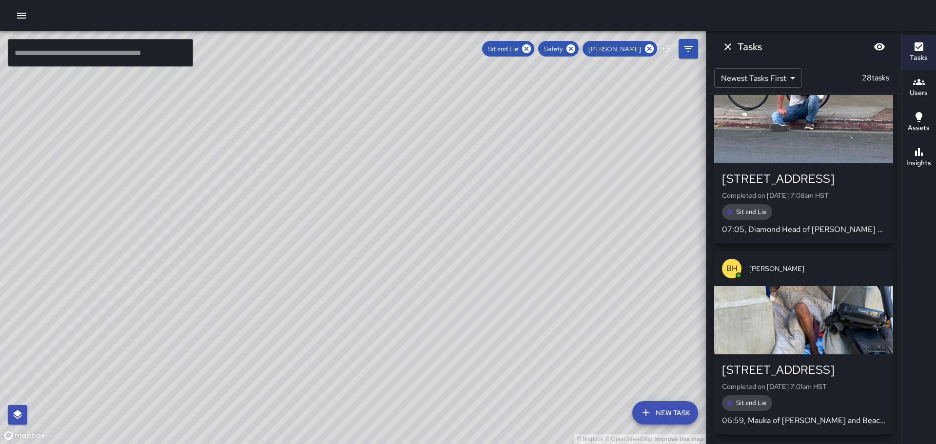
scroll to position [3325, 0]
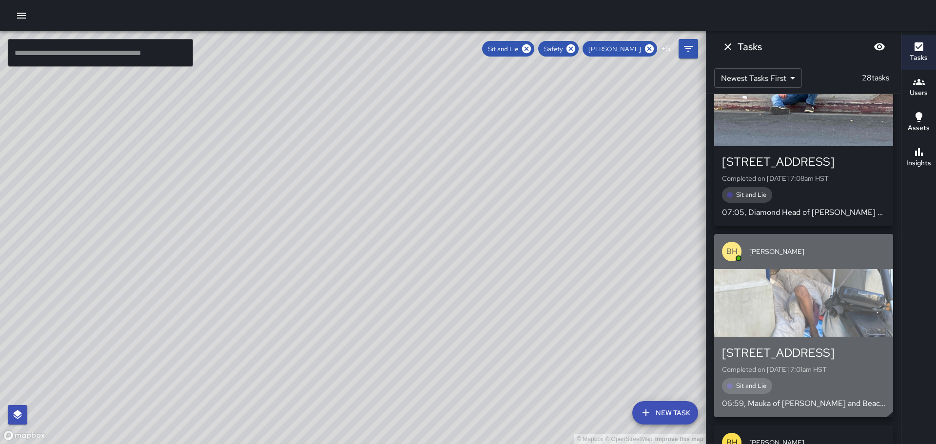
click at [797, 289] on div "button" at bounding box center [803, 303] width 179 height 68
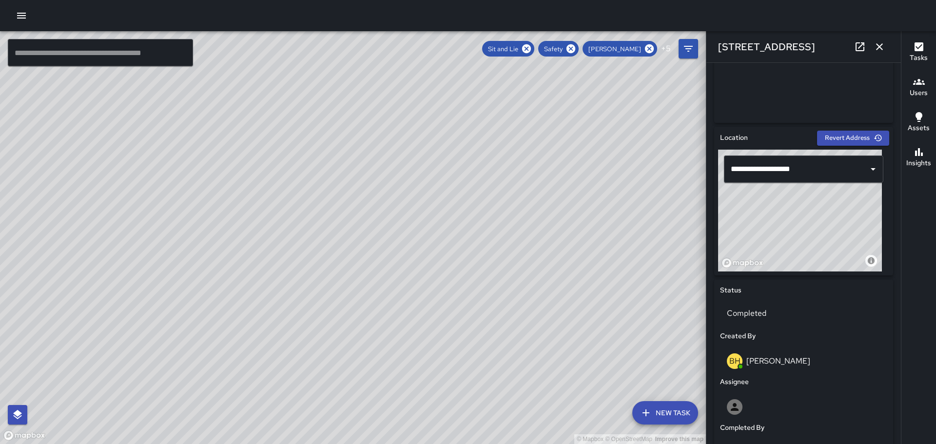
scroll to position [0, 0]
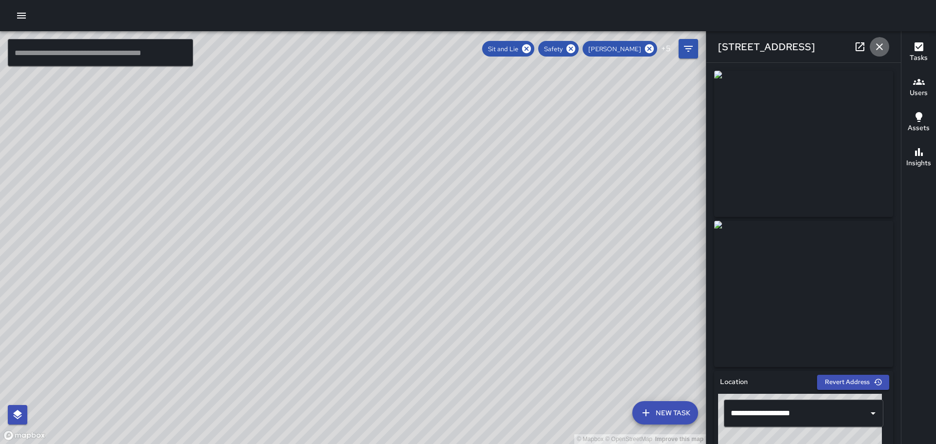
click at [879, 46] on icon "button" at bounding box center [879, 46] width 7 height 7
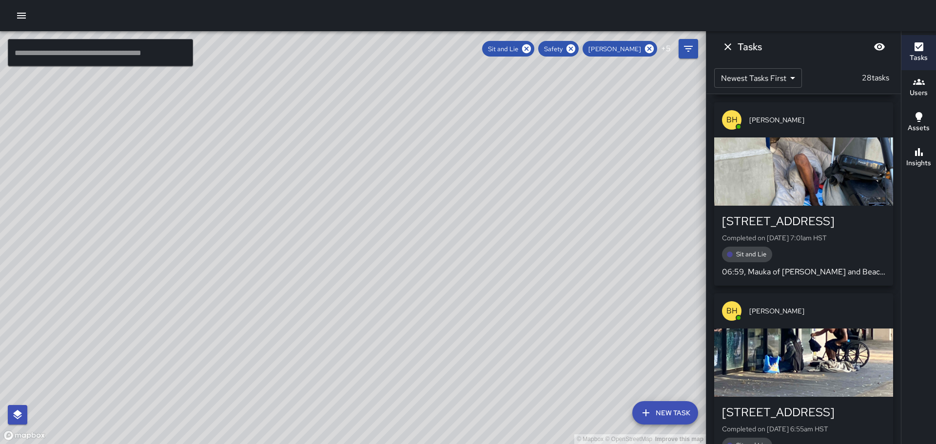
scroll to position [3520, 0]
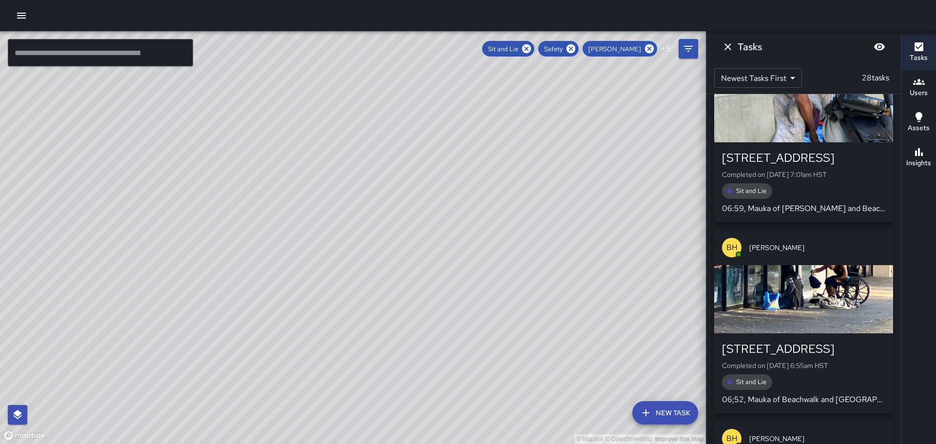
click at [798, 285] on div "button" at bounding box center [803, 299] width 179 height 68
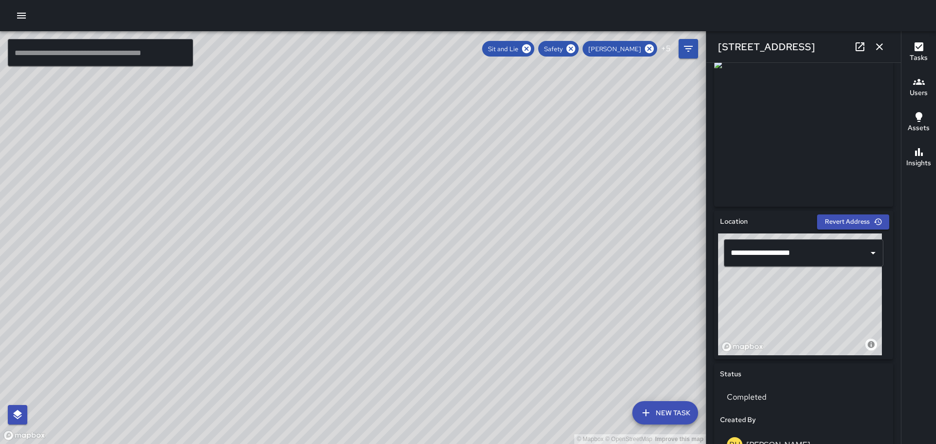
scroll to position [0, 0]
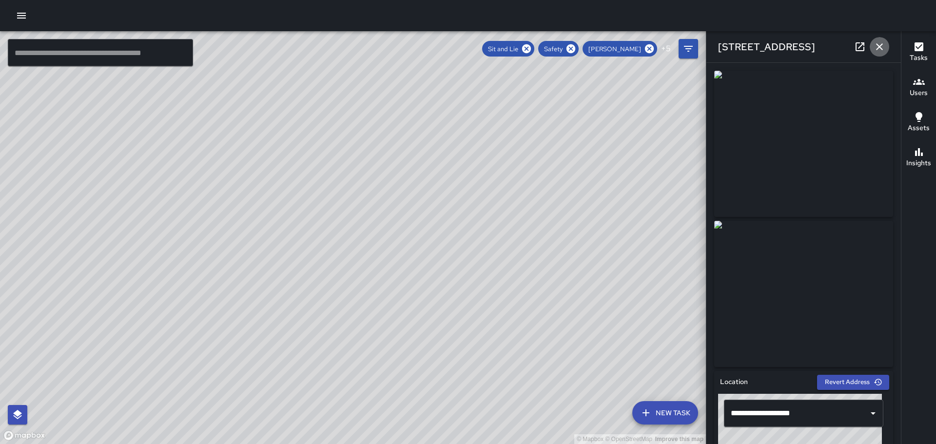
click at [877, 44] on icon "button" at bounding box center [879, 46] width 7 height 7
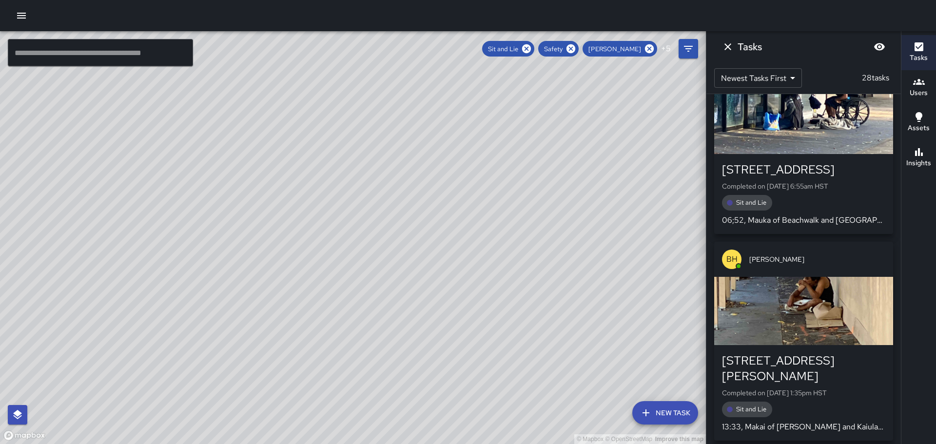
scroll to position [3715, 0]
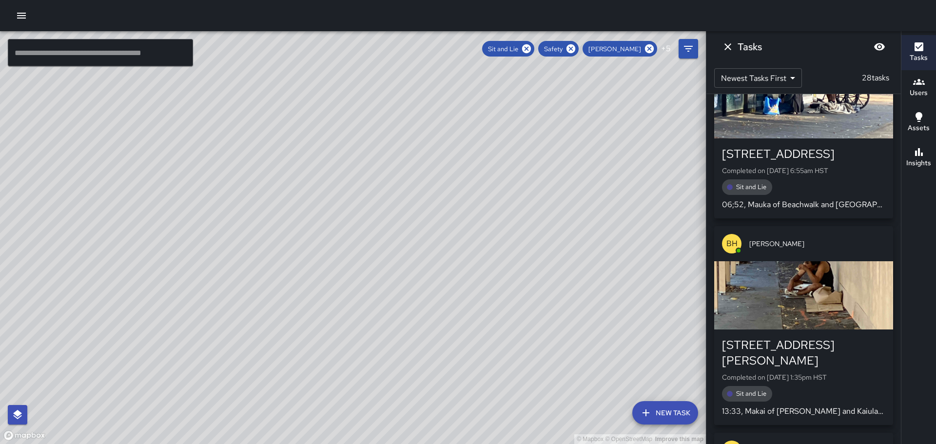
click at [804, 265] on div "button" at bounding box center [803, 295] width 179 height 68
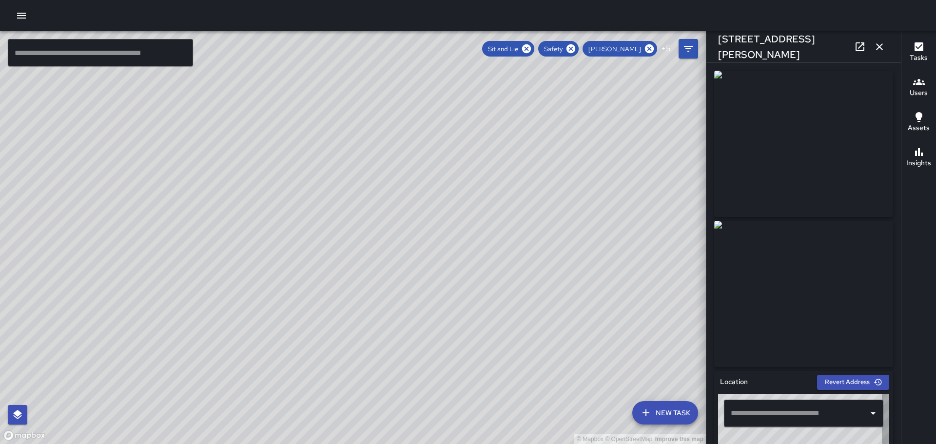
type input "**********"
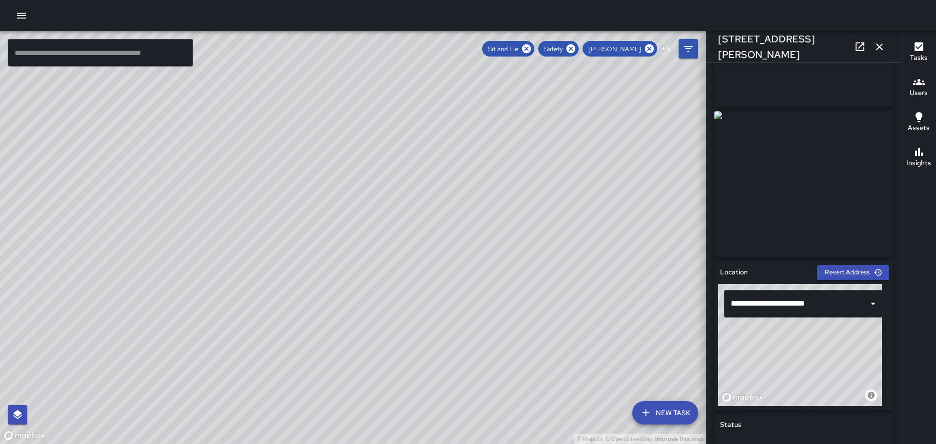
scroll to position [0, 0]
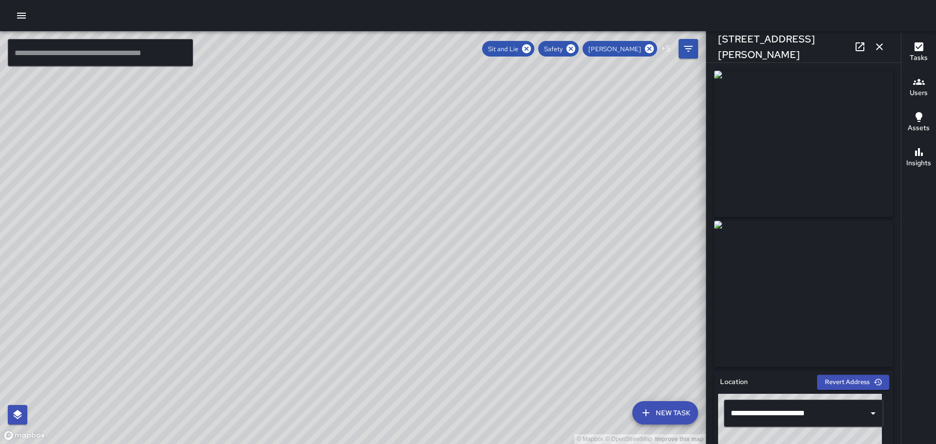
click at [881, 42] on icon "button" at bounding box center [880, 47] width 12 height 12
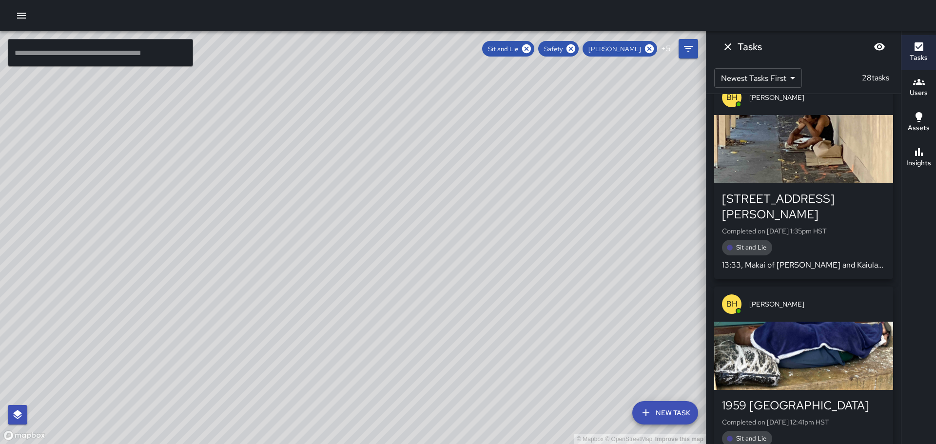
scroll to position [3910, 0]
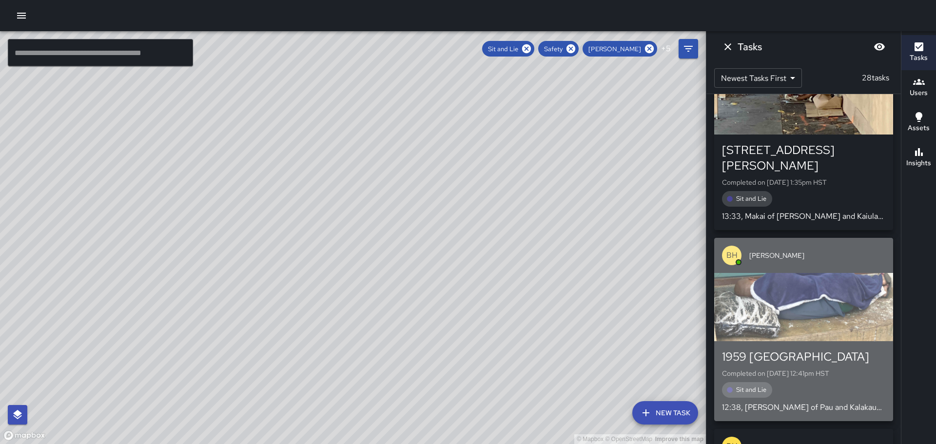
click at [806, 286] on div "button" at bounding box center [803, 307] width 179 height 68
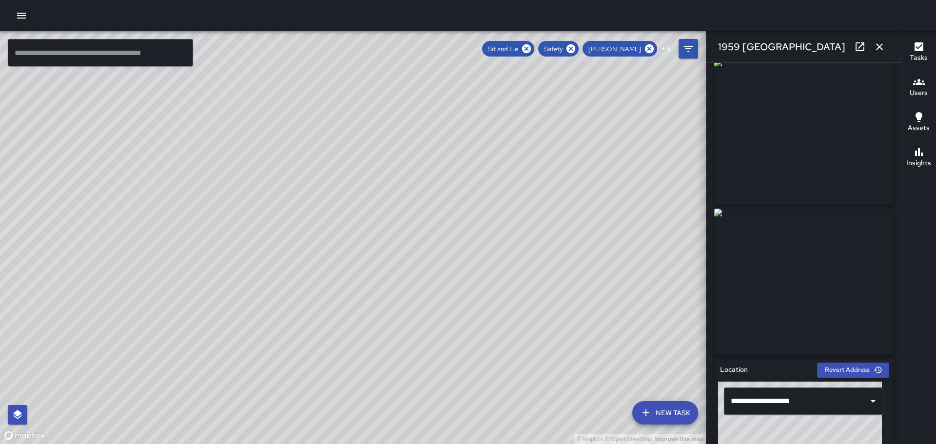
scroll to position [0, 0]
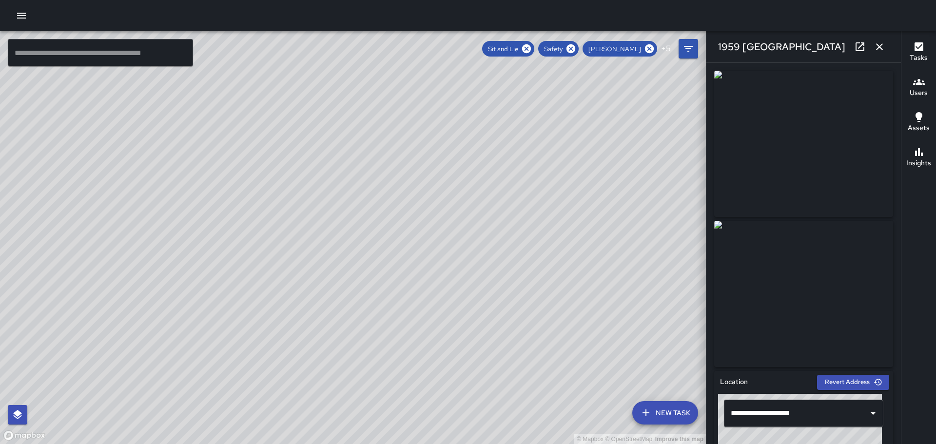
click at [881, 45] on icon "button" at bounding box center [880, 47] width 12 height 12
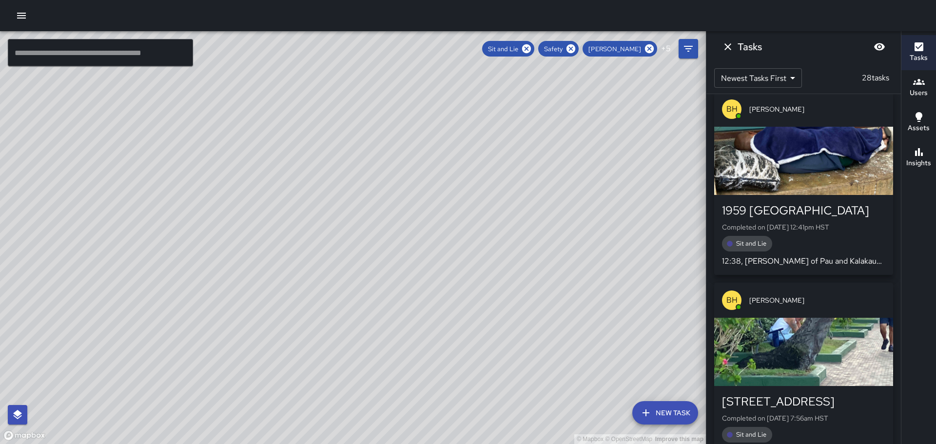
scroll to position [4105, 0]
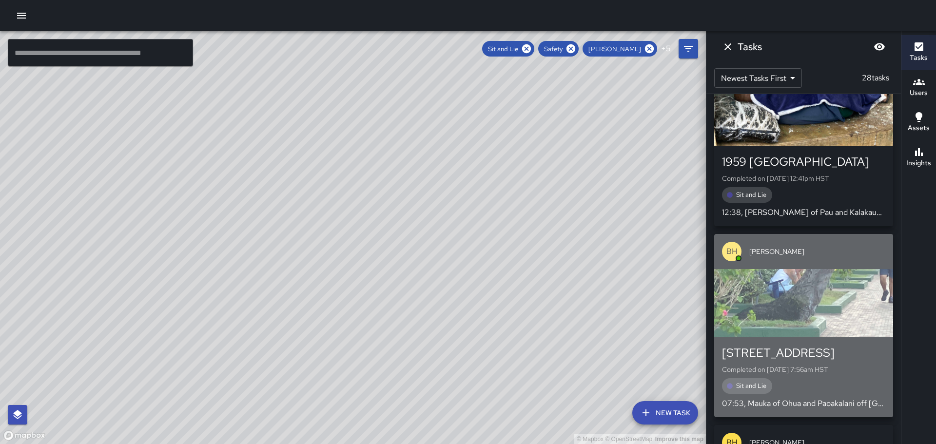
click at [817, 270] on div "button" at bounding box center [803, 303] width 179 height 68
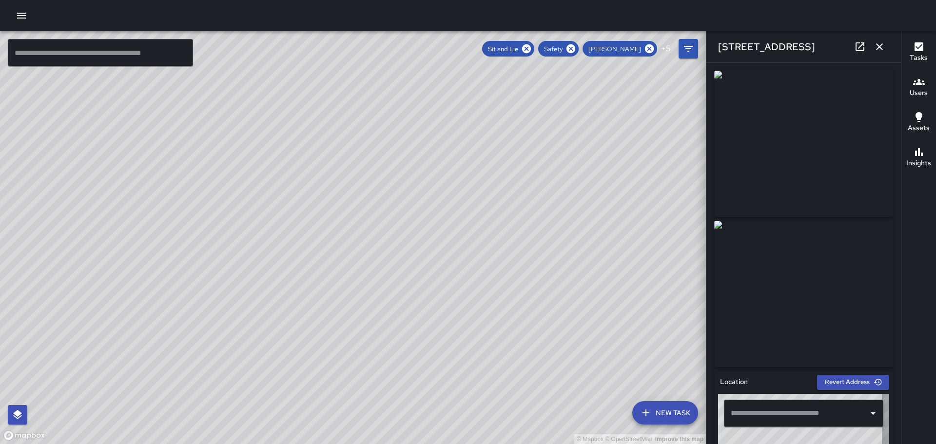
type input "**********"
click at [883, 43] on icon "button" at bounding box center [880, 47] width 12 height 12
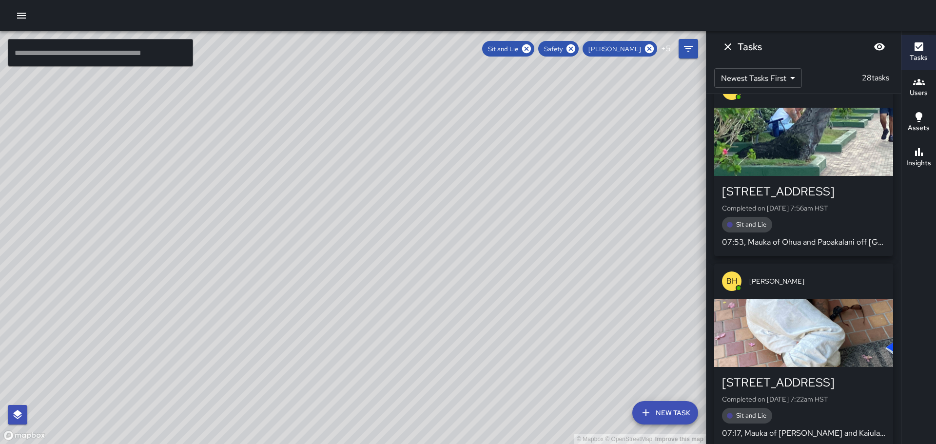
scroll to position [4300, 0]
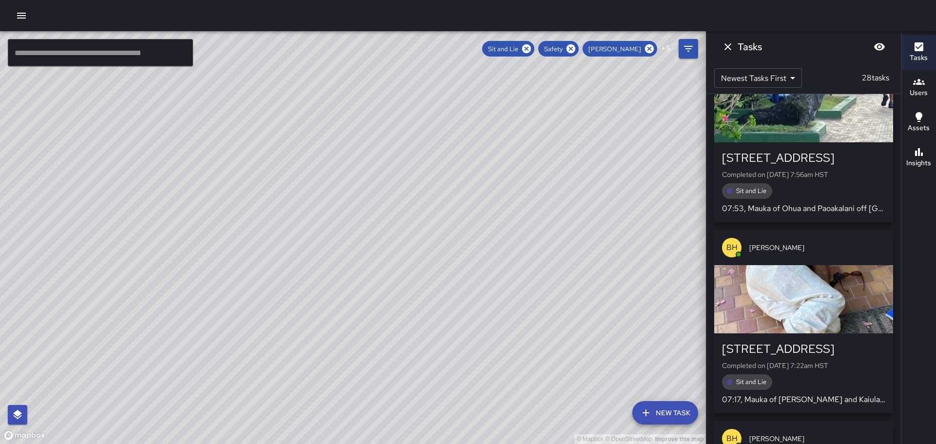
click at [816, 271] on div "button" at bounding box center [803, 299] width 179 height 68
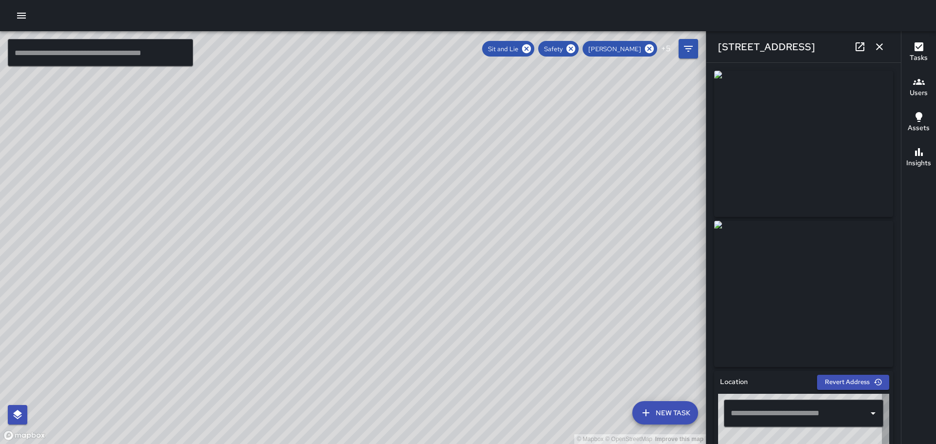
type input "**********"
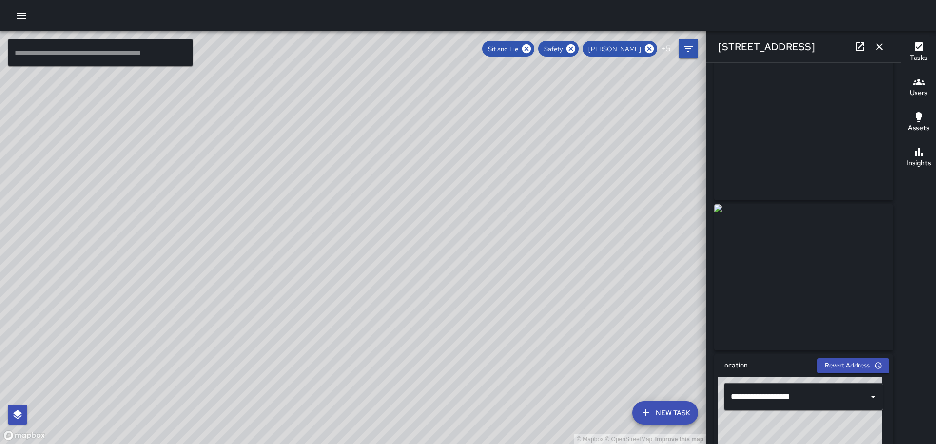
scroll to position [0, 0]
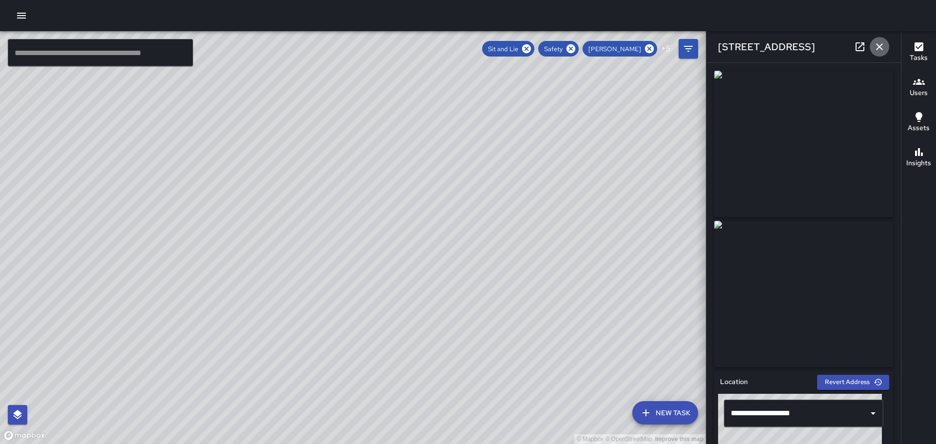
click at [882, 43] on icon "button" at bounding box center [880, 47] width 12 height 12
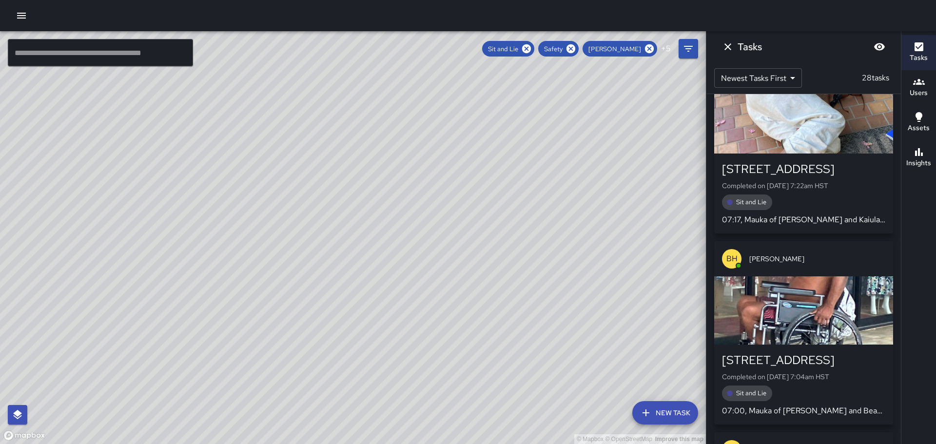
scroll to position [4495, 0]
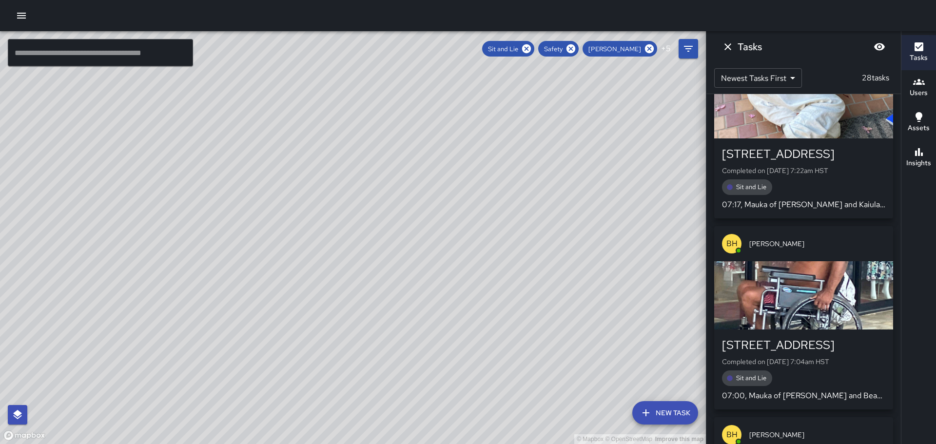
click at [817, 268] on div "button" at bounding box center [803, 295] width 179 height 68
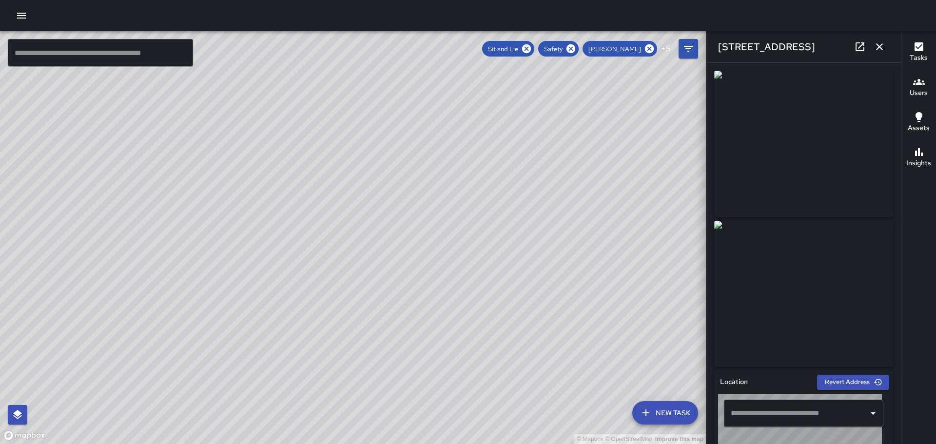
type input "**********"
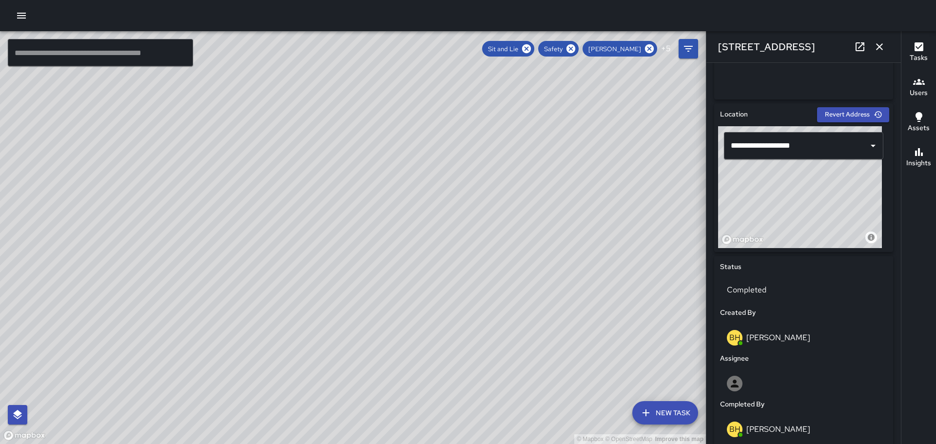
scroll to position [0, 0]
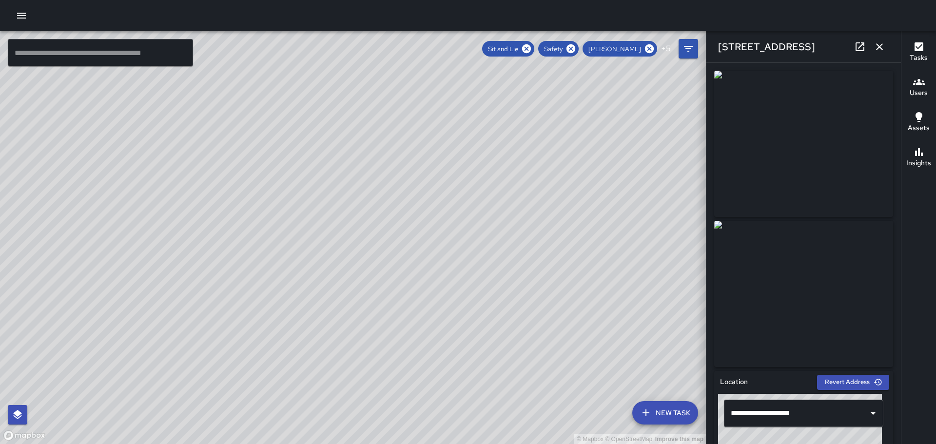
click at [878, 43] on icon "button" at bounding box center [880, 47] width 12 height 12
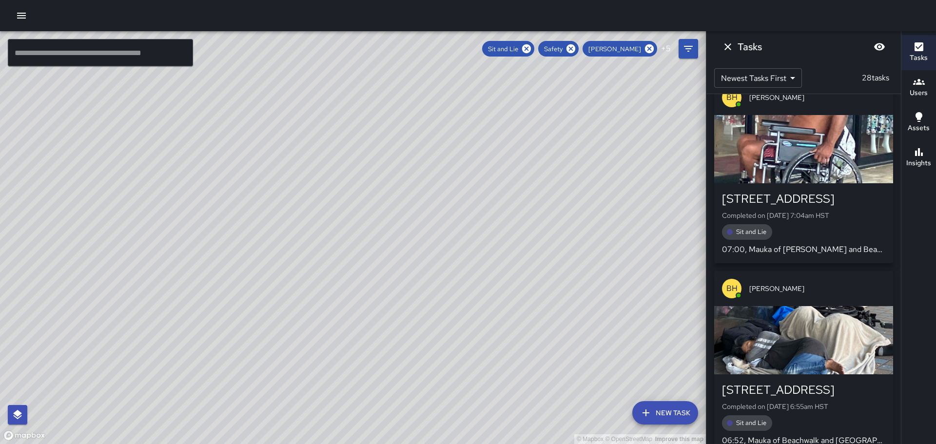
scroll to position [4690, 0]
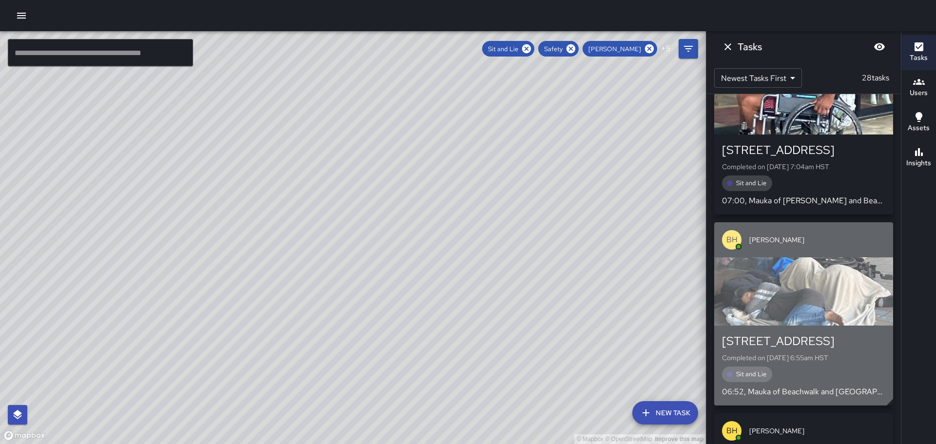
click at [794, 278] on div "button" at bounding box center [803, 291] width 179 height 68
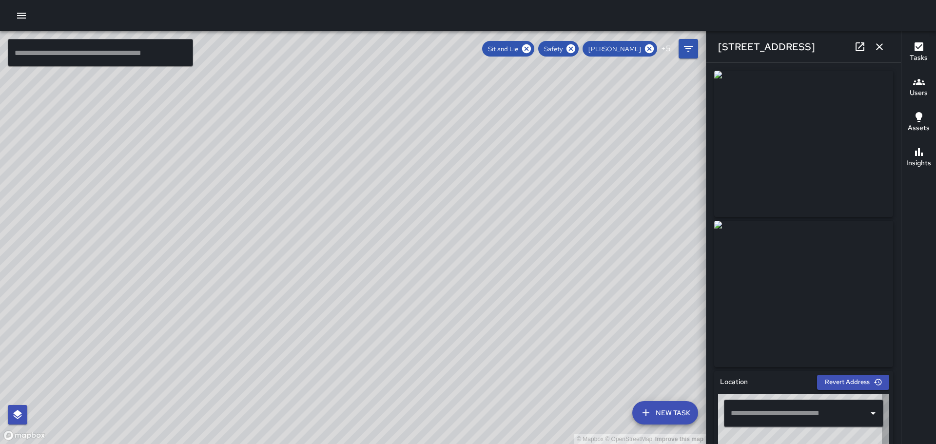
type input "**********"
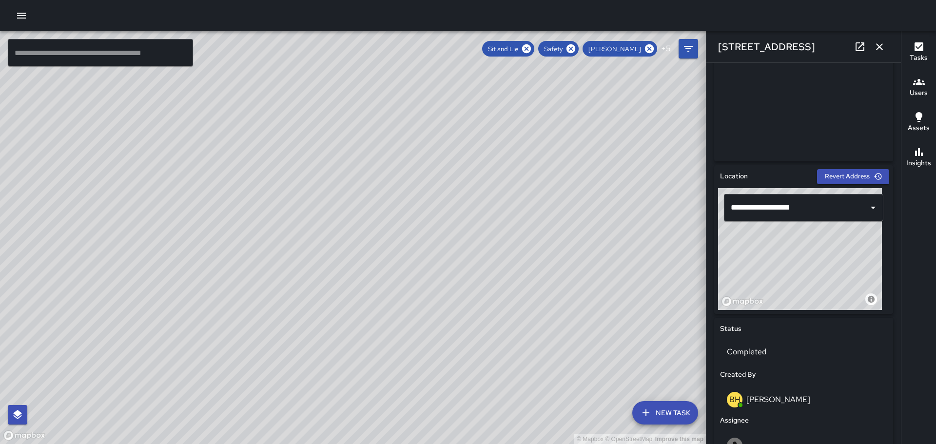
scroll to position [0, 0]
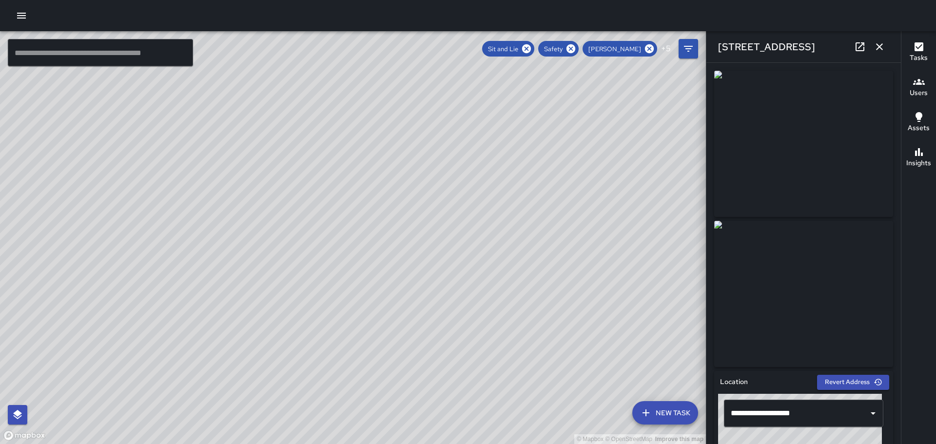
click at [884, 47] on icon "button" at bounding box center [880, 47] width 12 height 12
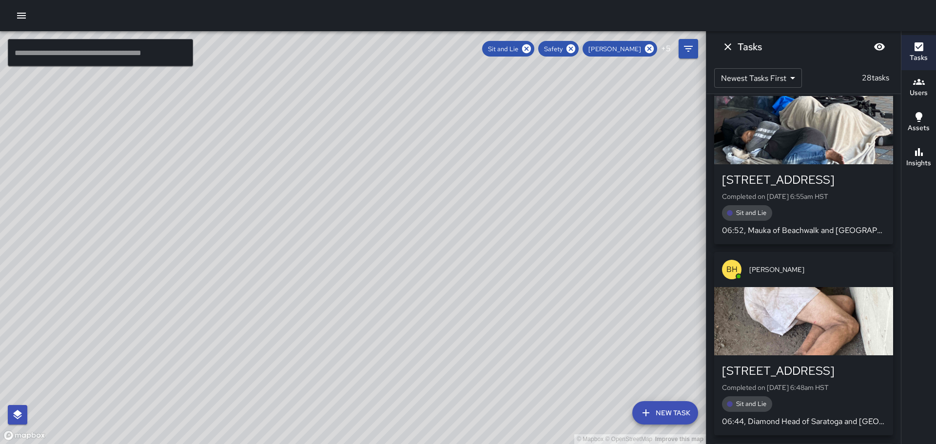
scroll to position [4885, 0]
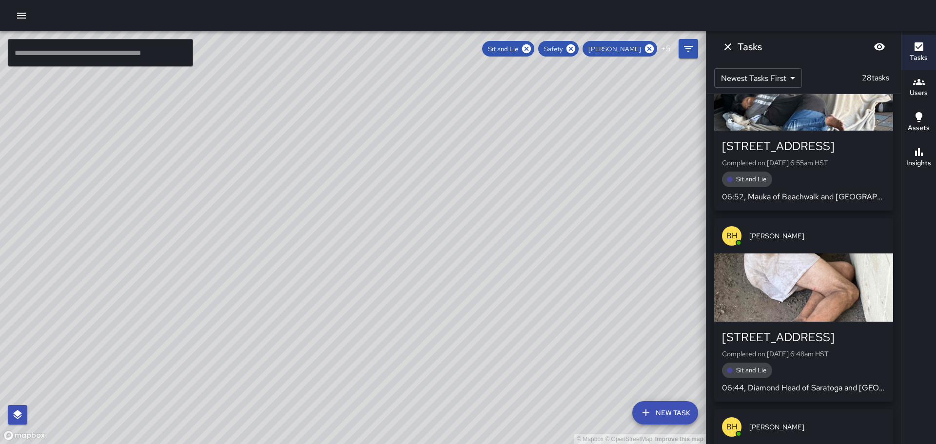
click at [807, 258] on div "button" at bounding box center [803, 288] width 179 height 68
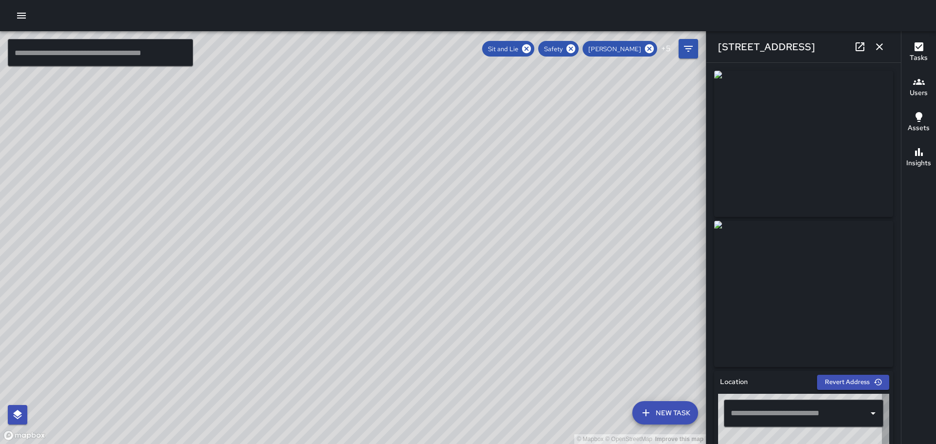
type input "**********"
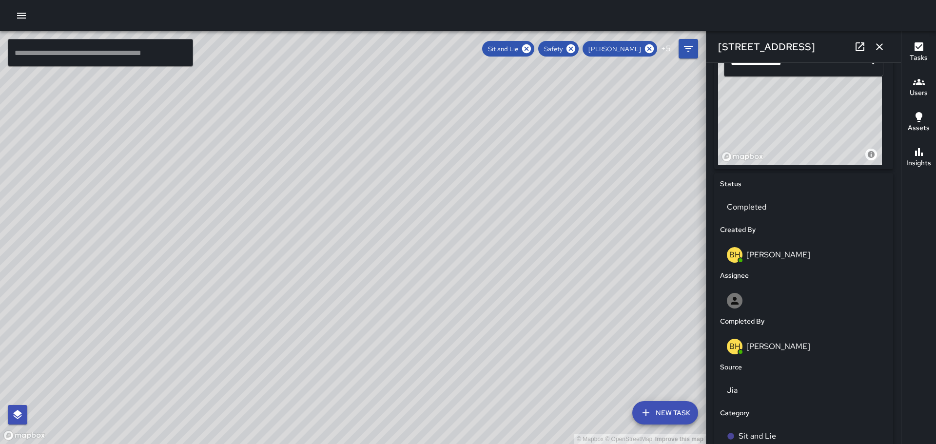
scroll to position [0, 0]
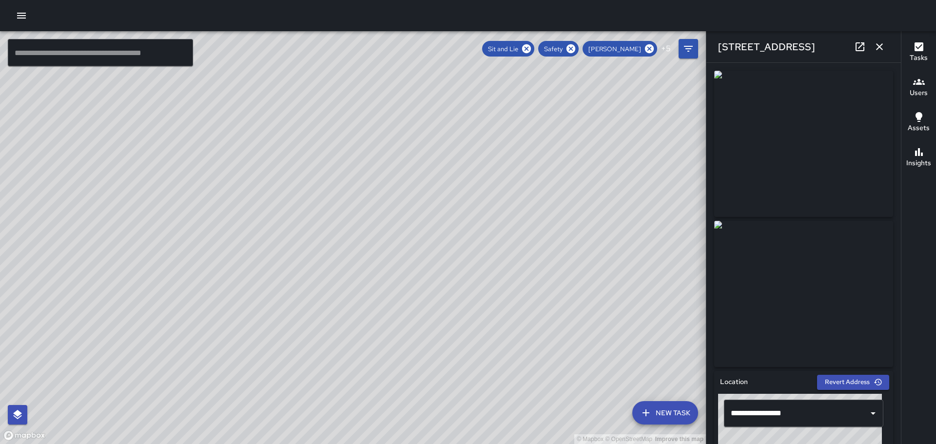
click at [881, 47] on icon "button" at bounding box center [880, 47] width 12 height 12
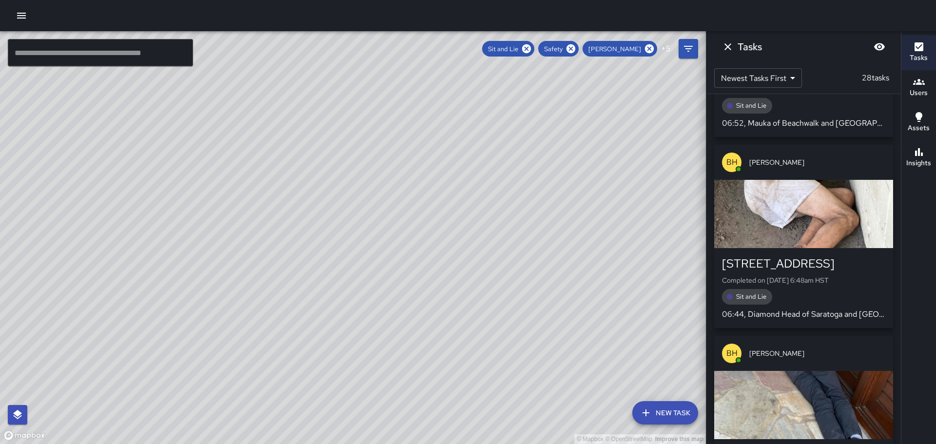
scroll to position [5011, 0]
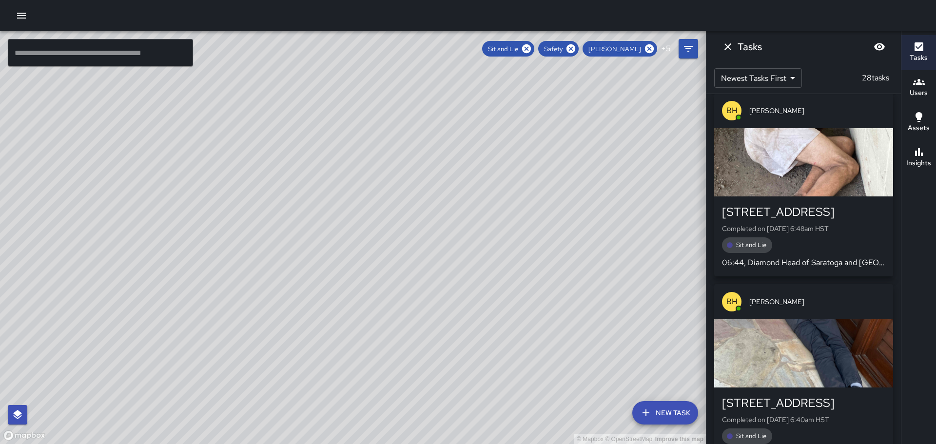
click at [786, 343] on div "button" at bounding box center [803, 353] width 179 height 68
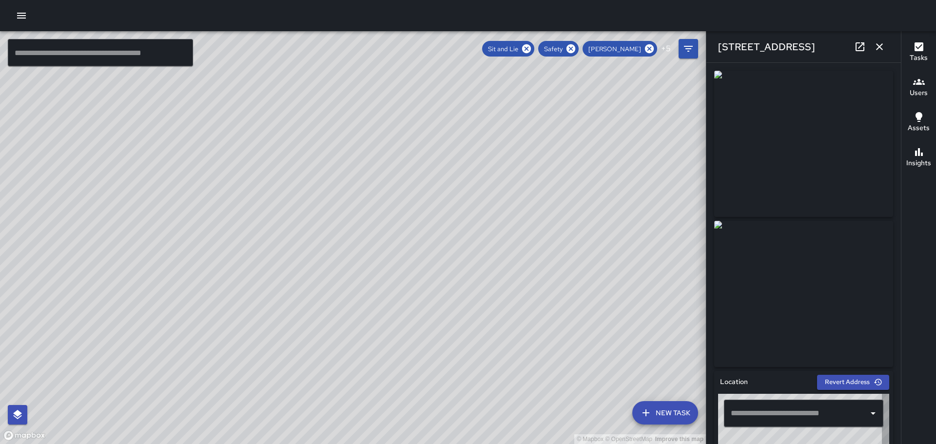
type input "**********"
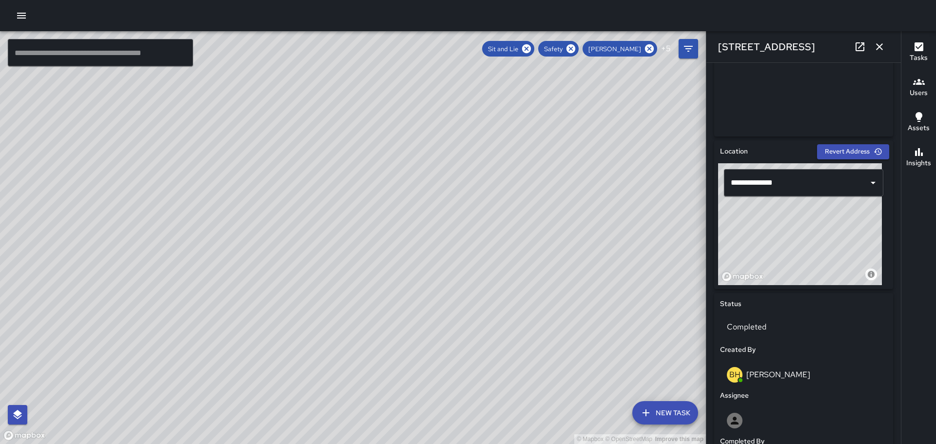
scroll to position [0, 0]
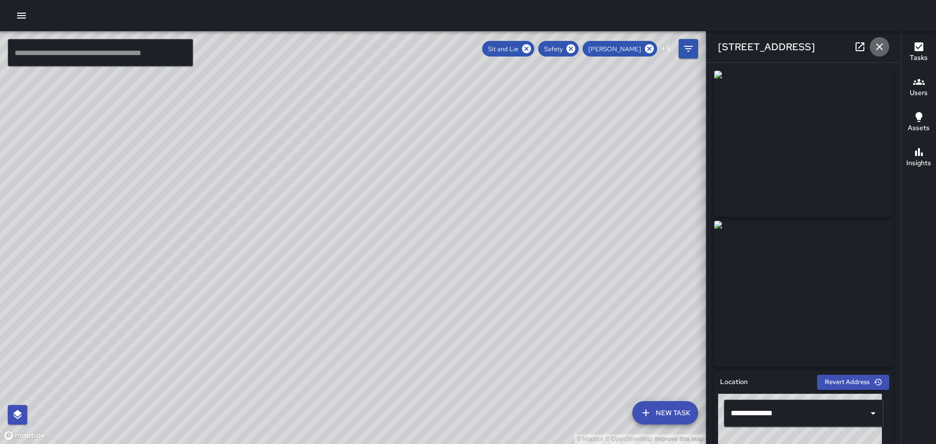
click at [875, 43] on icon "button" at bounding box center [880, 47] width 12 height 12
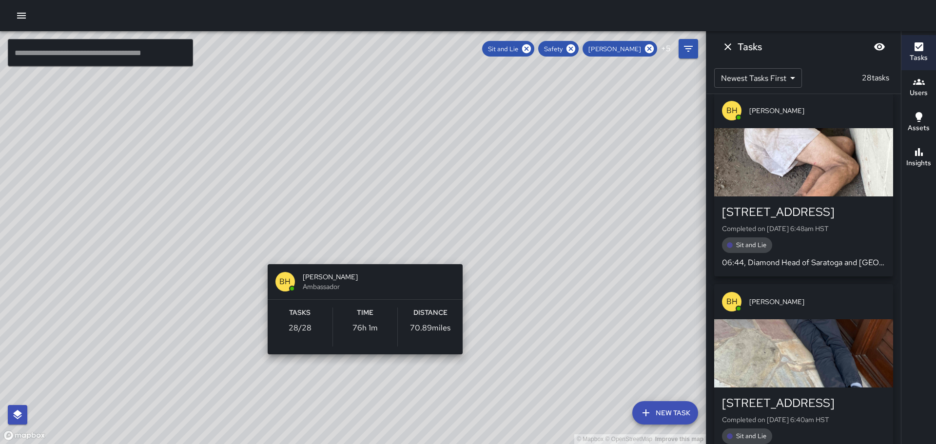
click at [361, 253] on div "© Mapbox © OpenStreetMap Improve this map BH Brian Hung Ambassador Tasks 28 / 2…" at bounding box center [353, 237] width 706 height 413
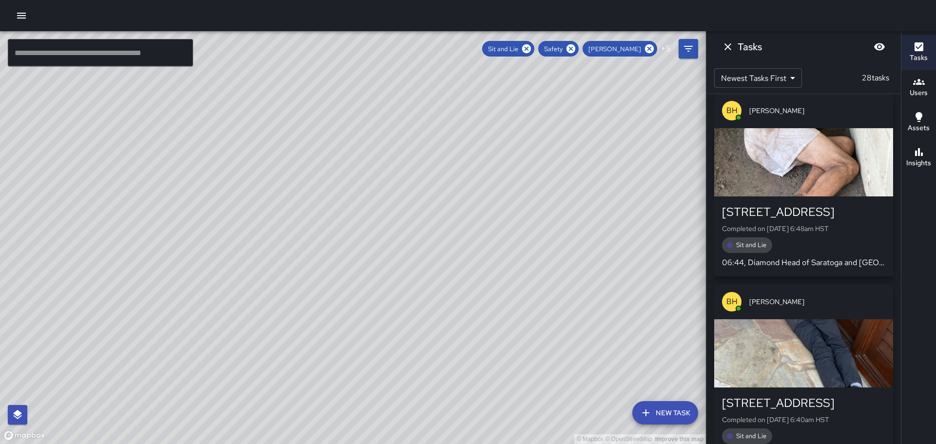
drag, startPoint x: 607, startPoint y: 239, endPoint x: 410, endPoint y: 155, distance: 214.3
click at [413, 155] on div "© Mapbox © OpenStreetMap Improve this map" at bounding box center [353, 237] width 706 height 413
click at [922, 85] on icon "button" at bounding box center [919, 82] width 12 height 12
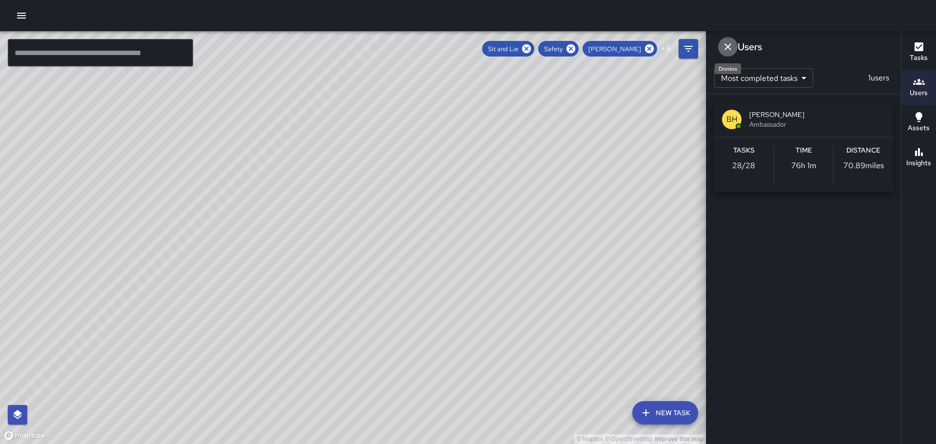
click at [729, 46] on icon "Dismiss" at bounding box center [728, 46] width 7 height 7
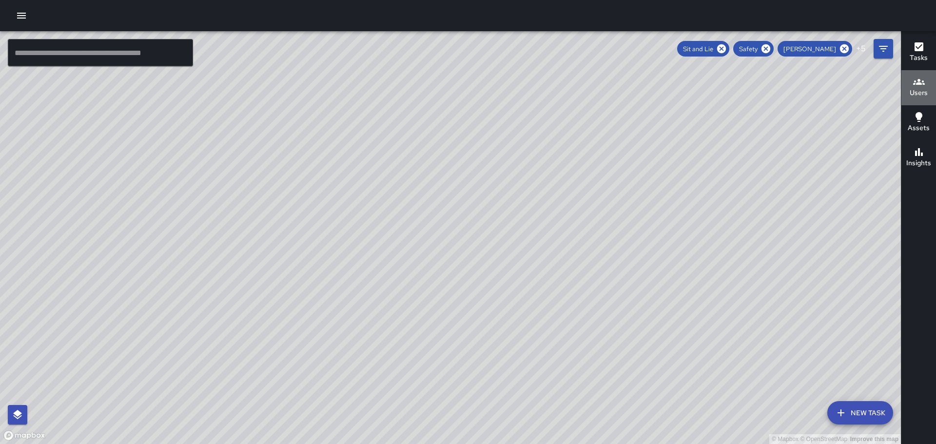
click at [917, 91] on h6 "Users" at bounding box center [919, 93] width 18 height 11
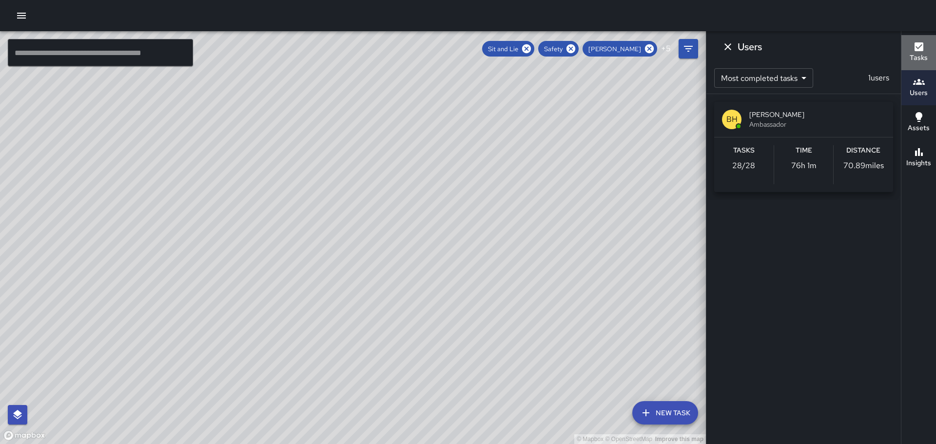
click at [926, 49] on div "Tasks" at bounding box center [919, 52] width 18 height 22
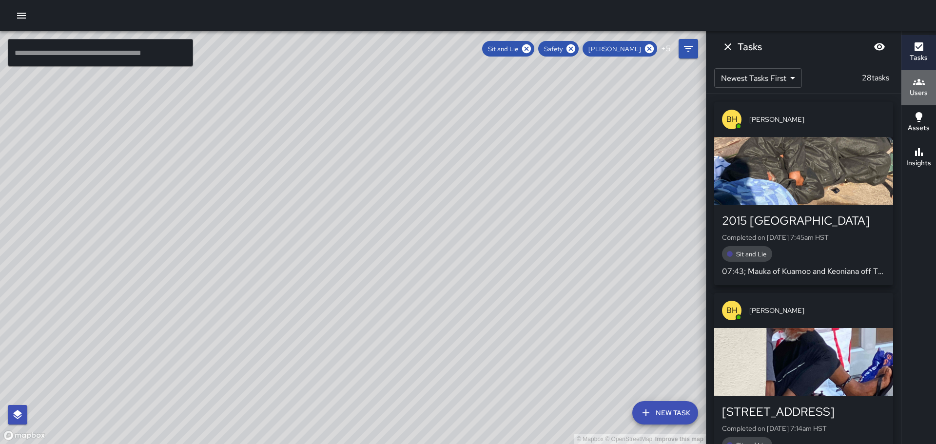
click at [912, 86] on div "Users" at bounding box center [919, 87] width 18 height 22
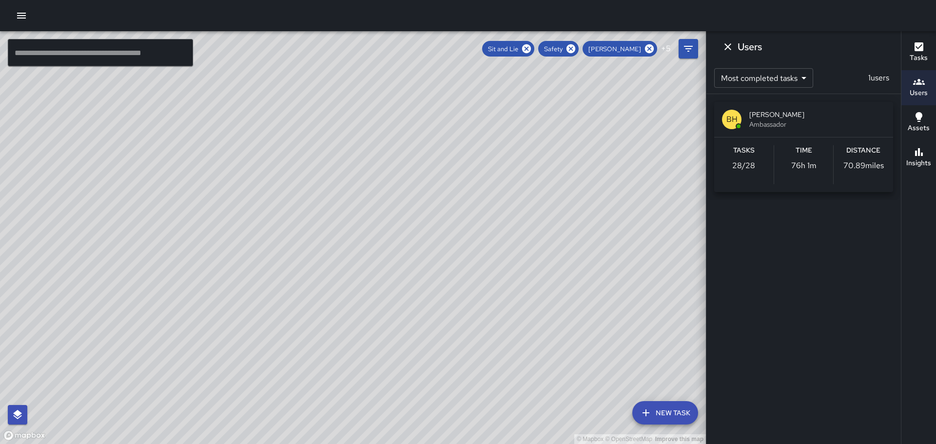
click at [919, 87] on icon "button" at bounding box center [919, 82] width 12 height 12
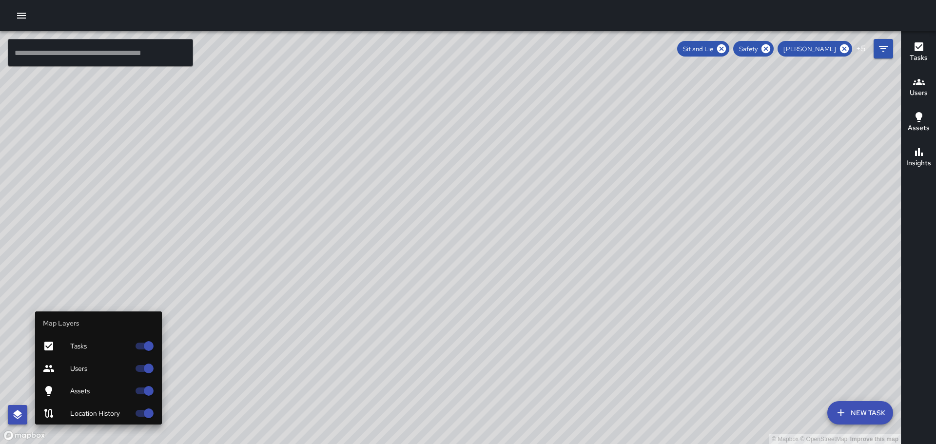
click at [22, 410] on icon "button" at bounding box center [18, 415] width 12 height 12
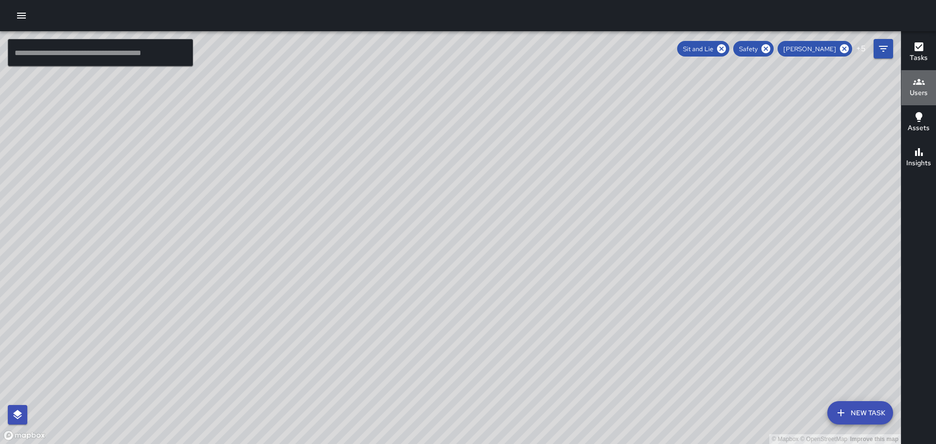
click at [921, 84] on icon "button" at bounding box center [919, 82] width 12 height 6
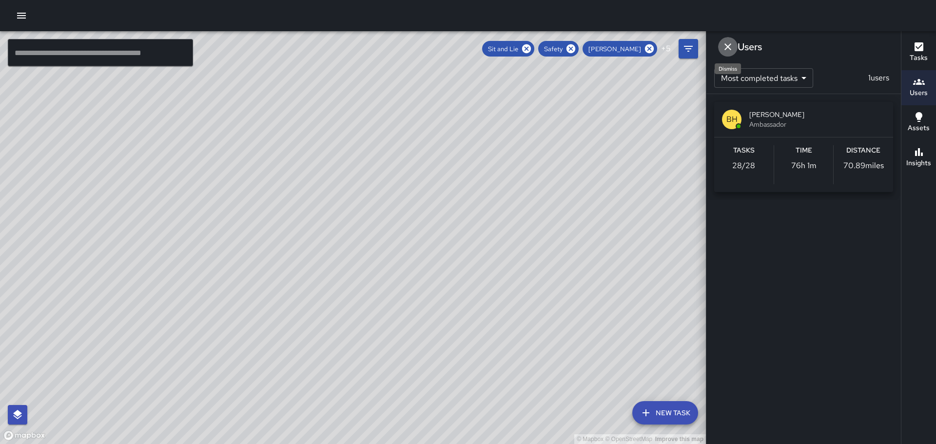
click at [725, 46] on icon "Dismiss" at bounding box center [728, 47] width 12 height 12
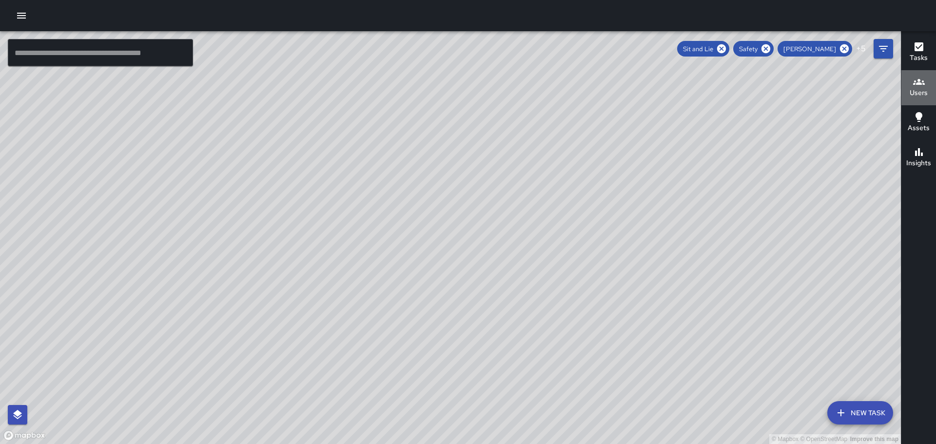
click at [915, 84] on icon "button" at bounding box center [919, 82] width 12 height 6
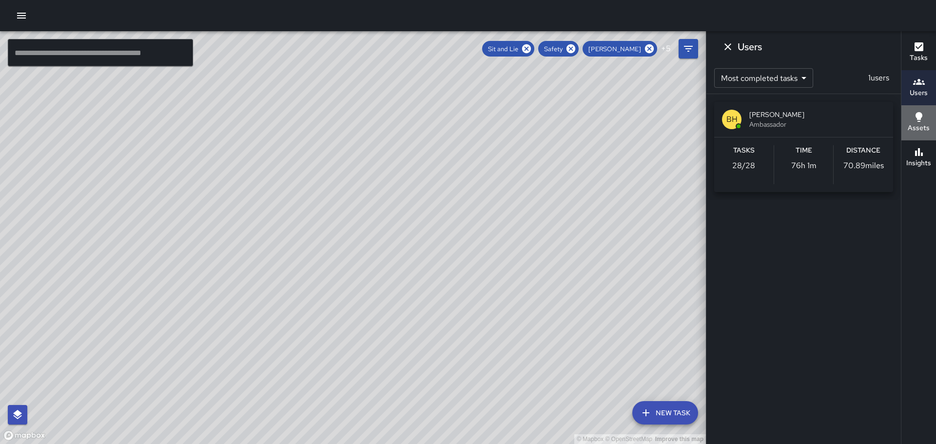
click at [919, 118] on icon "button" at bounding box center [919, 117] width 7 height 10
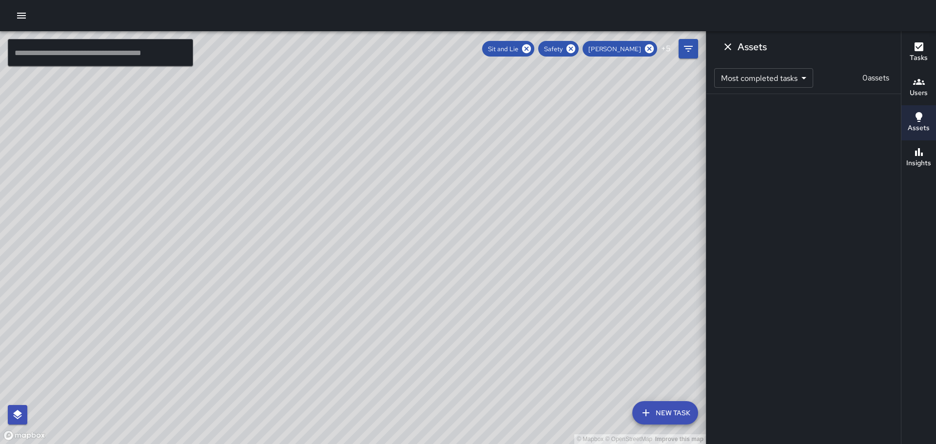
click at [919, 162] on h6 "Insights" at bounding box center [919, 163] width 25 height 11
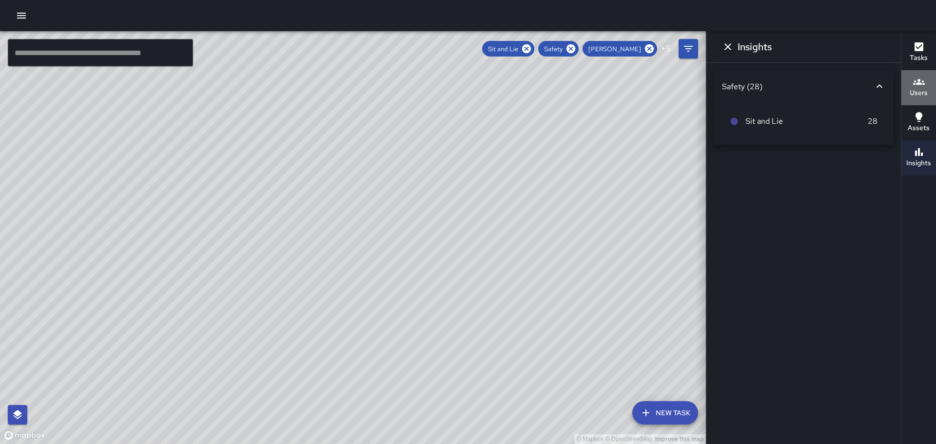
click at [923, 81] on icon "button" at bounding box center [919, 82] width 12 height 6
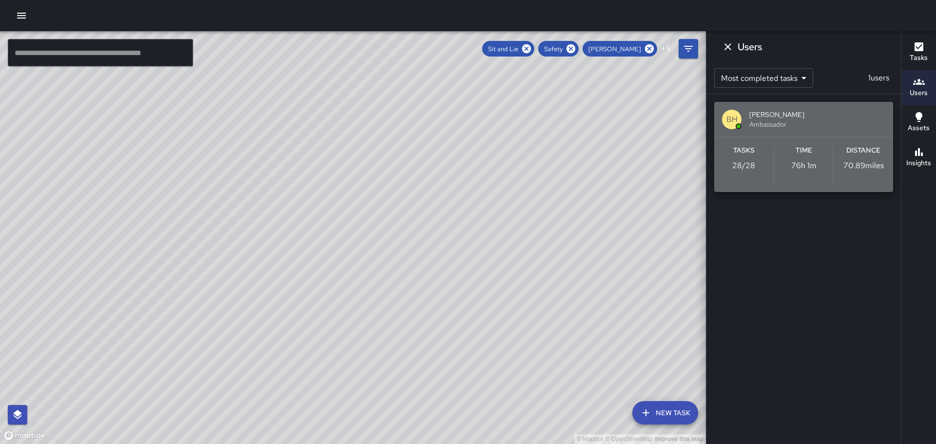
click at [842, 107] on div "BH Brian Hung Ambassador" at bounding box center [803, 119] width 179 height 35
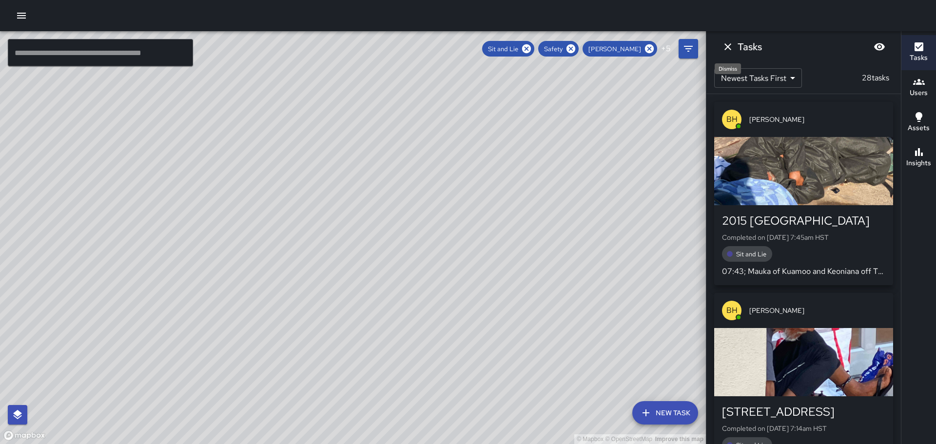
click at [728, 47] on icon "Dismiss" at bounding box center [728, 46] width 7 height 7
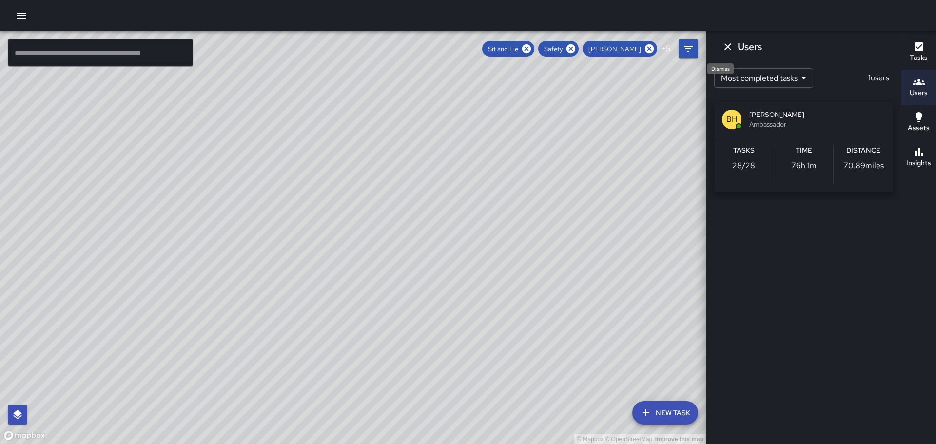
click at [727, 69] on div "Dismiss" at bounding box center [721, 68] width 26 height 11
click at [728, 46] on icon "Dismiss" at bounding box center [728, 46] width 7 height 7
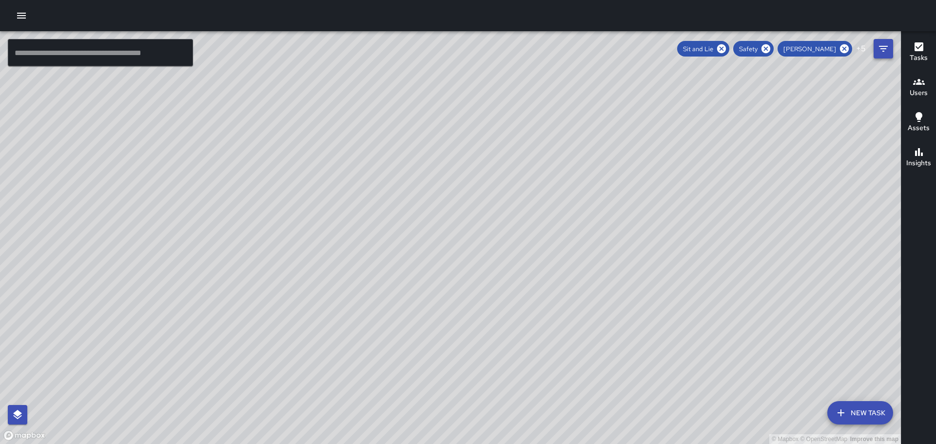
click at [881, 47] on icon "Filters" at bounding box center [883, 49] width 9 height 6
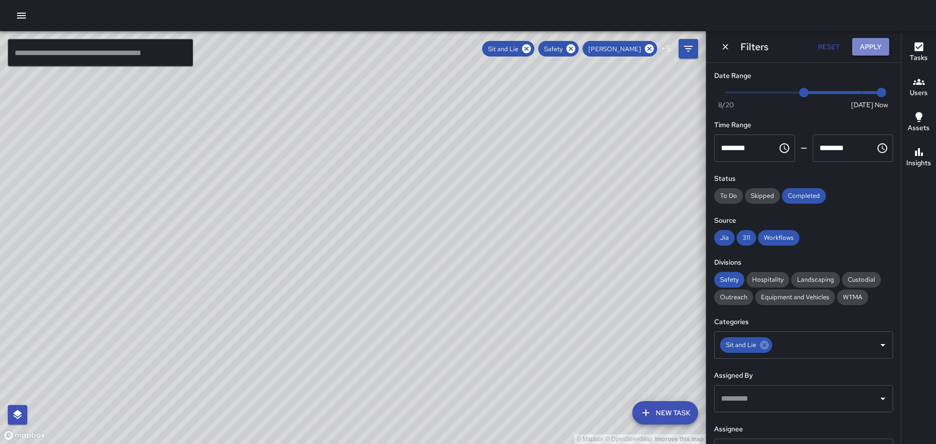
click at [869, 45] on button "Apply" at bounding box center [870, 47] width 37 height 18
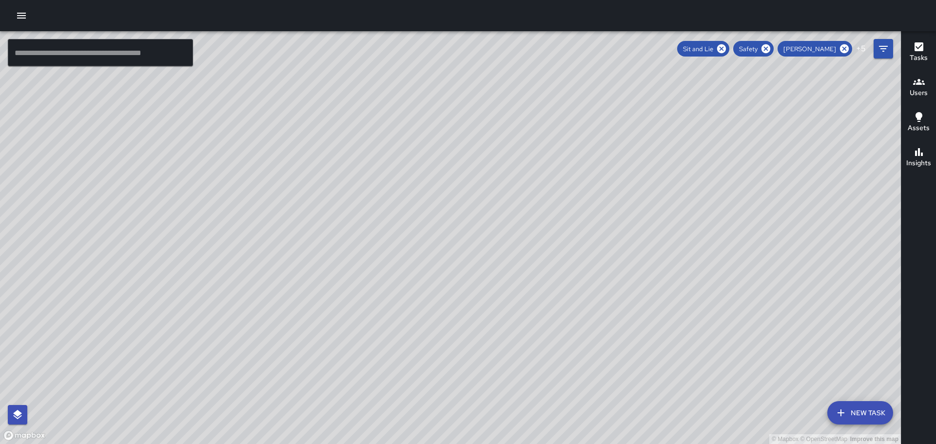
click at [922, 82] on icon "button" at bounding box center [919, 82] width 12 height 6
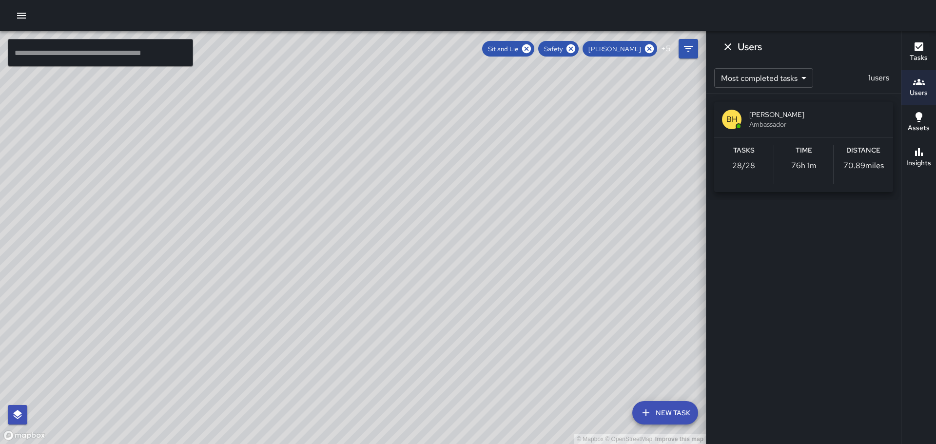
click at [922, 82] on icon "button" at bounding box center [919, 82] width 12 height 6
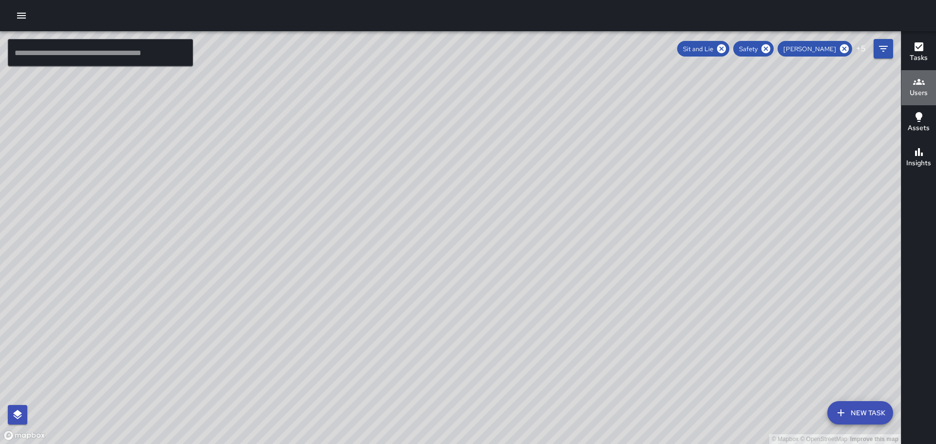
click at [920, 92] on div "Users" at bounding box center [919, 87] width 18 height 22
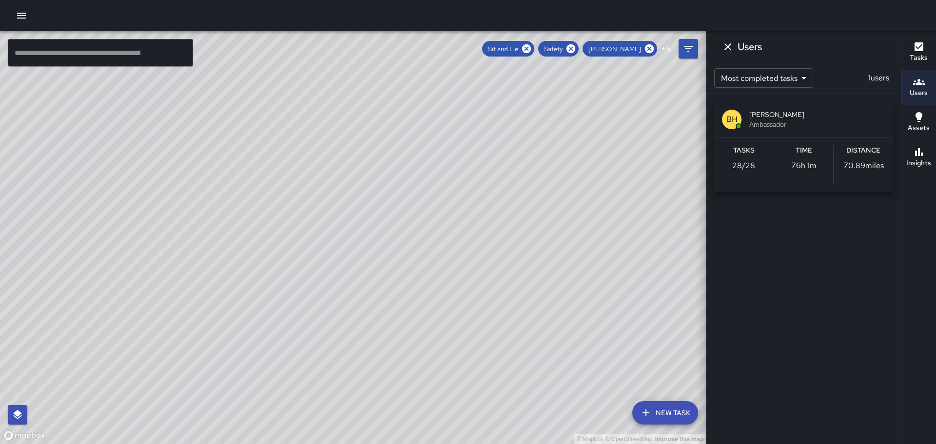
click at [920, 90] on h6 "Users" at bounding box center [919, 93] width 18 height 11
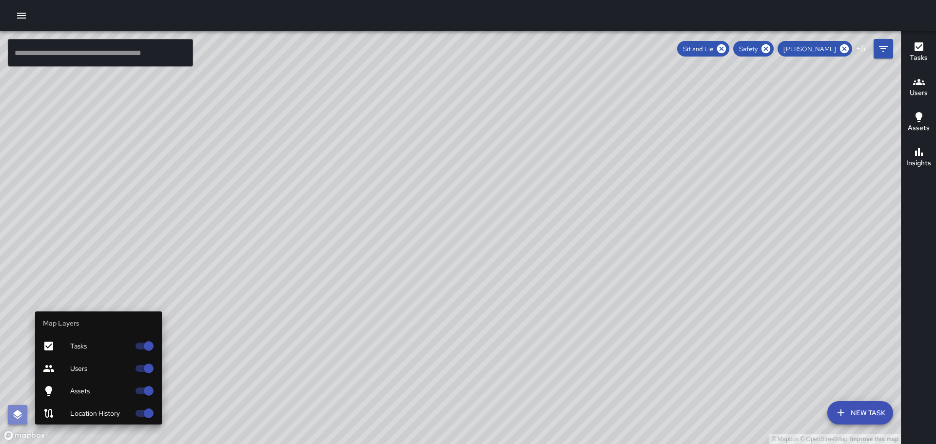
click at [20, 415] on icon "button" at bounding box center [18, 415] width 12 height 12
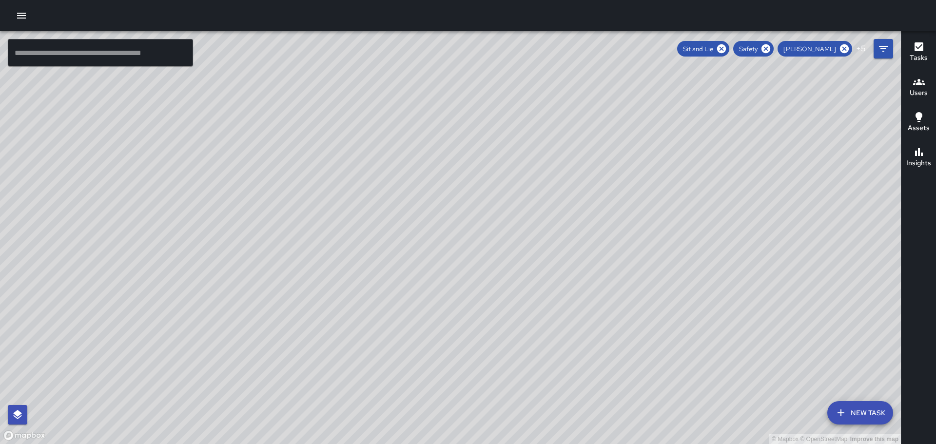
click at [922, 154] on icon "button" at bounding box center [919, 152] width 8 height 8
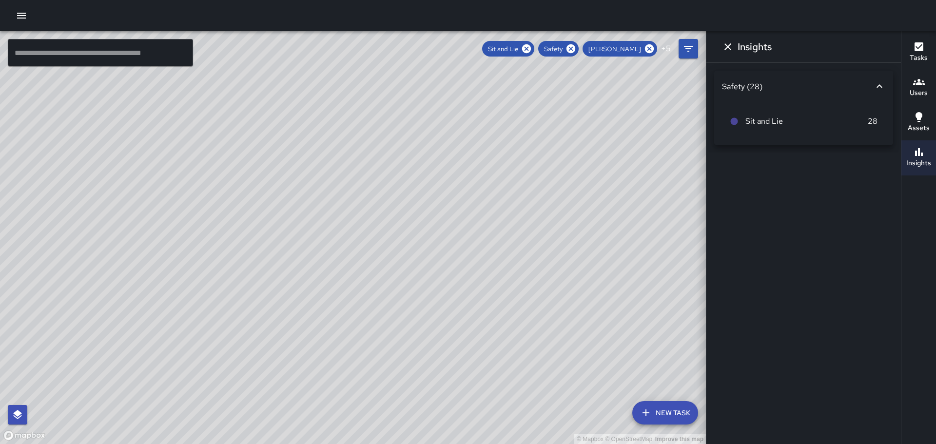
click at [879, 84] on icon at bounding box center [880, 86] width 12 height 12
click at [880, 83] on icon at bounding box center [880, 82] width 6 height 3
click at [922, 120] on icon "button" at bounding box center [919, 117] width 12 height 12
click at [918, 82] on icon "button" at bounding box center [919, 82] width 12 height 6
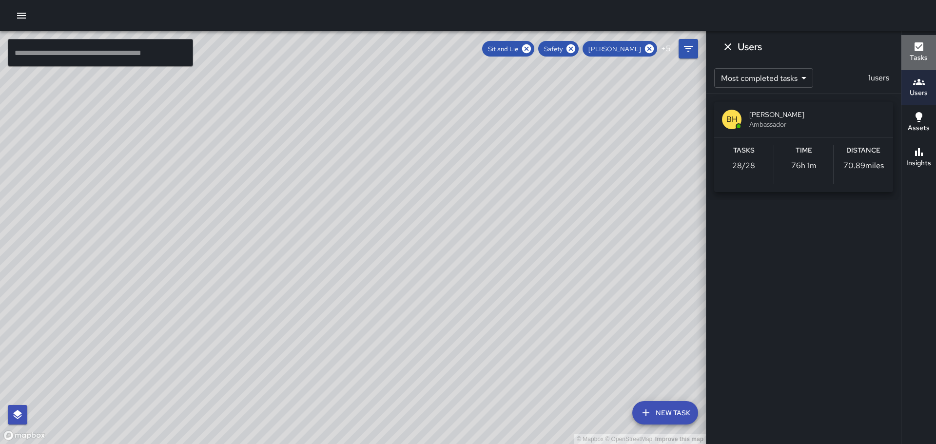
click at [925, 47] on div "Tasks" at bounding box center [919, 52] width 18 height 22
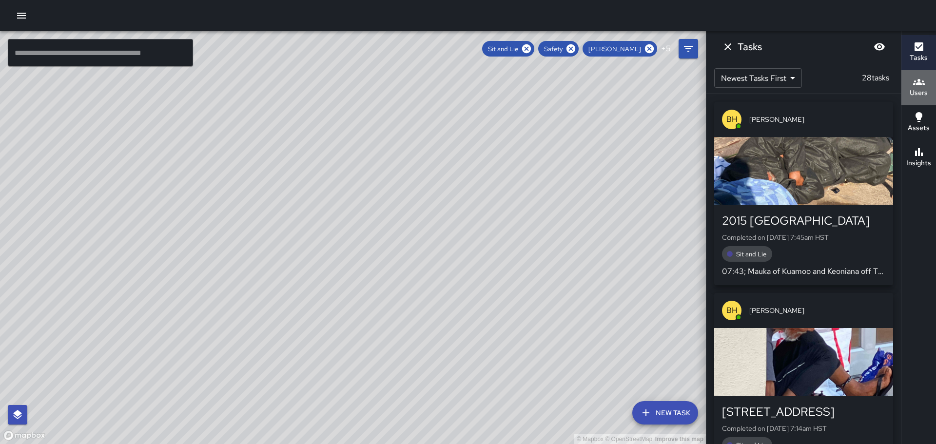
click at [916, 82] on icon "button" at bounding box center [919, 82] width 12 height 12
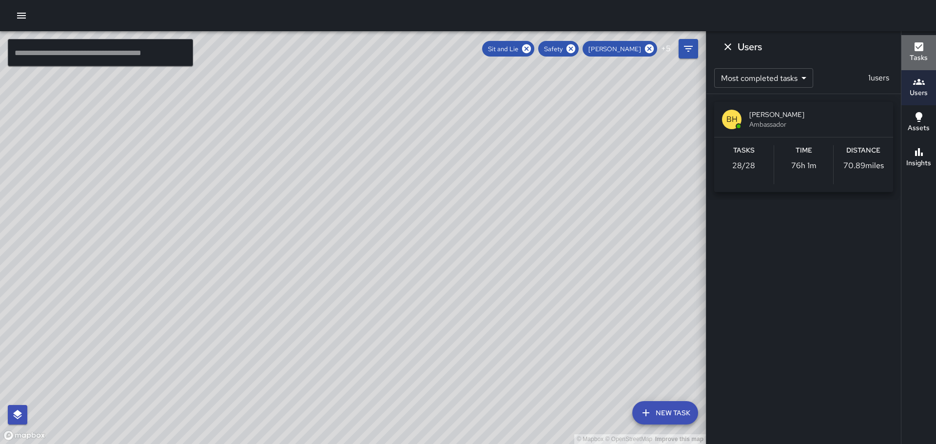
click at [918, 44] on icon "button" at bounding box center [919, 46] width 9 height 9
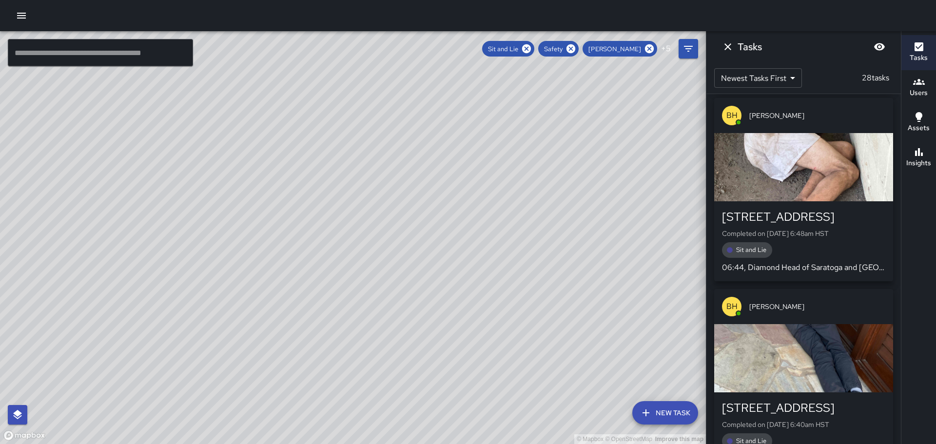
scroll to position [5011, 0]
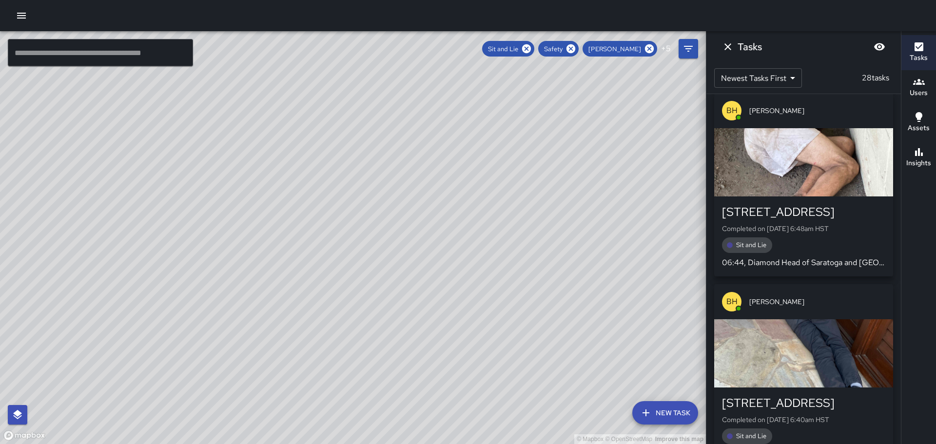
drag, startPoint x: 878, startPoint y: 358, endPoint x: 871, endPoint y: 349, distance: 11.9
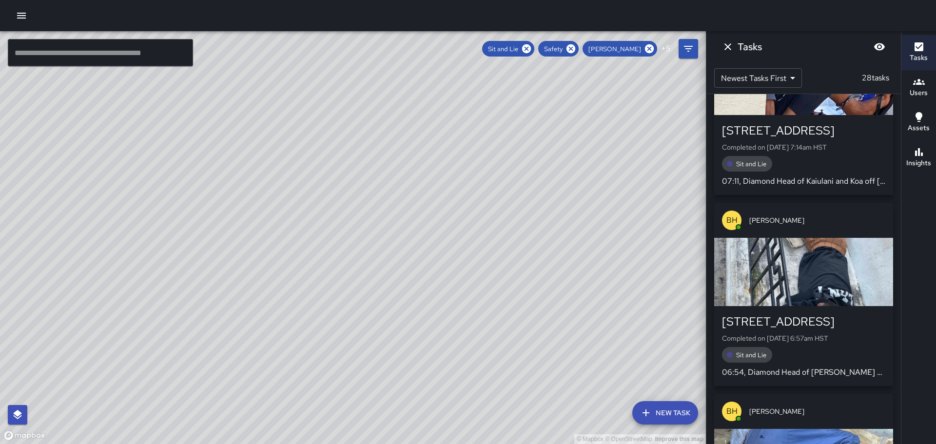
scroll to position [0, 0]
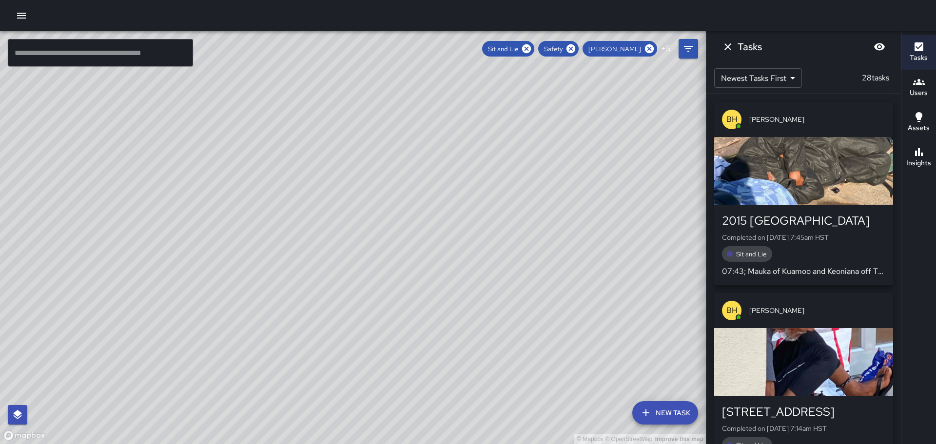
click at [880, 79] on p "28 tasks" at bounding box center [875, 78] width 35 height 12
click at [917, 50] on icon "button" at bounding box center [919, 46] width 9 height 9
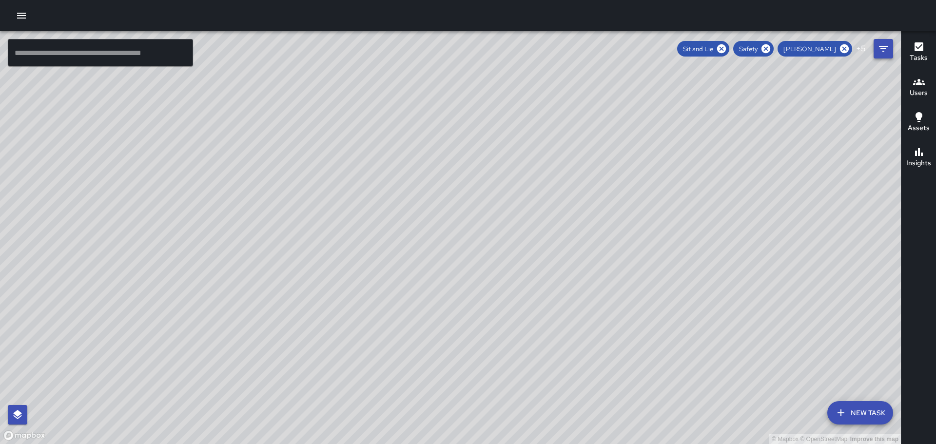
click at [885, 48] on icon "Filters" at bounding box center [883, 49] width 9 height 6
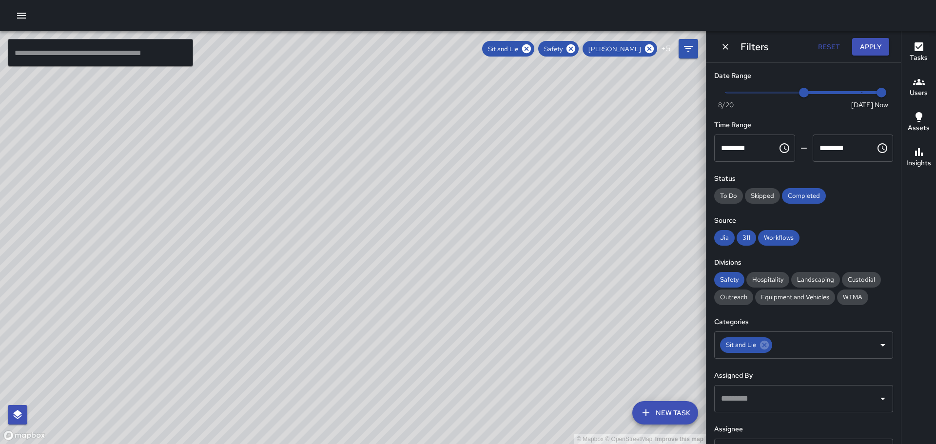
click at [877, 401] on icon "Open" at bounding box center [883, 399] width 12 height 12
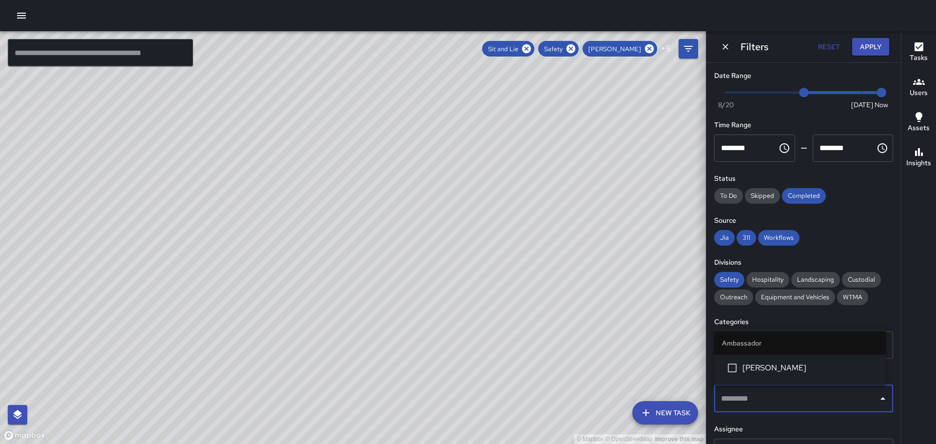
click at [877, 400] on icon "Close" at bounding box center [883, 399] width 12 height 12
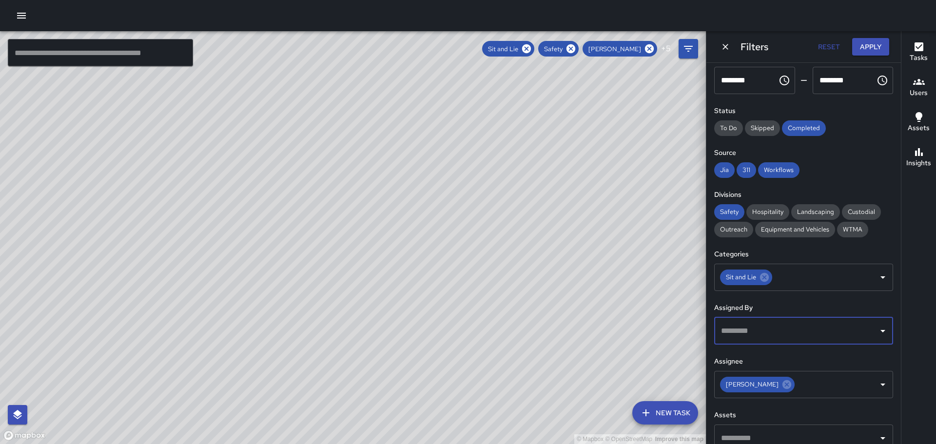
scroll to position [83, 0]
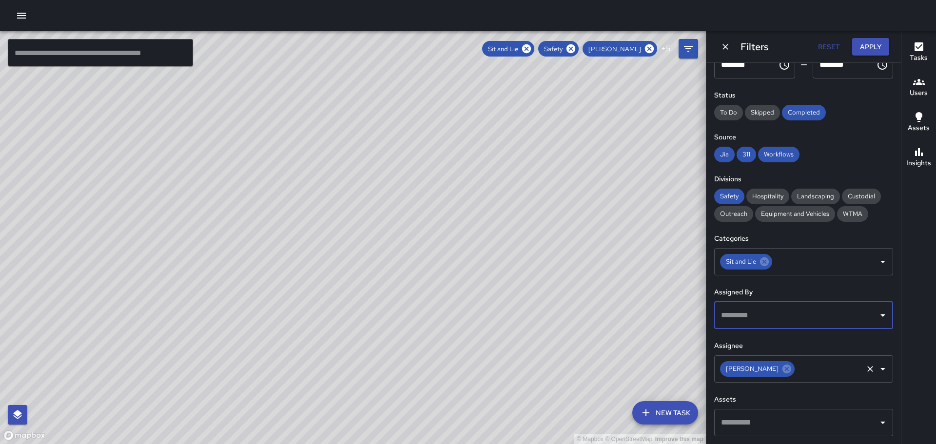
click at [877, 370] on icon "Open" at bounding box center [883, 369] width 12 height 12
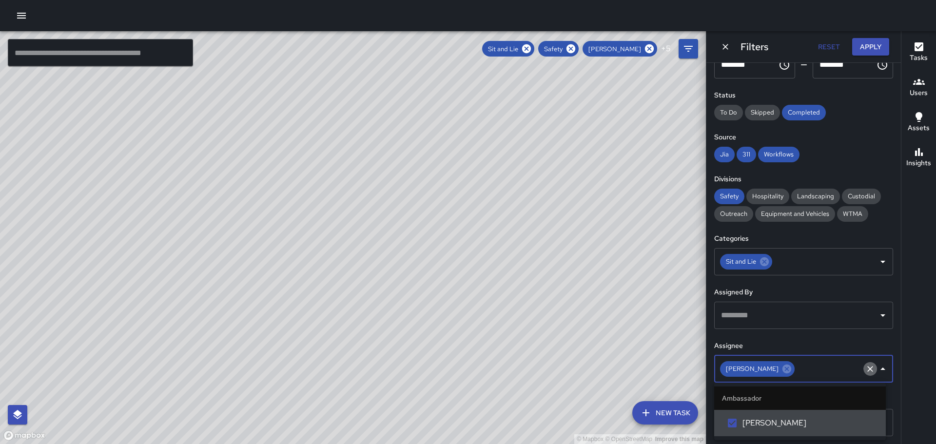
click at [866, 369] on icon "Clear" at bounding box center [871, 369] width 10 height 10
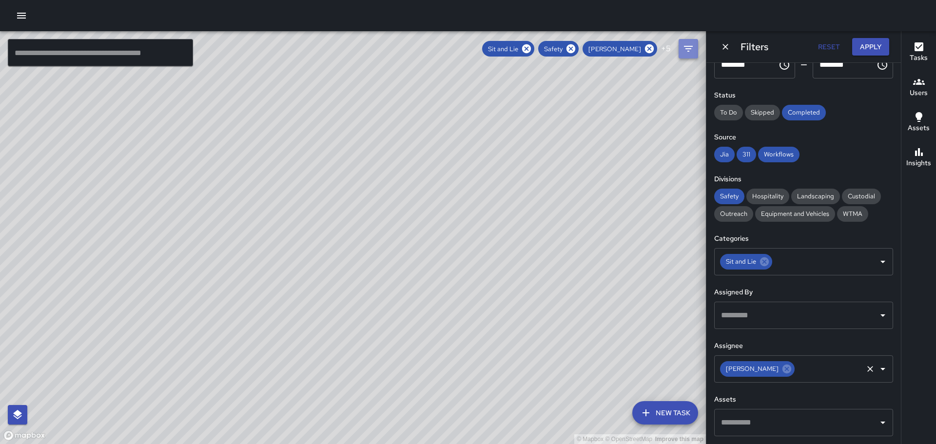
click at [680, 49] on button "Filters" at bounding box center [689, 49] width 20 height 20
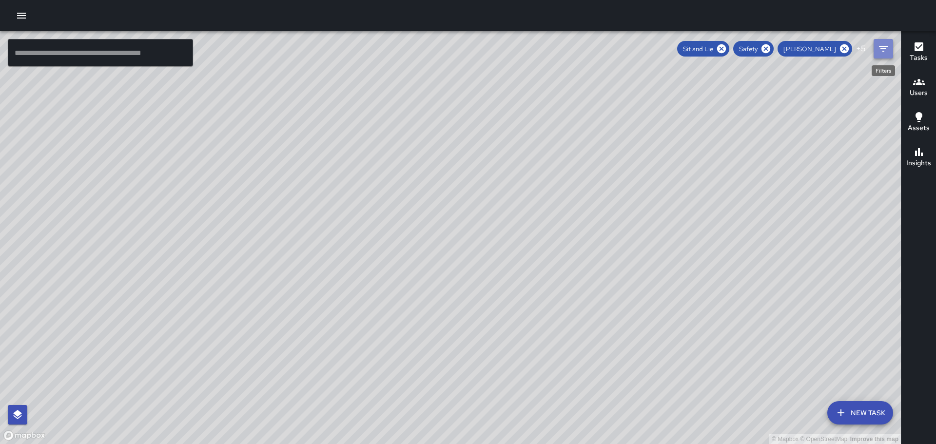
click at [882, 47] on icon "Filters" at bounding box center [883, 49] width 9 height 6
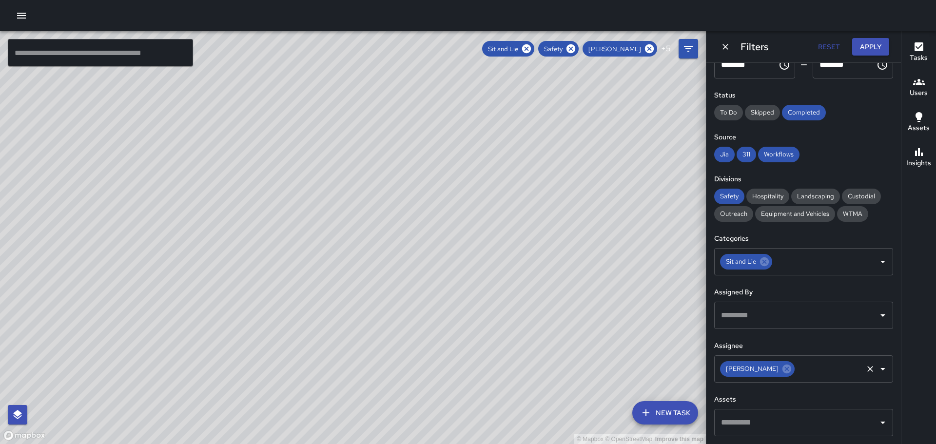
click at [881, 369] on icon "Open" at bounding box center [883, 369] width 5 height 2
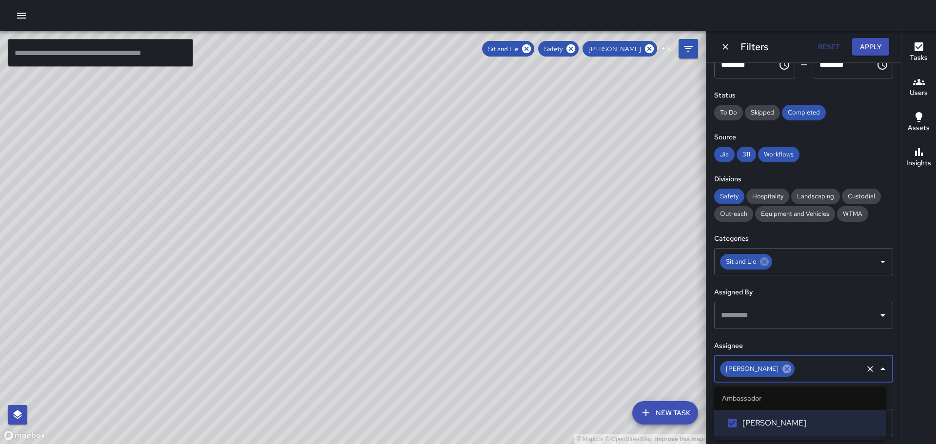
click at [783, 367] on icon at bounding box center [787, 369] width 9 height 9
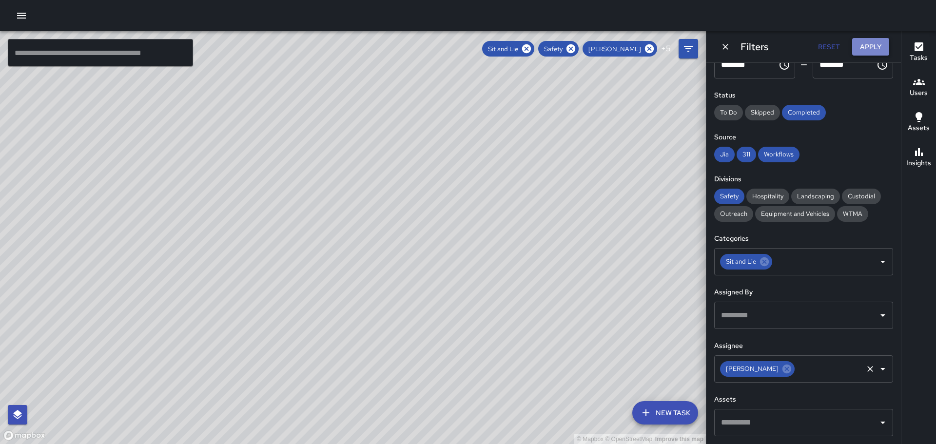
click at [875, 45] on button "Apply" at bounding box center [870, 47] width 37 height 18
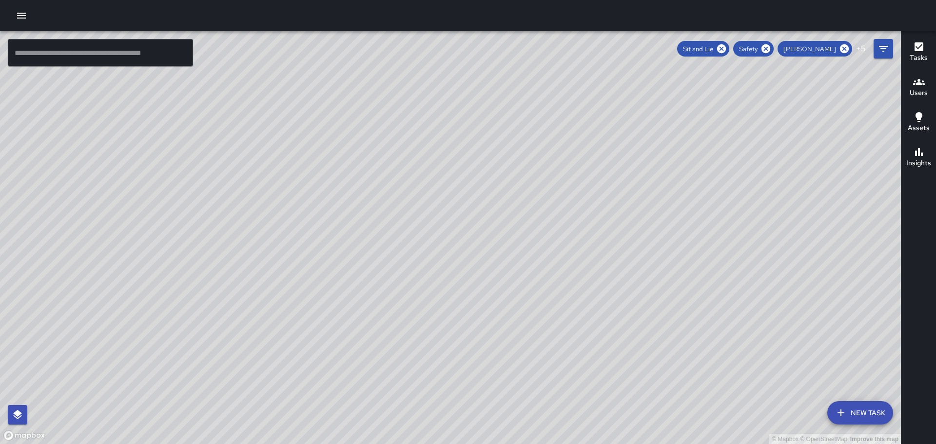
click at [918, 47] on icon "button" at bounding box center [919, 46] width 9 height 9
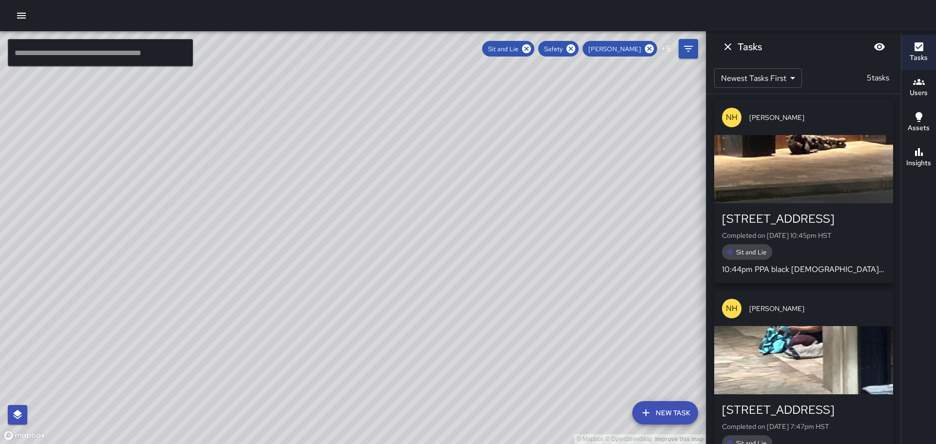
scroll to position [0, 0]
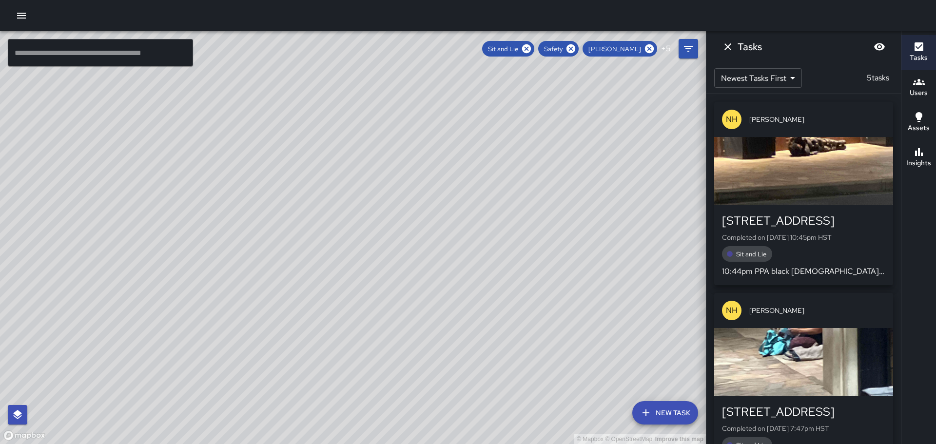
click at [831, 187] on div "button" at bounding box center [803, 171] width 179 height 68
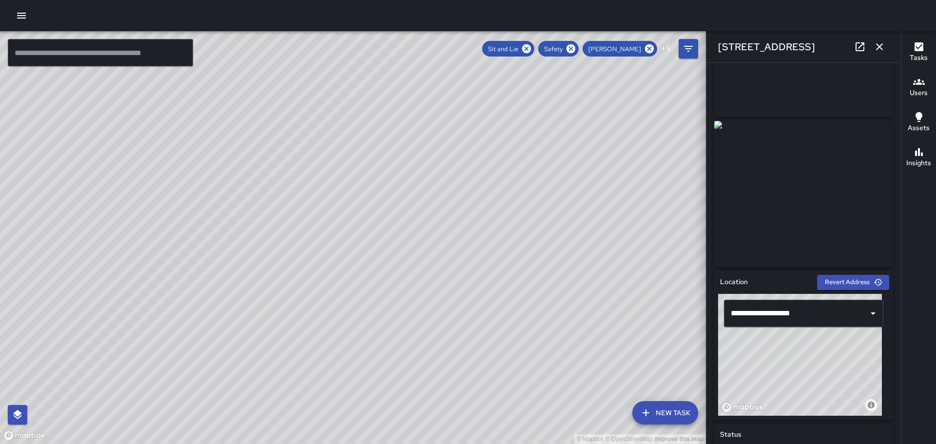
scroll to position [98, 0]
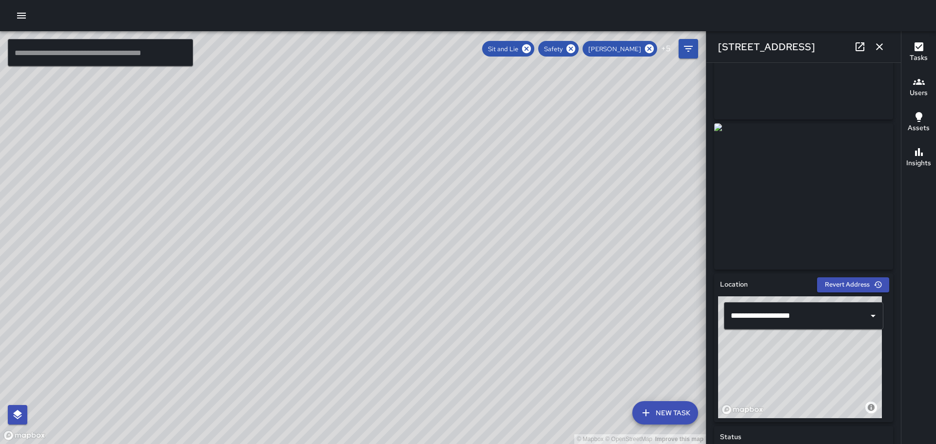
click at [878, 46] on icon "button" at bounding box center [880, 47] width 12 height 12
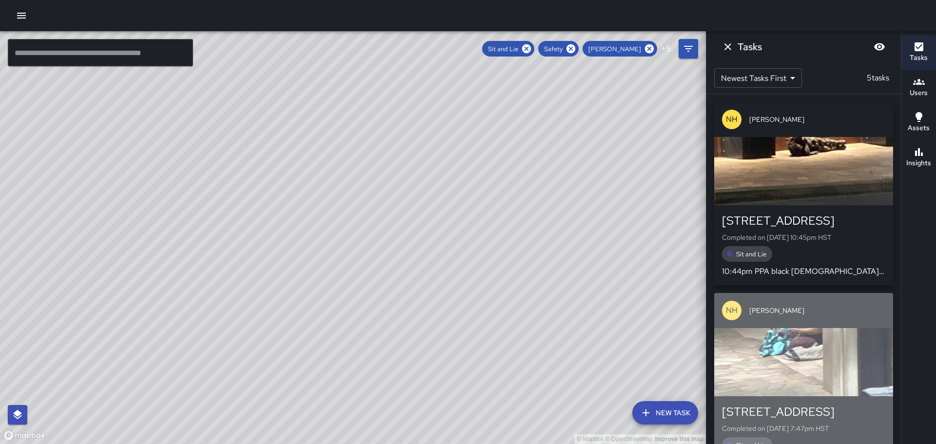
click at [777, 352] on div "button" at bounding box center [803, 362] width 179 height 68
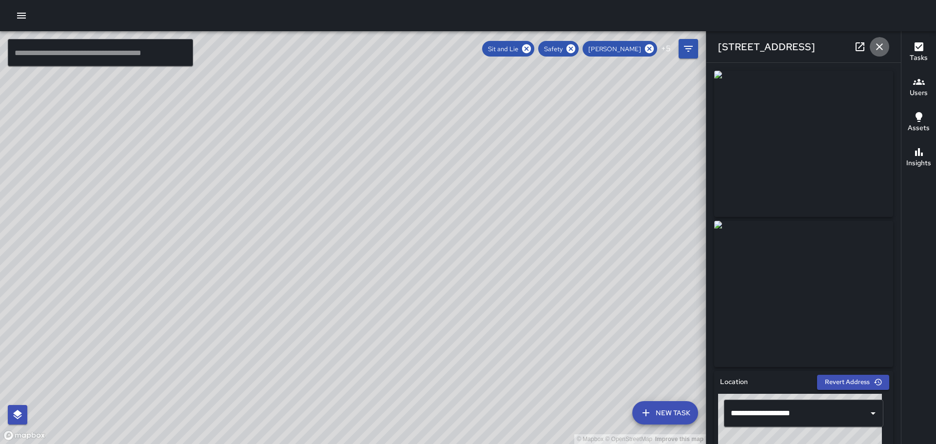
click at [881, 44] on icon "button" at bounding box center [880, 47] width 12 height 12
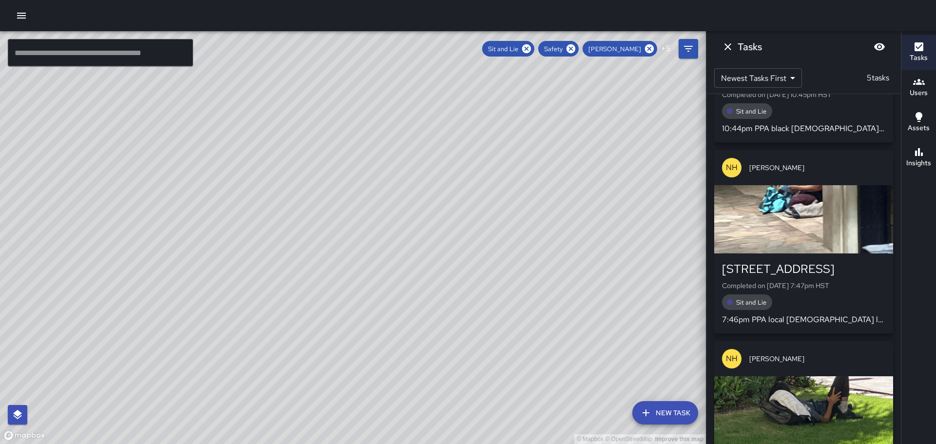
scroll to position [293, 0]
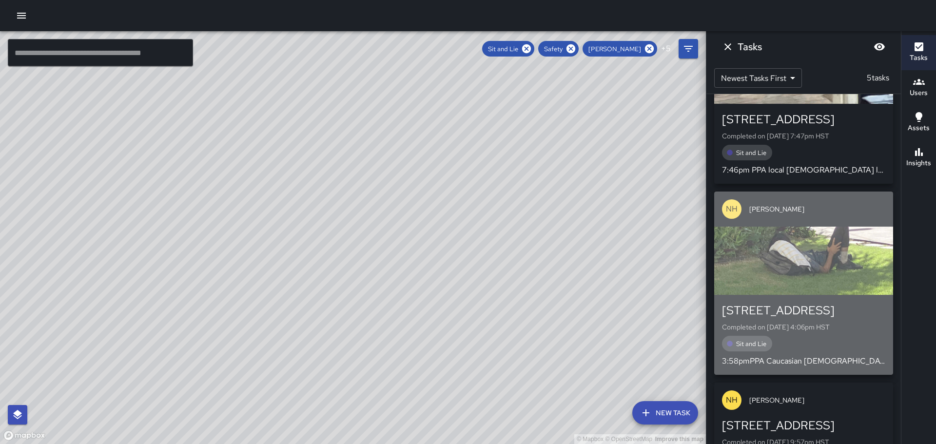
click at [824, 260] on div "button" at bounding box center [803, 261] width 179 height 68
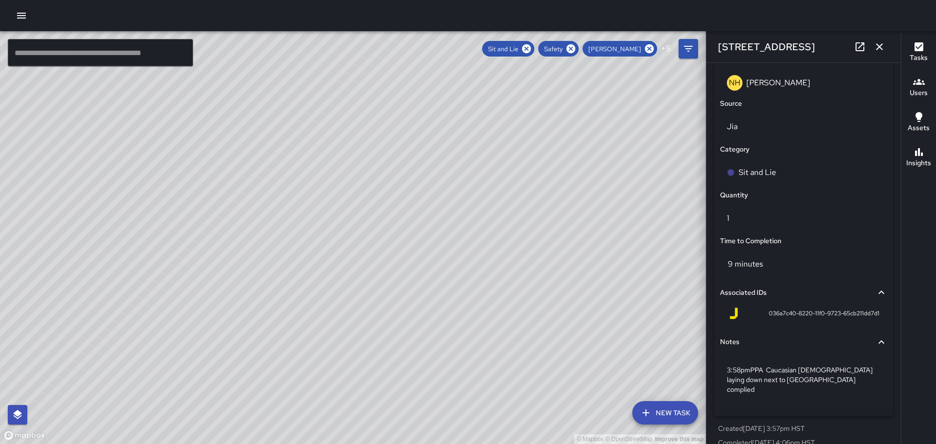
scroll to position [620, 0]
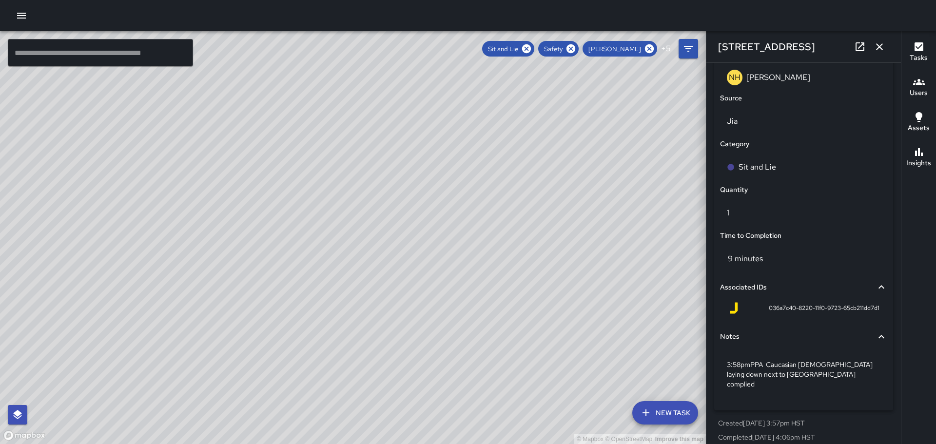
click at [881, 48] on icon "button" at bounding box center [879, 46] width 7 height 7
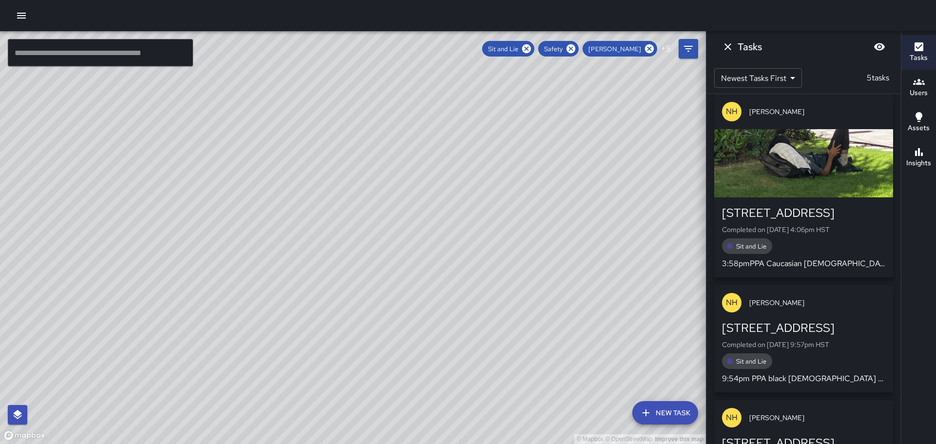
scroll to position [439, 0]
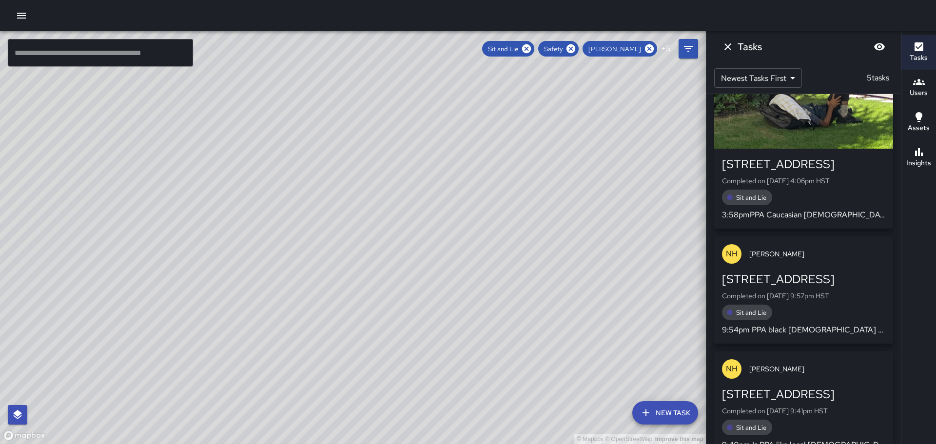
click at [800, 285] on div "298 Beach Walk" at bounding box center [803, 280] width 163 height 16
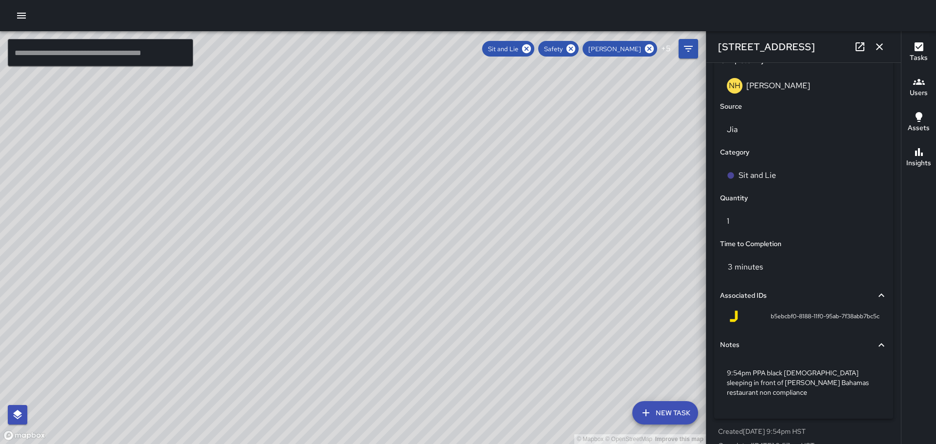
scroll to position [620, 0]
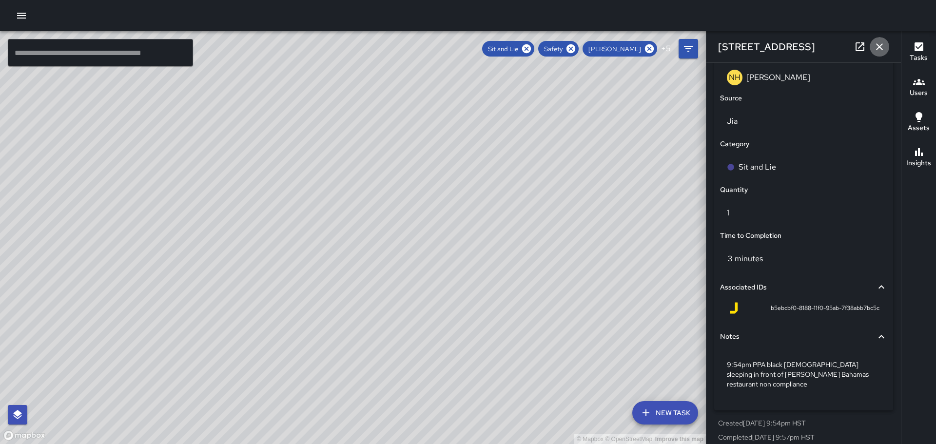
click at [881, 47] on icon "button" at bounding box center [880, 47] width 12 height 12
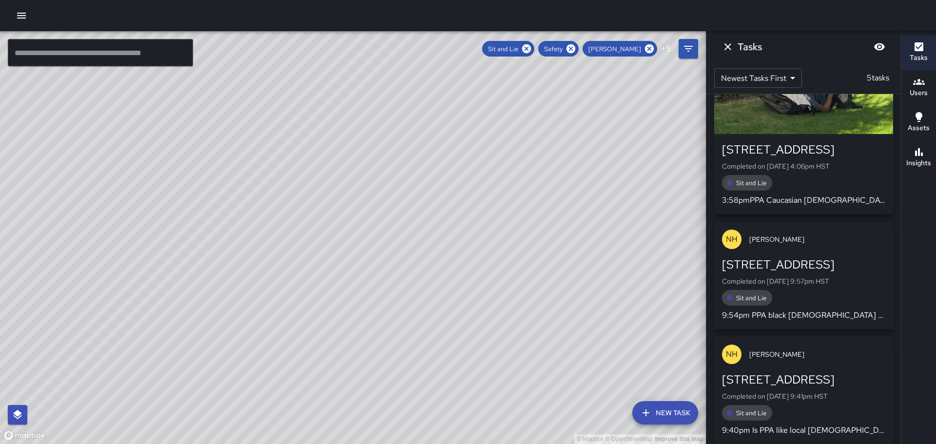
scroll to position [461, 0]
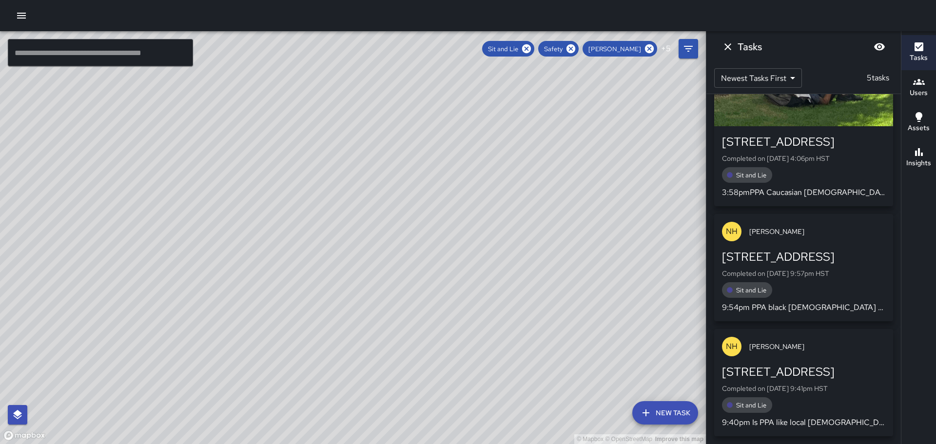
click at [799, 374] on div "2155 Kalākaua Avenue" at bounding box center [803, 372] width 163 height 16
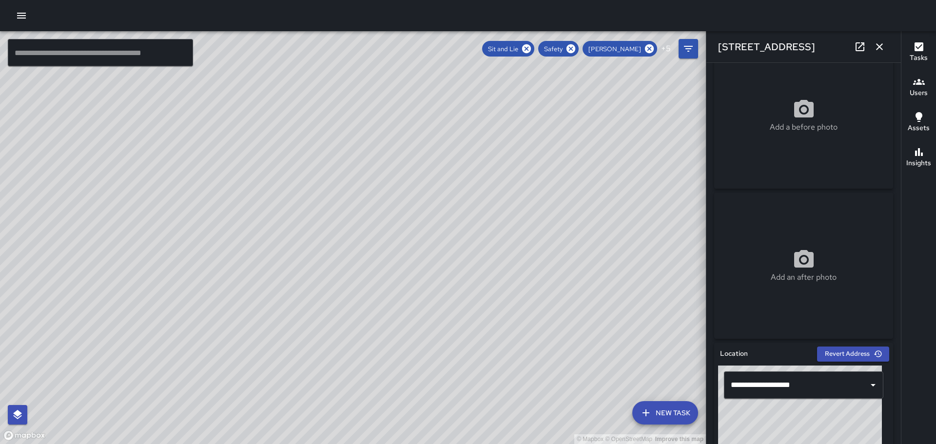
scroll to position [0, 0]
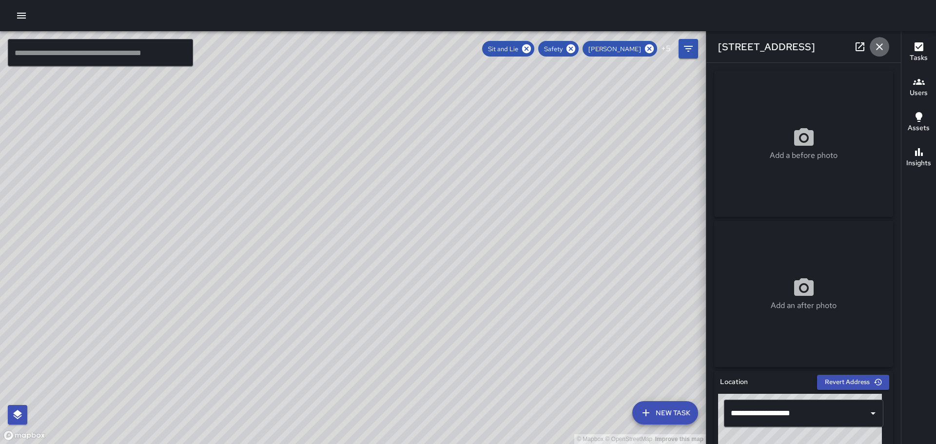
click at [878, 44] on icon "button" at bounding box center [880, 47] width 12 height 12
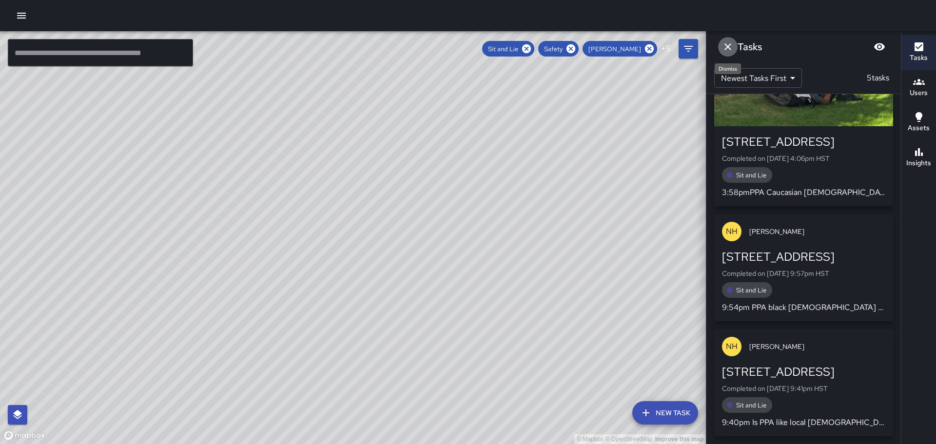
click at [726, 47] on icon "Dismiss" at bounding box center [728, 47] width 12 height 12
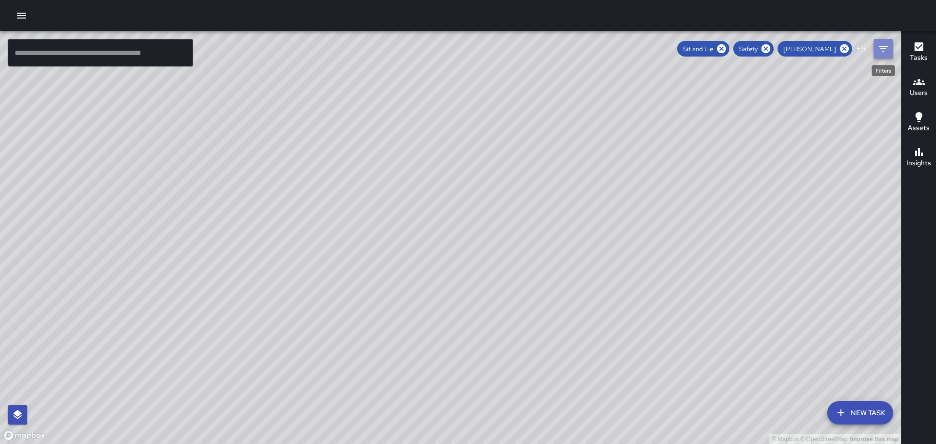
click at [882, 49] on icon "Filters" at bounding box center [883, 49] width 9 height 6
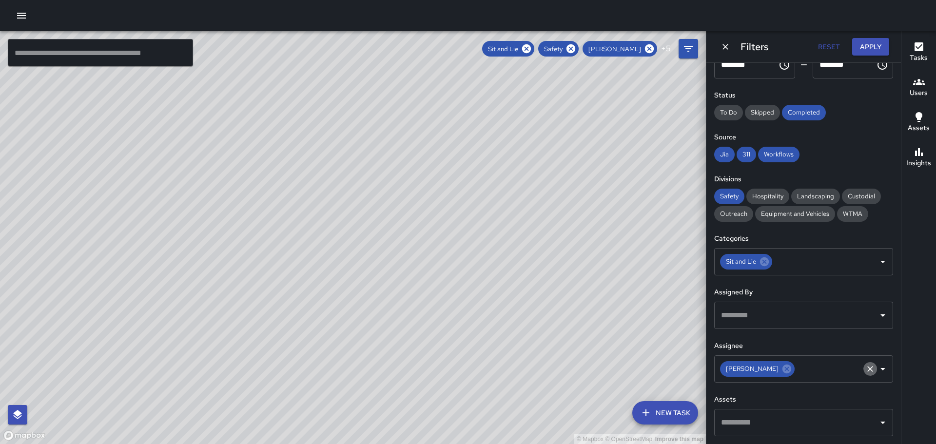
click at [866, 369] on icon "Clear" at bounding box center [871, 369] width 10 height 10
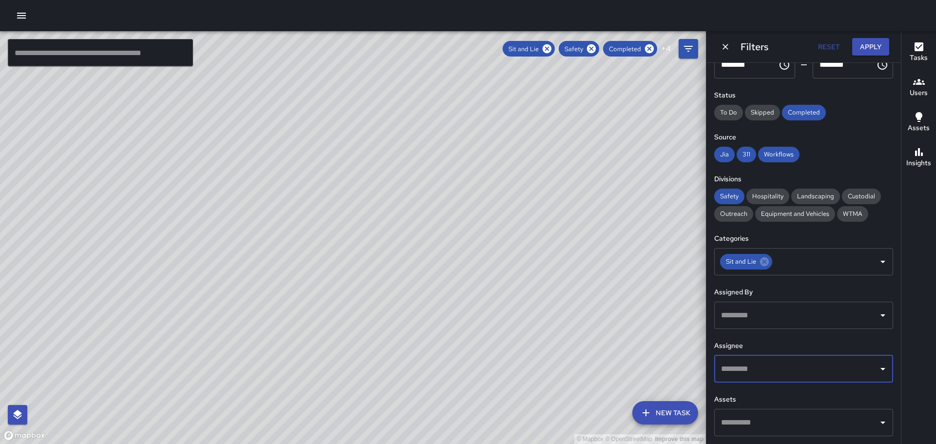
scroll to position [5436, 0]
click at [877, 371] on icon "Open" at bounding box center [883, 369] width 12 height 12
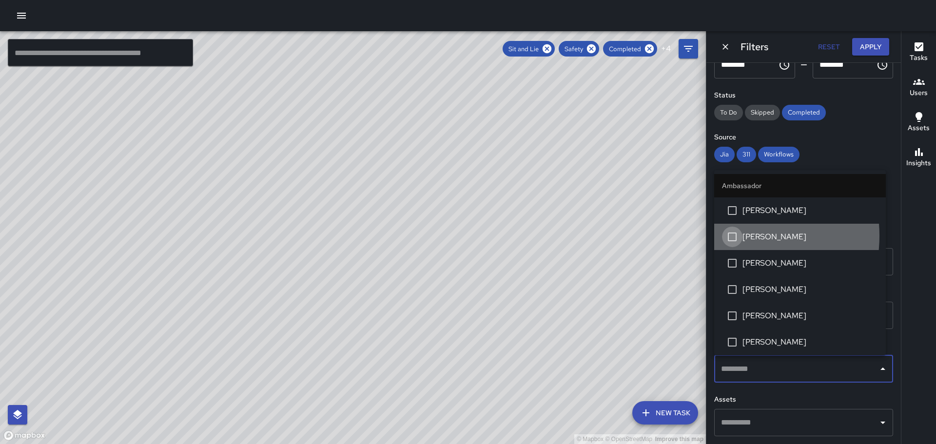
scroll to position [2373, 0]
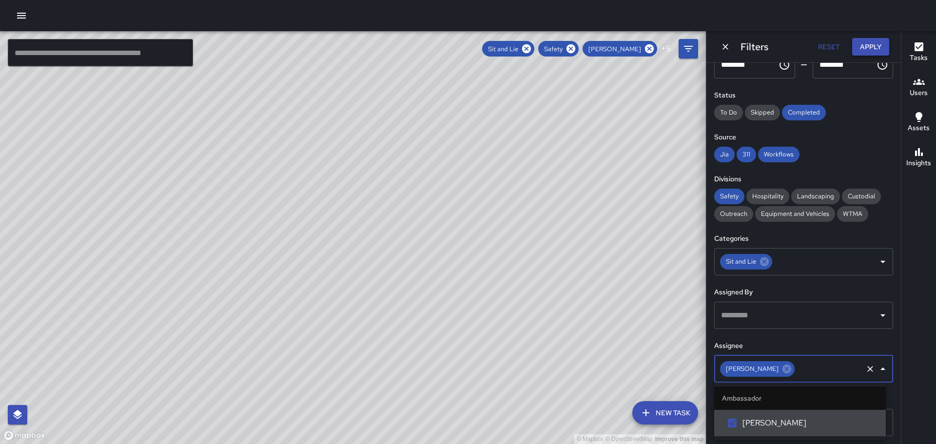
click at [872, 48] on button "Apply" at bounding box center [870, 47] width 37 height 18
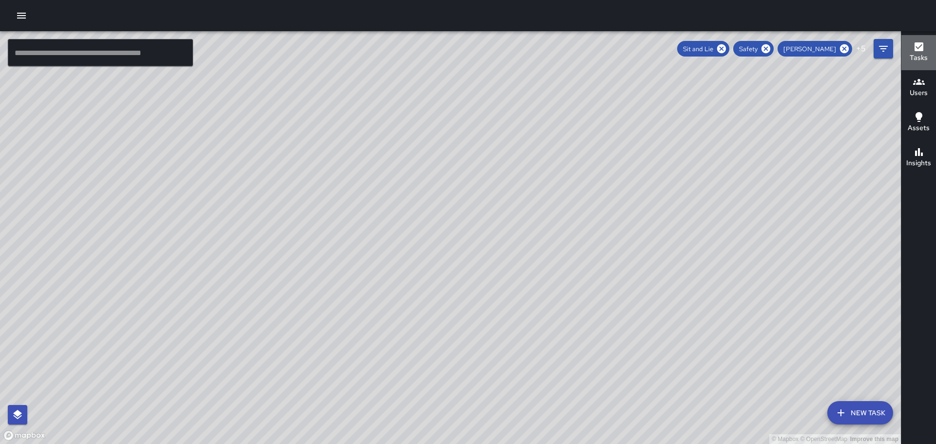
click at [920, 46] on icon "button" at bounding box center [919, 47] width 12 height 12
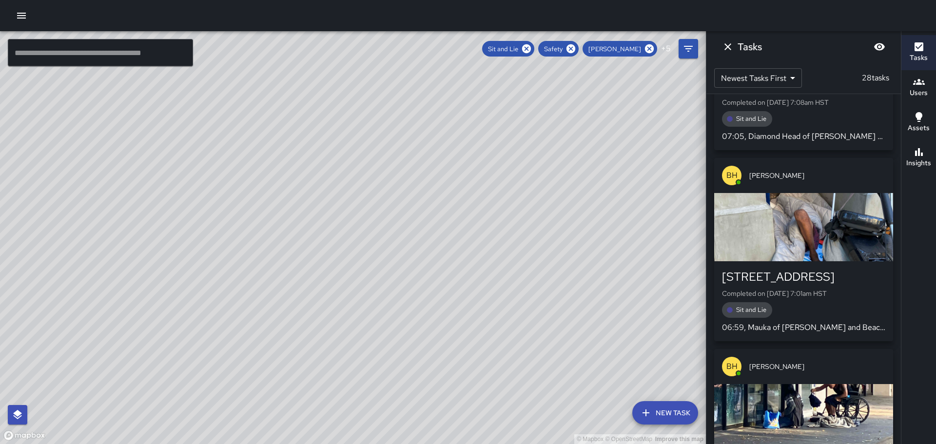
scroll to position [3462, 0]
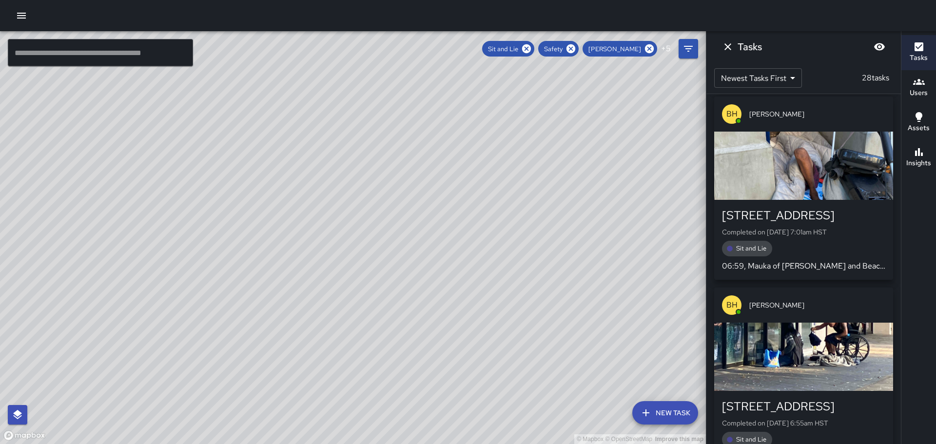
click at [796, 326] on div "button" at bounding box center [803, 357] width 179 height 68
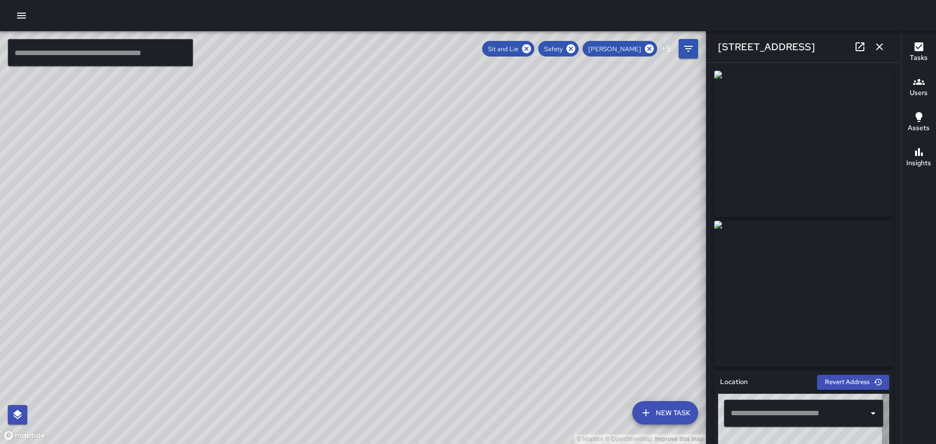
type input "**********"
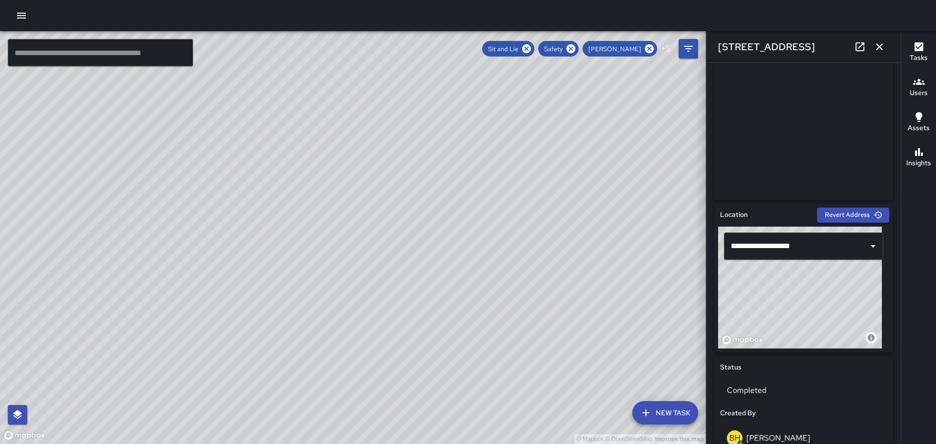
scroll to position [0, 0]
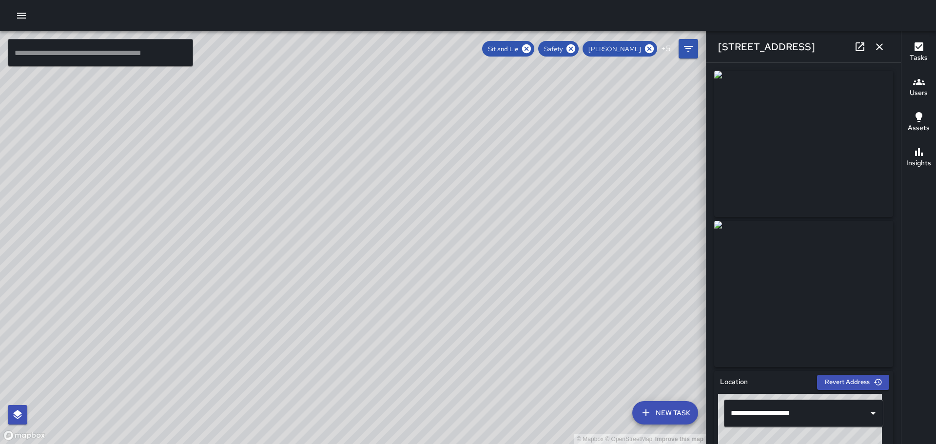
click at [879, 47] on icon "button" at bounding box center [879, 46] width 7 height 7
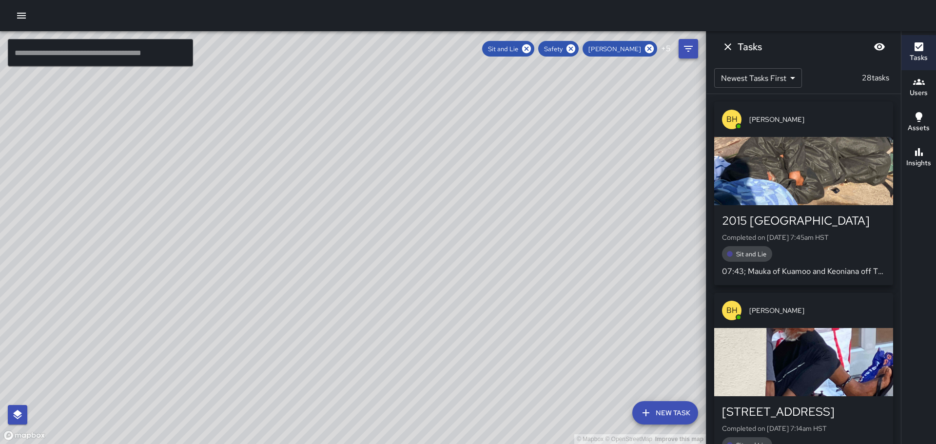
click at [685, 49] on icon "Filters" at bounding box center [689, 49] width 12 height 12
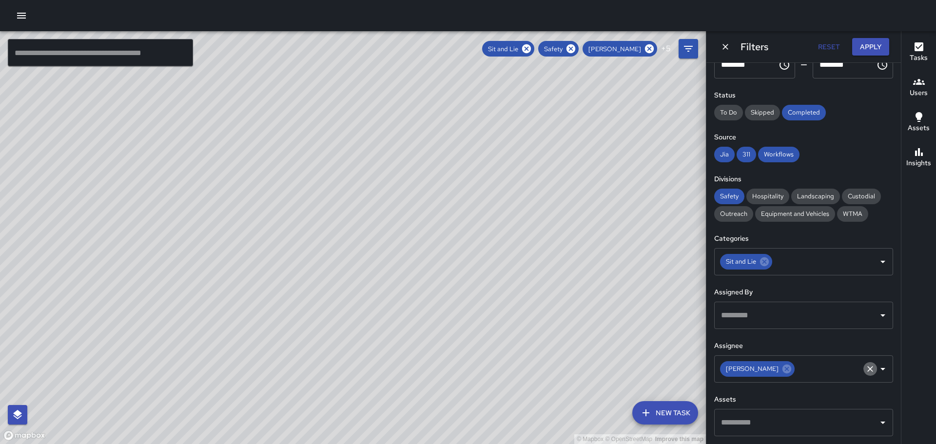
click at [866, 367] on icon "Clear" at bounding box center [871, 369] width 10 height 10
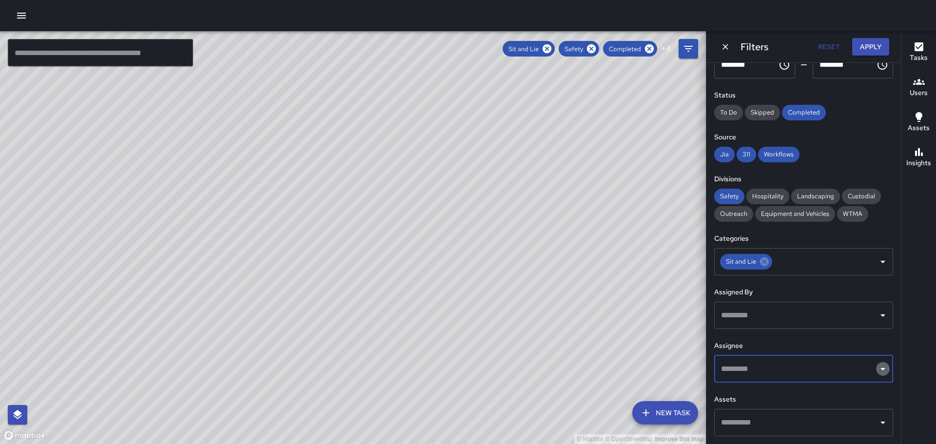
click at [881, 369] on icon "Open" at bounding box center [883, 369] width 5 height 2
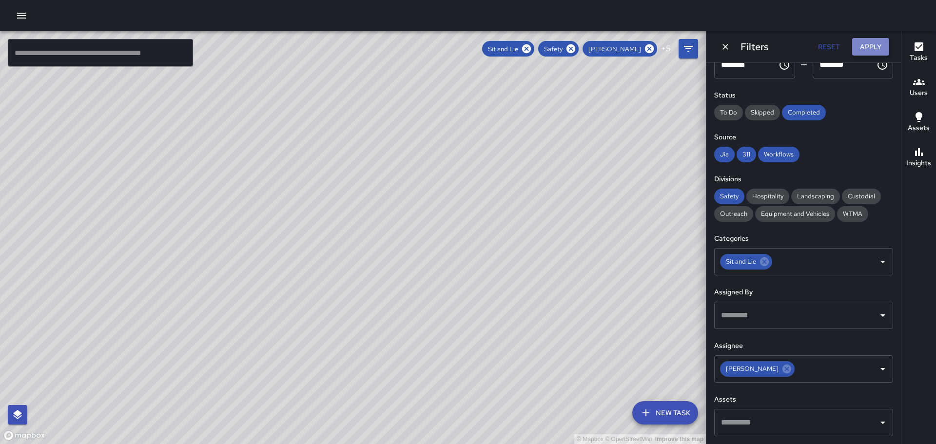
click at [870, 48] on button "Apply" at bounding box center [870, 47] width 37 height 18
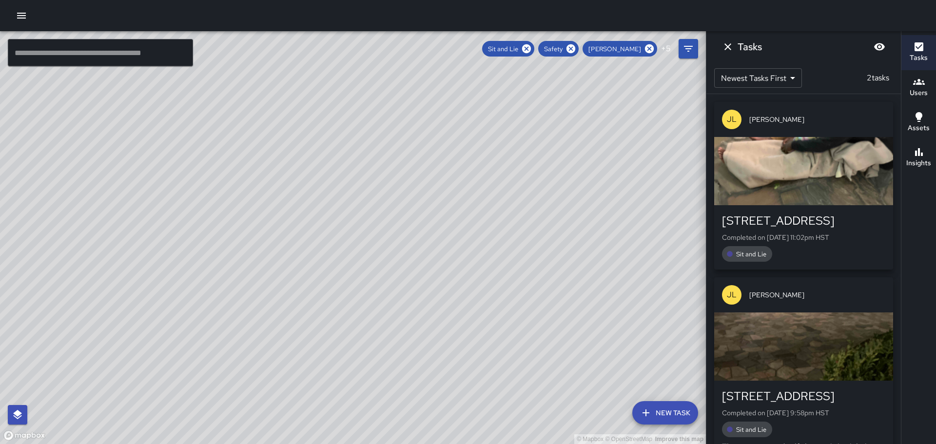
click at [813, 176] on div "button" at bounding box center [803, 171] width 179 height 68
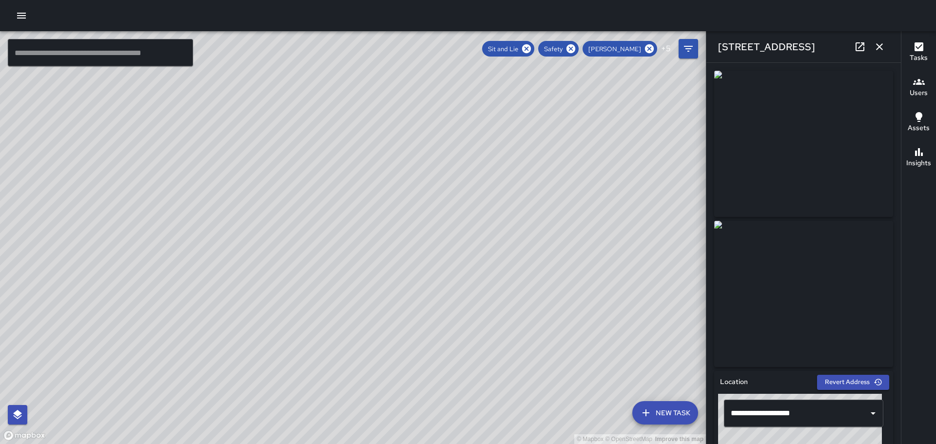
drag, startPoint x: 903, startPoint y: 164, endPoint x: 902, endPoint y: 255, distance: 90.2
click at [888, 296] on div "© Mapbox © OpenStreetMap Improve this map ​ New Task Sit and Lie Safety Joshua …" at bounding box center [468, 237] width 936 height 413
click at [876, 43] on icon "button" at bounding box center [880, 47] width 12 height 12
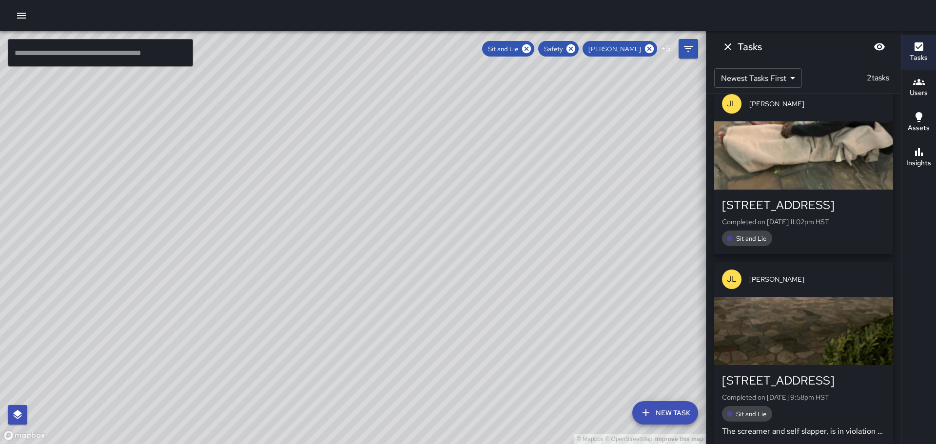
scroll to position [24, 0]
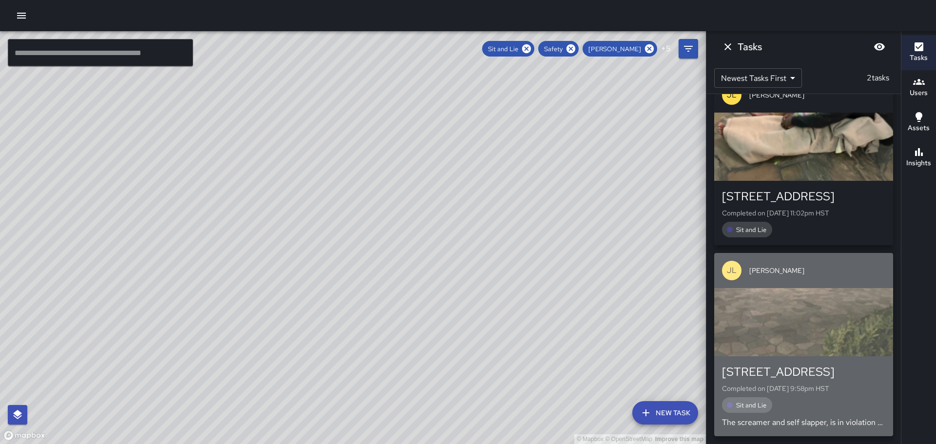
click at [814, 337] on div "button" at bounding box center [803, 322] width 179 height 68
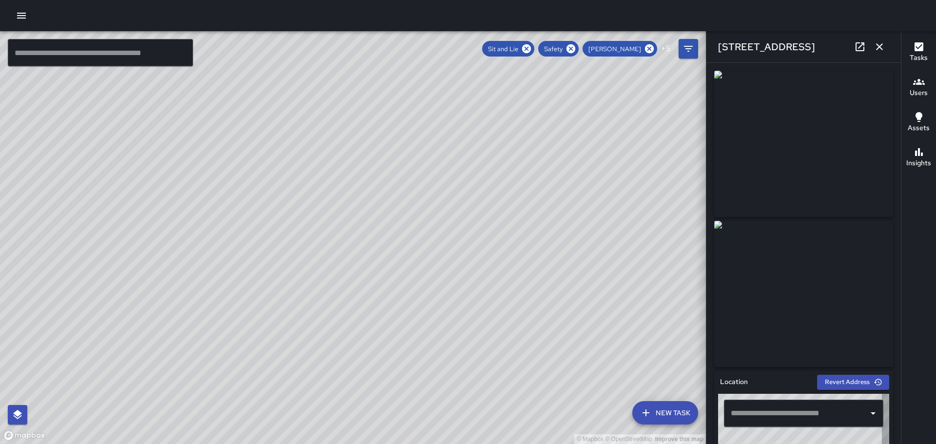
type input "**********"
click at [884, 44] on icon "button" at bounding box center [880, 47] width 12 height 12
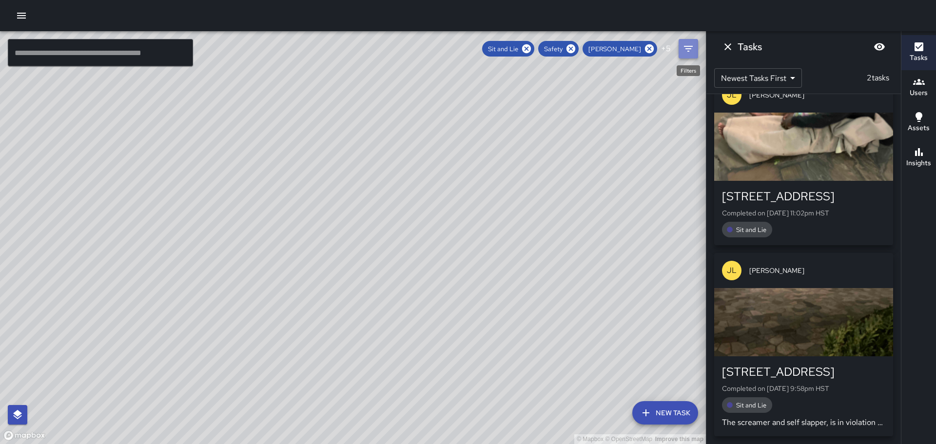
click at [692, 44] on icon "Filters" at bounding box center [689, 49] width 12 height 12
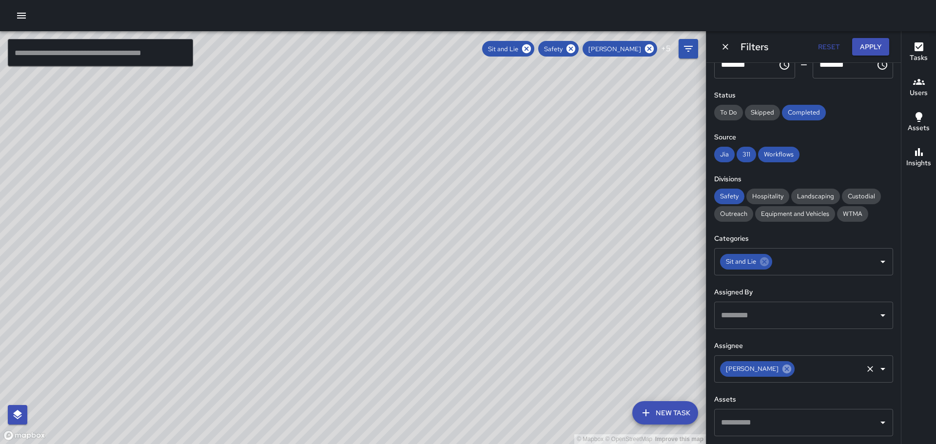
click at [783, 367] on icon at bounding box center [787, 369] width 9 height 9
click at [879, 372] on icon "Open" at bounding box center [883, 369] width 12 height 12
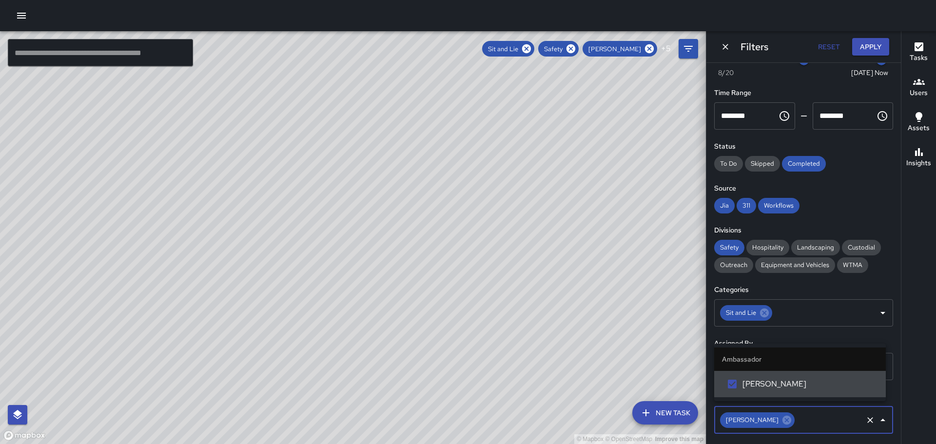
scroll to position [0, 0]
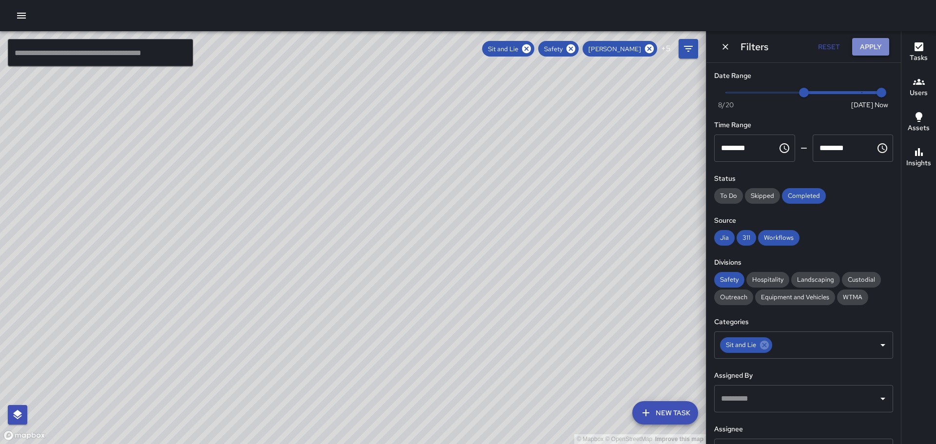
click at [874, 45] on button "Apply" at bounding box center [870, 47] width 37 height 18
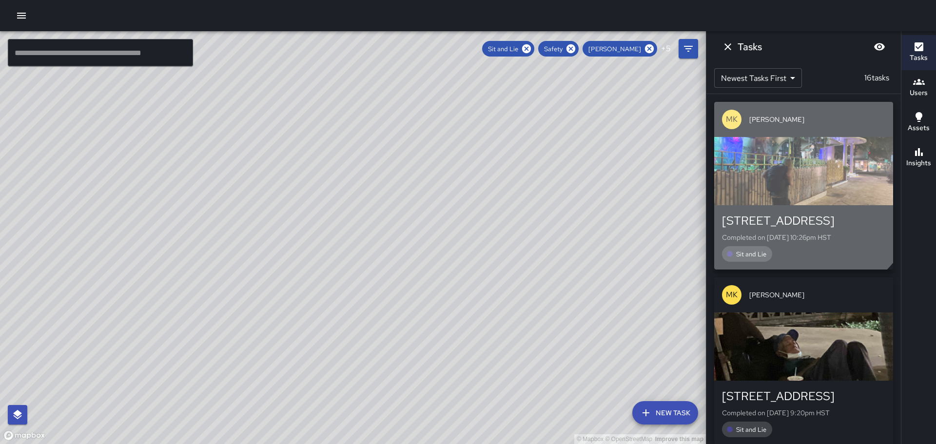
click at [791, 177] on div "button" at bounding box center [803, 171] width 179 height 68
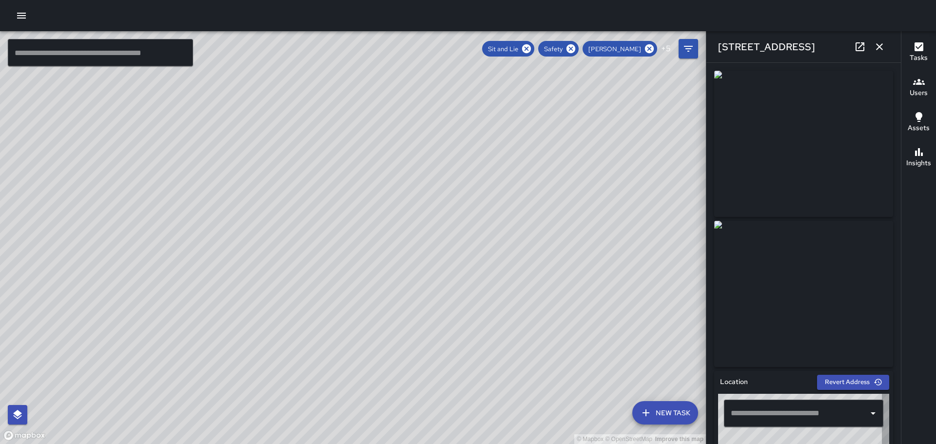
type input "**********"
click at [877, 44] on icon "button" at bounding box center [879, 46] width 7 height 7
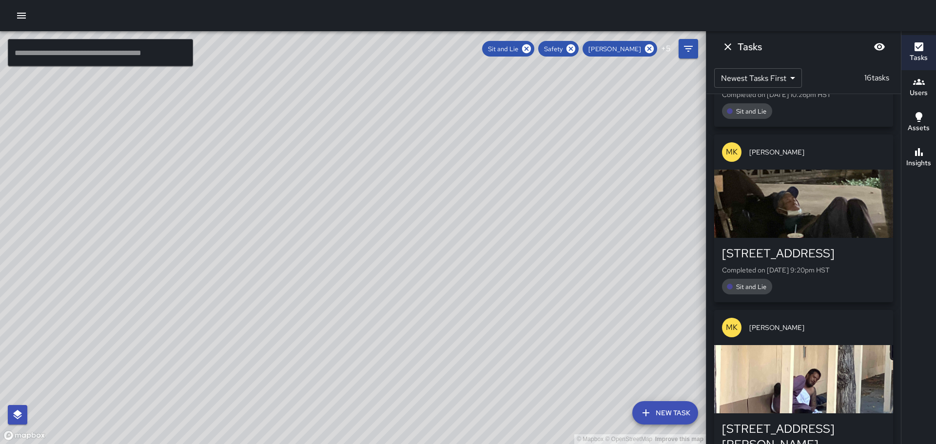
scroll to position [146, 0]
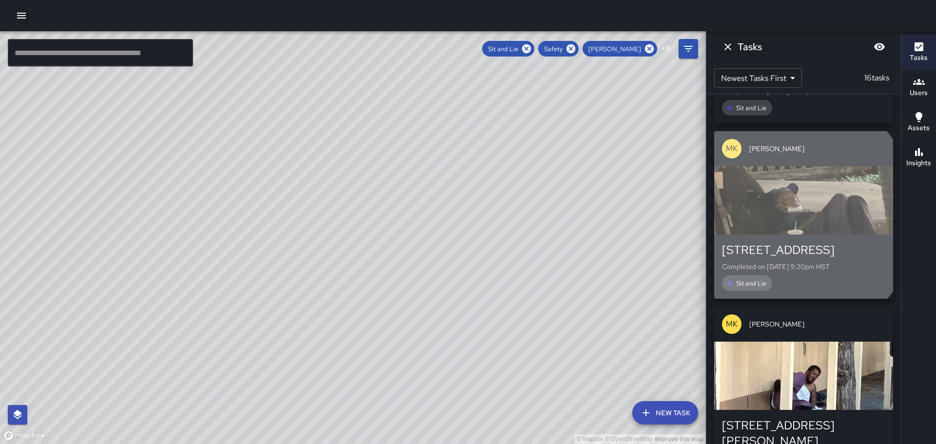
click at [789, 216] on div "button" at bounding box center [803, 200] width 179 height 68
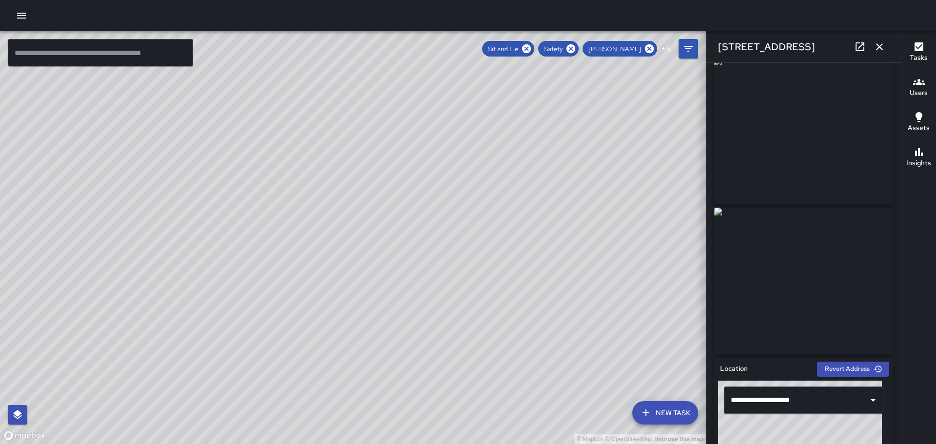
scroll to position [0, 0]
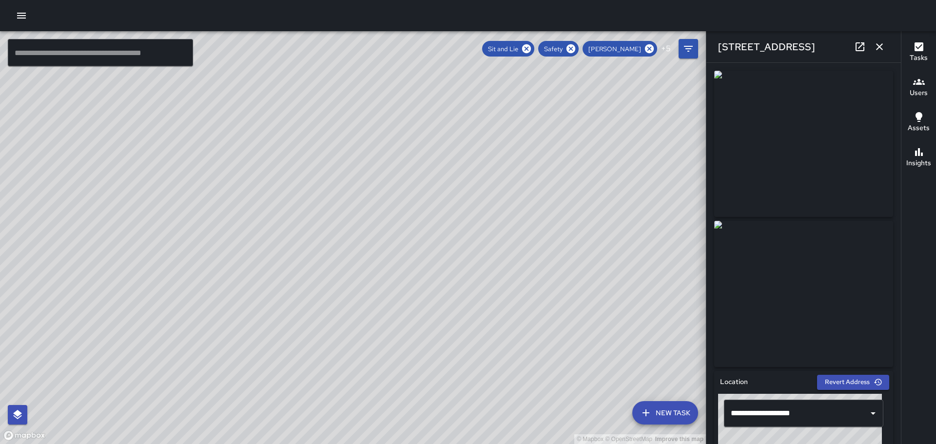
click at [879, 45] on icon "button" at bounding box center [880, 47] width 12 height 12
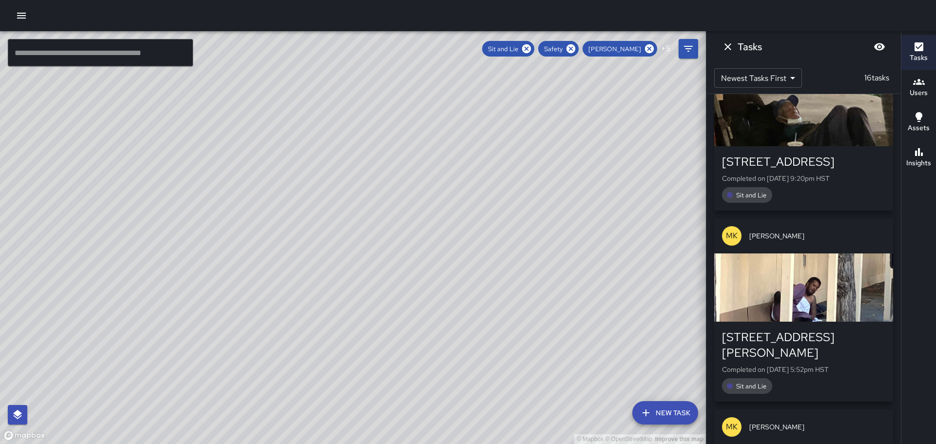
scroll to position [244, 0]
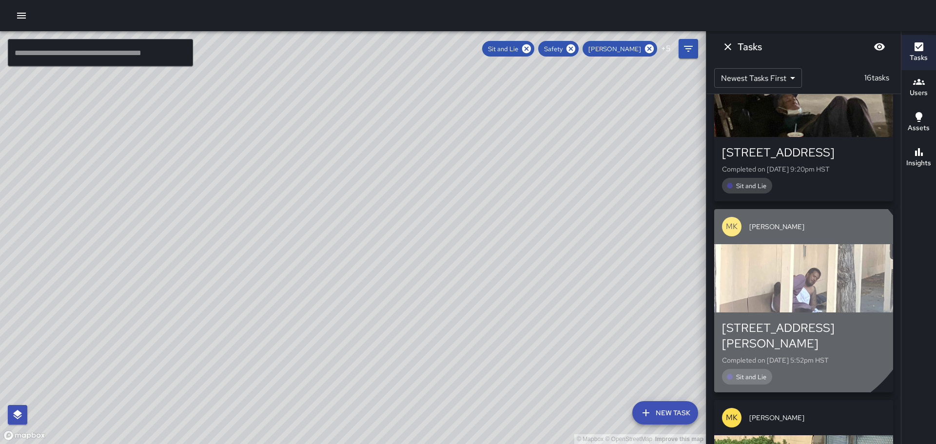
click at [792, 293] on div "button" at bounding box center [803, 278] width 179 height 68
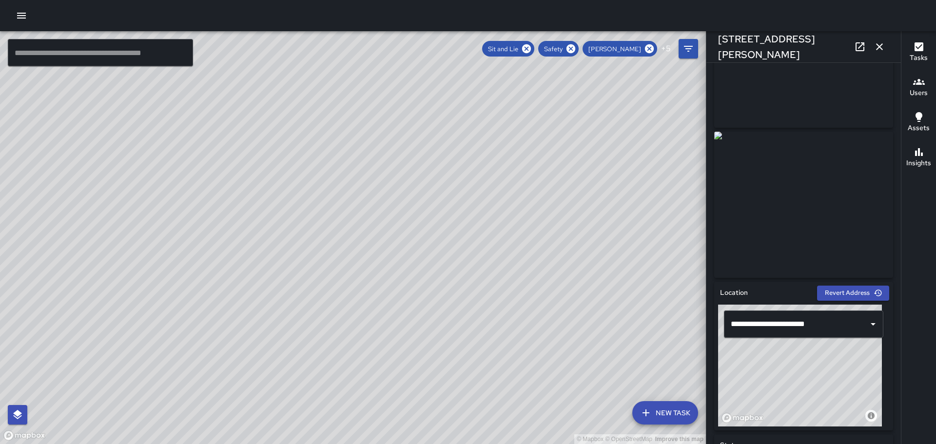
scroll to position [98, 0]
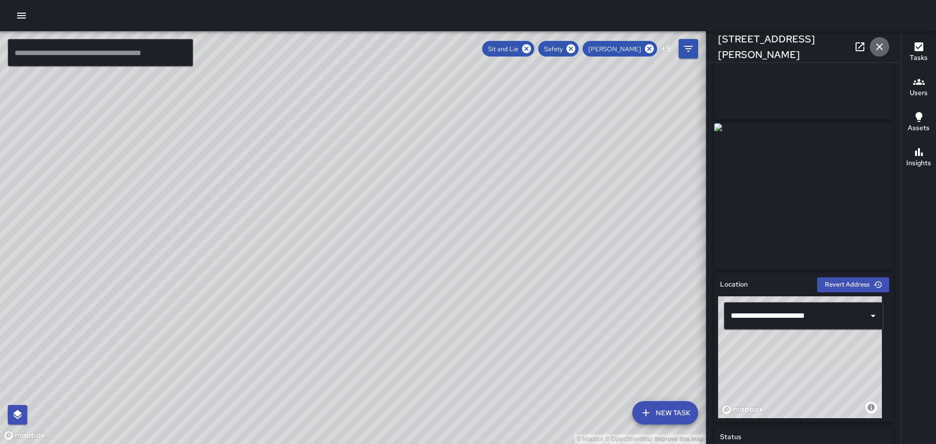
click at [885, 44] on icon "button" at bounding box center [880, 47] width 12 height 12
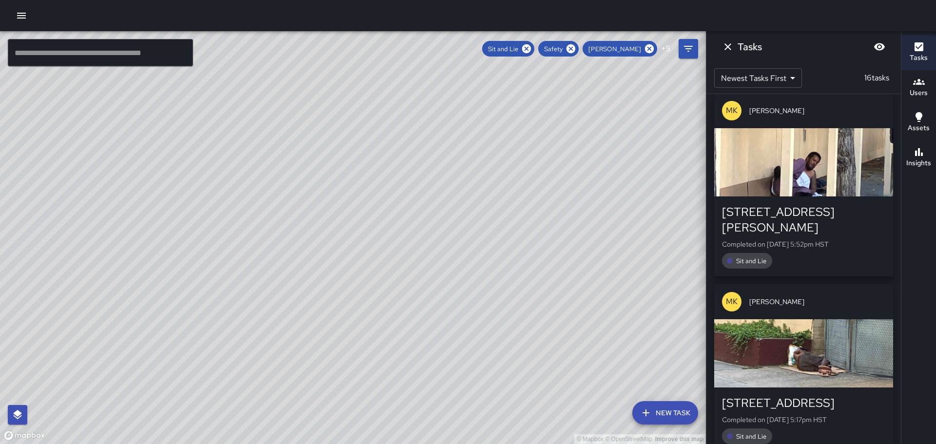
scroll to position [390, 0]
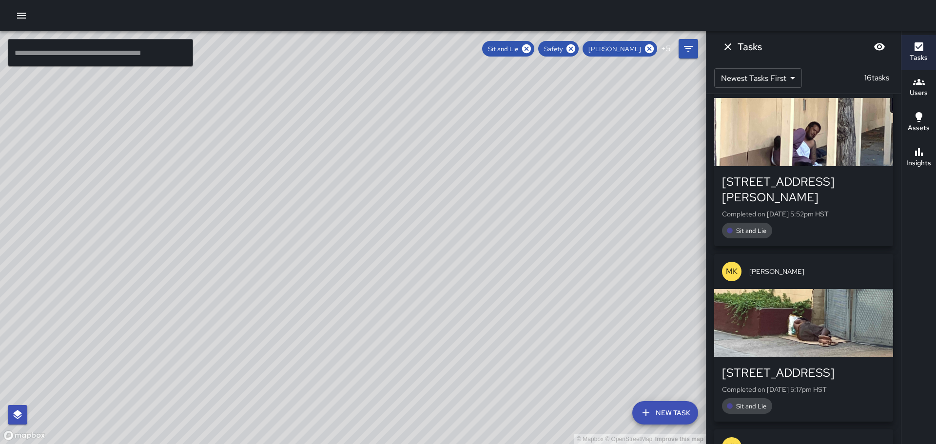
click at [793, 313] on div "button" at bounding box center [803, 323] width 179 height 68
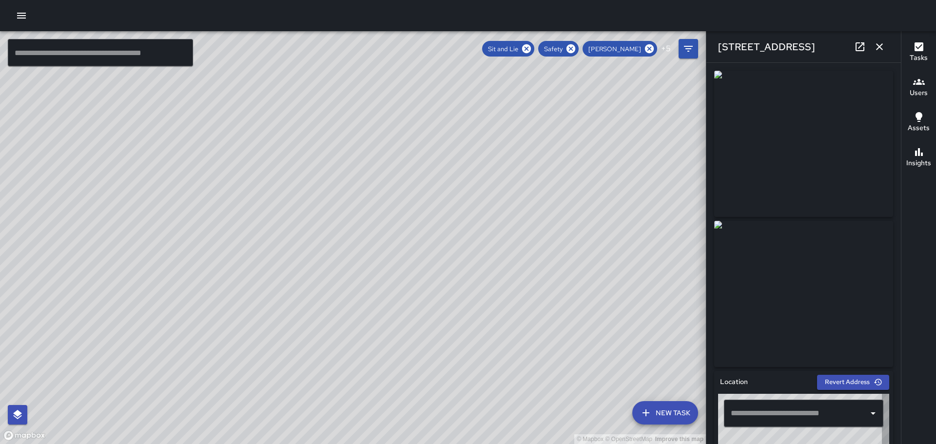
type input "**********"
click at [882, 45] on icon "button" at bounding box center [879, 46] width 7 height 7
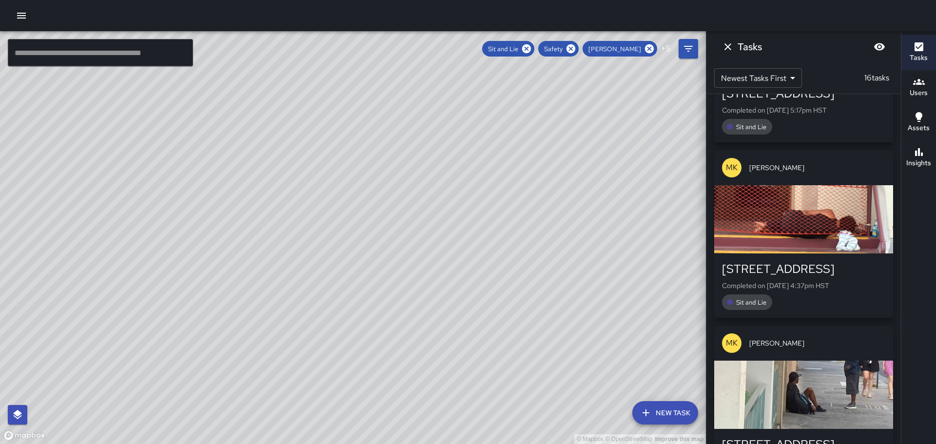
scroll to position [683, 0]
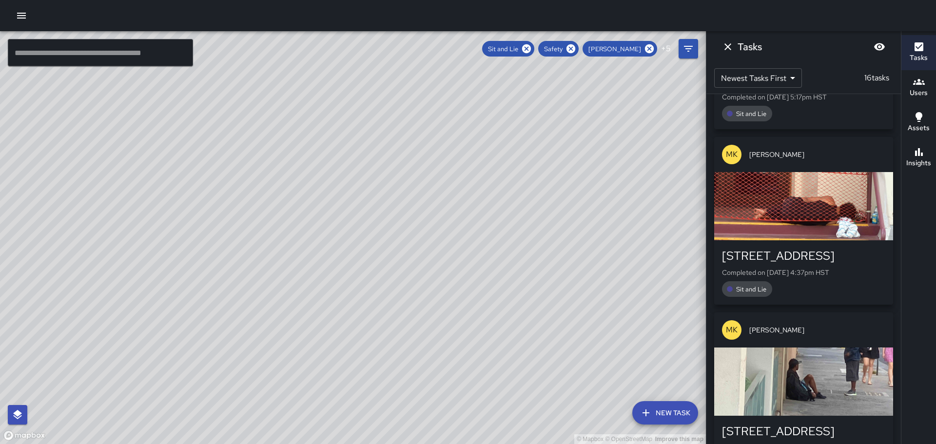
click at [825, 193] on div "button" at bounding box center [803, 206] width 179 height 68
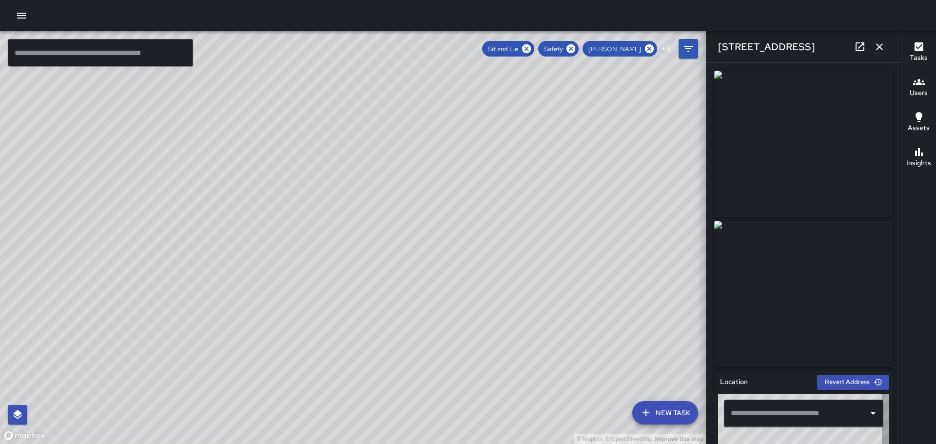
type input "**********"
click at [880, 42] on icon "button" at bounding box center [880, 47] width 12 height 12
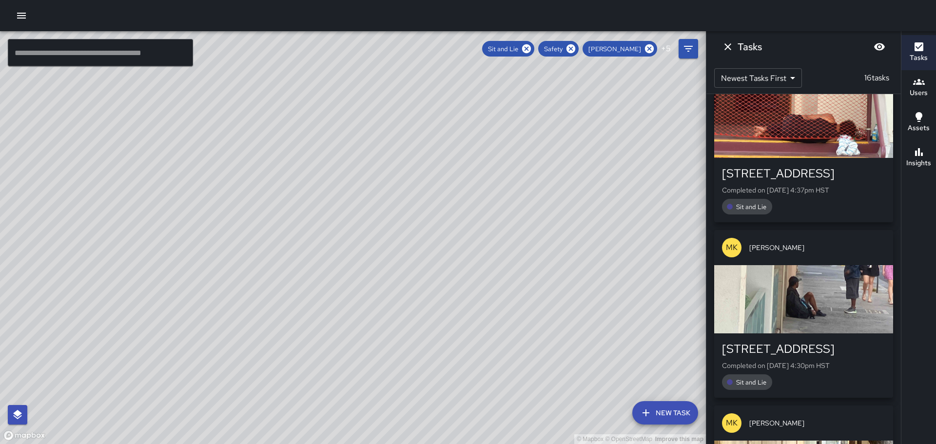
scroll to position [780, 0]
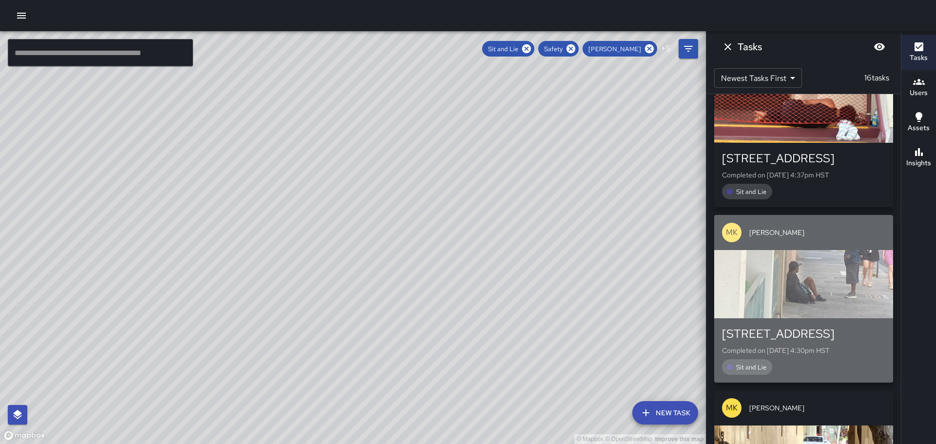
click at [813, 278] on div "button" at bounding box center [803, 284] width 179 height 68
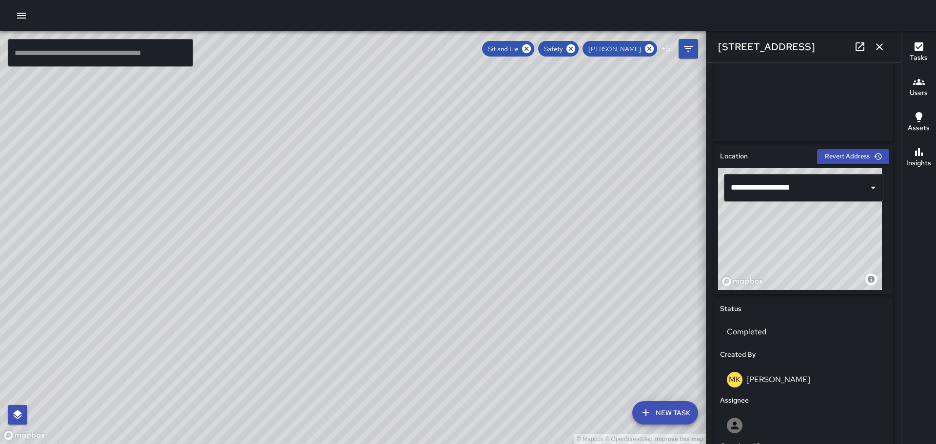
scroll to position [0, 0]
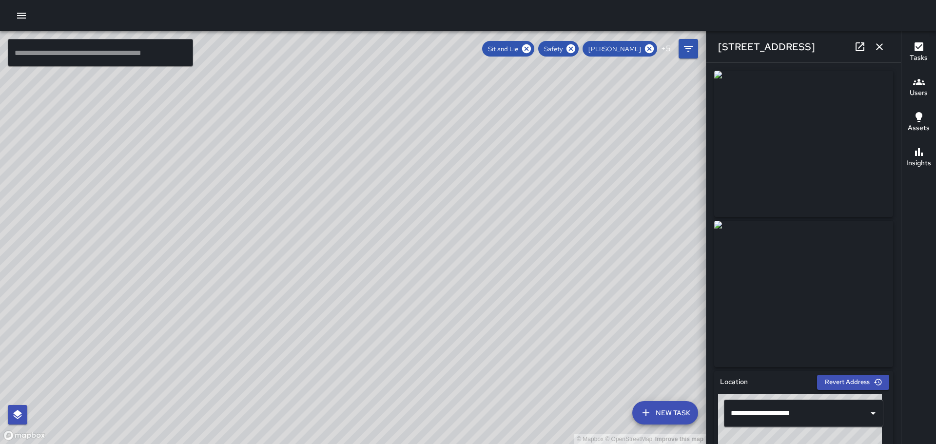
click at [881, 47] on icon "button" at bounding box center [880, 47] width 12 height 12
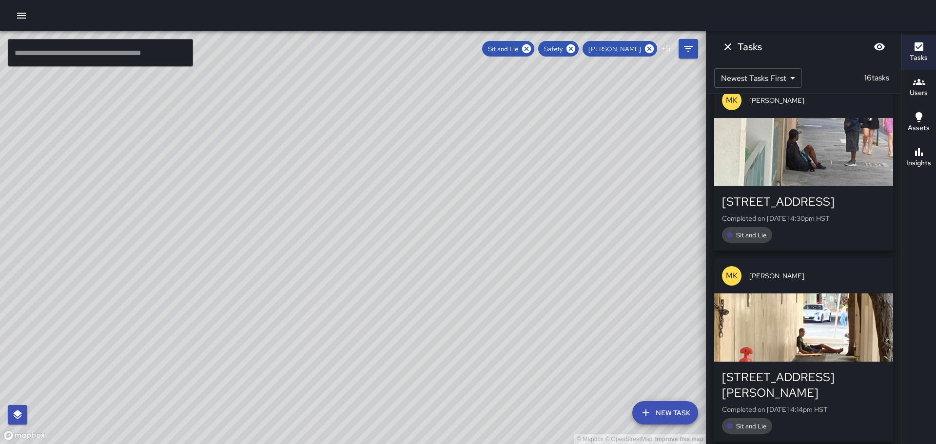
scroll to position [927, 0]
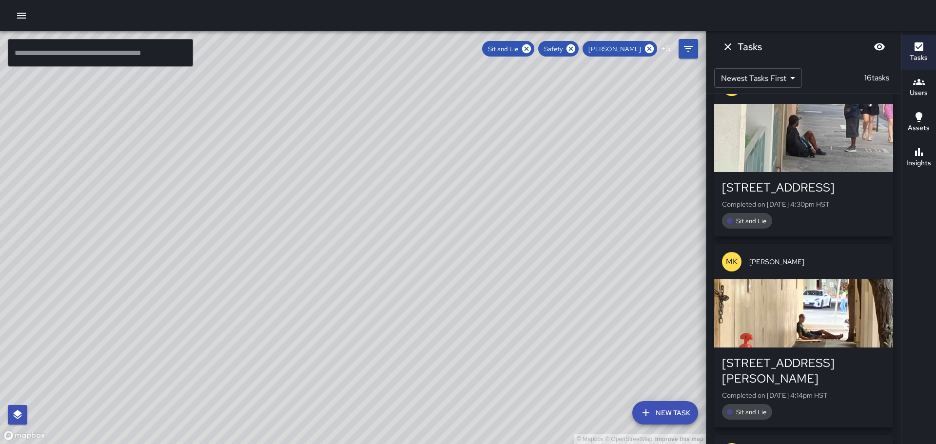
click at [809, 316] on div "button" at bounding box center [803, 313] width 179 height 68
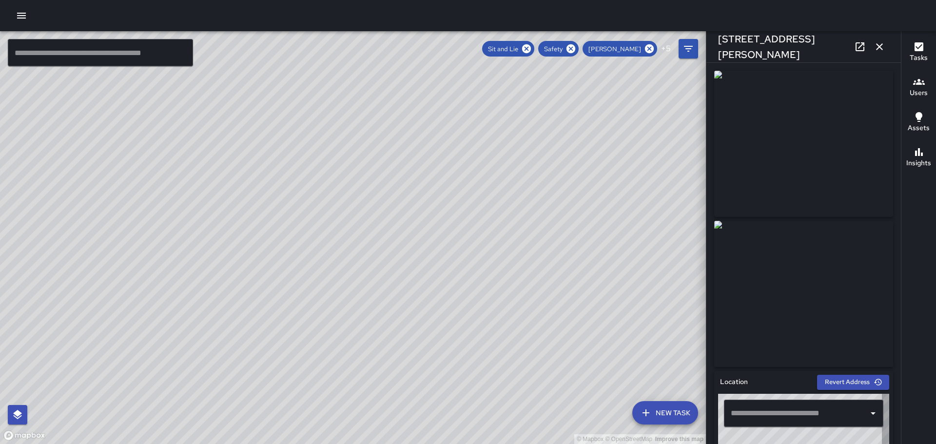
type input "**********"
click at [879, 44] on icon "button" at bounding box center [880, 47] width 12 height 12
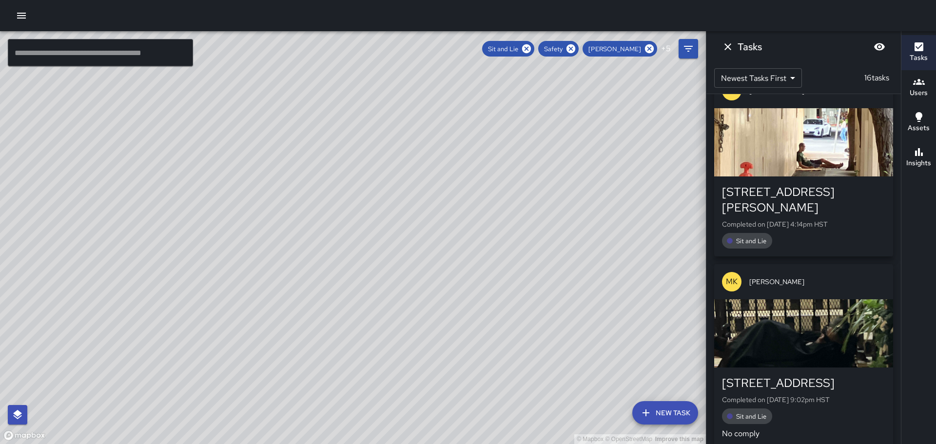
scroll to position [1170, 0]
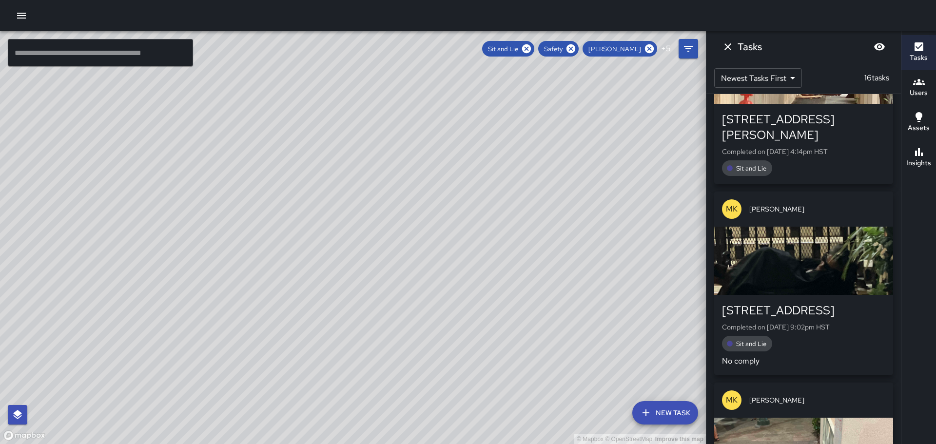
click at [820, 253] on div "button" at bounding box center [803, 261] width 179 height 68
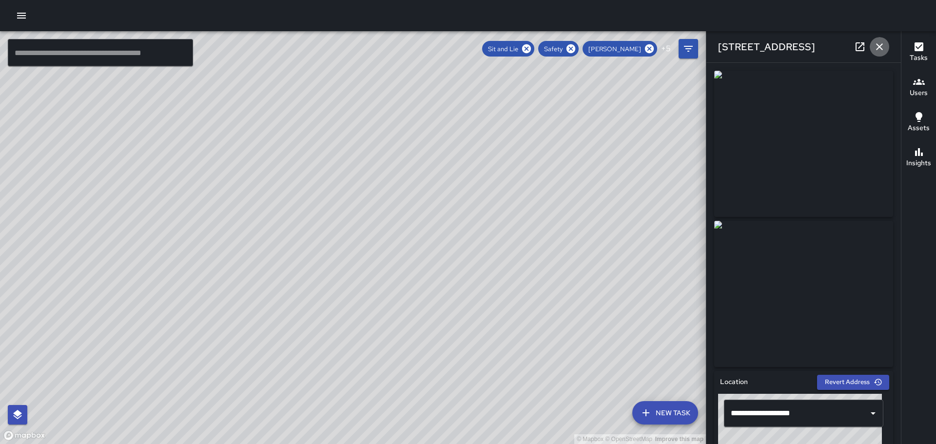
click at [876, 45] on icon "button" at bounding box center [880, 47] width 12 height 12
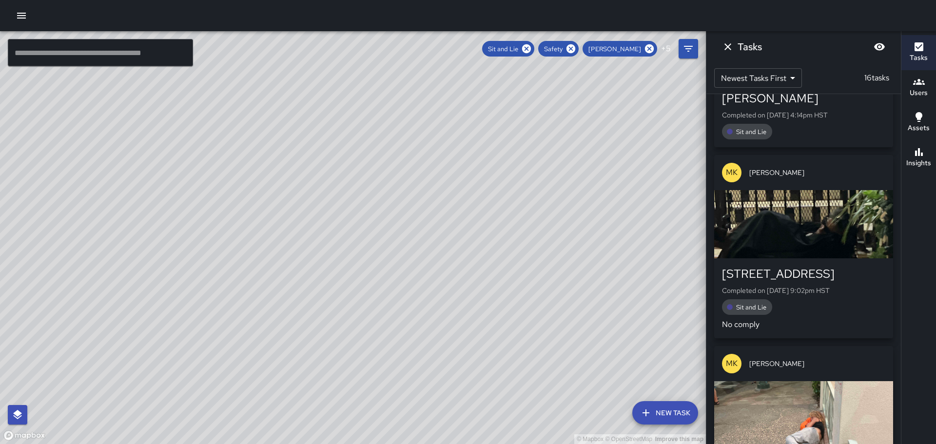
scroll to position [1317, 0]
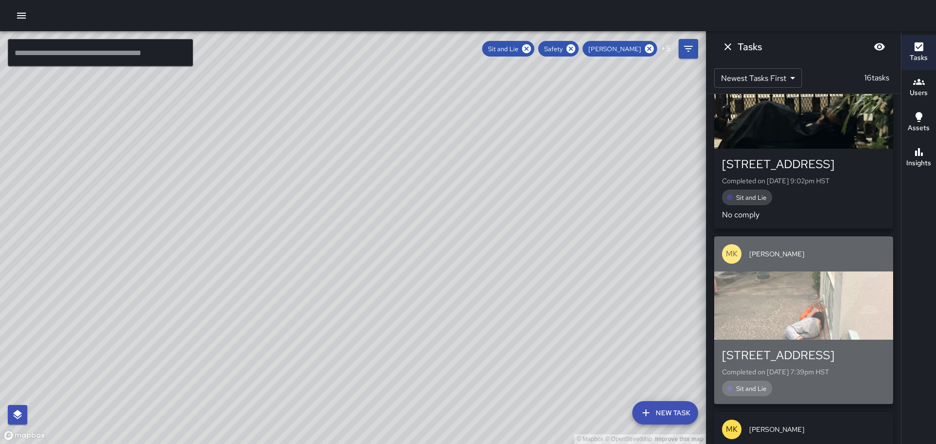
click at [806, 294] on div "button" at bounding box center [803, 306] width 179 height 68
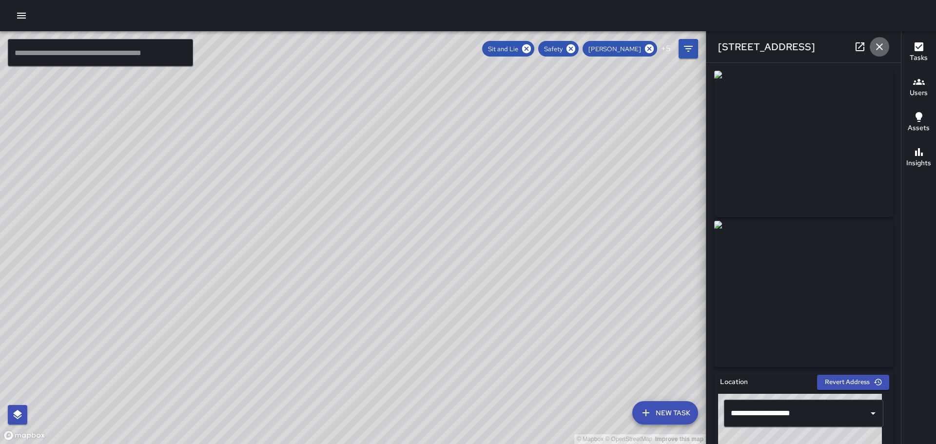
click at [883, 46] on icon "button" at bounding box center [880, 47] width 12 height 12
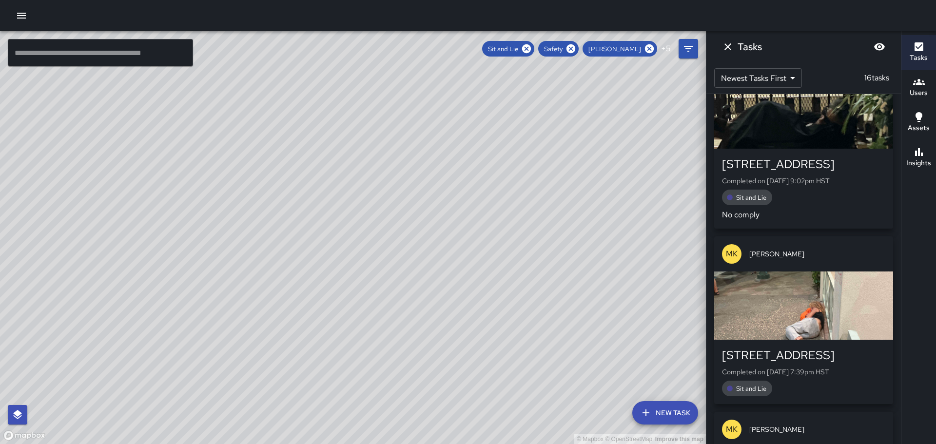
scroll to position [1463, 0]
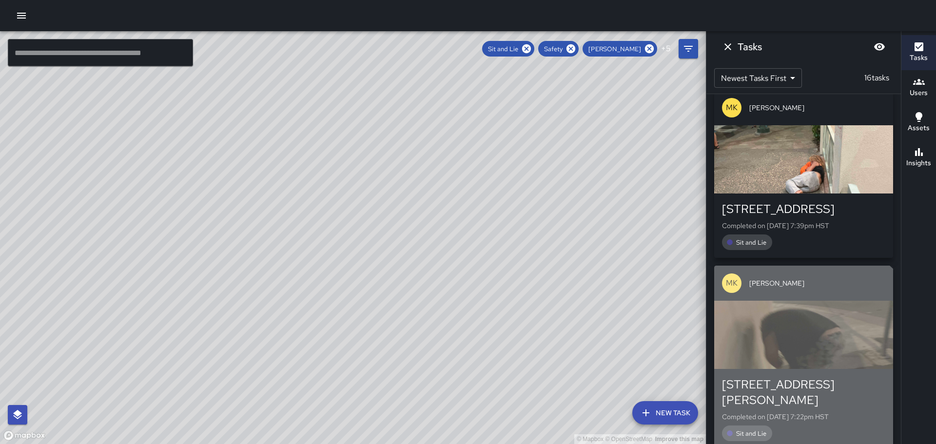
click at [802, 331] on div "button" at bounding box center [803, 335] width 179 height 68
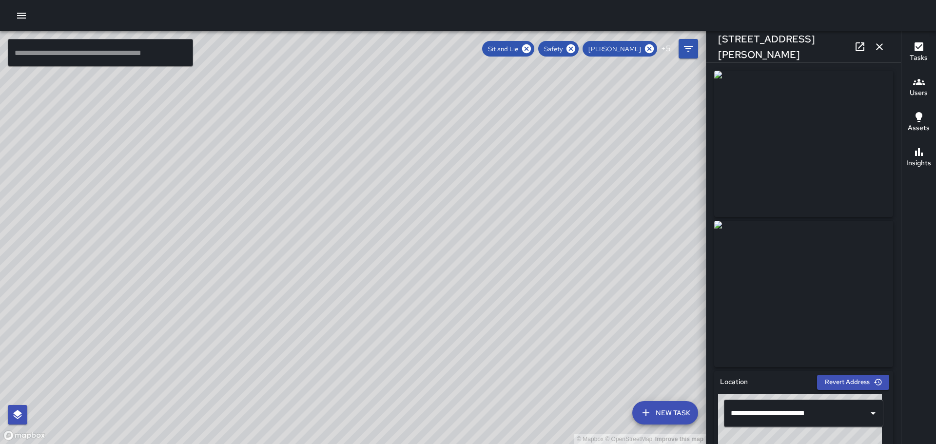
click at [876, 41] on icon "button" at bounding box center [880, 47] width 12 height 12
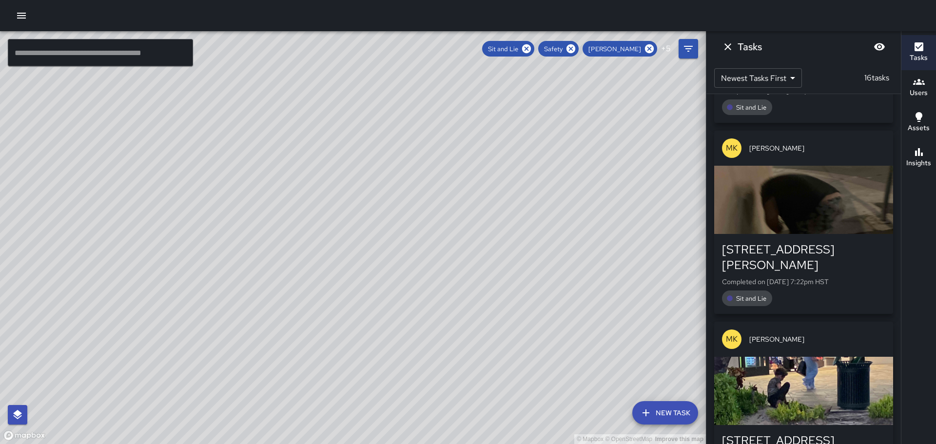
scroll to position [1609, 0]
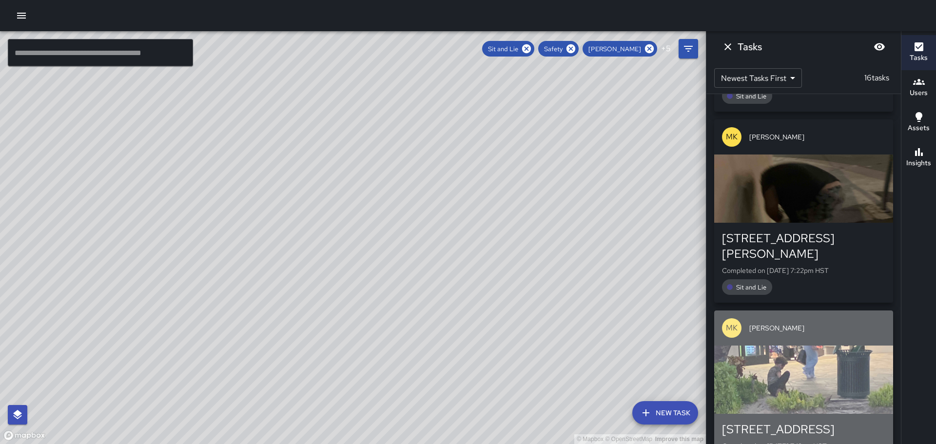
click at [805, 346] on div "button" at bounding box center [803, 380] width 179 height 68
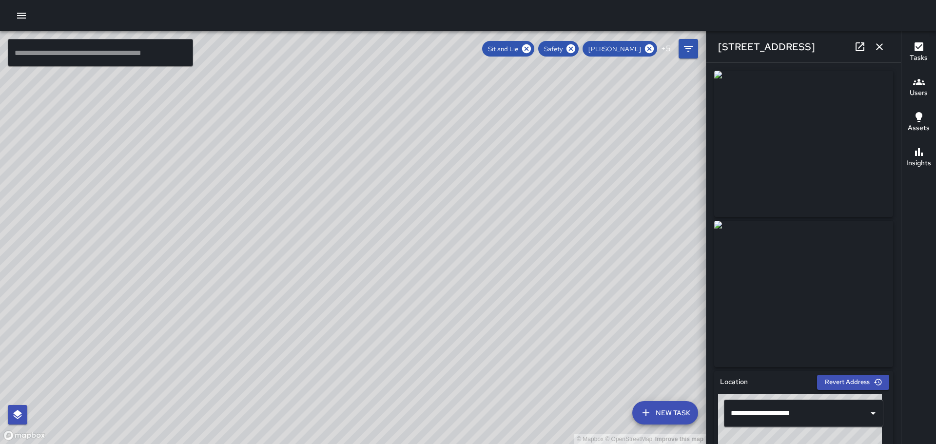
click at [879, 50] on icon "button" at bounding box center [880, 47] width 12 height 12
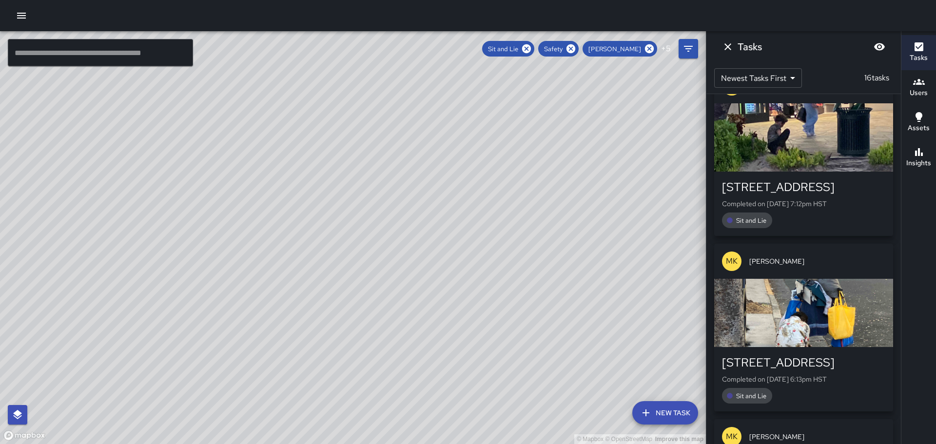
scroll to position [1853, 0]
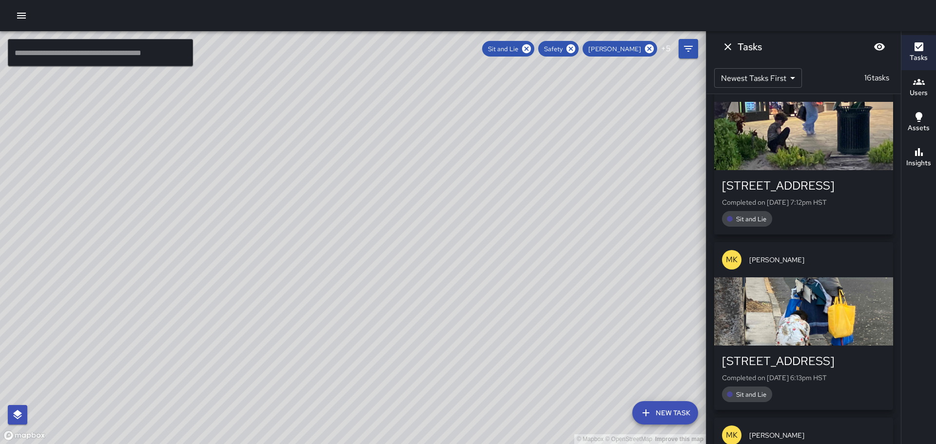
click at [792, 296] on div "button" at bounding box center [803, 311] width 179 height 68
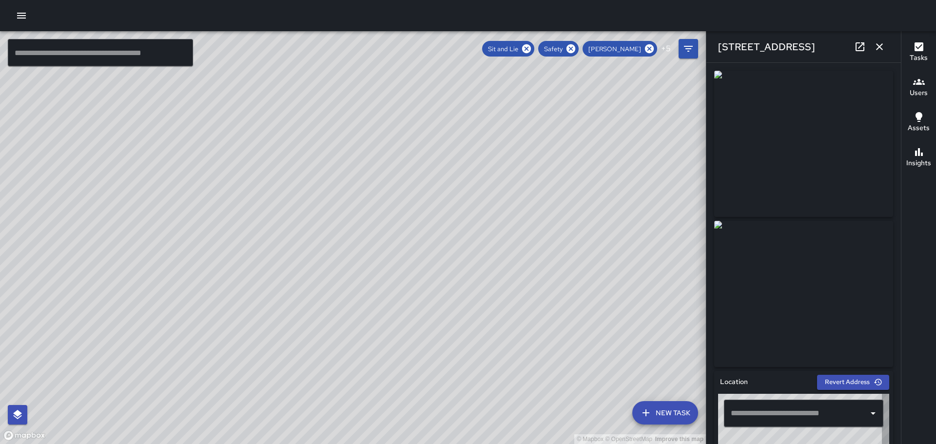
type input "**********"
click at [880, 41] on icon "button" at bounding box center [880, 47] width 12 height 12
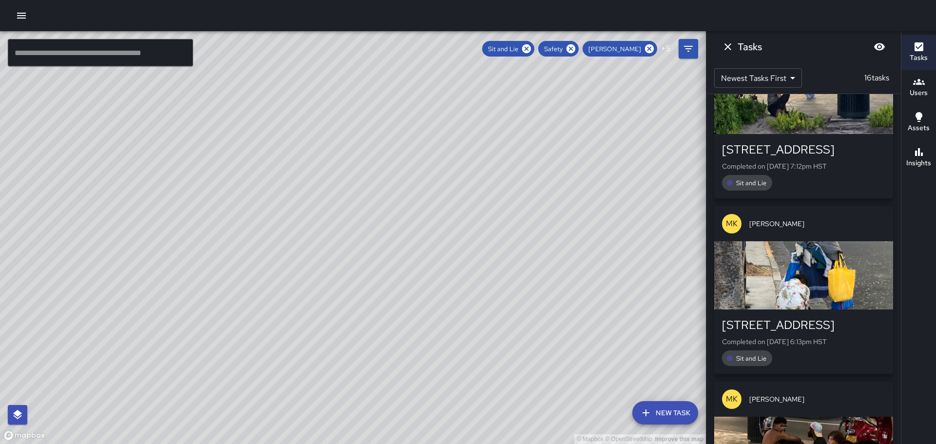
scroll to position [1999, 0]
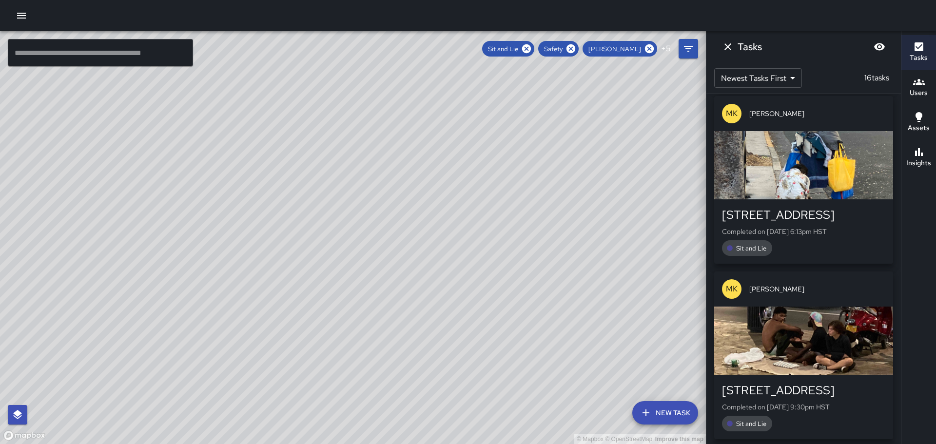
click at [811, 307] on div "button" at bounding box center [803, 341] width 179 height 68
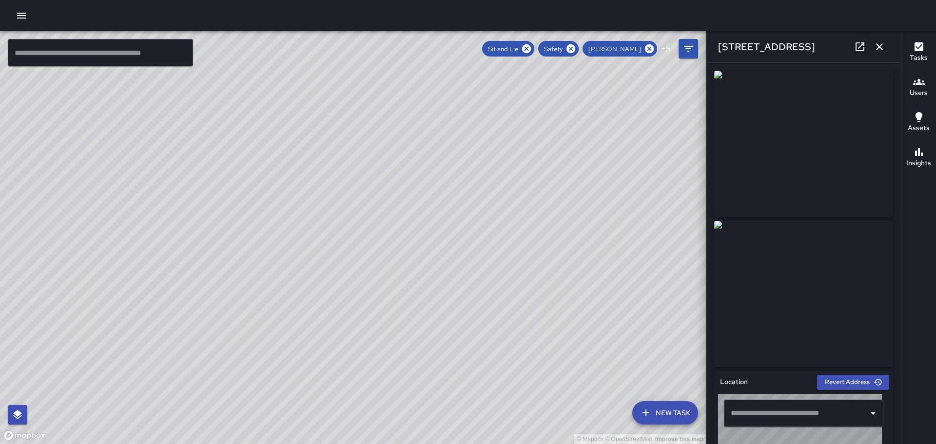
type input "**********"
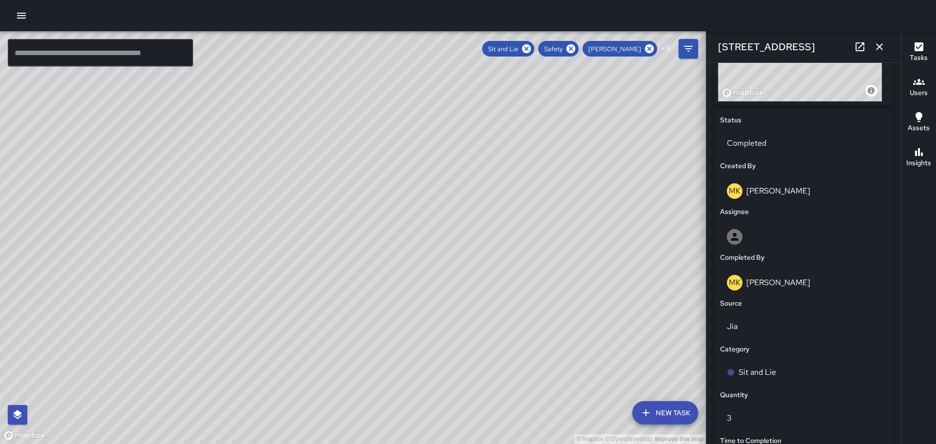
scroll to position [409, 0]
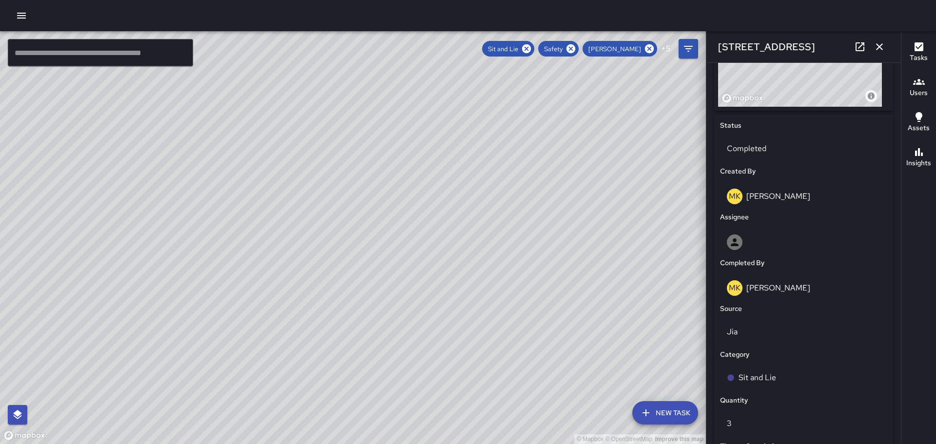
click at [884, 47] on icon "button" at bounding box center [880, 47] width 12 height 12
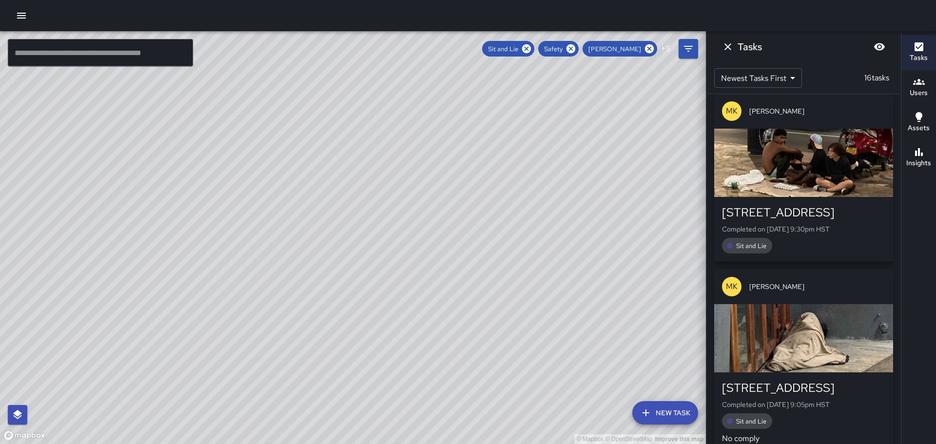
scroll to position [2194, 0]
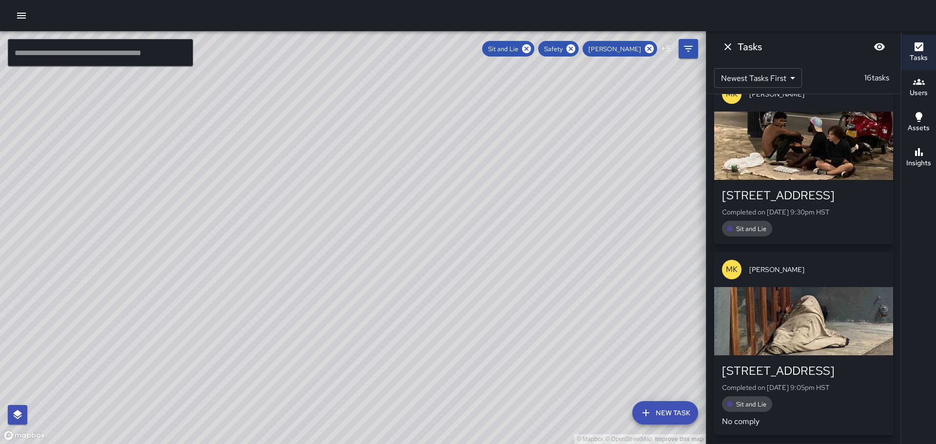
click at [793, 287] on div "button" at bounding box center [803, 321] width 179 height 68
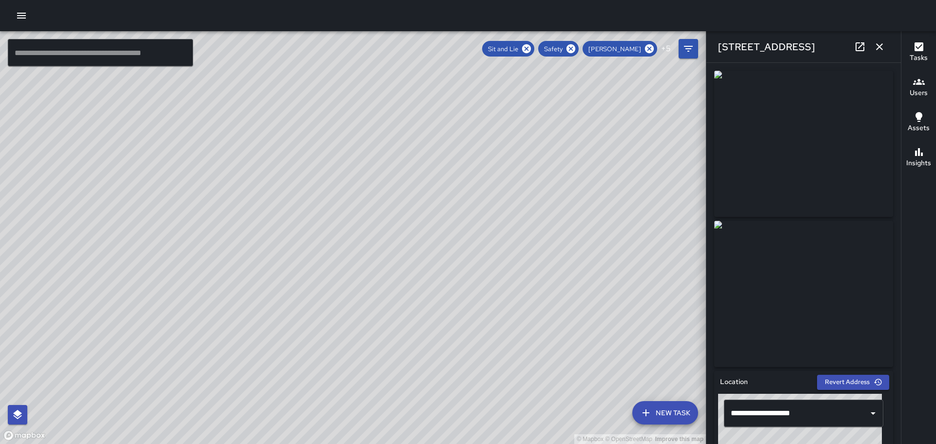
click at [876, 47] on icon "button" at bounding box center [880, 47] width 12 height 12
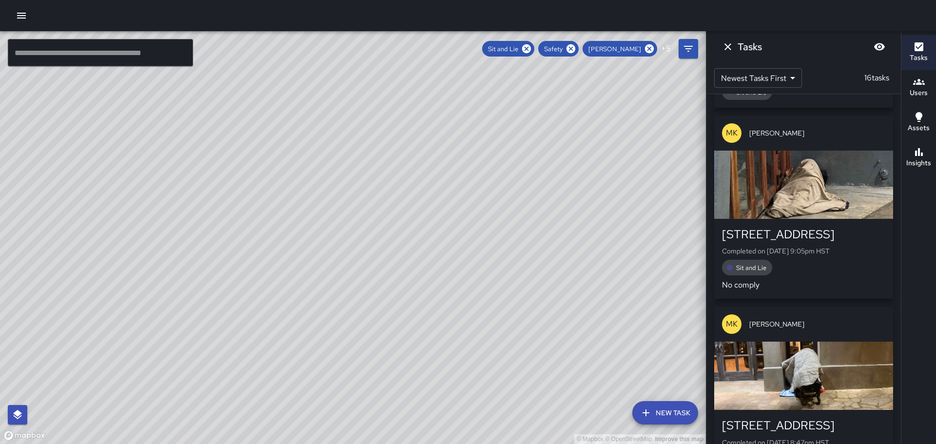
scroll to position [2341, 0]
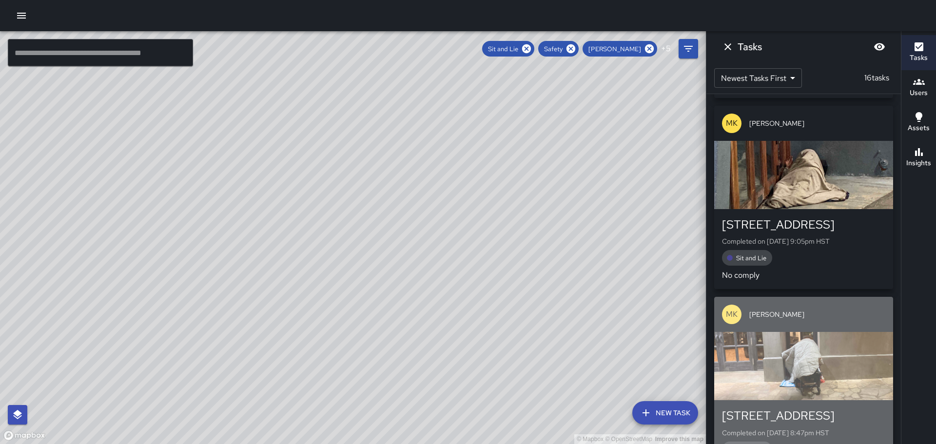
click at [821, 332] on div "button" at bounding box center [803, 366] width 179 height 68
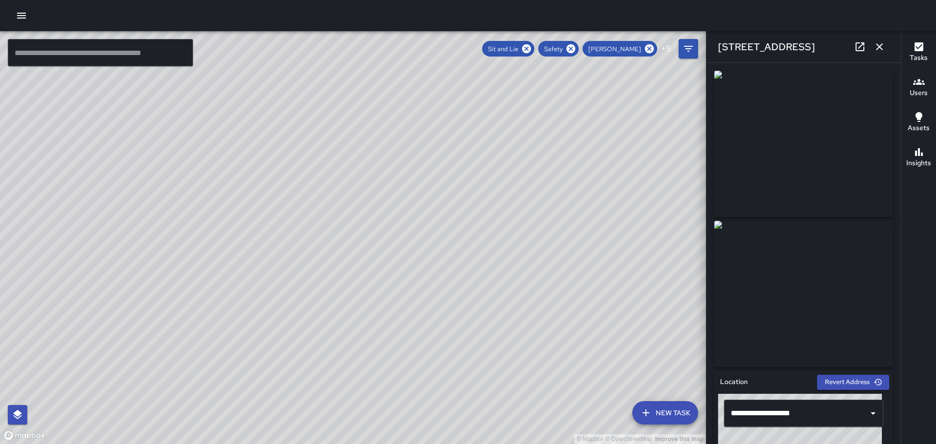
click at [874, 44] on icon "button" at bounding box center [880, 47] width 12 height 12
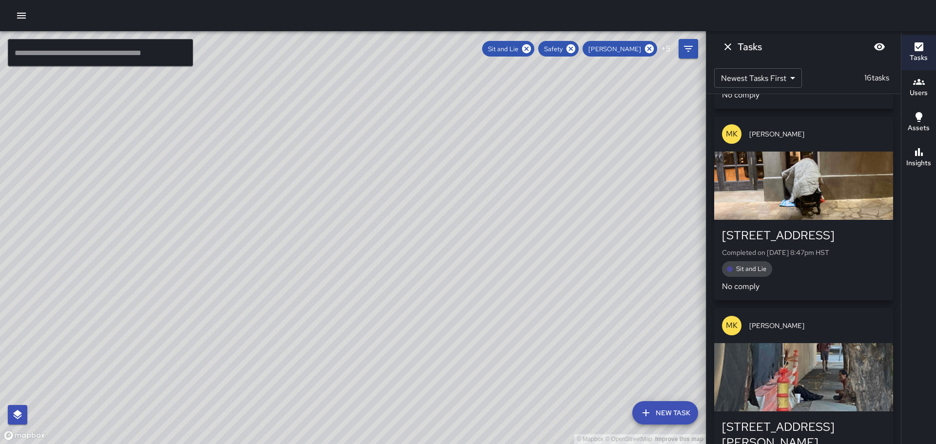
scroll to position [2529, 0]
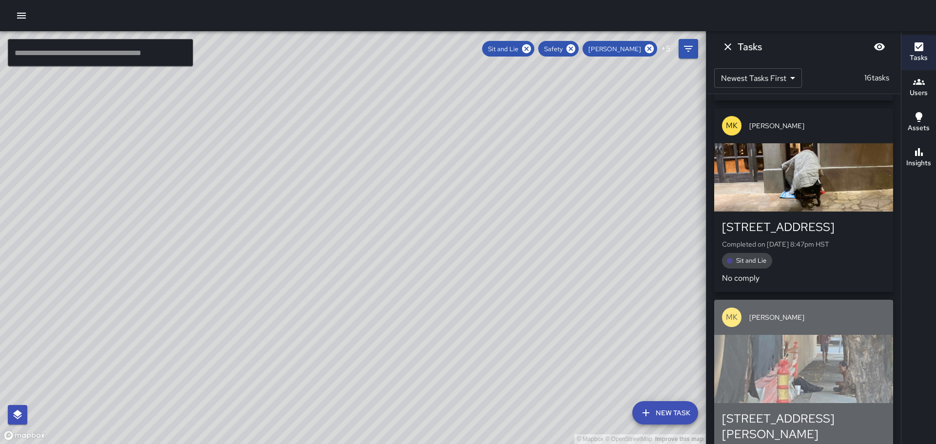
click at [804, 337] on div "button" at bounding box center [803, 369] width 179 height 68
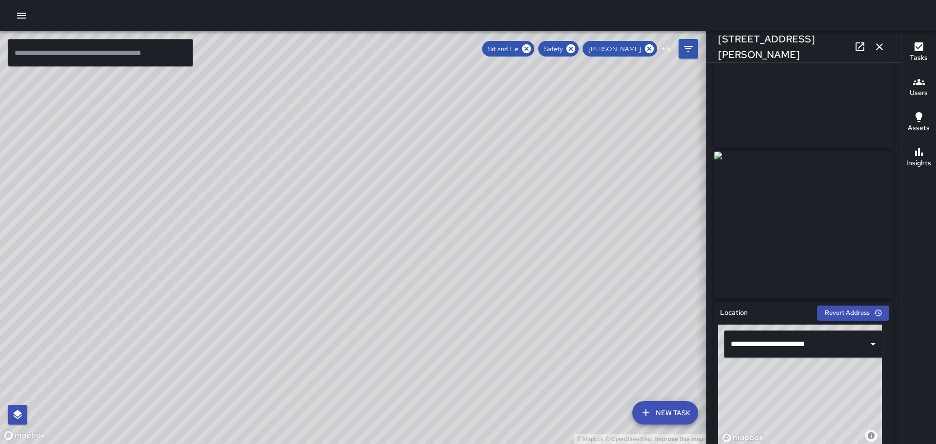
scroll to position [0, 0]
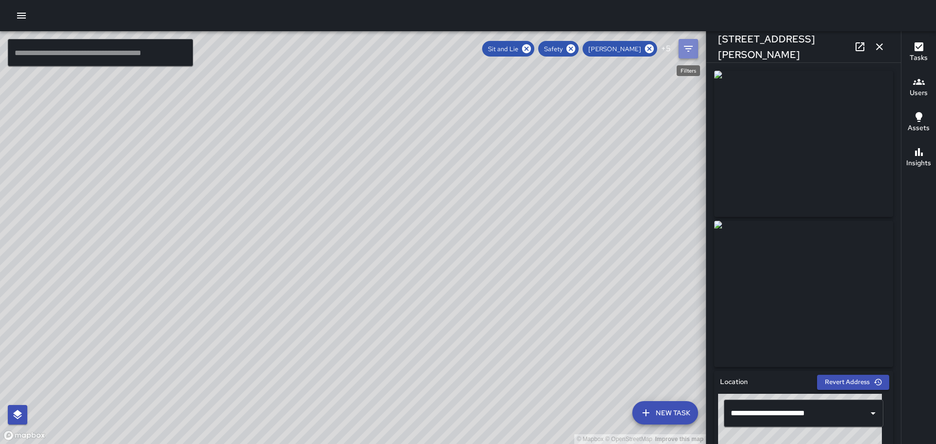
click at [689, 49] on icon "Filters" at bounding box center [689, 49] width 12 height 12
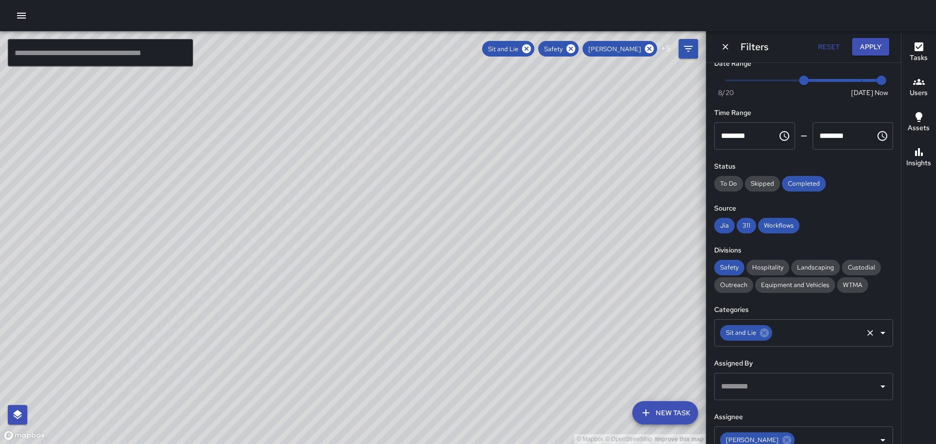
scroll to position [49, 0]
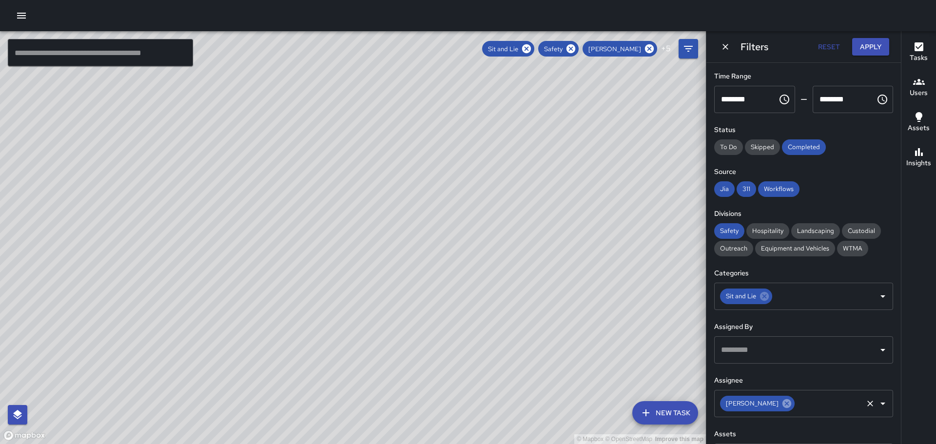
click at [783, 404] on icon at bounding box center [787, 403] width 9 height 9
click at [877, 408] on icon "Open" at bounding box center [883, 404] width 12 height 12
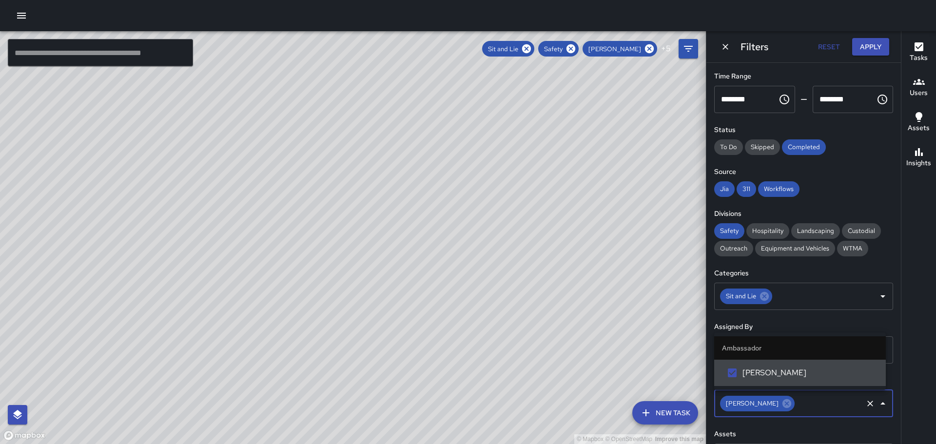
scroll to position [0, 0]
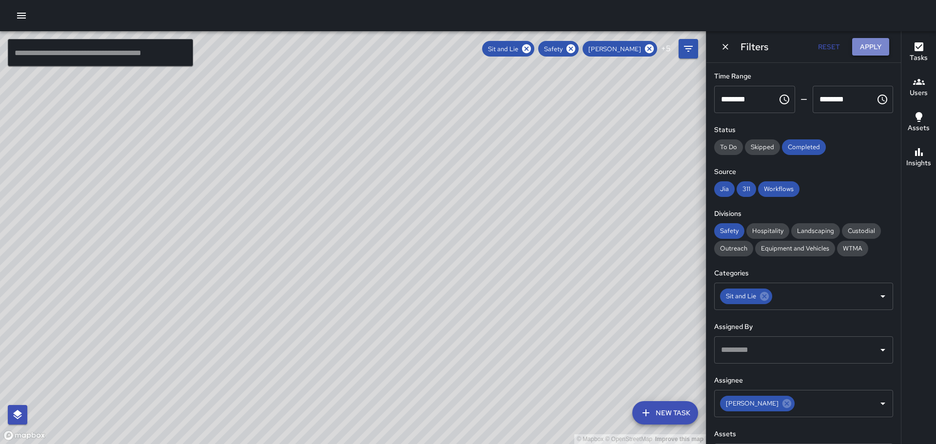
click at [884, 47] on button "Apply" at bounding box center [870, 47] width 37 height 18
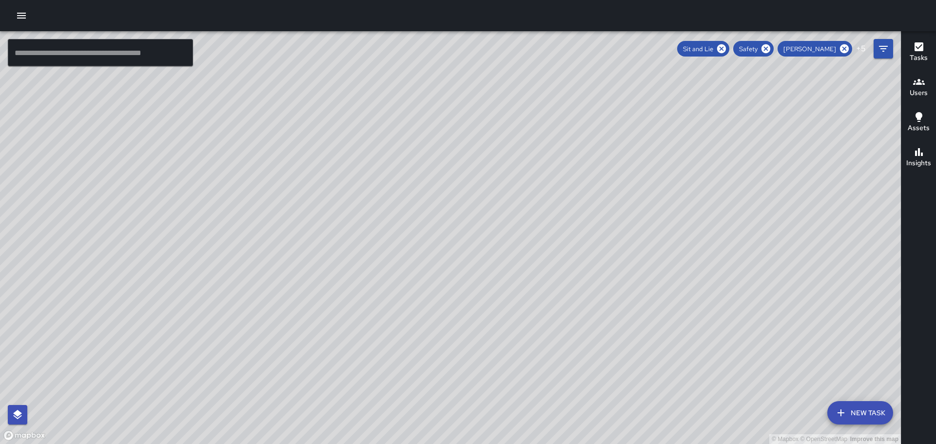
click at [919, 49] on icon "button" at bounding box center [919, 46] width 9 height 9
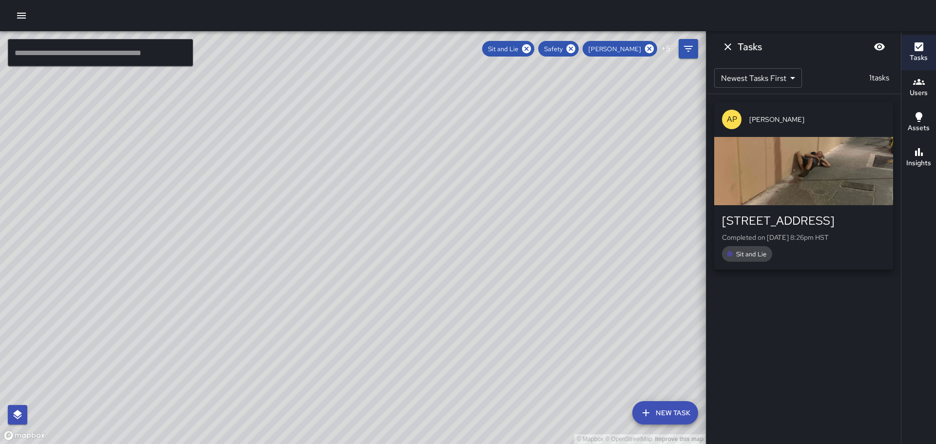
click at [816, 192] on div "button" at bounding box center [803, 171] width 179 height 68
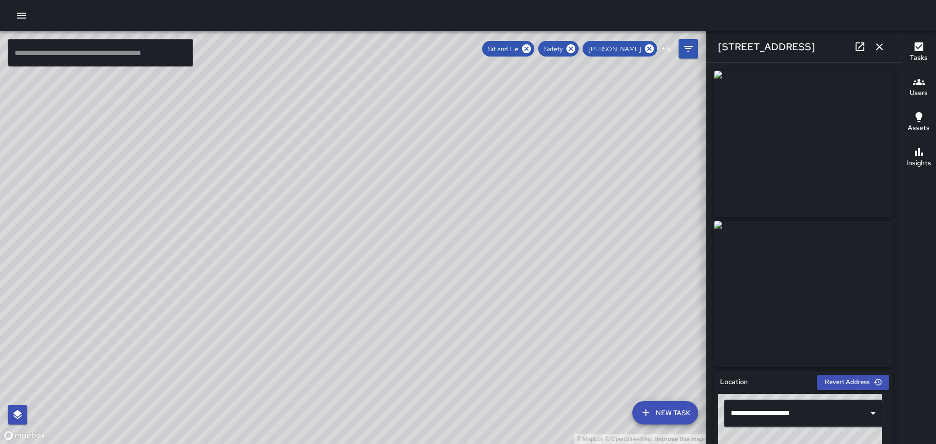
click at [879, 42] on icon "button" at bounding box center [880, 47] width 12 height 12
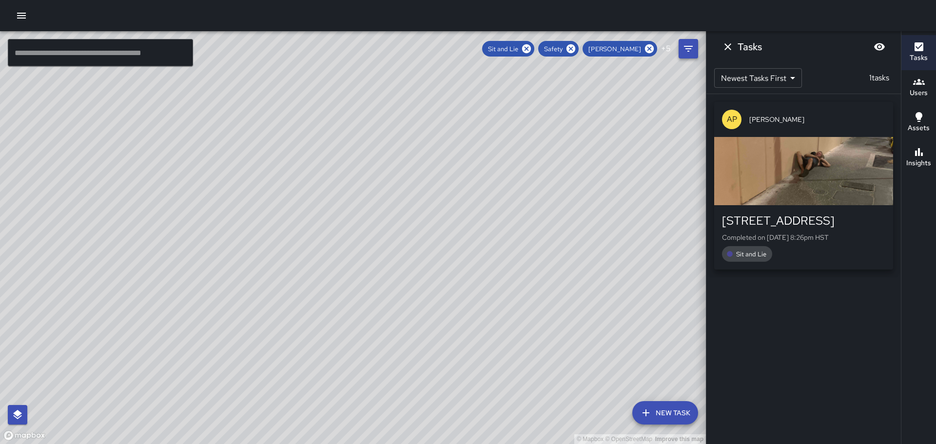
click at [685, 46] on icon "Filters" at bounding box center [689, 49] width 12 height 12
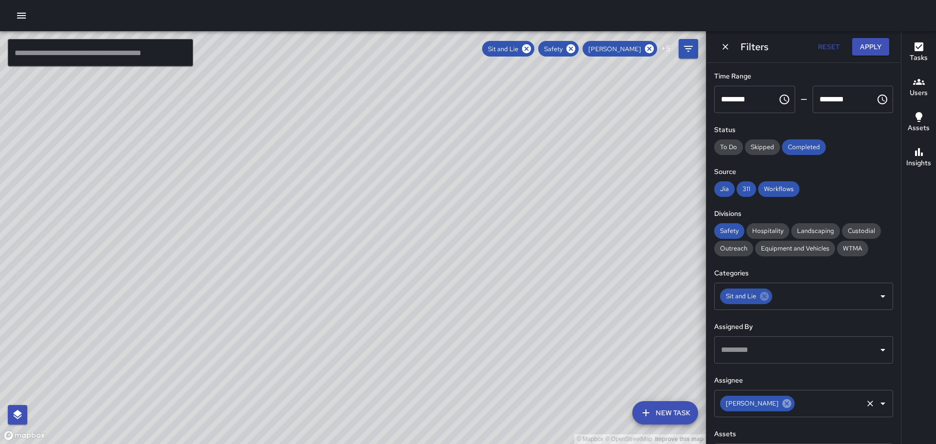
click at [783, 407] on icon at bounding box center [787, 403] width 9 height 9
click at [877, 405] on icon "Open" at bounding box center [883, 404] width 12 height 12
click at [874, 45] on button "Apply" at bounding box center [870, 47] width 37 height 18
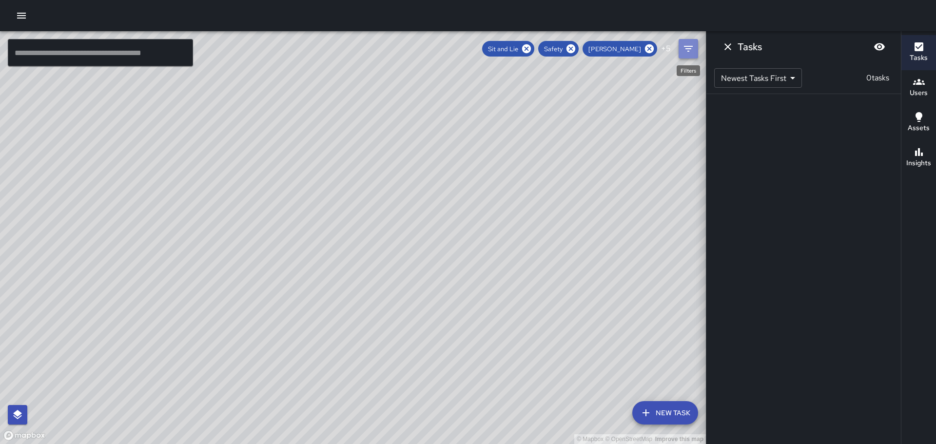
click at [688, 50] on icon "Filters" at bounding box center [689, 49] width 12 height 12
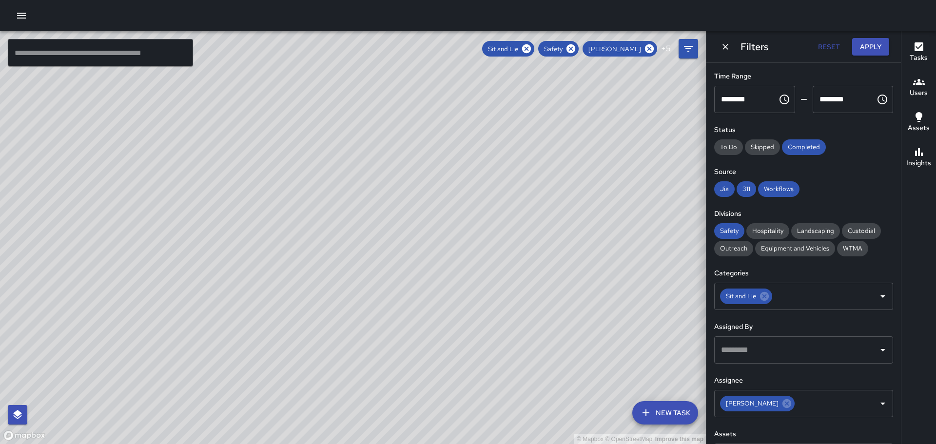
drag, startPoint x: 396, startPoint y: 136, endPoint x: 444, endPoint y: 303, distance: 173.6
click at [444, 303] on div "© Mapbox © OpenStreetMap Improve this map" at bounding box center [353, 237] width 706 height 413
drag, startPoint x: 323, startPoint y: 150, endPoint x: 392, endPoint y: 220, distance: 98.3
click at [399, 240] on div "© Mapbox © OpenStreetMap Improve this map" at bounding box center [353, 237] width 706 height 413
drag, startPoint x: 332, startPoint y: 180, endPoint x: 327, endPoint y: 196, distance: 16.7
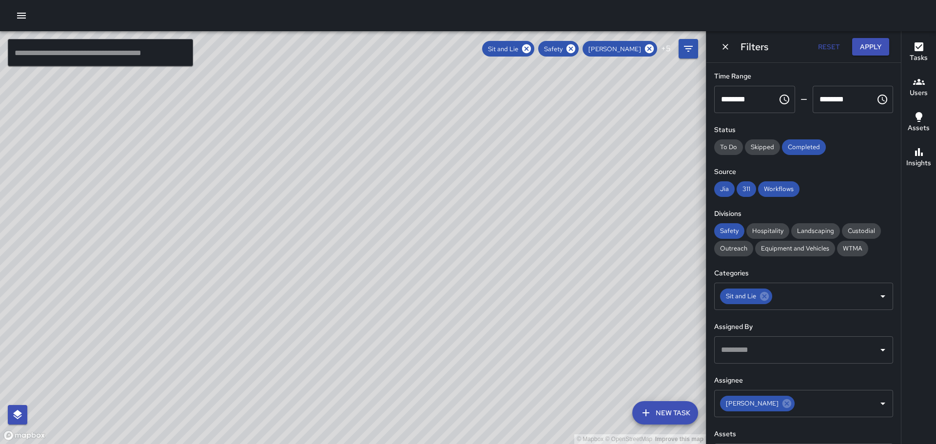
click at [327, 196] on div "© Mapbox © OpenStreetMap Improve this map" at bounding box center [353, 237] width 706 height 413
drag, startPoint x: 403, startPoint y: 214, endPoint x: 394, endPoint y: 150, distance: 64.5
click at [394, 150] on div "© Mapbox © OpenStreetMap Improve this map" at bounding box center [353, 237] width 706 height 413
drag, startPoint x: 369, startPoint y: 229, endPoint x: 334, endPoint y: 54, distance: 178.5
click at [334, 54] on div "© Mapbox © OpenStreetMap Improve this map" at bounding box center [353, 237] width 706 height 413
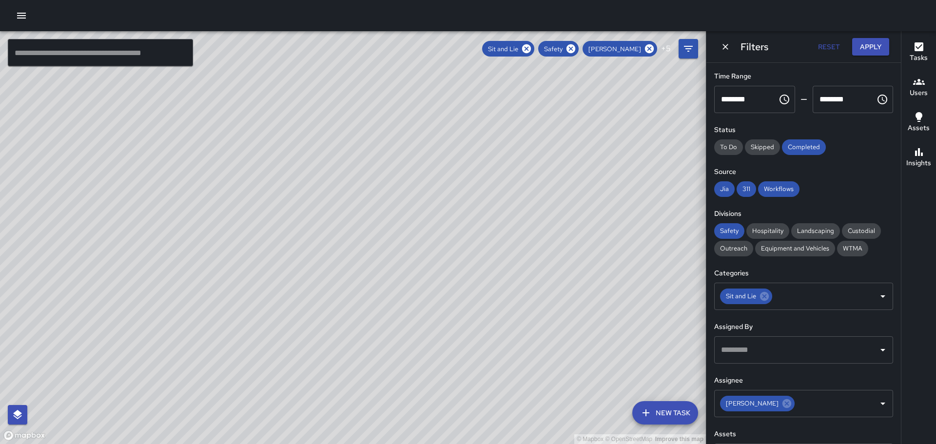
drag, startPoint x: 374, startPoint y: 164, endPoint x: 316, endPoint y: 59, distance: 119.8
click at [316, 59] on div "© Mapbox © OpenStreetMap Improve this map" at bounding box center [353, 237] width 706 height 413
drag, startPoint x: 332, startPoint y: 97, endPoint x: 159, endPoint y: 66, distance: 175.4
click at [160, 66] on div "© Mapbox © OpenStreetMap Improve this map ​ New Task Sit and Lie Safety Thoren …" at bounding box center [353, 237] width 706 height 413
drag, startPoint x: 315, startPoint y: 99, endPoint x: 406, endPoint y: 294, distance: 214.9
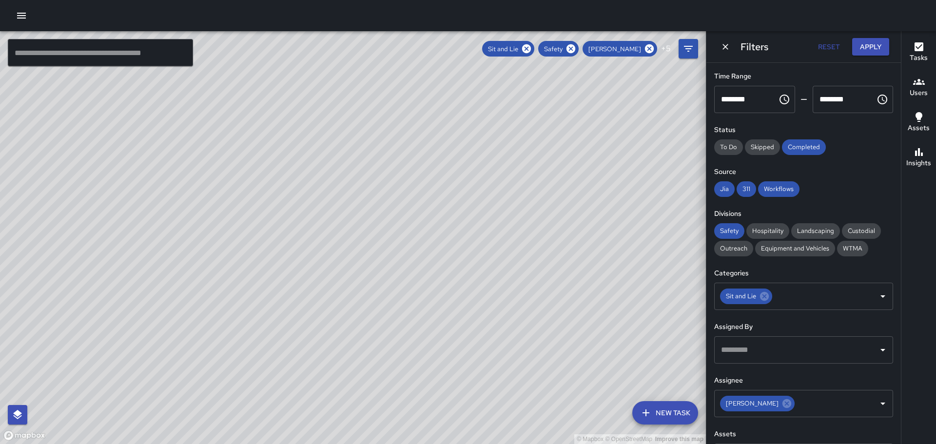
click at [406, 294] on div "© Mapbox © OpenStreetMap Improve this map" at bounding box center [353, 237] width 706 height 413
drag, startPoint x: 332, startPoint y: 124, endPoint x: 466, endPoint y: 309, distance: 228.1
click at [465, 313] on div "© Mapbox © OpenStreetMap Improve this map" at bounding box center [353, 237] width 706 height 413
drag, startPoint x: 387, startPoint y: 255, endPoint x: 516, endPoint y: 318, distance: 143.3
click at [516, 318] on div "© Mapbox © OpenStreetMap Improve this map" at bounding box center [353, 237] width 706 height 413
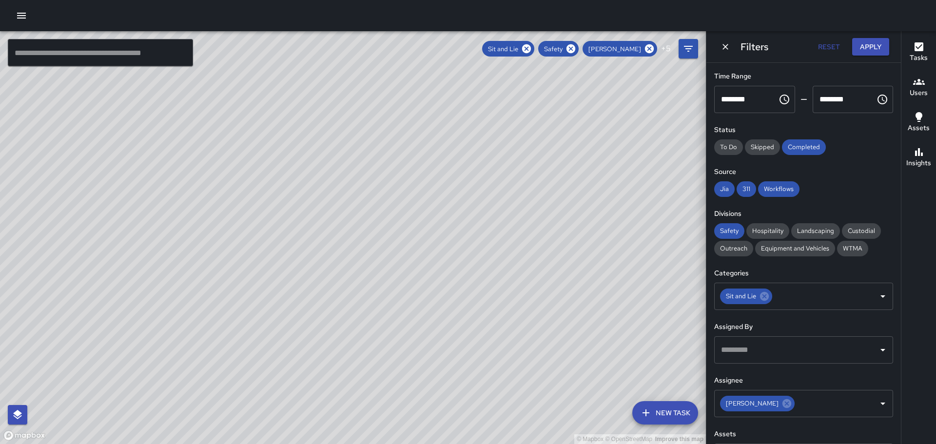
drag, startPoint x: 349, startPoint y: 187, endPoint x: 466, endPoint y: 341, distance: 193.5
click at [466, 343] on div "© Mapbox © OpenStreetMap Improve this map" at bounding box center [353, 237] width 706 height 413
drag, startPoint x: 381, startPoint y: 188, endPoint x: 390, endPoint y: 350, distance: 162.6
click at [402, 369] on div "© Mapbox © OpenStreetMap Improve this map" at bounding box center [353, 237] width 706 height 413
drag, startPoint x: 308, startPoint y: 202, endPoint x: 497, endPoint y: 255, distance: 195.9
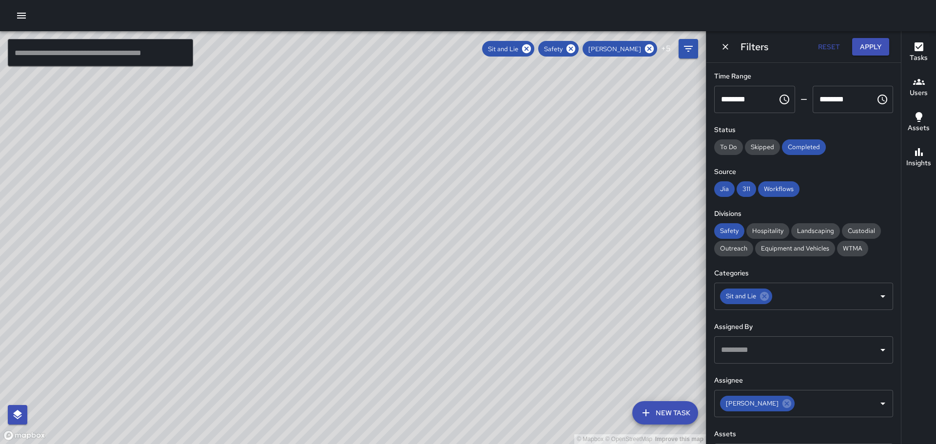
click at [496, 256] on div "© Mapbox © OpenStreetMap Improve this map" at bounding box center [353, 237] width 706 height 413
drag, startPoint x: 458, startPoint y: 293, endPoint x: 329, endPoint y: 110, distance: 224.3
click at [329, 110] on div "© Mapbox © OpenStreetMap Improve this map" at bounding box center [353, 237] width 706 height 413
drag, startPoint x: 502, startPoint y: 288, endPoint x: 399, endPoint y: 173, distance: 153.7
click at [399, 173] on div "© Mapbox © OpenStreetMap Improve this map" at bounding box center [353, 237] width 706 height 413
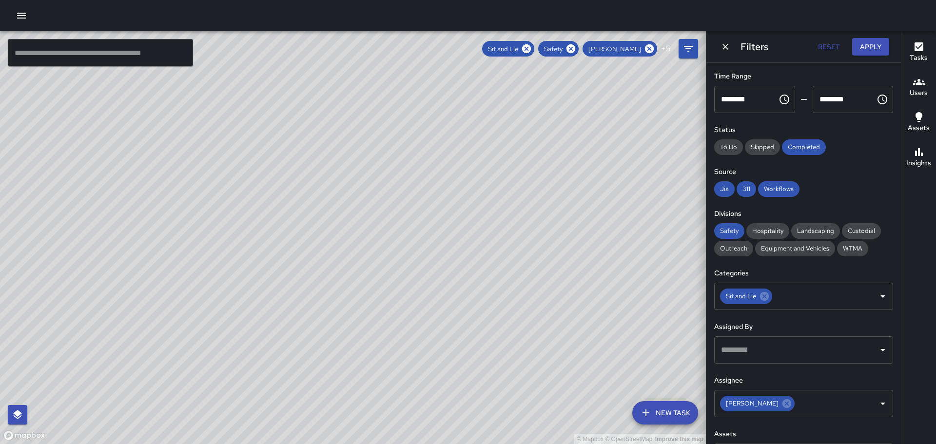
drag, startPoint x: 386, startPoint y: 282, endPoint x: 433, endPoint y: 187, distance: 105.8
click at [433, 186] on div "© Mapbox © OpenStreetMap Improve this map" at bounding box center [353, 237] width 706 height 413
drag, startPoint x: 454, startPoint y: 270, endPoint x: 383, endPoint y: 197, distance: 102.4
click at [383, 197] on div "© Mapbox © OpenStreetMap Improve this map" at bounding box center [353, 237] width 706 height 413
drag, startPoint x: 432, startPoint y: 247, endPoint x: 383, endPoint y: 217, distance: 58.0
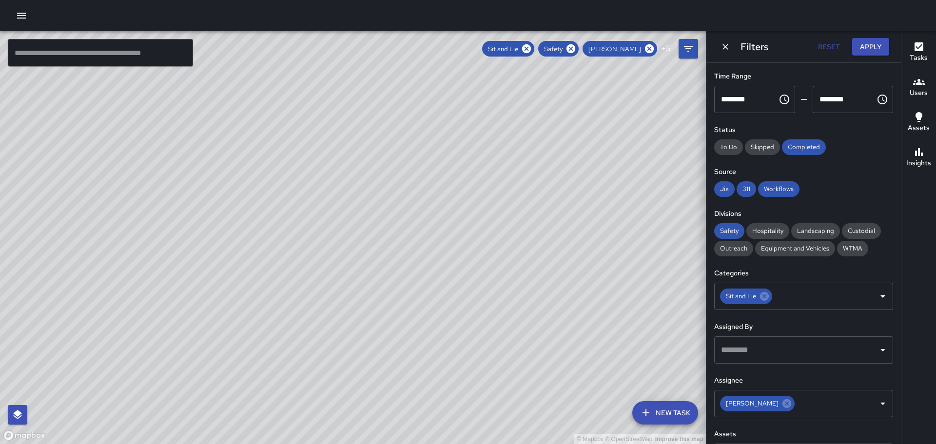
click at [383, 217] on div "© Mapbox © OpenStreetMap Improve this map" at bounding box center [353, 237] width 706 height 413
drag, startPoint x: 497, startPoint y: 231, endPoint x: 382, endPoint y: 154, distance: 138.5
click at [382, 154] on div "© Mapbox © OpenStreetMap Improve this map" at bounding box center [353, 237] width 706 height 413
drag, startPoint x: 460, startPoint y: 229, endPoint x: 410, endPoint y: 183, distance: 68.4
click at [410, 183] on div "© Mapbox © OpenStreetMap Improve this map" at bounding box center [353, 237] width 706 height 413
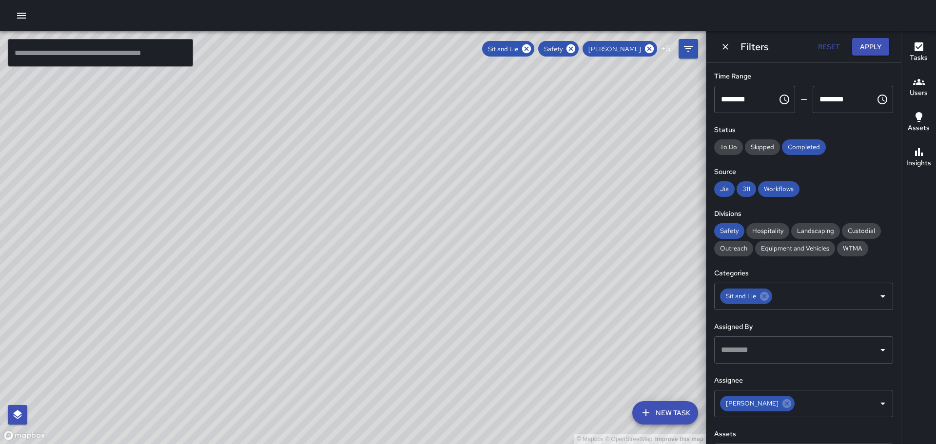
drag, startPoint x: 425, startPoint y: 205, endPoint x: 553, endPoint y: 342, distance: 187.7
click at [553, 342] on div "© Mapbox © OpenStreetMap Improve this map" at bounding box center [353, 237] width 706 height 413
drag, startPoint x: 431, startPoint y: 211, endPoint x: 481, endPoint y: 294, distance: 97.3
click at [481, 294] on div "© Mapbox © OpenStreetMap Improve this map" at bounding box center [353, 237] width 706 height 413
drag, startPoint x: 393, startPoint y: 194, endPoint x: 407, endPoint y: 286, distance: 93.2
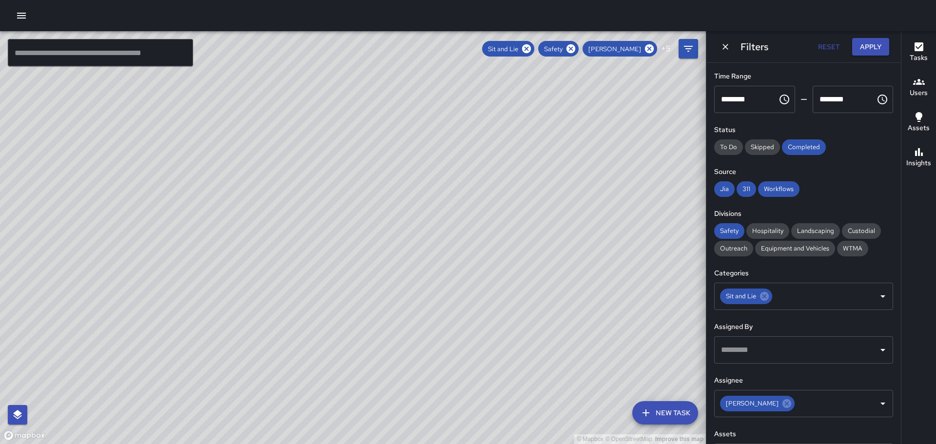
click at [407, 286] on div "© Mapbox © OpenStreetMap Improve this map" at bounding box center [353, 237] width 706 height 413
drag, startPoint x: 367, startPoint y: 210, endPoint x: 364, endPoint y: 300, distance: 90.7
click at [379, 331] on div "© Mapbox © OpenStreetMap Improve this map" at bounding box center [353, 237] width 706 height 413
drag, startPoint x: 414, startPoint y: 318, endPoint x: 374, endPoint y: 161, distance: 161.7
click at [374, 160] on div "© Mapbox © OpenStreetMap Improve this map" at bounding box center [353, 237] width 706 height 413
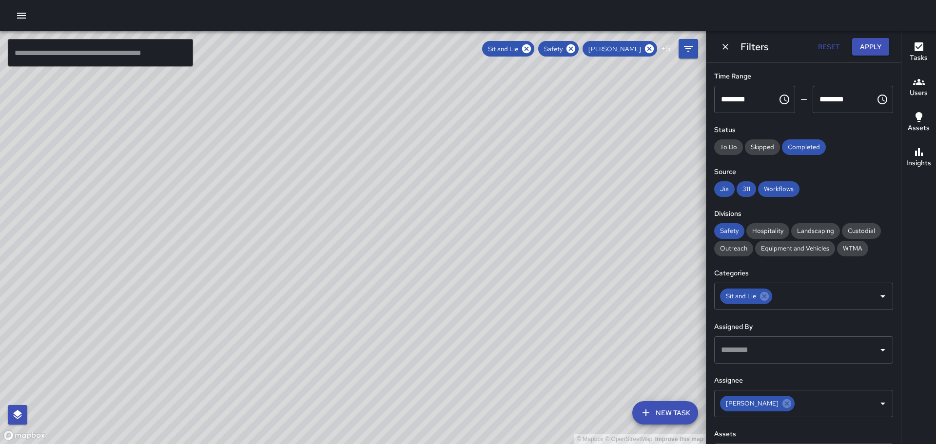
drag, startPoint x: 172, startPoint y: 210, endPoint x: 179, endPoint y: 248, distance: 38.8
click at [180, 248] on div "© Mapbox © OpenStreetMap Improve this map" at bounding box center [353, 237] width 706 height 413
